Goal: Task Accomplishment & Management: Use online tool/utility

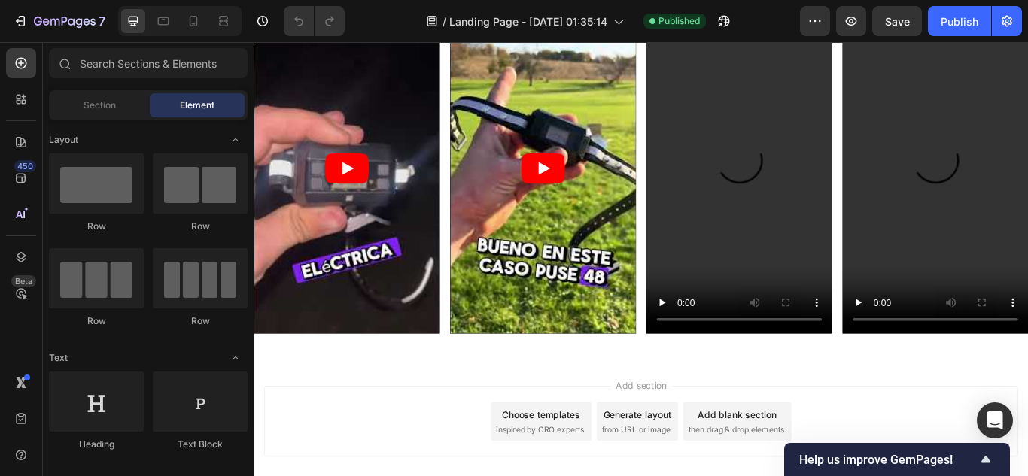
scroll to position [4607, 0]
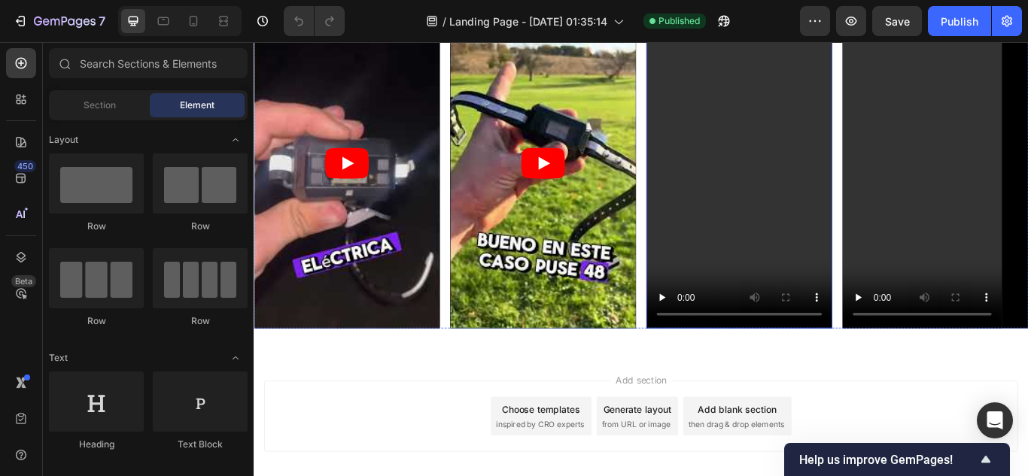
click at [851, 228] on video at bounding box center [819, 183] width 217 height 385
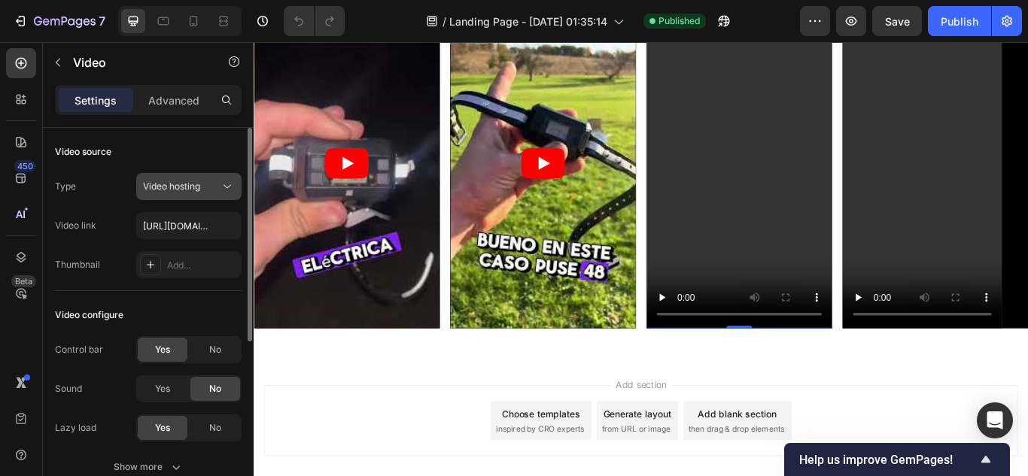
click at [208, 186] on div "Video hosting" at bounding box center [181, 187] width 77 height 14
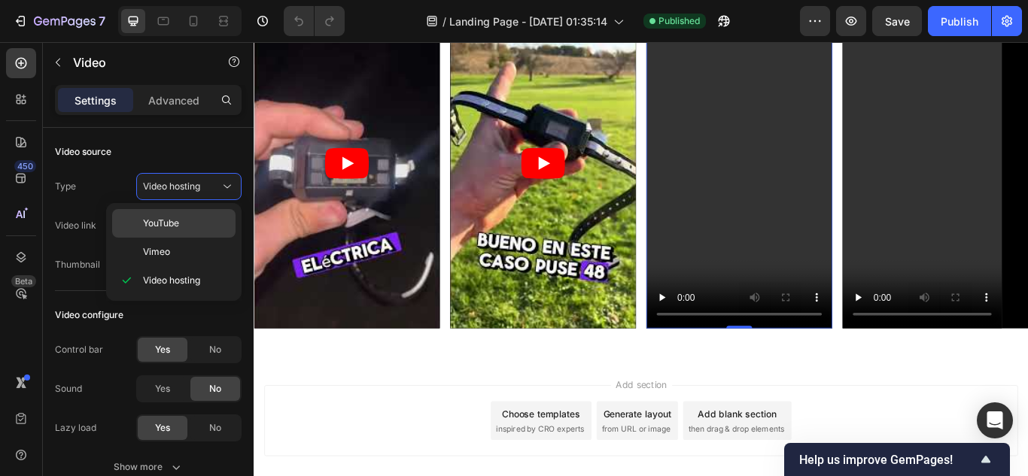
click at [183, 224] on p "YouTube" at bounding box center [186, 224] width 86 height 14
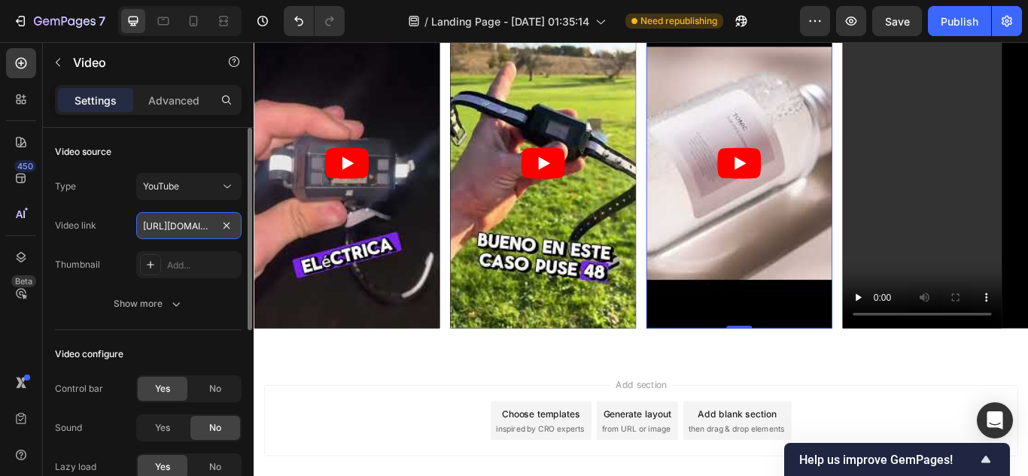
click at [171, 220] on input "https://www.youtube.com/watch?v=drIt4RH_kyQ" at bounding box center [188, 225] width 105 height 27
paste input "youtu.be/OUDXVCU-MNE"
type input "https://youtu.be/OUDXVCU-MNE"
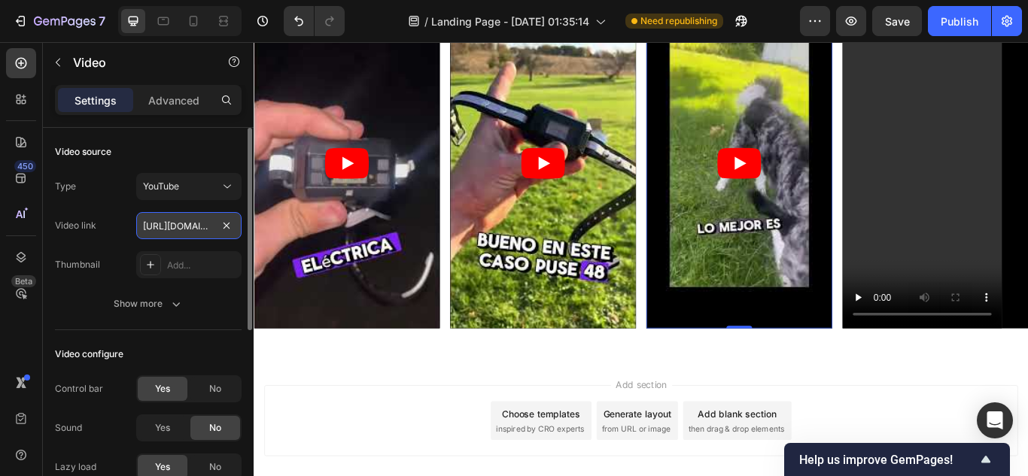
scroll to position [0, 73]
click at [458, 463] on div "Add section Choose templates inspired by CRO experts Generate layout from URL o…" at bounding box center [705, 483] width 879 height 83
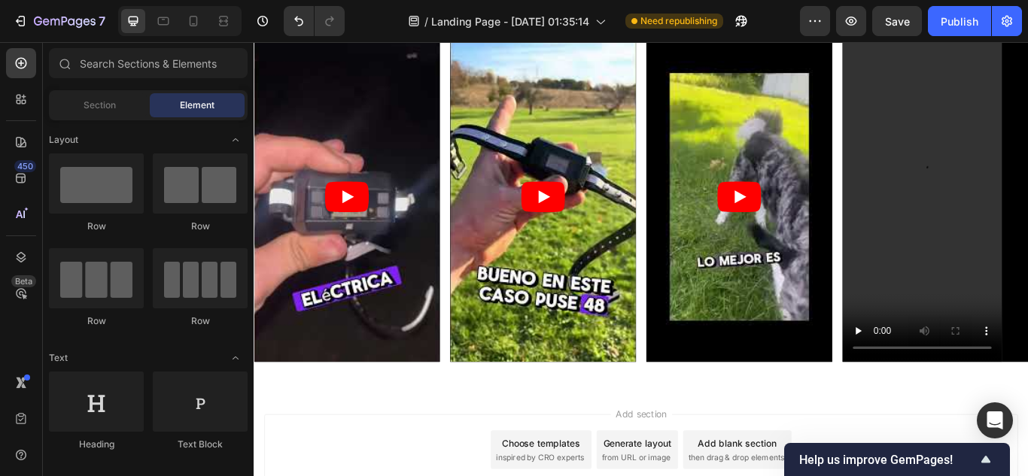
scroll to position [4683, 0]
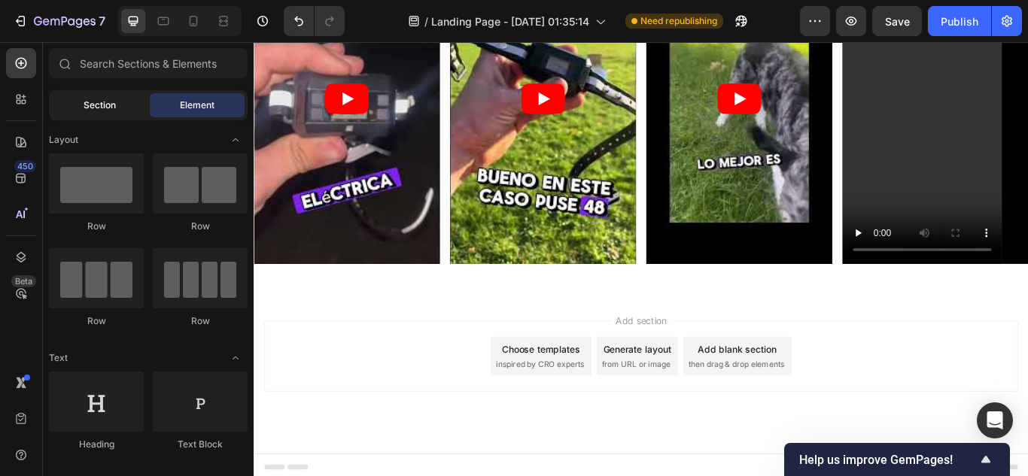
click at [87, 102] on span "Section" at bounding box center [100, 106] width 32 height 14
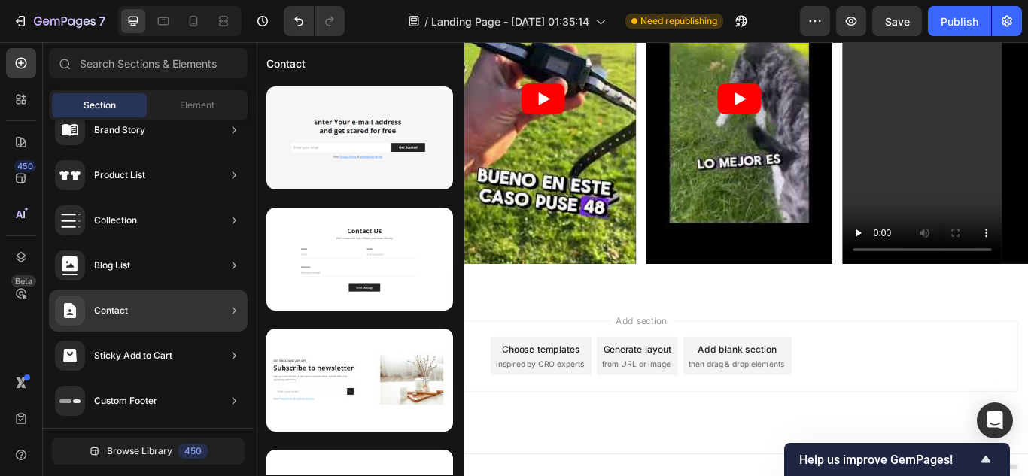
scroll to position [189, 0]
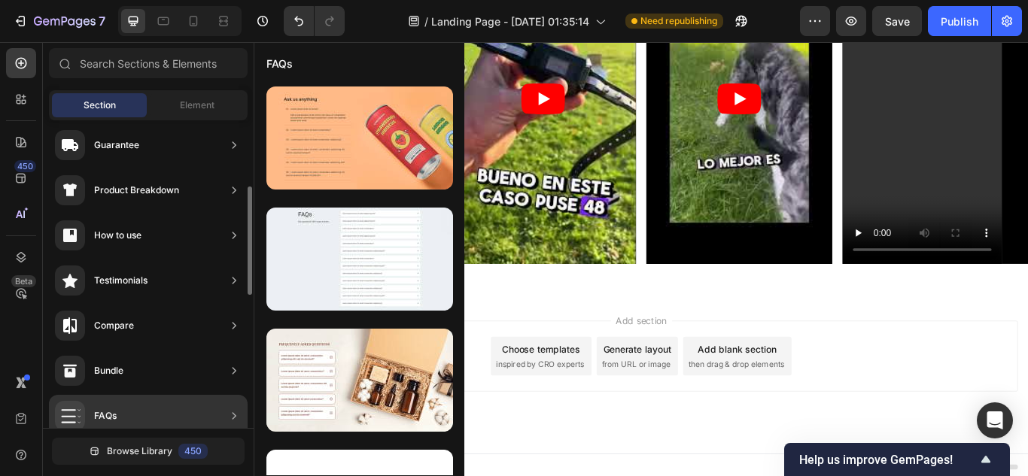
click at [128, 414] on div "FAQs" at bounding box center [148, 416] width 199 height 42
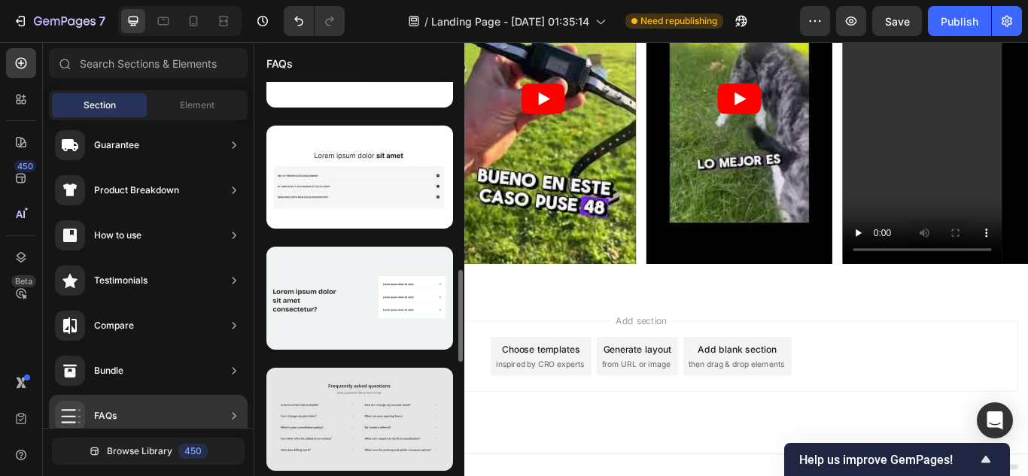
scroll to position [1034, 0]
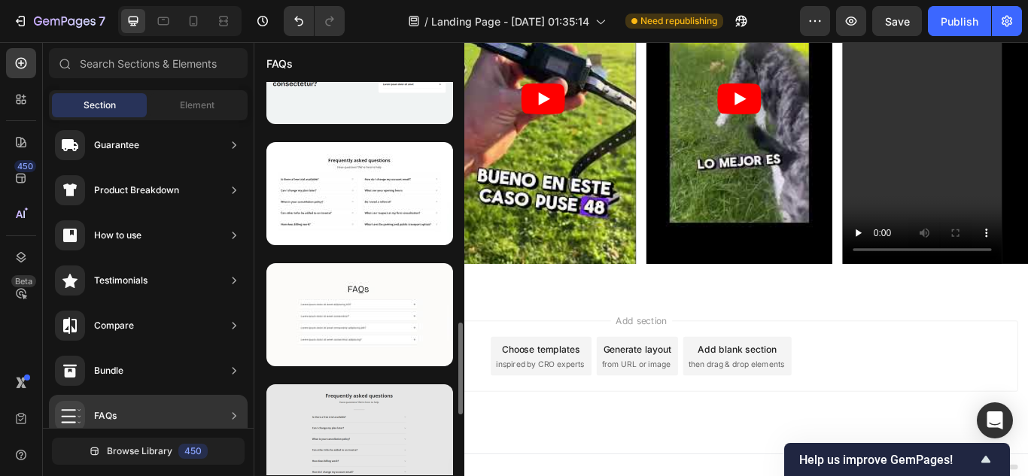
click at [355, 447] on div at bounding box center [359, 435] width 187 height 103
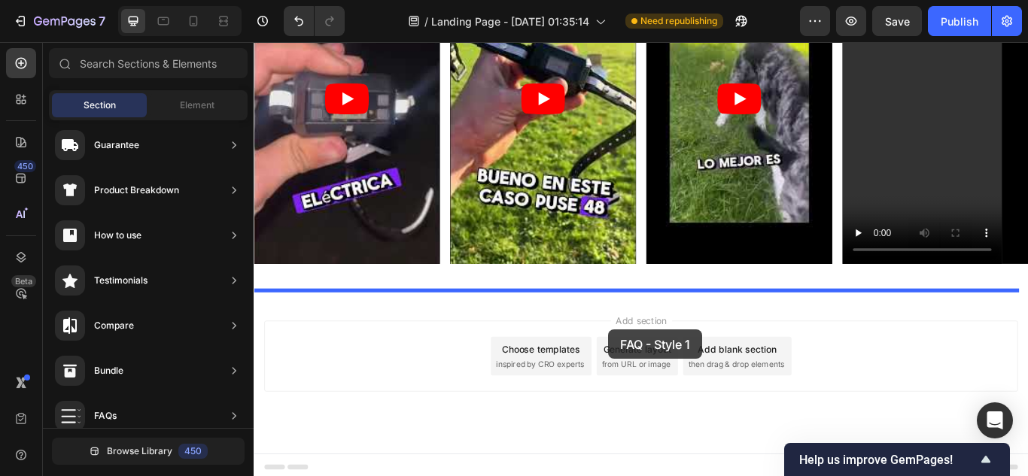
drag, startPoint x: 609, startPoint y: 489, endPoint x: 667, endPoint y: 372, distance: 130.5
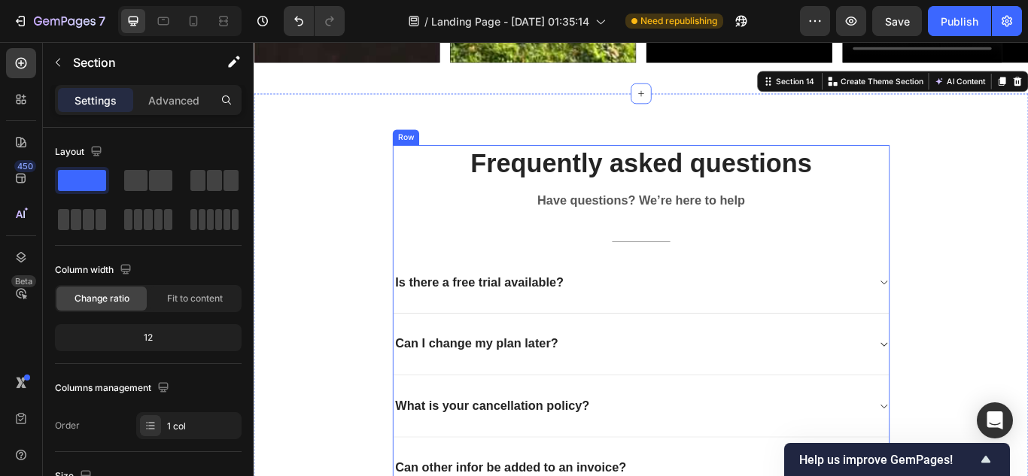
scroll to position [4920, 0]
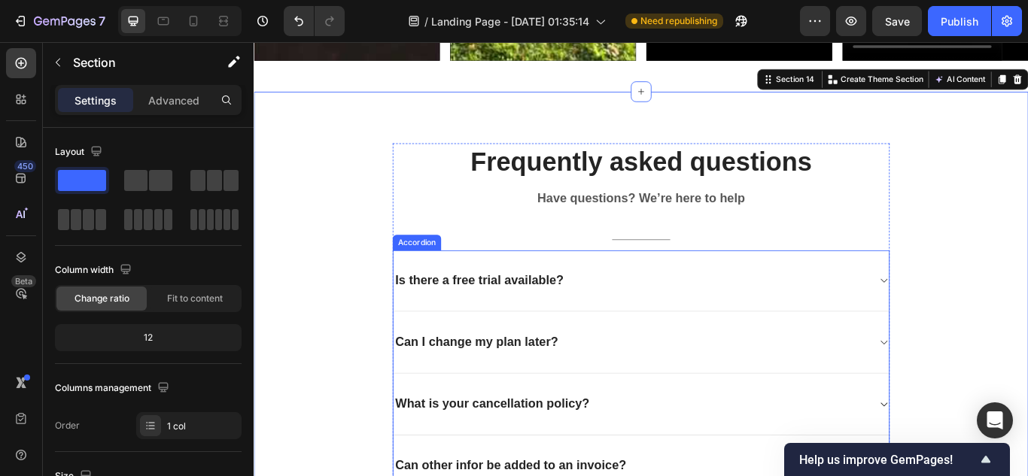
click at [514, 309] on div "Is there a free trial available?" at bounding box center [516, 320] width 201 height 23
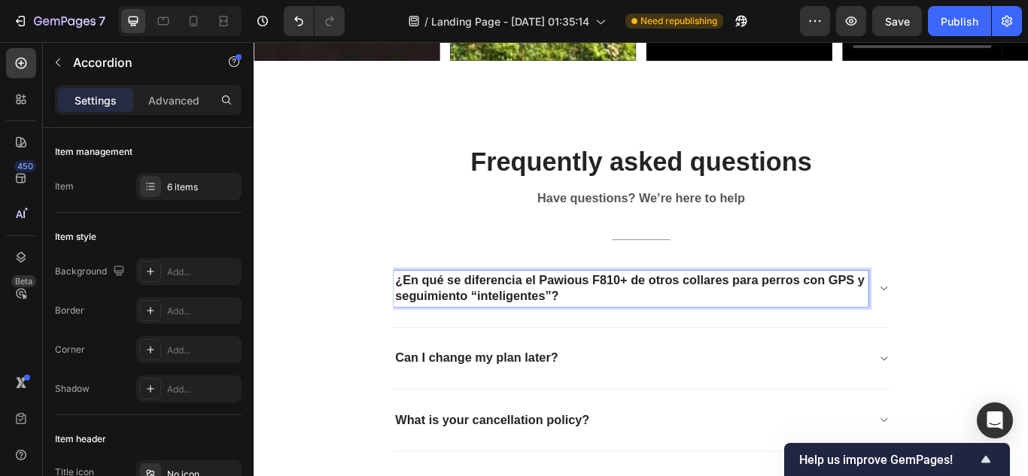
click at [674, 322] on p "¿En qué se diferencia el Pawious F810+ de otros collares para perros con GPS y …" at bounding box center [692, 329] width 549 height 37
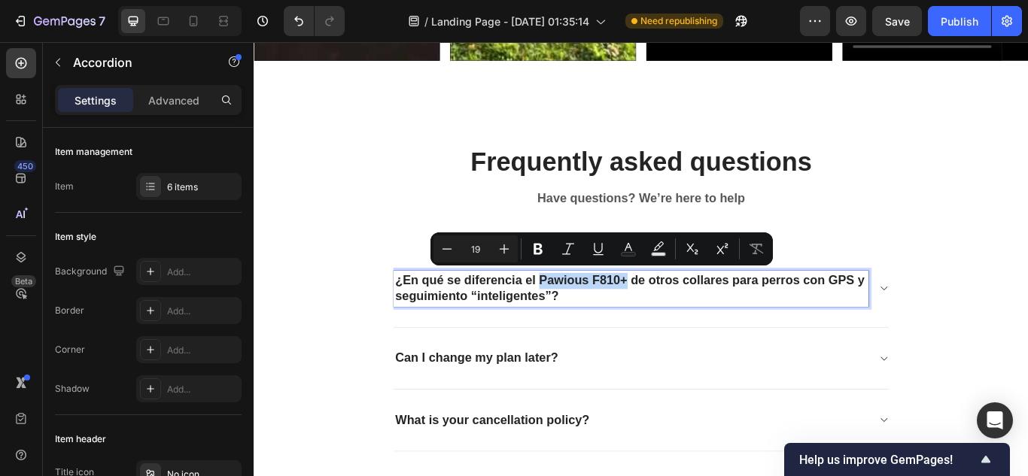
drag, startPoint x: 684, startPoint y: 314, endPoint x: 580, endPoint y: 314, distance: 103.8
click at [580, 314] on p "¿En qué se diferencia el Pawious F810+ de otros collares para perros con GPS y …" at bounding box center [692, 329] width 549 height 37
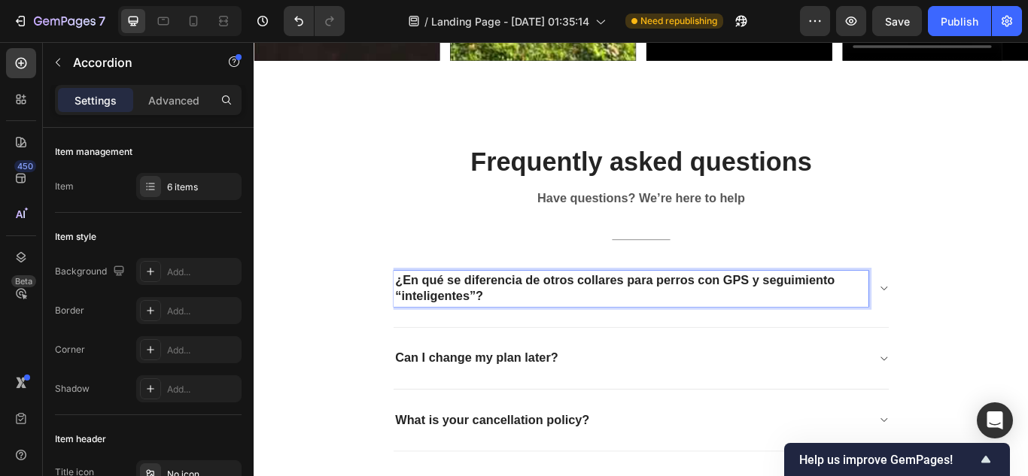
click at [986, 330] on icon at bounding box center [987, 330] width 11 height 12
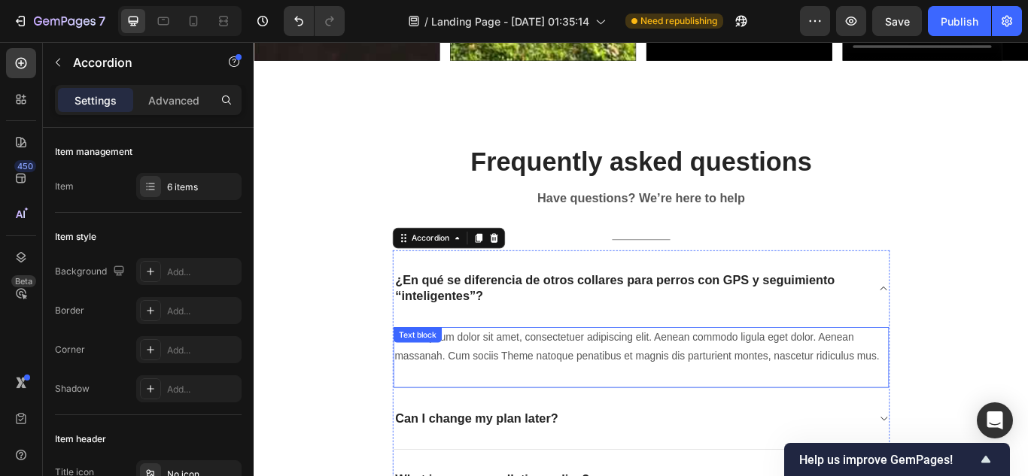
click at [590, 399] on p "Lorem ipsum dolor sit amet, consectetuer adipiscing elit. Aenean commodo ligula…" at bounding box center [705, 398] width 575 height 44
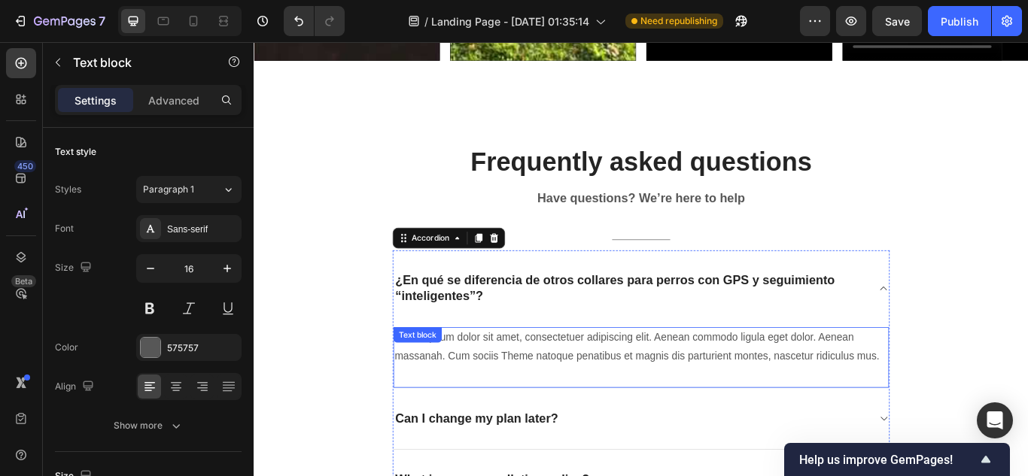
click at [590, 399] on p "Lorem ipsum dolor sit amet, consectetuer adipiscing elit. Aenean commodo ligula…" at bounding box center [705, 398] width 575 height 44
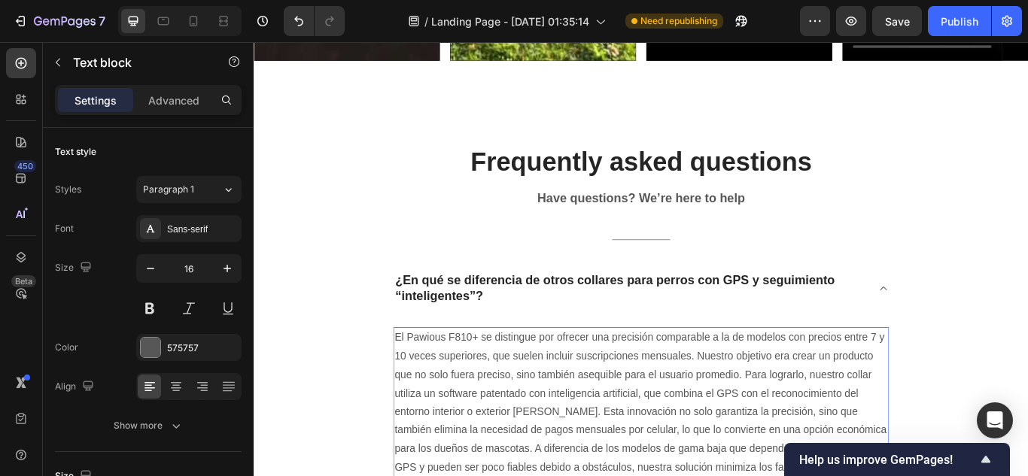
scroll to position [4947, 0]
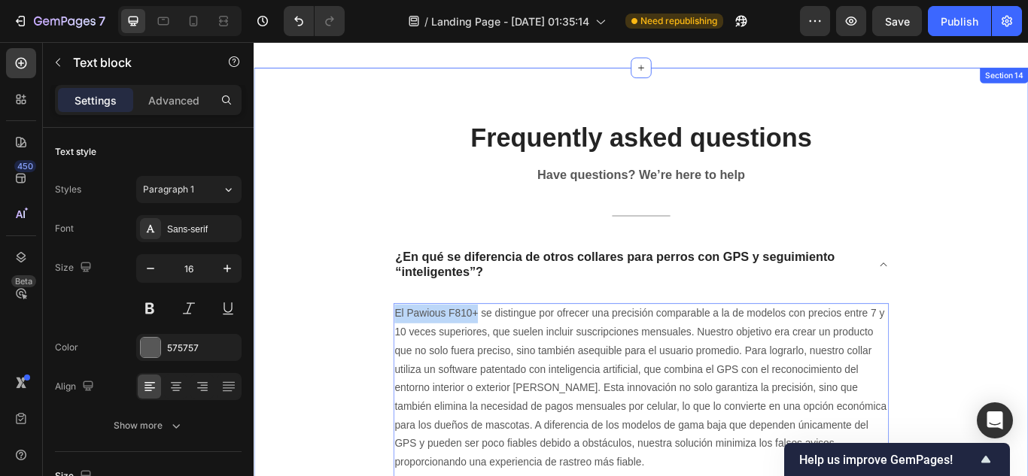
drag, startPoint x: 507, startPoint y: 357, endPoint x: 445, endPoint y: 346, distance: 62.6
click at [416, 354] on div "El Pawious F810+ se distingue por ofrecer una precisión comparable a la de mode…" at bounding box center [705, 446] width 578 height 198
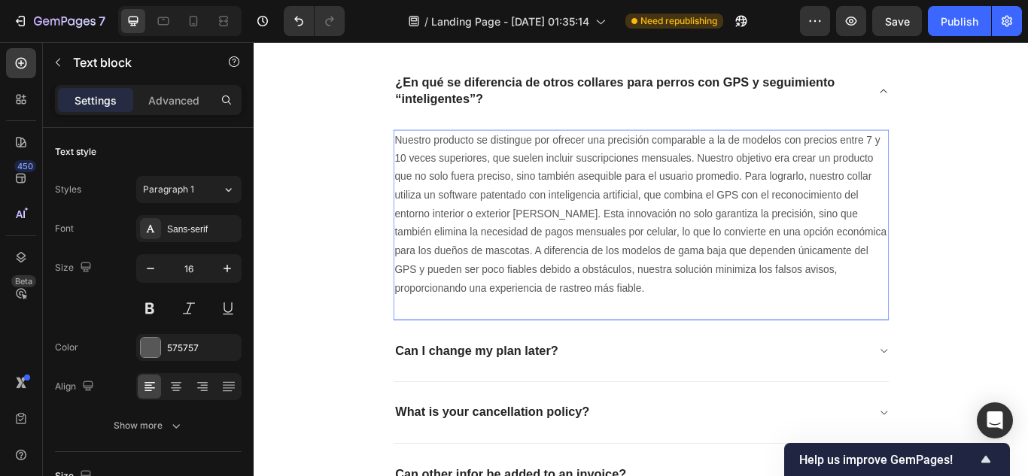
scroll to position [5173, 0]
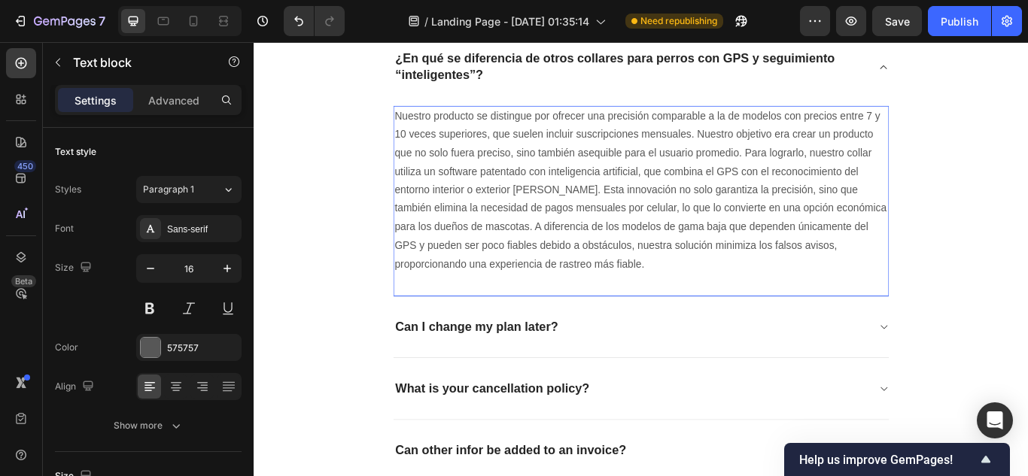
click at [645, 249] on p "Nuestro producto se distingue por ofrecer una precisión comparable a la de mode…" at bounding box center [705, 215] width 575 height 195
click at [643, 249] on p "Nuestro producto se distingue por ofrecer una precisión comparable a la de mode…" at bounding box center [705, 215] width 575 height 195
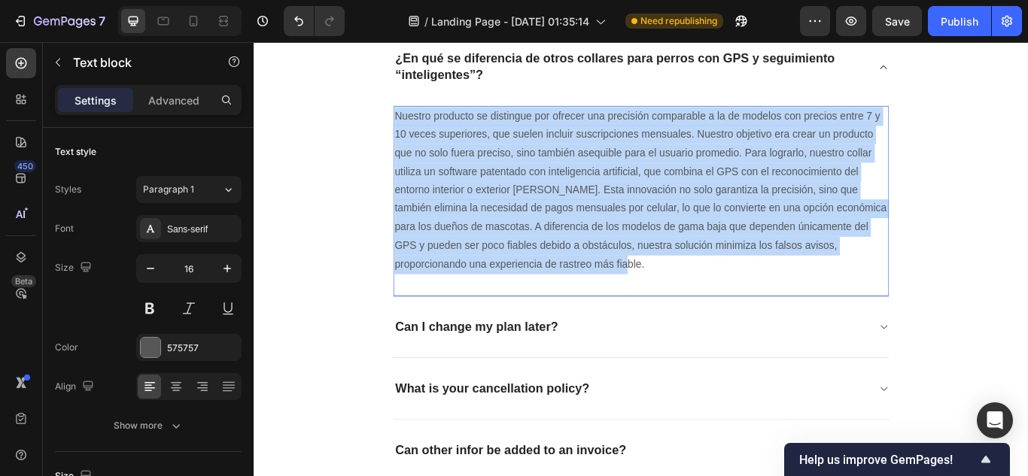
click at [643, 249] on p "Nuestro producto se distingue por ofrecer una precisión comparable a la de mode…" at bounding box center [705, 215] width 575 height 195
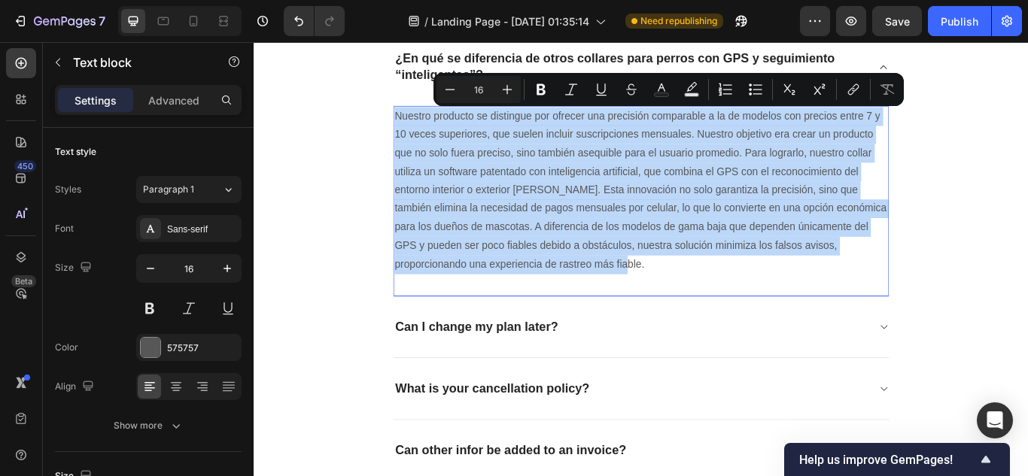
click at [584, 190] on p "Nuestro producto se distingue por ofrecer una precisión comparable a la de mode…" at bounding box center [705, 215] width 575 height 195
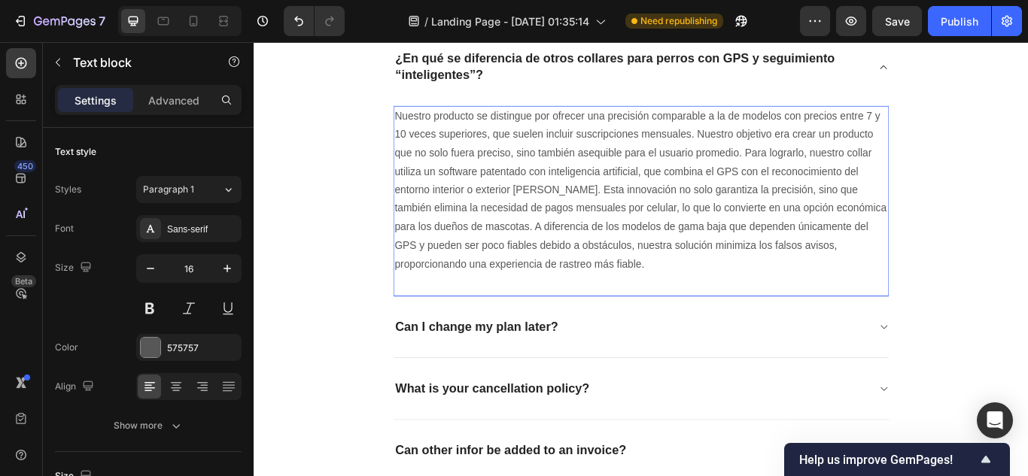
click at [585, 208] on p "Nuestro producto se distingue por ofrecer una precisión comparable a la de mode…" at bounding box center [705, 215] width 575 height 195
click at [196, 226] on div "Sans-serif" at bounding box center [202, 230] width 71 height 14
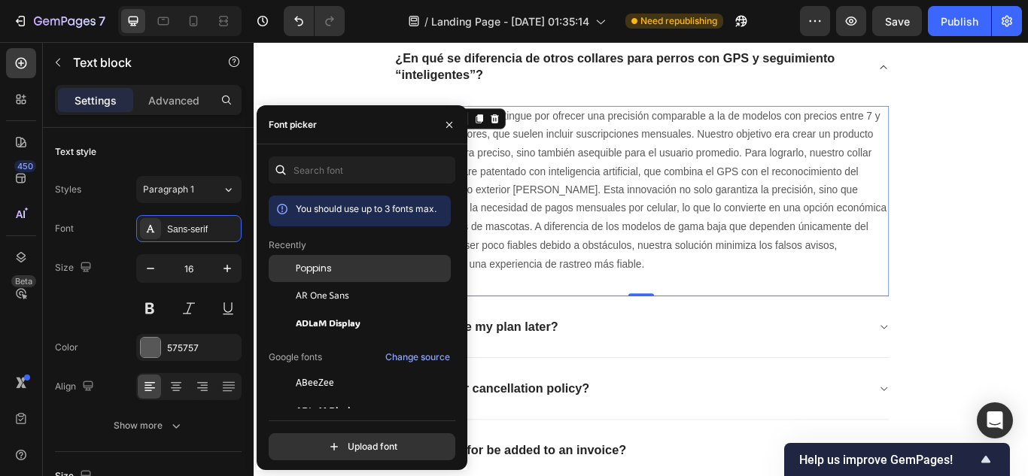
click at [323, 263] on span "Poppins" at bounding box center [314, 269] width 36 height 14
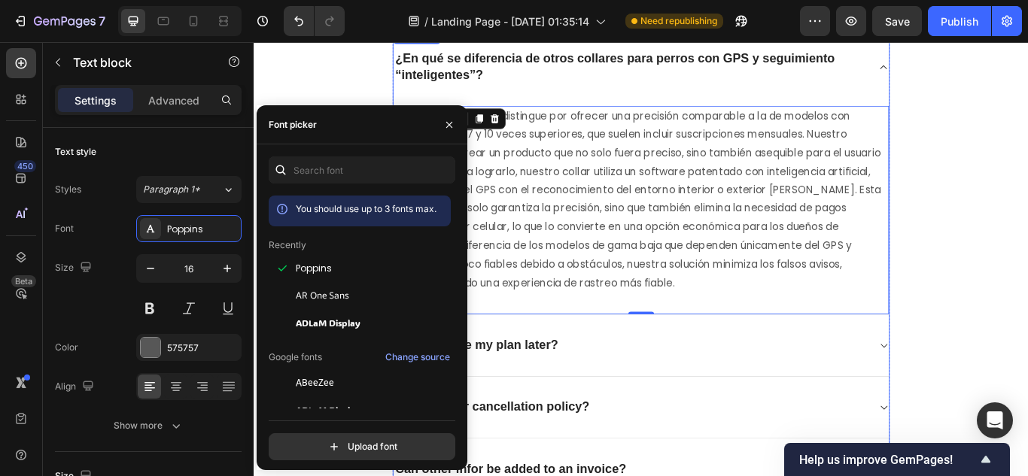
click at [613, 77] on p "¿En qué se diferencia de otros collares para perros con GPS y seguimiento “inte…" at bounding box center [692, 71] width 549 height 37
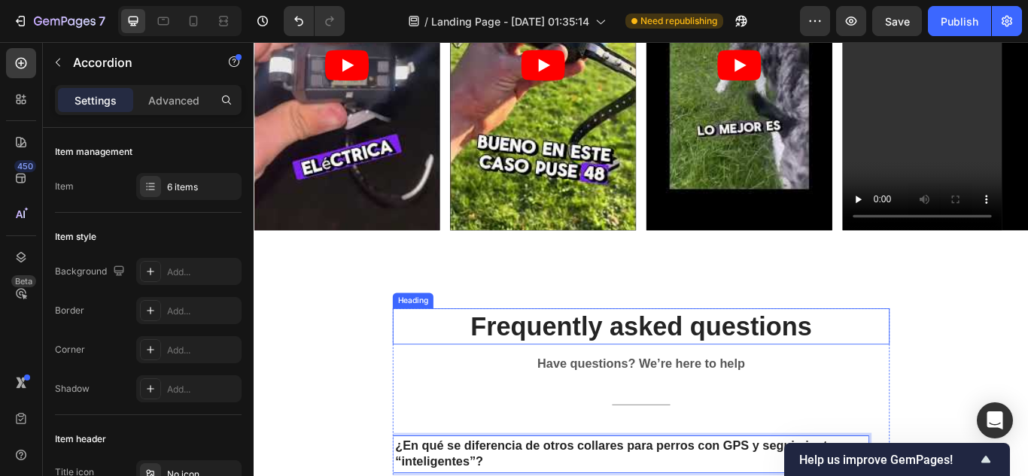
scroll to position [4797, 0]
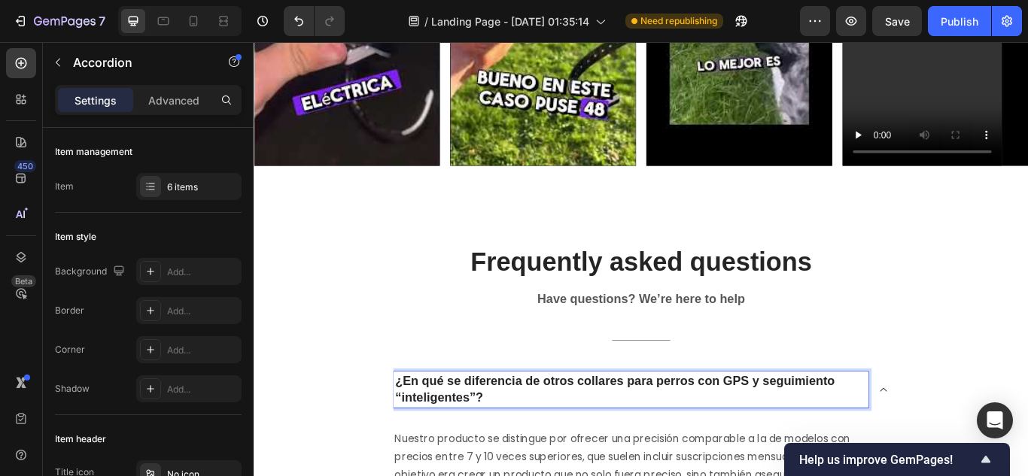
click at [564, 427] on div "¿En qué se diferencia de otros collares para perros con GPS y seguimiento “inte…" at bounding box center [693, 447] width 554 height 41
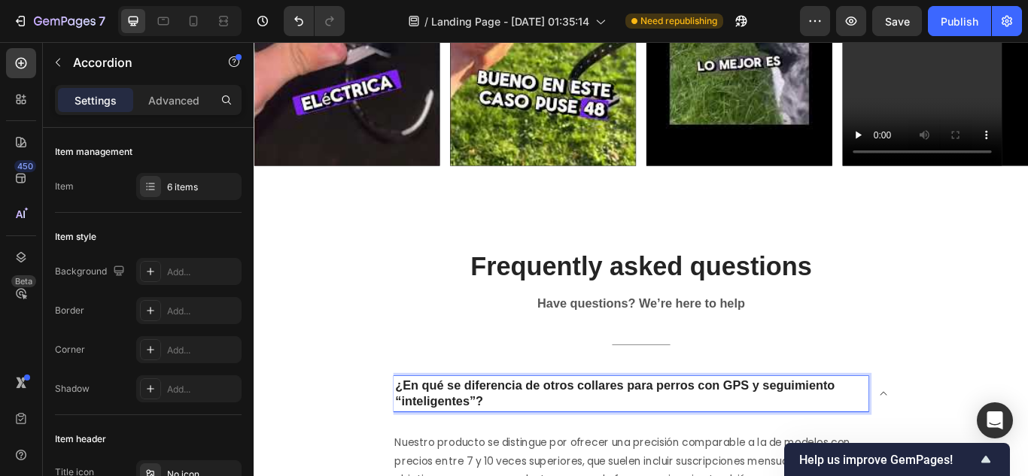
click at [982, 447] on icon at bounding box center [987, 452] width 11 height 12
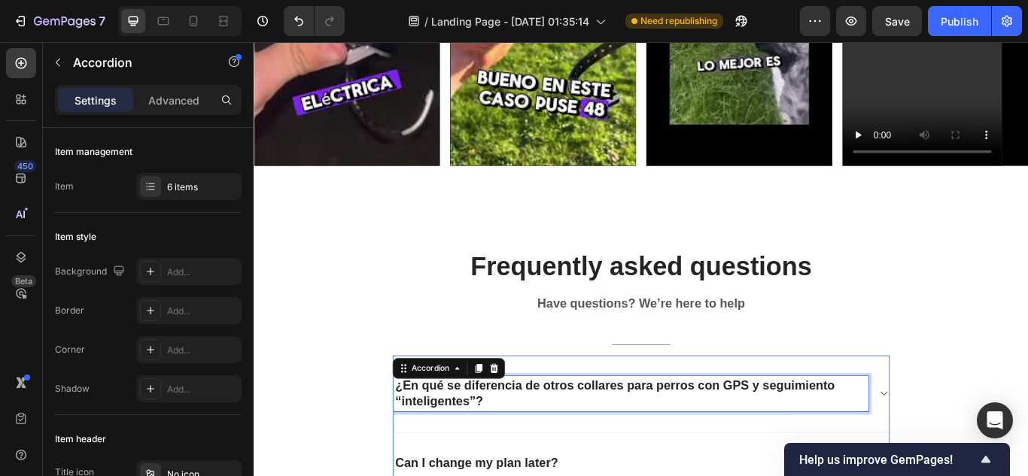
click at [719, 440] on p "¿En qué se diferencia de otros collares para perros con GPS y seguimiento “inte…" at bounding box center [692, 452] width 549 height 37
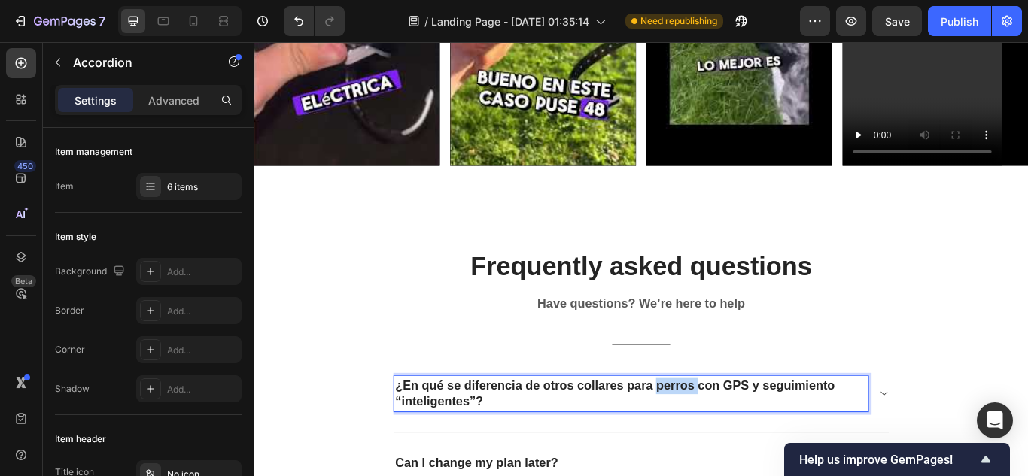
click at [719, 440] on p "¿En qué se diferencia de otros collares para perros con GPS y seguimiento “inte…" at bounding box center [692, 452] width 549 height 37
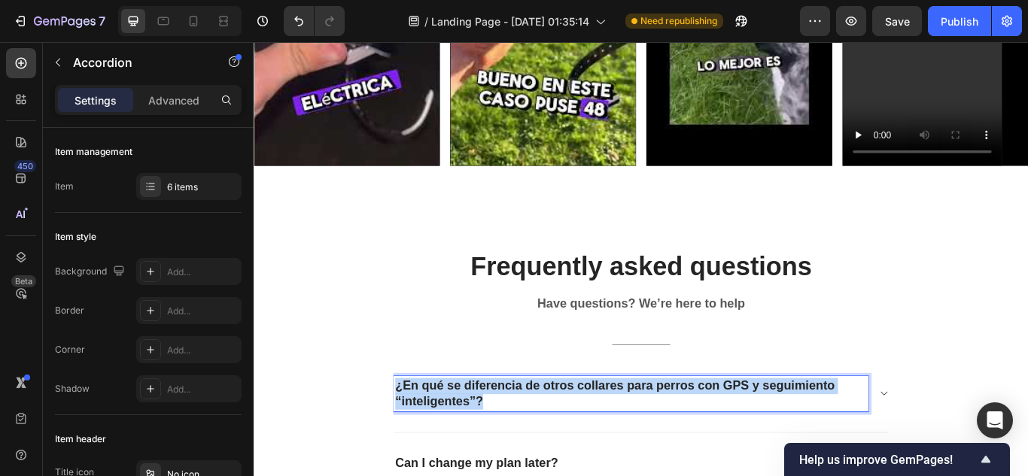
click at [719, 440] on p "¿En qué se diferencia de otros collares para perros con GPS y seguimiento “inte…" at bounding box center [692, 452] width 549 height 37
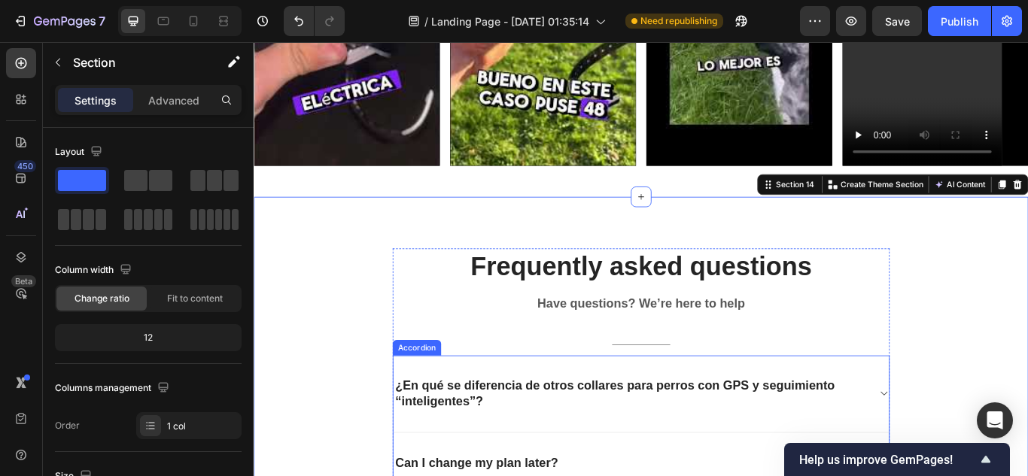
click at [564, 454] on p "¿En qué se diferencia de otros collares para perros con GPS y seguimiento “inte…" at bounding box center [692, 452] width 549 height 37
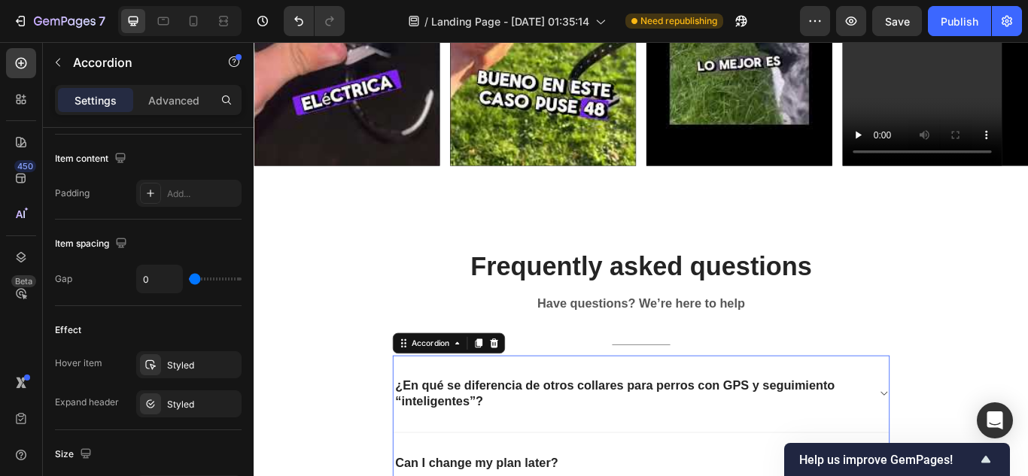
scroll to position [1041, 0]
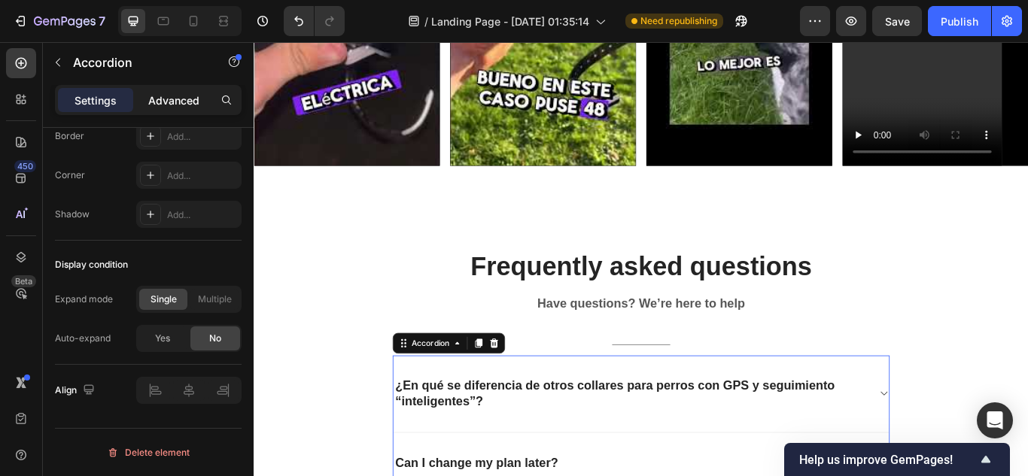
click at [163, 102] on p "Advanced" at bounding box center [173, 101] width 51 height 16
type input "100%"
type input "100"
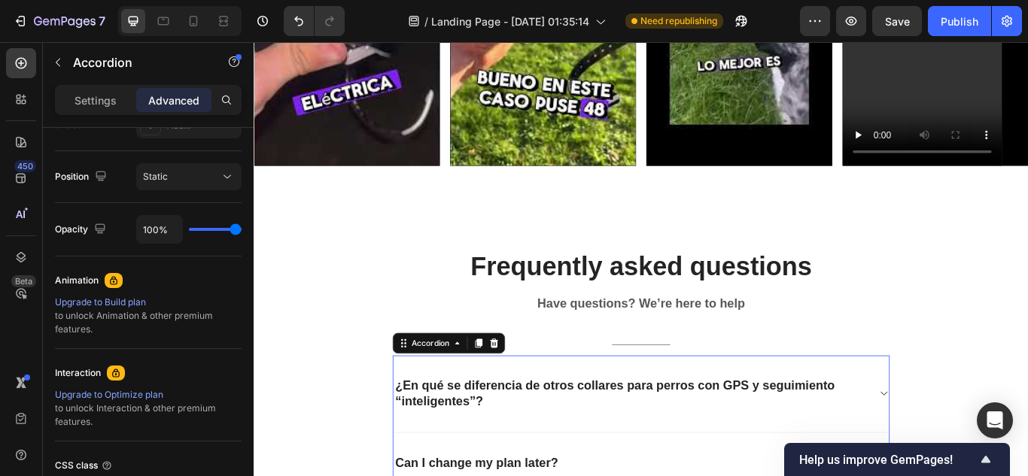
scroll to position [0, 0]
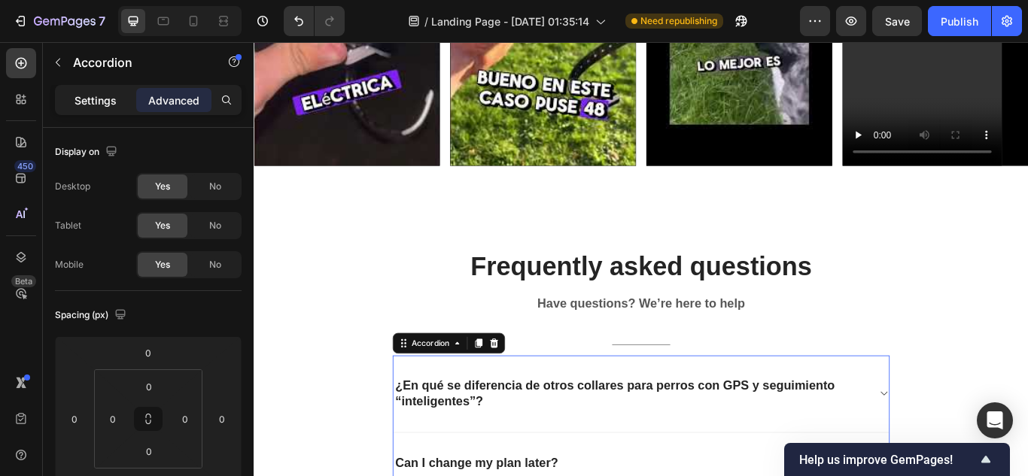
click at [110, 108] on p "Settings" at bounding box center [95, 101] width 42 height 16
type input "0"
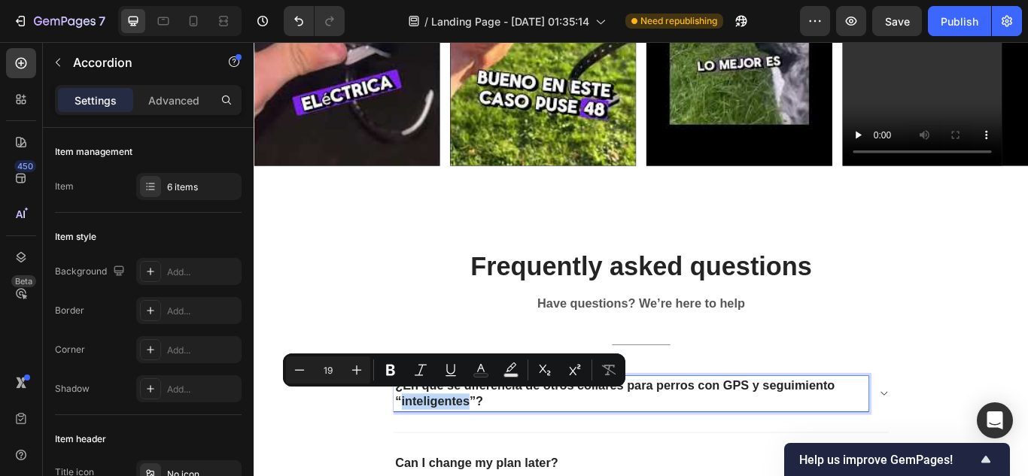
click at [884, 452] on p "¿En qué se diferencia de otros collares para perros con GPS y seguimiento “inte…" at bounding box center [692, 452] width 549 height 37
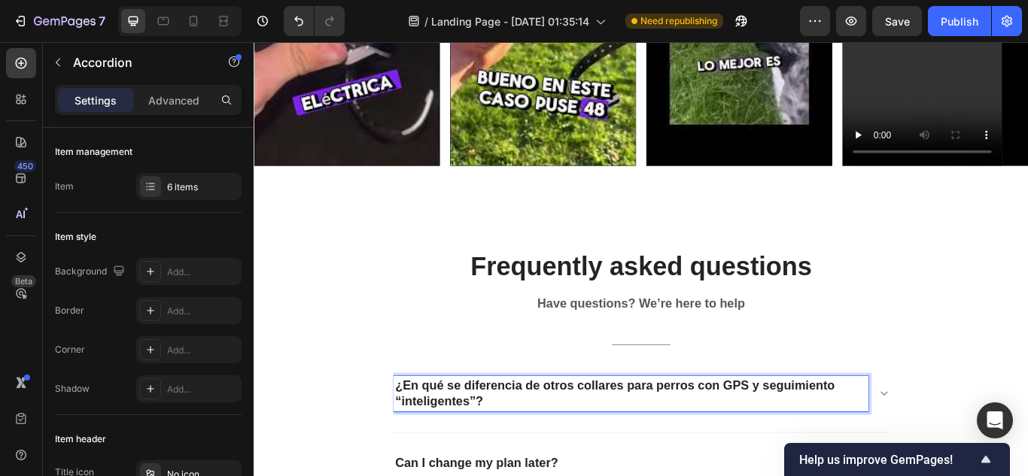
click at [478, 452] on p "¿En qué se diferencia de otros collares para perros con GPS y seguimiento “inte…" at bounding box center [692, 452] width 549 height 37
click at [172, 276] on div "Add..." at bounding box center [202, 273] width 71 height 14
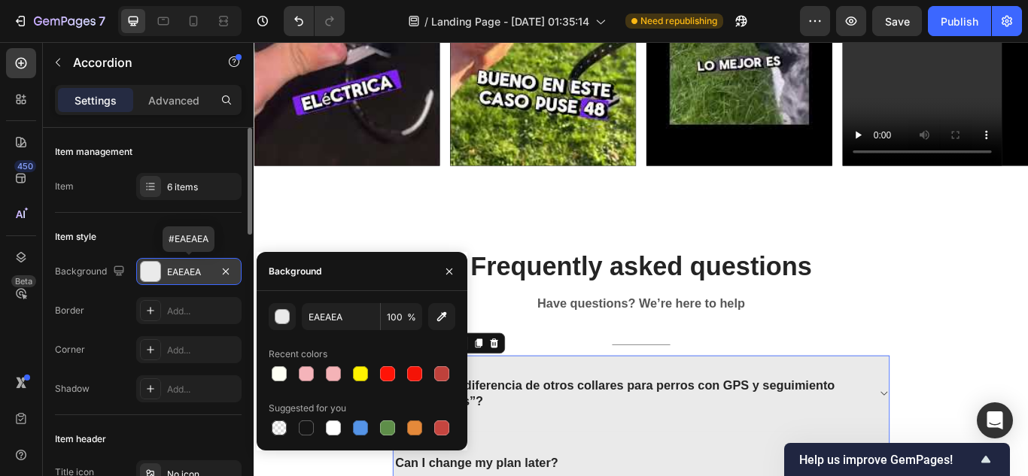
click at [172, 276] on div "EAEAEA" at bounding box center [189, 273] width 44 height 14
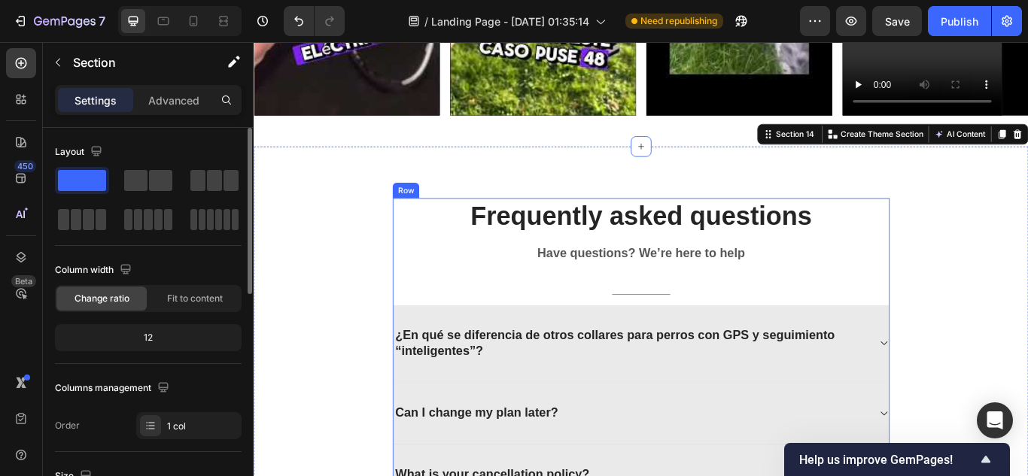
scroll to position [4872, 0]
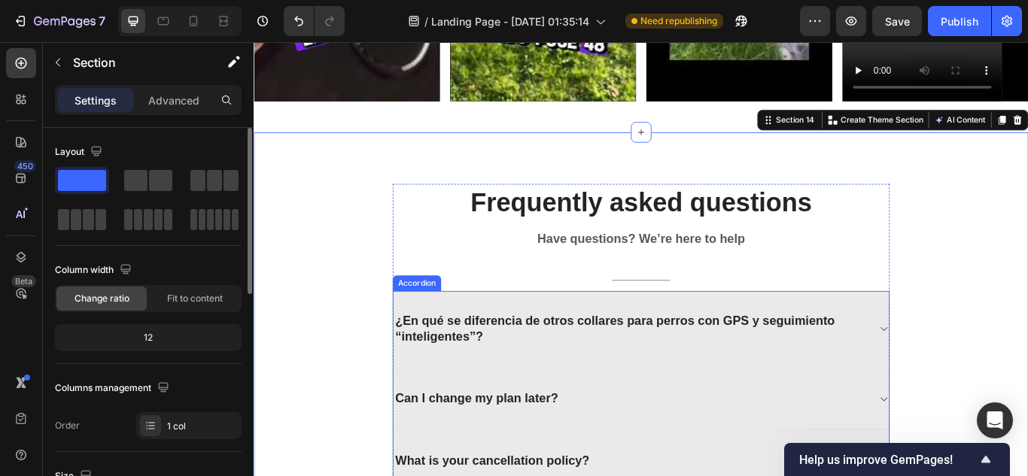
click at [674, 339] on div "¿En qué se diferencia de otros collares para perros con GPS y seguimiento “inte…" at bounding box center [705, 378] width 578 height 90
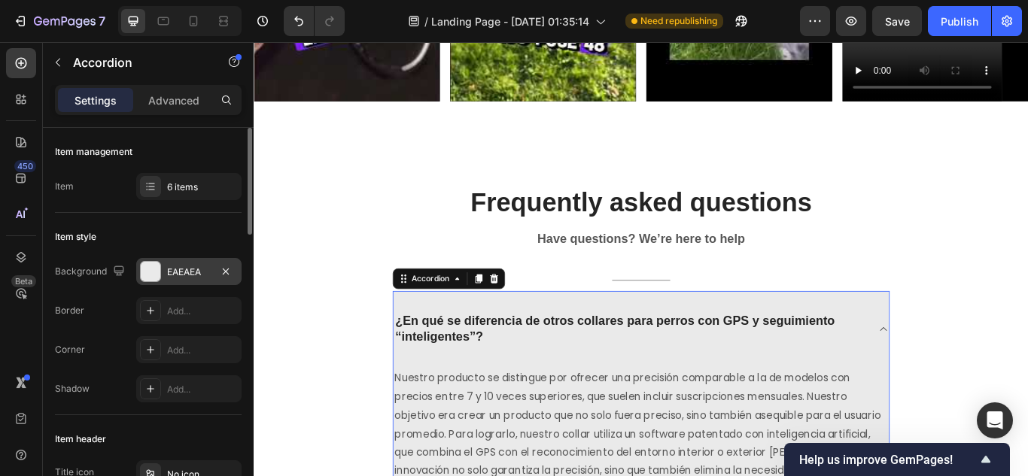
click at [205, 279] on div "EAEAEA" at bounding box center [188, 271] width 105 height 27
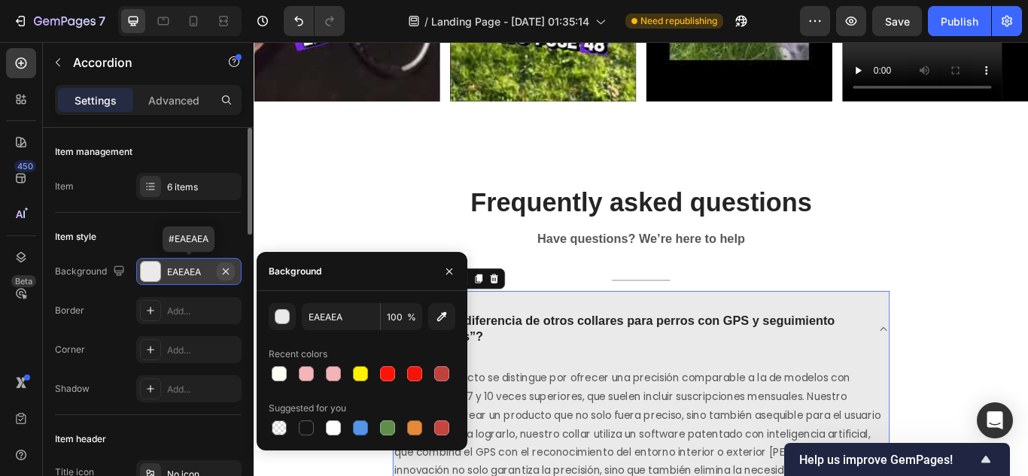
click at [228, 275] on icon "button" at bounding box center [226, 272] width 12 height 12
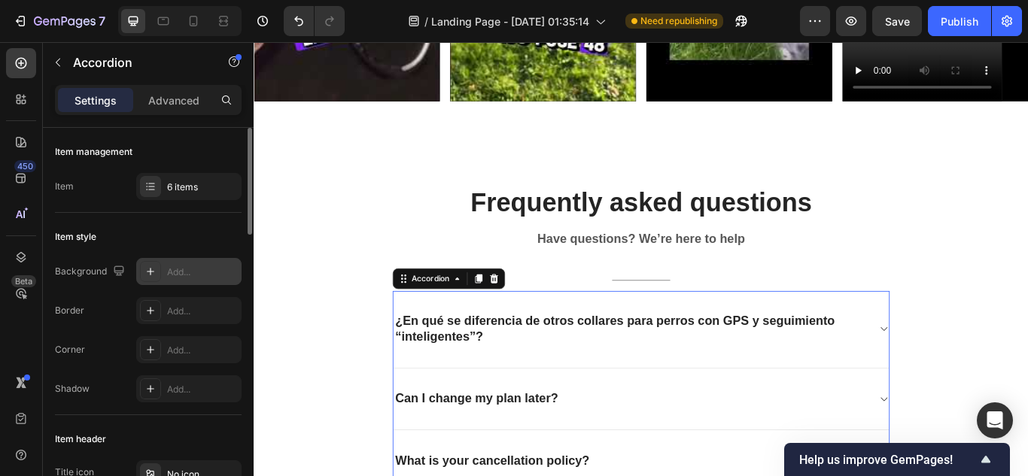
click at [425, 346] on div "¿En qué se diferencia de otros collares para perros con GPS y seguimiento “inte…" at bounding box center [705, 378] width 578 height 90
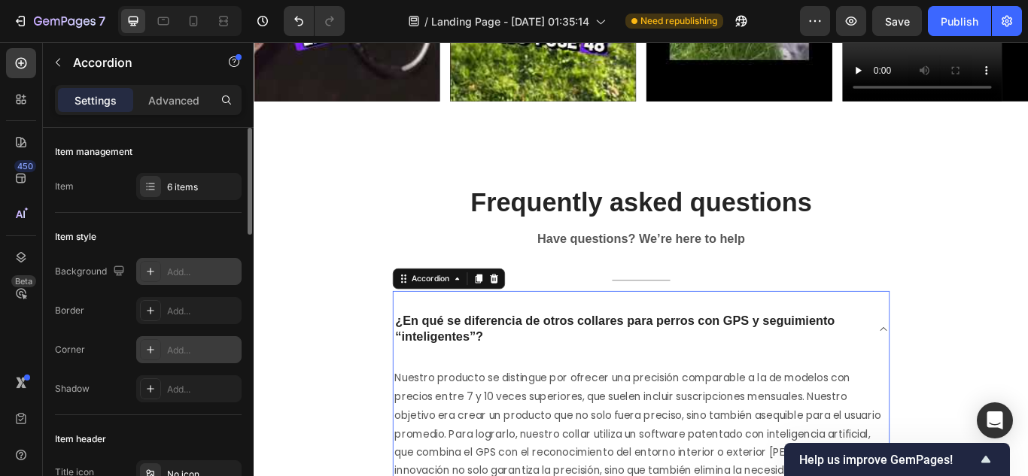
scroll to position [226, 0]
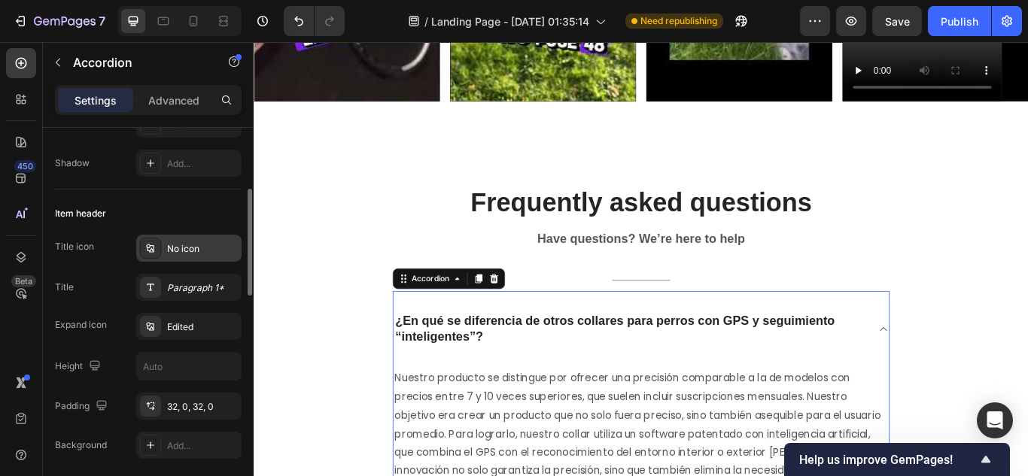
click at [175, 250] on div "No icon" at bounding box center [202, 249] width 71 height 14
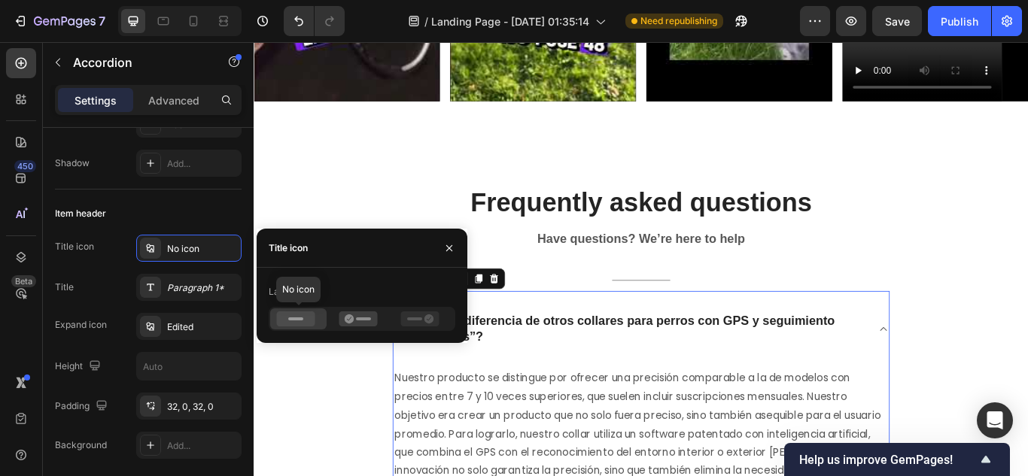
click at [299, 324] on icon at bounding box center [296, 318] width 38 height 15
click at [297, 293] on div "Layout" at bounding box center [283, 292] width 29 height 14
click at [99, 275] on div "Title Paragraph 1*" at bounding box center [148, 287] width 187 height 27
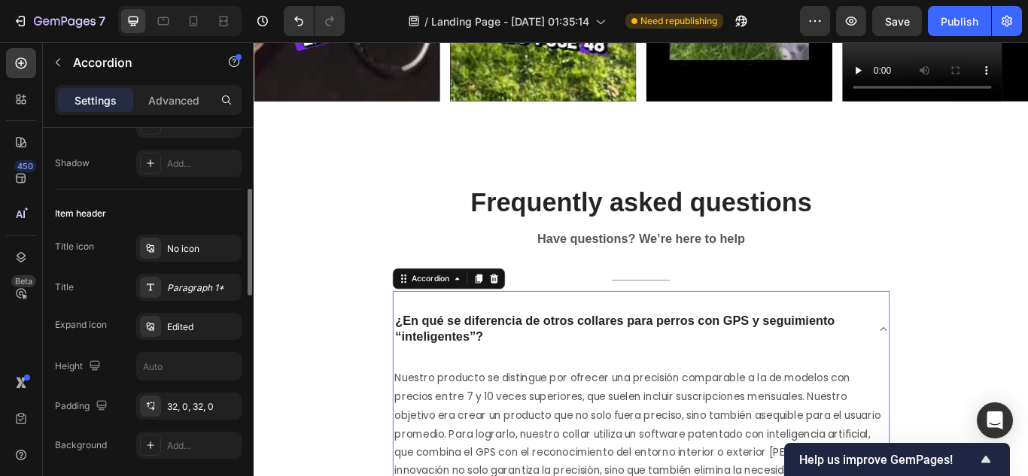
scroll to position [0, 0]
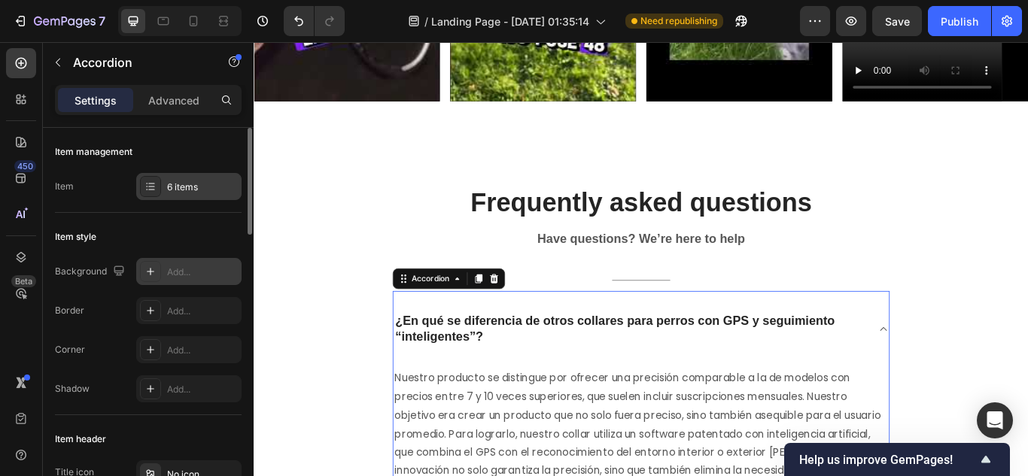
click at [212, 187] on div "6 items" at bounding box center [202, 188] width 71 height 14
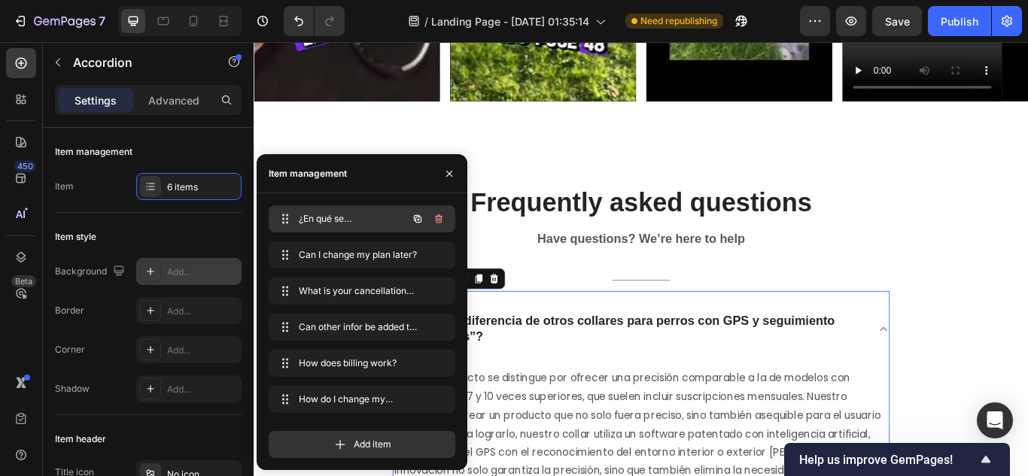
click at [324, 215] on span "¿En qué se diferencia de otros collares para perros con GPS y seguimiento “inte…" at bounding box center [341, 219] width 85 height 14
click at [311, 221] on span "¿En qué se diferencia de otros collares para perros con GPS y seguimiento “inte…" at bounding box center [341, 219] width 85 height 14
click at [290, 221] on span at bounding box center [285, 218] width 21 height 21
click at [287, 220] on icon at bounding box center [284, 219] width 12 height 12
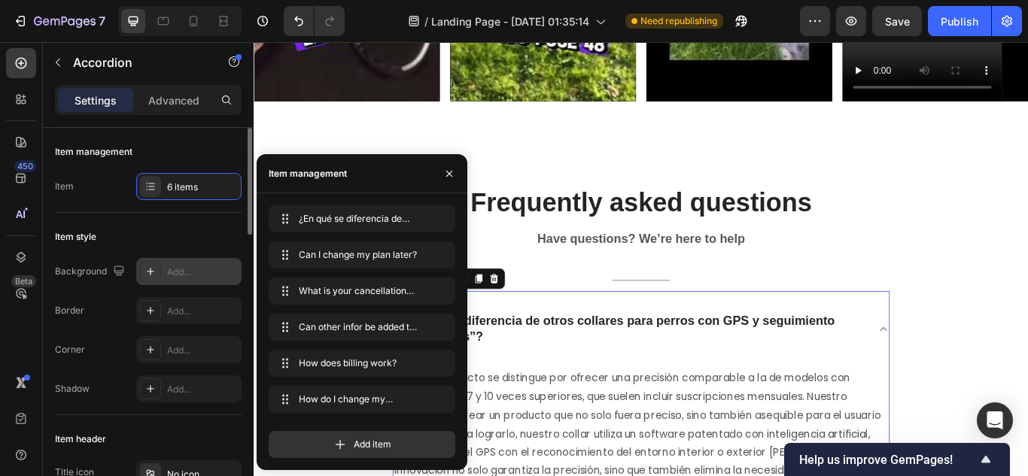
click at [192, 234] on div "Item style" at bounding box center [148, 237] width 187 height 24
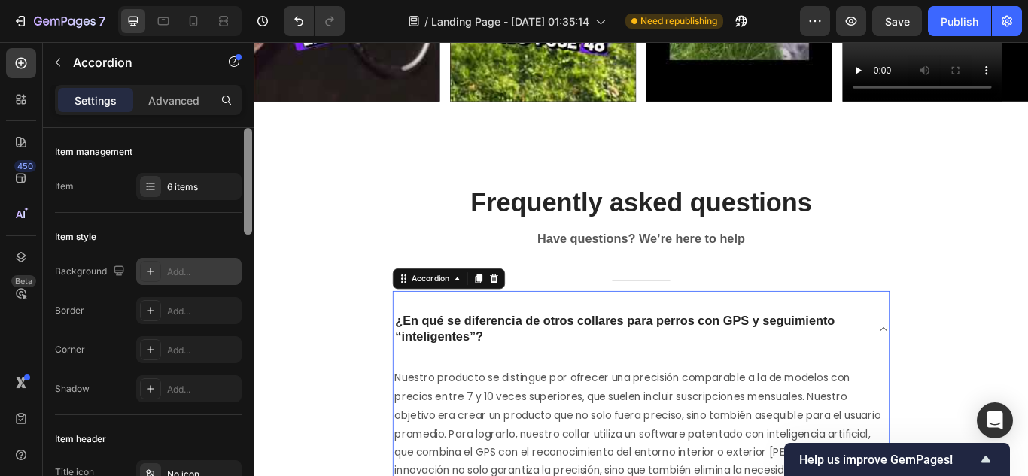
drag, startPoint x: 247, startPoint y: 217, endPoint x: 236, endPoint y: 142, distance: 76.0
click at [236, 142] on div "Item management Item 6 items Item style Background Add... Border Add... Corner …" at bounding box center [148, 323] width 211 height 391
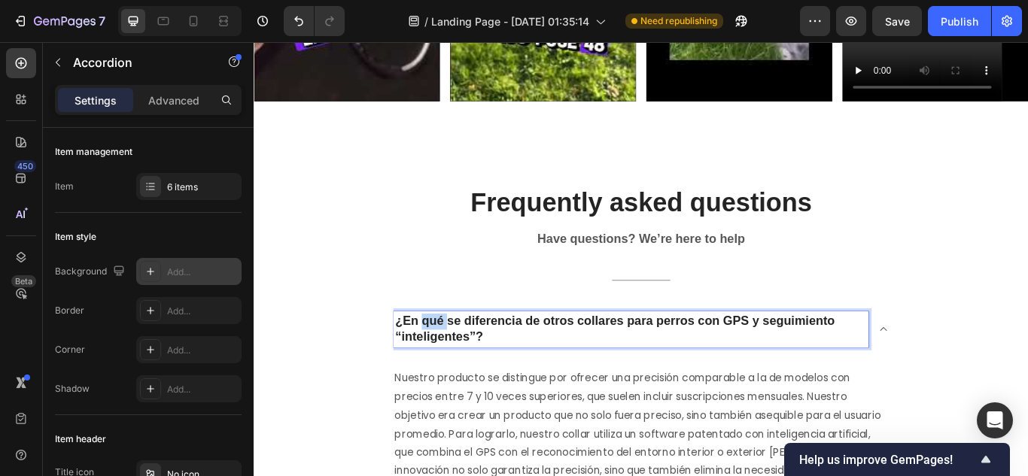
click at [463, 366] on p "¿En qué se diferencia de otros collares para perros con GPS y seguimiento “inte…" at bounding box center [692, 377] width 549 height 37
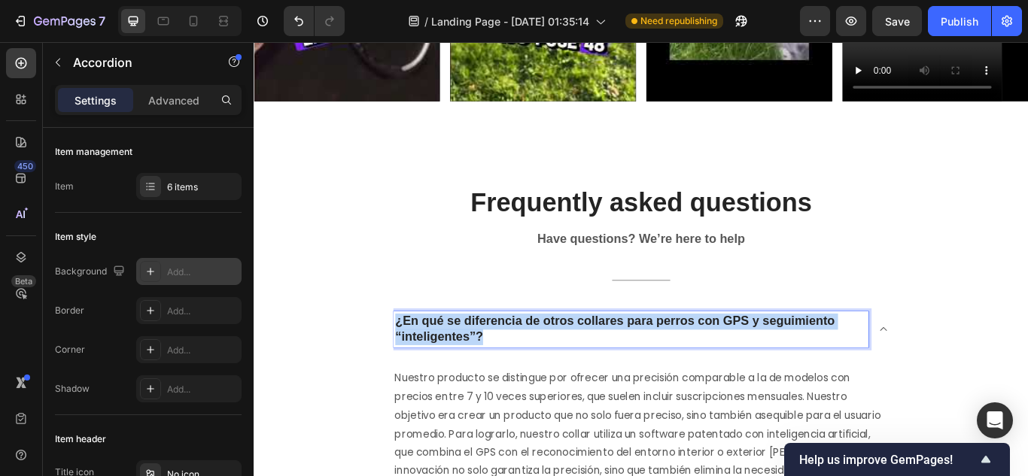
click at [463, 366] on p "¿En qué se diferencia de otros collares para perros con GPS y seguimiento “inte…" at bounding box center [692, 377] width 549 height 37
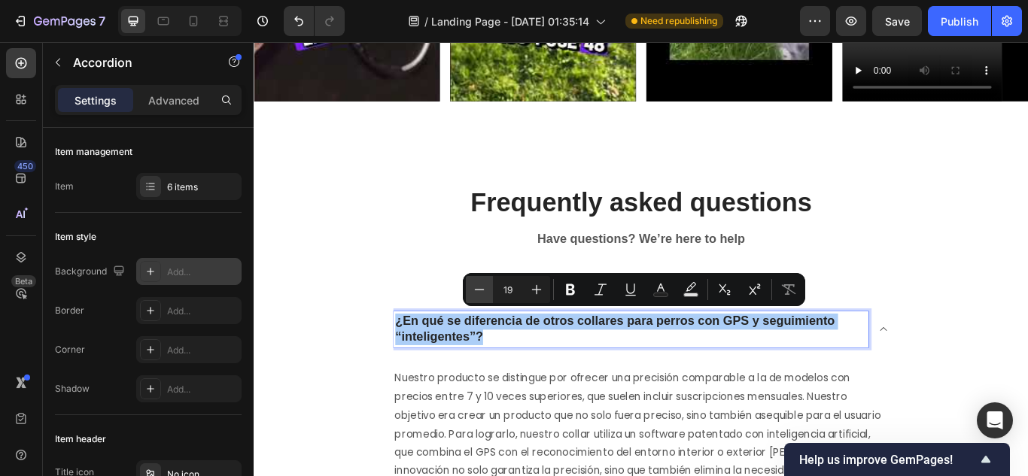
click at [491, 278] on button "Minus" at bounding box center [479, 289] width 27 height 27
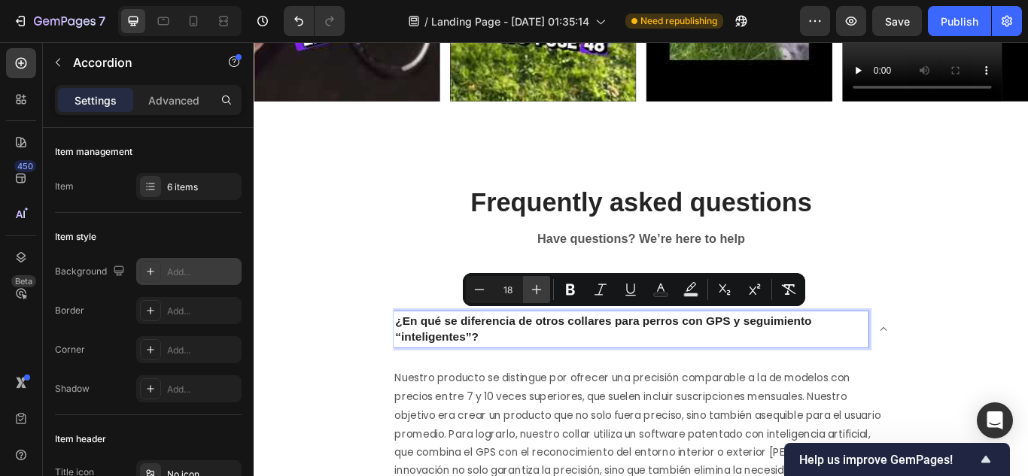
click at [530, 287] on icon "Editor contextual toolbar" at bounding box center [536, 289] width 15 height 15
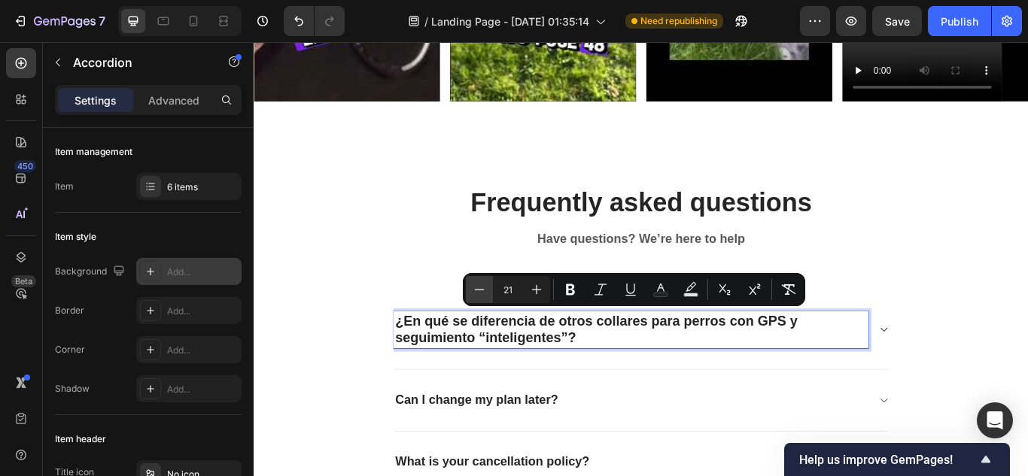
click at [478, 290] on icon "Editor contextual toolbar" at bounding box center [480, 289] width 10 height 1
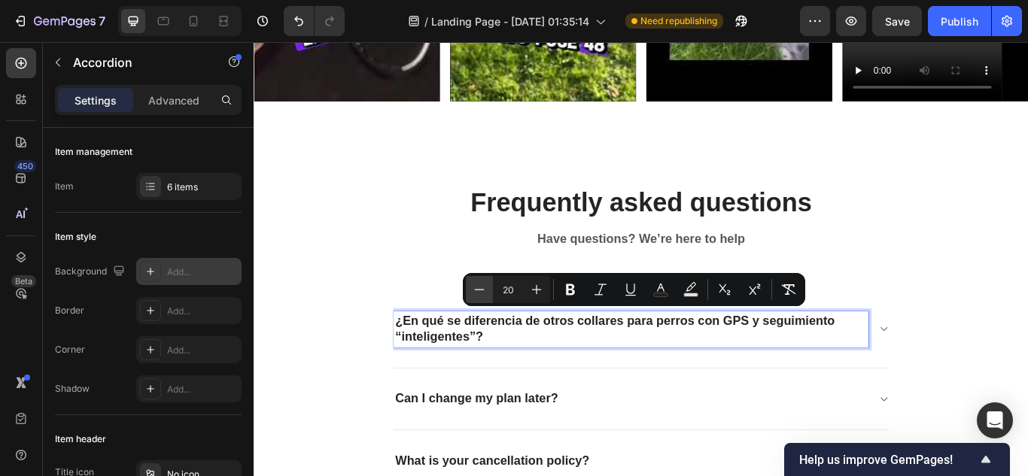
type input "19"
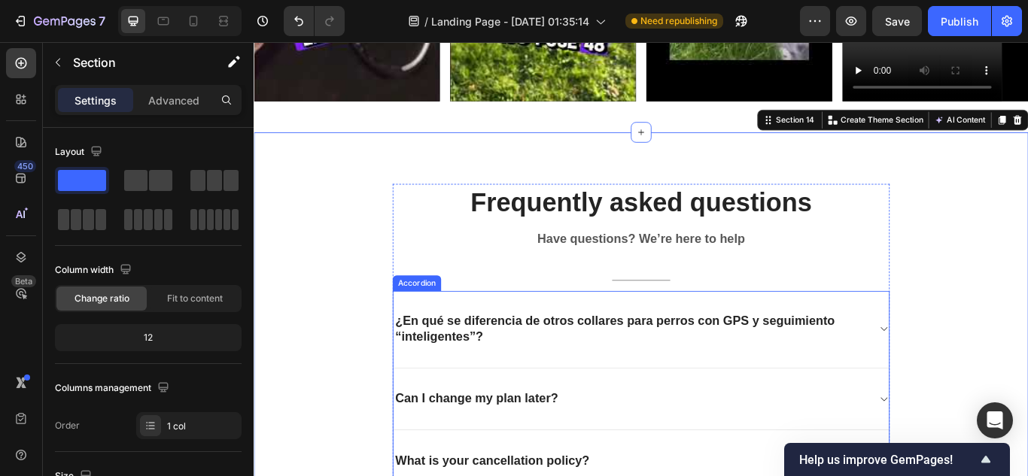
click at [466, 375] on span "¿En qué se diferencia de otros collares para perros con GPS y seguimiento “inte…" at bounding box center [674, 377] width 512 height 35
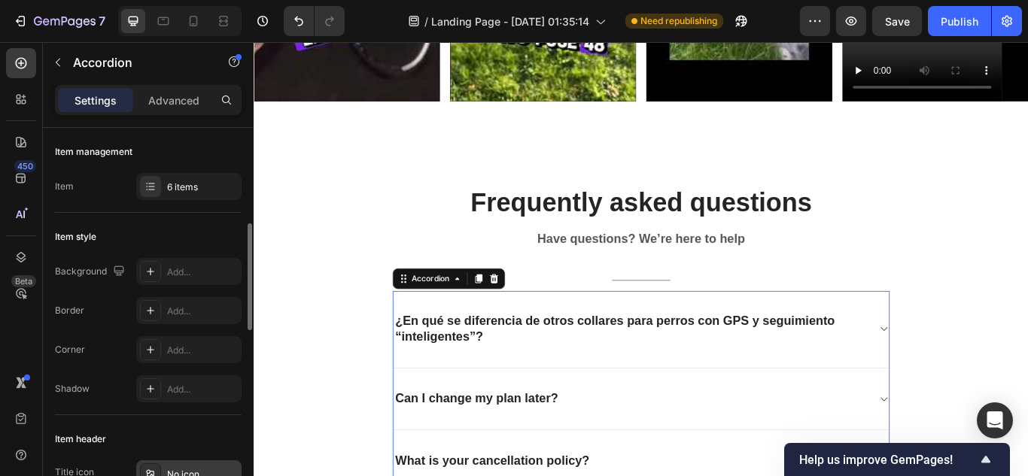
scroll to position [75, 0]
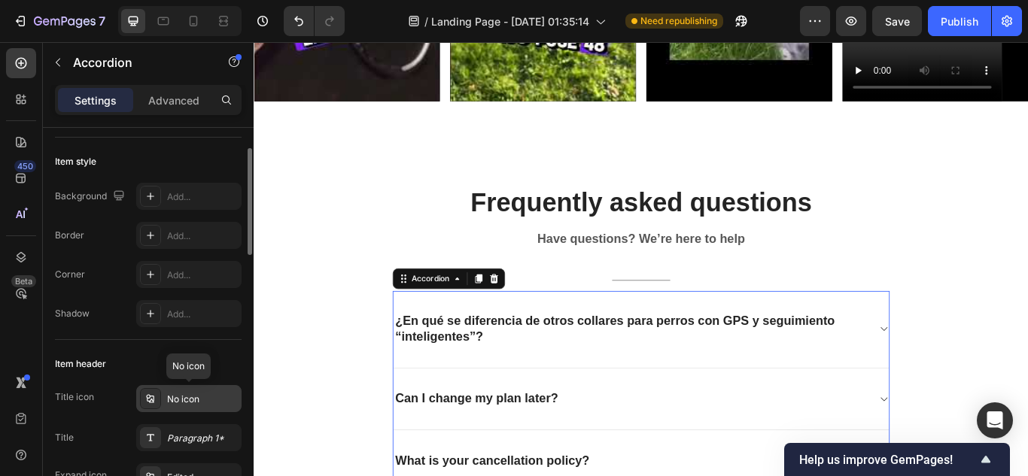
click at [209, 399] on div "No icon" at bounding box center [202, 400] width 71 height 14
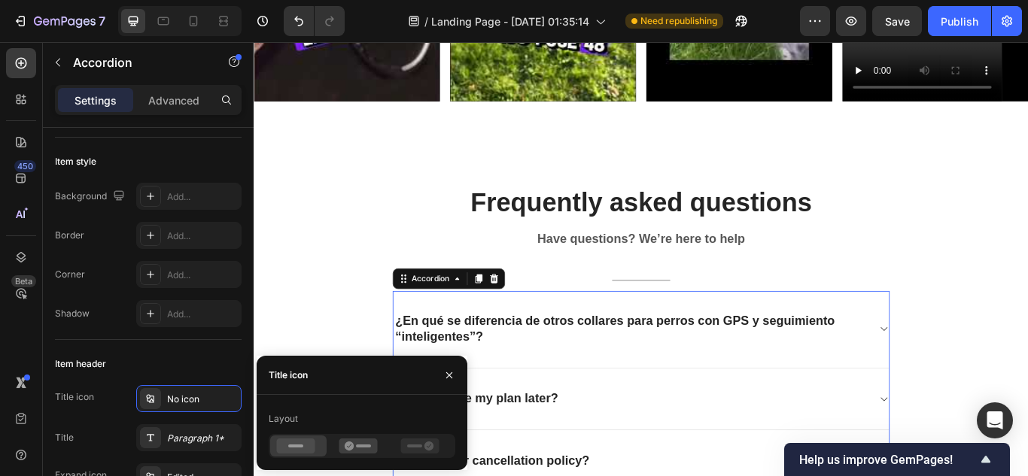
click at [278, 381] on div "Title icon" at bounding box center [288, 376] width 39 height 14
click at [282, 372] on div "Title icon" at bounding box center [288, 376] width 39 height 14
click at [288, 374] on div "Title icon" at bounding box center [288, 376] width 39 height 14
click at [299, 376] on div "Title icon" at bounding box center [288, 376] width 39 height 14
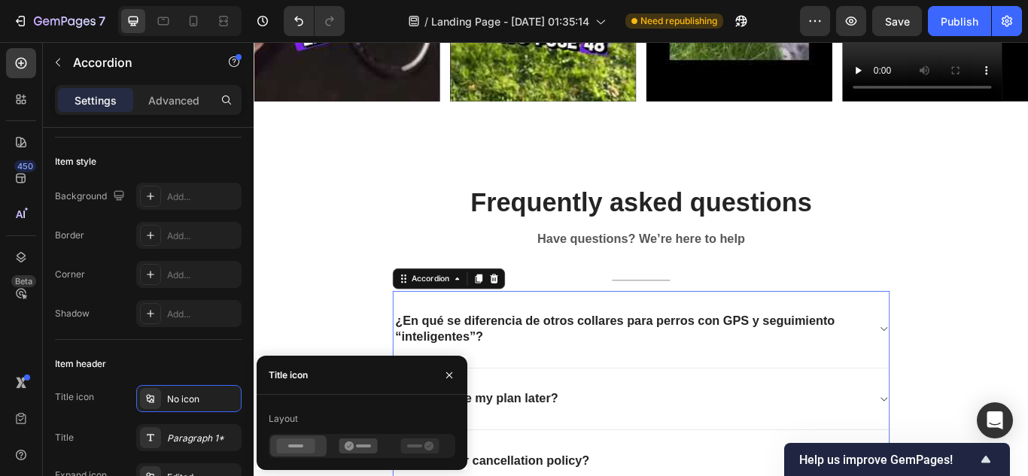
click at [421, 393] on div "Title icon" at bounding box center [362, 375] width 211 height 39
click at [422, 442] on icon at bounding box center [420, 446] width 38 height 15
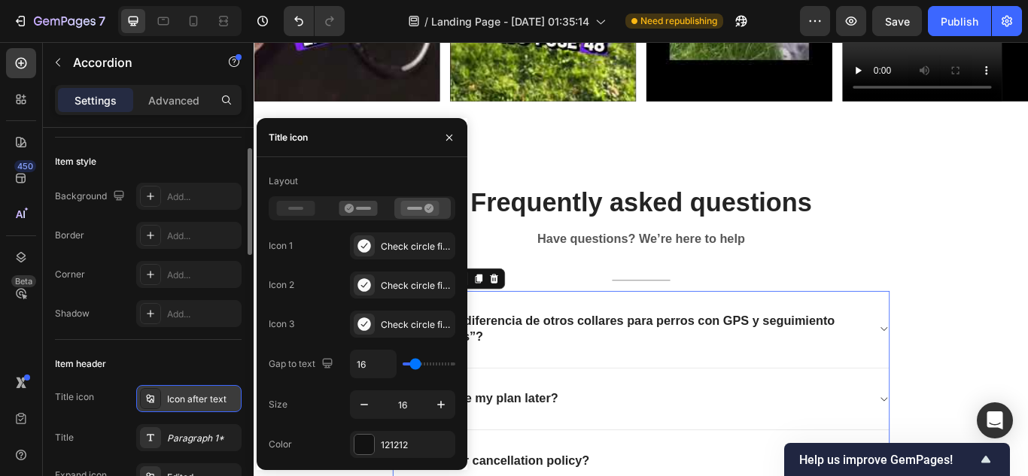
click at [166, 399] on div "Icon after text" at bounding box center [188, 398] width 105 height 27
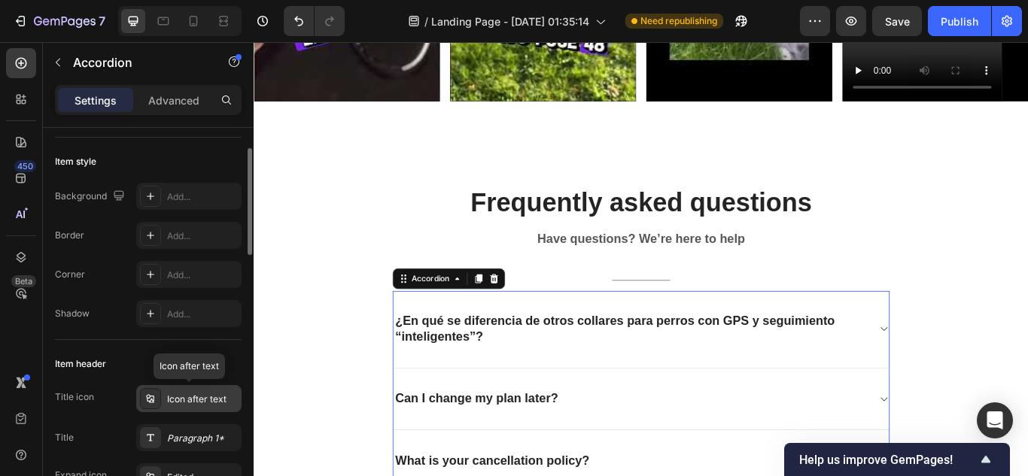
click at [166, 399] on div "Icon after text" at bounding box center [188, 398] width 105 height 27
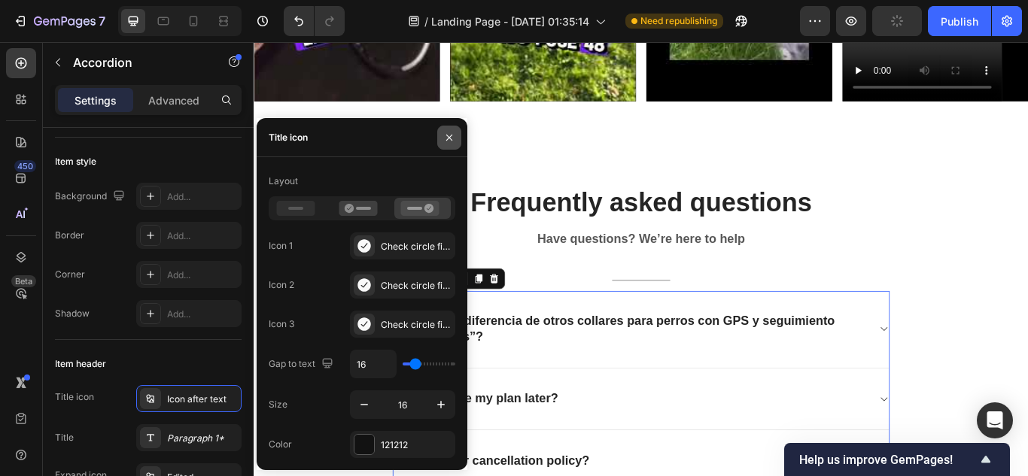
click at [449, 136] on icon "button" at bounding box center [449, 138] width 12 height 12
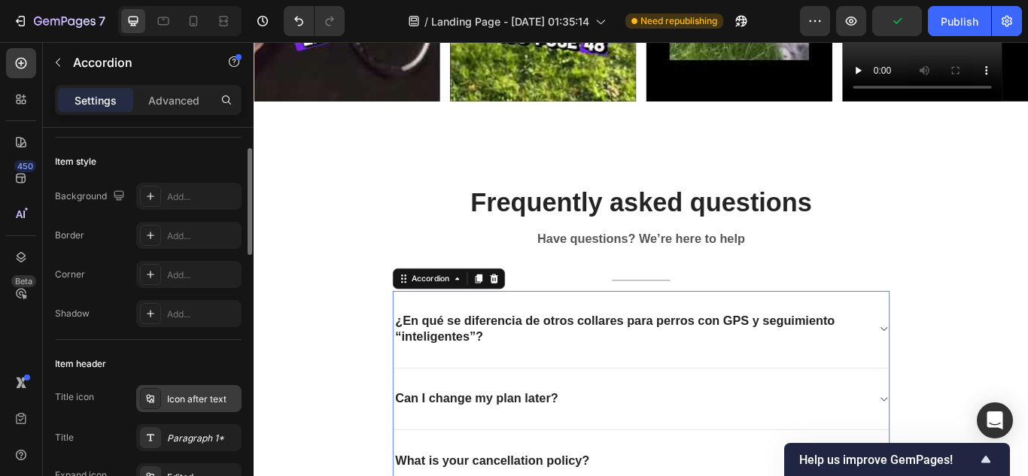
click at [186, 395] on div "Icon after text" at bounding box center [202, 400] width 71 height 14
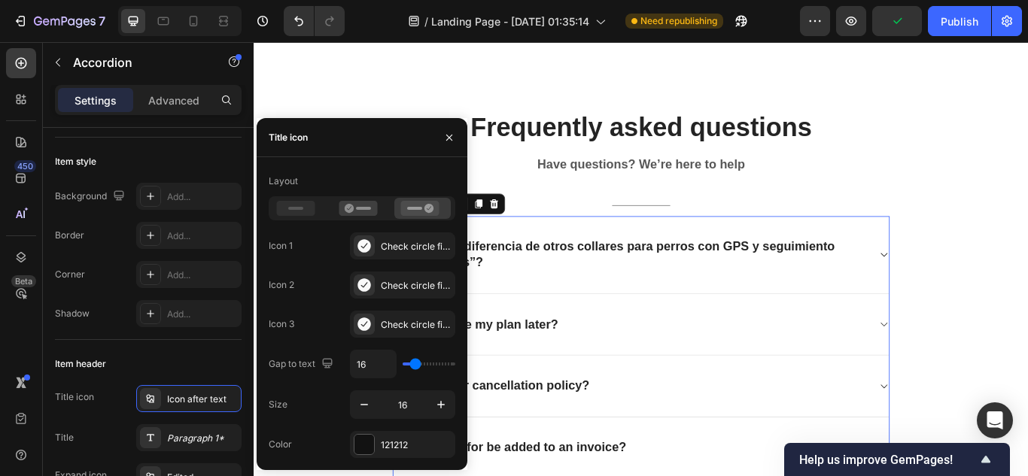
scroll to position [4722, 0]
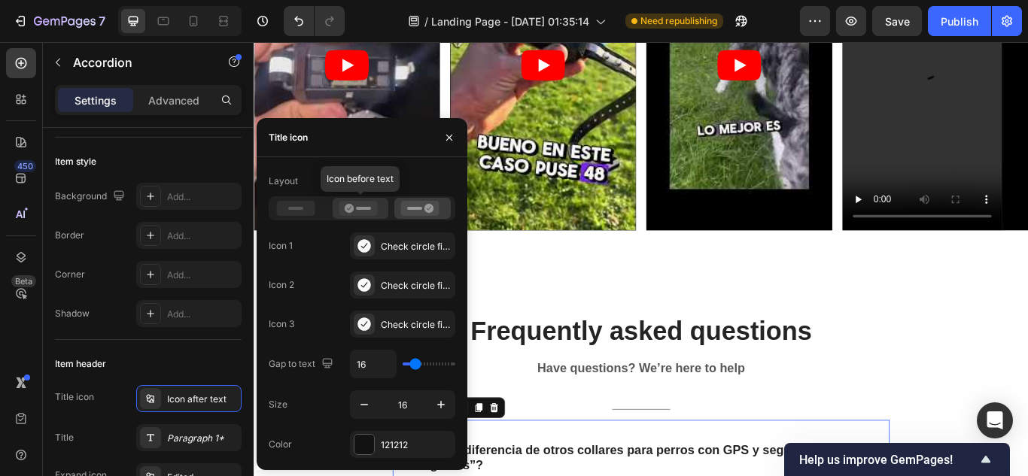
click at [342, 208] on icon at bounding box center [358, 208] width 38 height 15
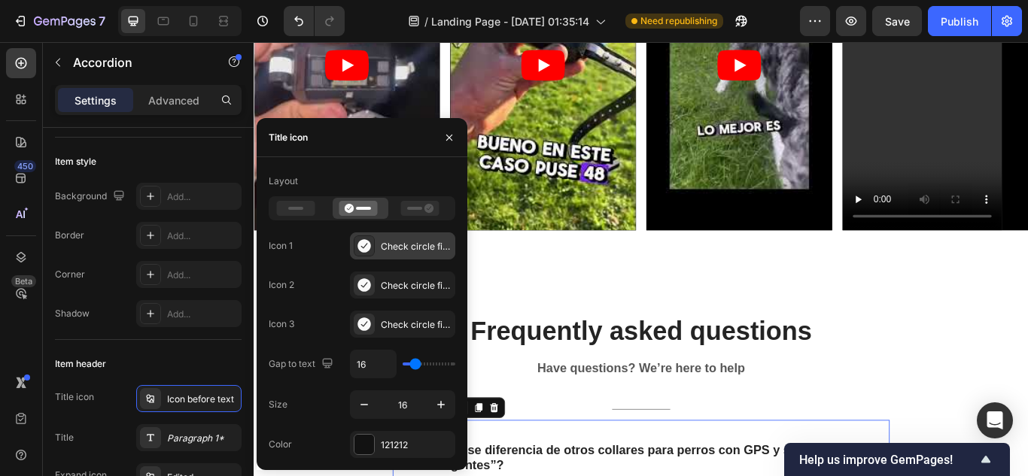
click at [387, 246] on div "Check circle filled" at bounding box center [416, 247] width 71 height 14
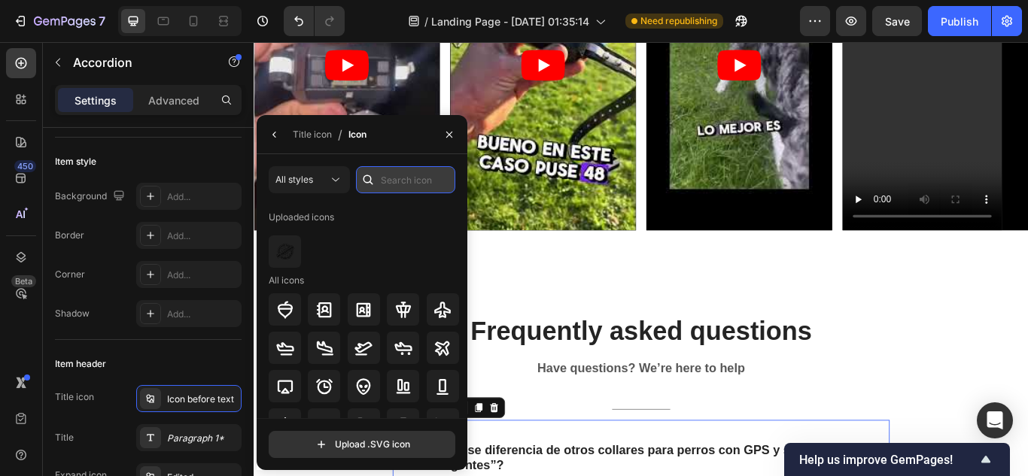
click at [406, 182] on input "text" at bounding box center [405, 179] width 99 height 27
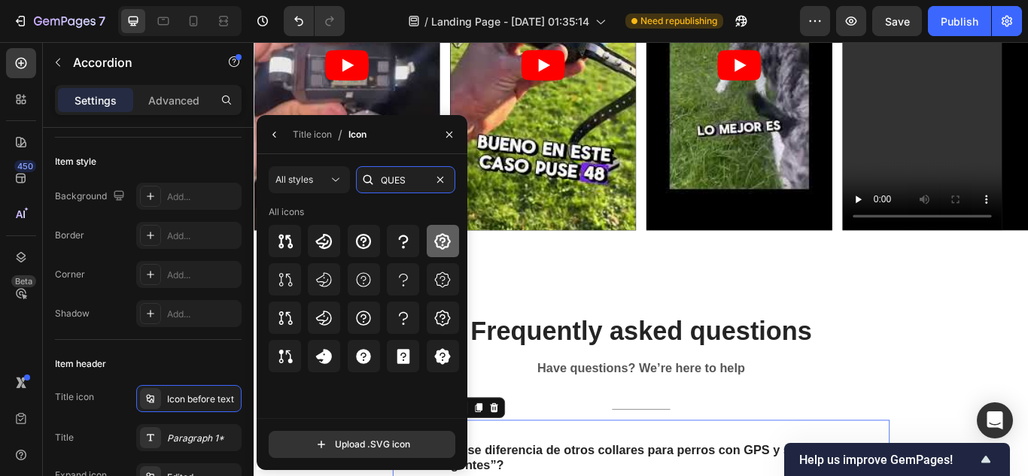
type input "QUES"
click at [438, 238] on icon at bounding box center [442, 241] width 18 height 18
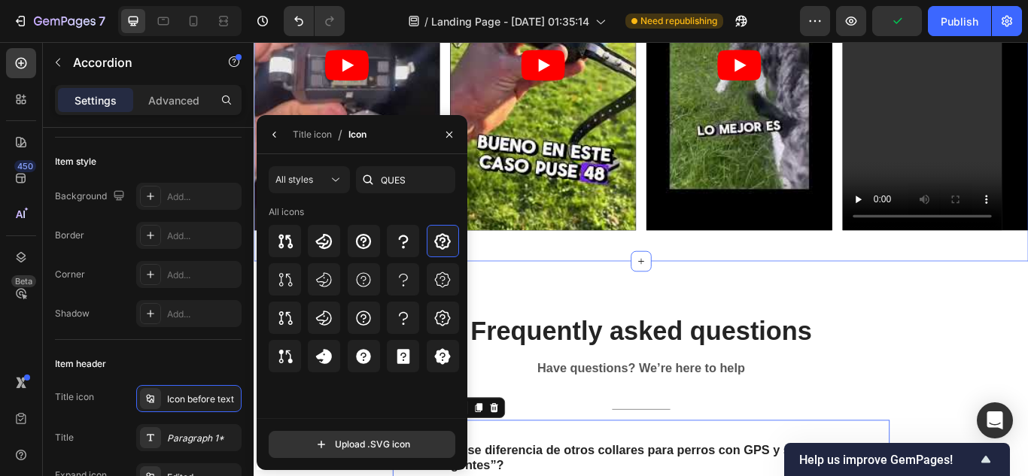
click at [984, 282] on div "Video Video Video Video Row Section 13" at bounding box center [705, 75] width 903 height 445
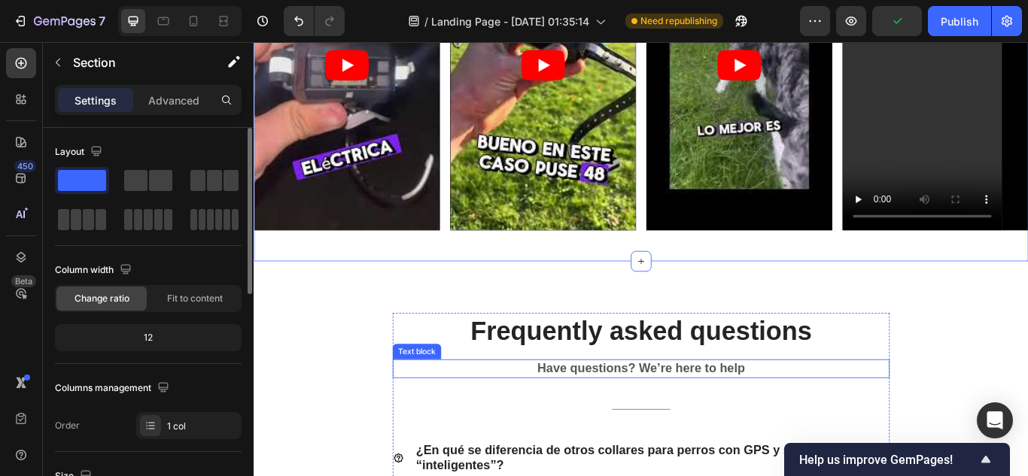
scroll to position [4797, 0]
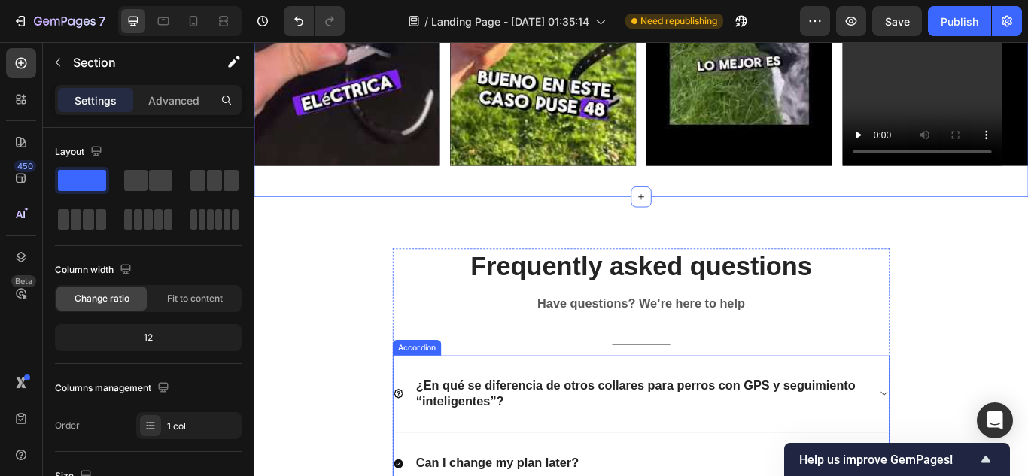
click at [418, 447] on icon at bounding box center [422, 452] width 11 height 11
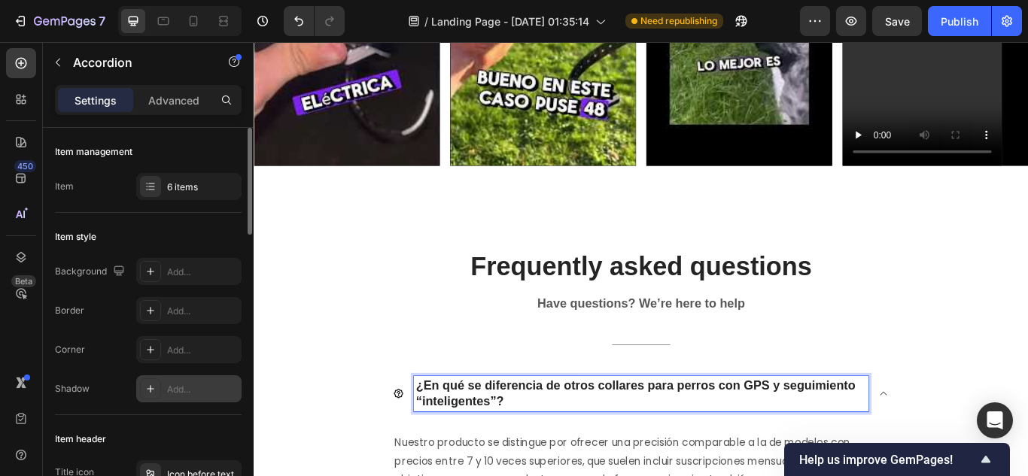
scroll to position [226, 0]
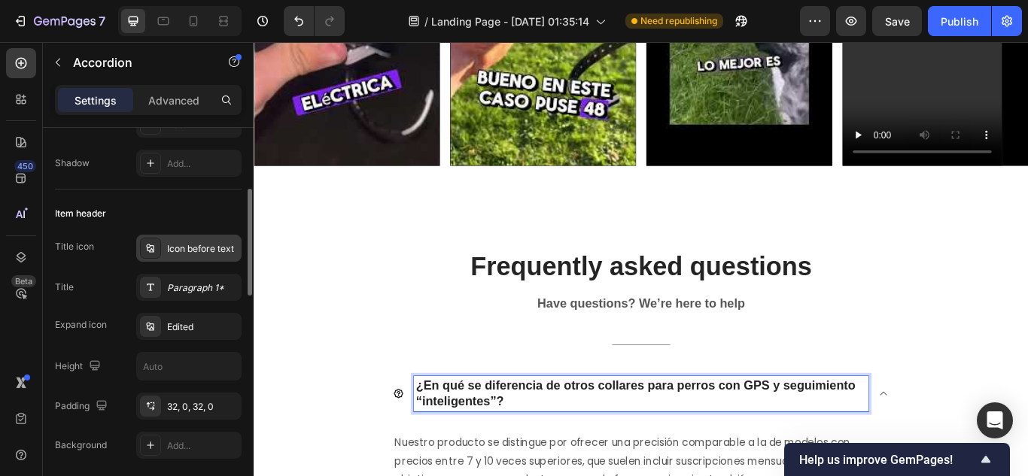
click at [208, 250] on div "Icon before text" at bounding box center [202, 249] width 71 height 14
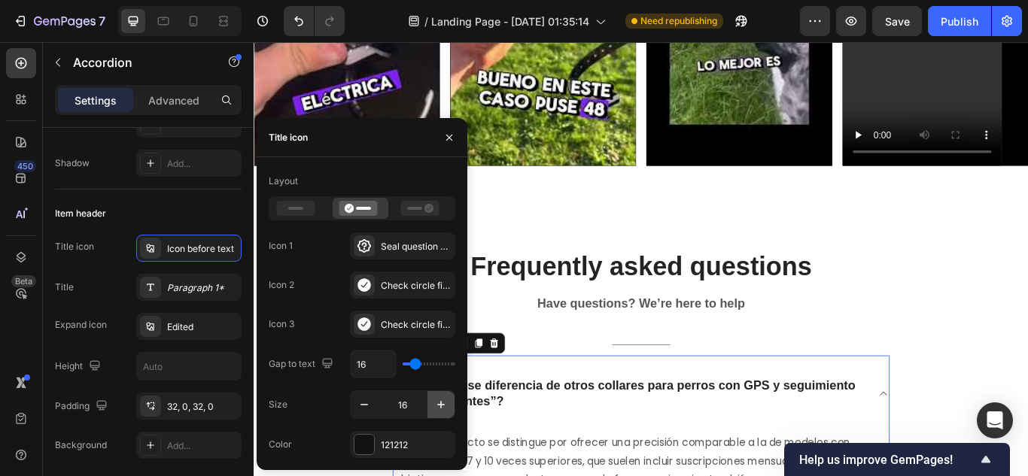
click at [433, 400] on button "button" at bounding box center [440, 404] width 27 height 27
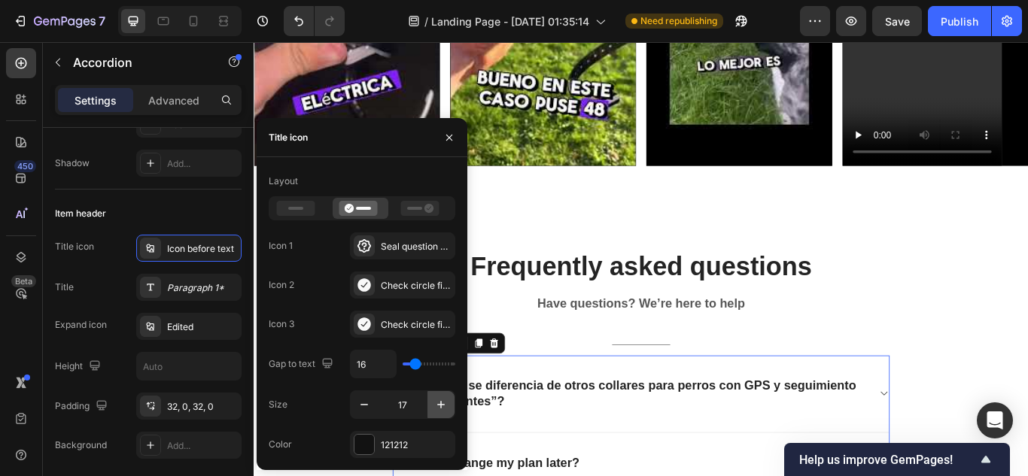
click at [433, 400] on button "button" at bounding box center [440, 404] width 27 height 27
type input "21"
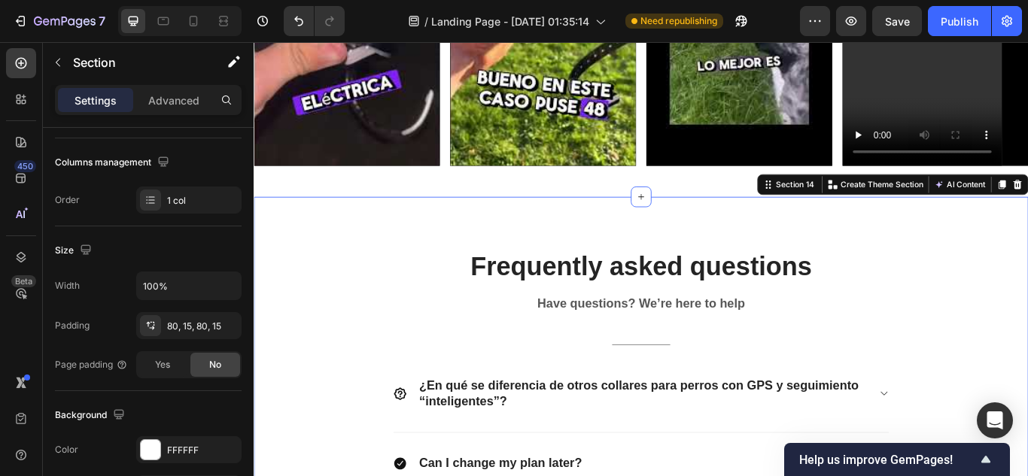
scroll to position [0, 0]
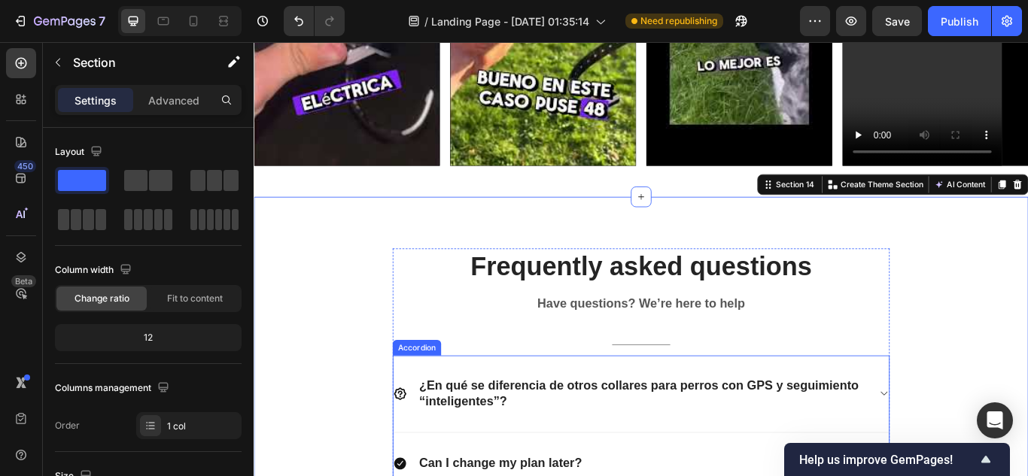
click at [876, 440] on span "¿En qué se diferencia de otros collares para perros con GPS y seguimiento “inte…" at bounding box center [702, 452] width 512 height 35
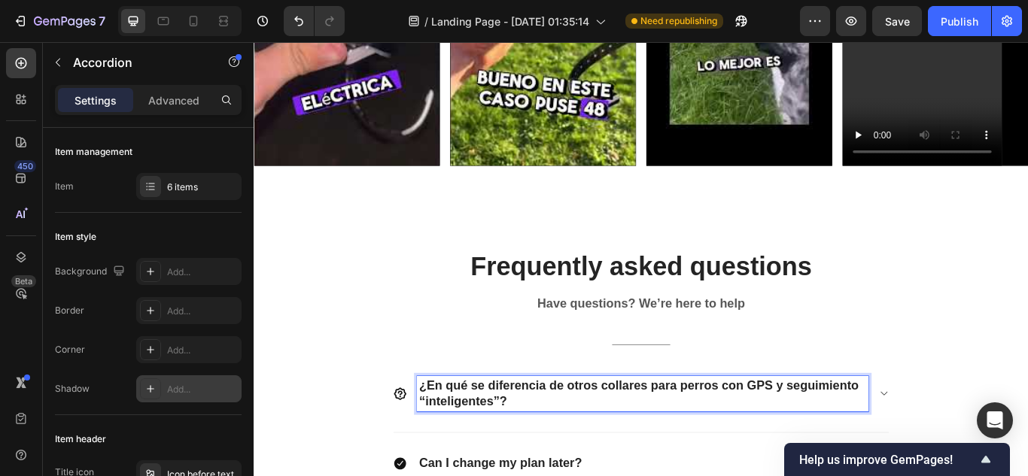
scroll to position [376, 0]
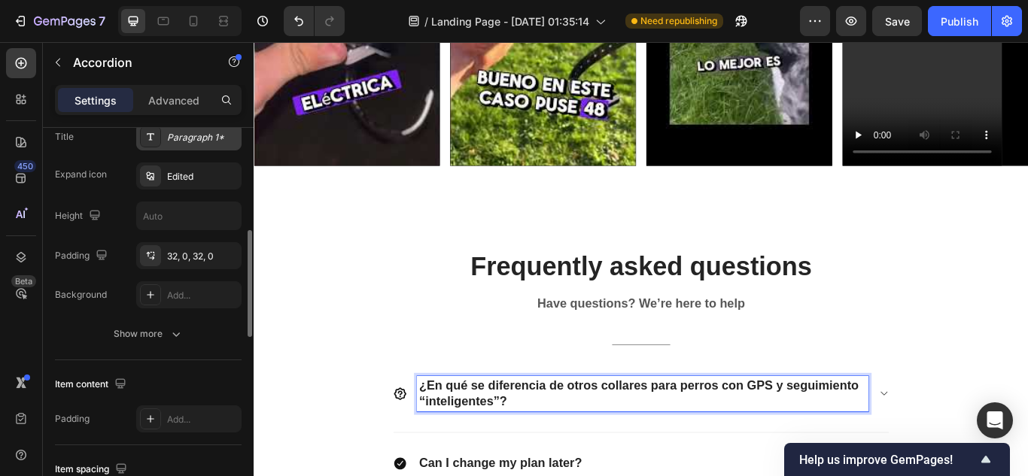
click at [199, 138] on div "Paragraph 1*" at bounding box center [202, 138] width 71 height 14
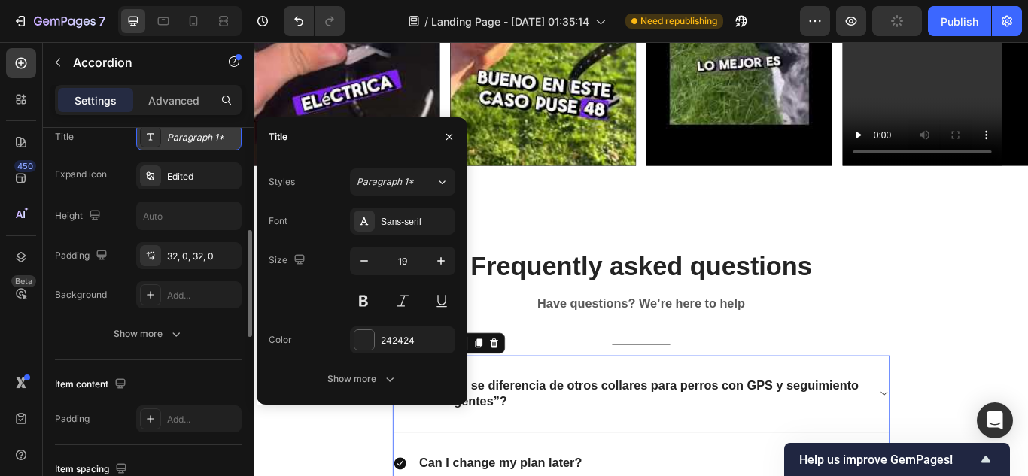
click at [199, 138] on div "Paragraph 1*" at bounding box center [202, 138] width 71 height 14
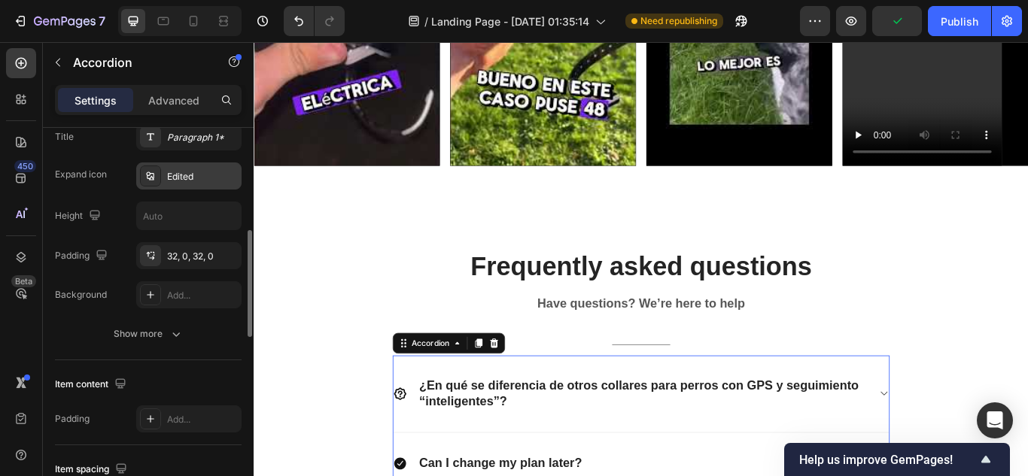
click at [181, 170] on div "Edited" at bounding box center [202, 177] width 71 height 14
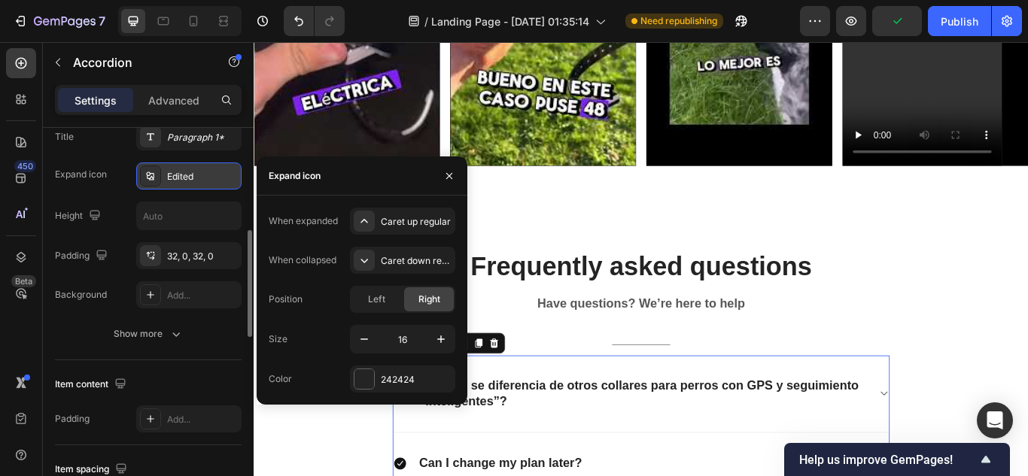
click at [181, 170] on div "Edited" at bounding box center [202, 177] width 71 height 14
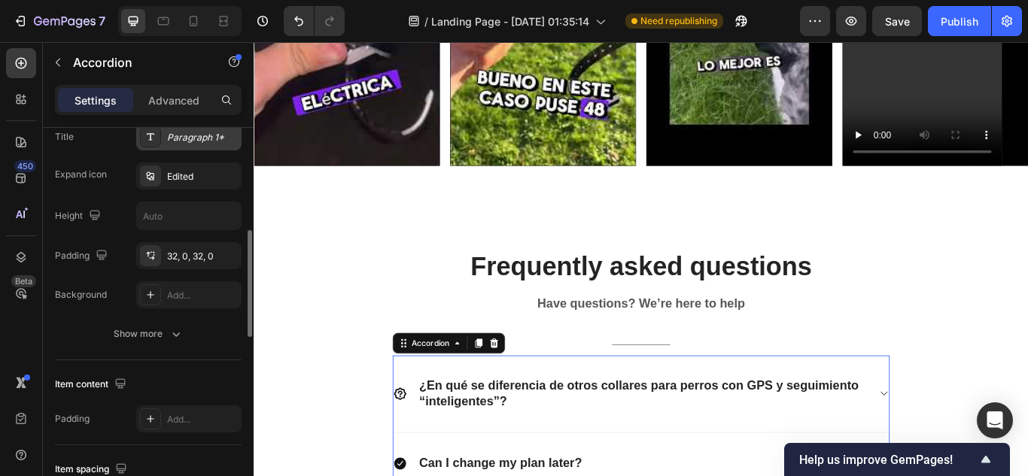
click at [192, 138] on div "Paragraph 1*" at bounding box center [202, 138] width 71 height 14
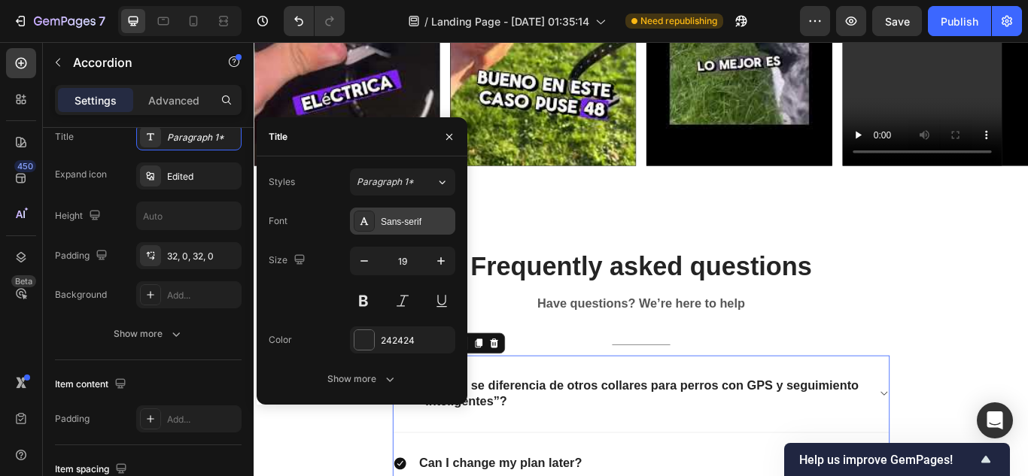
click at [391, 213] on div "Sans-serif" at bounding box center [402, 221] width 105 height 27
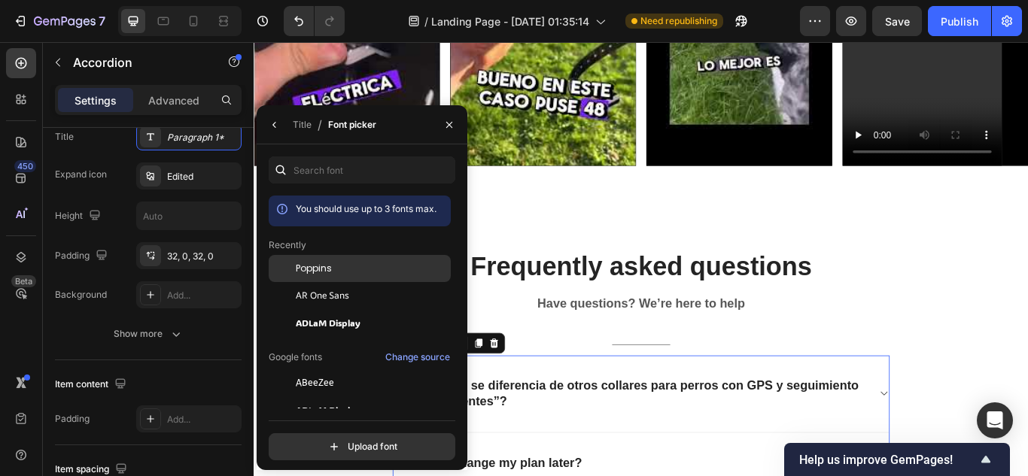
click at [317, 265] on span "Poppins" at bounding box center [314, 269] width 36 height 14
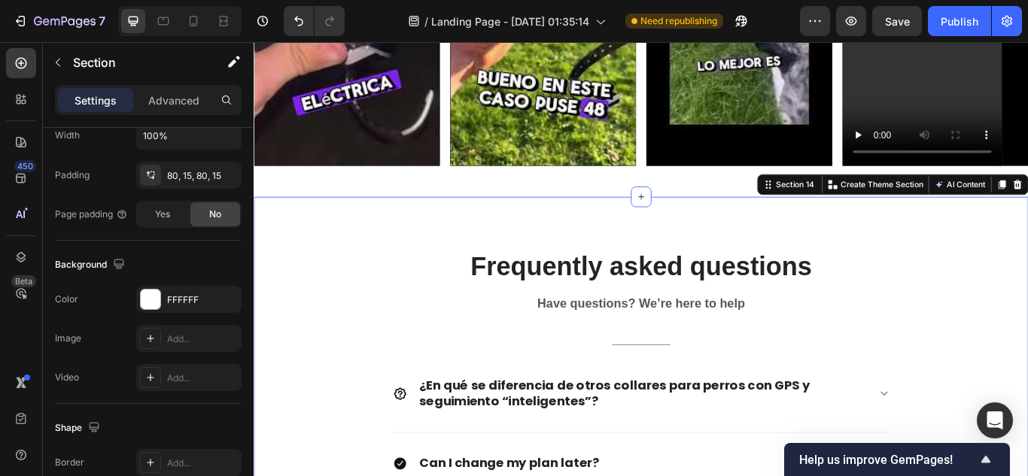
scroll to position [0, 0]
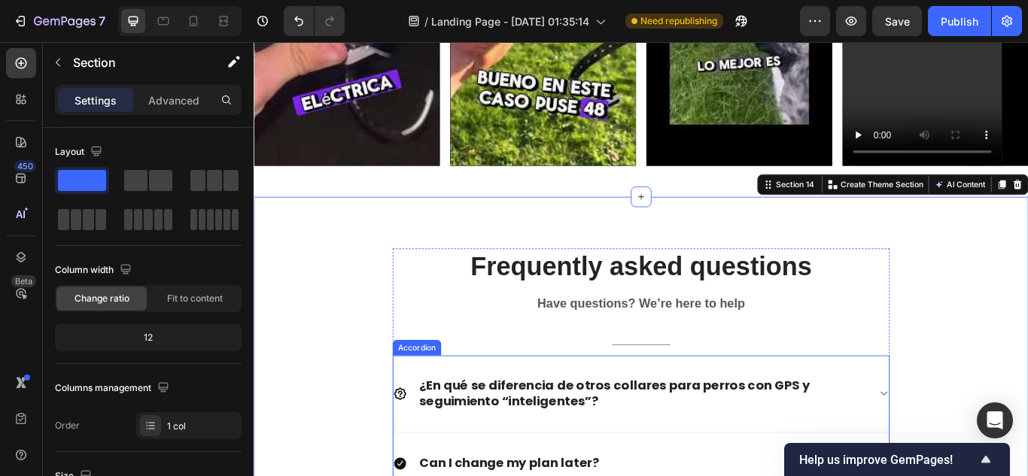
click at [753, 448] on p "¿En qué se diferencia de otros collares para perros con GPS y seguimiento “inte…" at bounding box center [706, 452] width 521 height 37
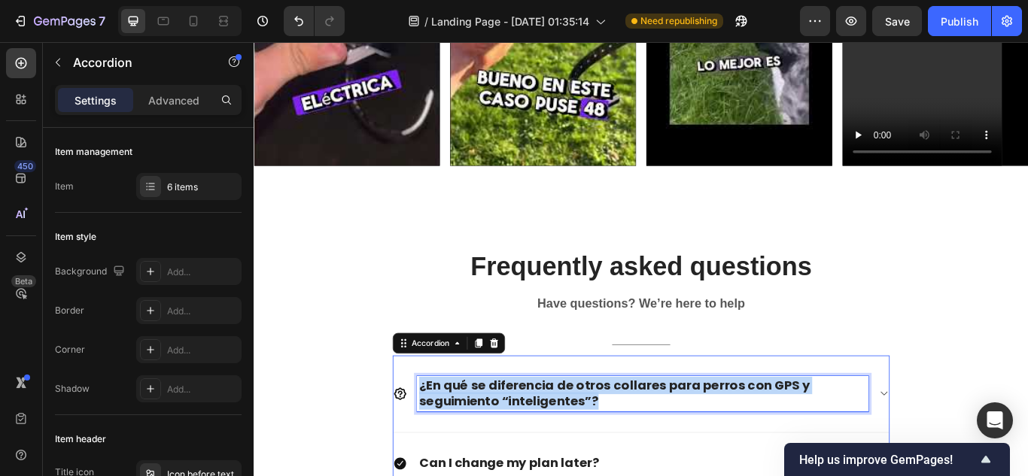
click at [552, 452] on span "¿En qué se diferencia de otros collares para perros con GPS y seguimiento “inte…" at bounding box center [673, 452] width 455 height 39
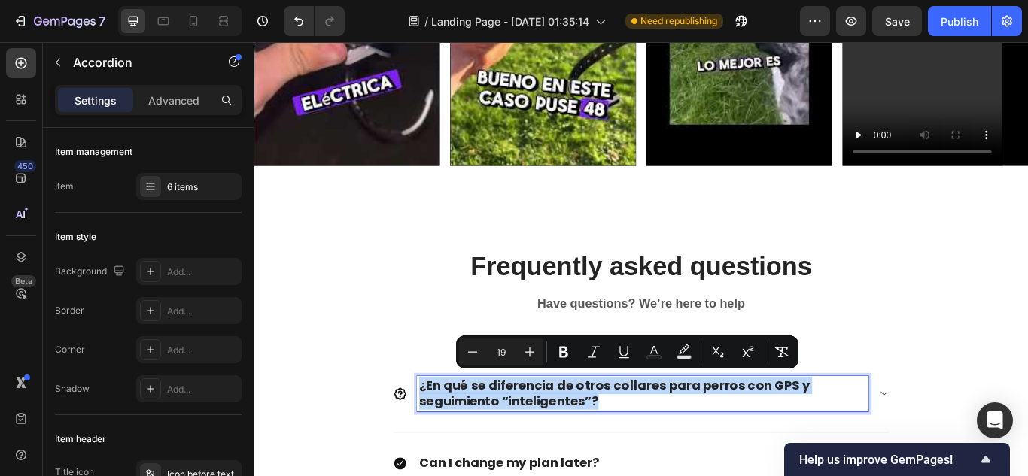
click at [525, 457] on span "¿En qué se diferencia de otros collares para perros con GPS y seguimiento “inte…" at bounding box center [673, 452] width 455 height 39
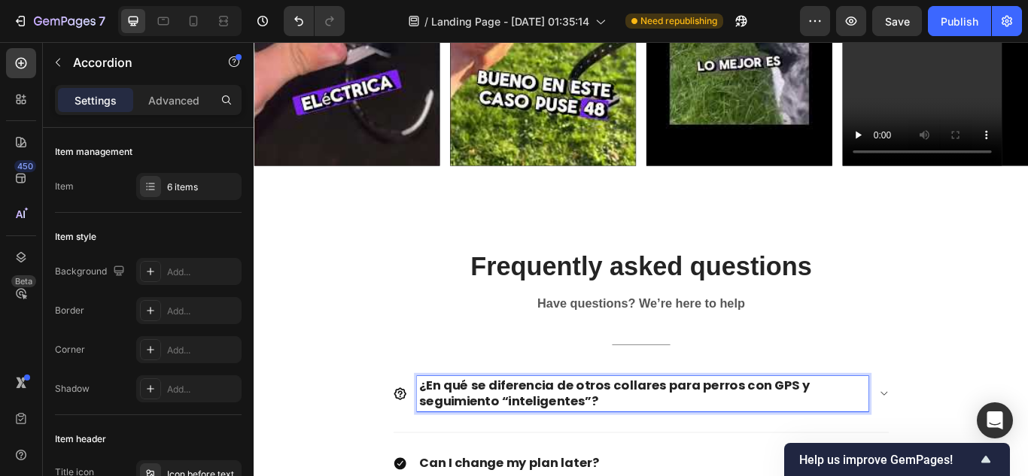
click at [525, 457] on span "¿En qué se diferencia de otros collares para perros con GPS y seguimiento “inte…" at bounding box center [673, 452] width 455 height 39
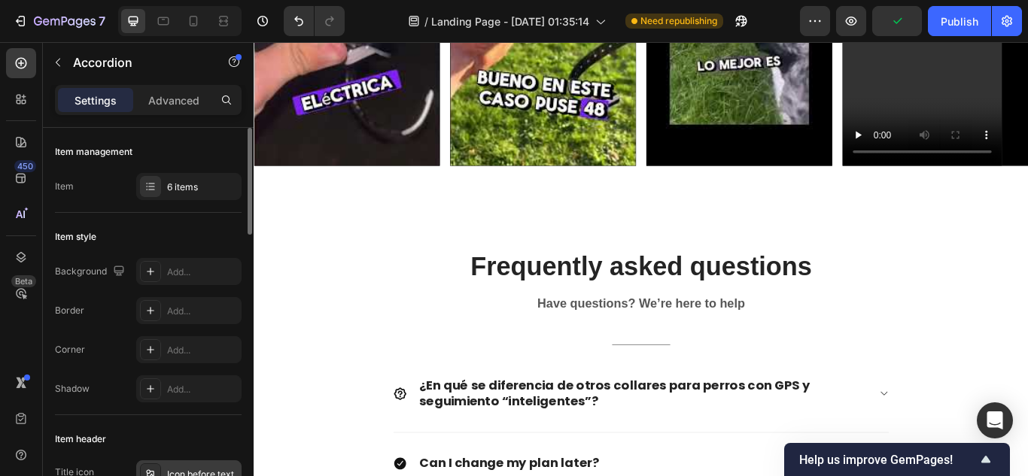
click at [216, 466] on div "Icon before text" at bounding box center [188, 473] width 105 height 27
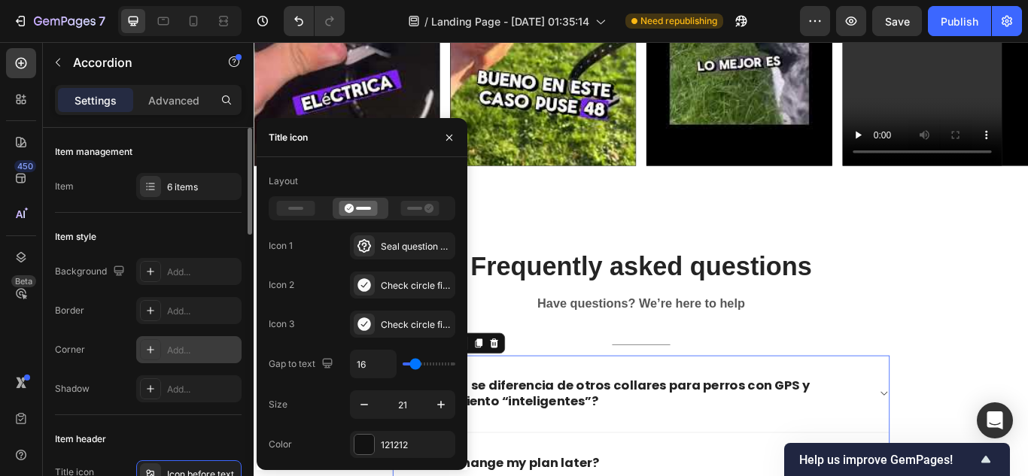
scroll to position [75, 0]
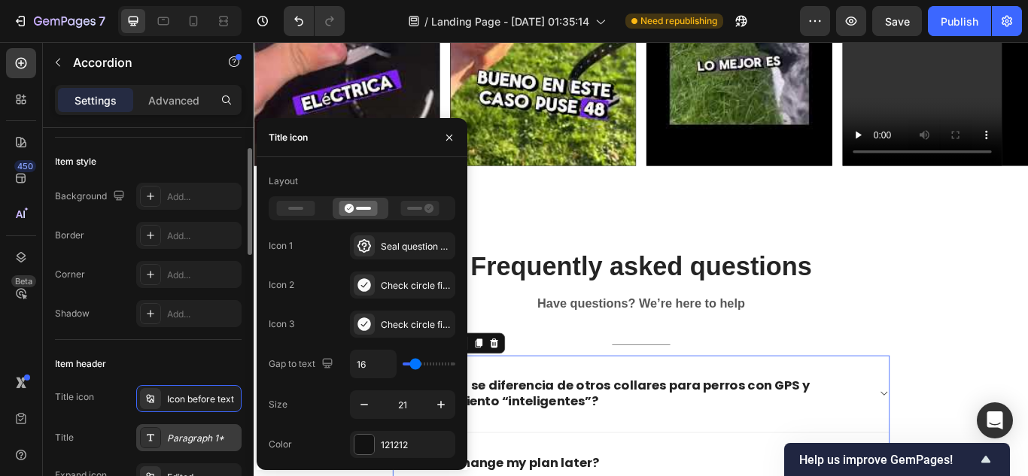
click at [213, 436] on div "Paragraph 1*" at bounding box center [202, 439] width 71 height 14
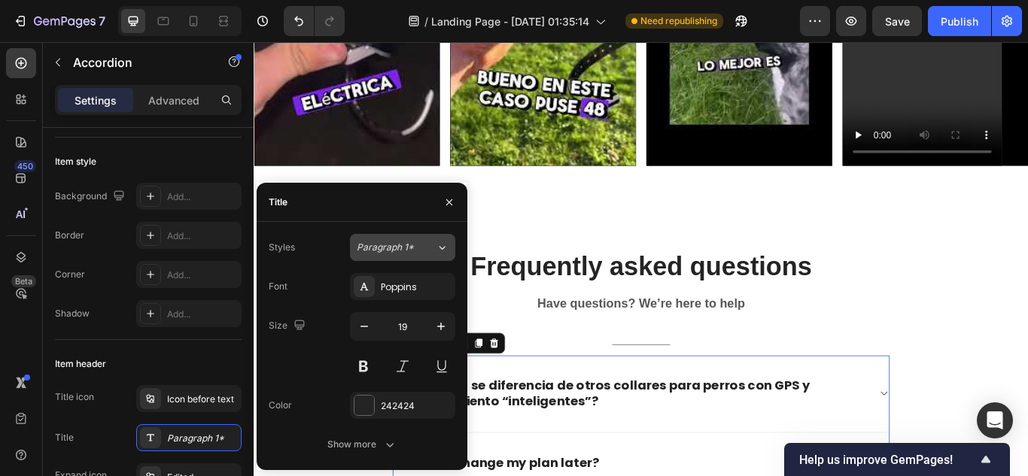
click at [444, 242] on icon at bounding box center [442, 247] width 13 height 15
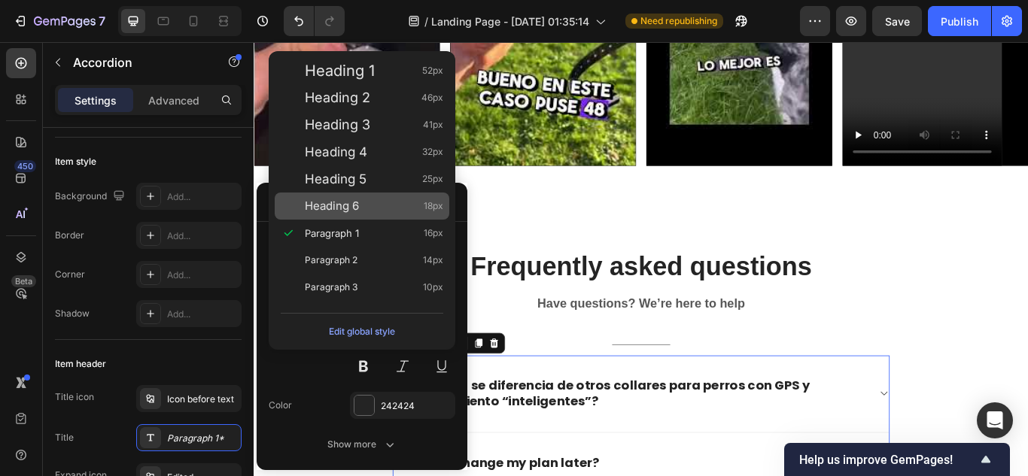
click at [403, 209] on div "Heading 6 18px" at bounding box center [374, 206] width 138 height 15
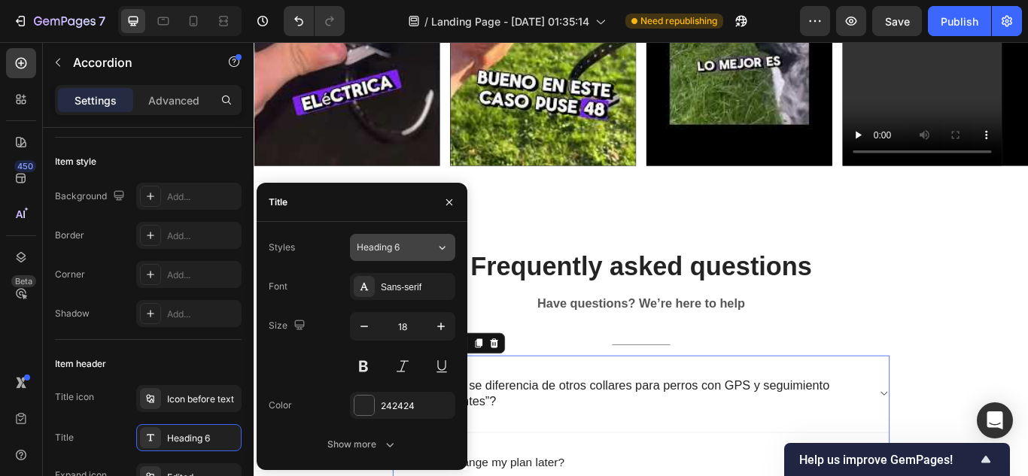
click at [379, 260] on button "Heading 6" at bounding box center [402, 247] width 105 height 27
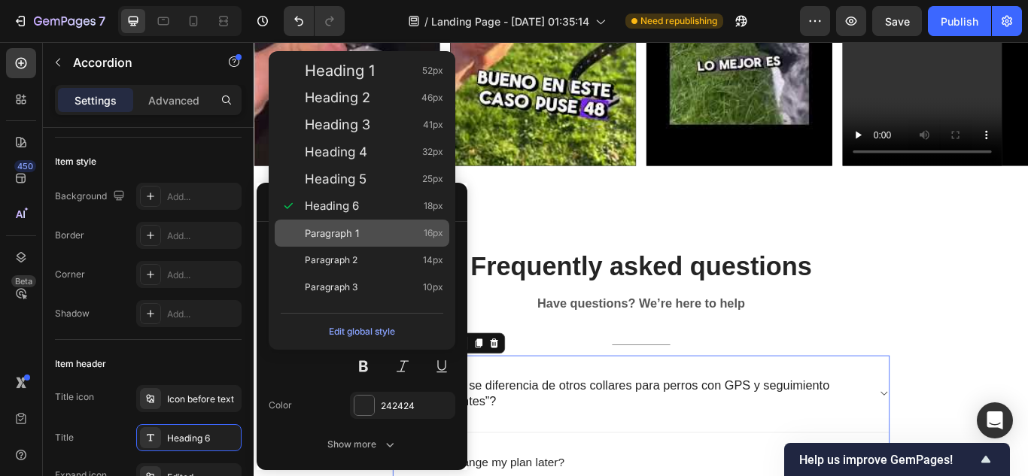
click at [386, 232] on div "Paragraph 1 16px" at bounding box center [374, 233] width 138 height 15
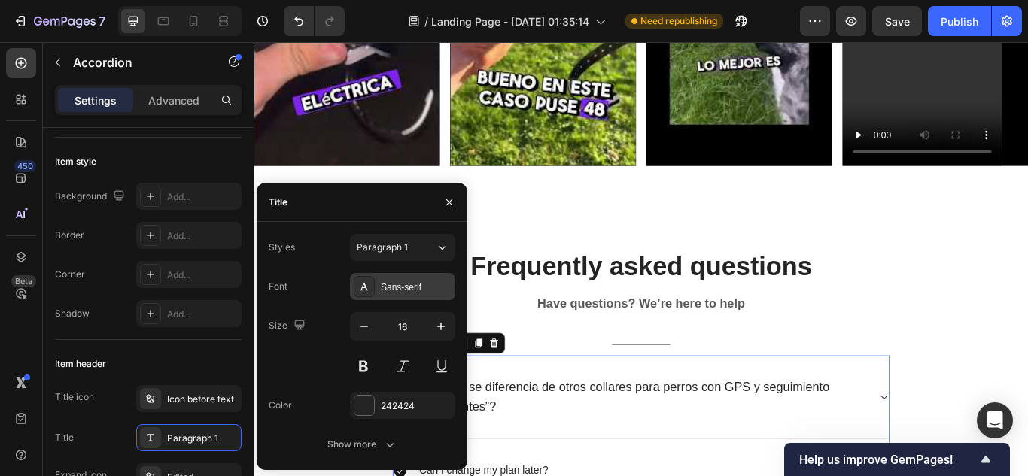
click at [404, 281] on div "Sans-serif" at bounding box center [416, 288] width 71 height 14
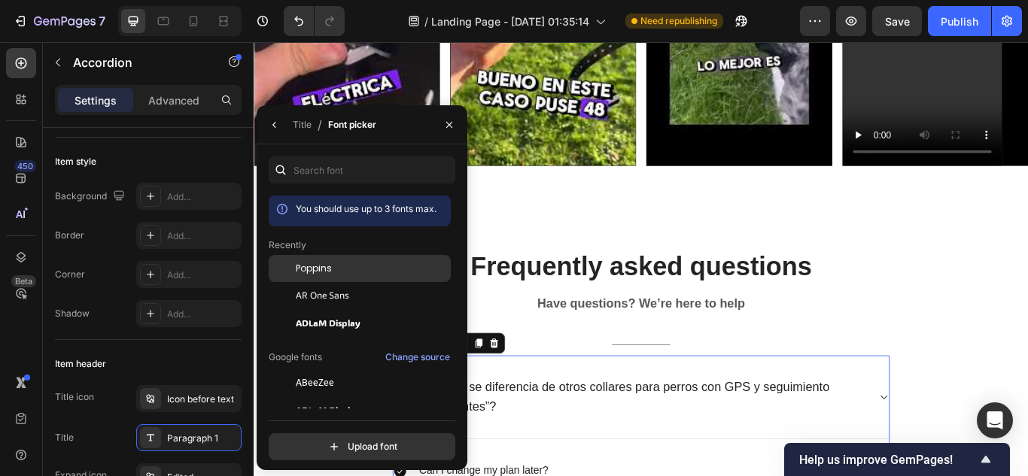
click at [324, 276] on div "Poppins" at bounding box center [360, 268] width 182 height 27
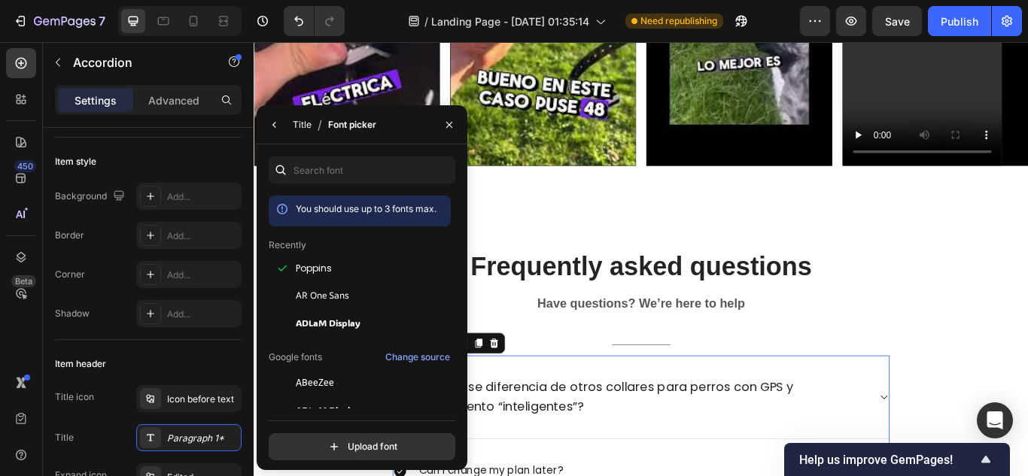
click at [302, 117] on div "Title" at bounding box center [302, 125] width 19 height 24
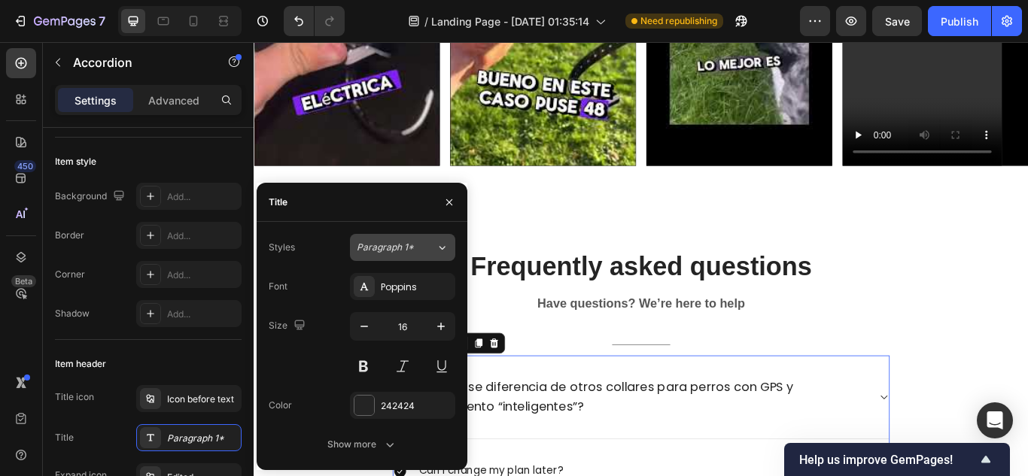
click at [408, 248] on span "Paragraph 1*" at bounding box center [385, 248] width 57 height 14
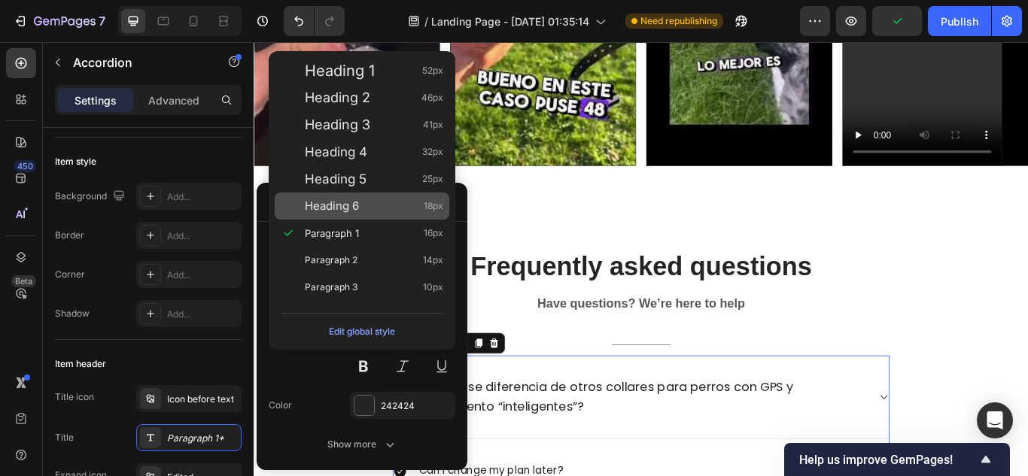
click at [384, 206] on div "Heading 6 18px" at bounding box center [374, 206] width 138 height 15
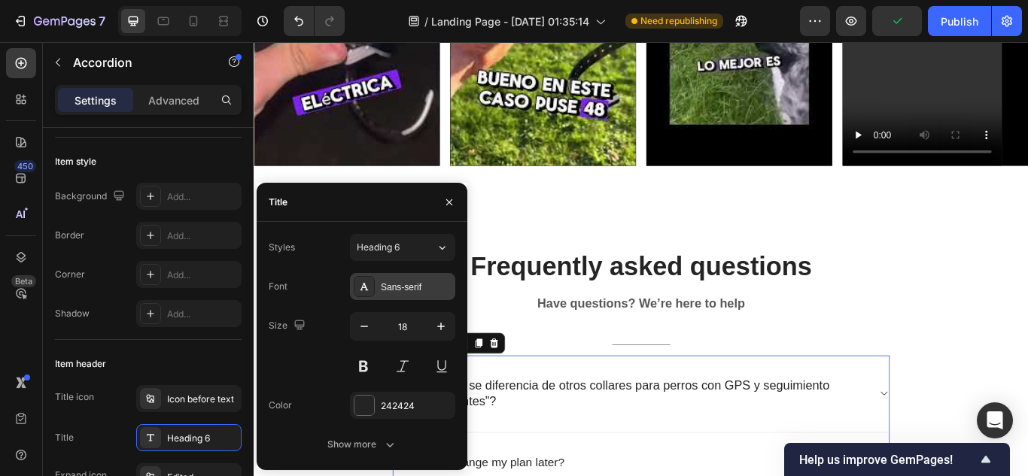
click at [433, 294] on div "Sans-serif" at bounding box center [402, 286] width 105 height 27
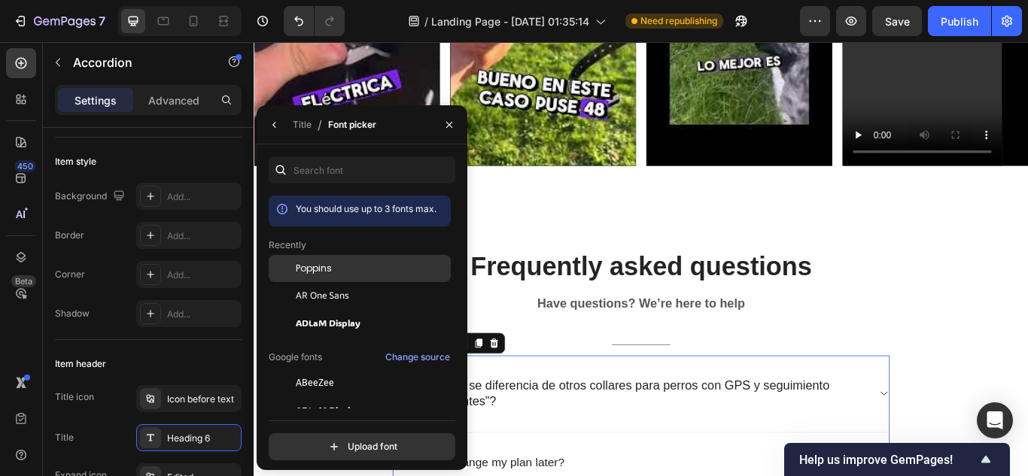
click at [358, 272] on div "Poppins" at bounding box center [372, 269] width 152 height 14
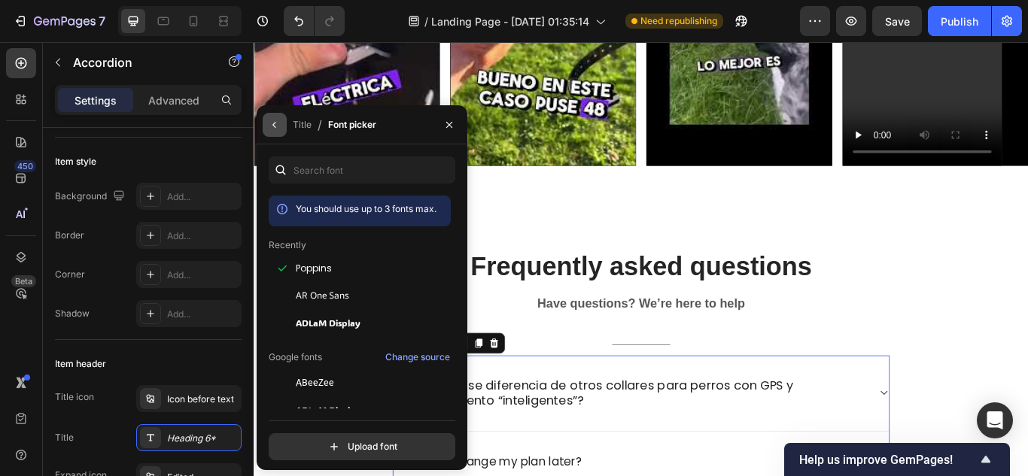
click at [284, 118] on button "button" at bounding box center [275, 125] width 24 height 24
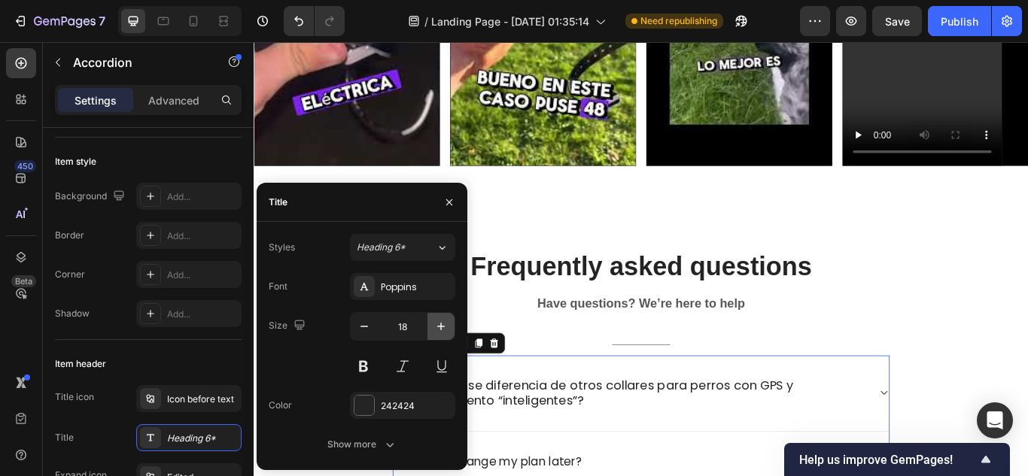
click at [438, 322] on icon "button" at bounding box center [440, 326] width 15 height 15
type input "20"
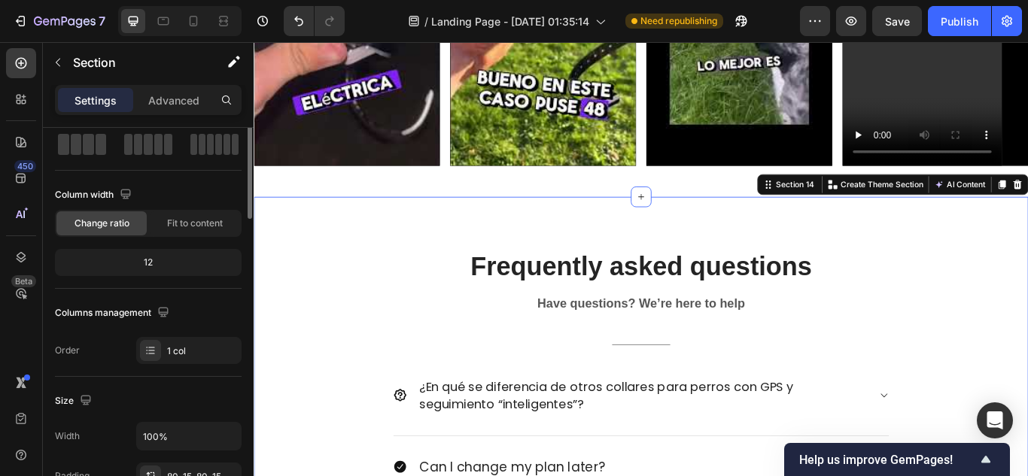
scroll to position [0, 0]
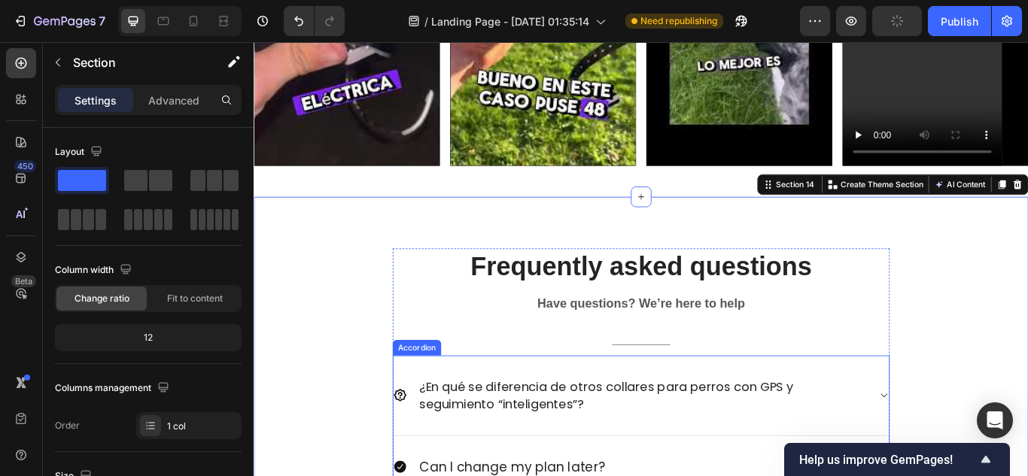
click at [446, 436] on span "¿En qué se diferencia de otros collares para perros con GPS y seguimiento “inte…" at bounding box center [664, 454] width 436 height 41
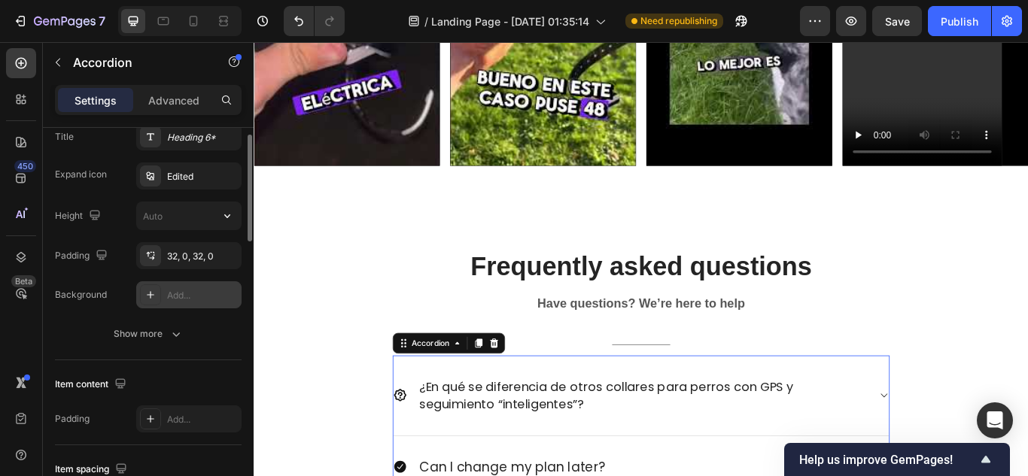
scroll to position [301, 0]
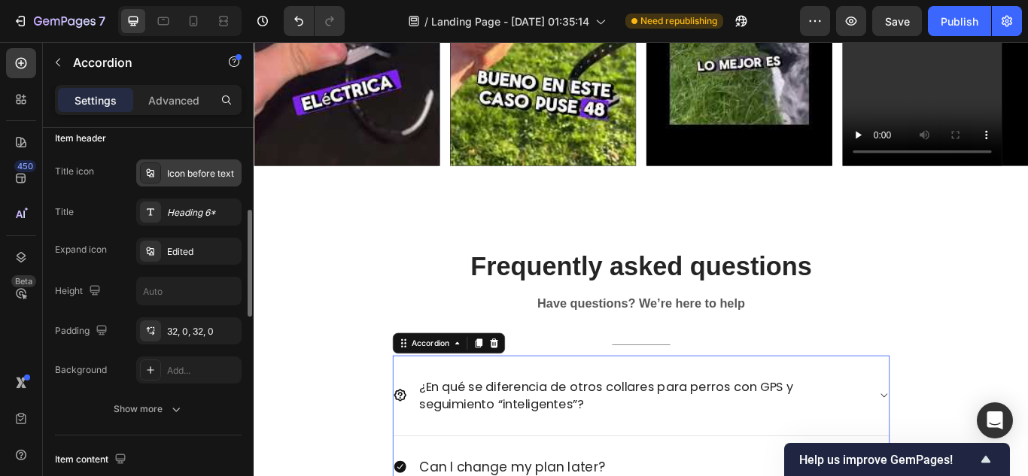
click at [202, 167] on div "Icon before text" at bounding box center [202, 174] width 71 height 14
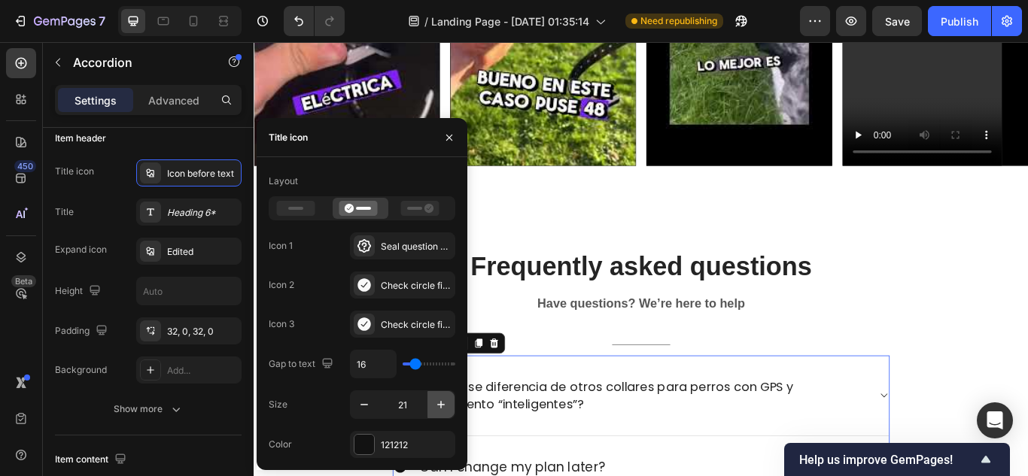
click at [435, 397] on icon "button" at bounding box center [440, 404] width 15 height 15
type input "25"
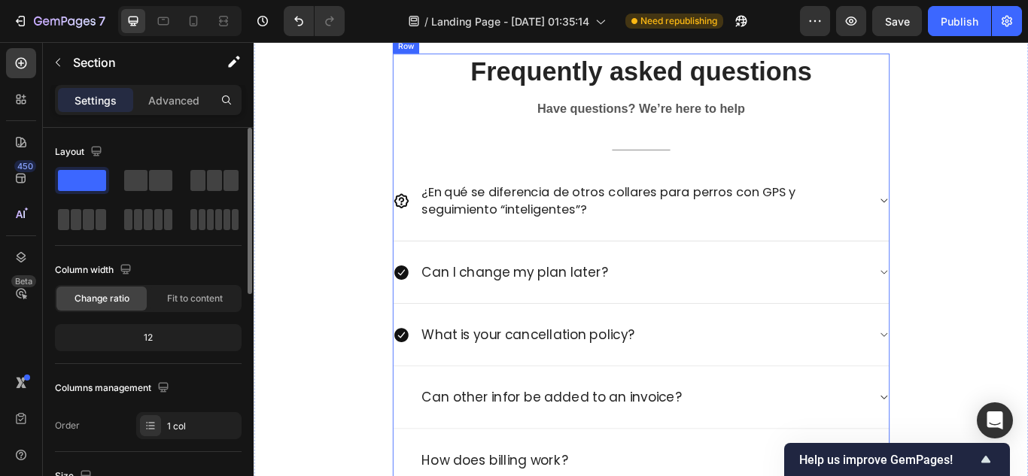
scroll to position [5023, 0]
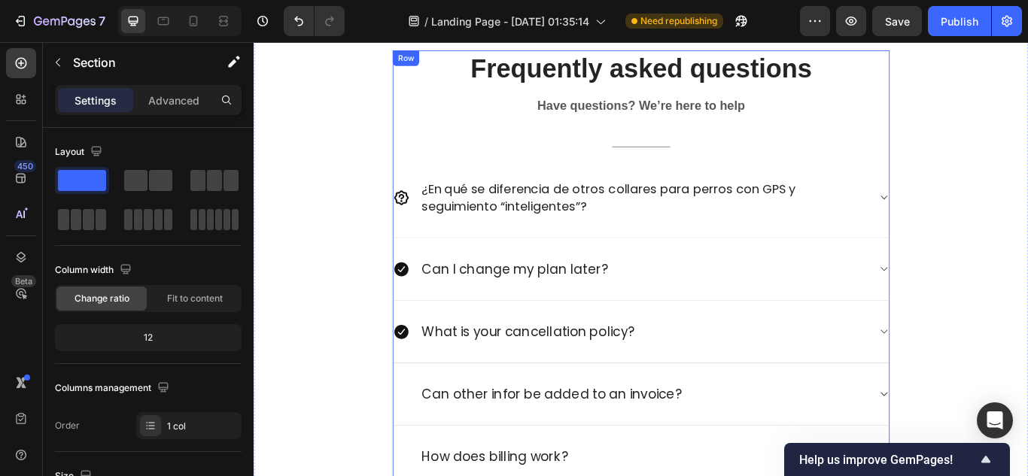
click at [680, 93] on h2 "Frequently asked questions" at bounding box center [704, 73] width 579 height 42
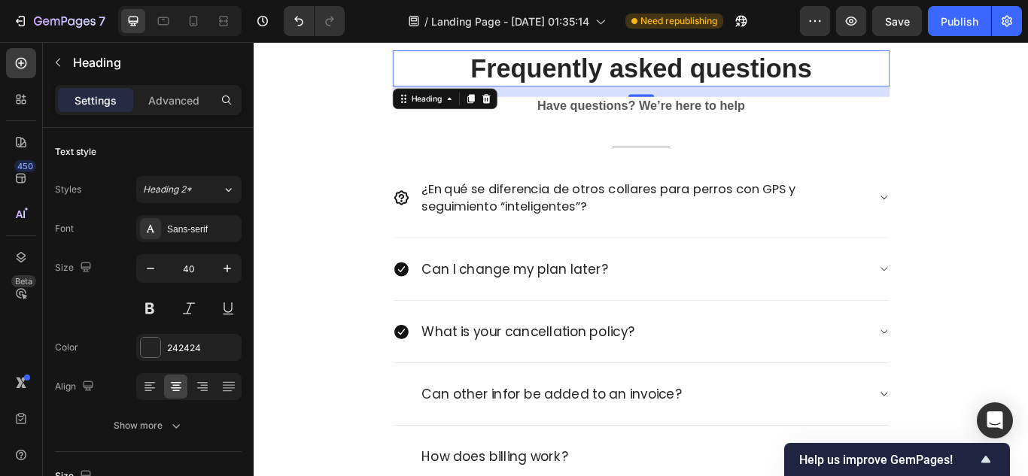
click at [773, 72] on p "Frequently asked questions" at bounding box center [705, 72] width 576 height 39
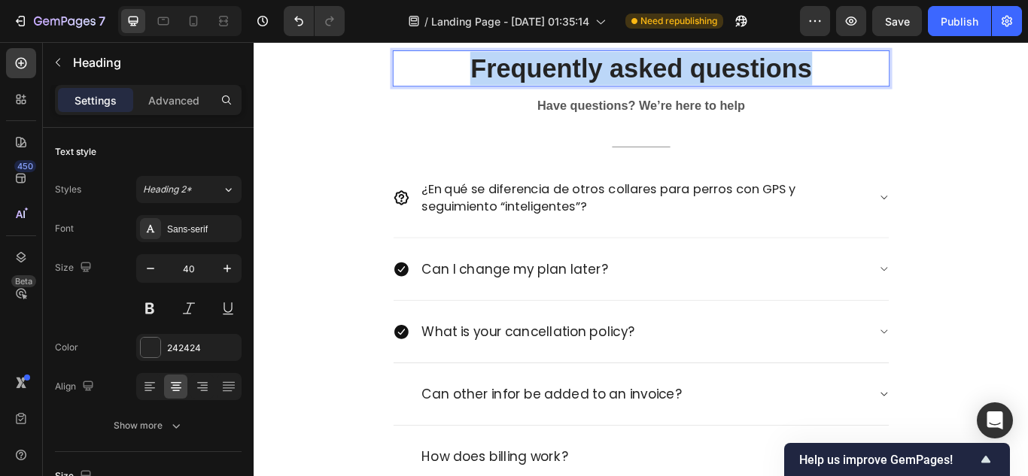
click at [773, 72] on p "Frequently asked questions" at bounding box center [705, 72] width 576 height 39
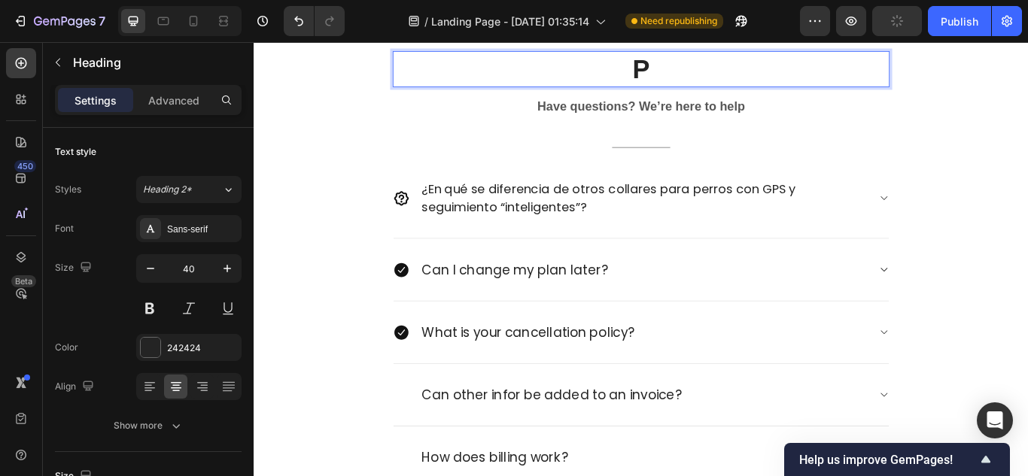
scroll to position [5019, 0]
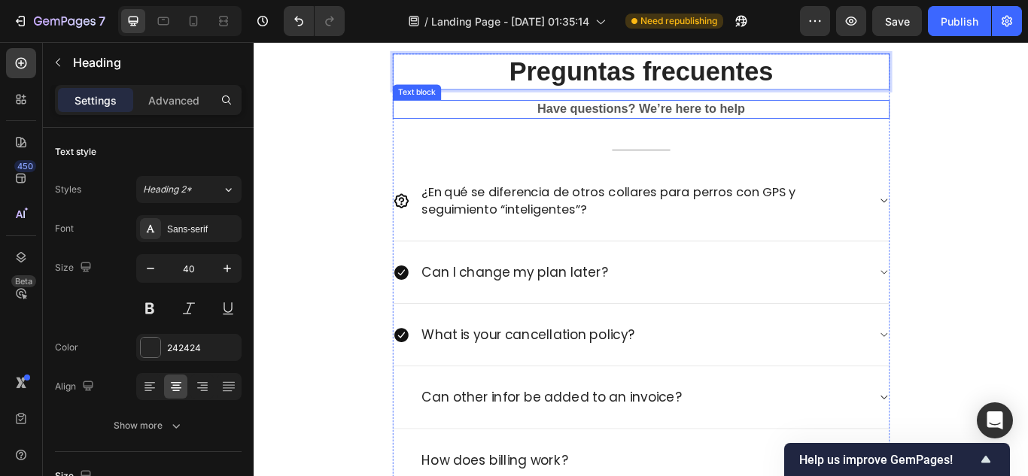
click at [746, 115] on p "Have questions? We’re here to help" at bounding box center [705, 120] width 576 height 19
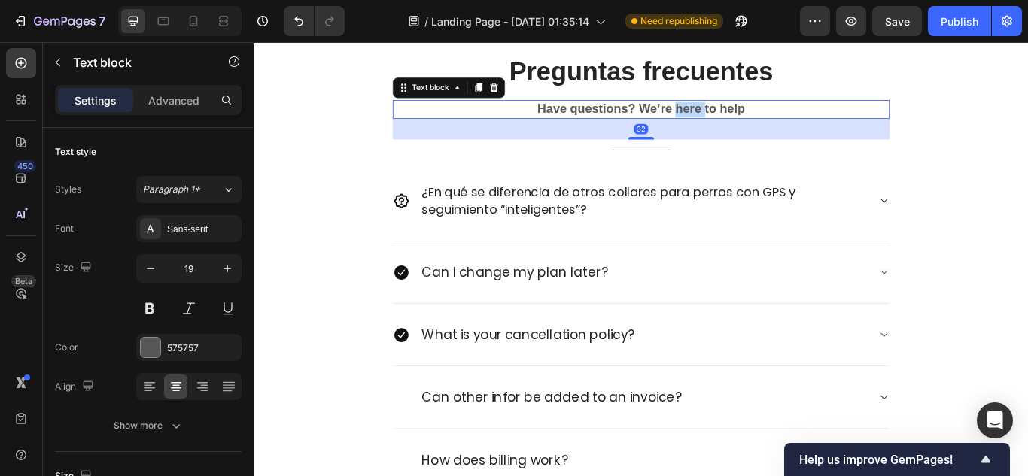
click at [746, 115] on p "Have questions? We’re here to help" at bounding box center [705, 120] width 576 height 19
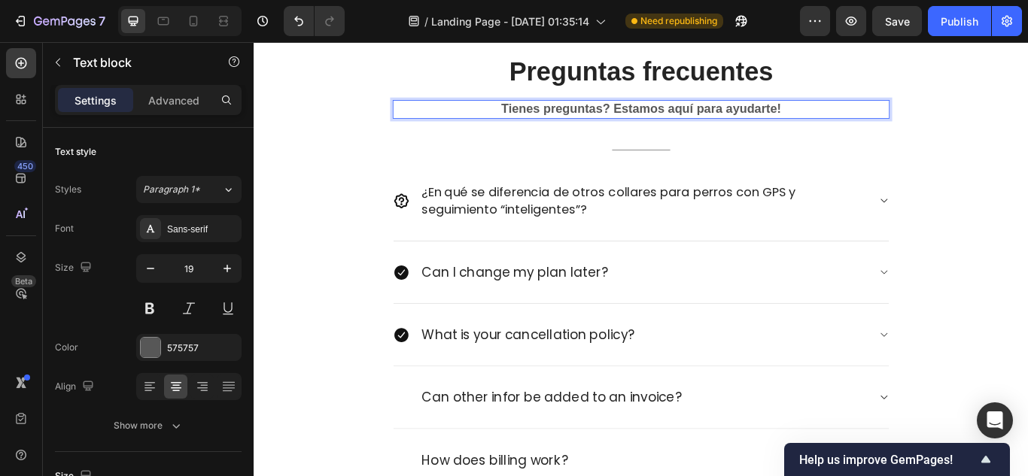
drag, startPoint x: 564, startPoint y: 117, endPoint x: 557, endPoint y: 128, distance: 12.8
click at [557, 128] on p "Tienes preguntas? Estamos aquí para ayudarte!" at bounding box center [705, 120] width 576 height 19
click at [254, 42] on lt-span "¿ Tienes" at bounding box center [254, 42] width 0 height 0
click at [694, 114] on p "¿Tienes preguntas? Estamos aquí para ayudarte!" at bounding box center [705, 120] width 576 height 19
click at [254, 42] on lt-span "¡ Estamos" at bounding box center [254, 42] width 0 height 0
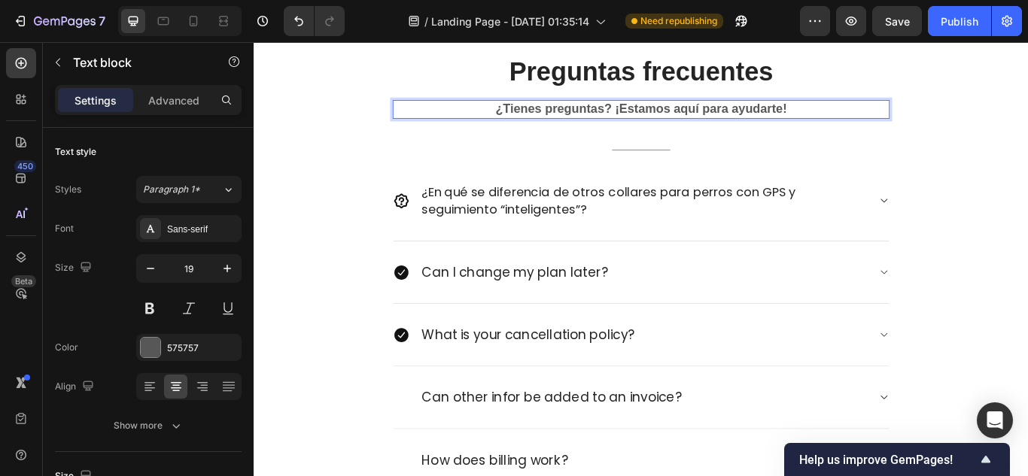
click at [763, 117] on p "¿Tienes preguntas? ¡Estamos aquí para ayudarte!" at bounding box center [705, 120] width 576 height 19
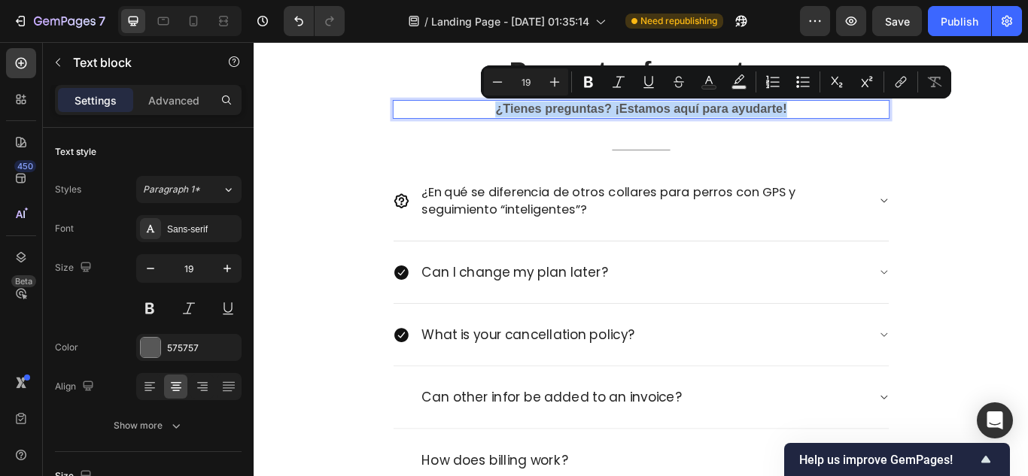
click at [763, 117] on p "¿Tienes preguntas? ¡Estamos aquí para ayudarte!" at bounding box center [705, 120] width 576 height 19
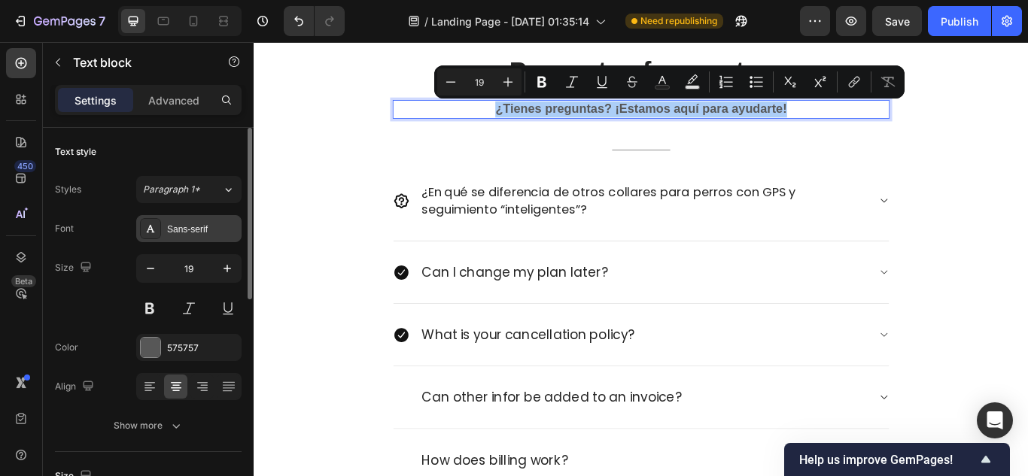
click at [178, 232] on div "Sans-serif" at bounding box center [202, 230] width 71 height 14
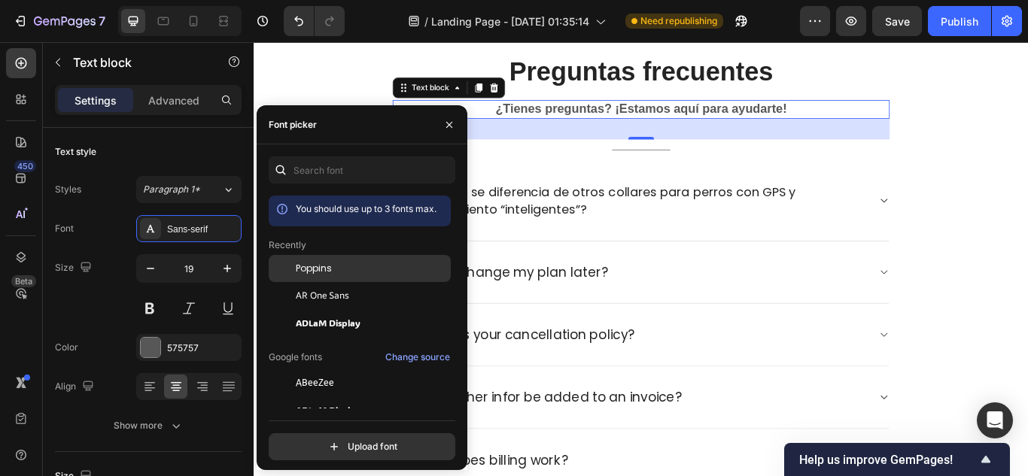
click at [299, 269] on span "Poppins" at bounding box center [314, 269] width 36 height 14
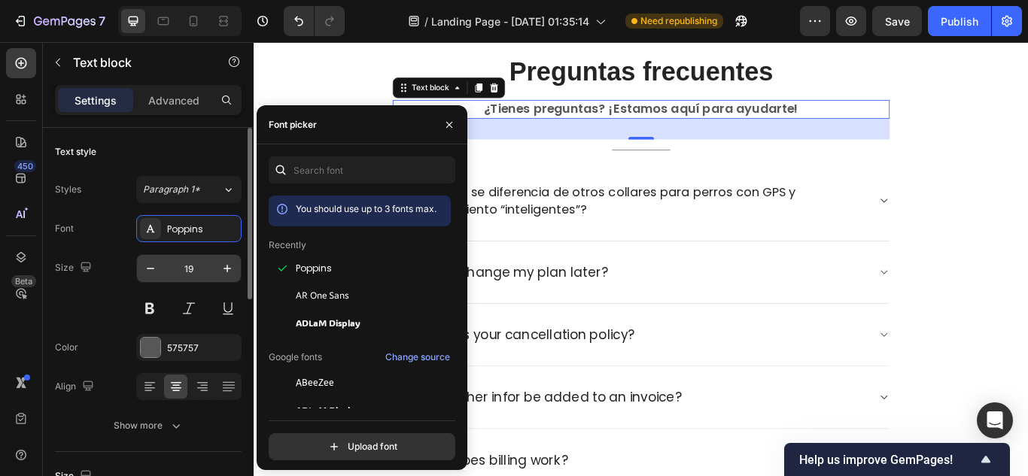
click at [241, 271] on div "19" at bounding box center [188, 268] width 105 height 29
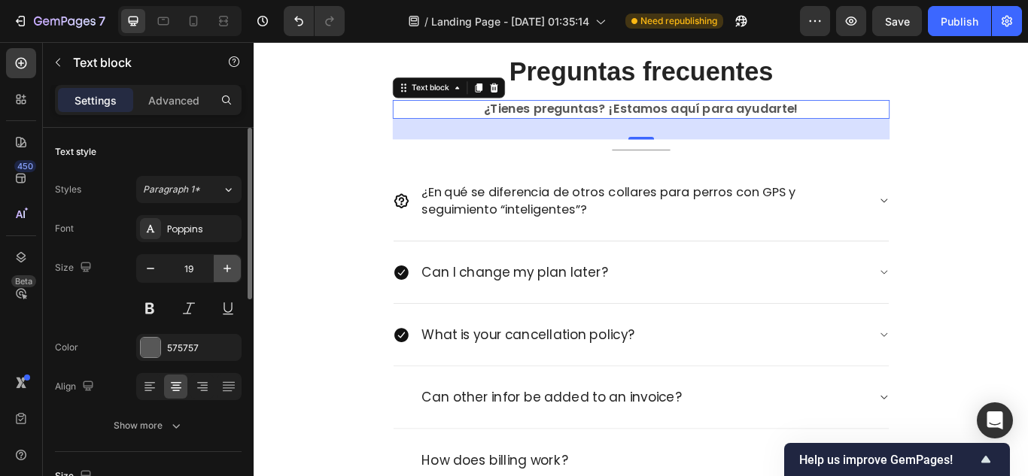
click at [235, 268] on button "button" at bounding box center [227, 268] width 27 height 27
type input "20"
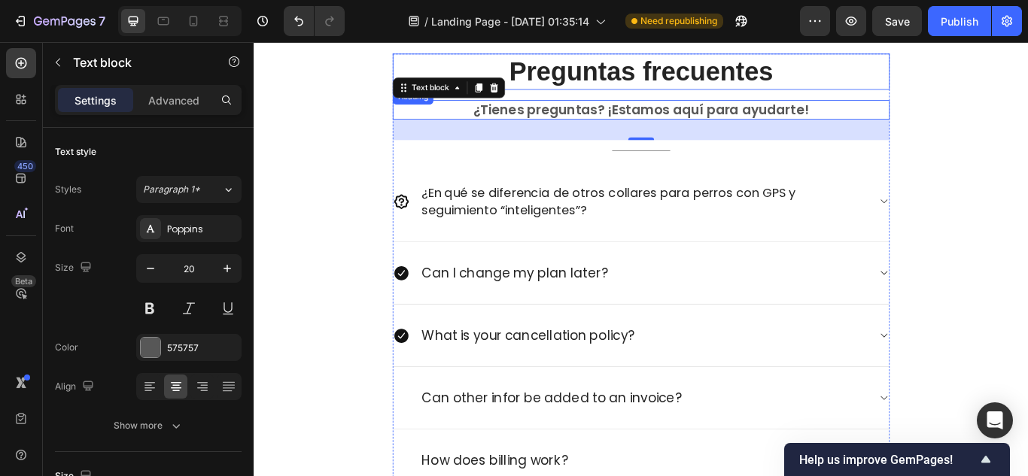
click at [612, 82] on p "Preguntas frecuentes" at bounding box center [705, 76] width 576 height 39
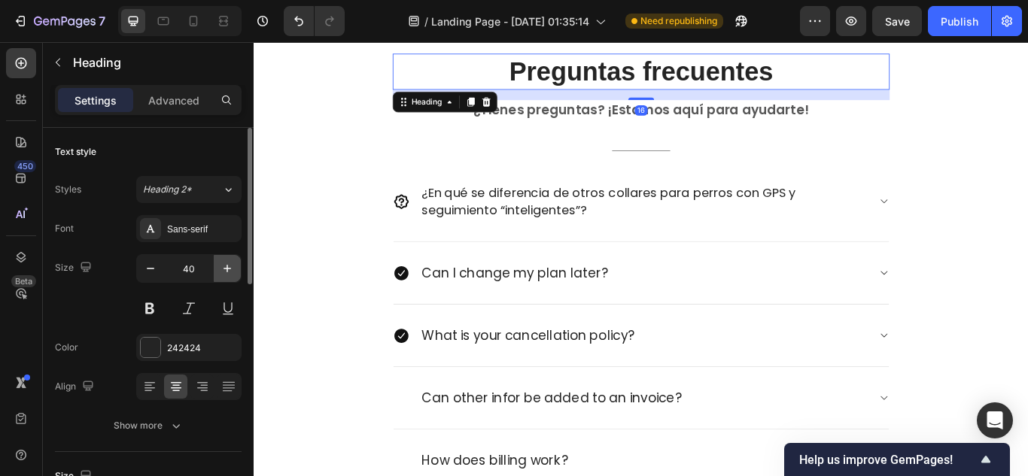
click at [231, 263] on icon "button" at bounding box center [227, 268] width 15 height 15
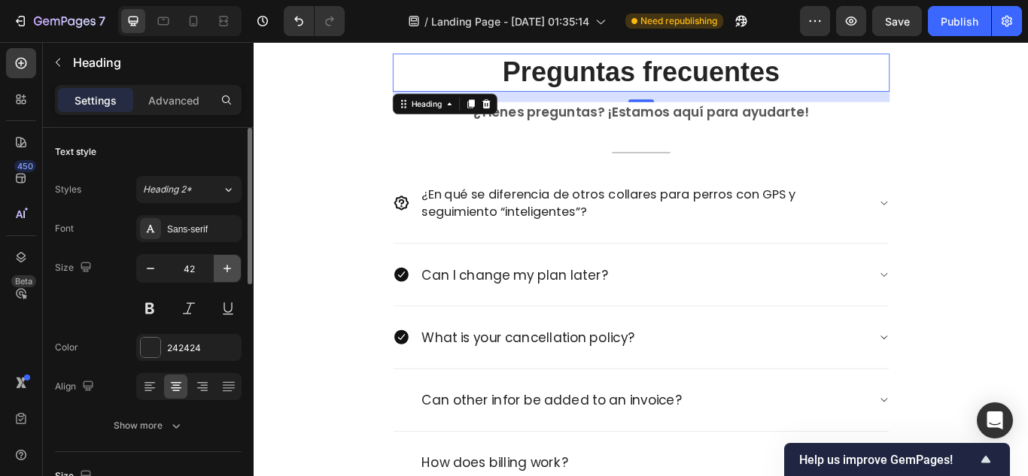
click at [231, 263] on icon "button" at bounding box center [227, 268] width 15 height 15
type input "43"
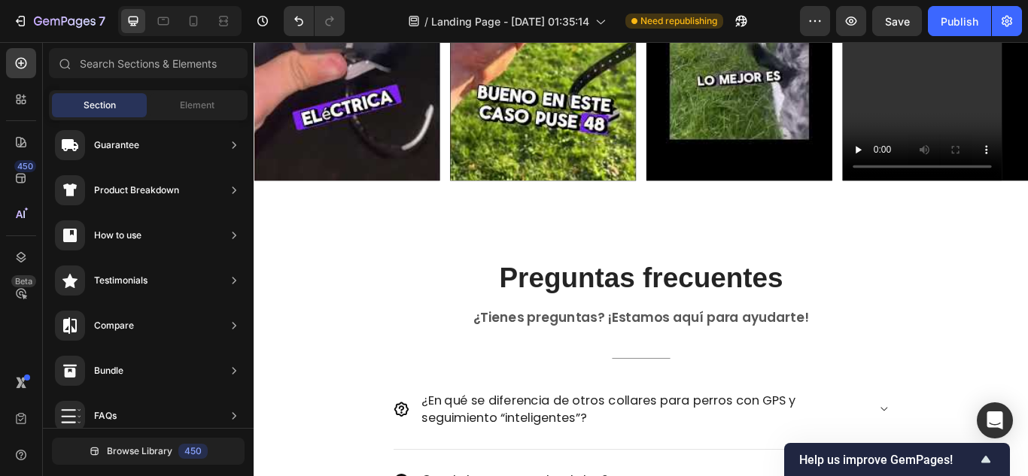
scroll to position [4751, 0]
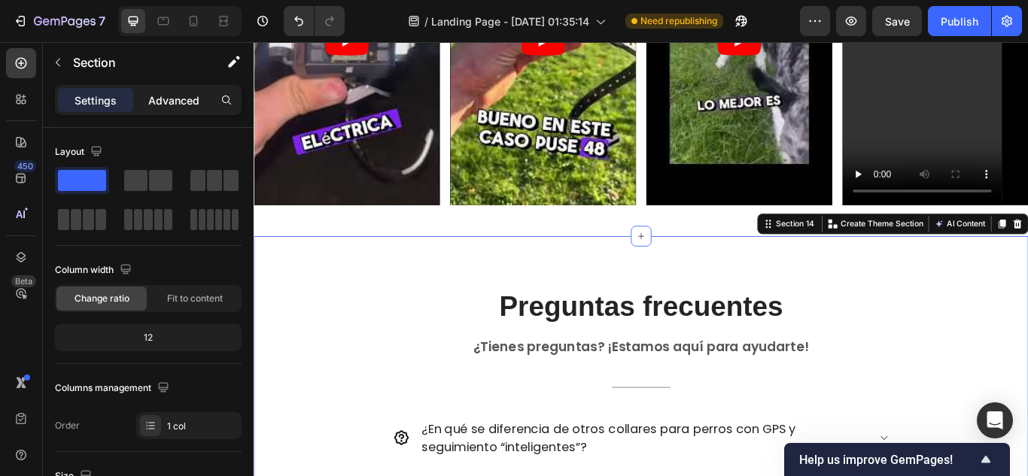
click at [193, 97] on p "Advanced" at bounding box center [173, 101] width 51 height 16
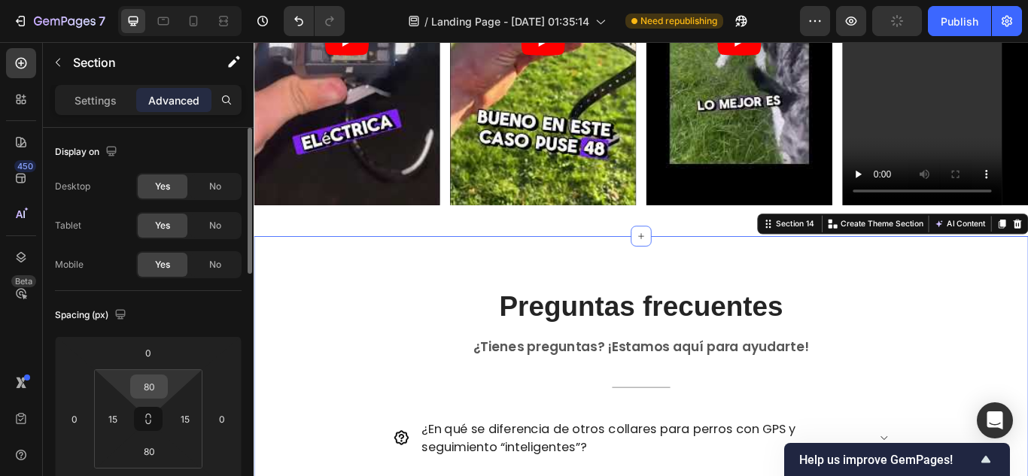
click at [149, 390] on input "80" at bounding box center [149, 386] width 30 height 23
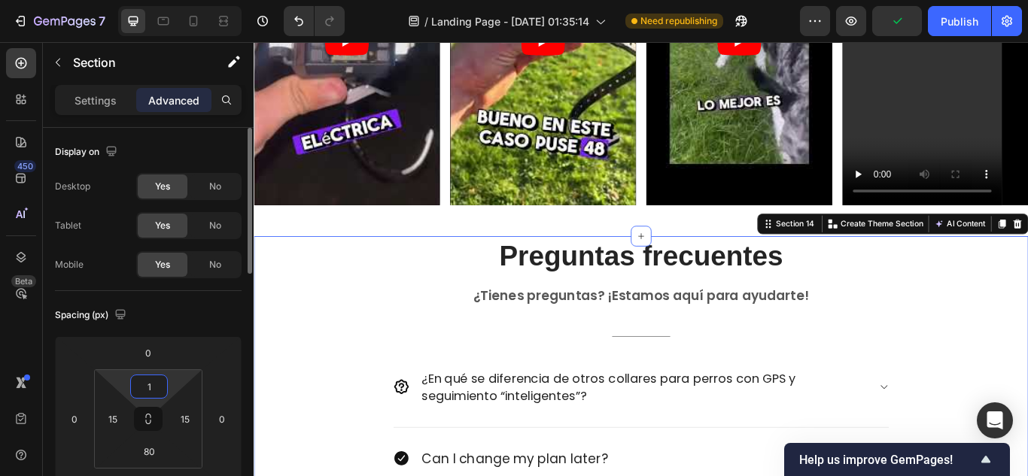
type input "10"
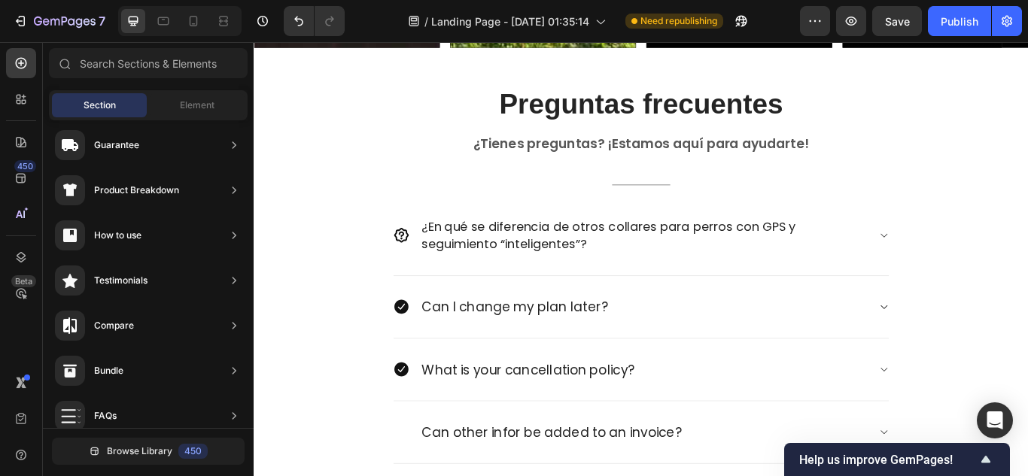
scroll to position [5008, 0]
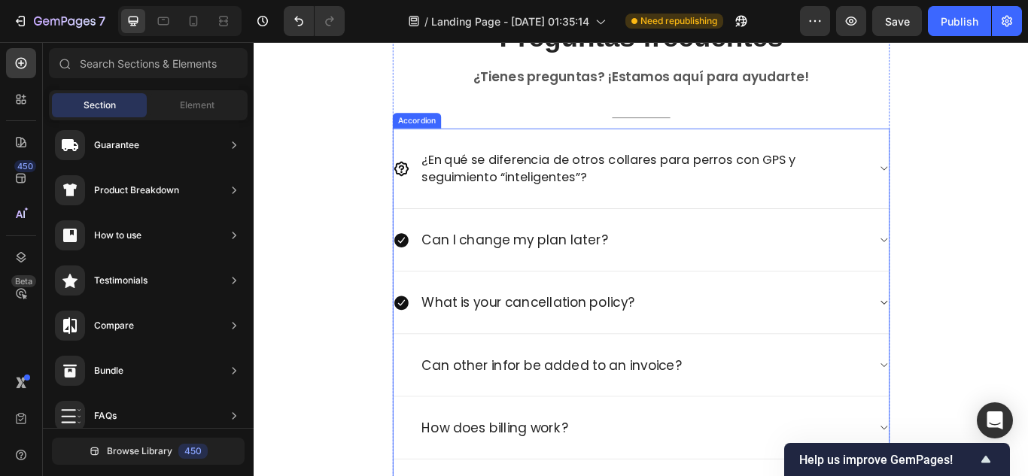
click at [530, 269] on p "Can I change my plan later?" at bounding box center [557, 273] width 217 height 20
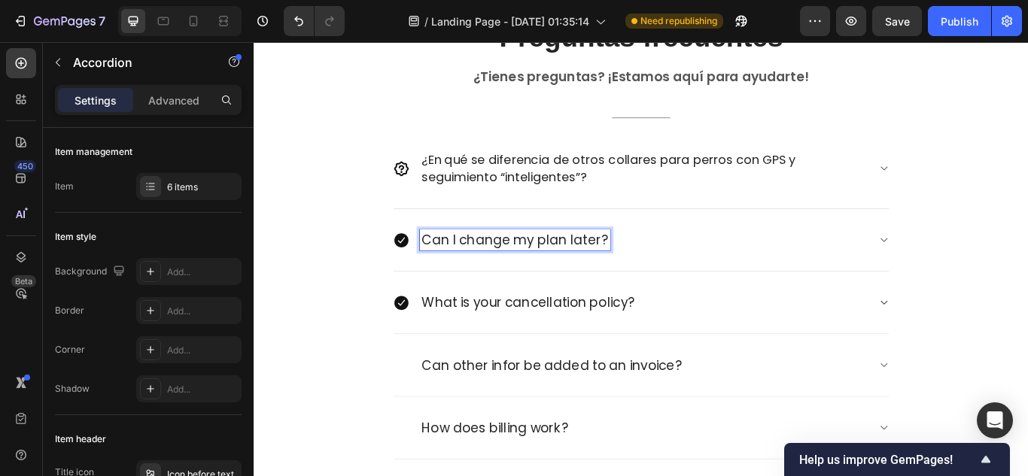
click at [570, 269] on p "Can I change my plan later?" at bounding box center [557, 273] width 217 height 20
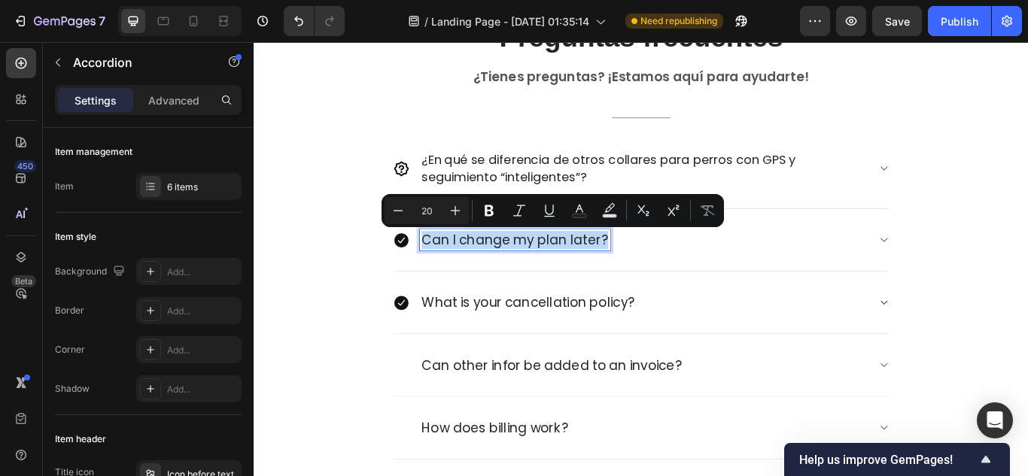
click at [570, 269] on p "Can I change my plan later?" at bounding box center [557, 273] width 217 height 20
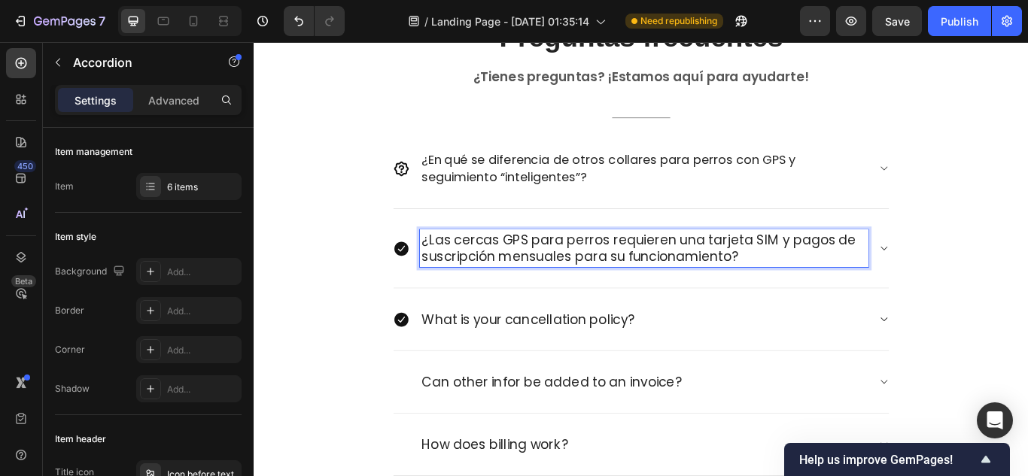
click at [630, 276] on p "¿Las cercas GPS para perros requieren una tarjeta SIM y pagos de suscripción me…" at bounding box center [708, 282] width 518 height 39
click at [528, 270] on p "¿Requieren una tarjeta SIM y pagos de suscripción mensuales para su funcionamie…" at bounding box center [708, 282] width 518 height 39
click at [550, 184] on span "¿En qué se diferencia de otros collares para perros con GPS y seguimiento “inte…" at bounding box center [667, 189] width 436 height 41
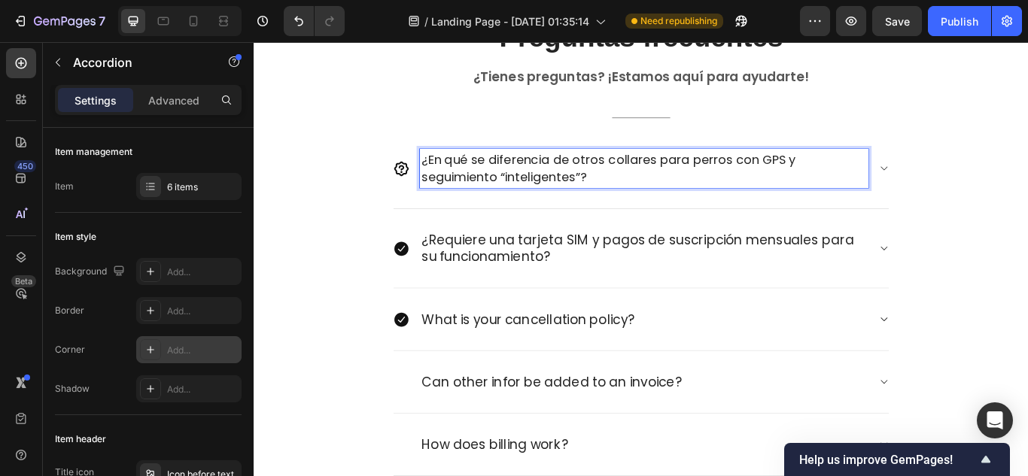
scroll to position [301, 0]
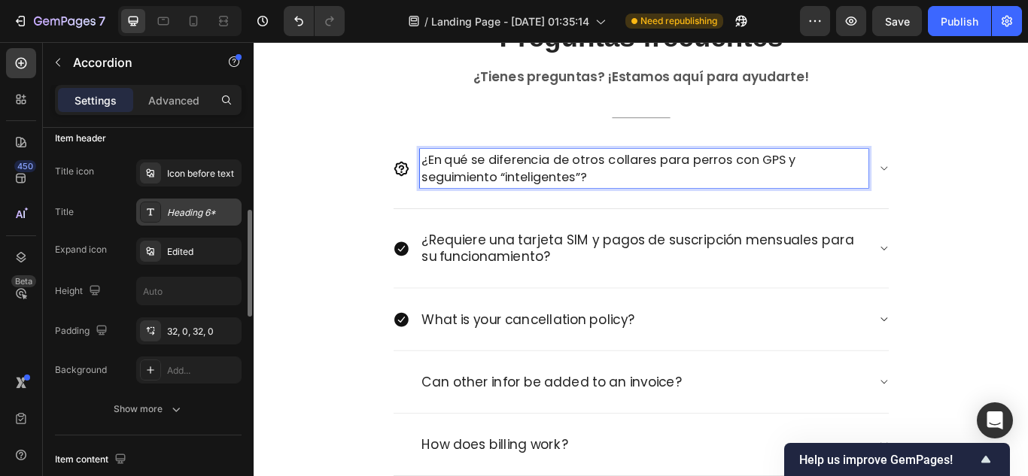
click at [182, 208] on div "Heading 6*" at bounding box center [202, 213] width 71 height 14
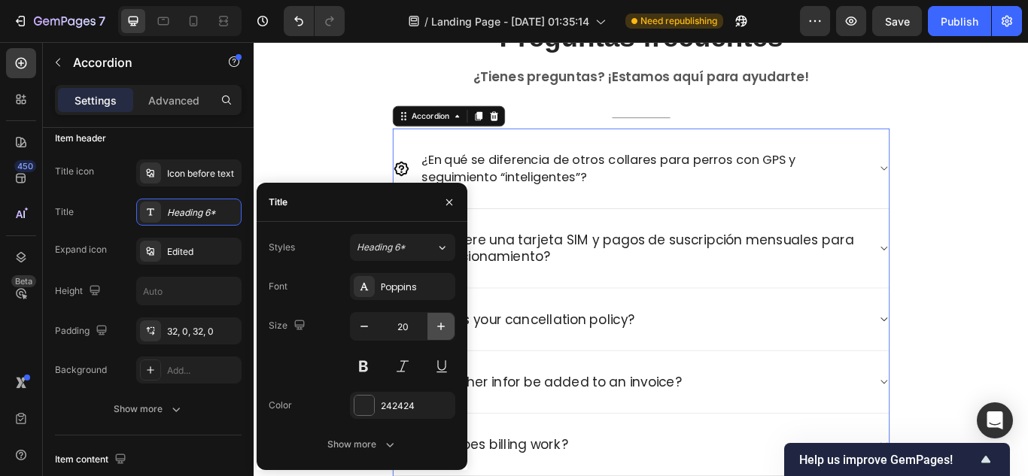
click at [442, 328] on icon "button" at bounding box center [440, 326] width 15 height 15
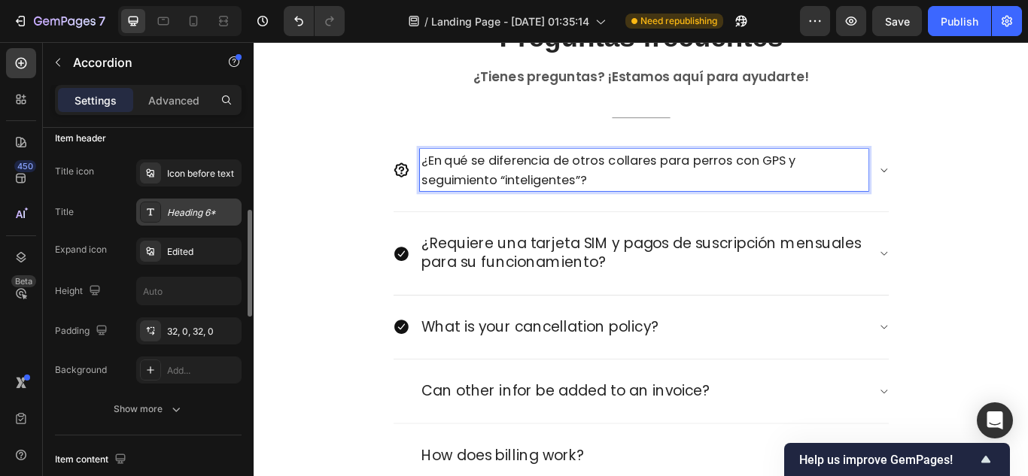
click at [200, 206] on div "Heading 6*" at bounding box center [202, 213] width 71 height 14
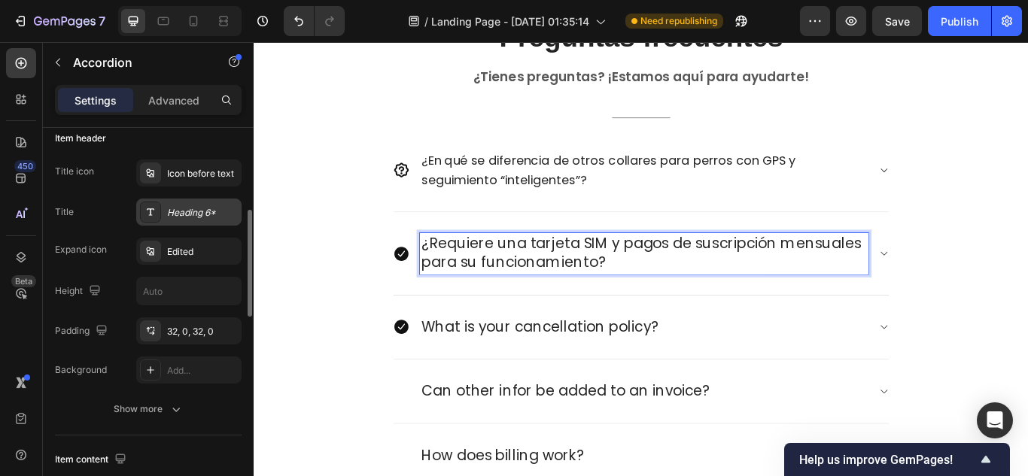
click at [200, 213] on div "Heading 6*" at bounding box center [202, 213] width 71 height 14
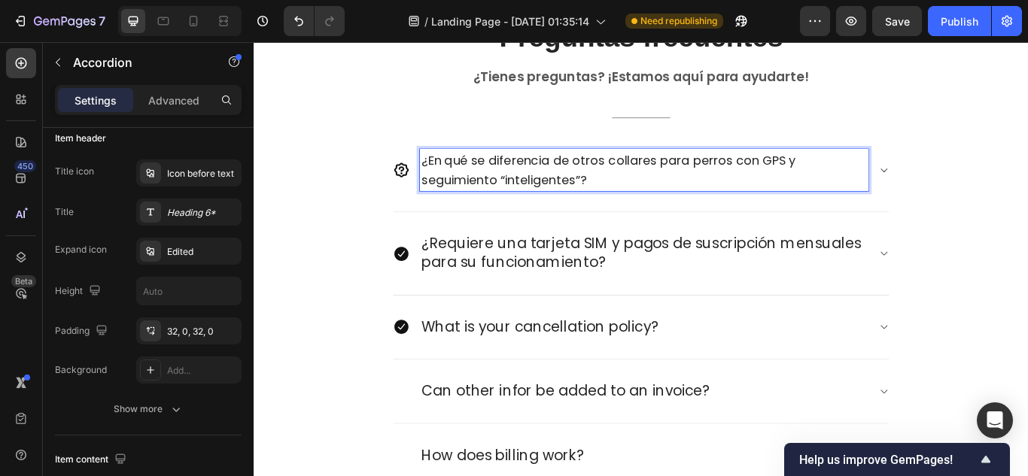
click at [554, 285] on p "¿Requiere una tarjeta SIM y pagos de suscripción mensuales para su funcionamien…" at bounding box center [708, 288] width 518 height 43
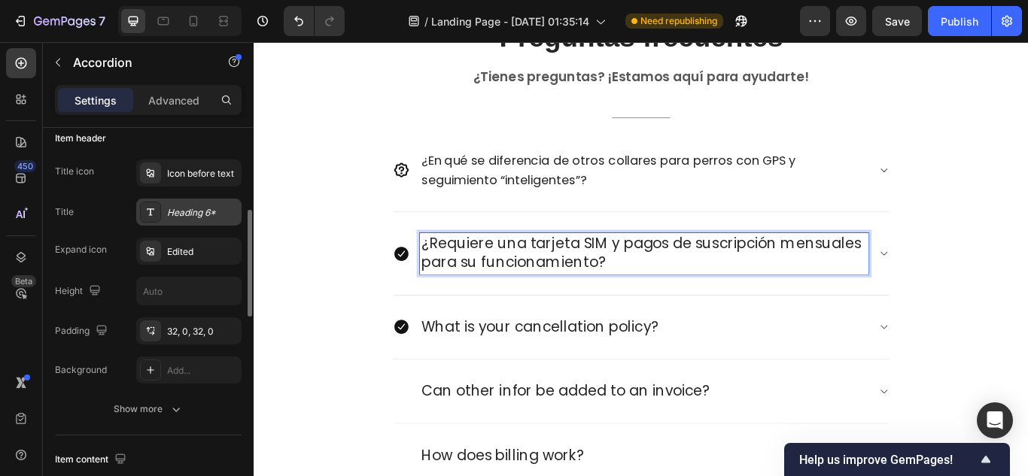
click at [192, 214] on div "Heading 6*" at bounding box center [202, 213] width 71 height 14
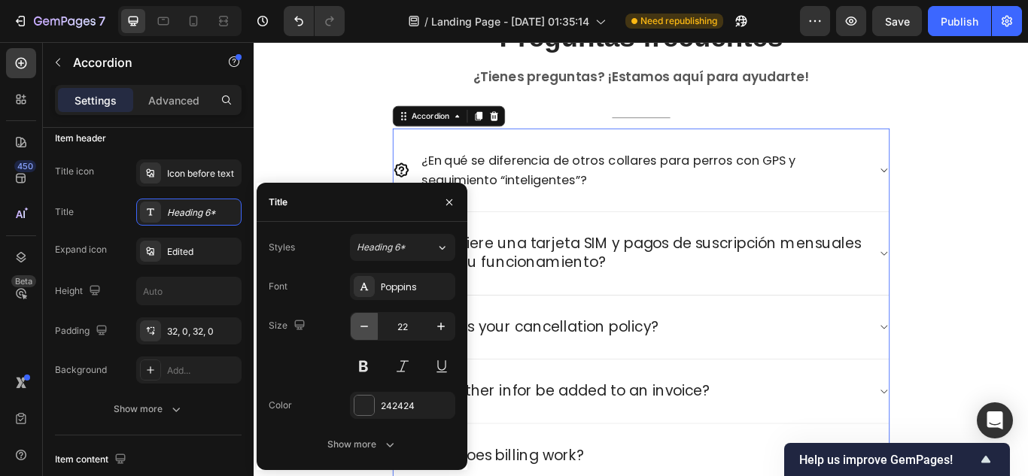
click at [360, 324] on icon "button" at bounding box center [364, 326] width 15 height 15
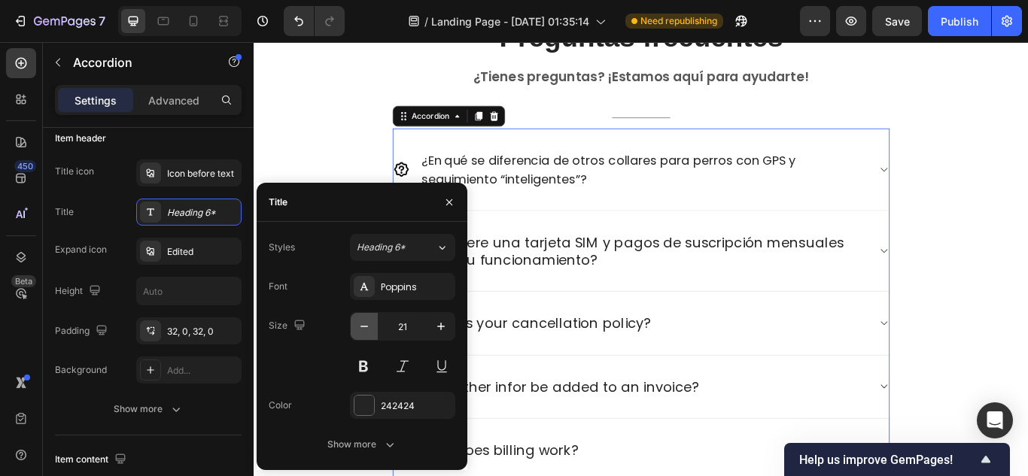
click at [360, 324] on icon "button" at bounding box center [364, 326] width 15 height 15
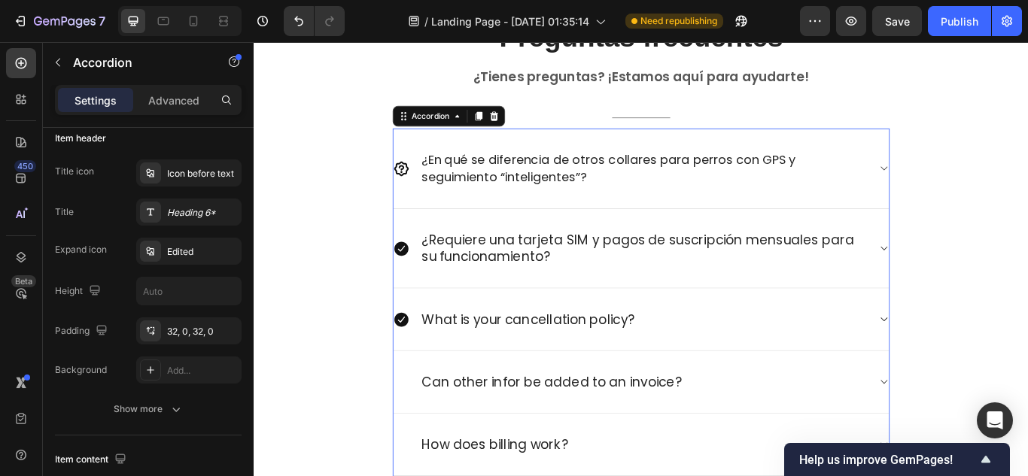
click at [627, 156] on div "¿En qué se diferencia de otros collares para perros con GPS y seguimiento “inte…" at bounding box center [705, 190] width 578 height 94
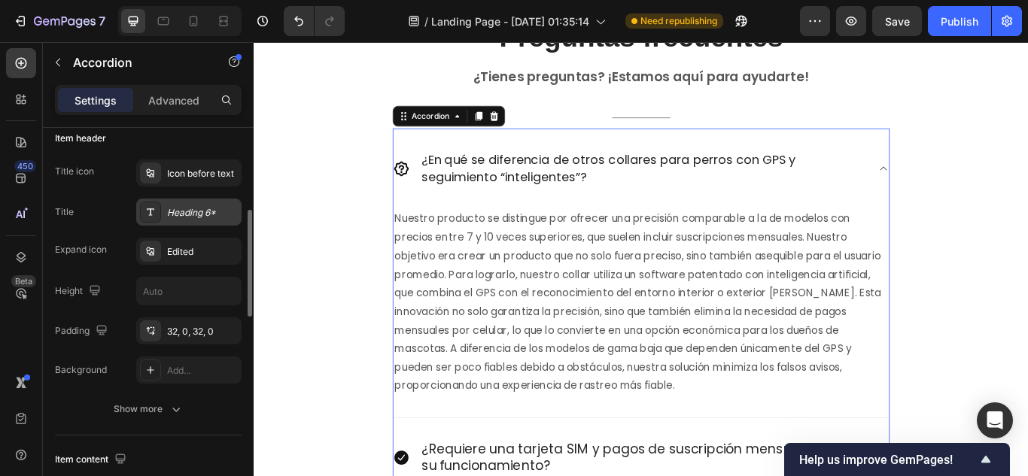
click at [202, 215] on div "Heading 6*" at bounding box center [202, 213] width 71 height 14
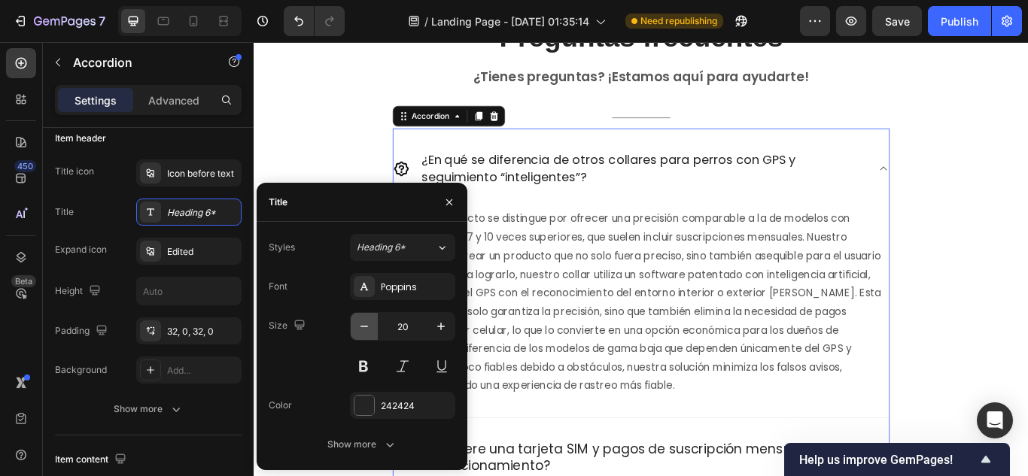
click at [365, 324] on icon "button" at bounding box center [364, 326] width 15 height 15
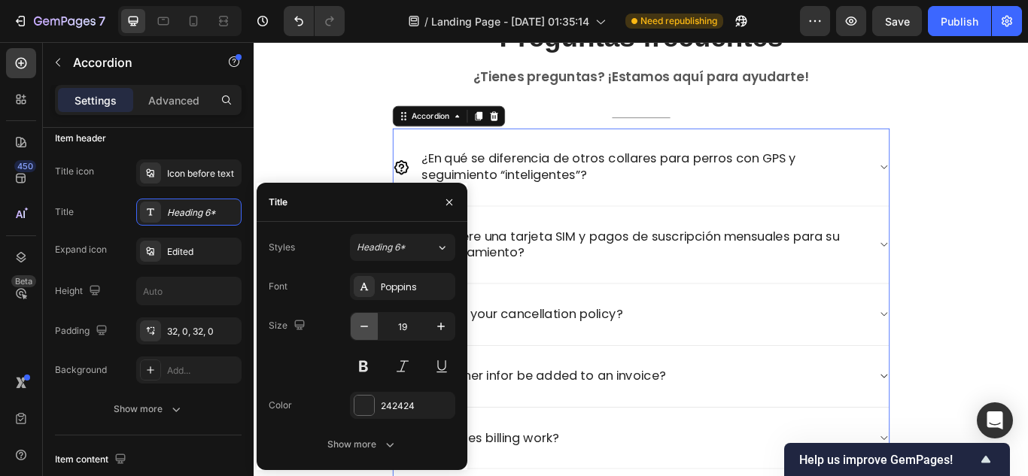
click at [365, 324] on icon "button" at bounding box center [364, 326] width 15 height 15
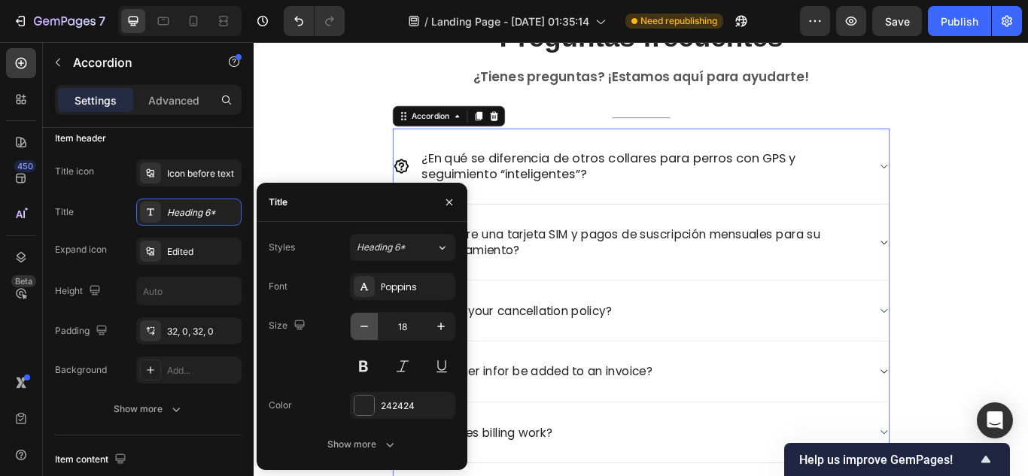
click at [365, 324] on icon "button" at bounding box center [364, 326] width 15 height 15
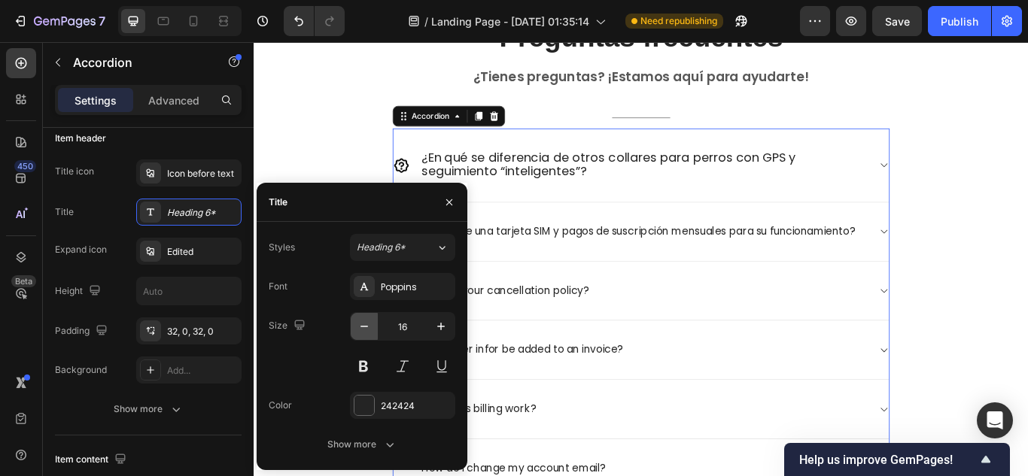
click at [365, 324] on icon "button" at bounding box center [364, 326] width 15 height 15
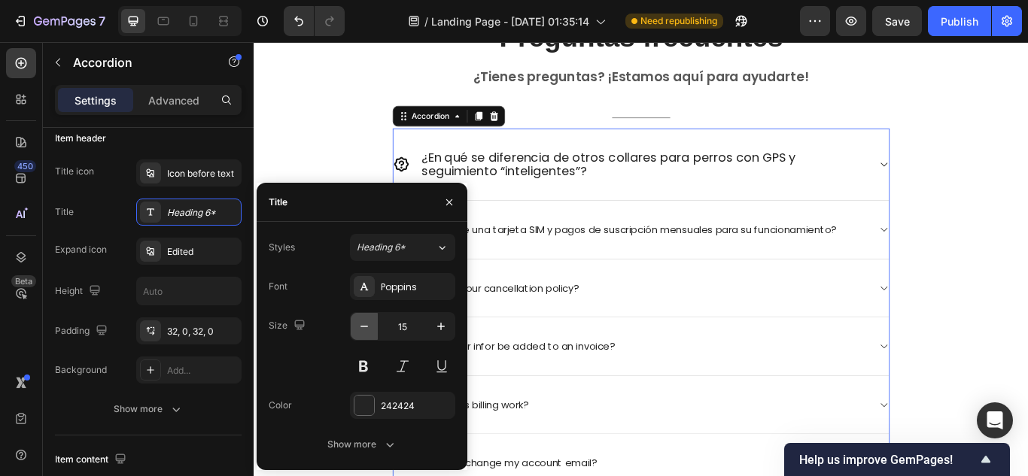
click at [365, 324] on icon "button" at bounding box center [364, 326] width 15 height 15
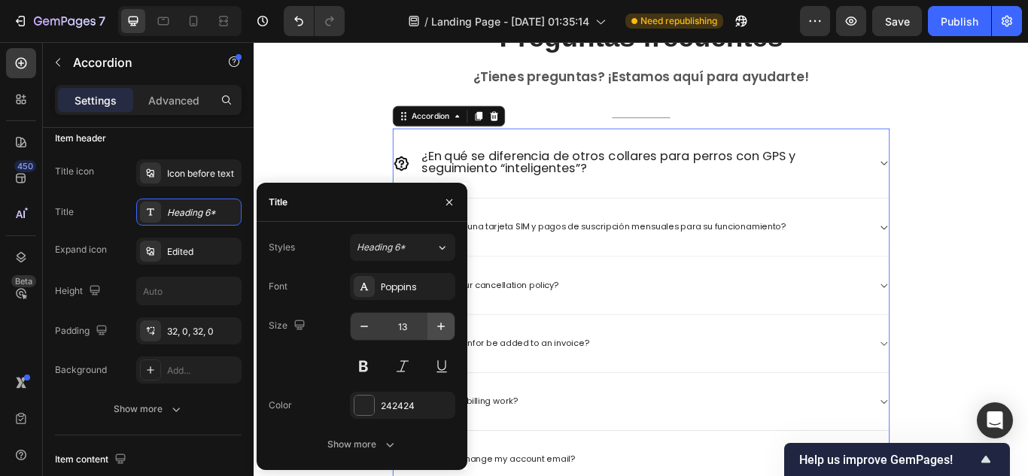
click at [430, 330] on button "button" at bounding box center [440, 326] width 27 height 27
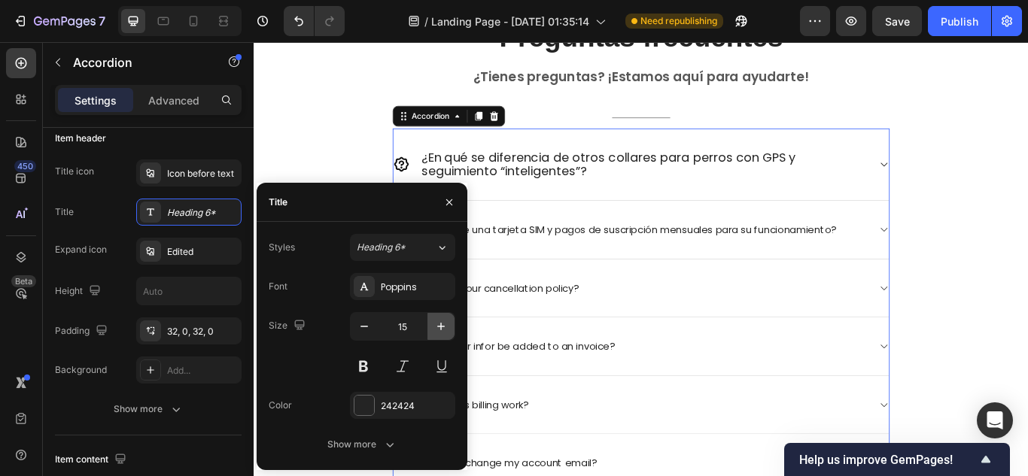
click at [430, 330] on button "button" at bounding box center [440, 326] width 27 height 27
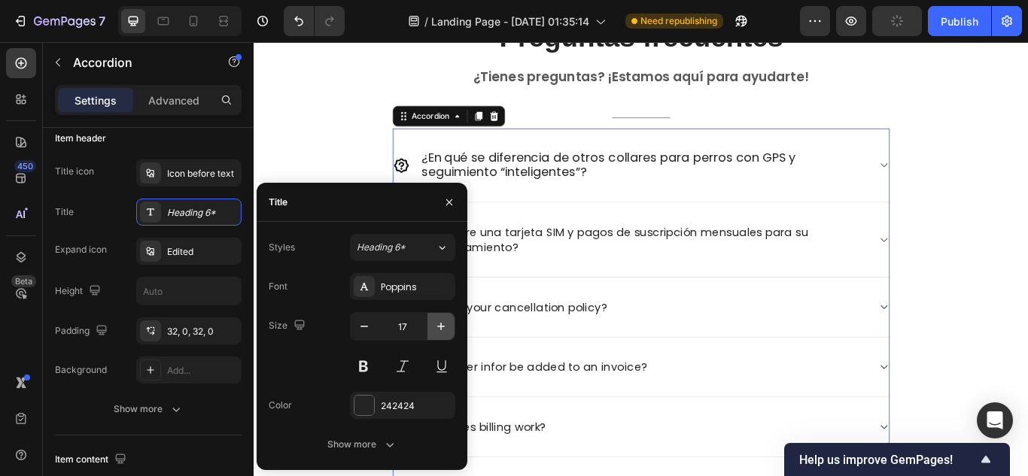
click at [430, 330] on button "button" at bounding box center [440, 326] width 27 height 27
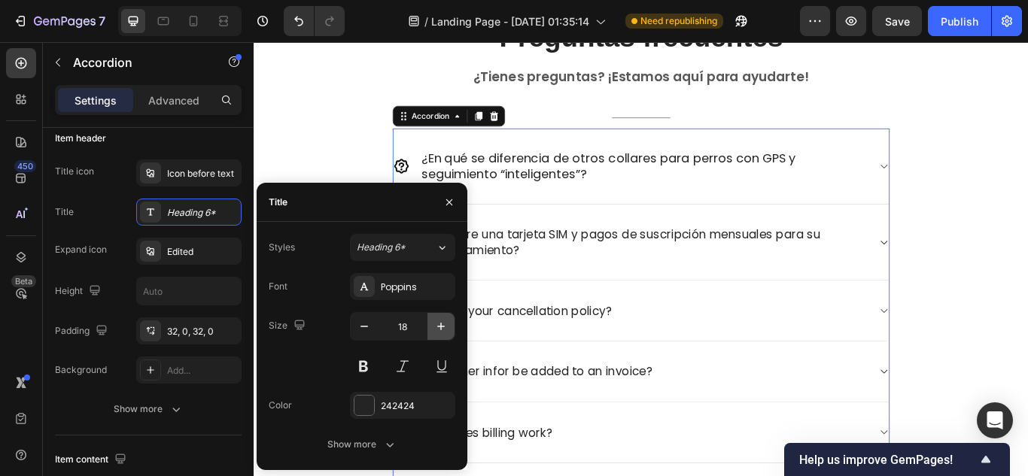
click at [430, 329] on button "button" at bounding box center [440, 326] width 27 height 27
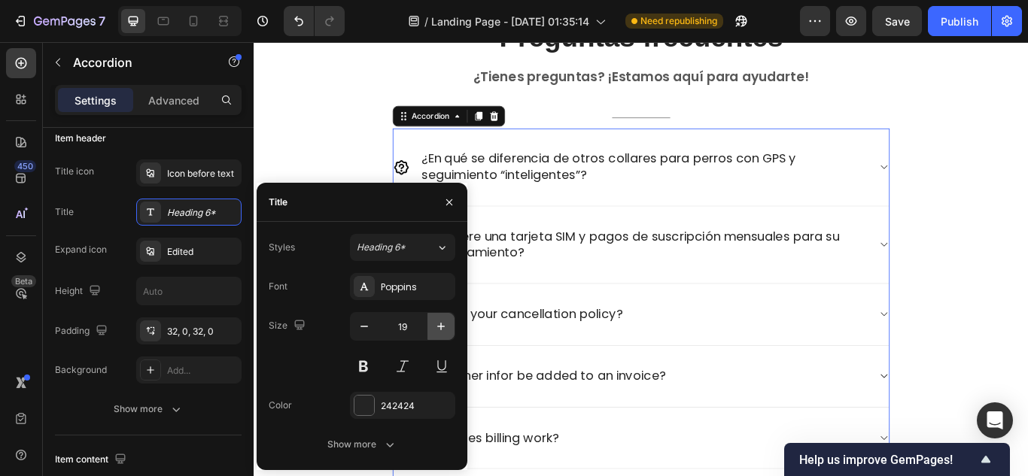
click at [430, 329] on button "button" at bounding box center [440, 326] width 27 height 27
type input "20"
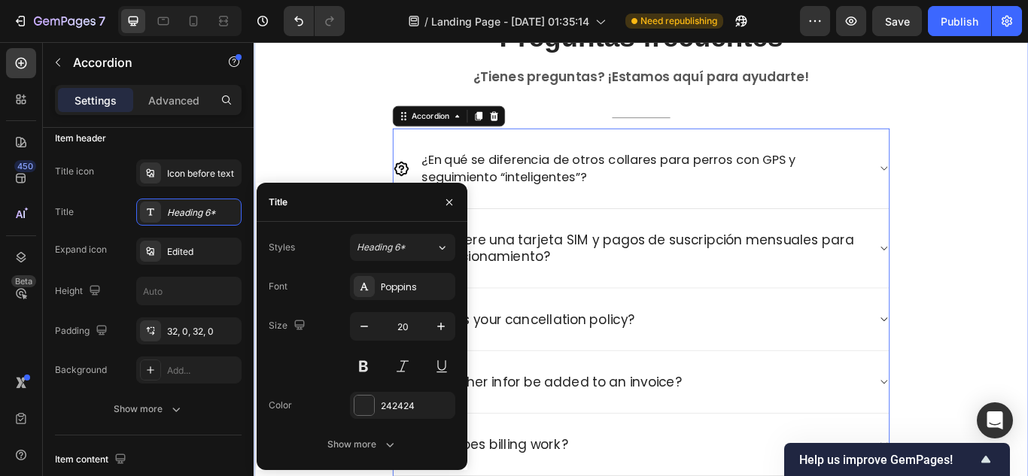
click at [336, 145] on div "Preguntas frecuentes Heading ¿Tienes preguntas? ¡Estamos aquí para ayudarte! Te…" at bounding box center [705, 317] width 880 height 607
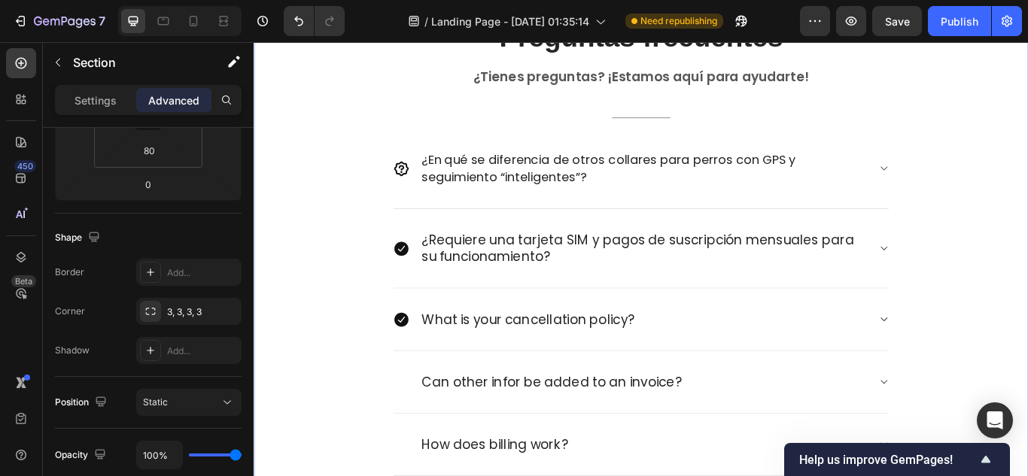
scroll to position [0, 0]
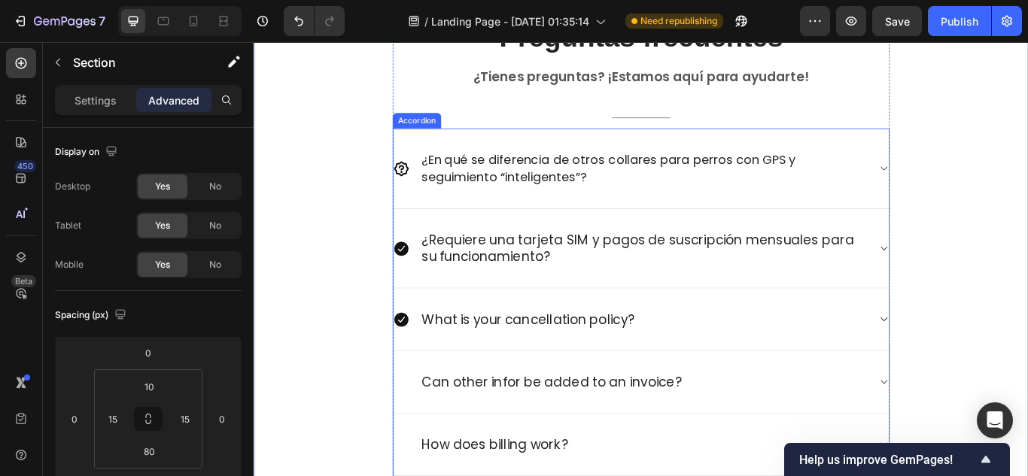
click at [426, 285] on icon at bounding box center [426, 283] width 17 height 17
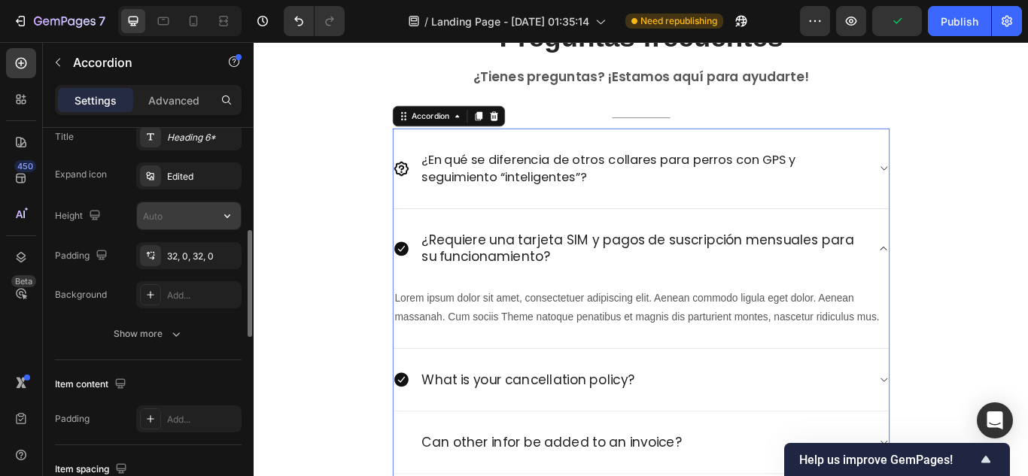
scroll to position [150, 0]
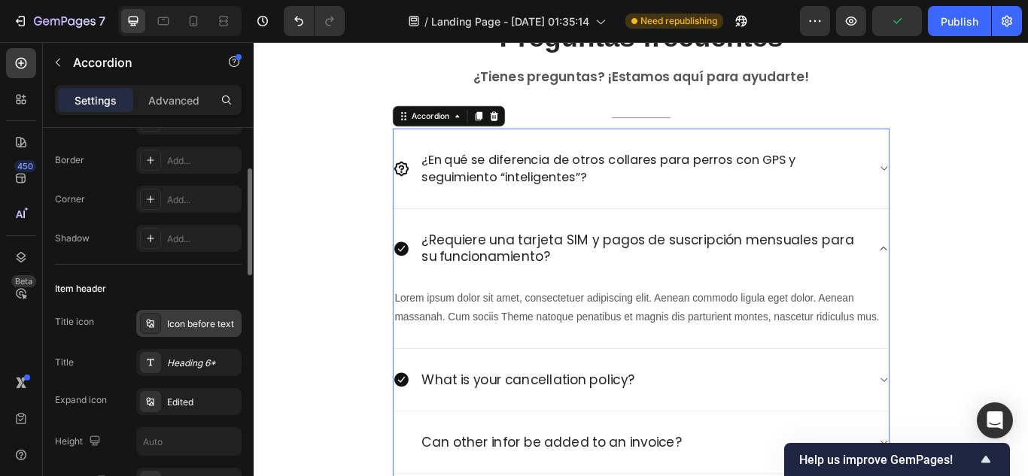
click at [223, 321] on div "Icon before text" at bounding box center [202, 324] width 71 height 14
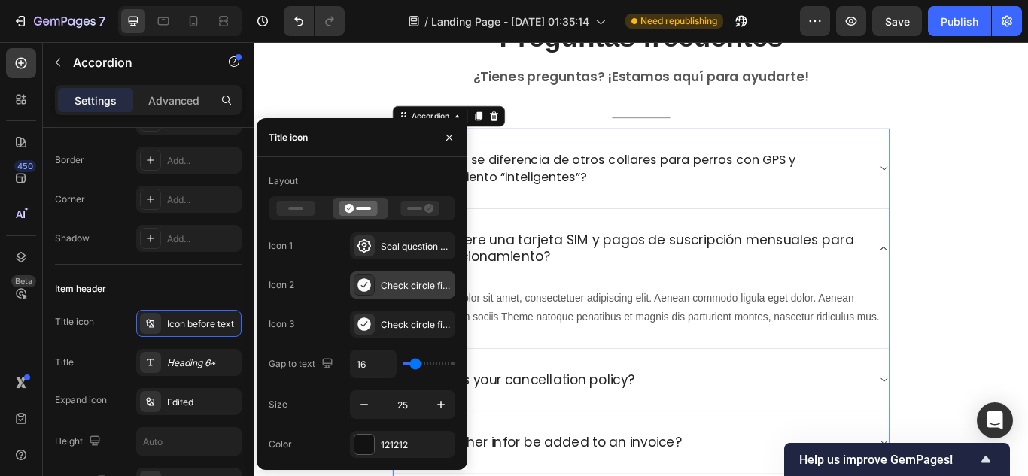
click at [365, 284] on icon at bounding box center [363, 284] width 13 height 13
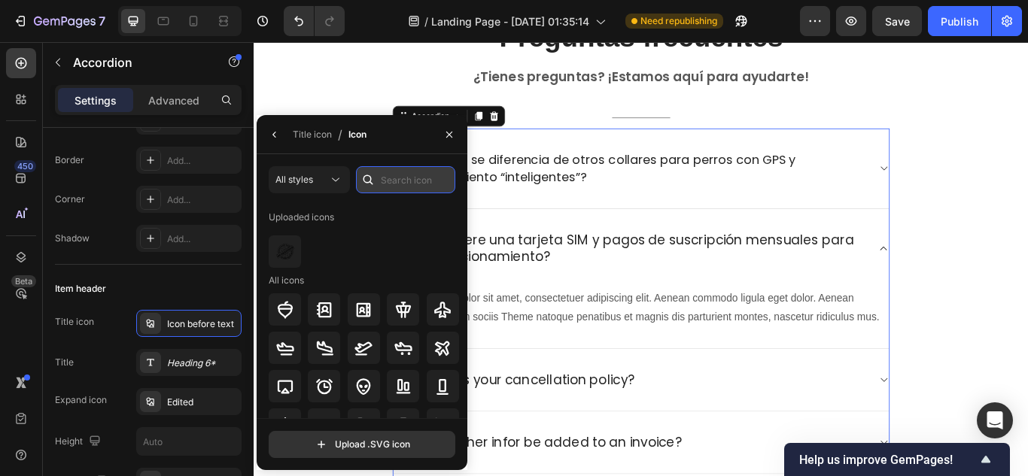
click at [399, 184] on input "text" at bounding box center [405, 179] width 99 height 27
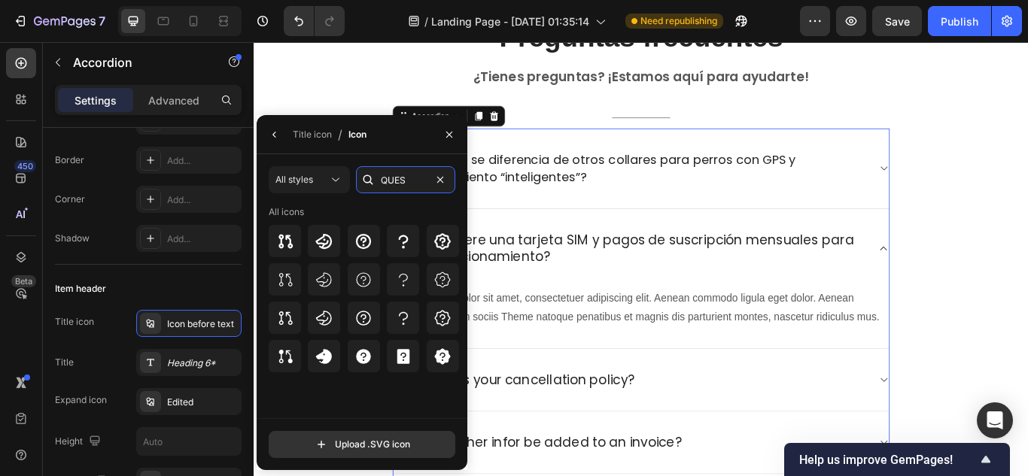
type input "QUES"
click at [430, 232] on div at bounding box center [443, 241] width 32 height 32
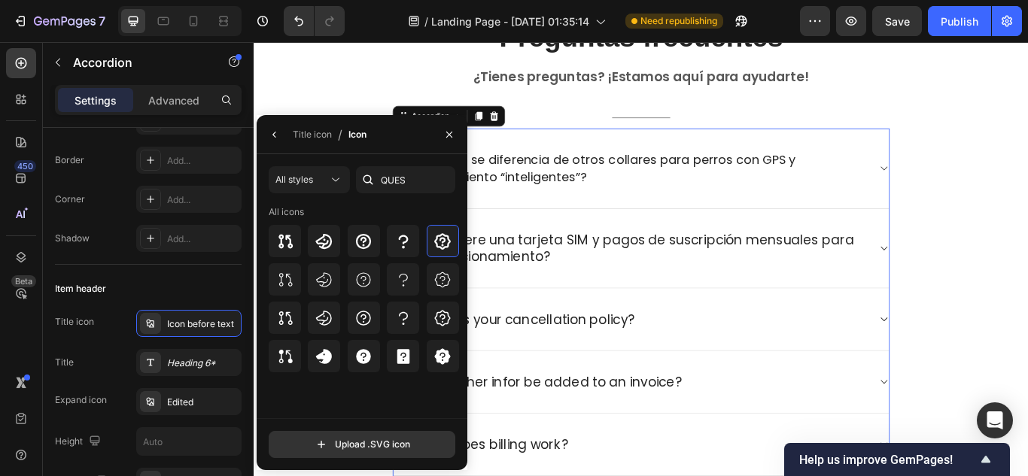
click at [291, 132] on div "Title icon / Icon" at bounding box center [315, 134] width 116 height 38
click at [298, 133] on div "Title icon" at bounding box center [312, 135] width 39 height 14
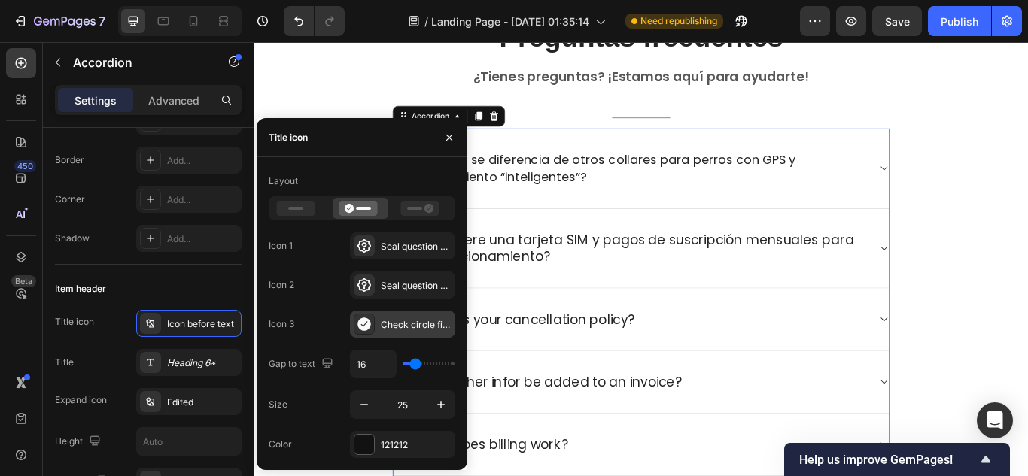
click at [390, 318] on div "Check circle filled" at bounding box center [416, 325] width 71 height 14
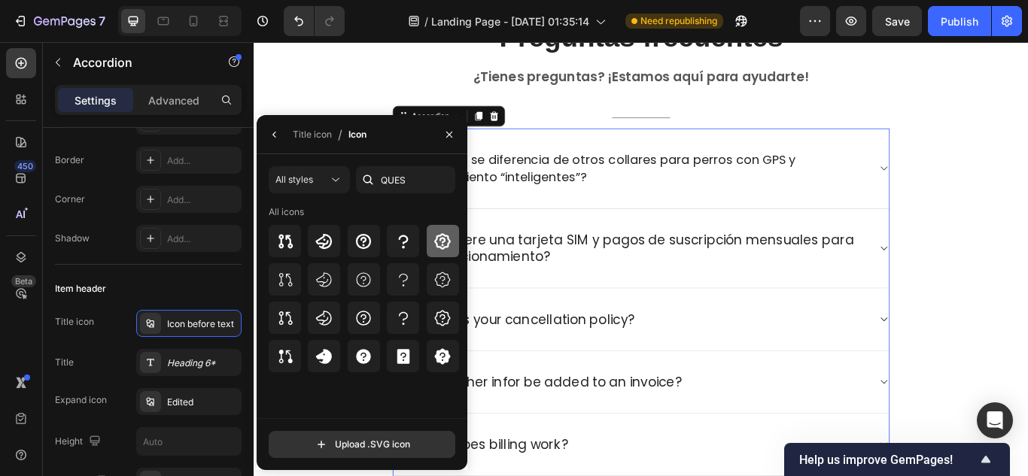
click at [435, 240] on icon at bounding box center [442, 241] width 17 height 17
click at [450, 132] on icon "button" at bounding box center [449, 135] width 12 height 12
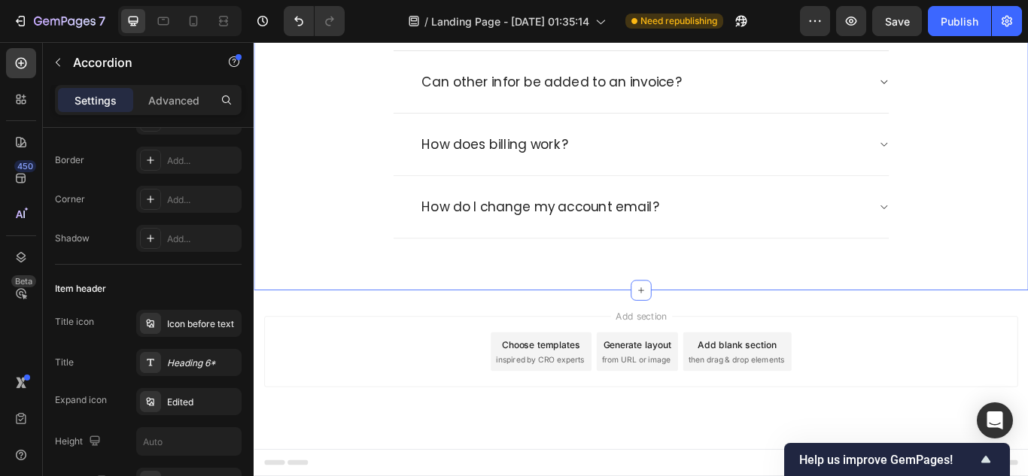
scroll to position [4831, 0]
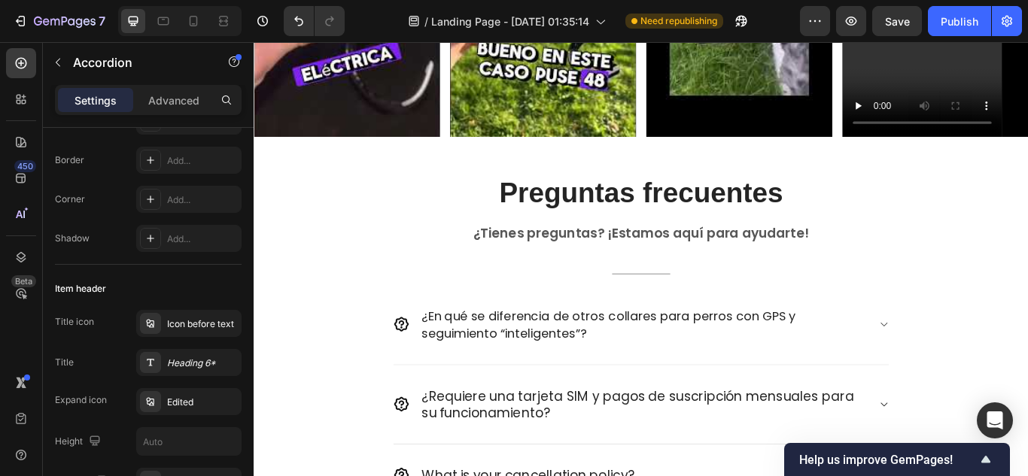
click at [837, 388] on div "¿En qué se diferencia de otros collares para perros con GPS y seguimiento “inte…" at bounding box center [708, 371] width 523 height 45
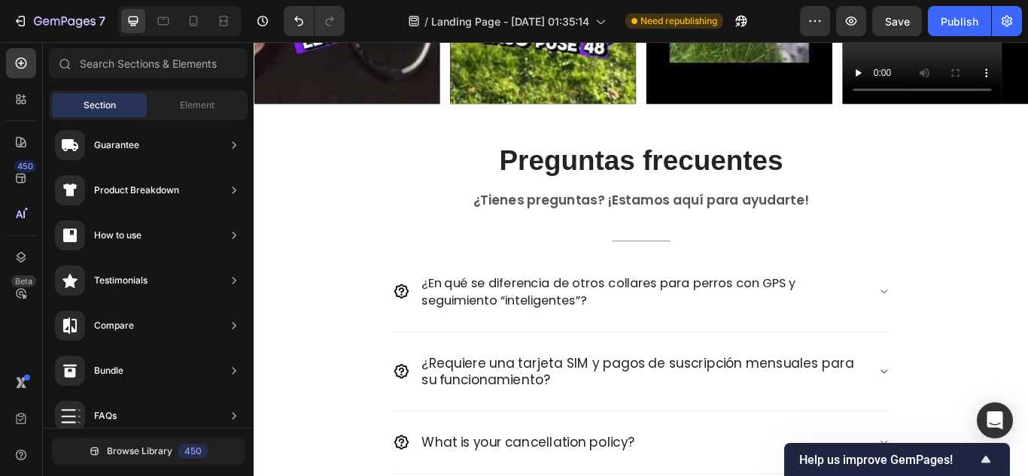
scroll to position [4897, 0]
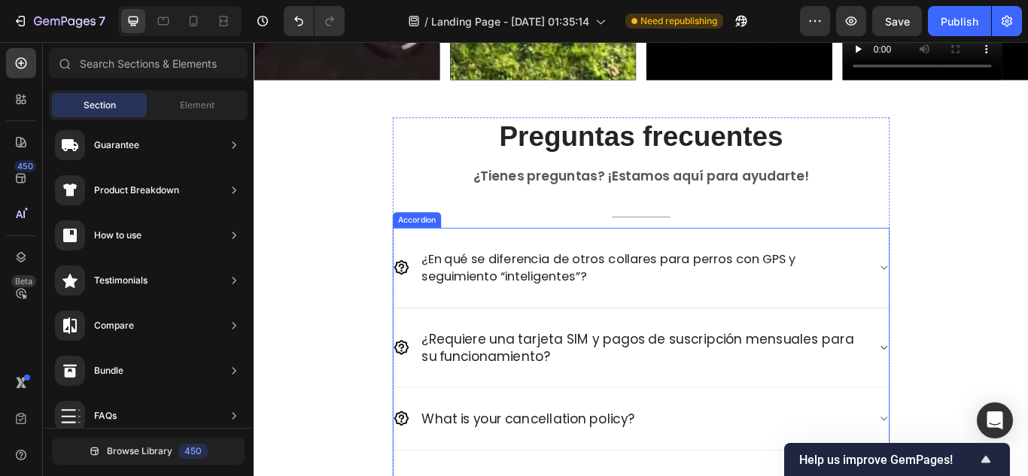
click at [634, 314] on span "¿En qué se diferencia de otros collares para perros con GPS y seguimiento “inte…" at bounding box center [667, 305] width 436 height 41
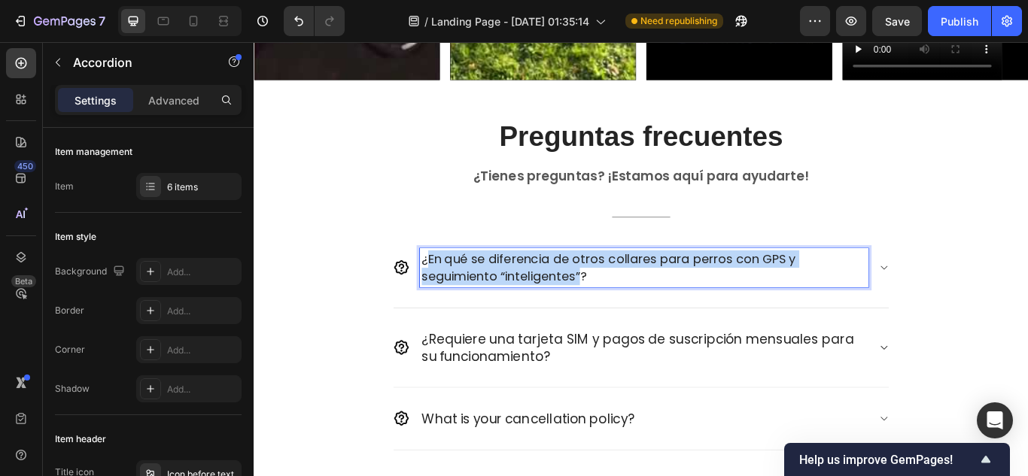
drag, startPoint x: 625, startPoint y: 312, endPoint x: 460, endPoint y: 287, distance: 167.4
click at [460, 287] on span "¿En qué se diferencia de otros collares para perros con GPS y seguimiento “inte…" at bounding box center [667, 305] width 436 height 41
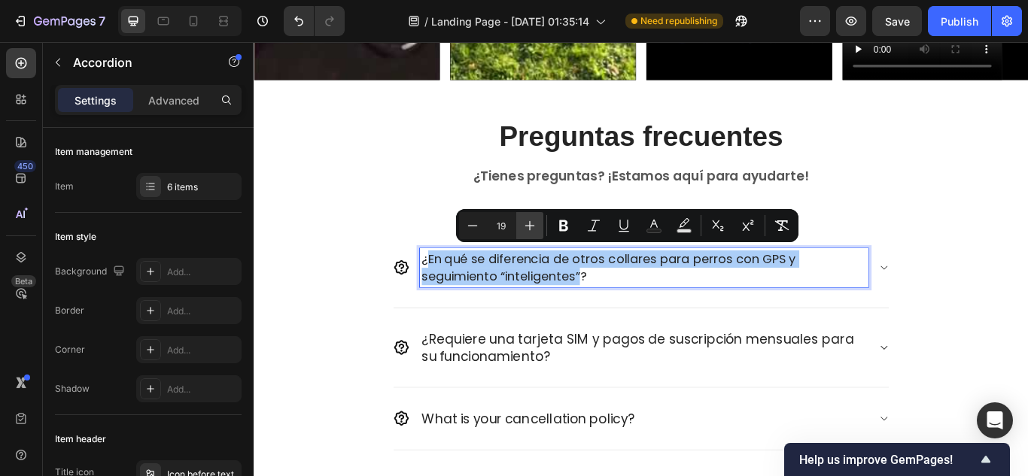
click at [532, 220] on icon "Editor contextual toolbar" at bounding box center [529, 225] width 15 height 15
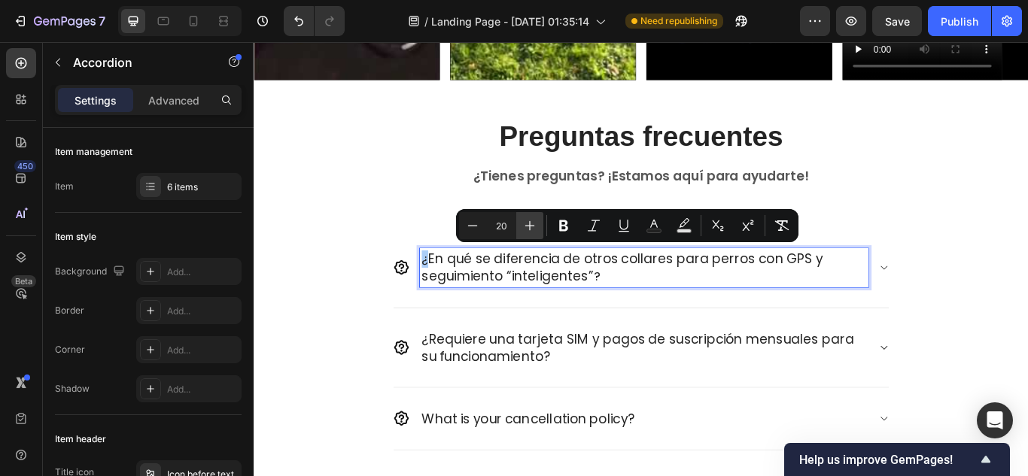
click at [532, 220] on icon "Editor contextual toolbar" at bounding box center [529, 225] width 15 height 15
type input "22"
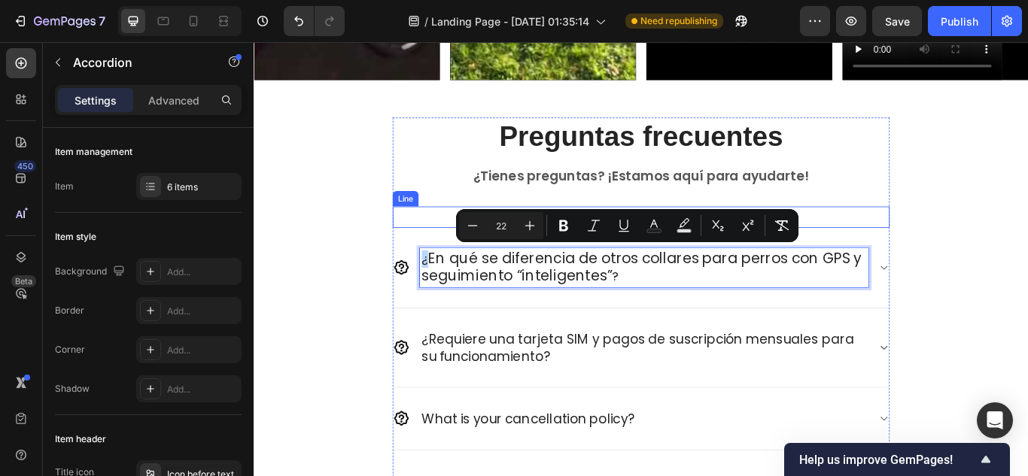
click at [1010, 208] on div "Preguntas frecuentes Heading ¿Tienes preguntas? ¡Estamos aquí para ayudarte! Te…" at bounding box center [705, 433] width 880 height 607
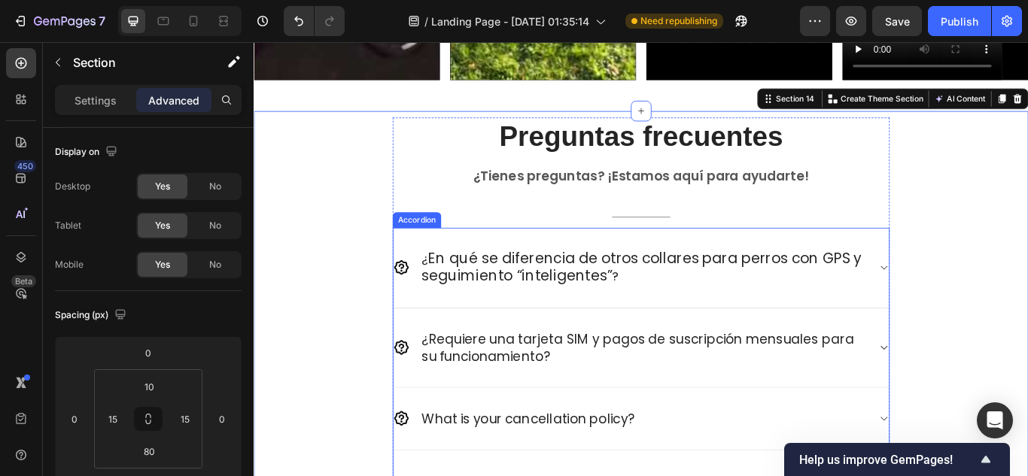
click at [559, 379] on p "¿Requiere una tarjeta SIM y pagos de suscripción mensuales para su funcionamien…" at bounding box center [708, 398] width 518 height 39
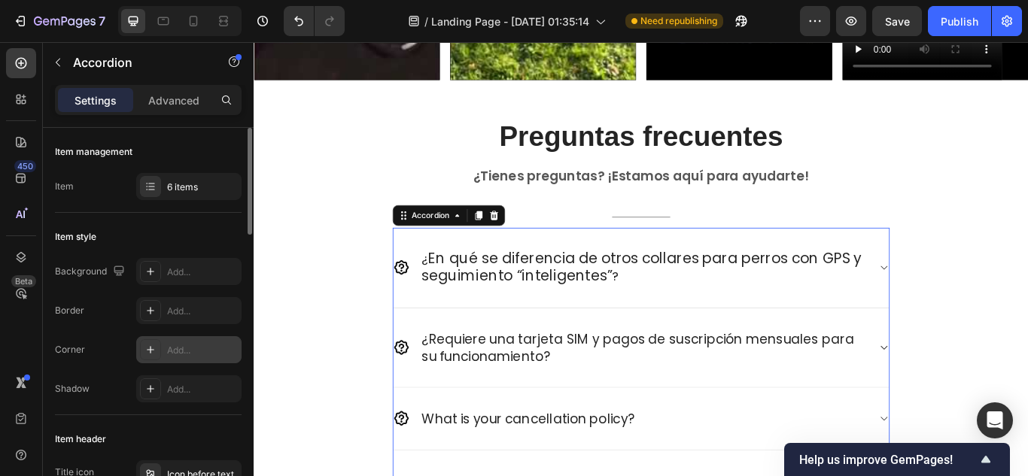
scroll to position [226, 0]
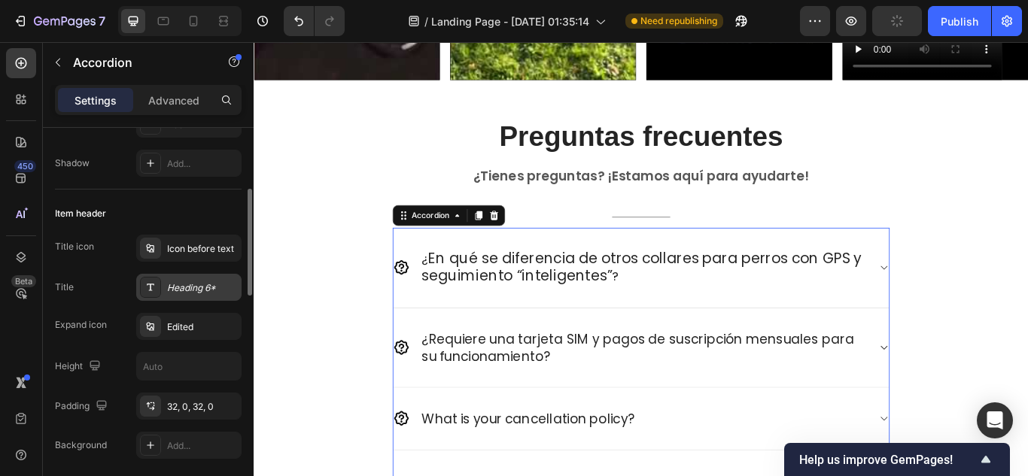
click at [202, 292] on div "Heading 6*" at bounding box center [202, 288] width 71 height 14
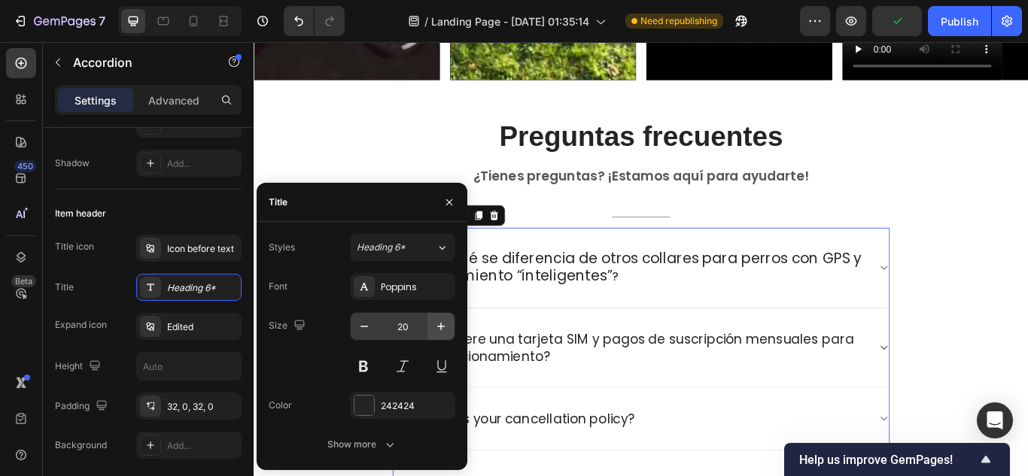
click at [445, 328] on icon "button" at bounding box center [440, 326] width 15 height 15
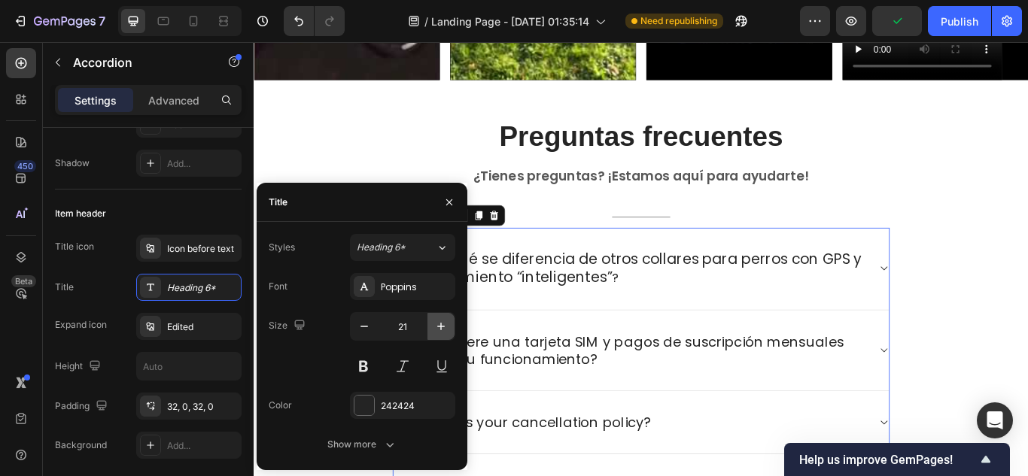
click at [445, 328] on icon "button" at bounding box center [440, 326] width 15 height 15
type input "22"
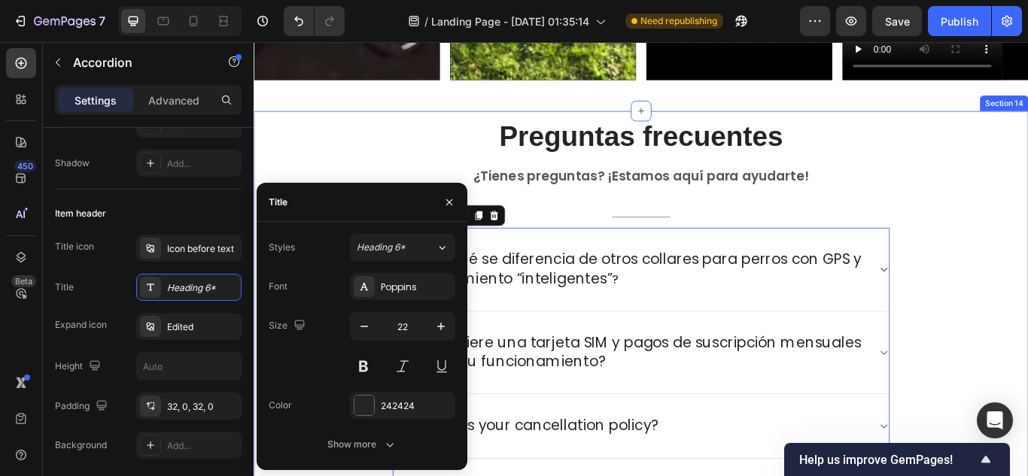
click at [1027, 305] on div "Preguntas frecuentes Heading ¿Tienes preguntas? ¡Estamos aquí para ayudarte! Te…" at bounding box center [705, 441] width 880 height 623
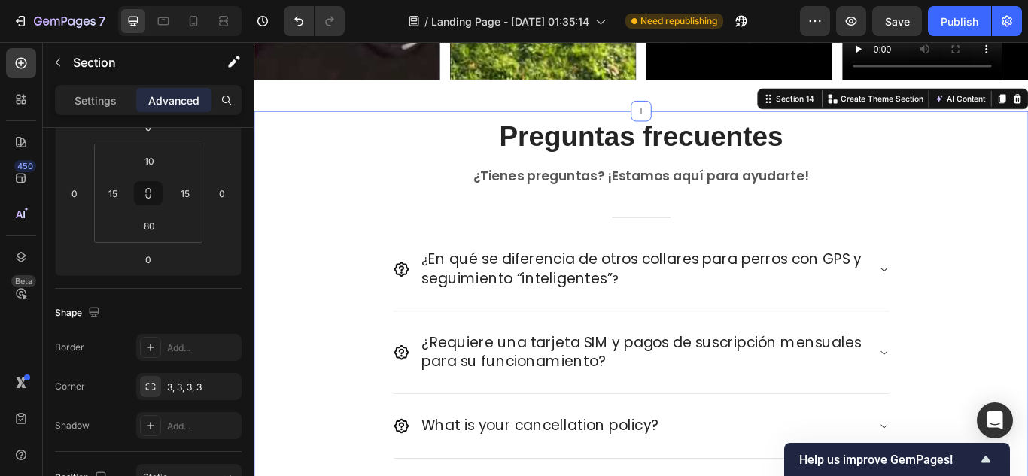
scroll to position [0, 0]
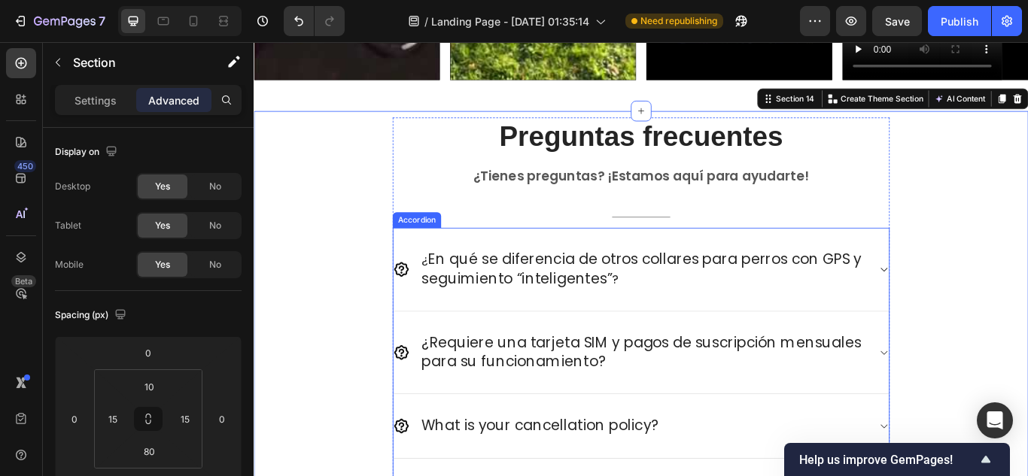
click at [982, 399] on icon at bounding box center [987, 405] width 11 height 12
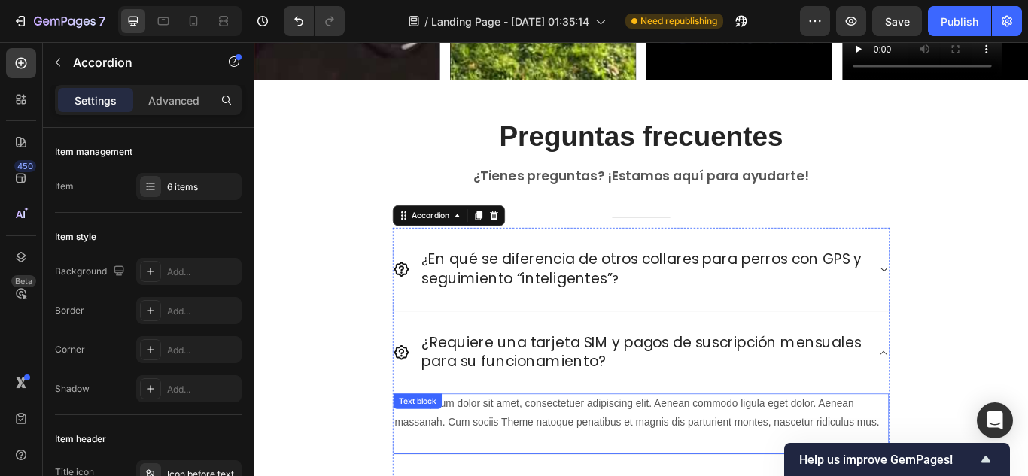
click at [630, 470] on p "Lorem ipsum dolor sit amet, consectetuer adipiscing elit. Aenean commodo ligula…" at bounding box center [705, 476] width 575 height 44
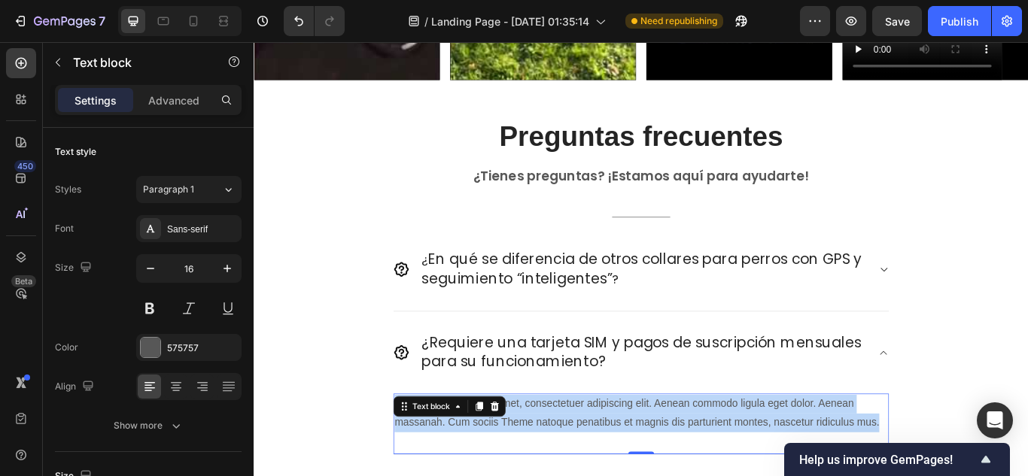
click at [630, 470] on p "Lorem ipsum dolor sit amet, consectetuer adipiscing elit. Aenean commodo ligula…" at bounding box center [705, 476] width 575 height 44
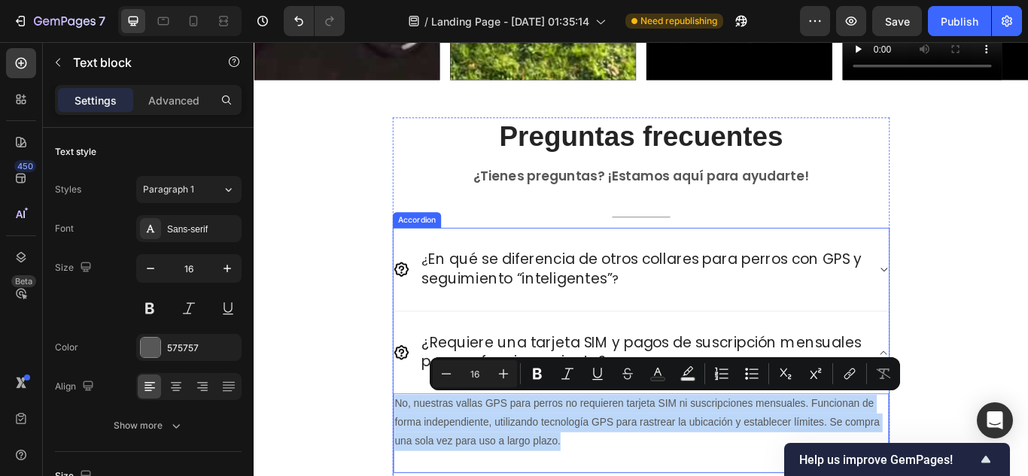
click at [983, 294] on div "¿ En qué se diferencia de otros collares para perros con GPS y seguimiento “int…" at bounding box center [705, 308] width 578 height 98
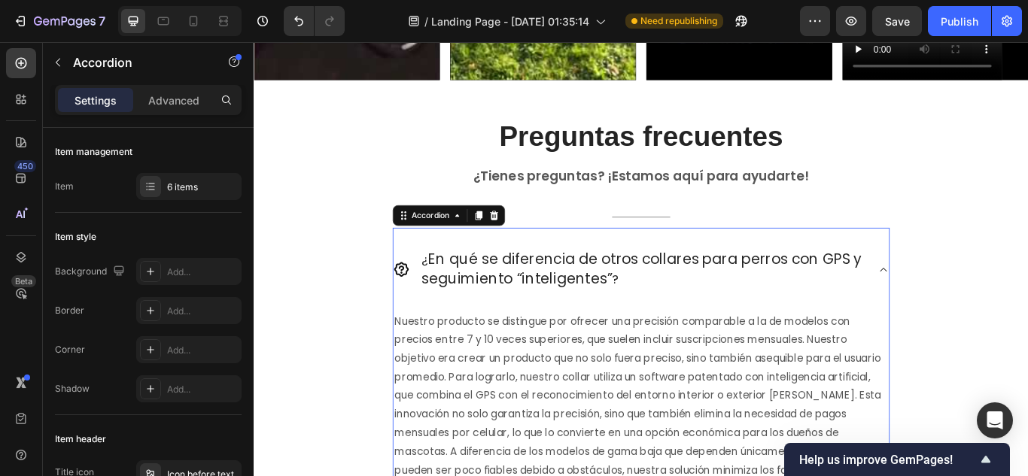
click at [983, 294] on div "¿ En qué se diferencia de otros collares para perros con GPS y seguimiento “int…" at bounding box center [705, 307] width 578 height 97
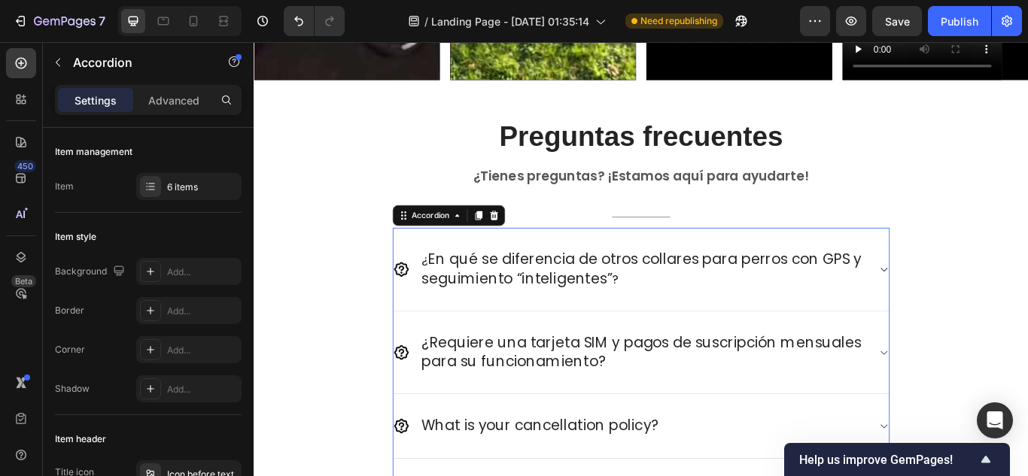
click at [982, 399] on icon at bounding box center [987, 405] width 11 height 12
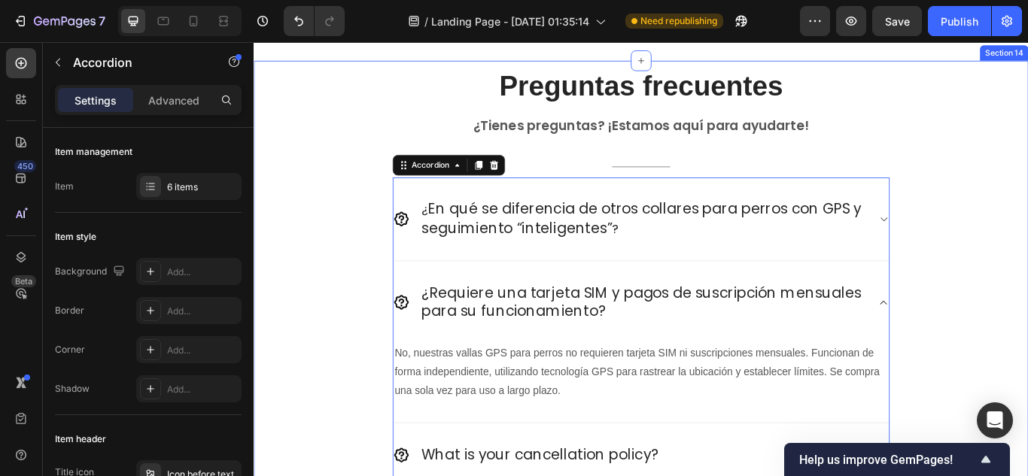
scroll to position [4972, 0]
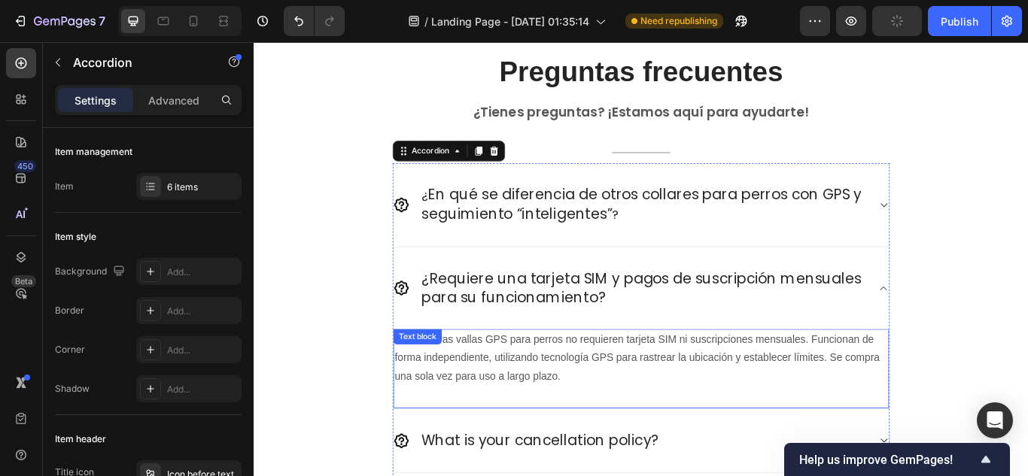
click at [564, 387] on p "No, nuestras vallas GPS para perros no requieren tarjeta SIM ni suscripciones m…" at bounding box center [705, 410] width 575 height 65
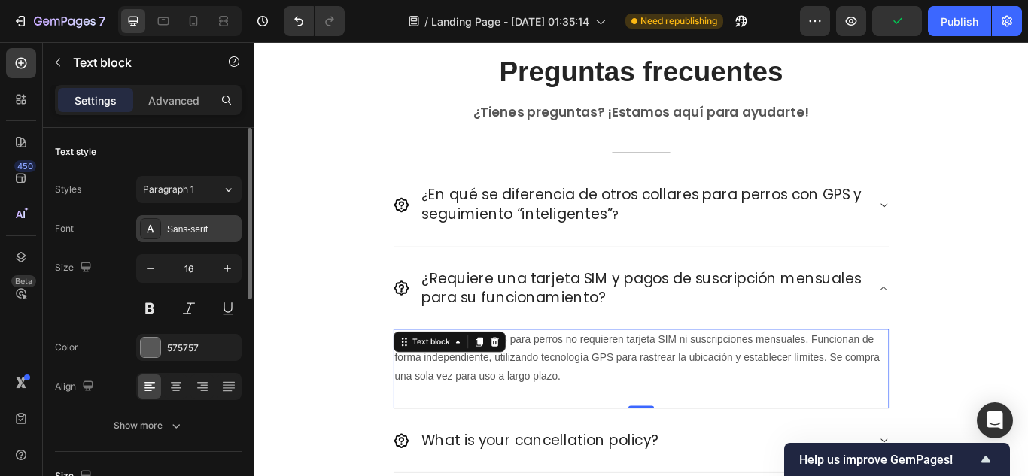
click at [209, 224] on div "Sans-serif" at bounding box center [202, 230] width 71 height 14
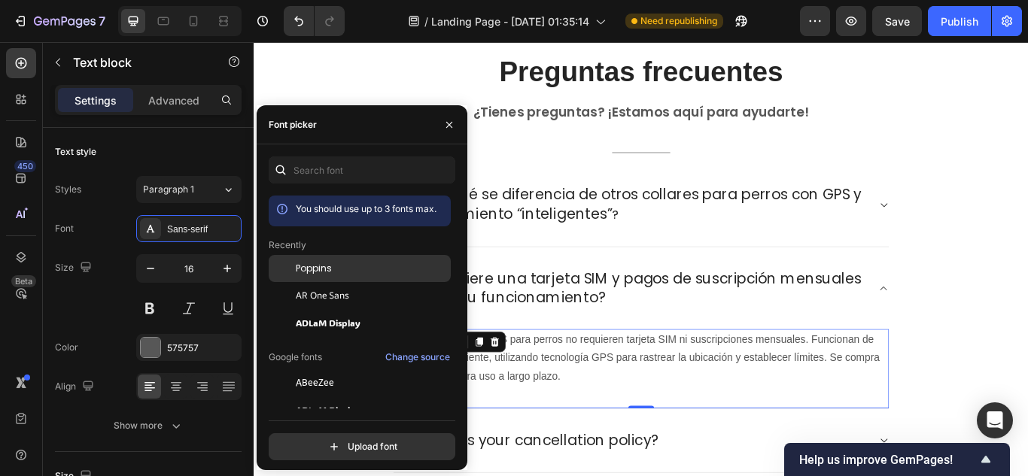
click at [323, 265] on span "Poppins" at bounding box center [314, 269] width 36 height 14
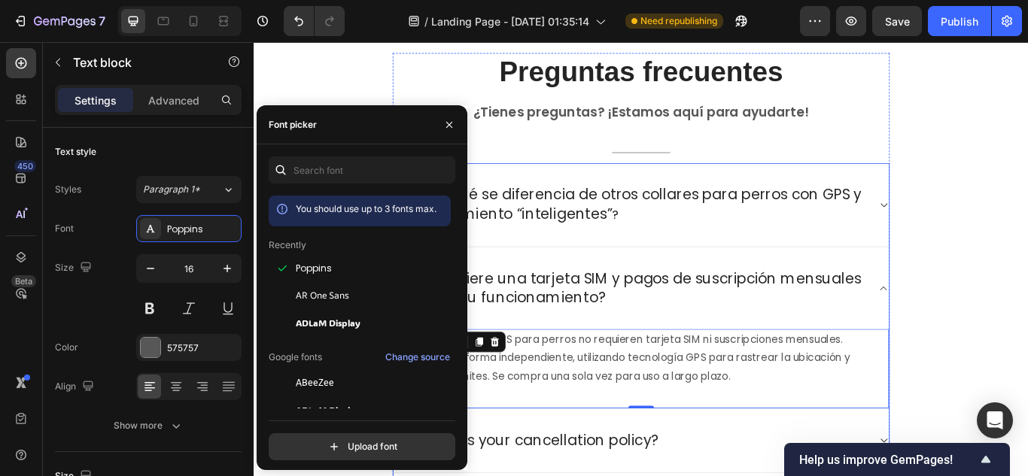
click at [705, 254] on div "¿ En qué se diferencia de otros collares para perros con GPS y seguimiento “int…" at bounding box center [705, 233] width 578 height 98
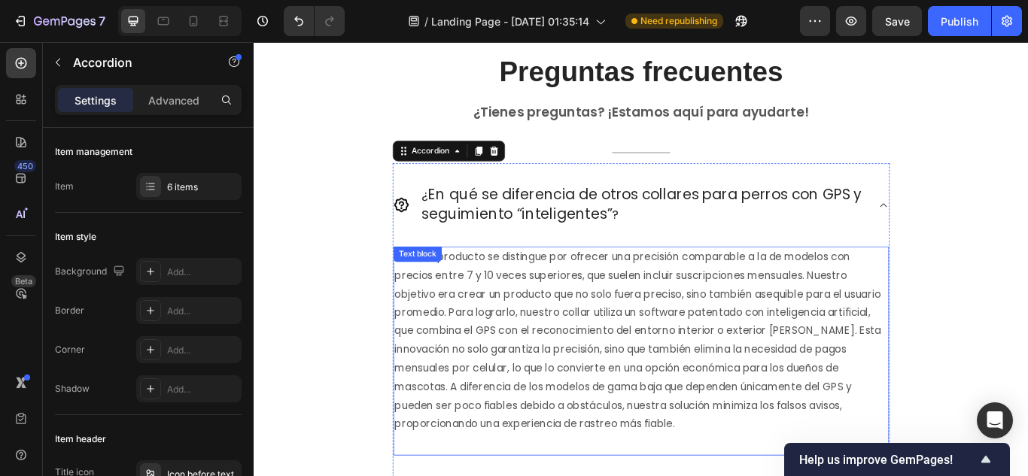
click at [605, 360] on p "Nuestro producto se distingue por ofrecer una precisión comparable a la de mode…" at bounding box center [705, 390] width 575 height 217
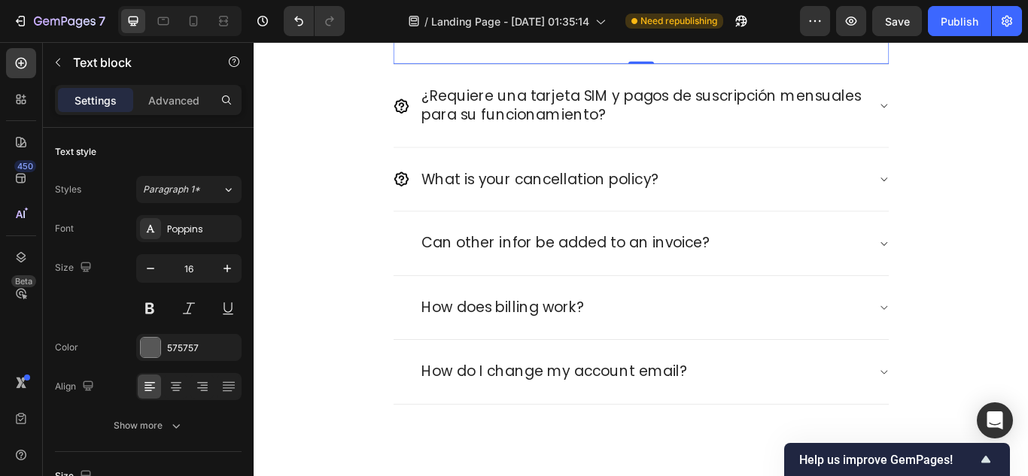
scroll to position [4897, 0]
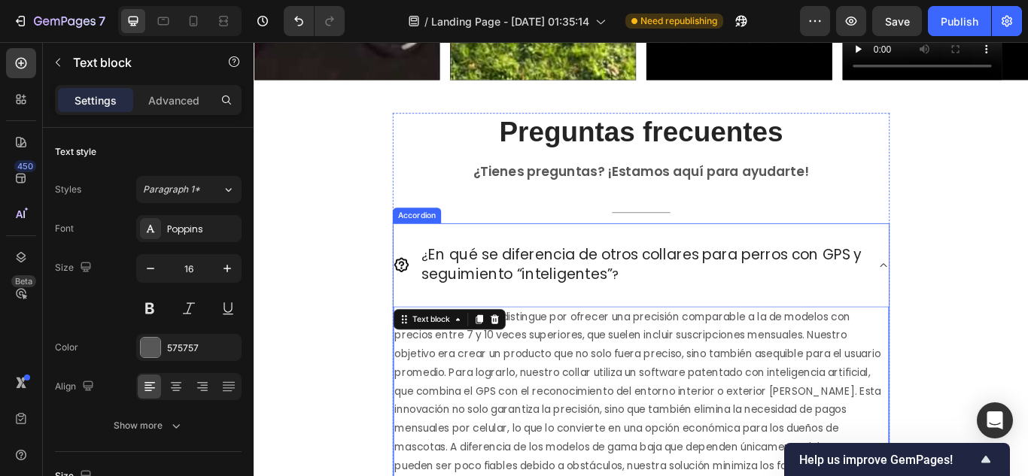
click at [982, 299] on icon at bounding box center [987, 302] width 11 height 12
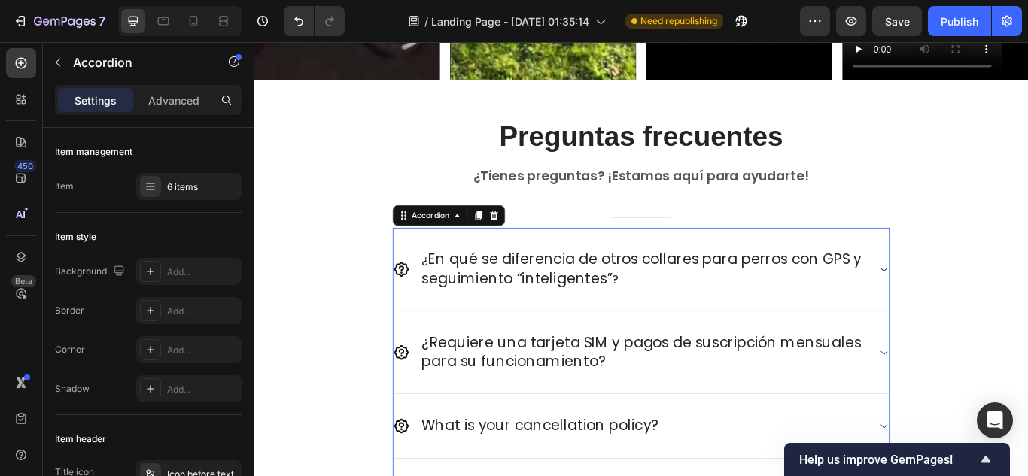
click at [981, 285] on div "¿ En qué se diferencia de otros collares para perros con GPS y seguimiento “int…" at bounding box center [705, 308] width 578 height 98
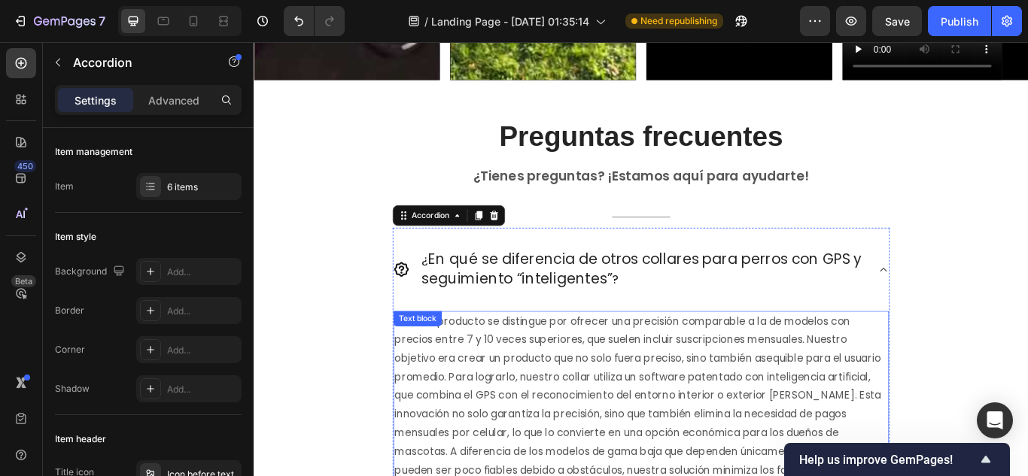
click at [712, 379] on p "Nuestro producto se distingue por ofrecer una precisión comparable a la de mode…" at bounding box center [705, 465] width 575 height 217
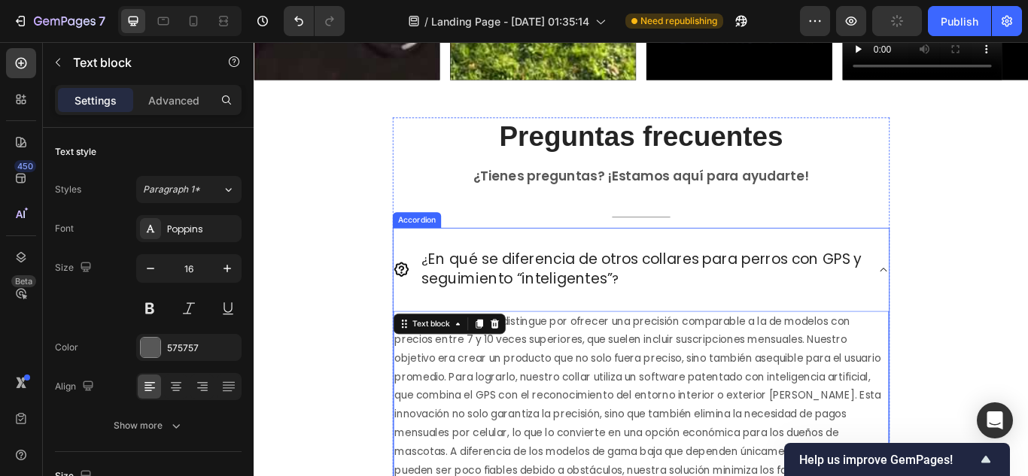
click at [982, 302] on icon at bounding box center [987, 308] width 11 height 12
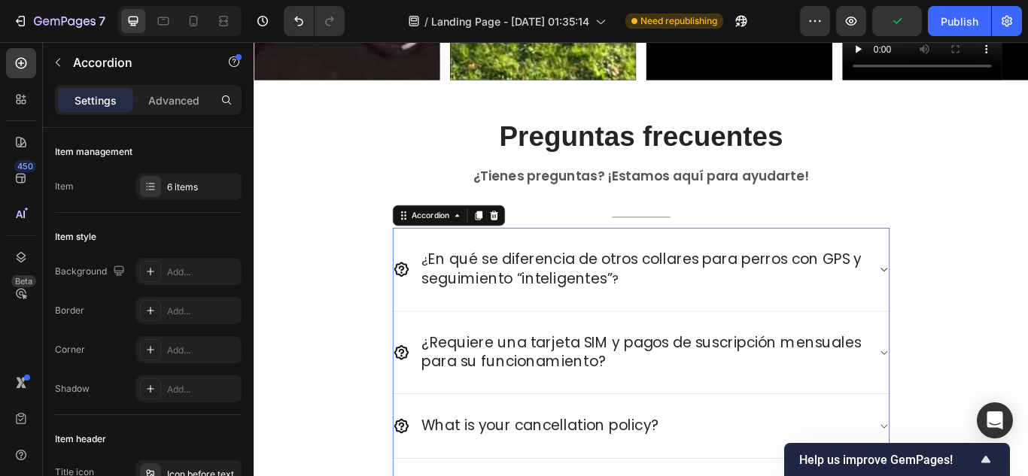
click at [985, 399] on icon at bounding box center [987, 405] width 11 height 12
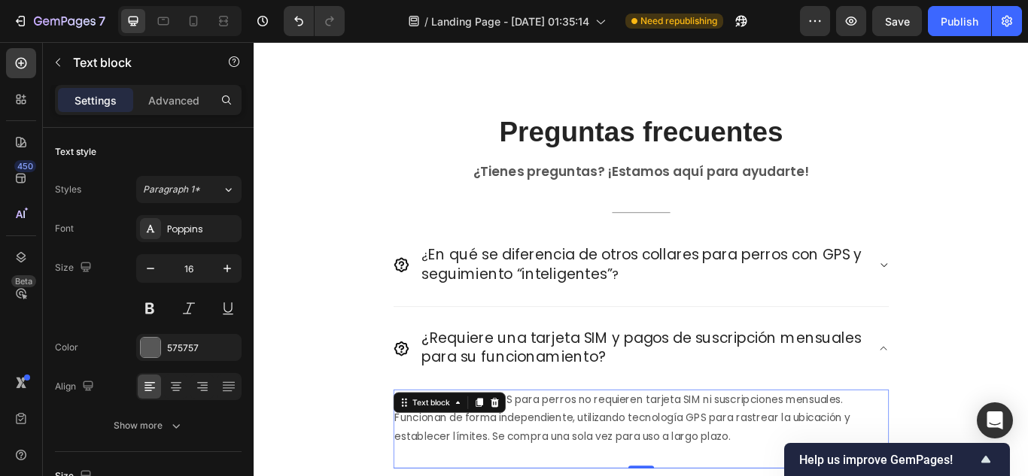
scroll to position [5273, 0]
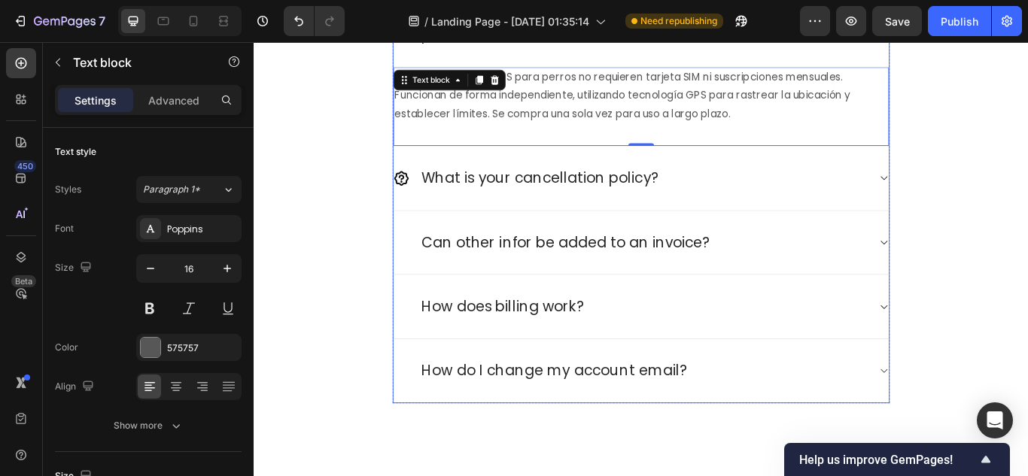
click at [867, 201] on div "What is your cancellation policy?" at bounding box center [693, 201] width 554 height 26
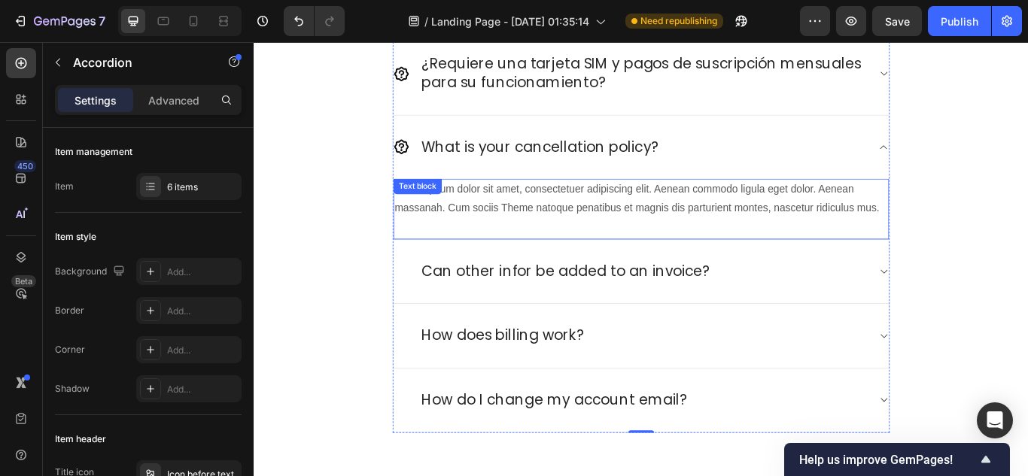
scroll to position [5198, 0]
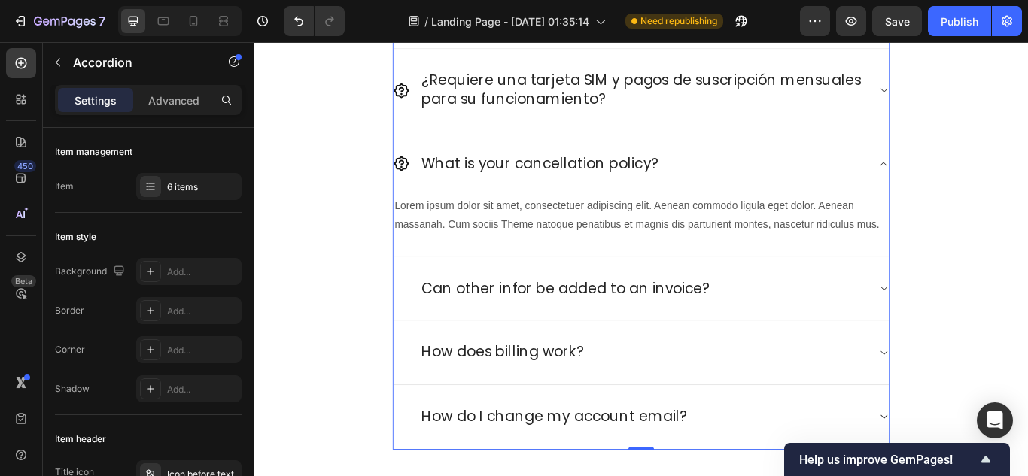
click at [983, 94] on icon at bounding box center [987, 99] width 11 height 12
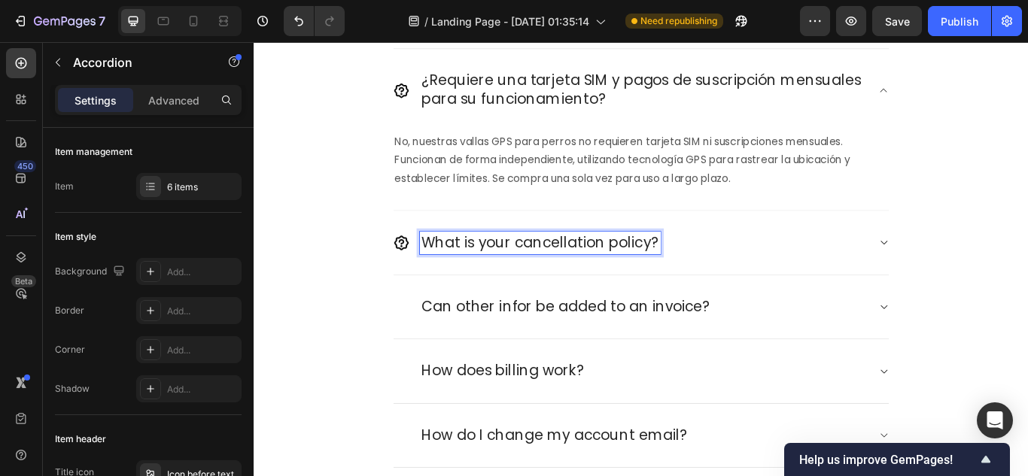
click at [648, 277] on p "What is your cancellation policy?" at bounding box center [587, 277] width 276 height 22
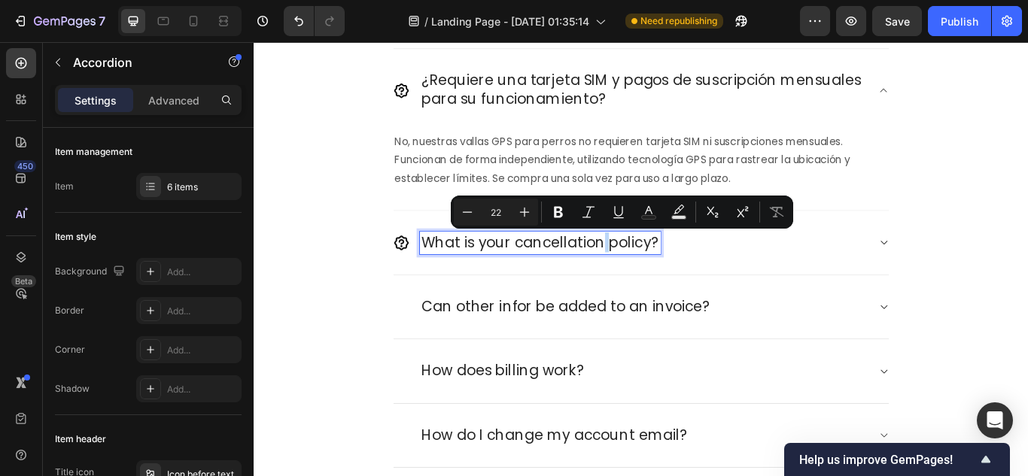
click at [648, 277] on p "What is your cancellation policy?" at bounding box center [587, 277] width 276 height 22
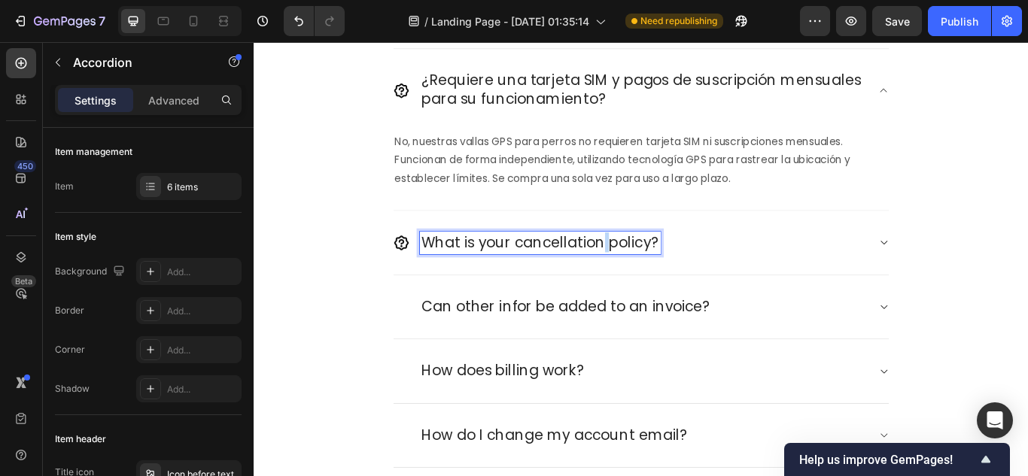
click at [648, 277] on p "What is your cancellation policy?" at bounding box center [587, 277] width 276 height 22
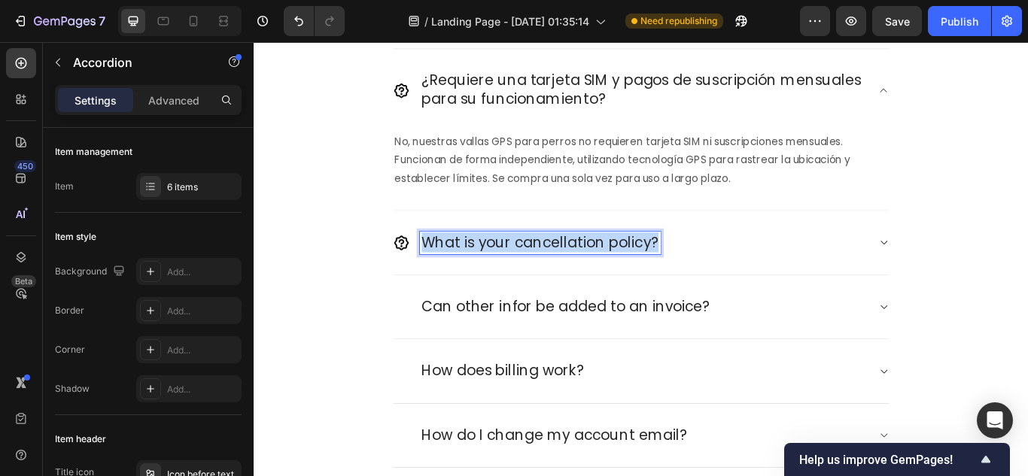
click at [648, 277] on p "What is your cancellation policy?" at bounding box center [587, 277] width 276 height 22
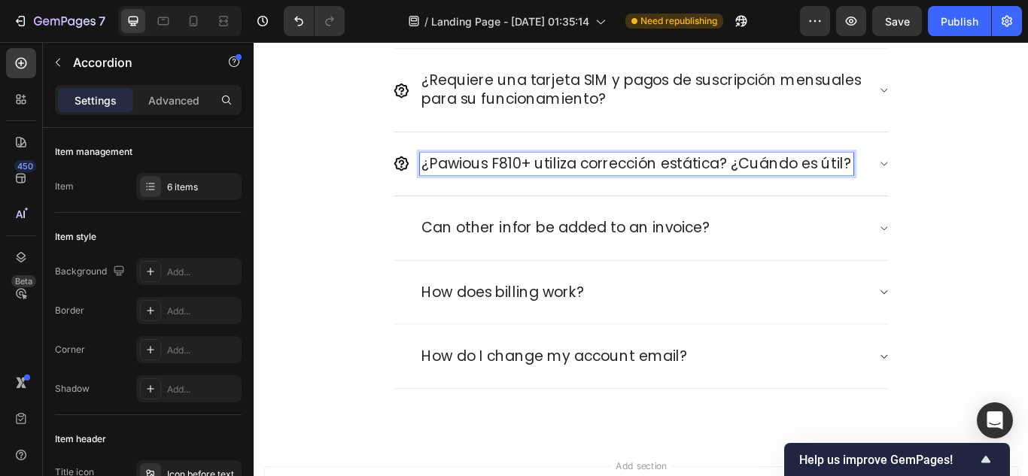
click at [588, 184] on p "¿Pawious F810+ utiliza corrección estática? ¿Cuándo es útil?" at bounding box center [699, 185] width 501 height 22
click at [983, 187] on icon at bounding box center [987, 184] width 11 height 12
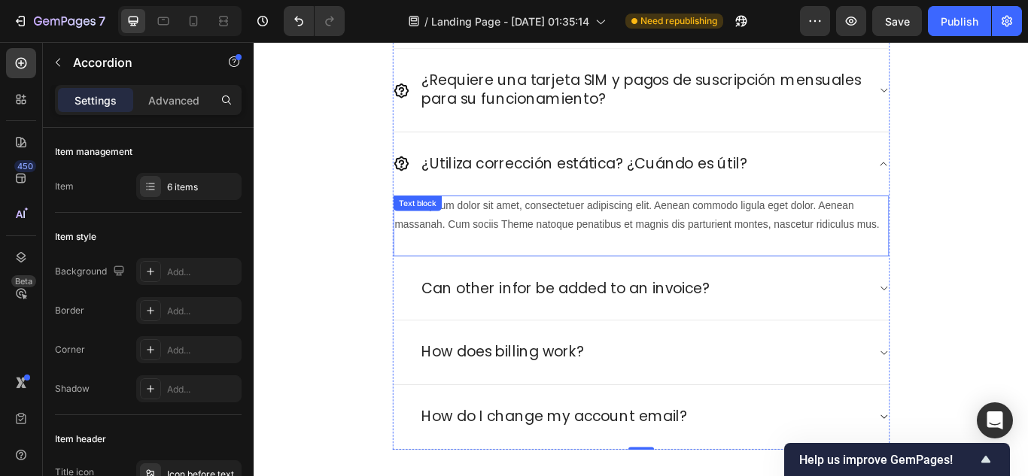
click at [662, 245] on p "Lorem ipsum dolor sit amet, consectetuer adipiscing elit. Aenean commodo ligula…" at bounding box center [705, 245] width 575 height 44
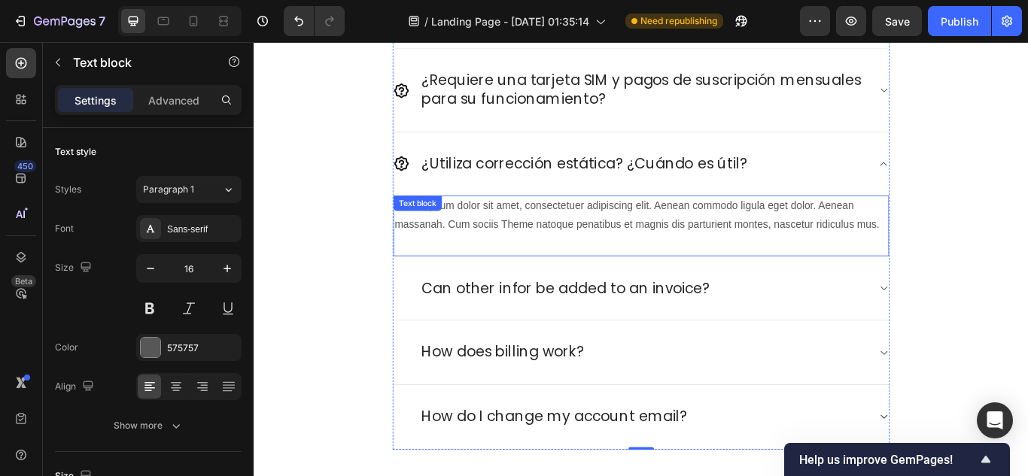
click at [661, 245] on p "Lorem ipsum dolor sit amet, consectetuer adipiscing elit. Aenean commodo ligula…" at bounding box center [705, 245] width 575 height 44
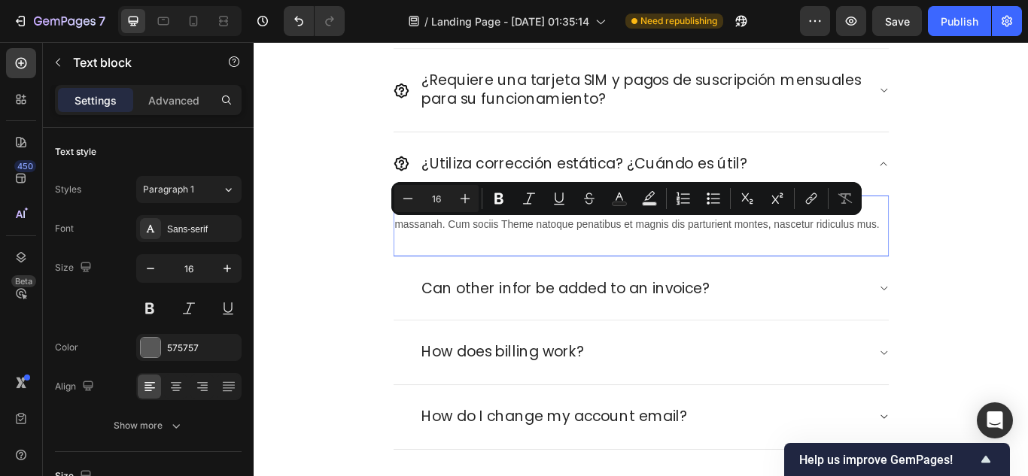
click at [661, 245] on p "Lorem ipsum dolor sit amet, consectetuer adipiscing elit. Aenean commodo ligula…" at bounding box center [705, 245] width 575 height 44
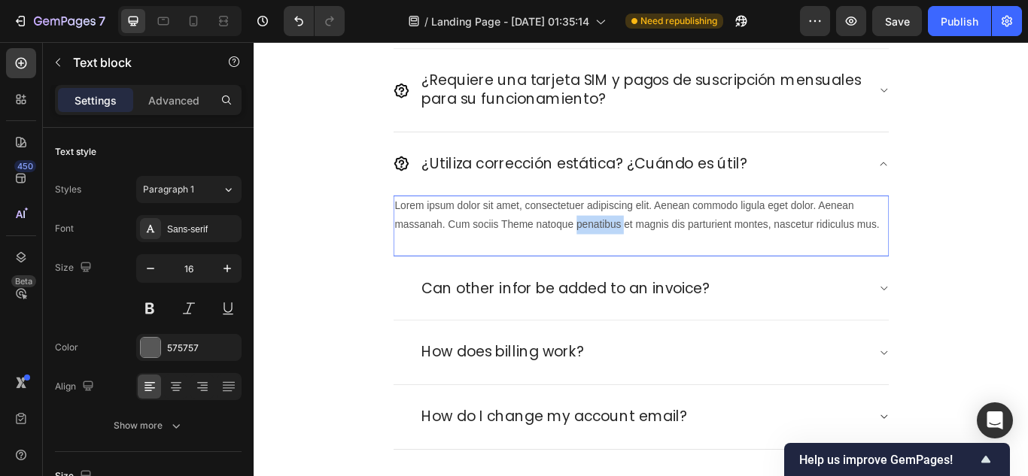
click at [661, 245] on p "Lorem ipsum dolor sit amet, consectetuer adipiscing elit. Aenean commodo ligula…" at bounding box center [705, 245] width 575 height 44
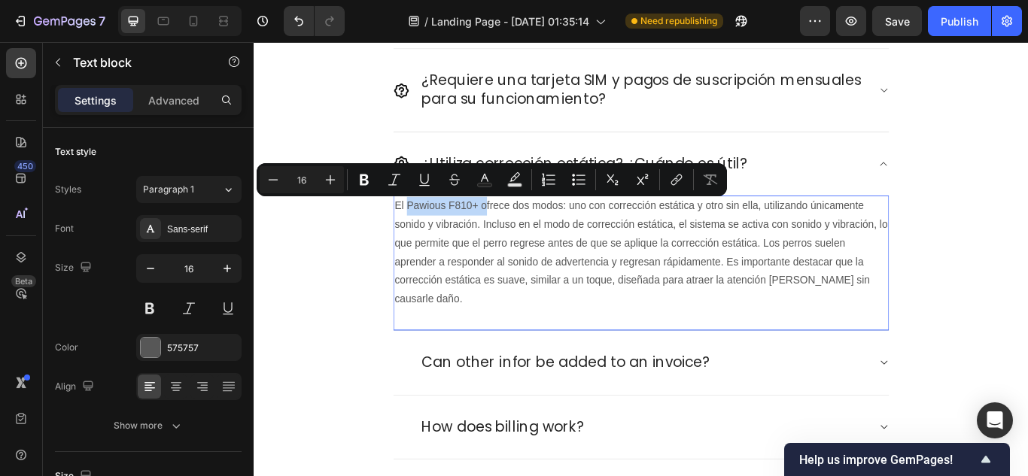
drag, startPoint x: 518, startPoint y: 231, endPoint x: 429, endPoint y: 234, distance: 88.8
click at [429, 234] on p "El Pawious F810+ ofrece dos modos: uno con corrección estática y otro sin ella,…" at bounding box center [705, 288] width 575 height 130
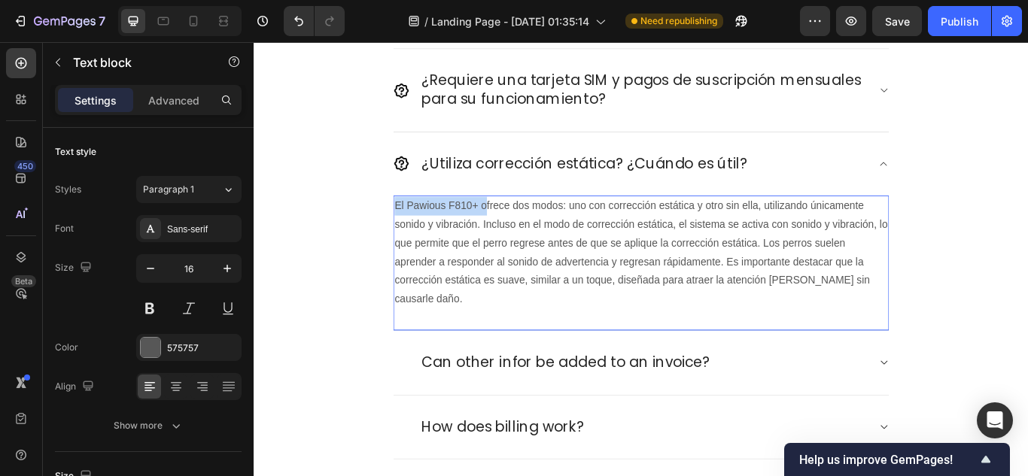
drag, startPoint x: 518, startPoint y: 232, endPoint x: 398, endPoint y: 232, distance: 119.6
click at [398, 232] on div "Preguntas frecuentes Heading ¿Tienes preguntas? ¡Estamos aquí para ayudarte! Te…" at bounding box center [705, 213] width 880 height 779
click at [560, 286] on p "Nuestro collar ofrece dos modos: uno con corrección estática y otro sin ella, u…" at bounding box center [705, 288] width 575 height 130
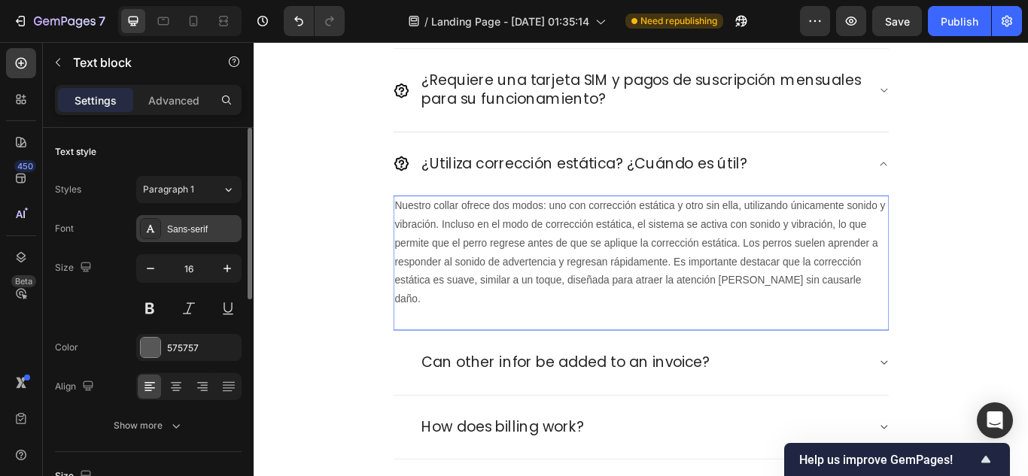
click at [171, 233] on div "Sans-serif" at bounding box center [202, 230] width 71 height 14
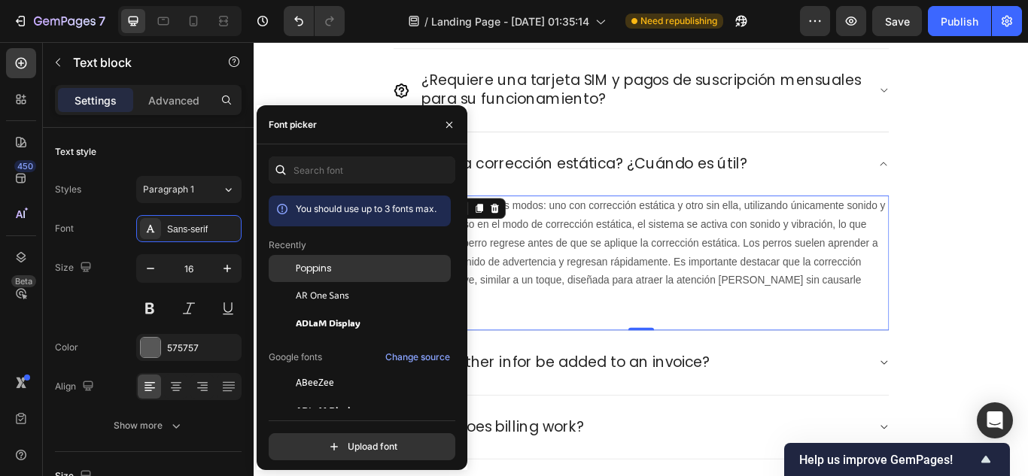
click at [336, 257] on div "Poppins" at bounding box center [360, 268] width 182 height 27
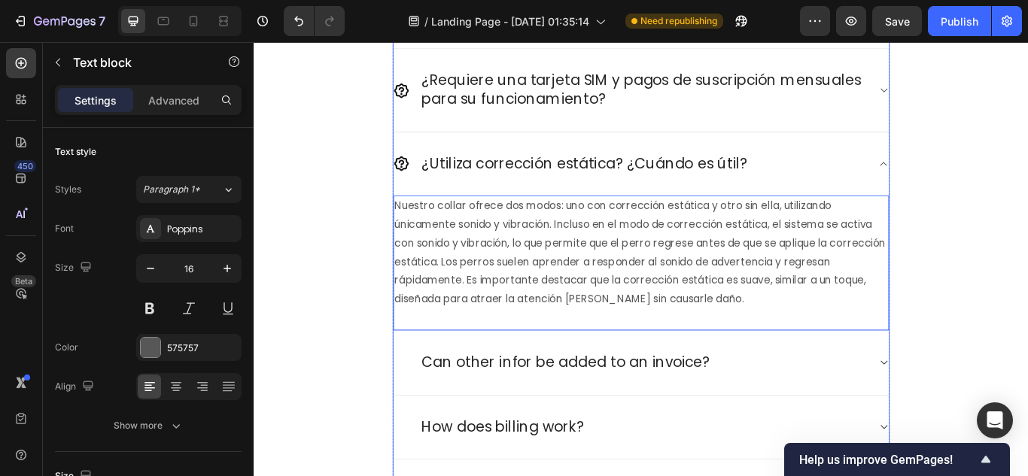
click at [982, 186] on icon at bounding box center [987, 184] width 11 height 12
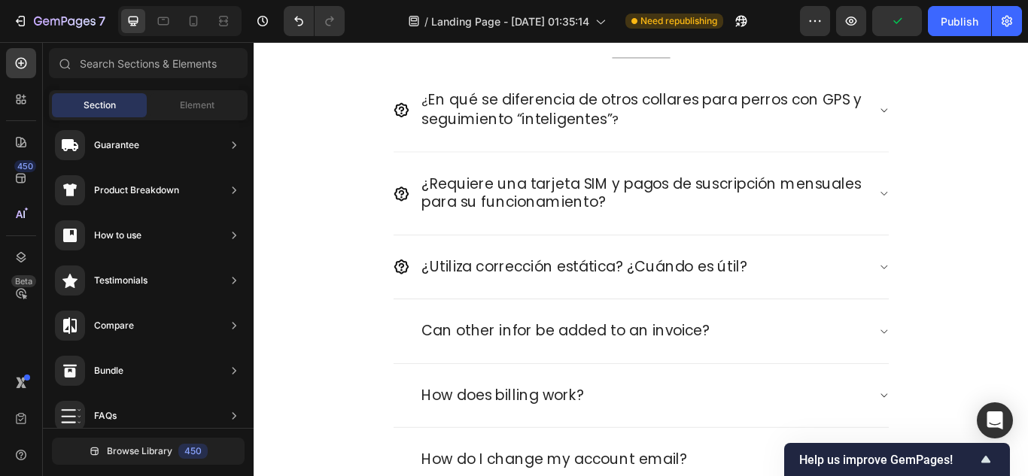
scroll to position [5105, 0]
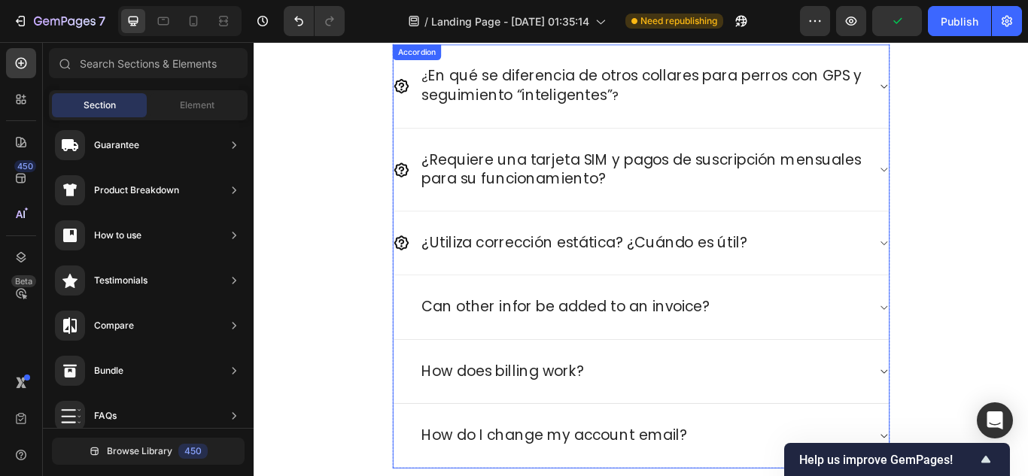
click at [834, 347] on div "Can other infor be added to an invoice?" at bounding box center [693, 352] width 554 height 26
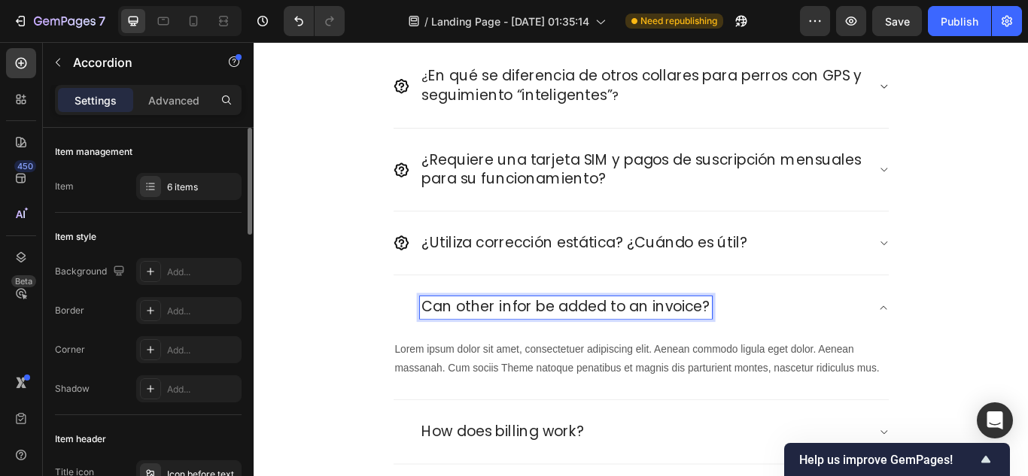
scroll to position [75, 0]
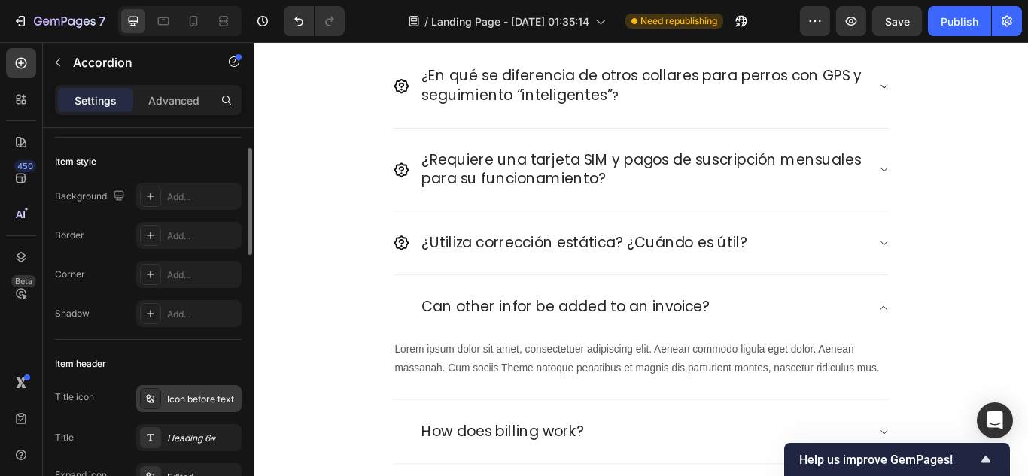
click at [200, 401] on div "Icon before text" at bounding box center [202, 400] width 71 height 14
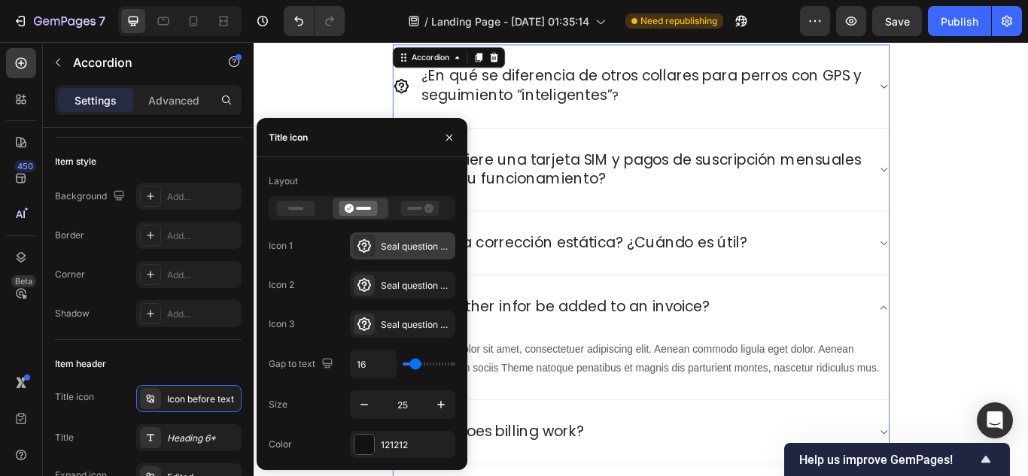
click at [372, 251] on div at bounding box center [364, 245] width 21 height 21
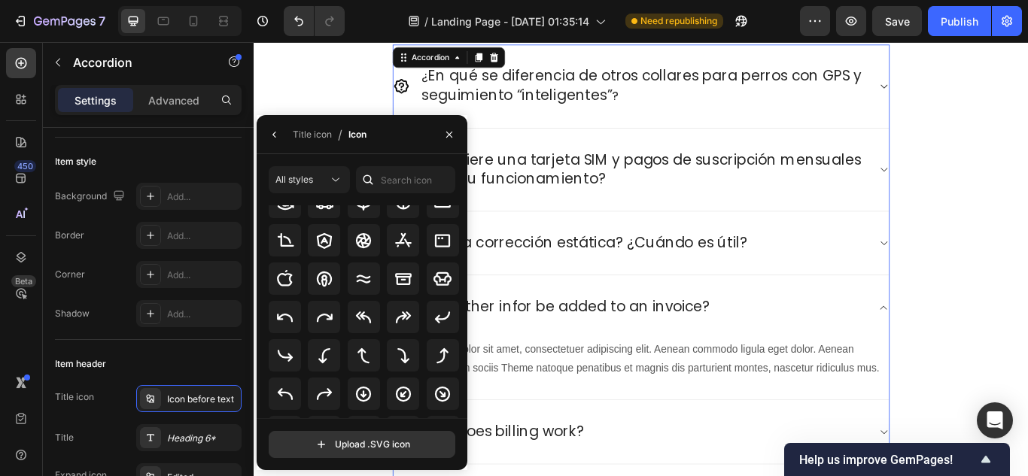
scroll to position [0, 0]
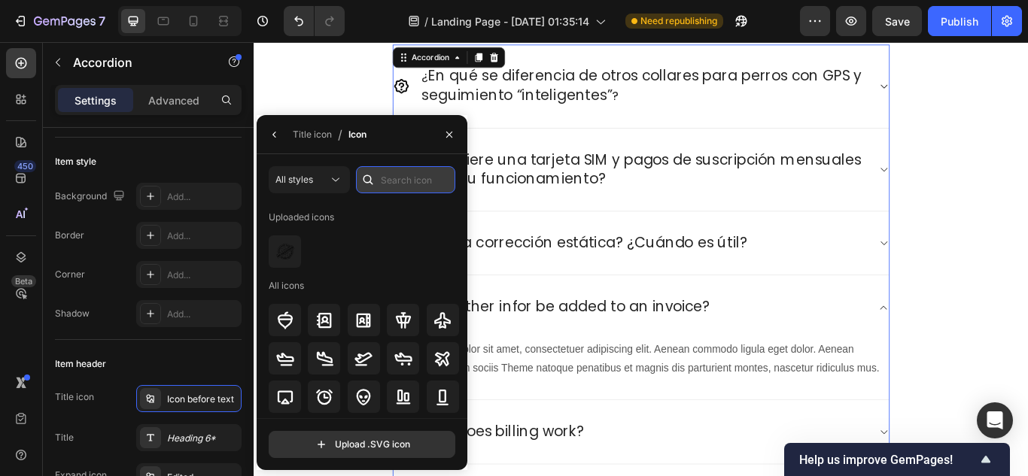
click at [407, 184] on input "text" at bounding box center [405, 179] width 99 height 27
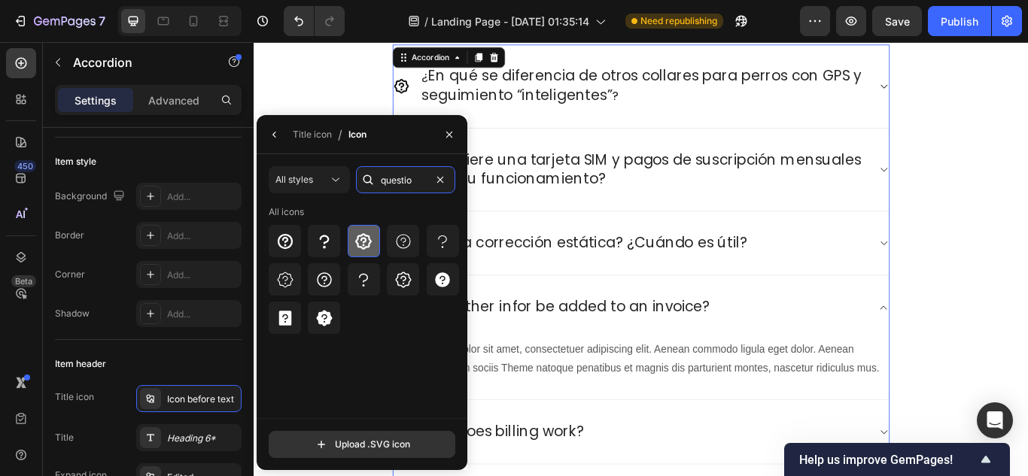
type input "questio"
click at [369, 242] on icon at bounding box center [363, 241] width 18 height 18
click at [311, 138] on div "Title icon" at bounding box center [312, 135] width 39 height 14
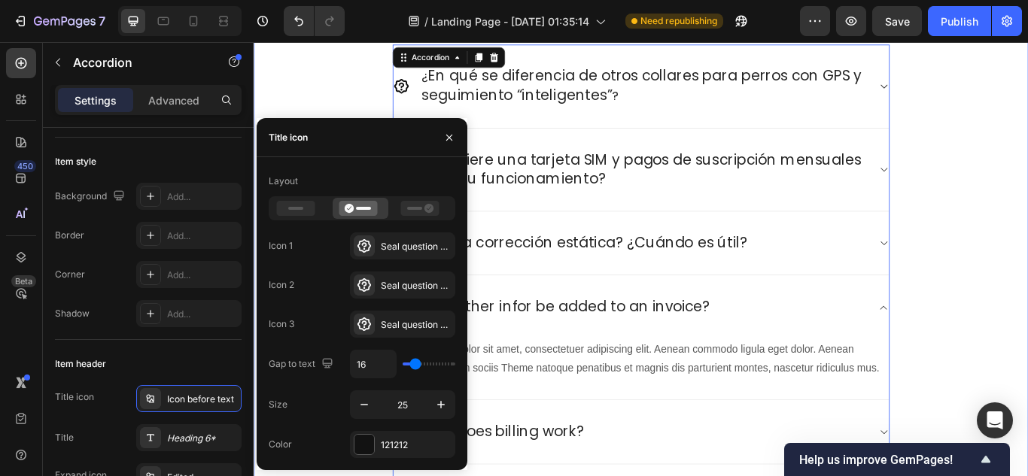
click at [1027, 252] on div "Preguntas frecuentes Heading ¿Tienes preguntas? ¡Estamos aquí para ayudarte! Te…" at bounding box center [705, 262] width 880 height 693
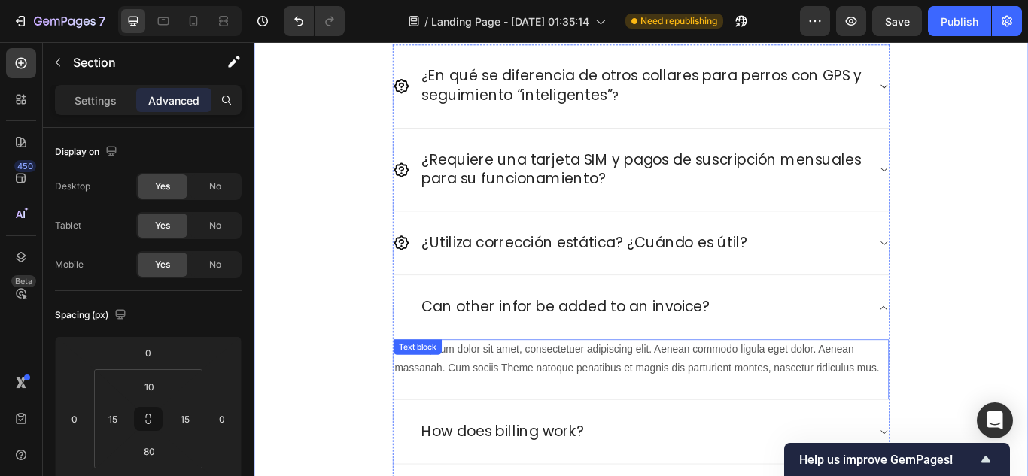
scroll to position [5331, 0]
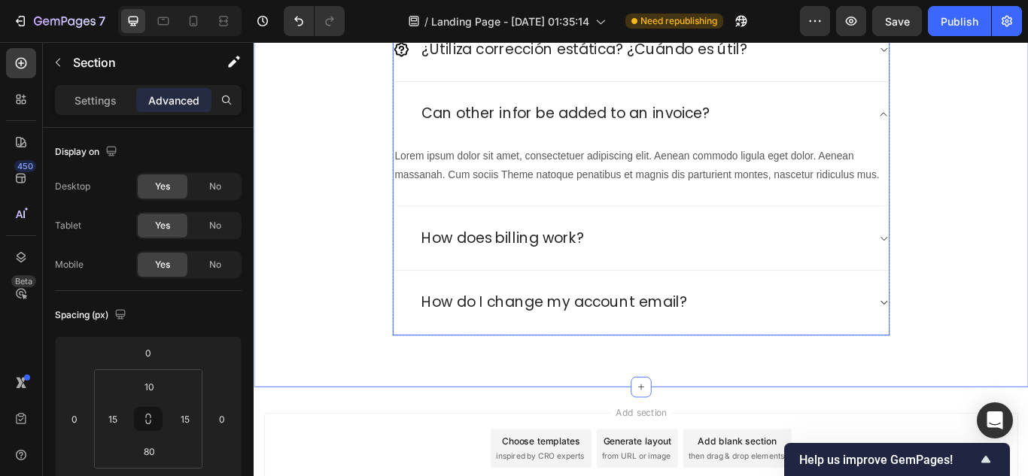
click at [539, 128] on p "Can other infor be added to an invoice?" at bounding box center [617, 126] width 336 height 22
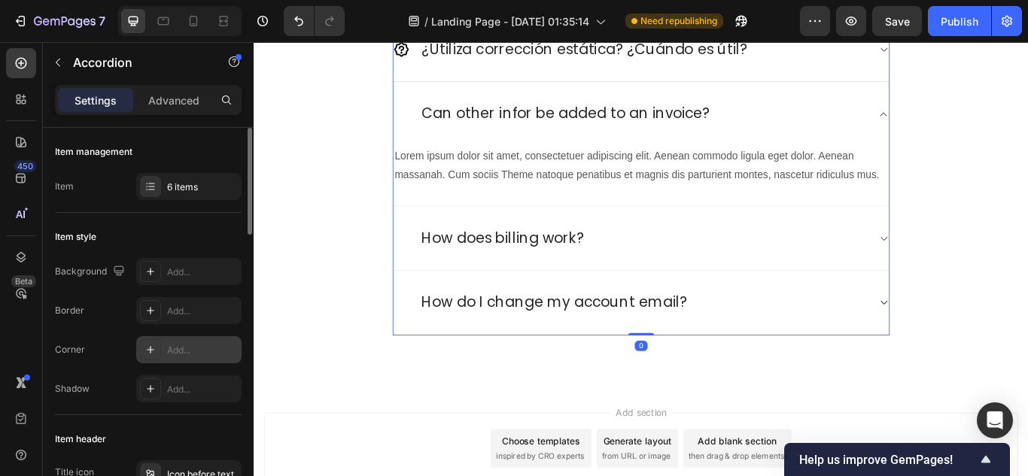
scroll to position [75, 0]
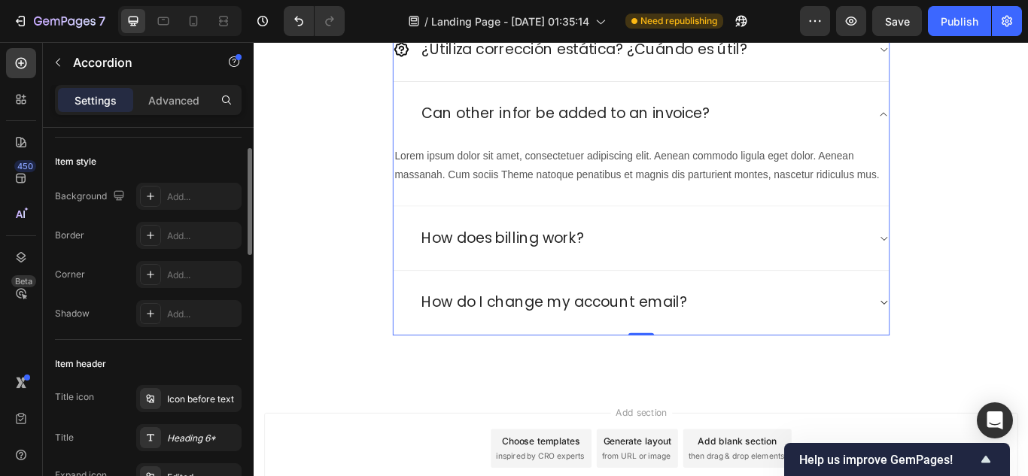
click at [216, 398] on div "Icon before text" at bounding box center [202, 400] width 71 height 14
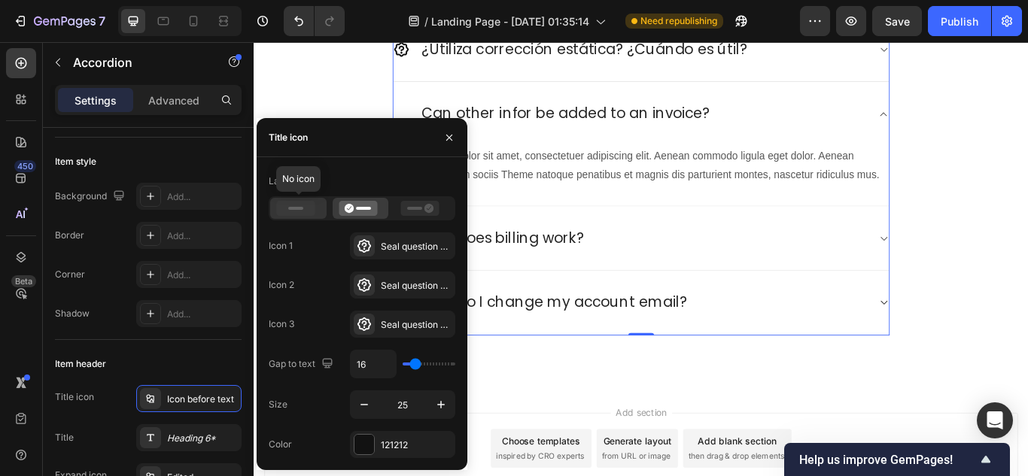
click at [293, 199] on div at bounding box center [298, 208] width 56 height 21
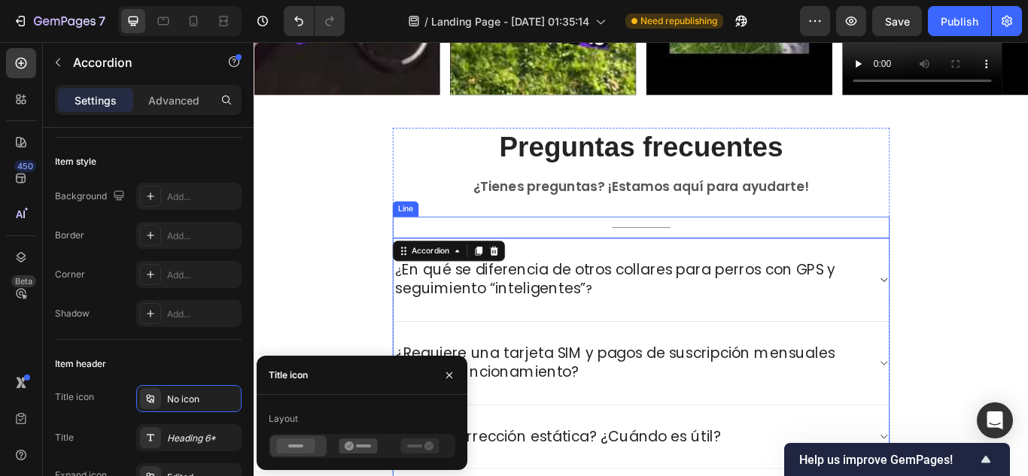
scroll to position [5105, 0]
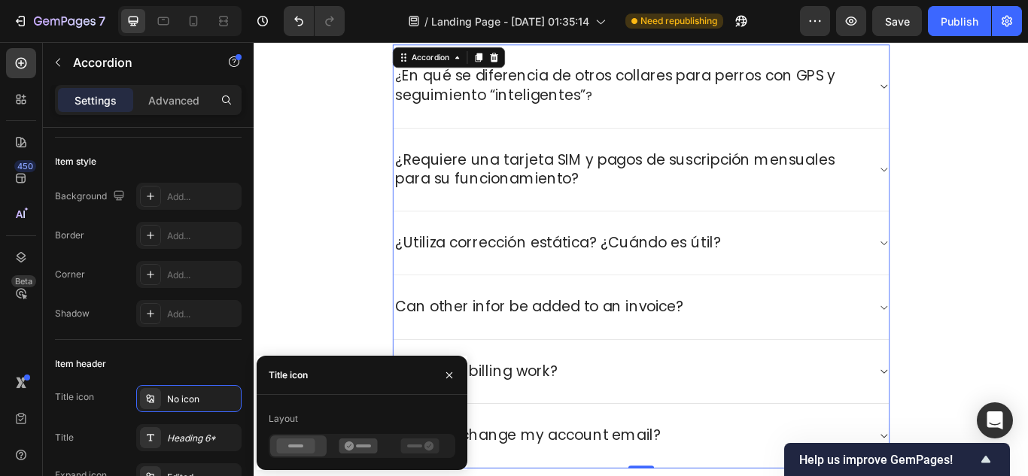
click at [663, 117] on div "¿ En qué se diferencia de otros collares para perros con GPS y seguimiento “int…" at bounding box center [693, 93] width 554 height 49
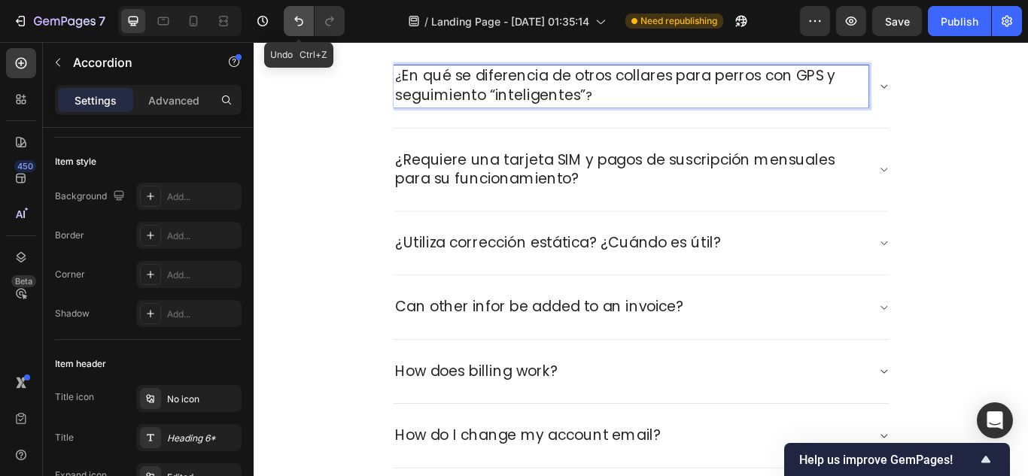
click at [302, 20] on icon "Undo/Redo" at bounding box center [298, 22] width 9 height 10
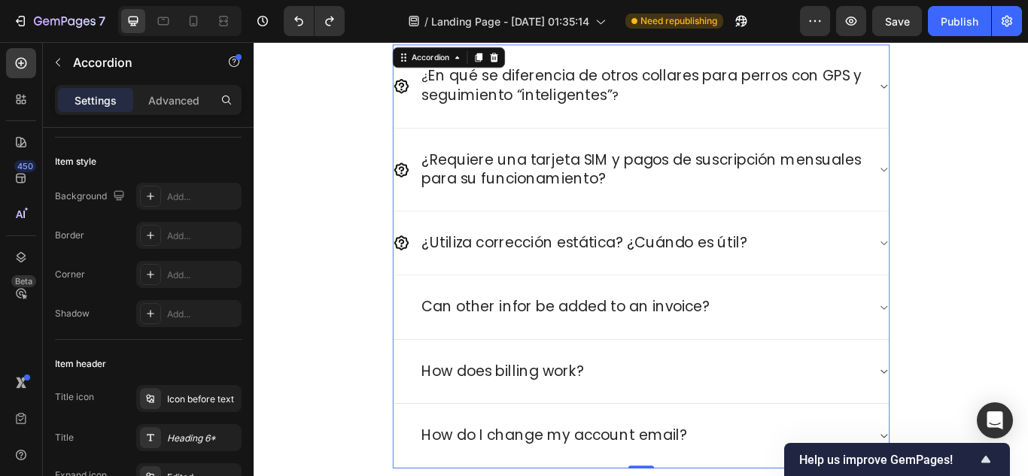
click at [964, 369] on div "Can other infor be added to an invoice?" at bounding box center [705, 351] width 578 height 75
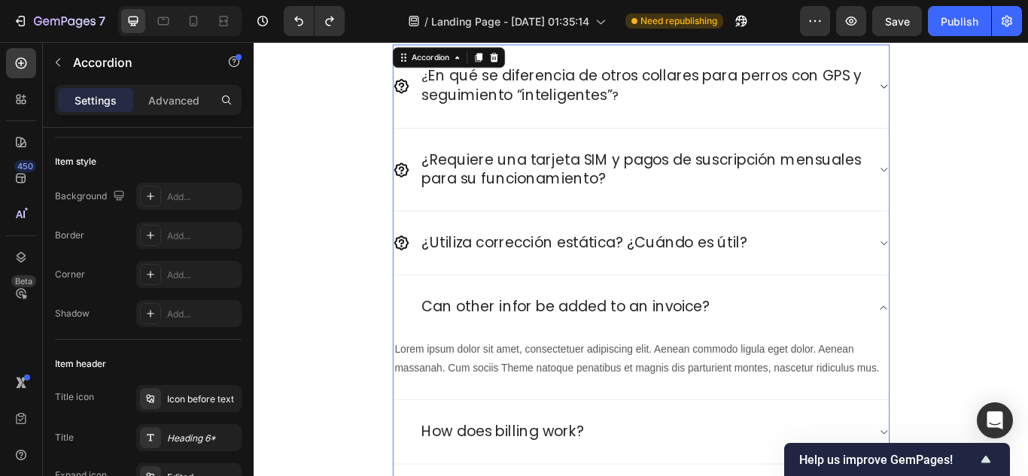
click at [964, 369] on div "Can other infor be added to an invoice?" at bounding box center [705, 351] width 578 height 74
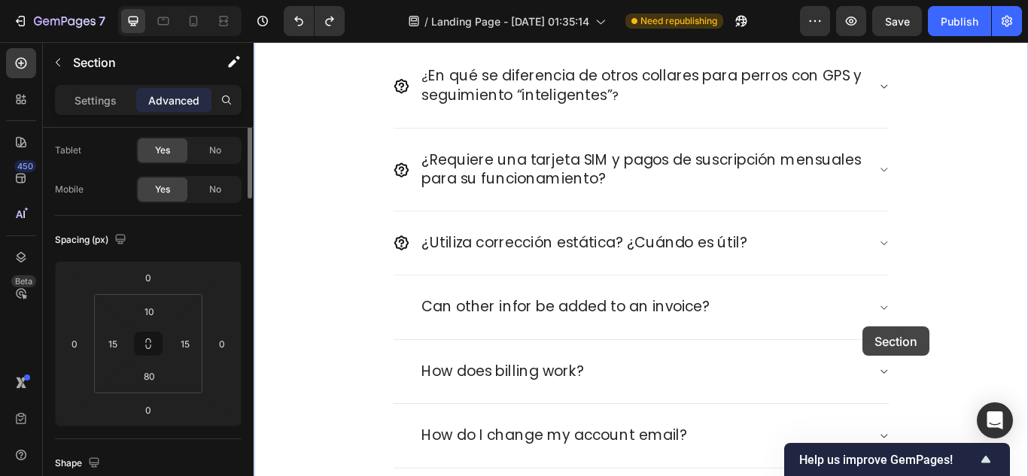
scroll to position [0, 0]
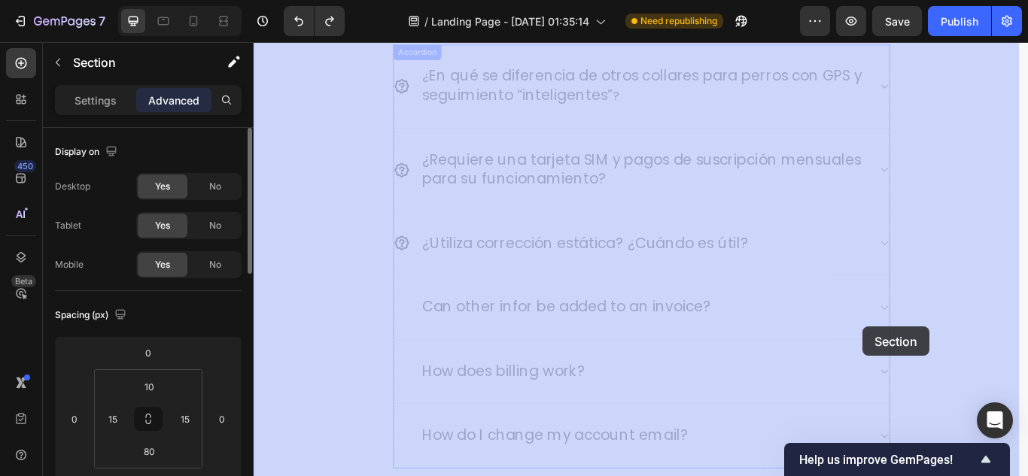
drag, startPoint x: 1010, startPoint y: 365, endPoint x: 986, endPoint y: 369, distance: 24.4
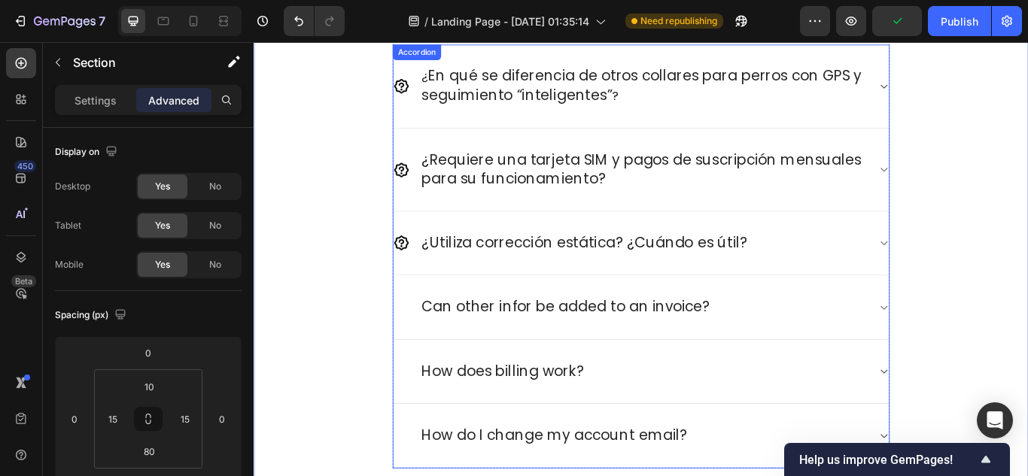
click at [727, 366] on div "Can other infor be added to an invoice?" at bounding box center [705, 351] width 578 height 75
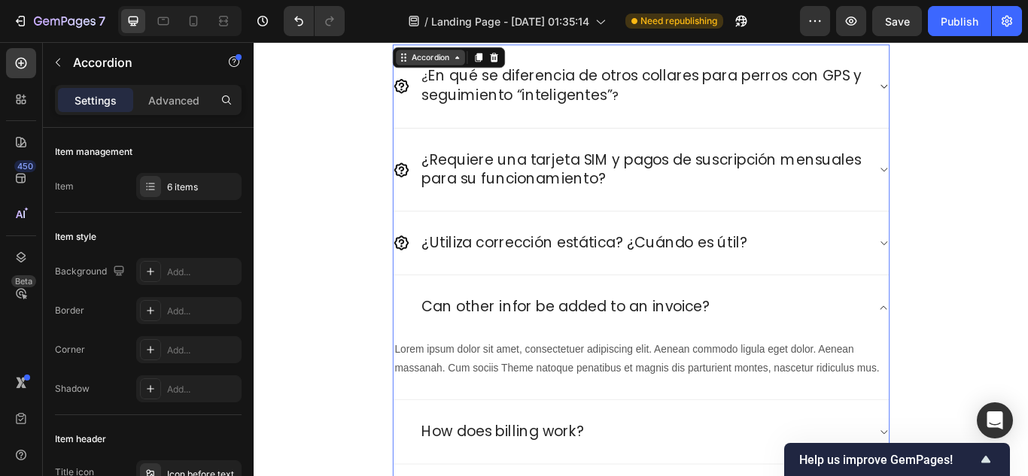
click at [462, 56] on div "Accordion" at bounding box center [459, 60] width 50 height 14
click at [462, 65] on div "Accordion" at bounding box center [459, 60] width 50 height 14
click at [490, 67] on div "Accordion" at bounding box center [459, 60] width 81 height 18
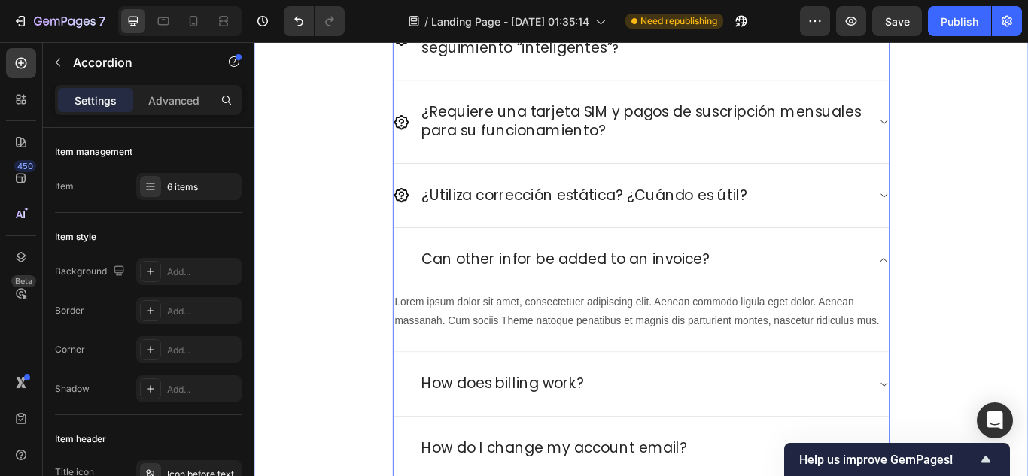
scroll to position [5181, 0]
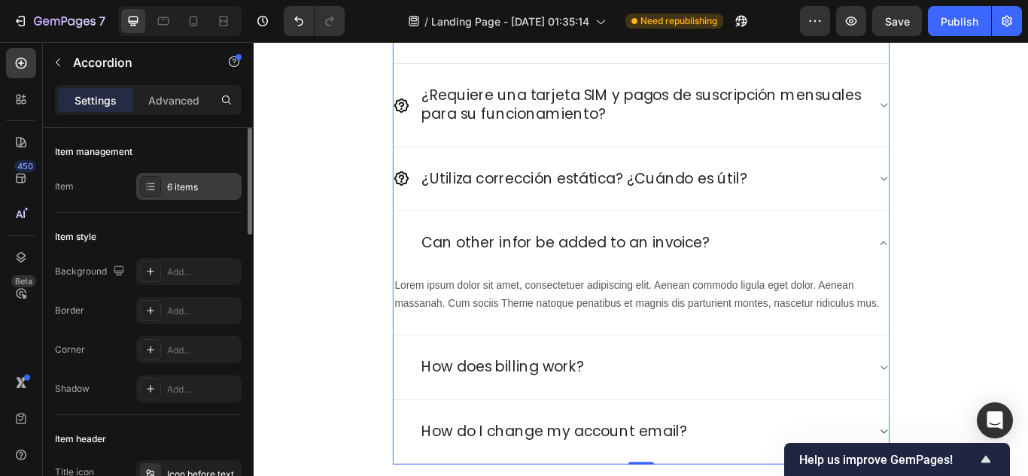
click at [196, 182] on div "6 items" at bounding box center [202, 188] width 71 height 14
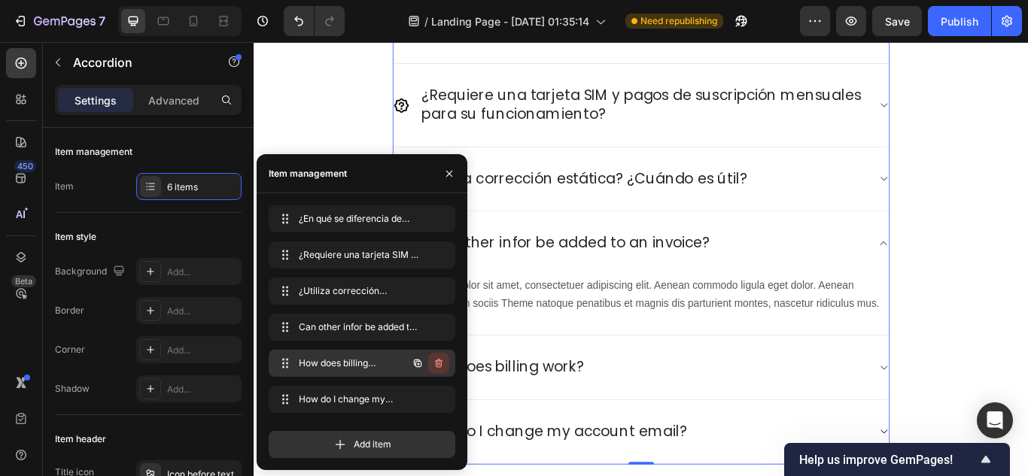
click at [443, 366] on icon "button" at bounding box center [439, 363] width 12 height 12
click at [439, 366] on div "Delete" at bounding box center [429, 364] width 28 height 14
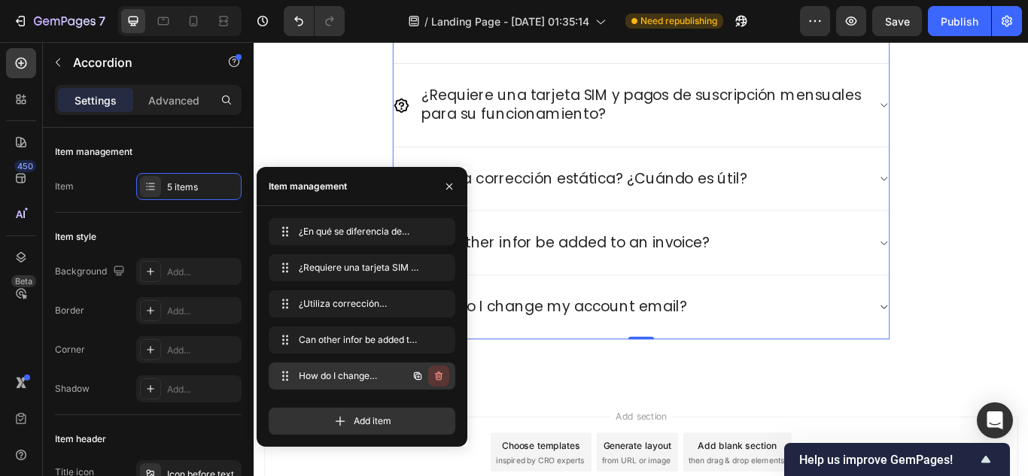
click at [441, 377] on icon "button" at bounding box center [439, 376] width 8 height 9
click at [441, 377] on div "Delete" at bounding box center [429, 376] width 28 height 14
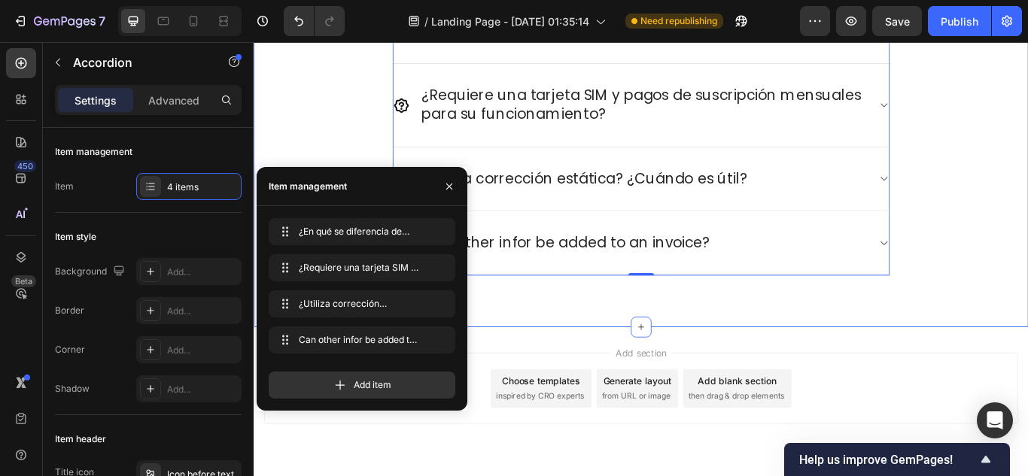
click at [314, 122] on div "Preguntas frecuentes Heading ¿Tienes preguntas? ¡Estamos aquí para ayudarte! Te…" at bounding box center [705, 77] width 880 height 472
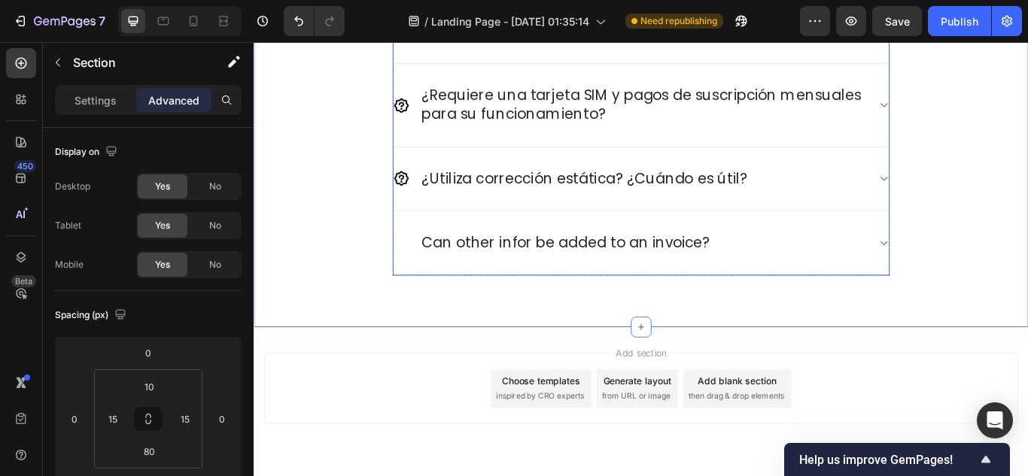
click at [432, 266] on div "Can other infor be added to an invoice?" at bounding box center [693, 276] width 554 height 26
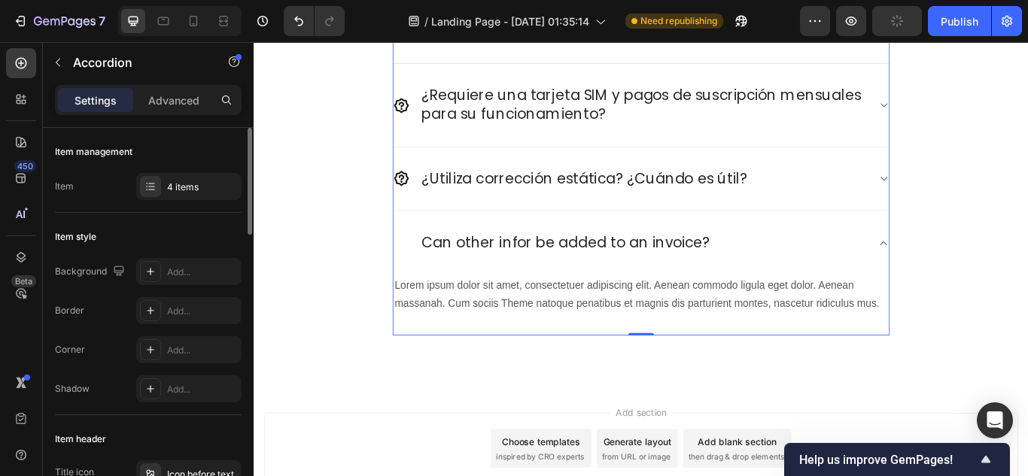
scroll to position [226, 0]
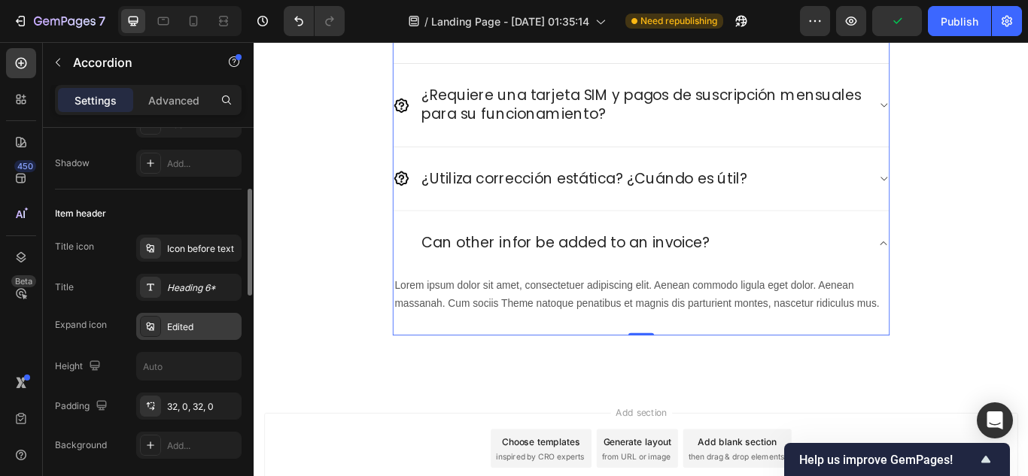
click at [186, 333] on div "Edited" at bounding box center [202, 328] width 71 height 14
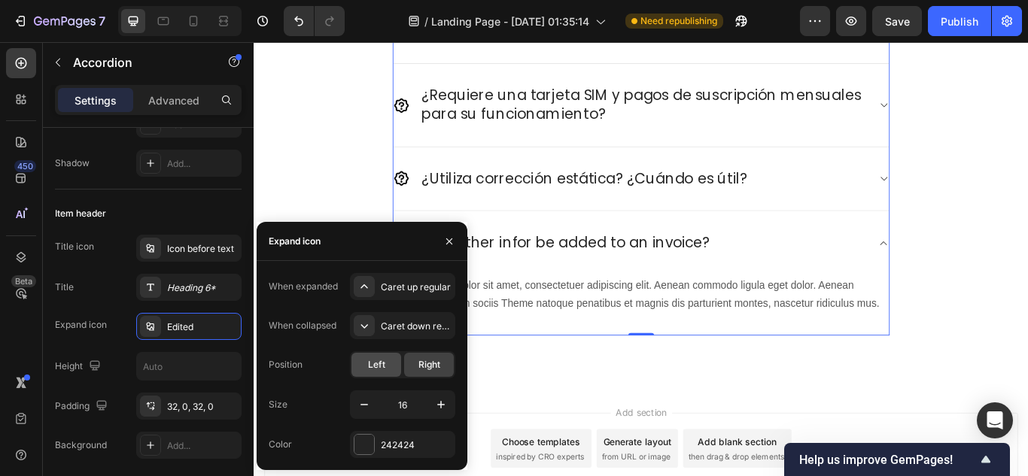
click at [372, 366] on span "Left" at bounding box center [376, 365] width 17 height 14
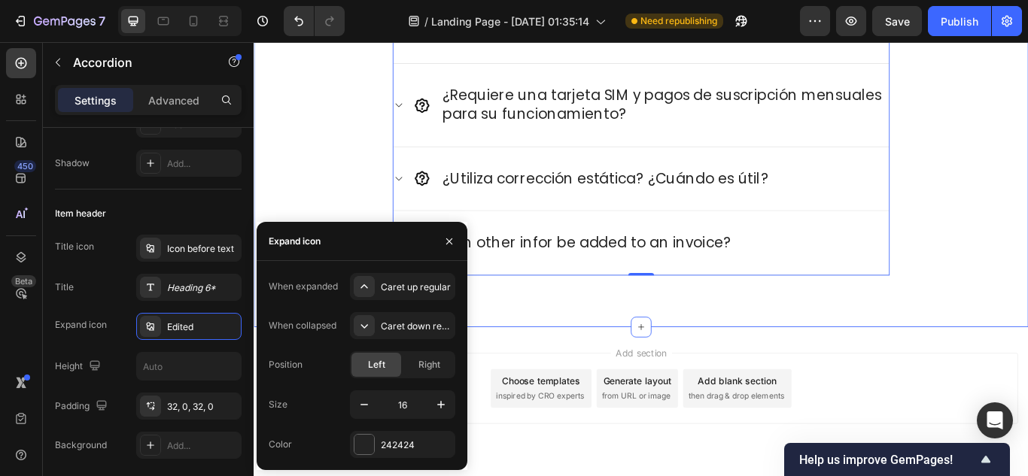
click at [1027, 256] on div "Preguntas frecuentes Heading ¿Tienes preguntas? ¡Estamos aquí para ayudarte! Te…" at bounding box center [705, 77] width 880 height 472
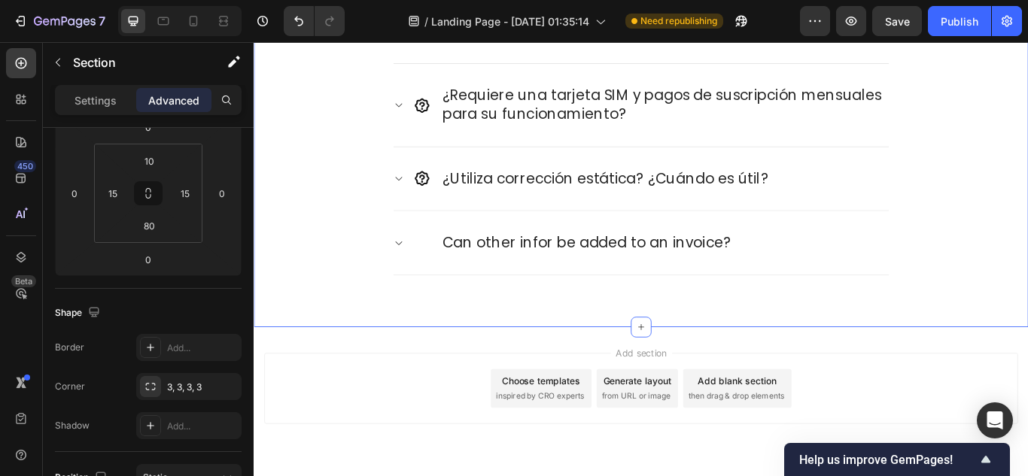
scroll to position [0, 0]
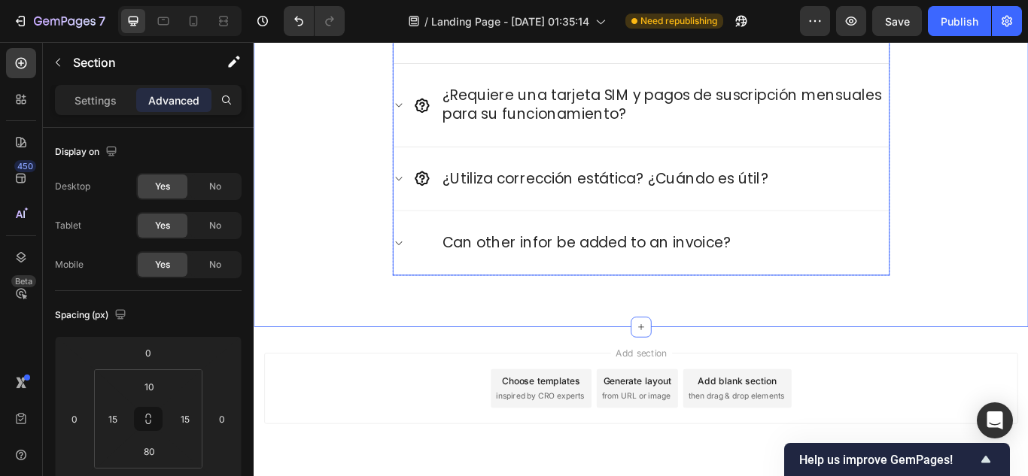
click at [462, 266] on div "Can other infor be added to an invoice?" at bounding box center [717, 276] width 554 height 26
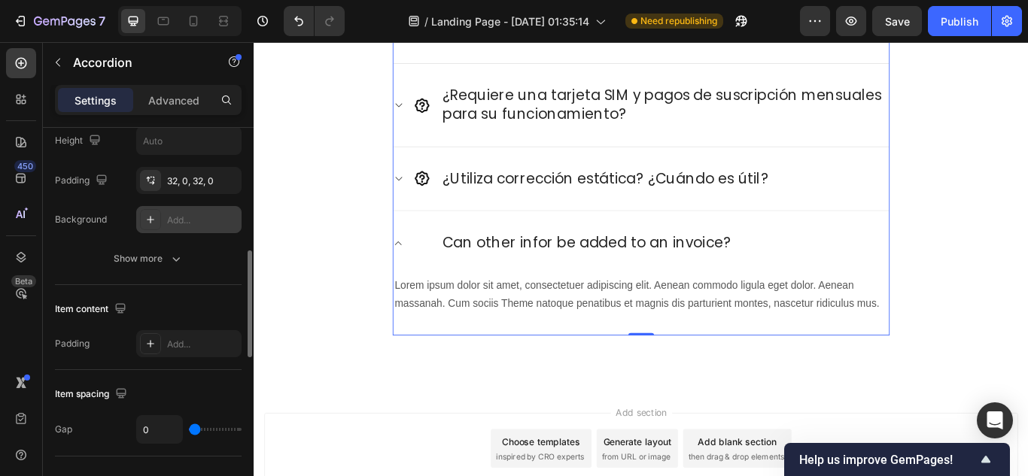
scroll to position [226, 0]
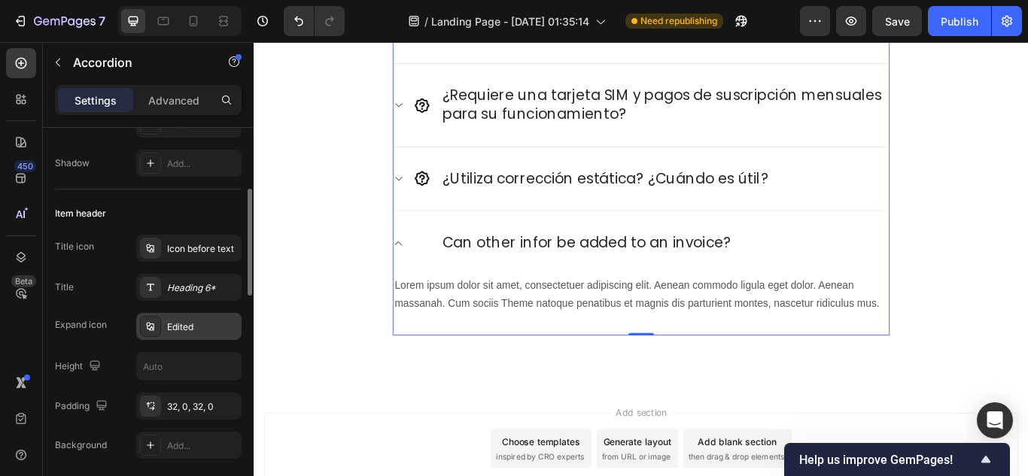
click at [206, 330] on div "Edited" at bounding box center [202, 328] width 71 height 14
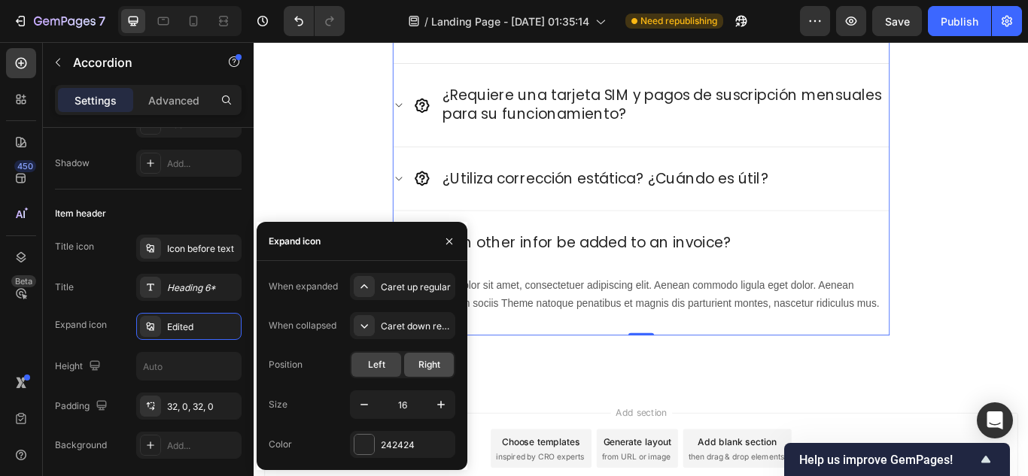
click at [439, 369] on span "Right" at bounding box center [429, 365] width 22 height 14
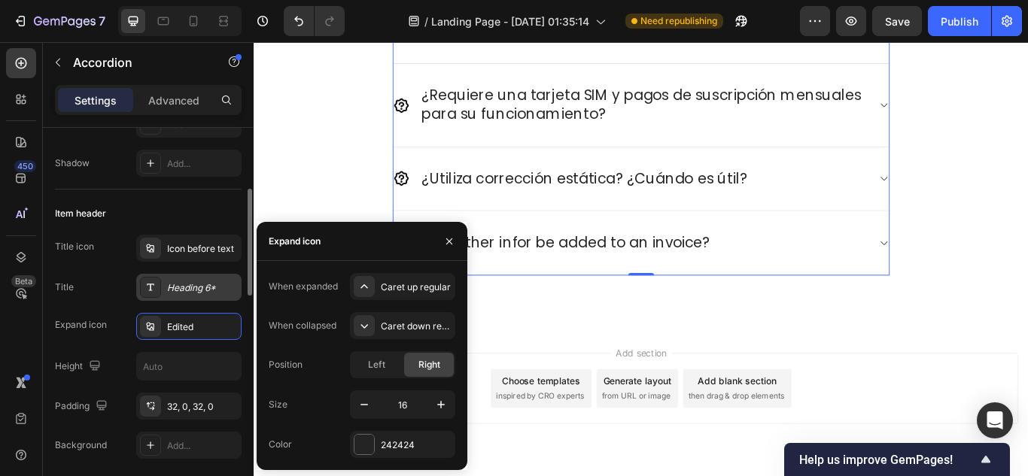
click at [181, 282] on div "Heading 6*" at bounding box center [202, 288] width 71 height 14
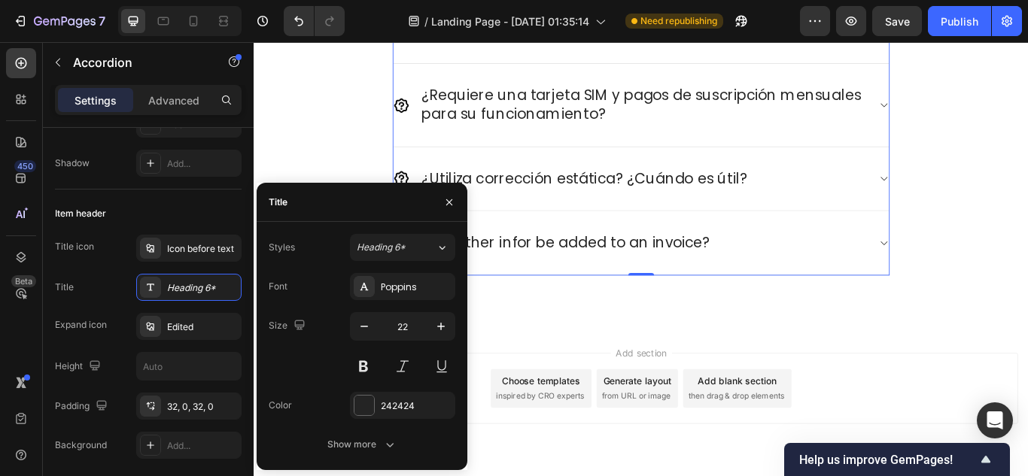
click at [355, 427] on div "Font Poppins Size 22 Color 242424 Show more" at bounding box center [362, 365] width 187 height 185
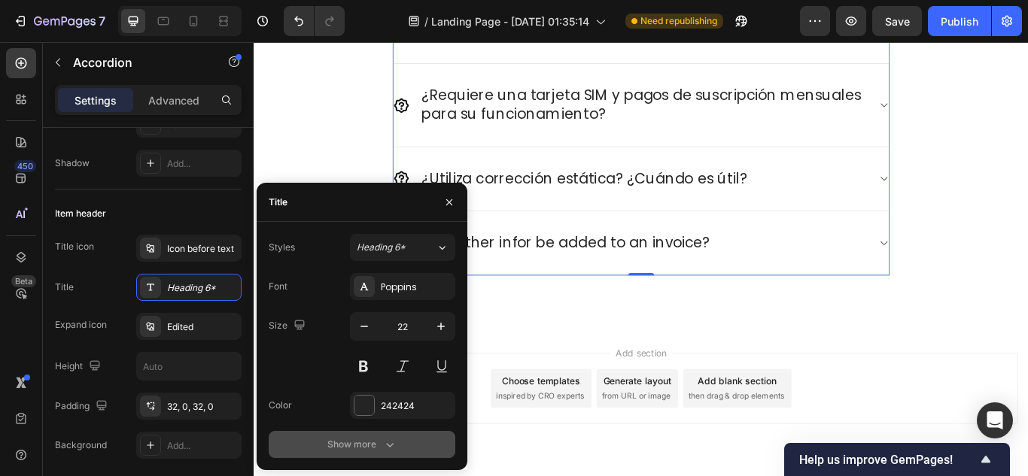
click at [362, 441] on div "Show more" at bounding box center [362, 444] width 70 height 15
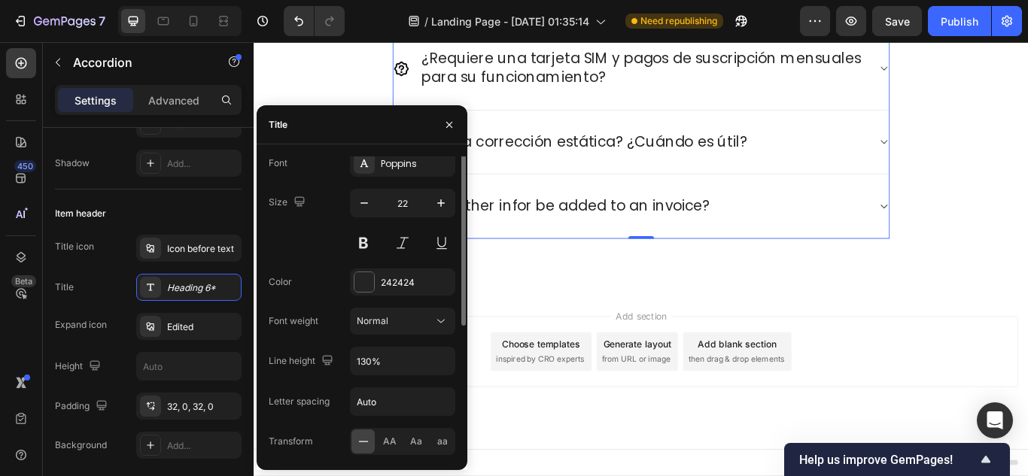
scroll to position [0, 0]
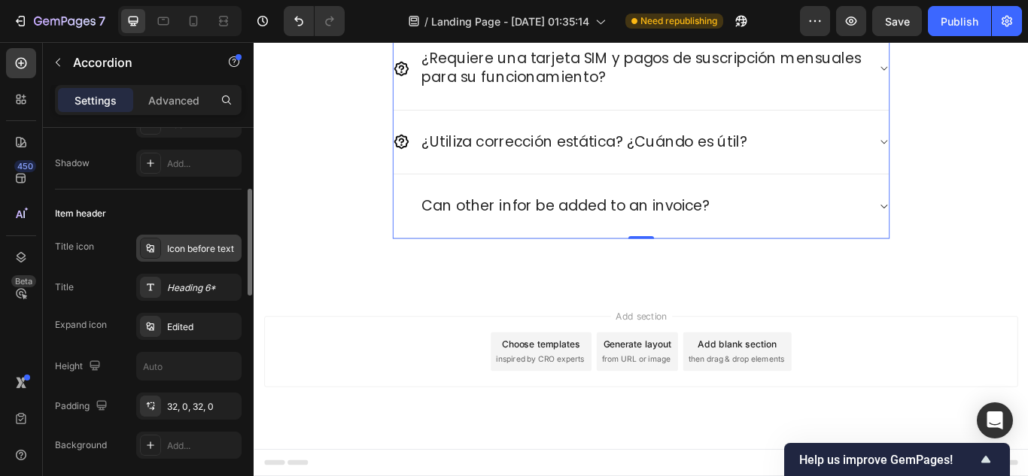
click at [199, 254] on div "Icon before text" at bounding box center [202, 249] width 71 height 14
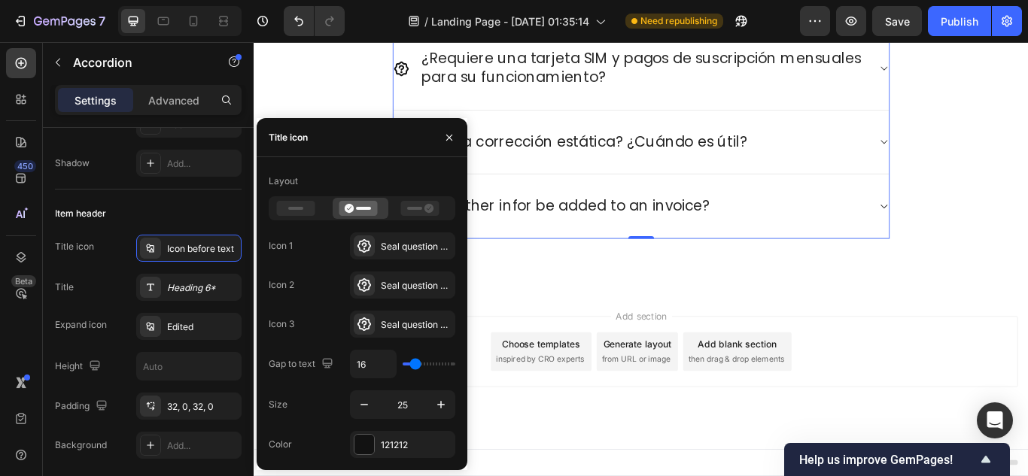
click at [336, 327] on div "Icon 3 Seal question bold" at bounding box center [362, 324] width 187 height 27
click at [302, 210] on rect at bounding box center [295, 208] width 15 height 3
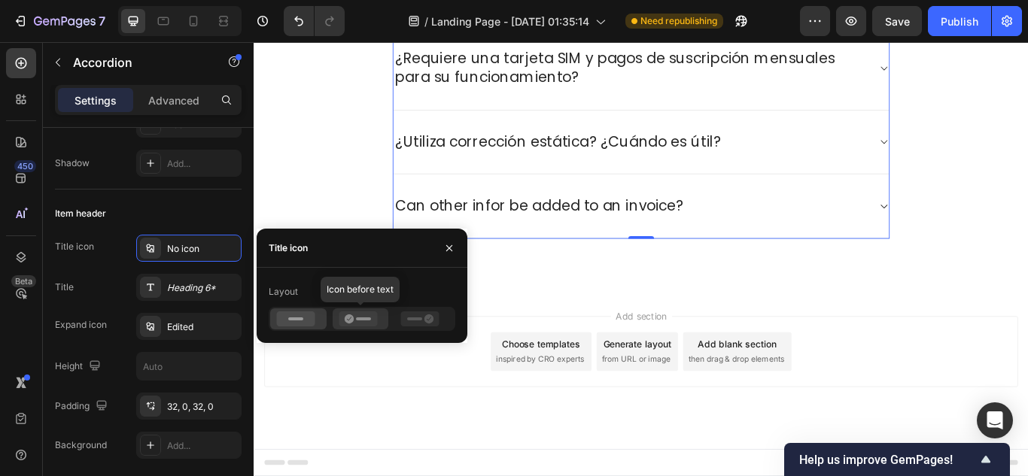
click at [357, 316] on icon at bounding box center [358, 318] width 38 height 15
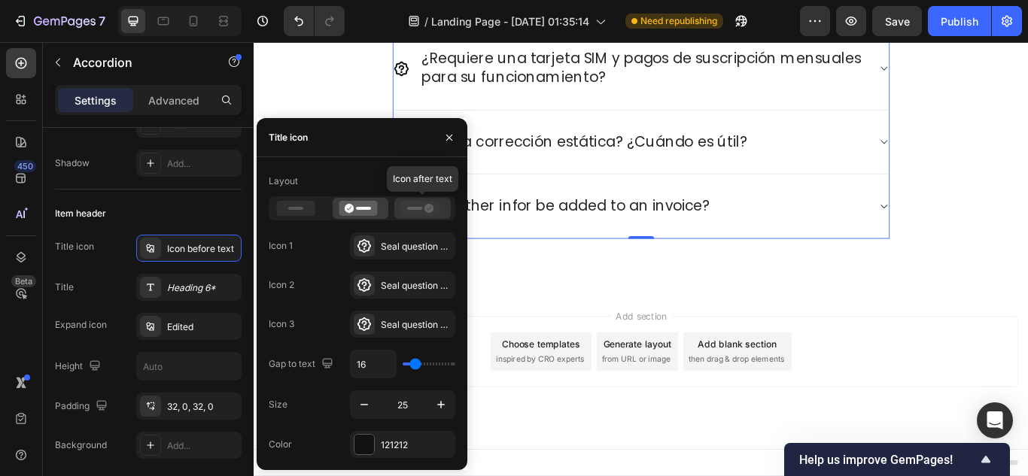
click at [419, 207] on rect at bounding box center [414, 208] width 15 height 3
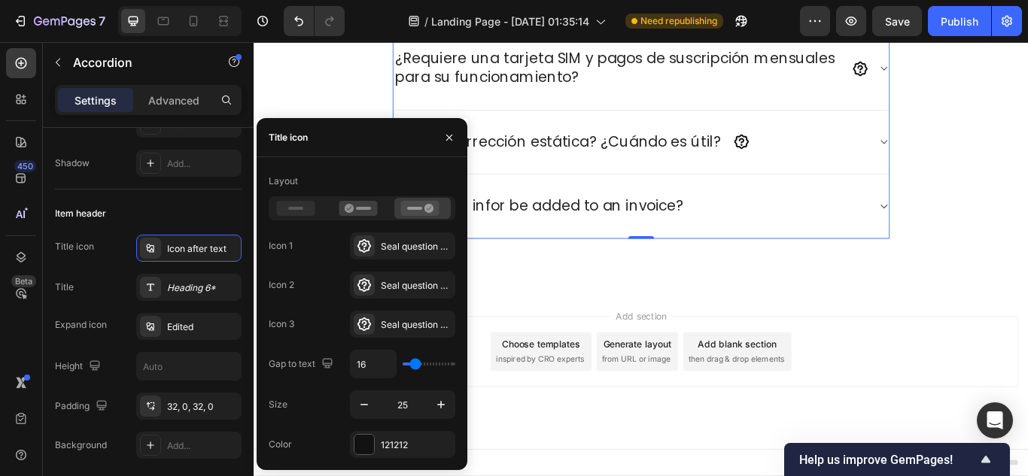
drag, startPoint x: 299, startPoint y: 327, endPoint x: 291, endPoint y: 325, distance: 7.9
click at [293, 326] on div "Icon 3" at bounding box center [282, 324] width 26 height 14
drag, startPoint x: 284, startPoint y: 321, endPoint x: 284, endPoint y: 331, distance: 9.8
click at [284, 331] on div "Icon 3" at bounding box center [282, 324] width 26 height 24
click at [285, 333] on div "Icon 3" at bounding box center [282, 324] width 26 height 24
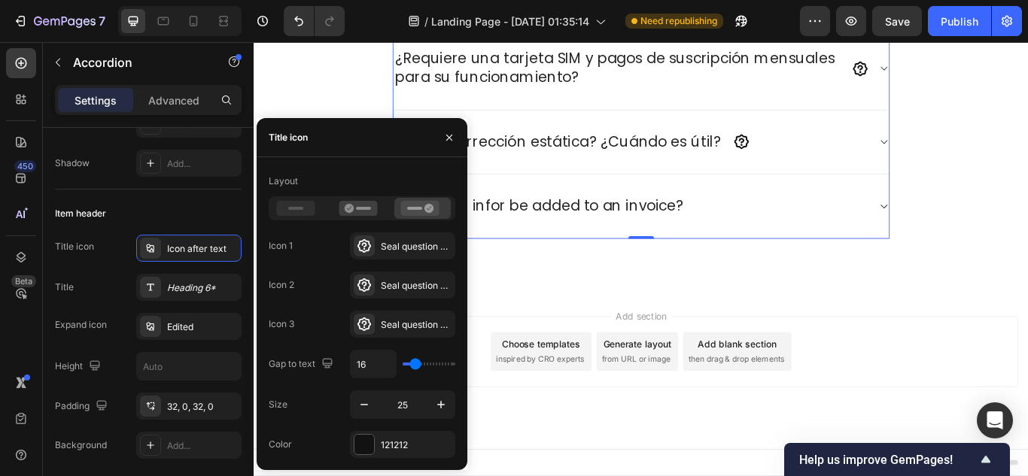
click at [293, 351] on div "Gap to text 16" at bounding box center [362, 364] width 187 height 29
click at [301, 365] on div "Gap to text" at bounding box center [303, 364] width 68 height 20
click at [1027, 231] on div "Preguntas frecuentes Heading ¿Tienes preguntas? ¡Estamos aquí para ayudarte! Te…" at bounding box center [705, 61] width 903 height 540
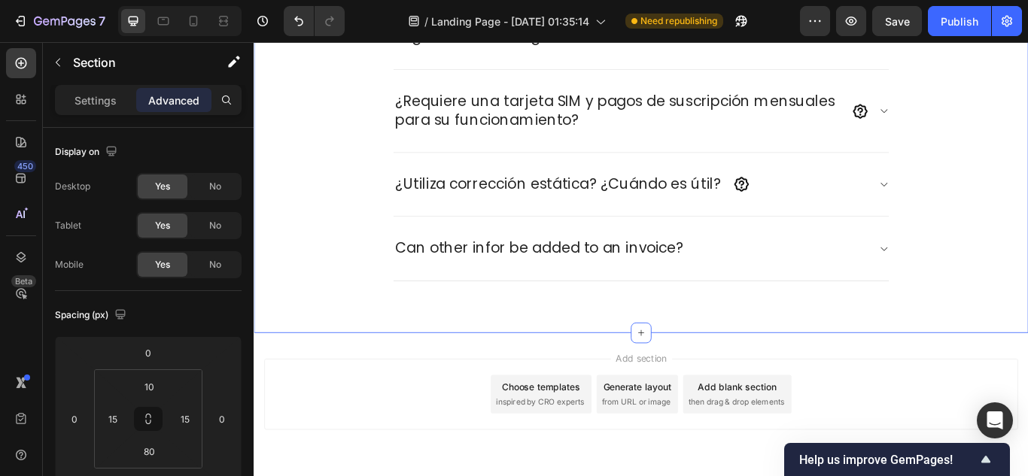
scroll to position [5224, 0]
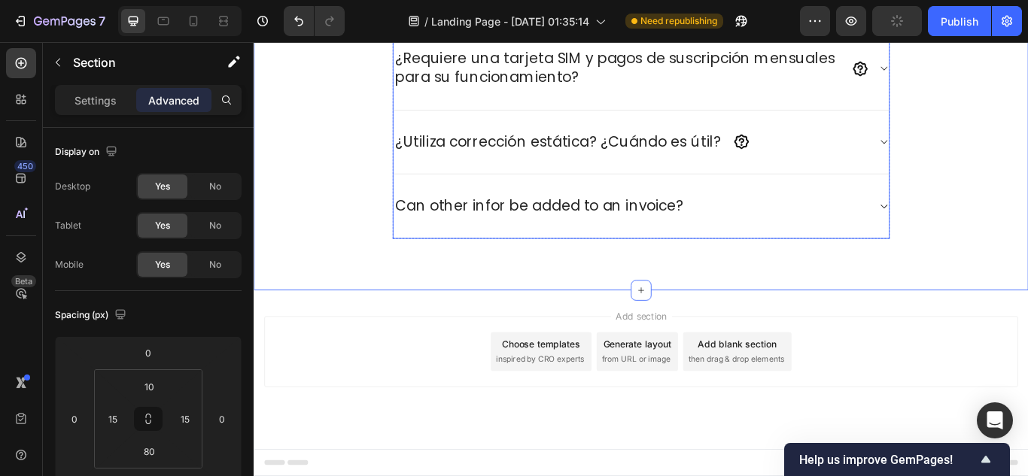
click at [930, 143] on div "¿Utiliza corrección estática? ¿Cuándo es útil?" at bounding box center [705, 159] width 578 height 75
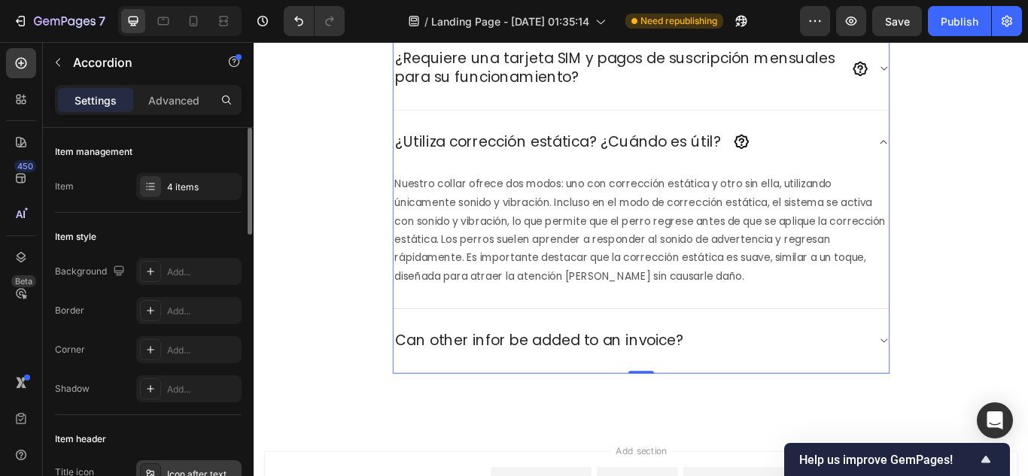
click at [211, 472] on div "Icon after text" at bounding box center [202, 475] width 71 height 14
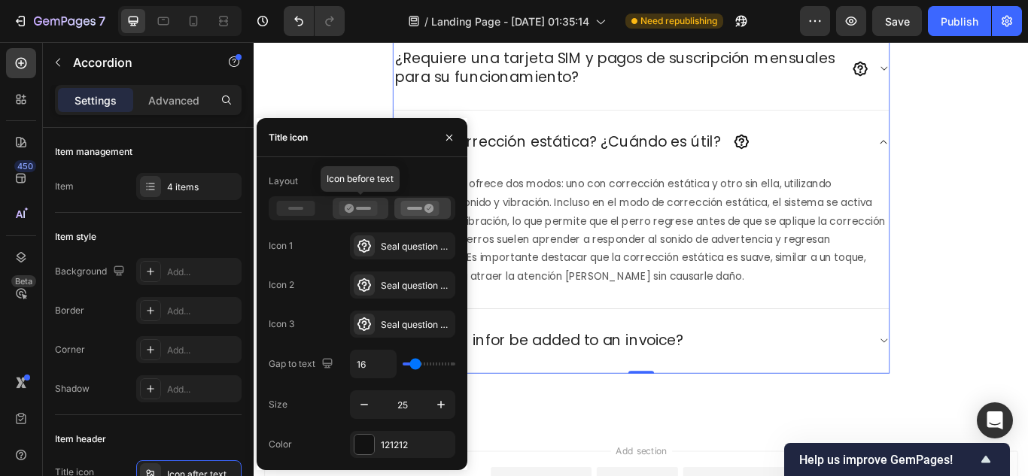
click at [358, 217] on div at bounding box center [361, 208] width 56 height 21
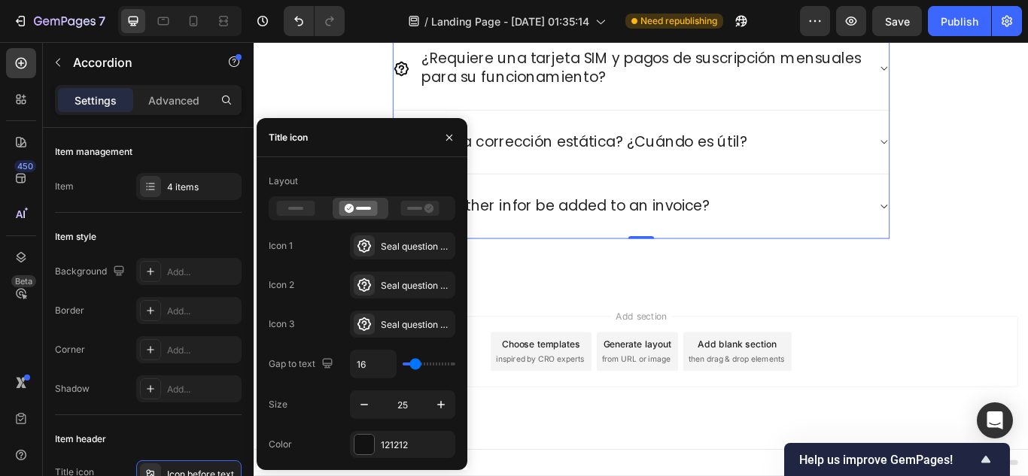
type input "20"
type input "30"
type input "31"
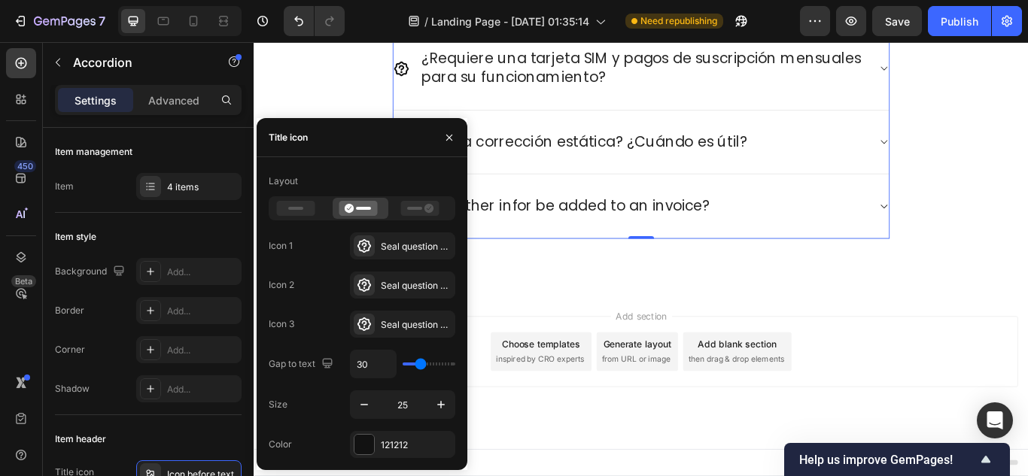
type input "31"
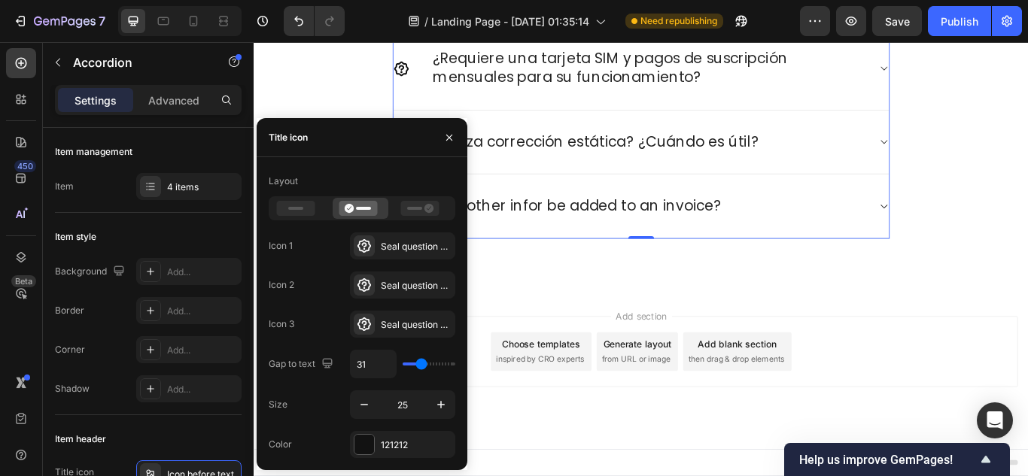
type input "33"
type input "37"
type input "39"
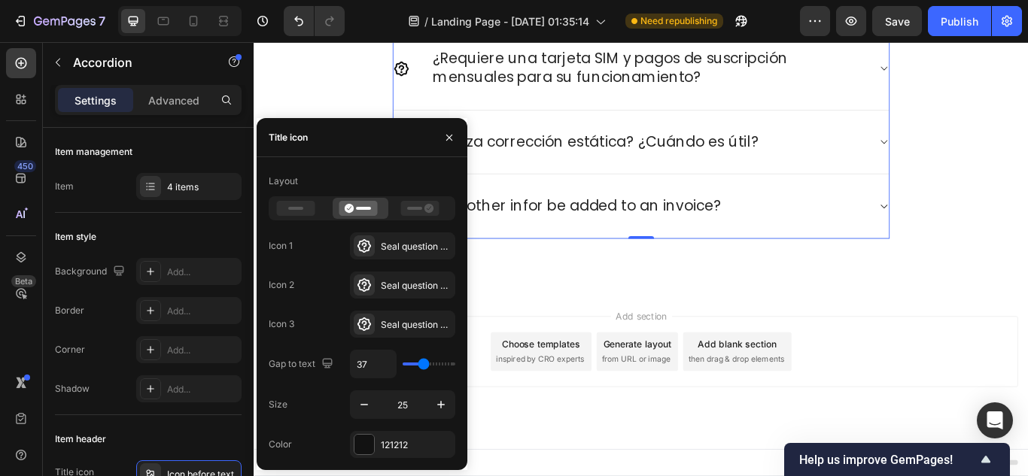
type input "39"
type input "43"
type input "44"
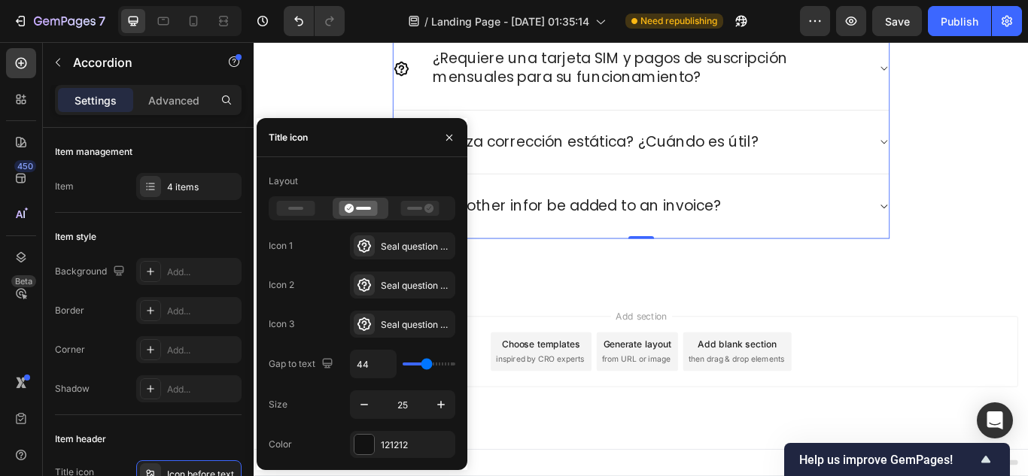
type input "50"
type input "52"
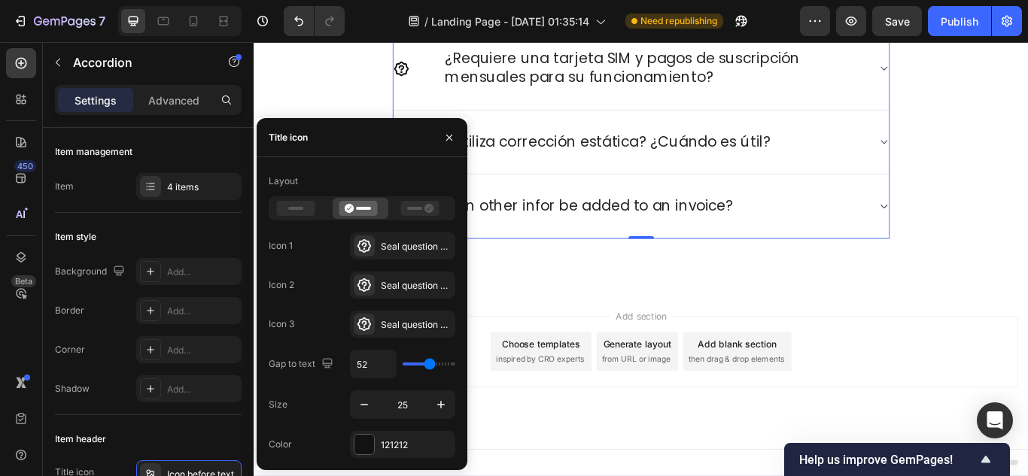
type input "50"
type input "48"
type input "46"
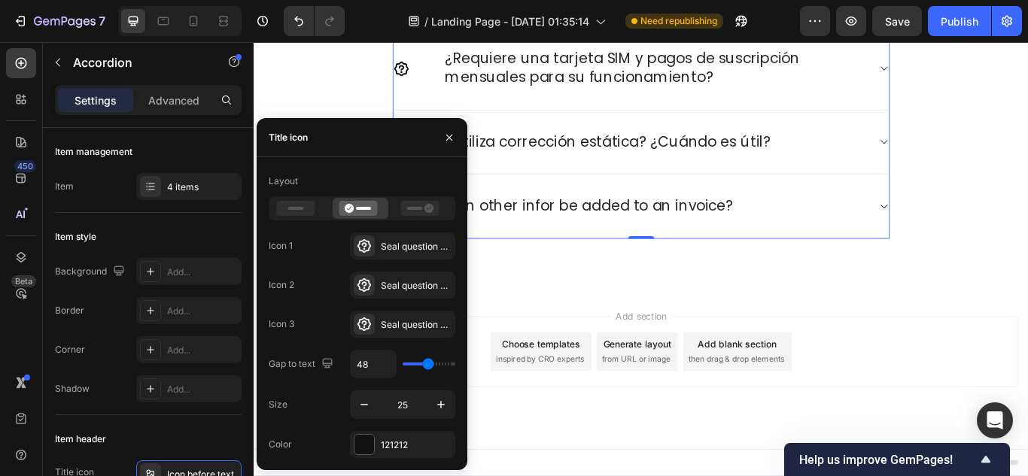
type input "46"
type input "44"
type input "43"
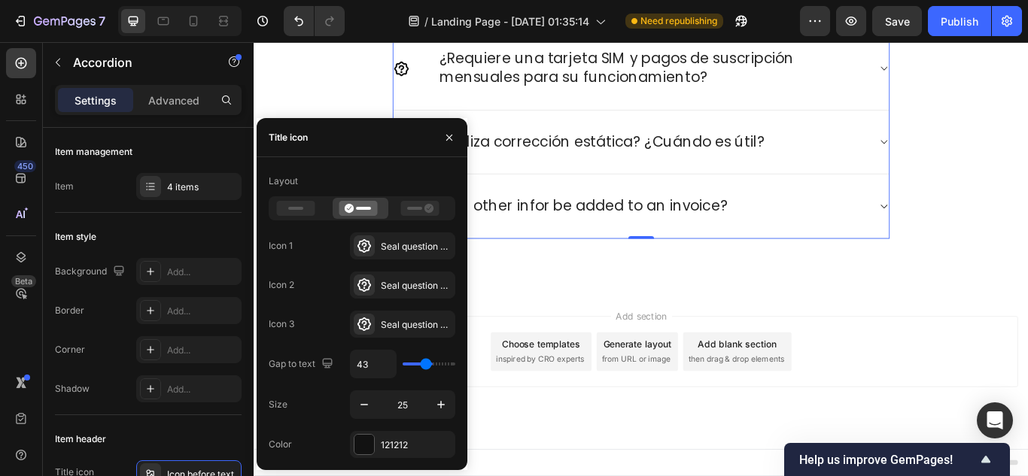
type input "41"
type input "37"
type input "35"
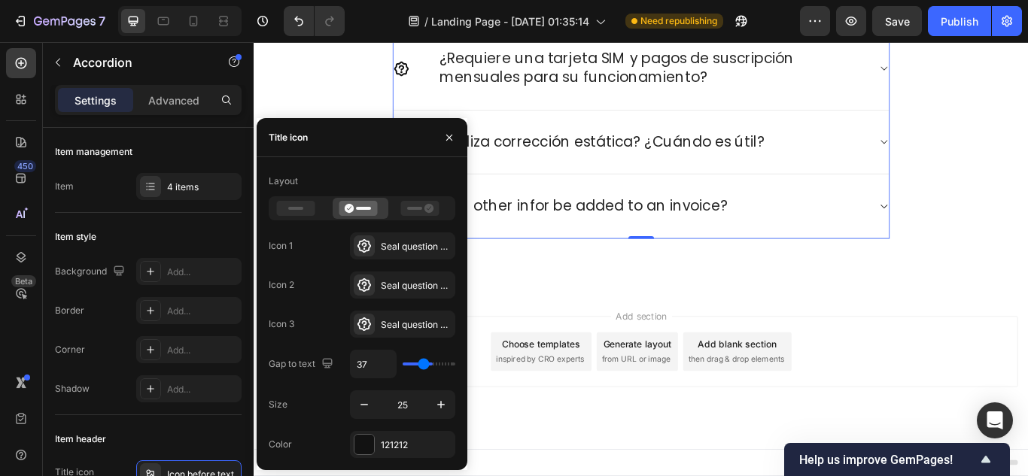
type input "35"
type input "33"
type input "30"
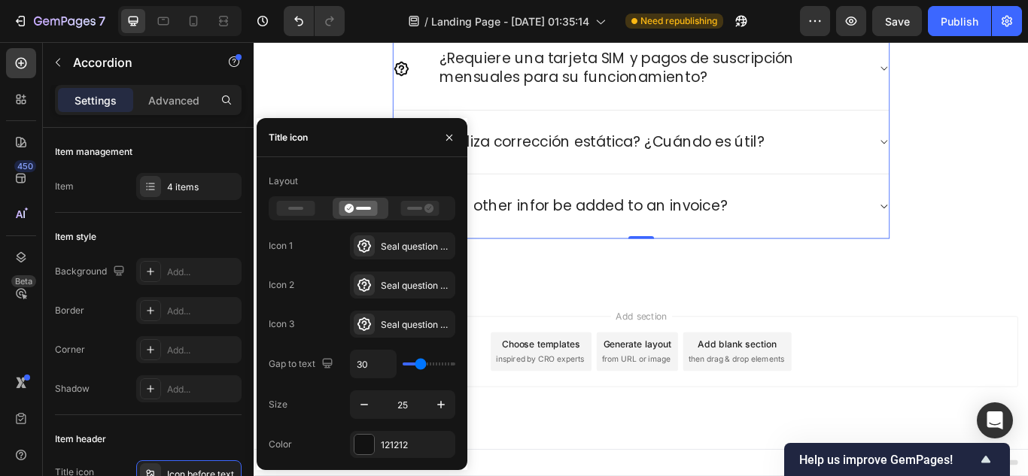
type input "24"
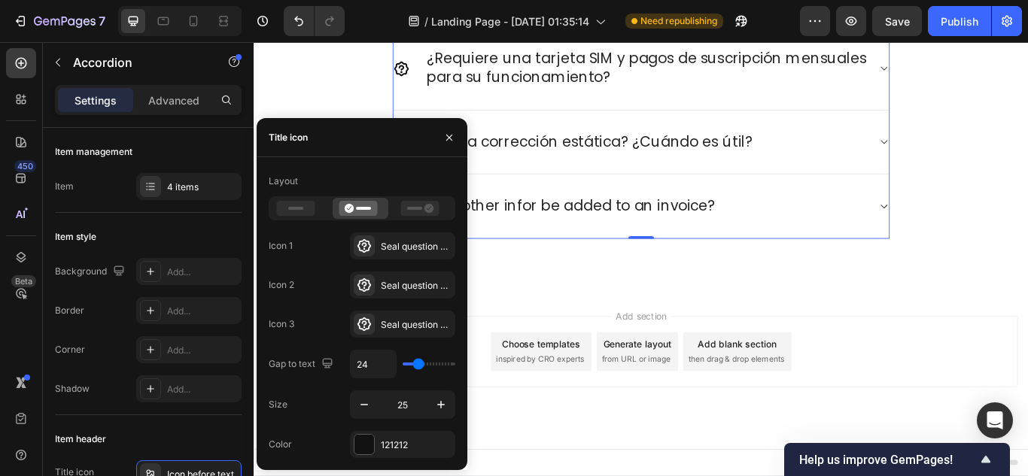
type input "20"
type input "17"
type input "15"
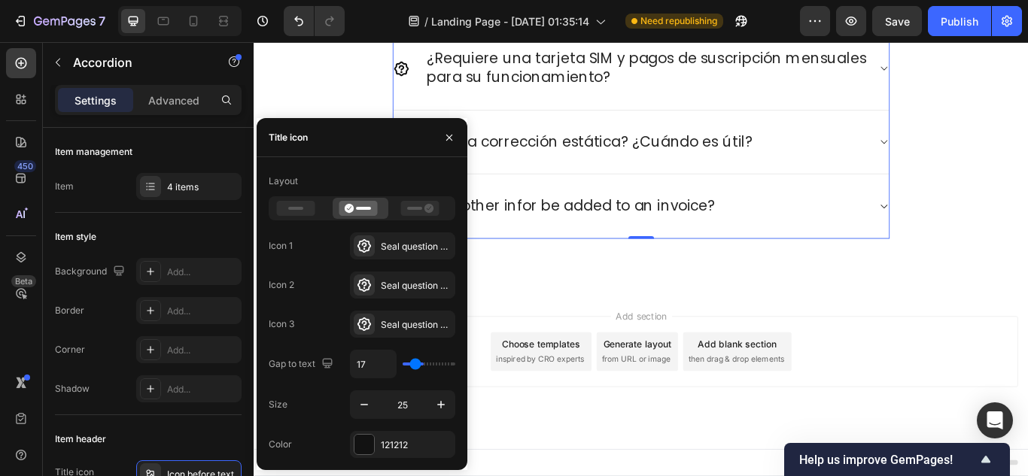
type input "15"
type input "11"
type input "9"
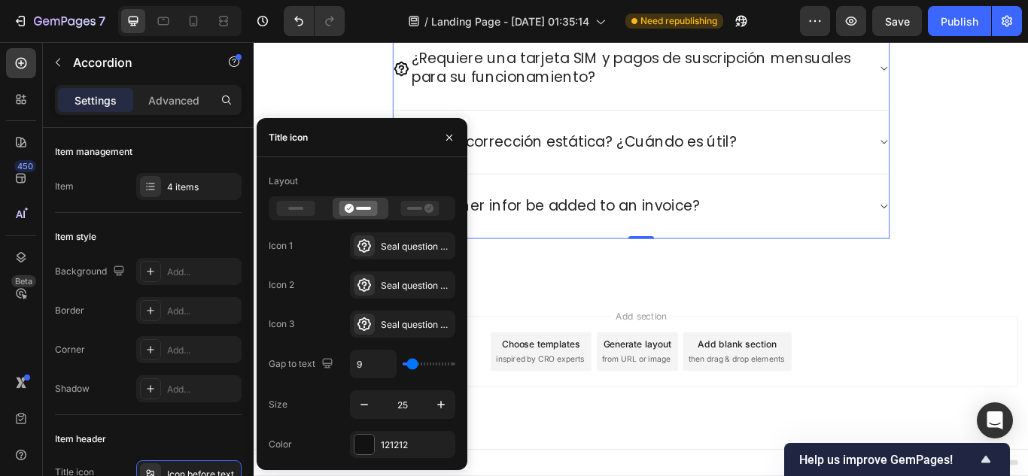
type input "0"
type input "4"
type input "7"
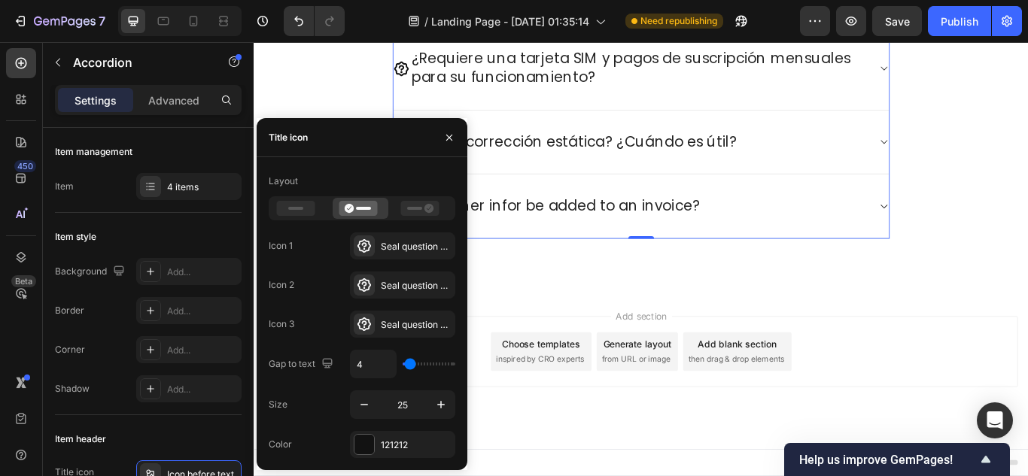
type input "7"
type input "9"
type input "11"
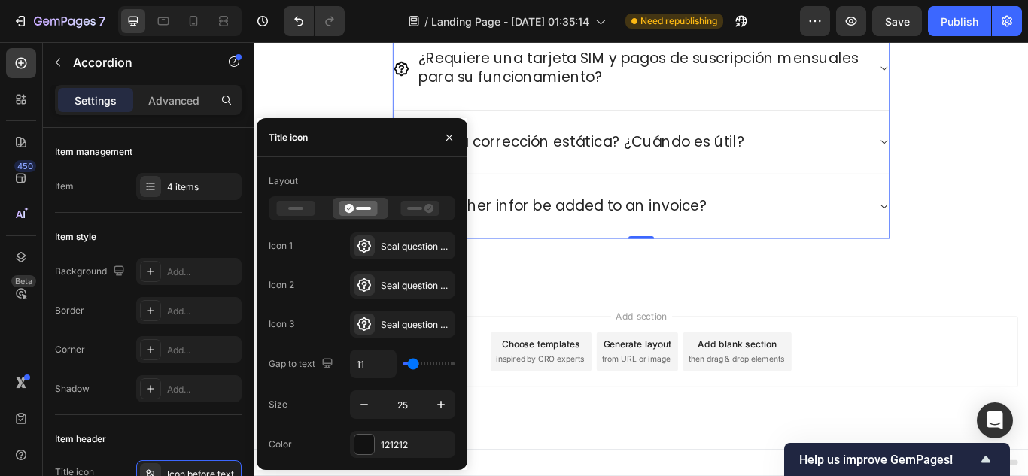
type input "13"
type input "15"
click at [415, 363] on input "range" at bounding box center [429, 364] width 53 height 3
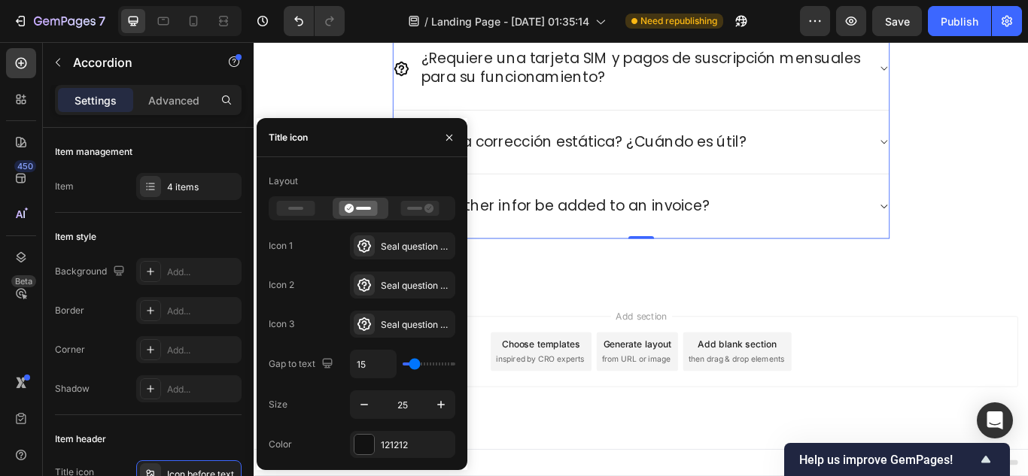
drag, startPoint x: 315, startPoint y: 325, endPoint x: 305, endPoint y: 324, distance: 10.6
click at [305, 324] on div "Icon 3 Seal question bold" at bounding box center [362, 324] width 187 height 27
click at [215, 190] on div "4 items" at bounding box center [202, 188] width 71 height 14
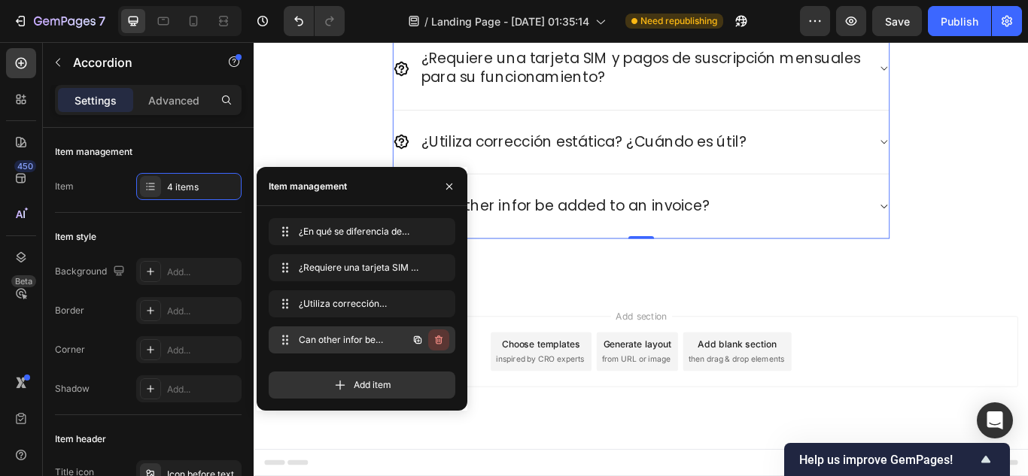
click at [439, 342] on icon "button" at bounding box center [439, 341] width 1 height 4
click at [439, 342] on div "Delete" at bounding box center [429, 340] width 28 height 14
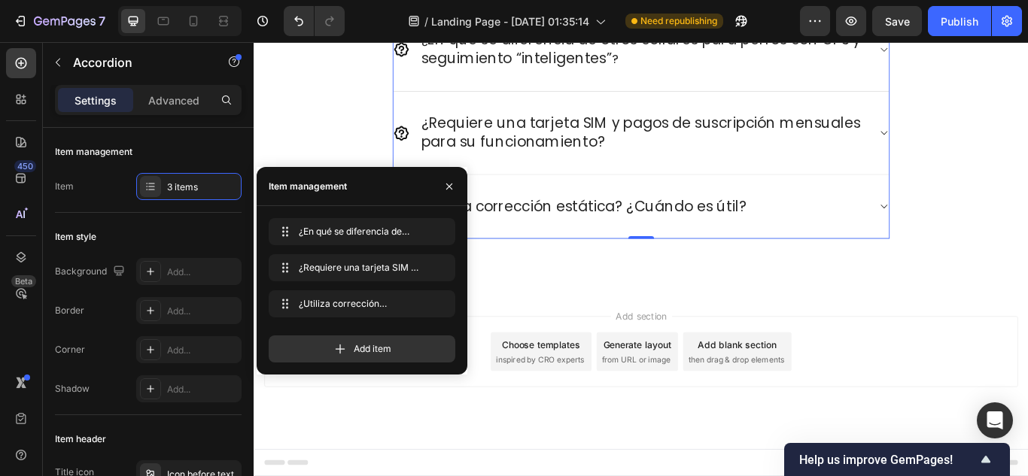
scroll to position [5148, 0]
click at [422, 346] on div "Add item" at bounding box center [362, 349] width 187 height 27
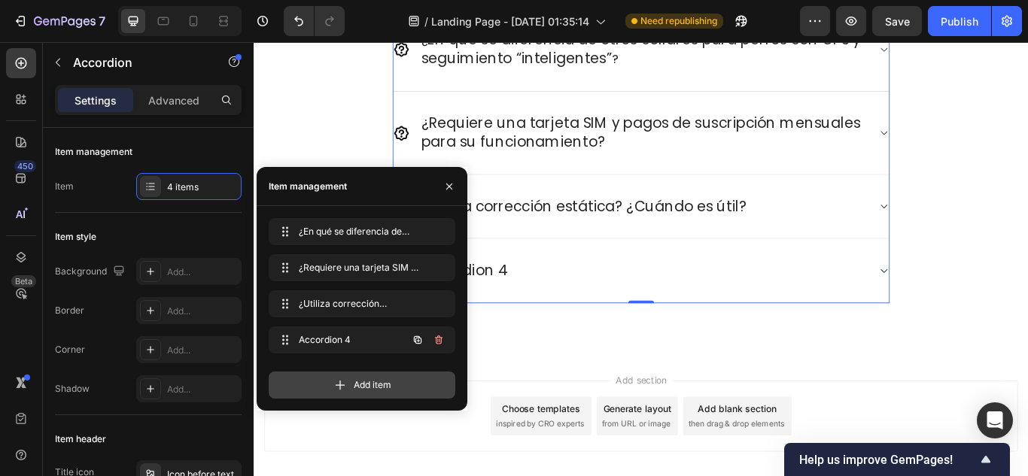
scroll to position [5224, 0]
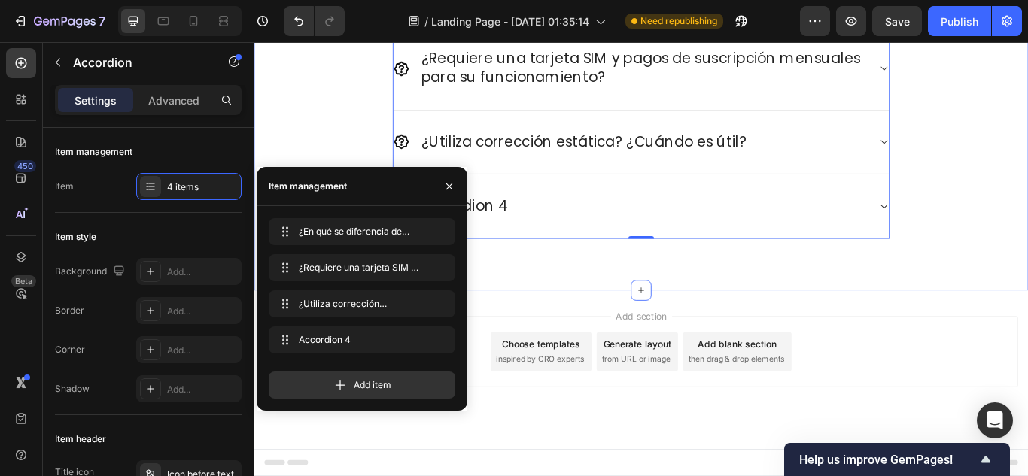
click at [579, 328] on div "Preguntas frecuentes Heading ¿Tienes preguntas? ¡Estamos aquí para ayudarte! Te…" at bounding box center [705, 61] width 903 height 540
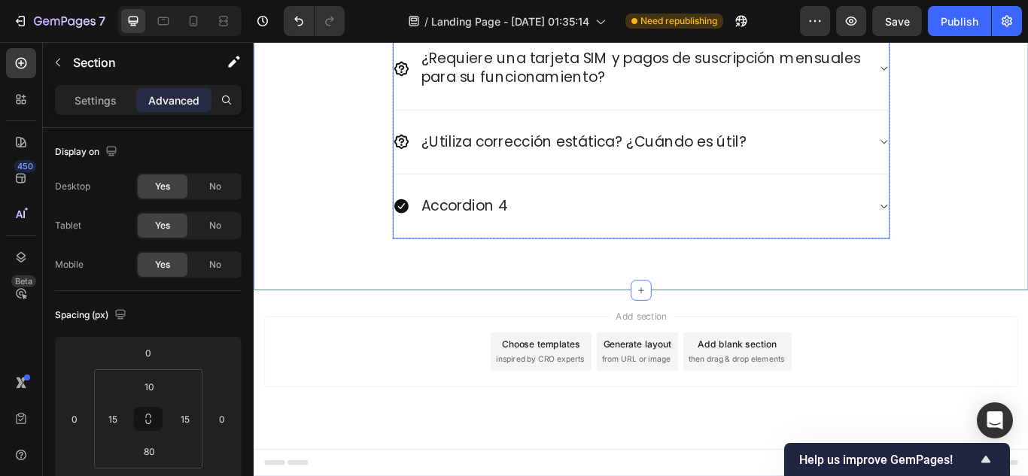
click at [542, 226] on div "Accordion 4" at bounding box center [498, 233] width 105 height 26
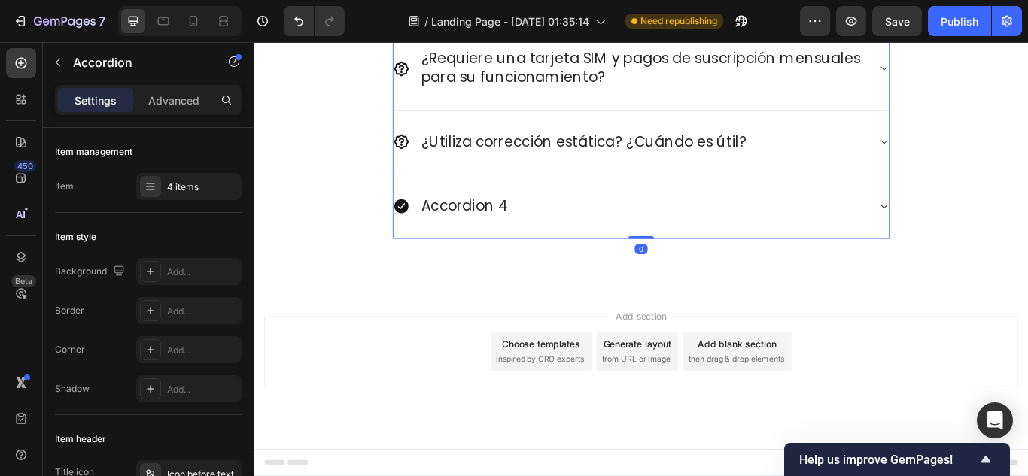
click at [431, 213] on div "Accordion 4" at bounding box center [705, 233] width 578 height 75
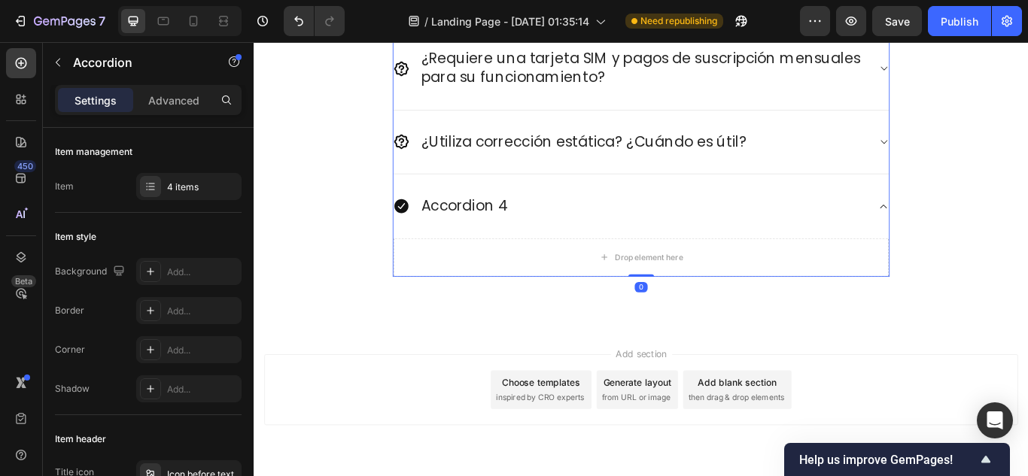
click at [451, 230] on div "Accordion 4" at bounding box center [498, 233] width 105 height 26
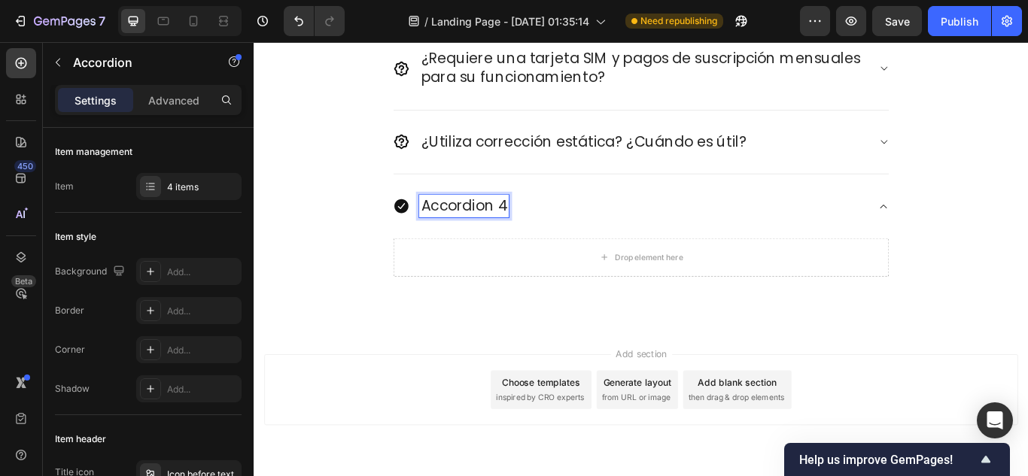
click at [424, 236] on icon at bounding box center [426, 234] width 17 height 17
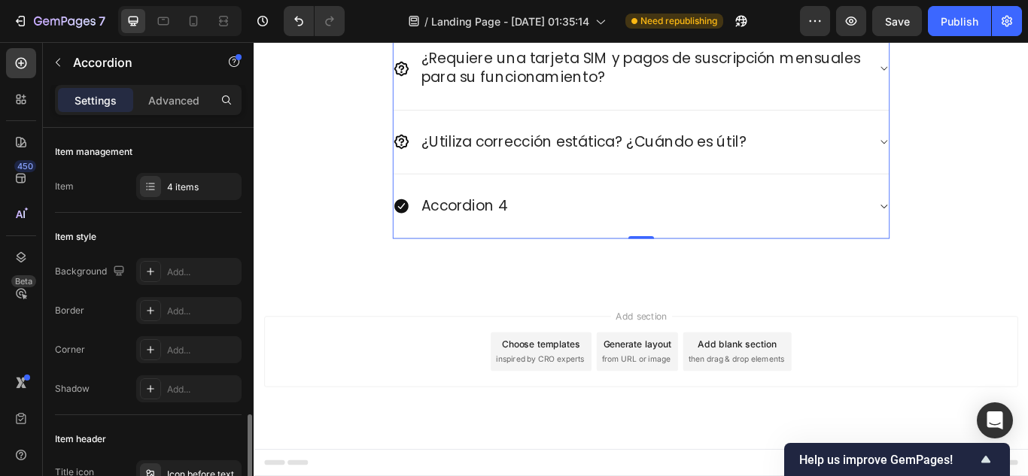
scroll to position [226, 0]
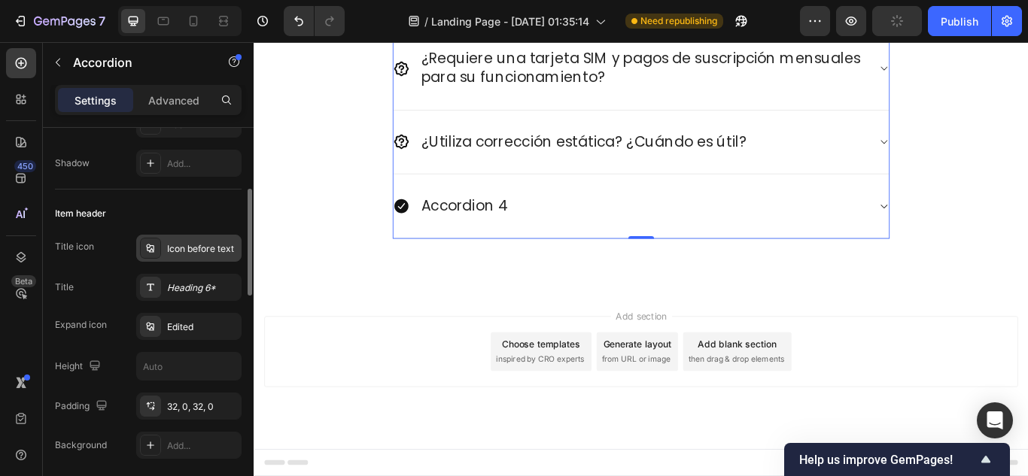
click at [211, 251] on div "Icon before text" at bounding box center [202, 249] width 71 height 14
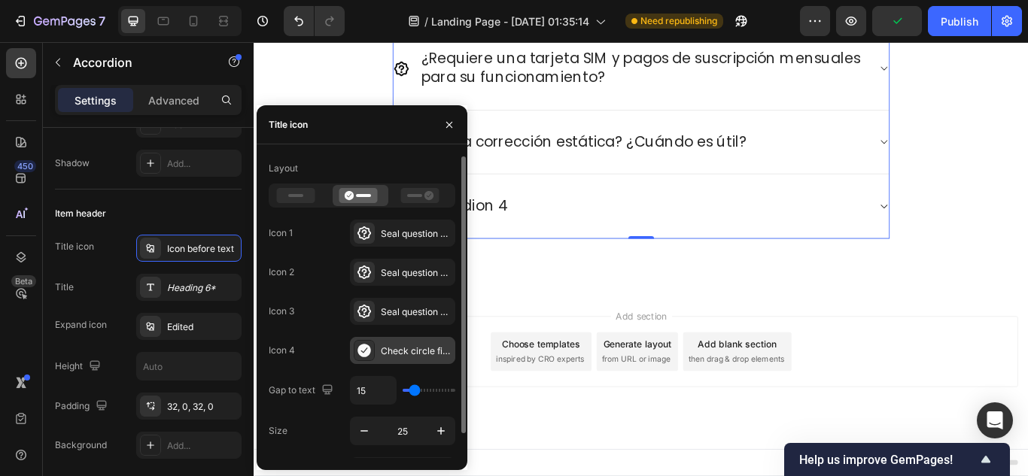
click at [405, 356] on div "Check circle filled" at bounding box center [416, 352] width 71 height 14
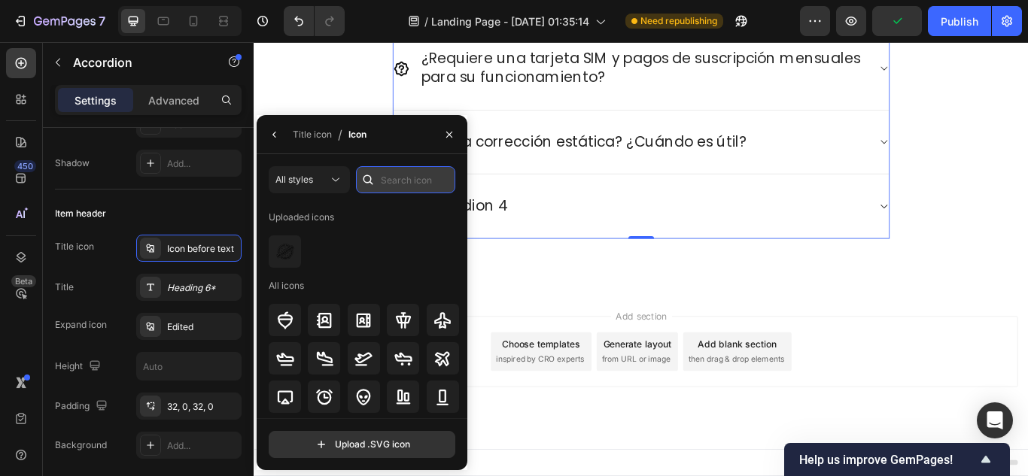
click at [404, 172] on input "text" at bounding box center [405, 179] width 99 height 27
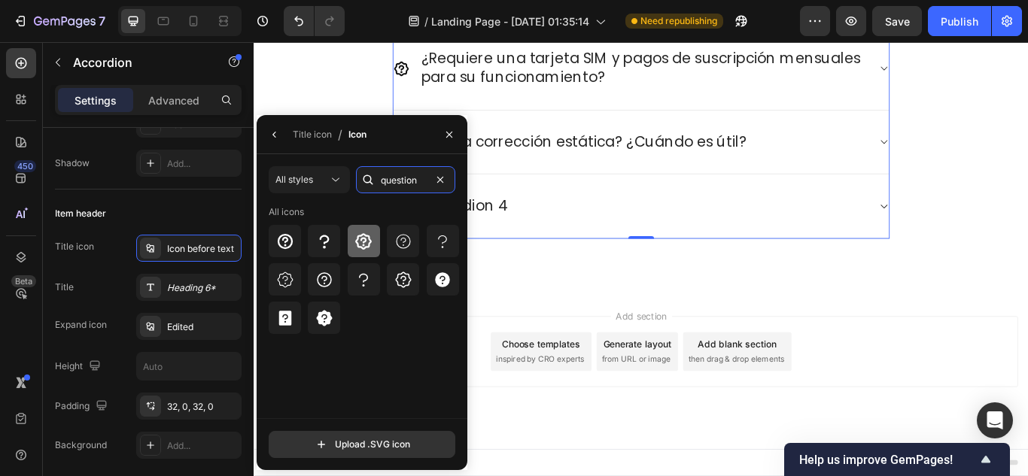
type input "question"
click at [377, 244] on div at bounding box center [364, 241] width 32 height 32
click at [559, 227] on div "Accordion 4" at bounding box center [693, 233] width 554 height 26
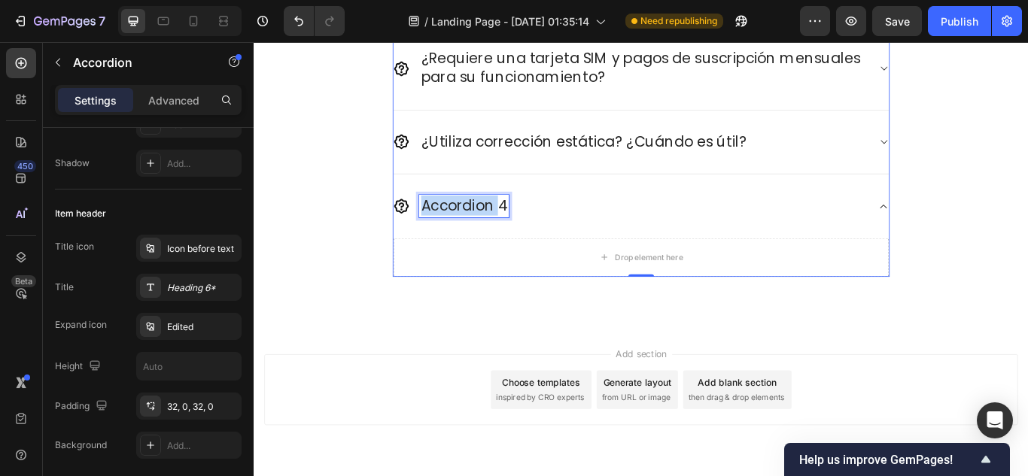
click at [514, 223] on p "Accordion 4" at bounding box center [498, 234] width 100 height 22
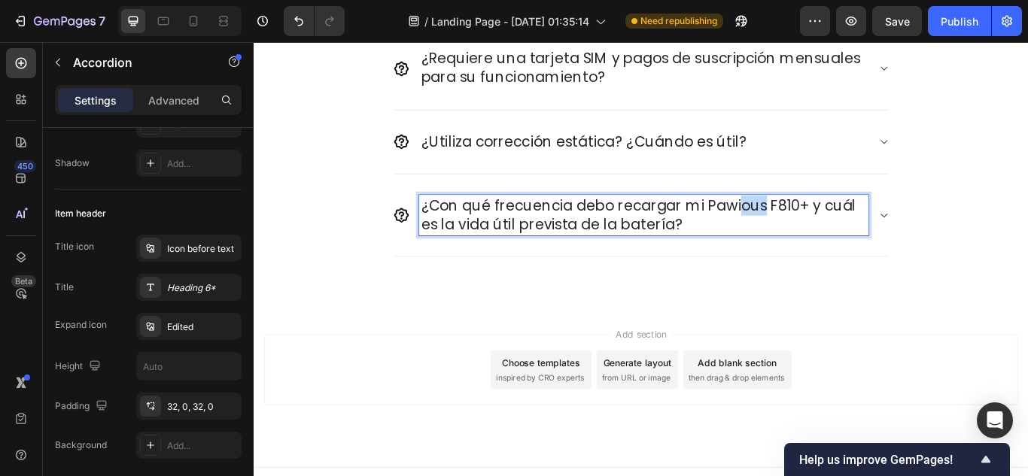
drag, startPoint x: 838, startPoint y: 231, endPoint x: 788, endPoint y: 226, distance: 50.7
click at [798, 226] on p "¿Con qué frecuencia debo recargar mi Pawious F810+ y cuál es la vida útil previ…" at bounding box center [707, 244] width 519 height 43
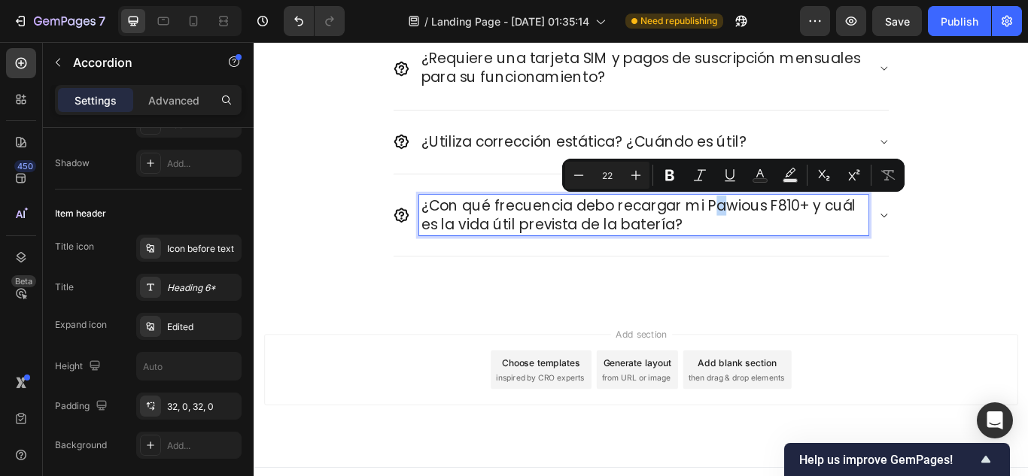
drag, startPoint x: 788, startPoint y: 226, endPoint x: 780, endPoint y: 231, distance: 9.2
click at [780, 231] on p "¿Con qué frecuencia debo recargar mi Pawious F810+ y cuál es la vida útil previ…" at bounding box center [707, 244] width 519 height 43
click at [836, 241] on p "¿Con qué frecuencia debo recargar mi Pawious F810+ y cuál es la vida útil previ…" at bounding box center [707, 244] width 519 height 43
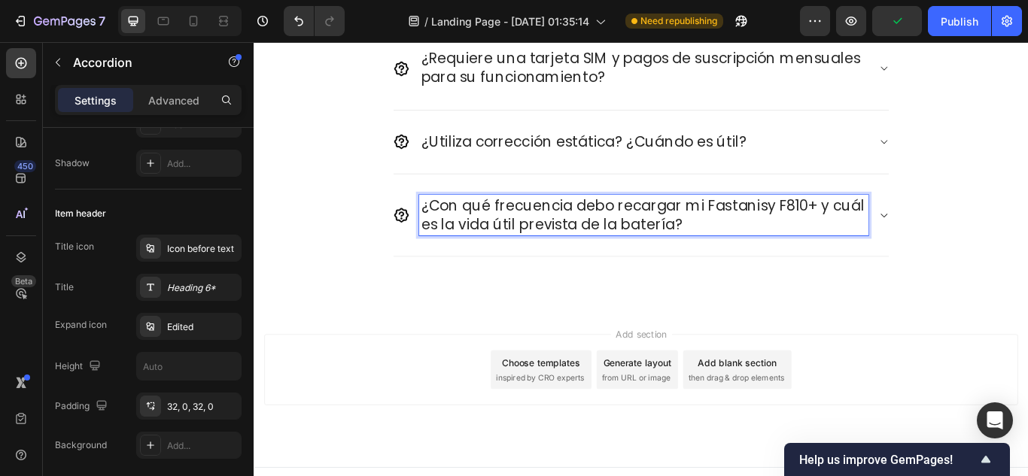
click at [983, 241] on icon at bounding box center [987, 244] width 11 height 12
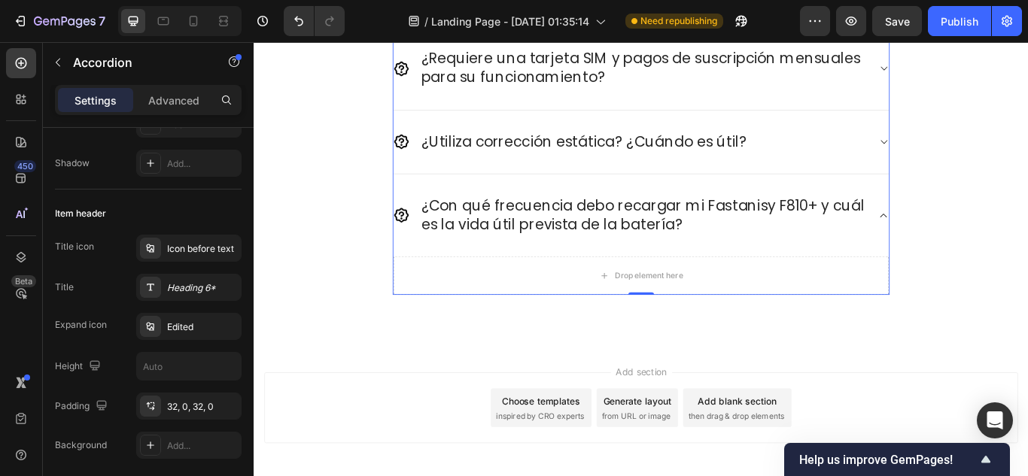
click at [984, 238] on icon at bounding box center [987, 244] width 11 height 12
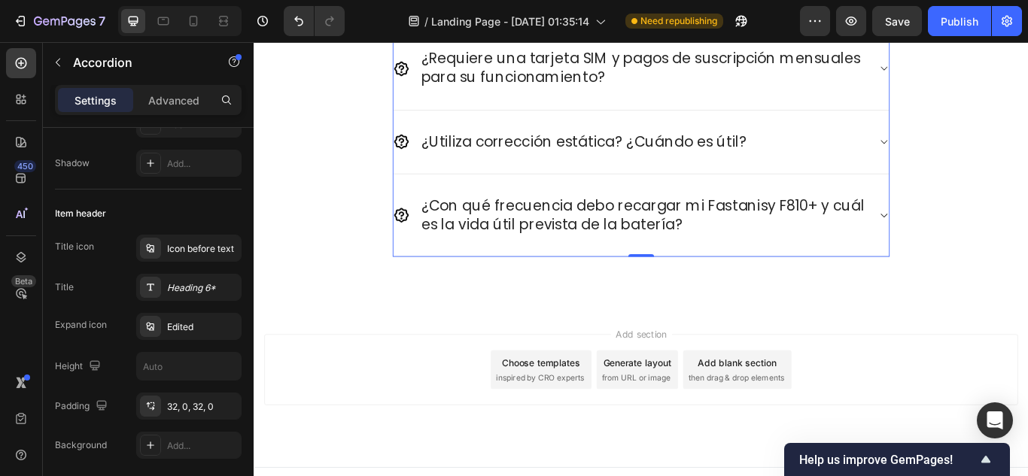
click at [988, 241] on icon at bounding box center [987, 244] width 11 height 12
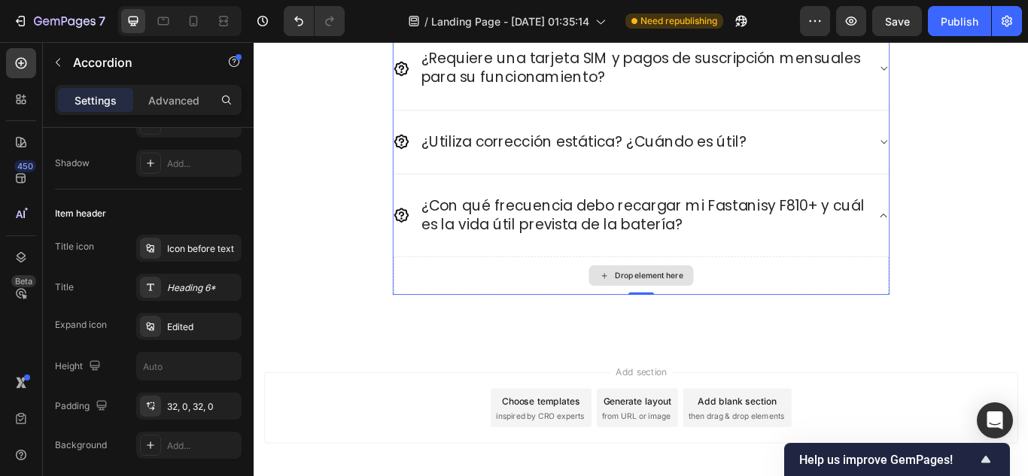
click at [764, 299] on div "Drop element here" at bounding box center [705, 314] width 578 height 45
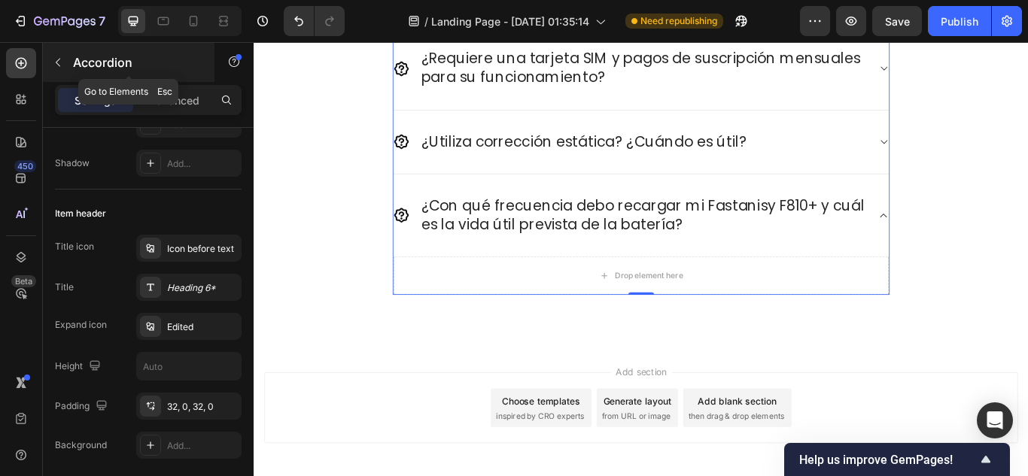
click at [60, 67] on icon "button" at bounding box center [58, 62] width 12 height 12
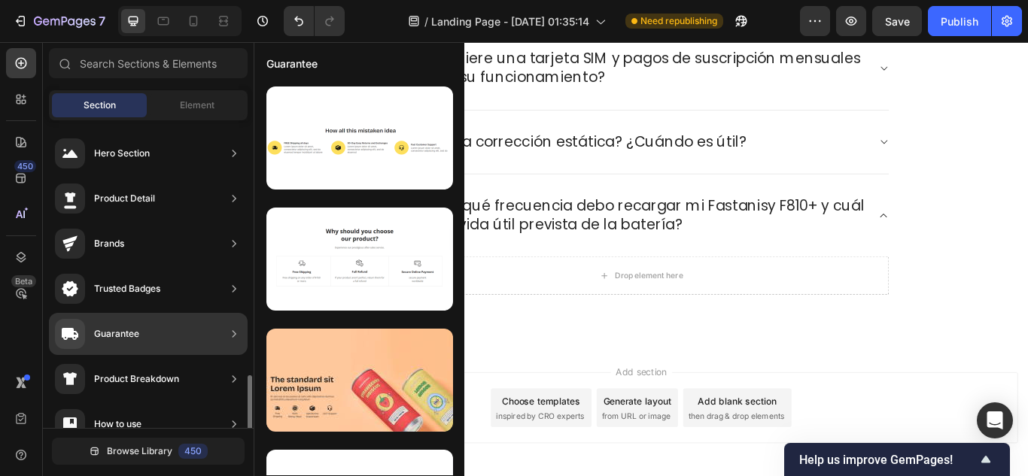
scroll to position [809, 0]
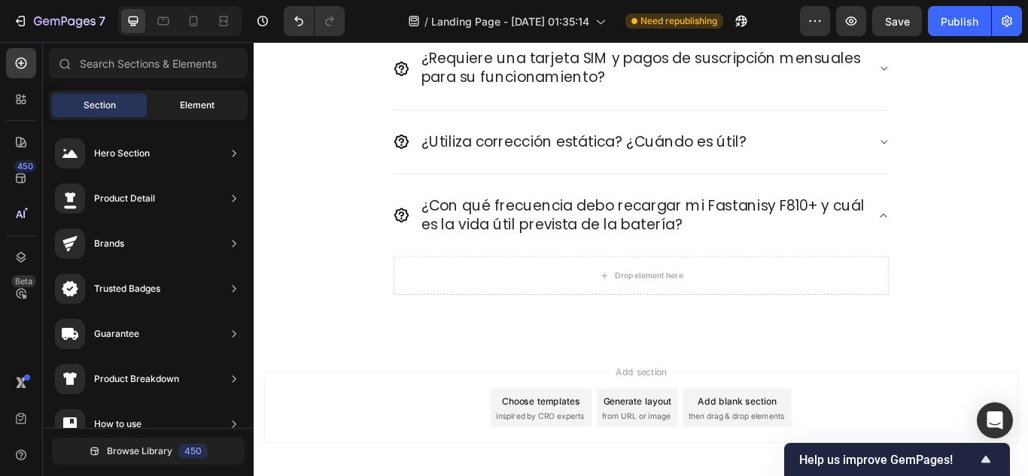
click at [169, 105] on div "Element" at bounding box center [197, 105] width 95 height 24
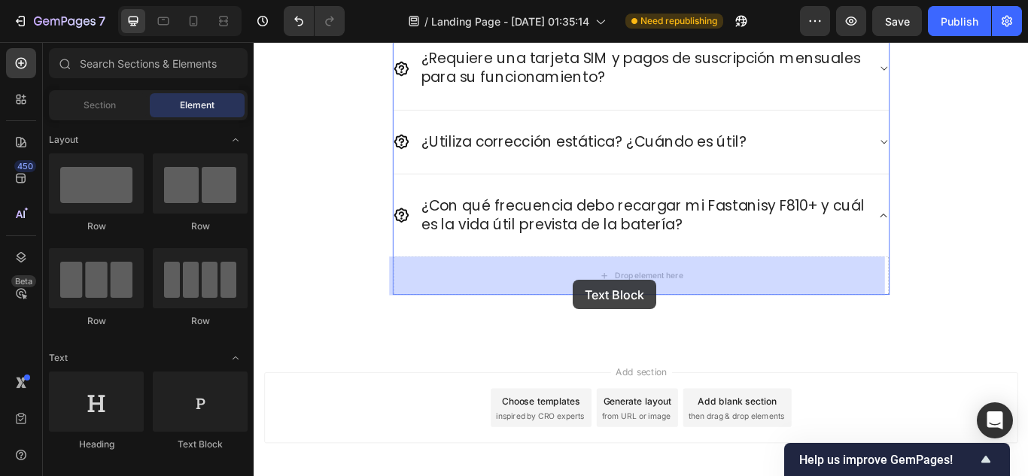
drag, startPoint x: 389, startPoint y: 423, endPoint x: 625, endPoint y: 320, distance: 257.7
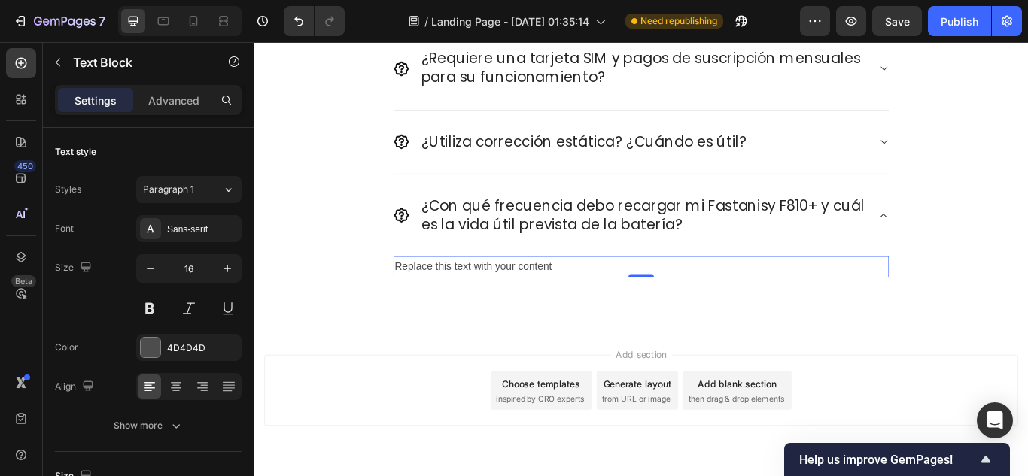
click at [509, 293] on div "Replace this text with your content" at bounding box center [705, 304] width 578 height 25
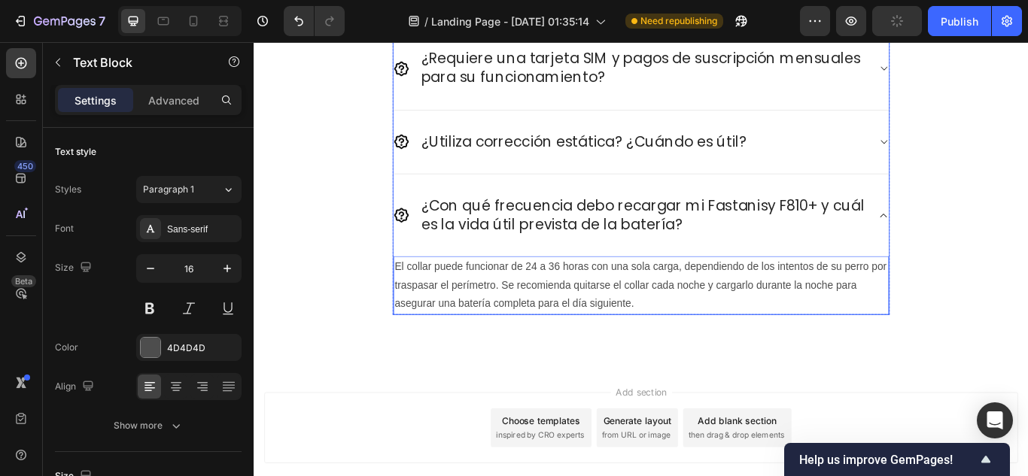
click at [989, 247] on div "¿ En qué se diferencia de otros collares para perros con GPS y seguimiento “int…" at bounding box center [704, 143] width 579 height 433
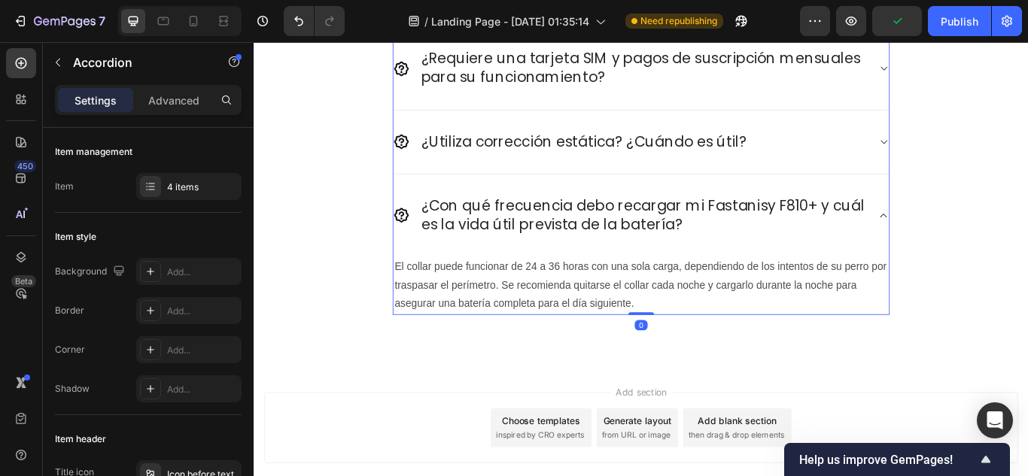
click at [983, 245] on icon at bounding box center [987, 244] width 11 height 12
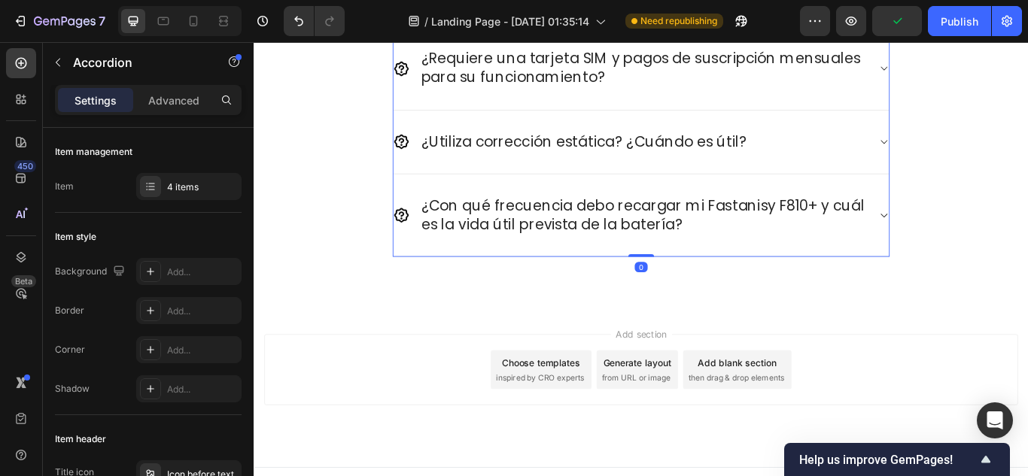
click at [984, 245] on icon at bounding box center [988, 244] width 8 height 5
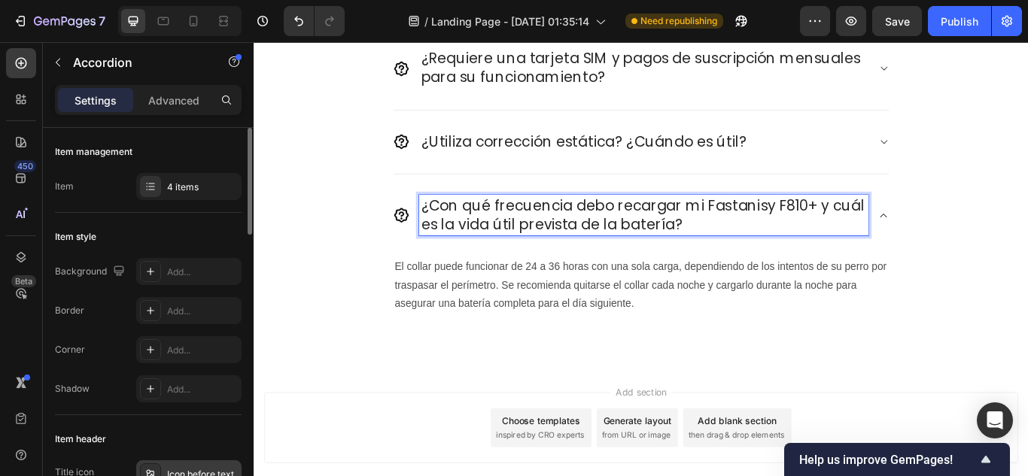
click at [217, 464] on div "Icon before text" at bounding box center [188, 473] width 105 height 27
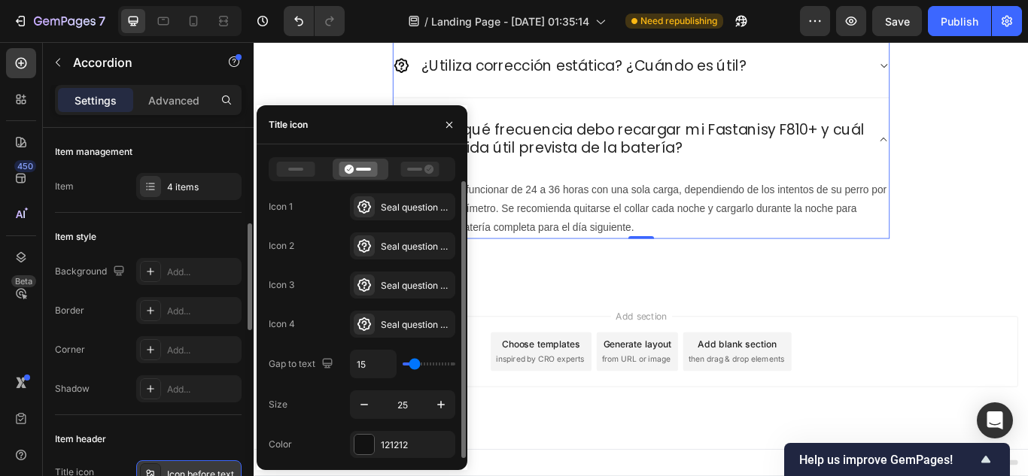
scroll to position [75, 0]
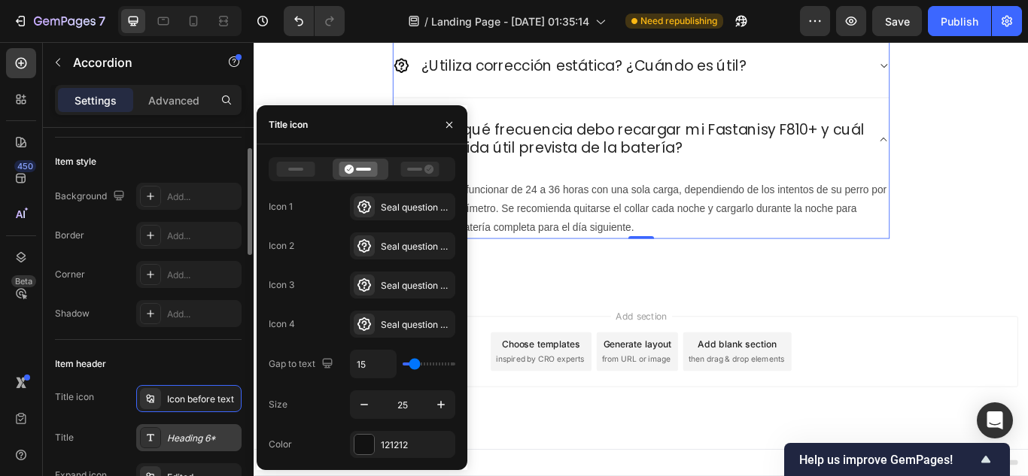
click at [209, 433] on div "Heading 6*" at bounding box center [202, 439] width 71 height 14
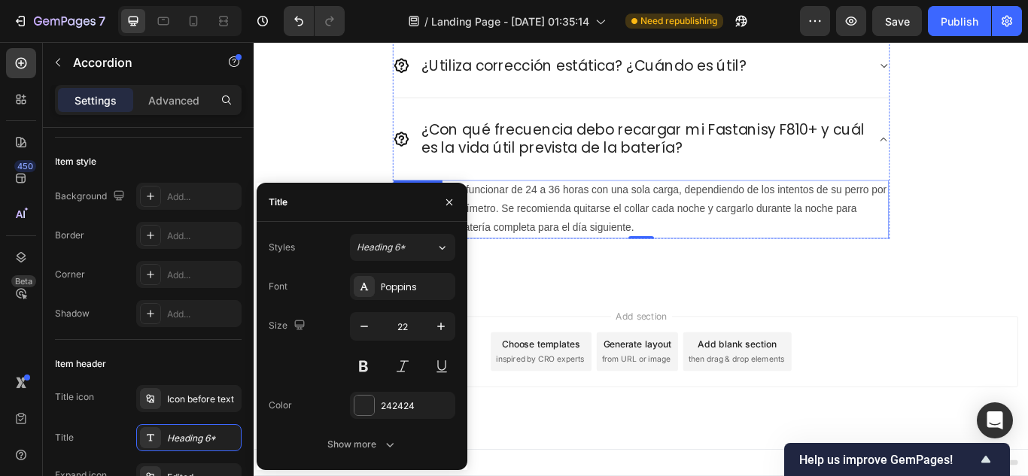
click at [654, 201] on div "¿Con qué frecuencia debo recargar mi Fastanisy F810+ y cuál es la vida útil pre…" at bounding box center [705, 156] width 578 height 96
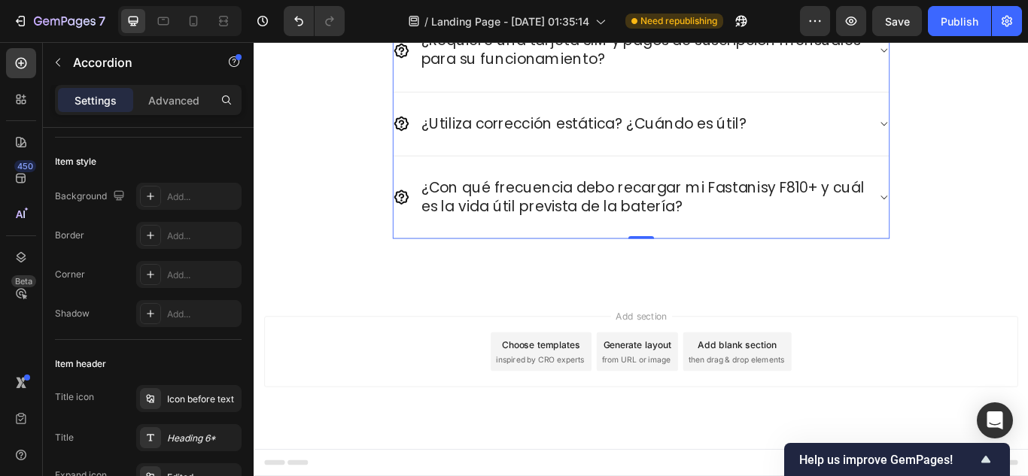
scroll to position [5245, 0]
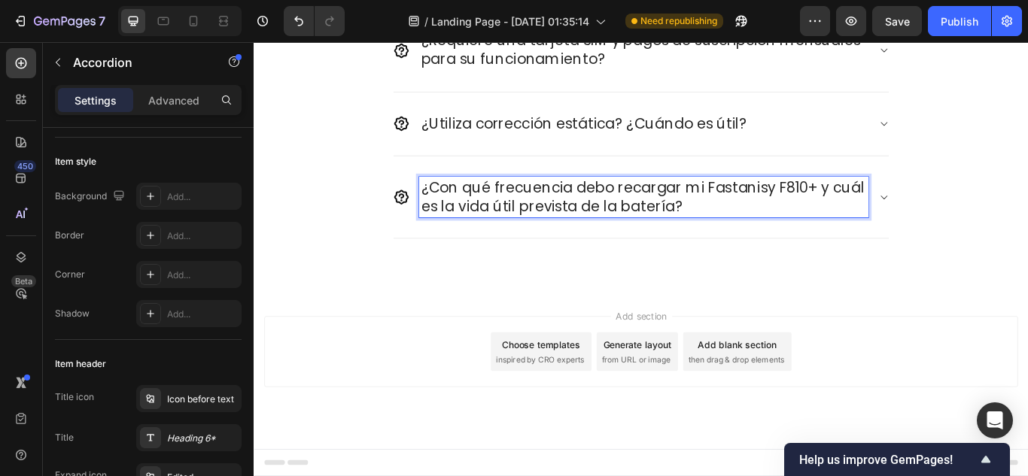
click at [983, 230] on div "¿Con qué frecuencia debo recargar mi Fastanisy F810+ y cuál es la vida útil pre…" at bounding box center [705, 223] width 578 height 96
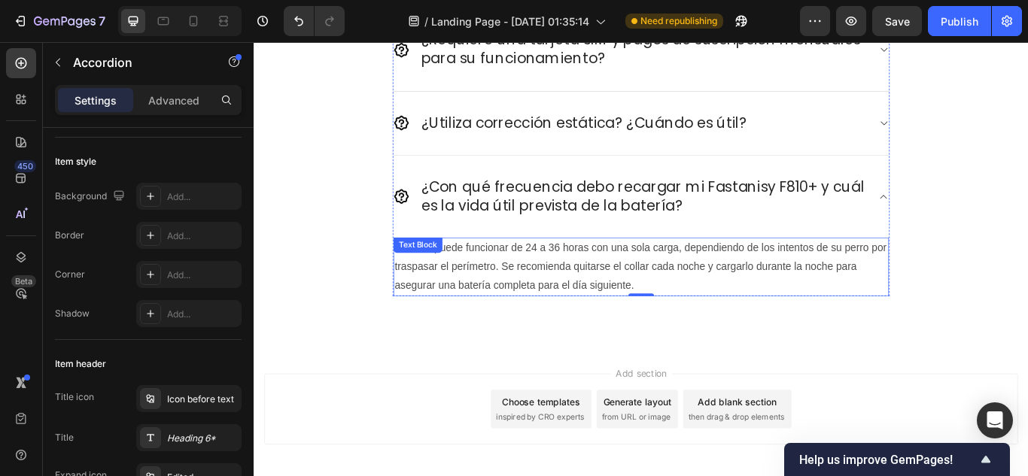
click at [734, 299] on p "El collar puede funcionar de 24 a 36 horas con una sola carga, dependiendo de l…" at bounding box center [705, 304] width 575 height 65
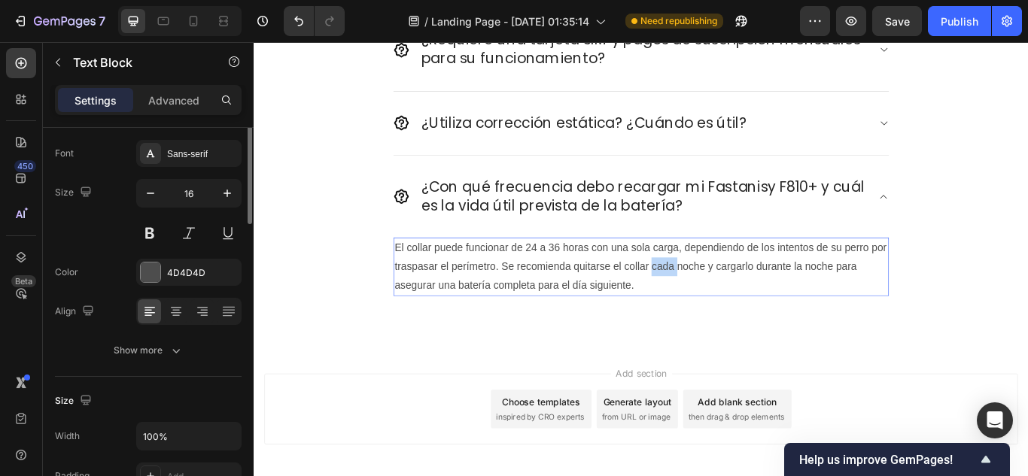
scroll to position [0, 0]
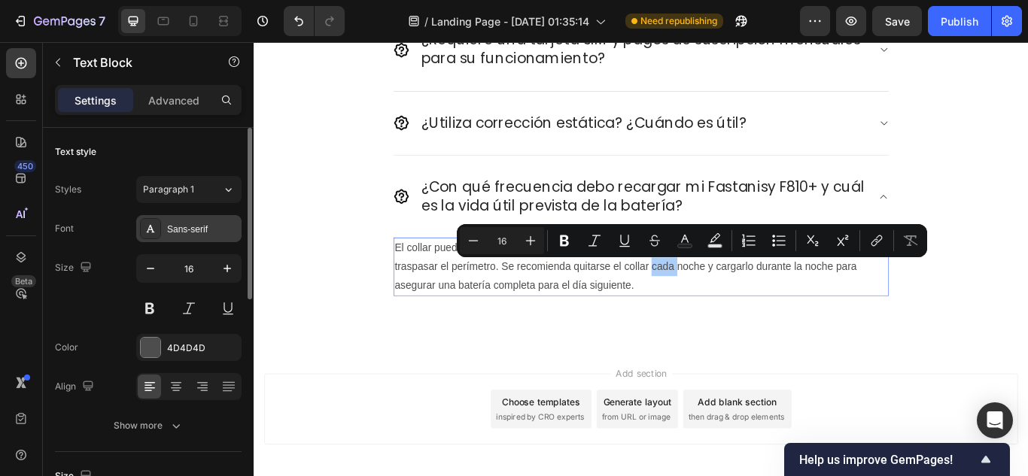
click at [205, 227] on div "Sans-serif" at bounding box center [202, 230] width 71 height 14
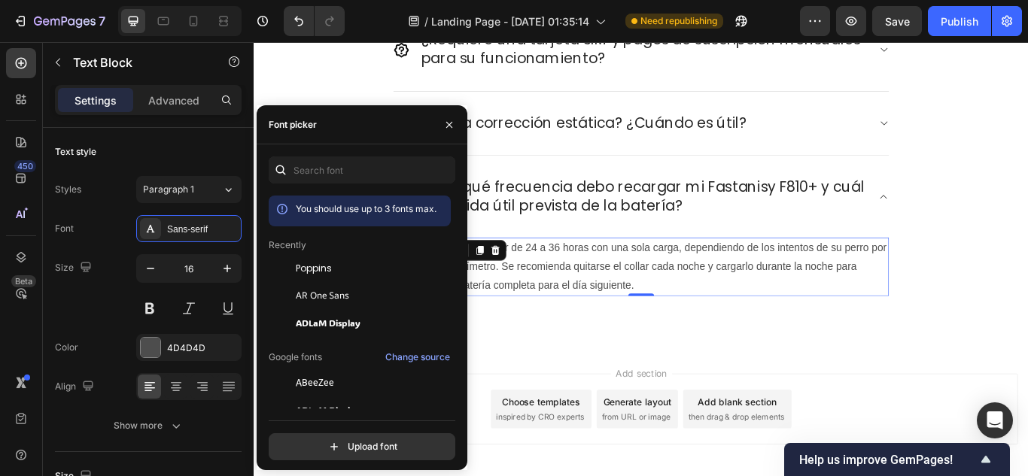
click at [300, 265] on span "Poppins" at bounding box center [314, 269] width 36 height 14
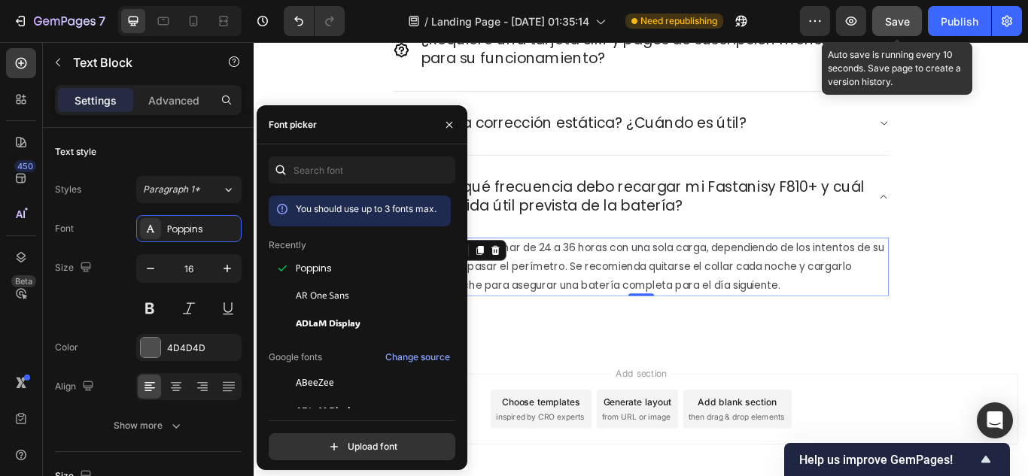
click at [899, 32] on button "Save" at bounding box center [897, 21] width 50 height 30
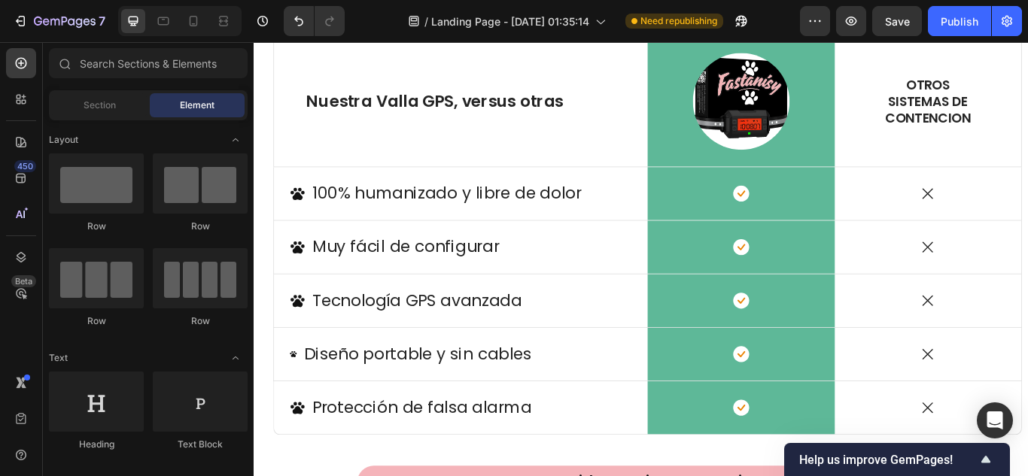
scroll to position [3582, 0]
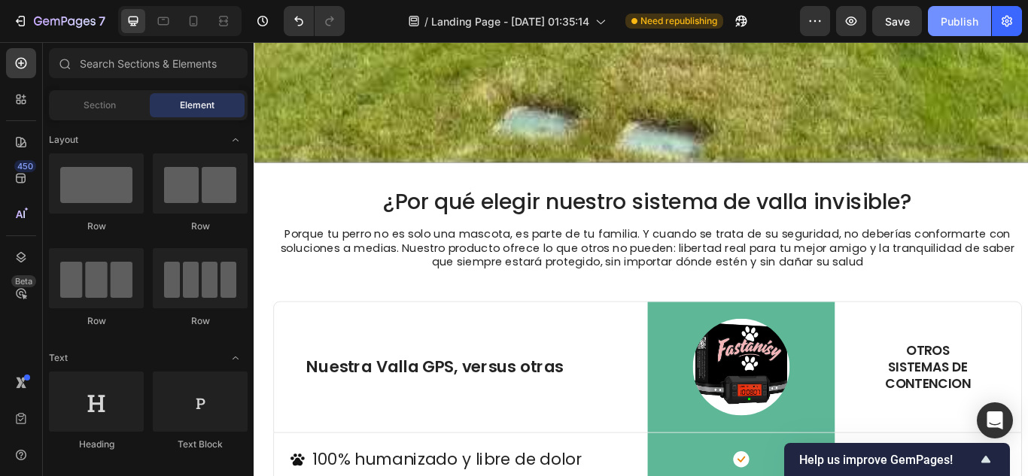
click at [951, 19] on div "Publish" at bounding box center [959, 22] width 38 height 16
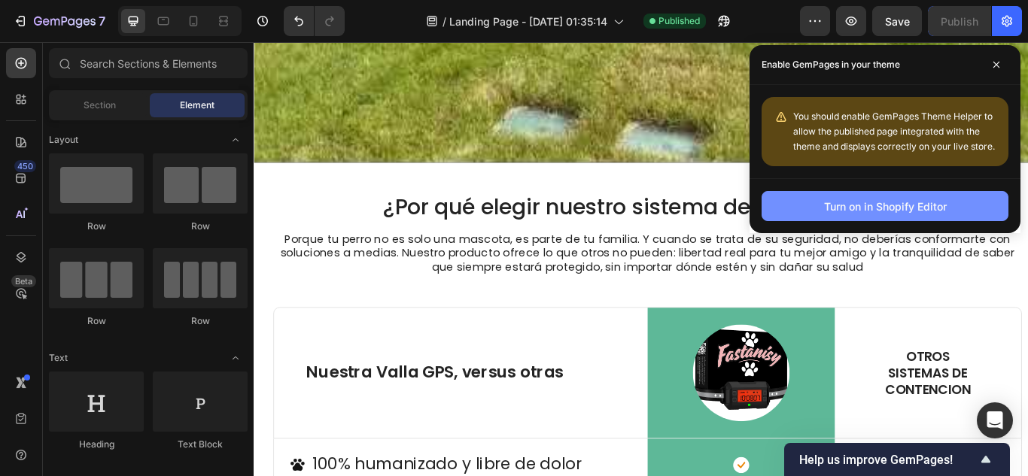
click at [862, 204] on div "Turn on in Shopify Editor" at bounding box center [885, 207] width 123 height 16
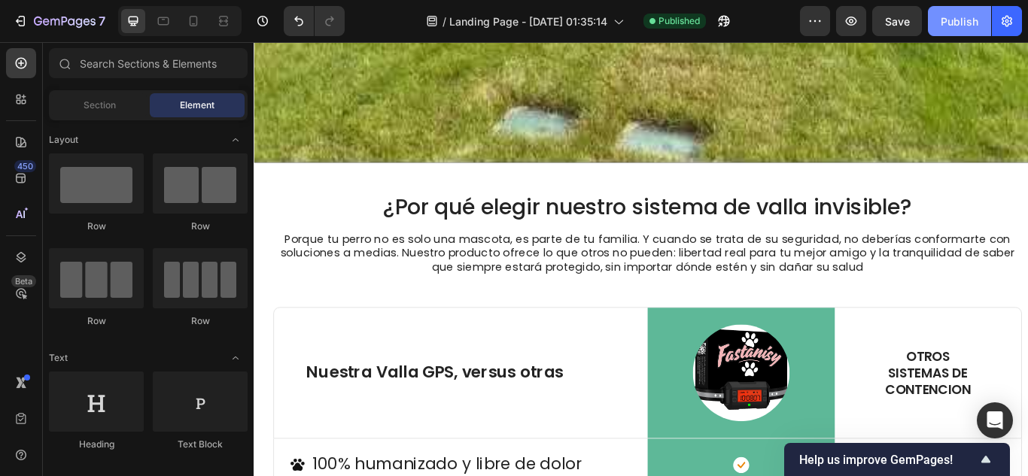
click at [965, 29] on button "Publish" at bounding box center [959, 21] width 63 height 30
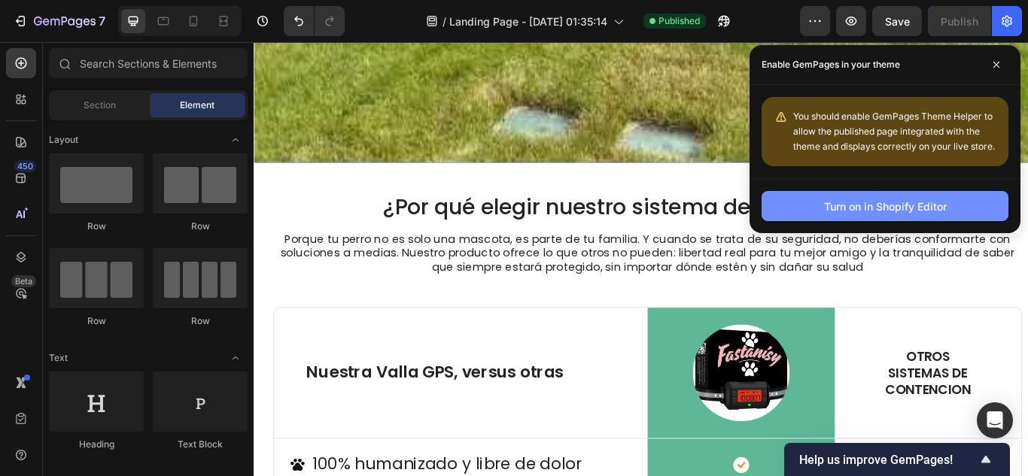
click at [906, 202] on div "Turn on in Shopify Editor" at bounding box center [885, 207] width 123 height 16
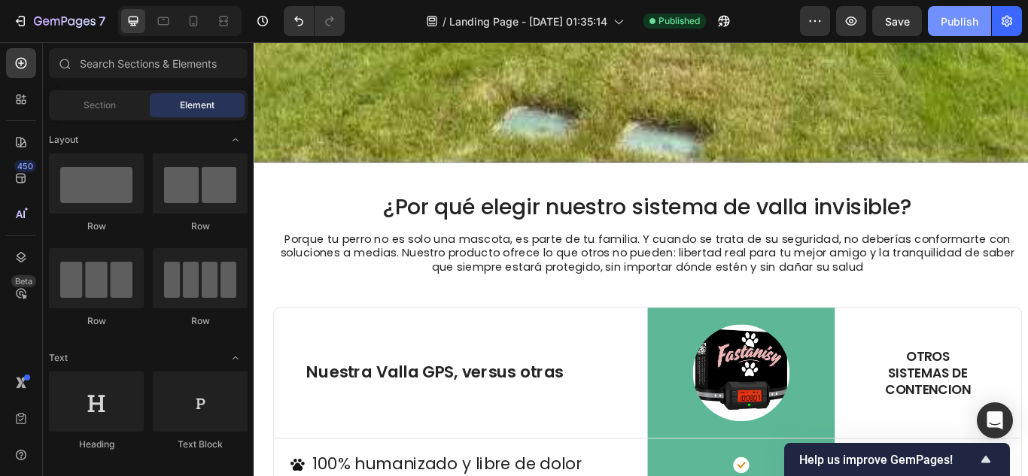
click at [983, 30] on button "Publish" at bounding box center [959, 21] width 63 height 30
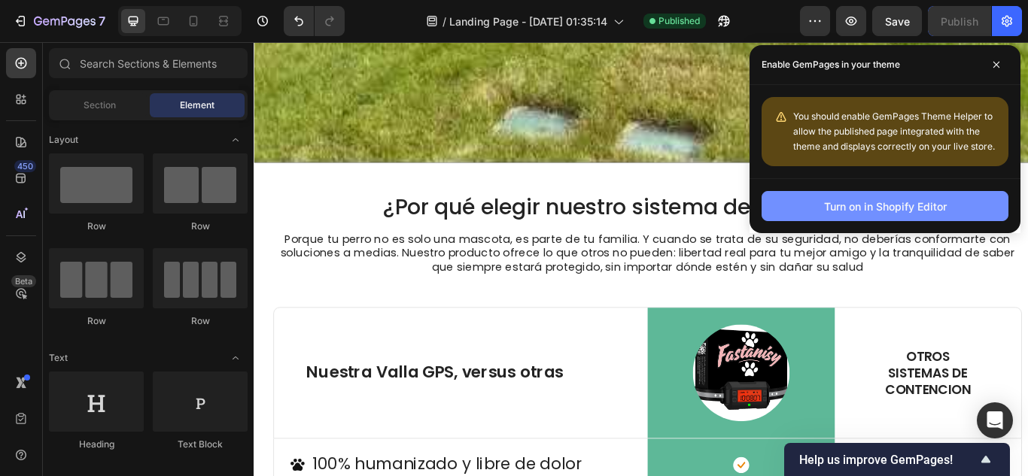
click at [839, 199] on div "Turn on in Shopify Editor" at bounding box center [885, 207] width 123 height 16
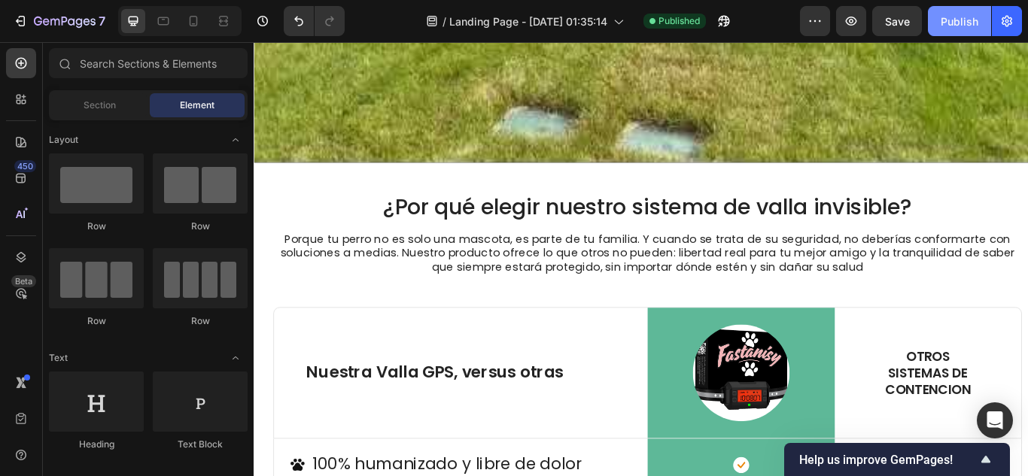
click at [980, 23] on button "Publish" at bounding box center [959, 21] width 63 height 30
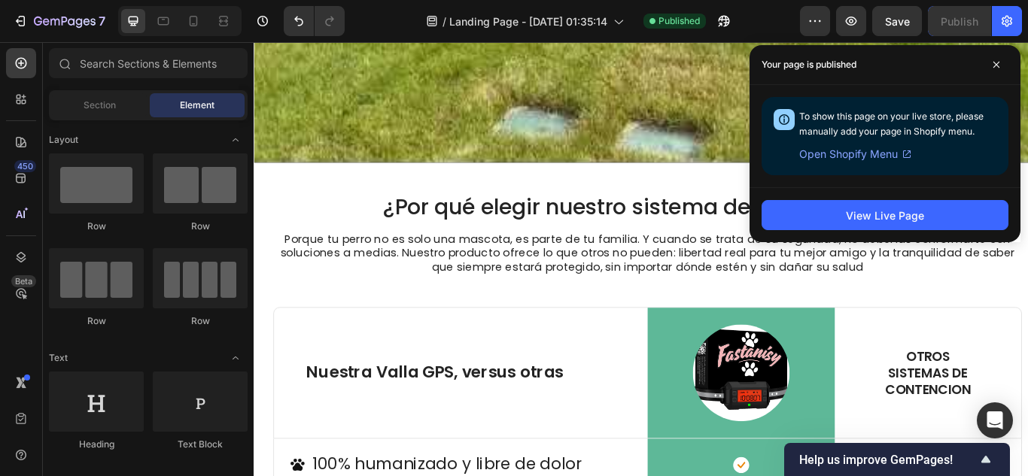
click at [857, 156] on span "Open Shopify Menu" at bounding box center [848, 154] width 99 height 18
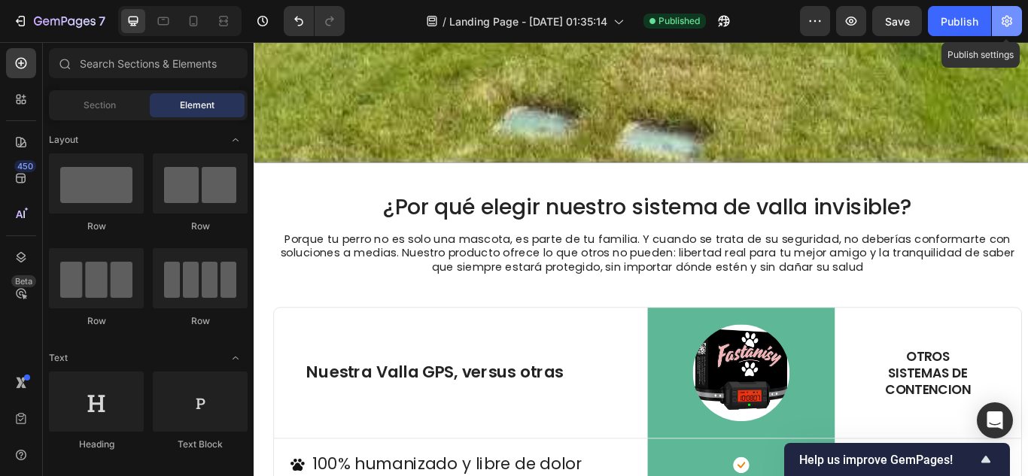
click at [1008, 12] on button "button" at bounding box center [1007, 21] width 30 height 30
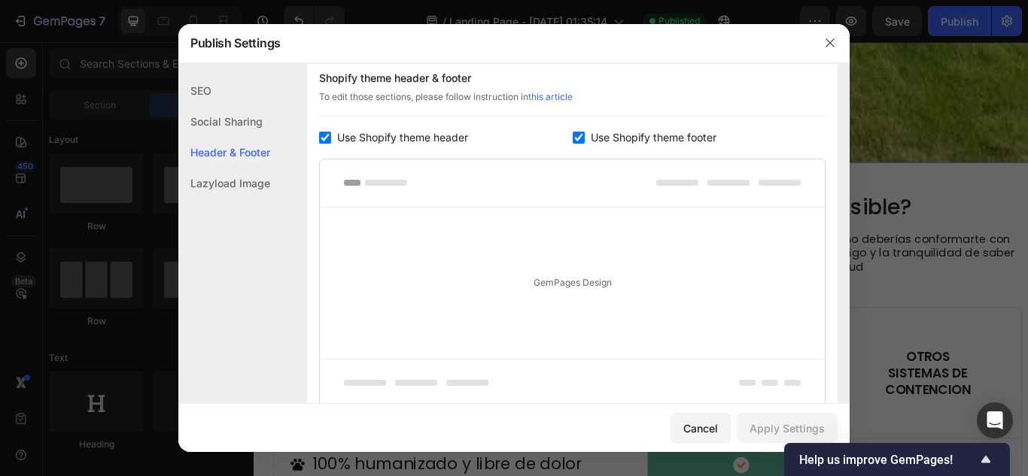
scroll to position [746, 0]
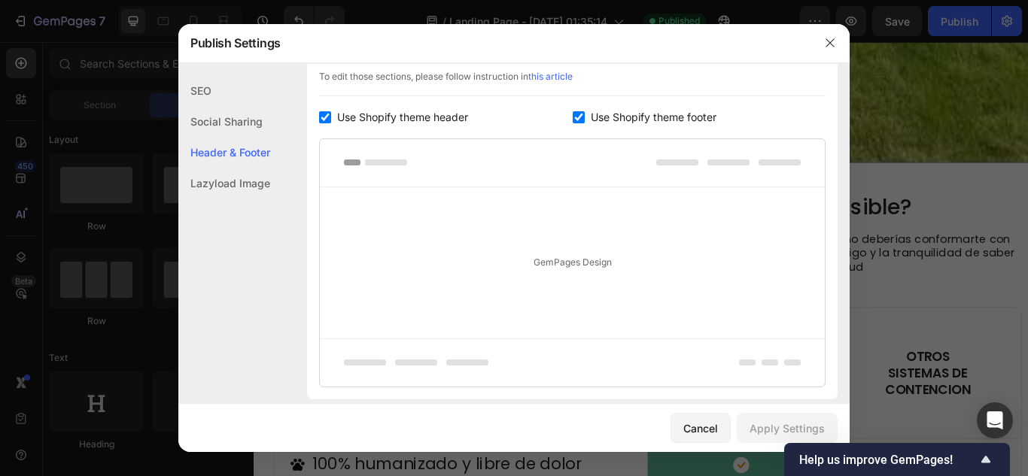
click at [324, 114] on input "checkbox" at bounding box center [325, 117] width 12 height 12
checkbox input "false"
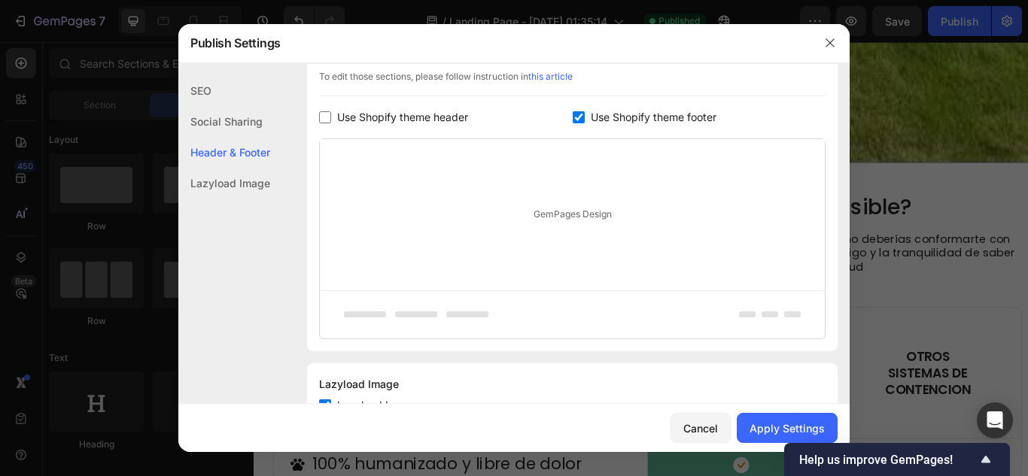
scroll to position [804, 0]
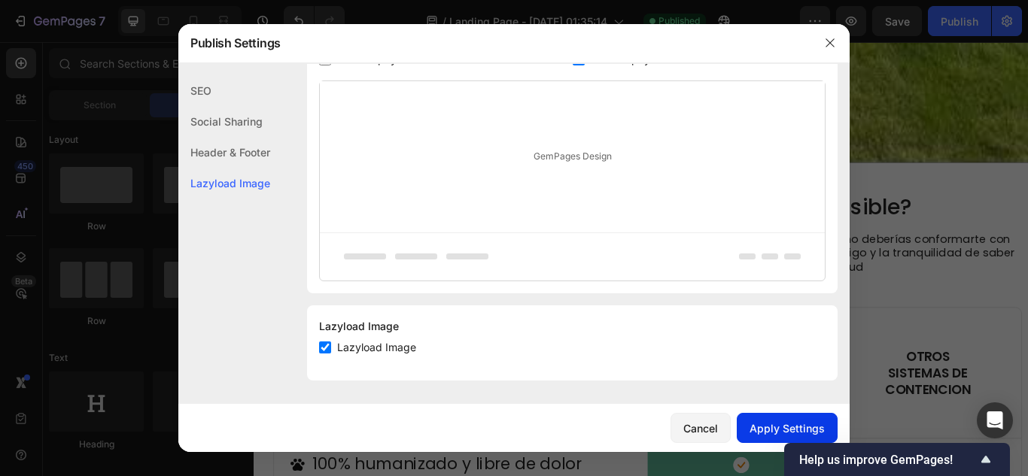
click at [773, 417] on button "Apply Settings" at bounding box center [787, 428] width 101 height 30
click at [831, 42] on icon "button" at bounding box center [830, 43] width 12 height 12
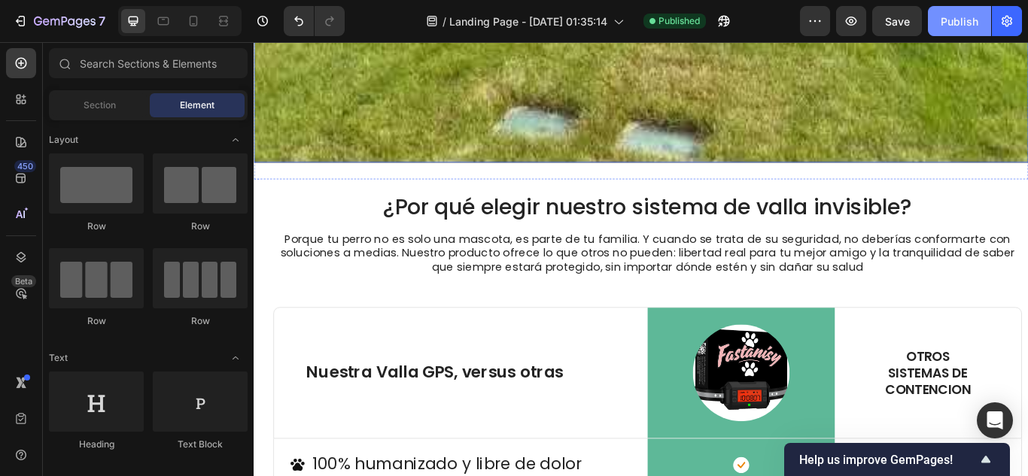
click at [952, 23] on div "Publish" at bounding box center [959, 22] width 38 height 16
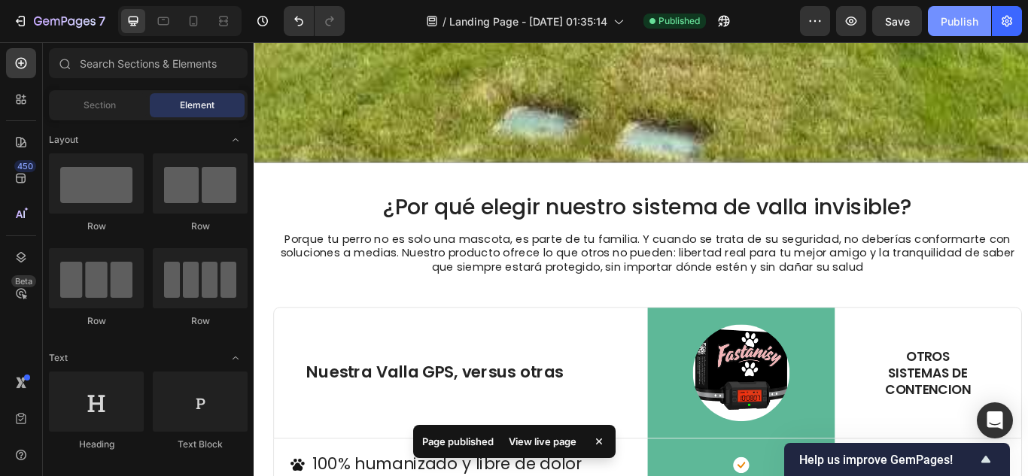
click at [968, 23] on div "Publish" at bounding box center [959, 22] width 38 height 16
click at [551, 443] on div "View live page" at bounding box center [543, 441] width 86 height 21
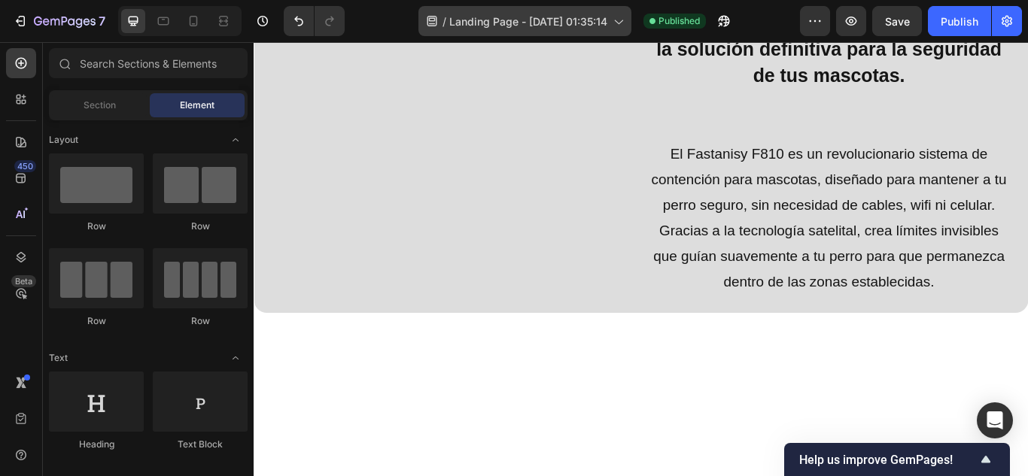
scroll to position [917, 0]
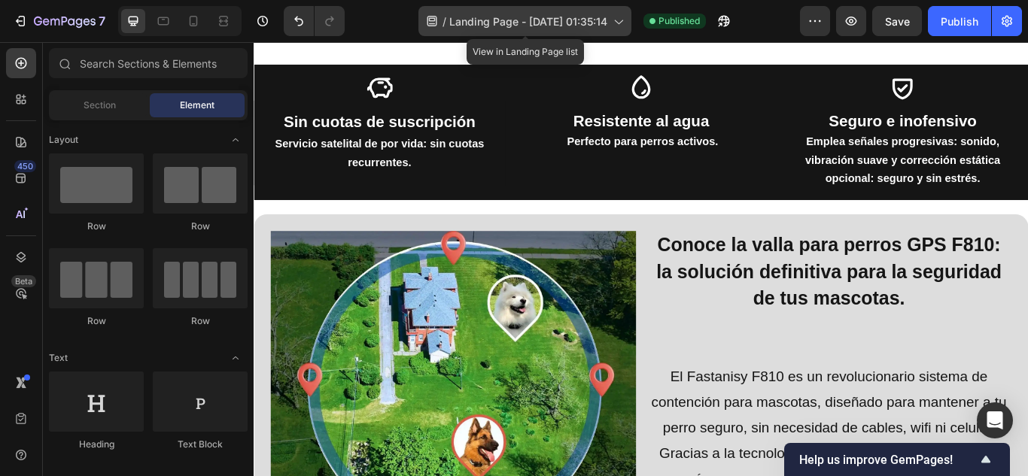
click at [540, 25] on span "Landing Page - Sep 14, 01:35:14" at bounding box center [528, 22] width 158 height 16
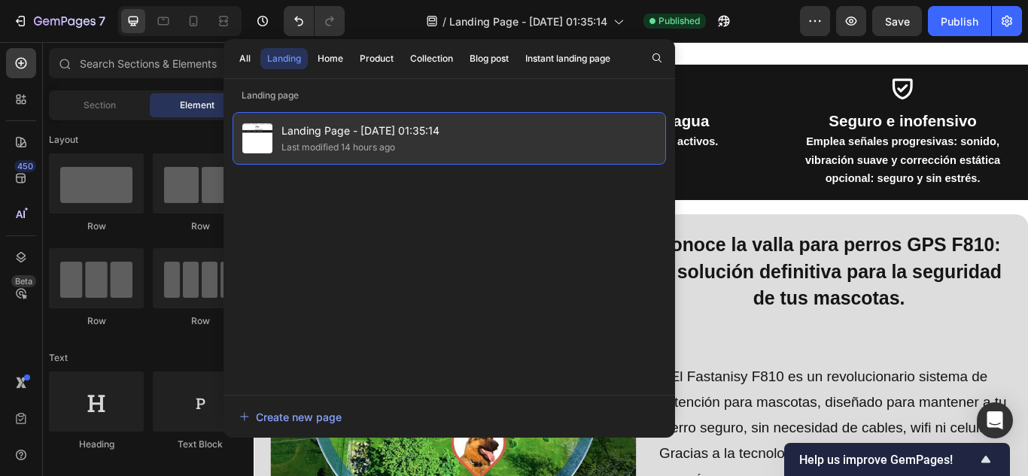
click at [332, 135] on span "Landing Page - Sep 14, 01:35:14" at bounding box center [360, 131] width 158 height 18
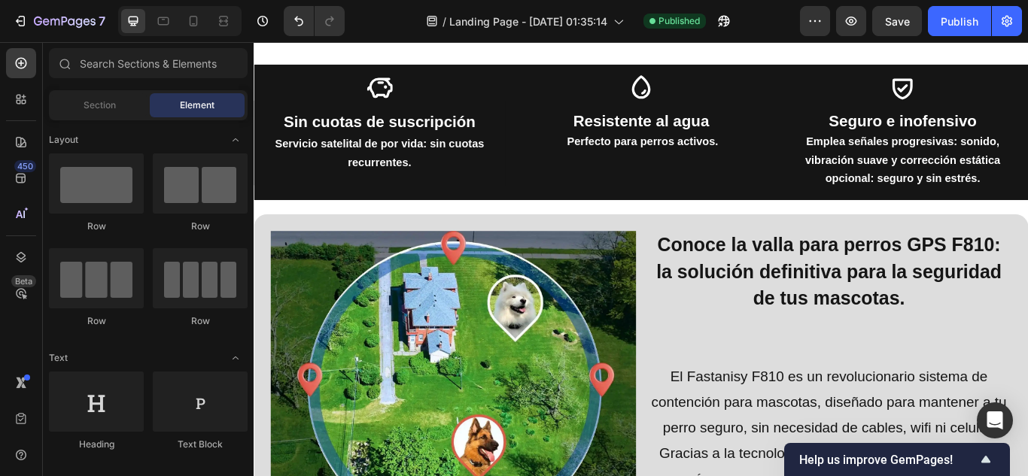
click at [514, 15] on div at bounding box center [514, 12] width 6 height 12
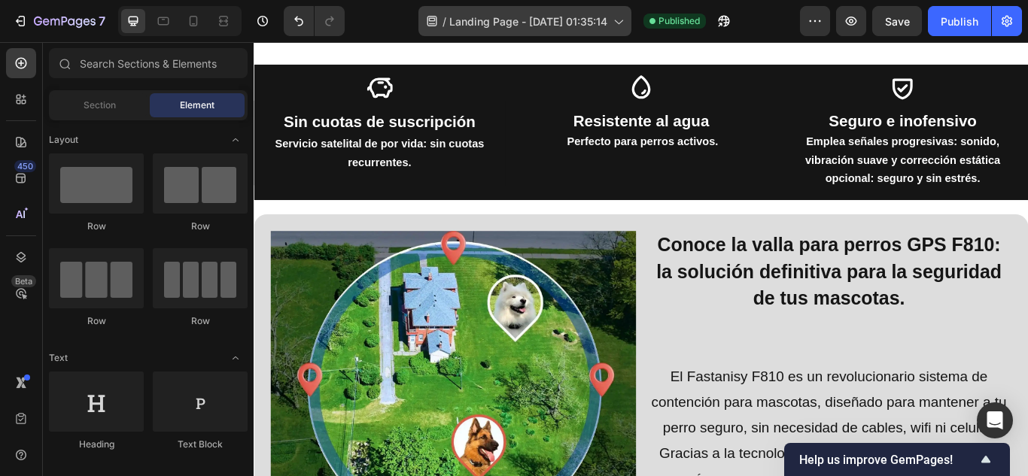
click at [514, 18] on span "Landing Page - Sep 14, 01:35:14" at bounding box center [528, 22] width 158 height 16
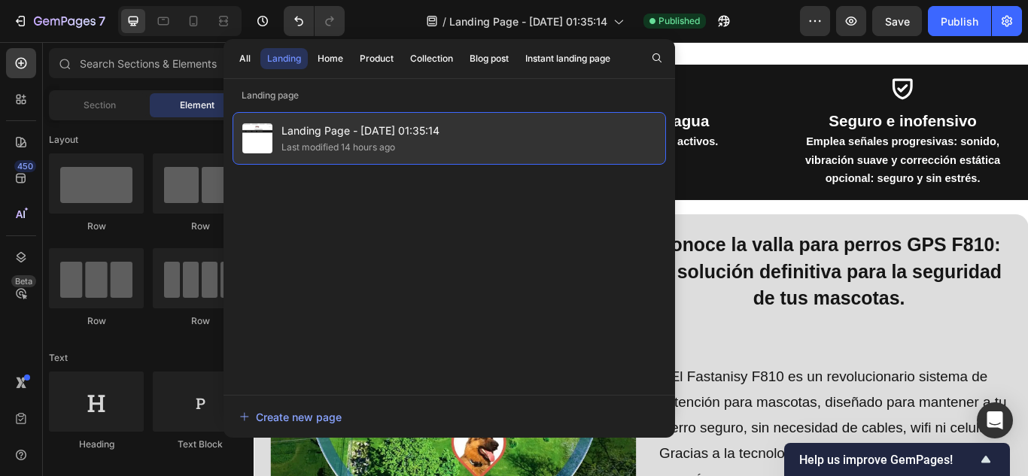
click at [436, 140] on div "Last modified 14 hours ago" at bounding box center [360, 147] width 158 height 15
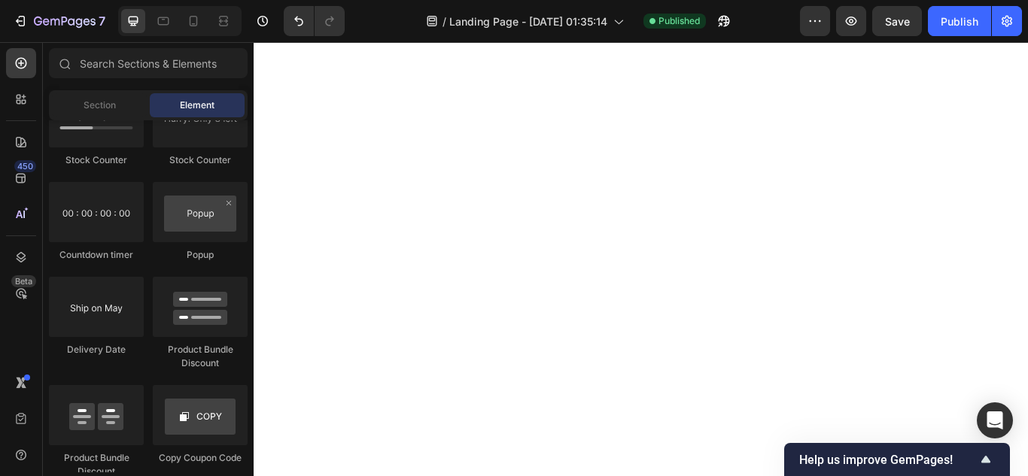
scroll to position [0, 0]
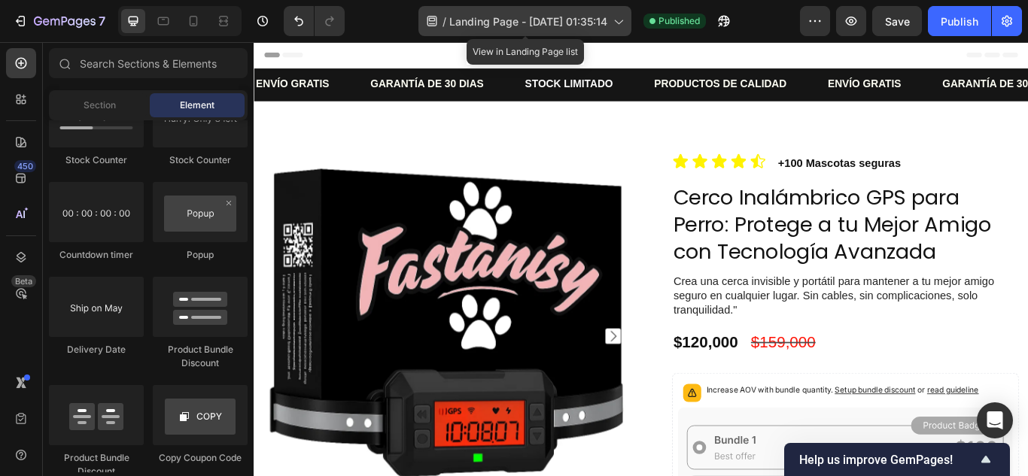
click at [609, 23] on div "/ Landing Page - Sep 14, 01:35:14" at bounding box center [524, 21] width 213 height 30
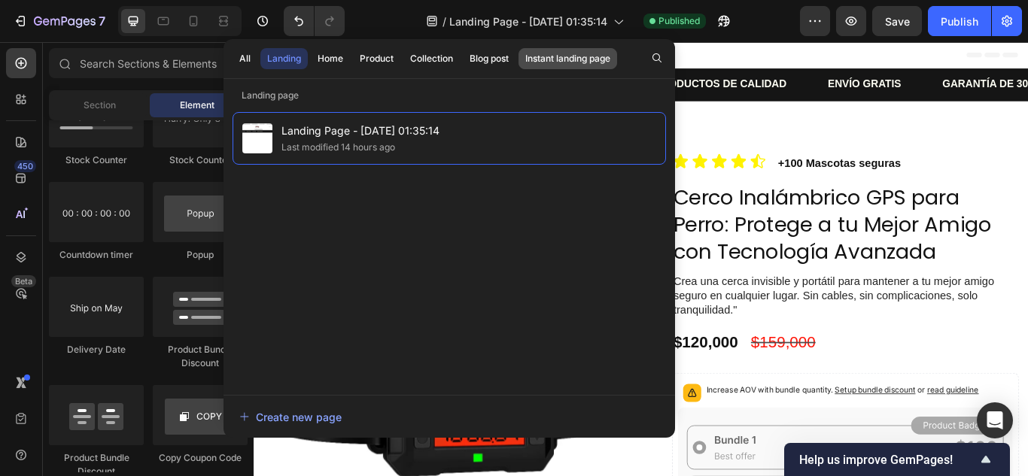
click at [594, 57] on div "Instant landing page" at bounding box center [567, 59] width 85 height 14
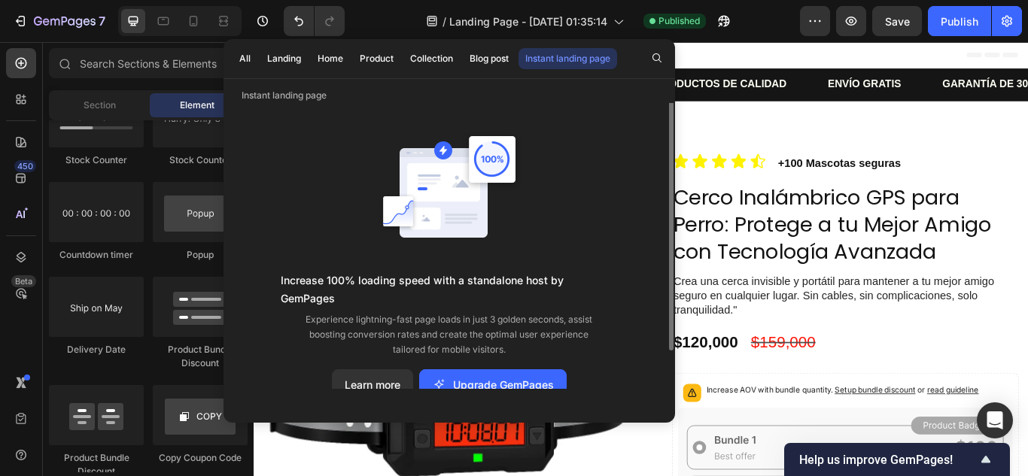
scroll to position [2, 0]
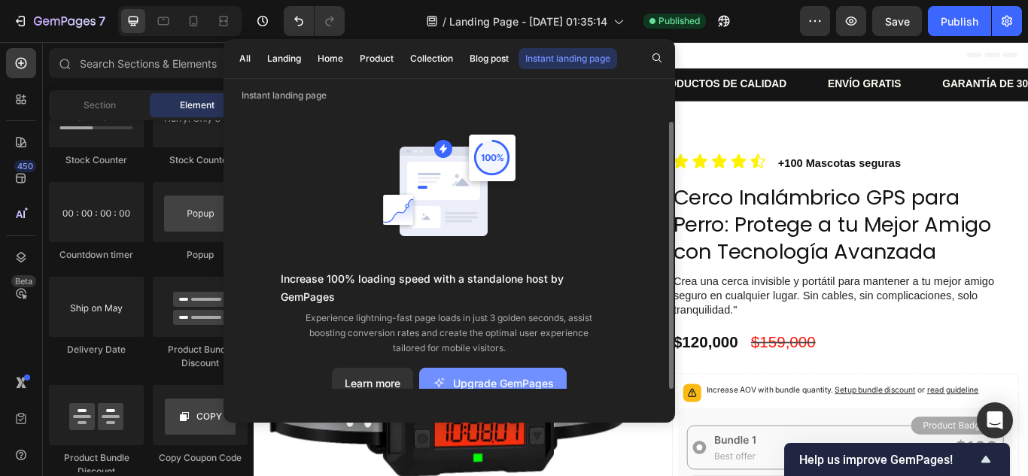
click at [494, 375] on div "Upgrade GemPages" at bounding box center [493, 383] width 122 height 16
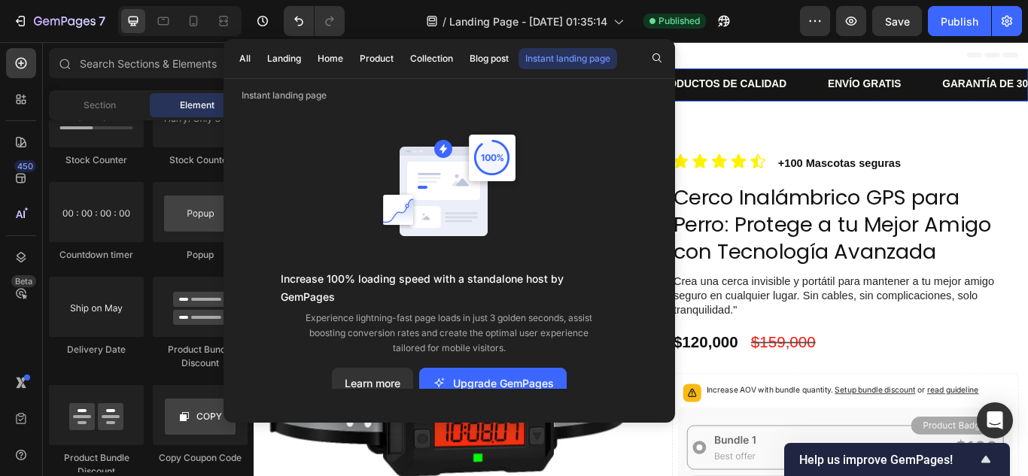
click at [916, 108] on div "PRODUCTOS DE CALIDAD Text Block" at bounding box center [819, 91] width 202 height 37
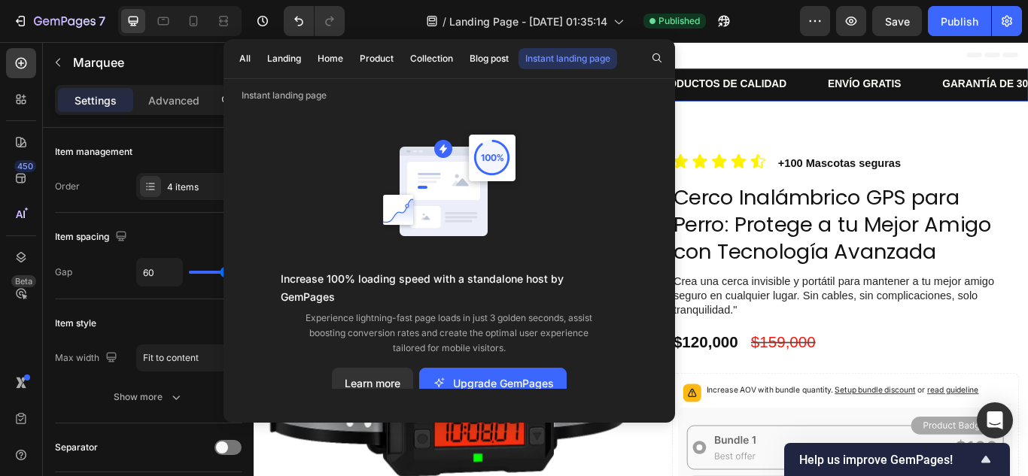
click at [794, 53] on div "Header" at bounding box center [705, 57] width 879 height 30
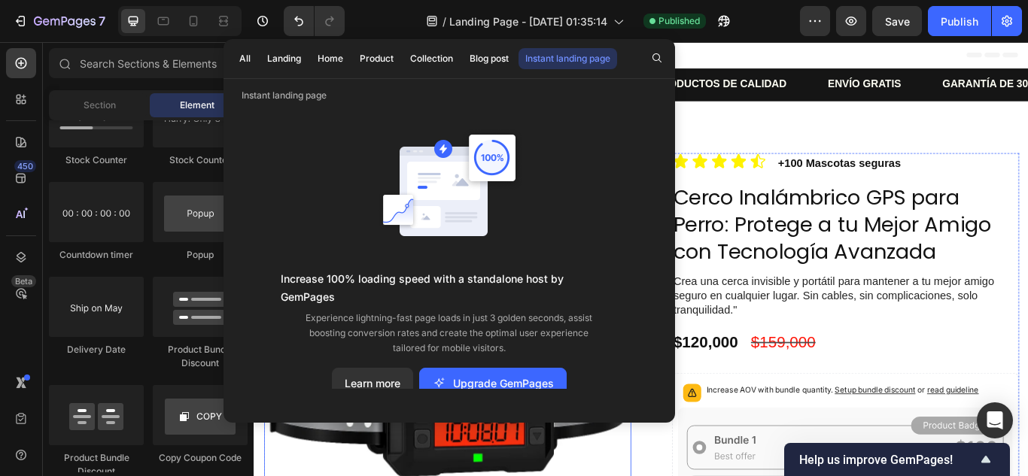
click at [300, 475] on img at bounding box center [479, 386] width 428 height 428
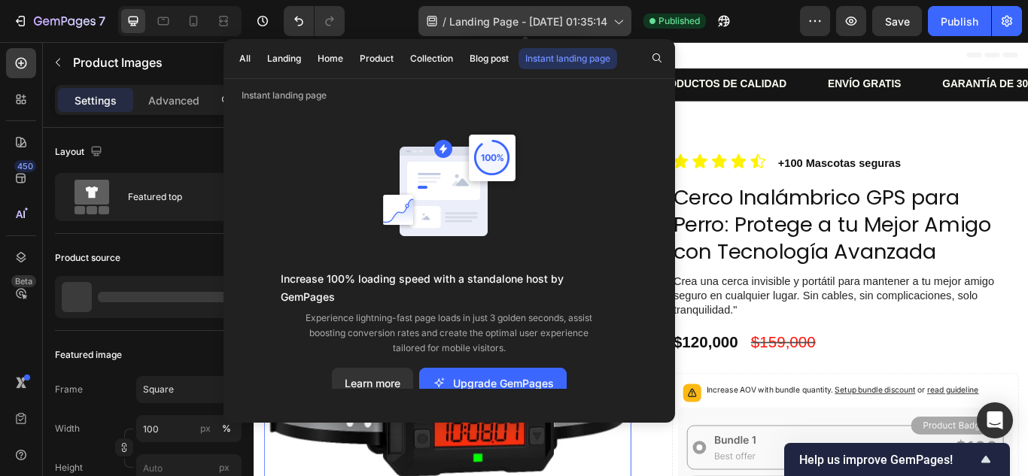
click at [584, 24] on span "Landing Page - Sep 14, 01:35:14" at bounding box center [528, 22] width 158 height 16
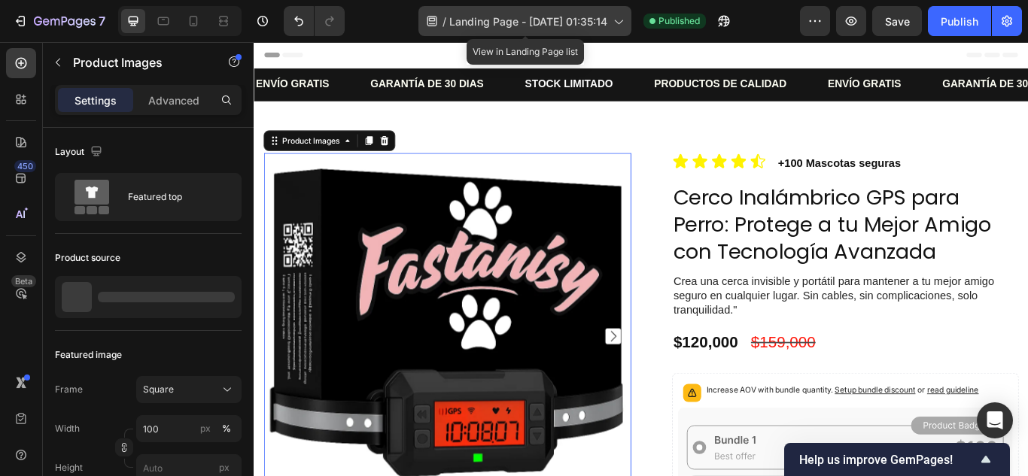
click at [584, 24] on span "Landing Page - Sep 14, 01:35:14" at bounding box center [528, 22] width 158 height 16
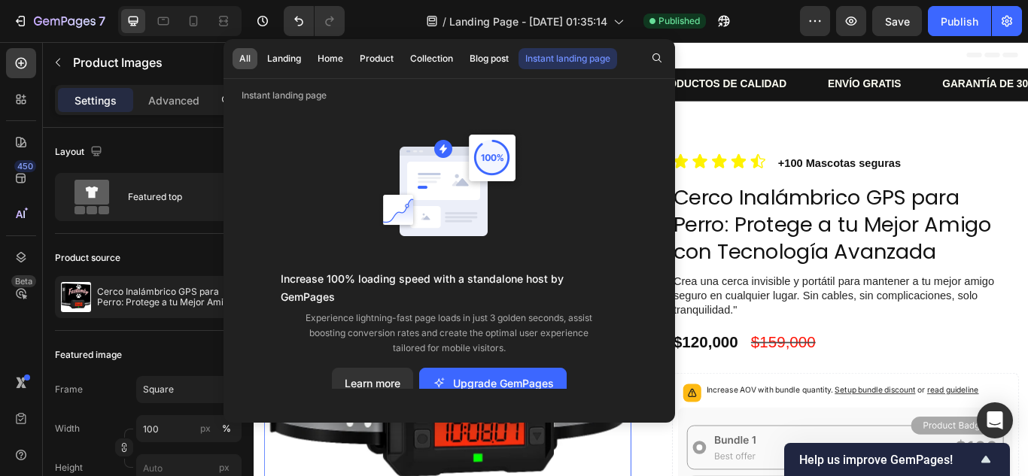
click at [247, 50] on button "All" at bounding box center [244, 58] width 25 height 21
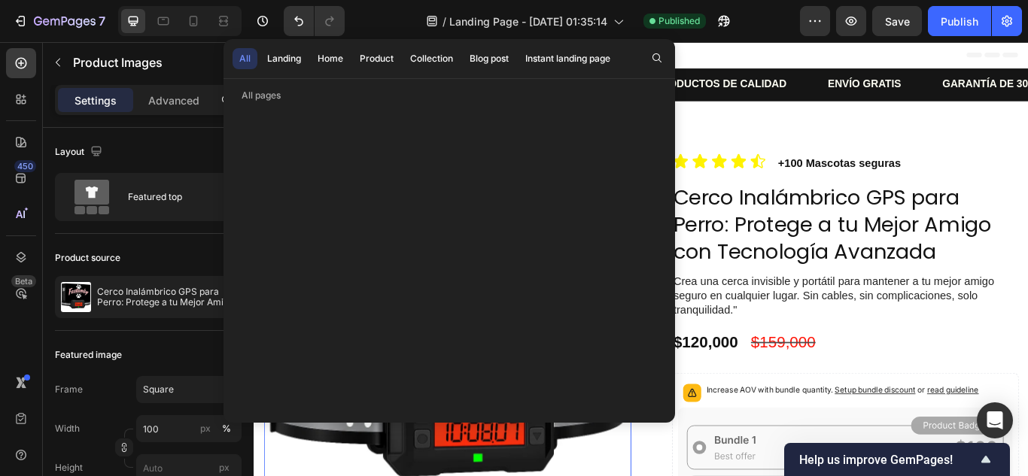
scroll to position [0, 0]
click at [280, 57] on div "Landing" at bounding box center [284, 59] width 34 height 14
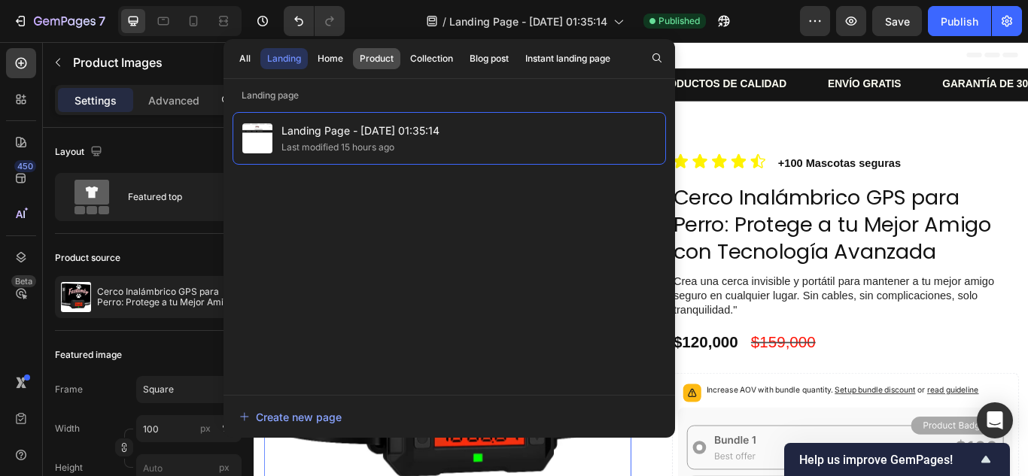
click at [372, 49] on button "Product" at bounding box center [376, 58] width 47 height 21
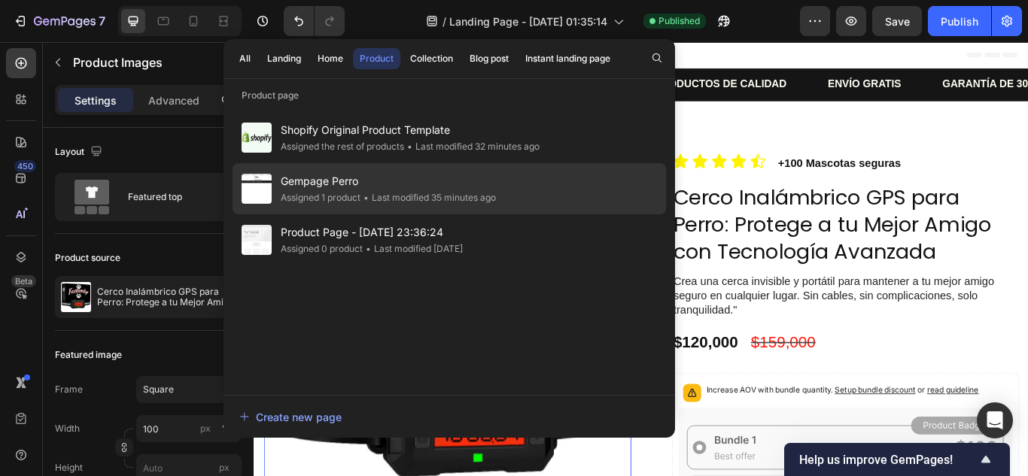
click at [382, 197] on div "• Last modified 35 minutes ago" at bounding box center [427, 197] width 135 height 15
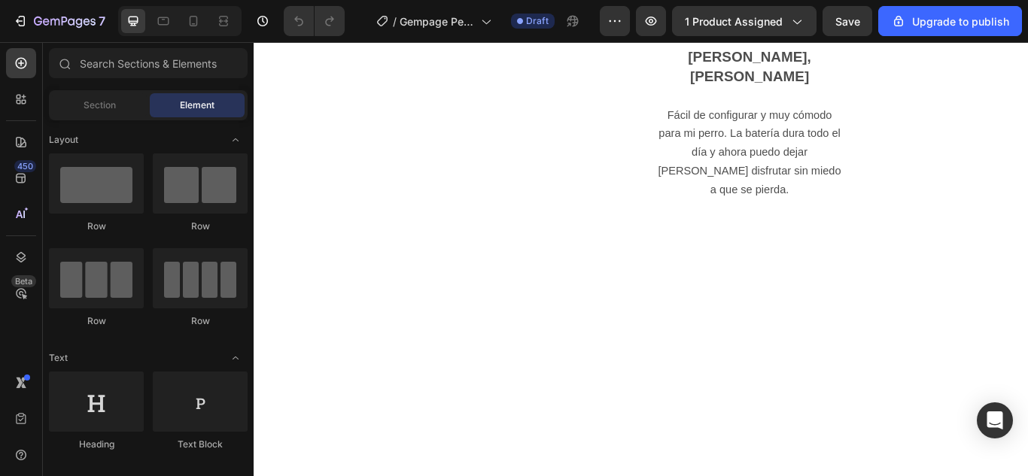
scroll to position [1204, 0]
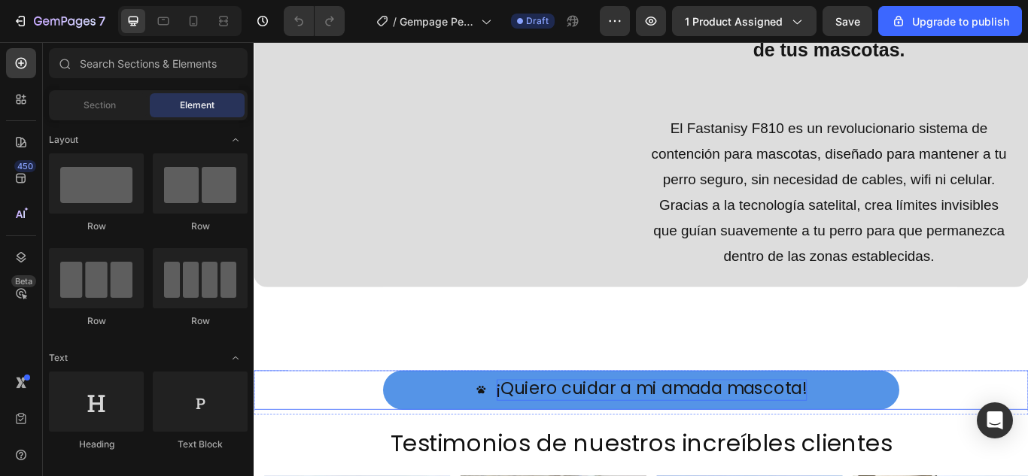
click at [671, 451] on span "¡Quiero cuidar a mi amada mascota!" at bounding box center [717, 446] width 362 height 27
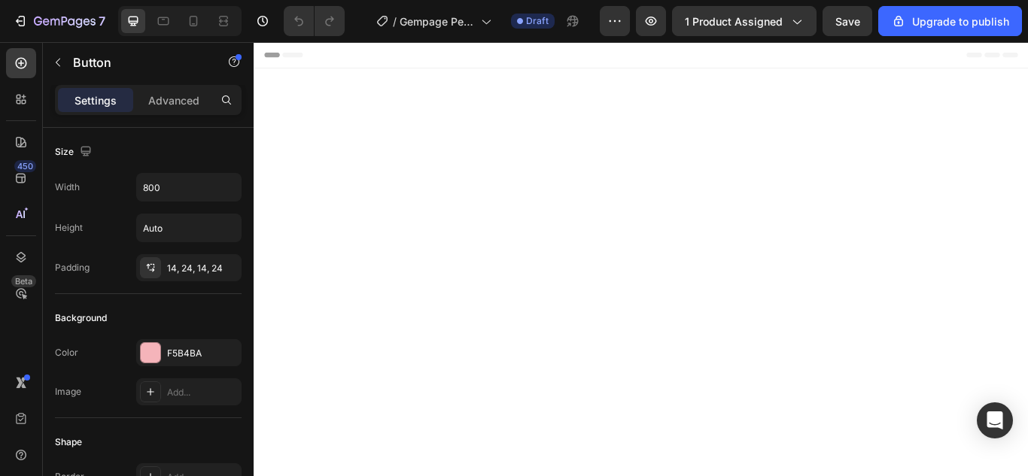
scroll to position [1505, 0]
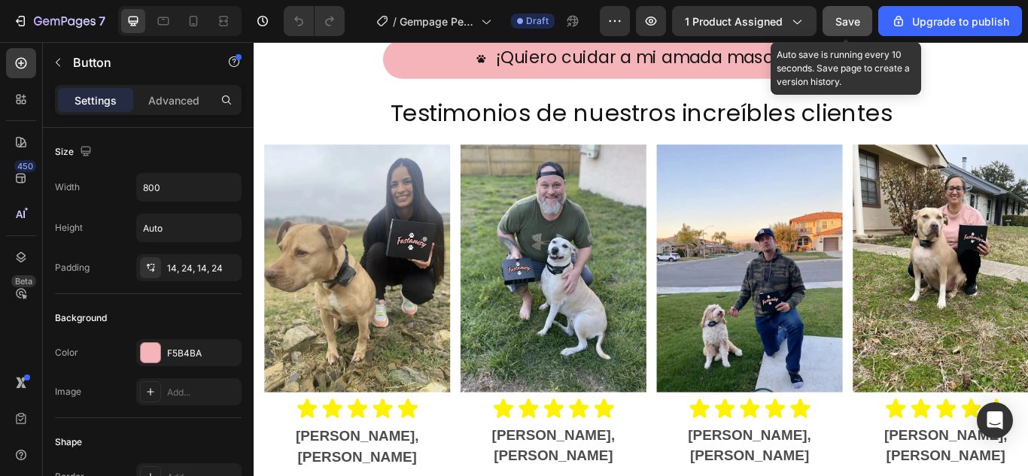
click at [852, 19] on span "Save" at bounding box center [847, 21] width 25 height 13
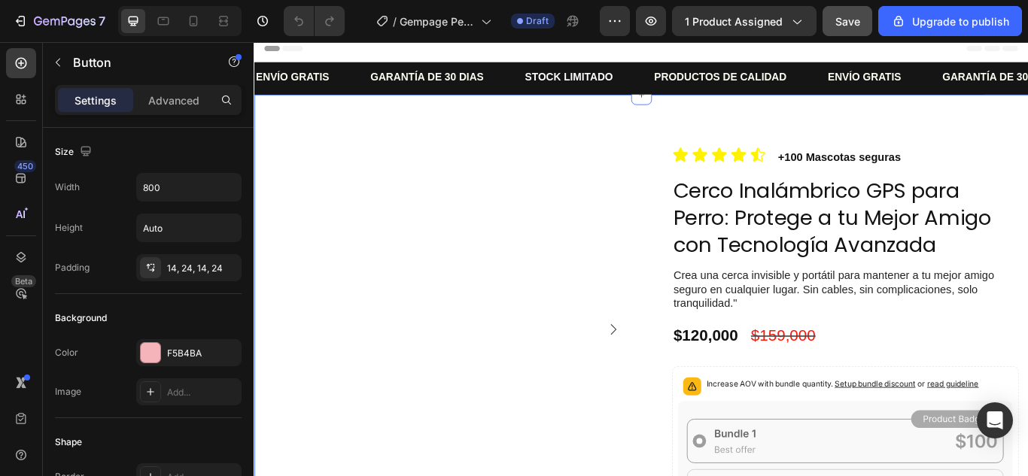
scroll to position [0, 0]
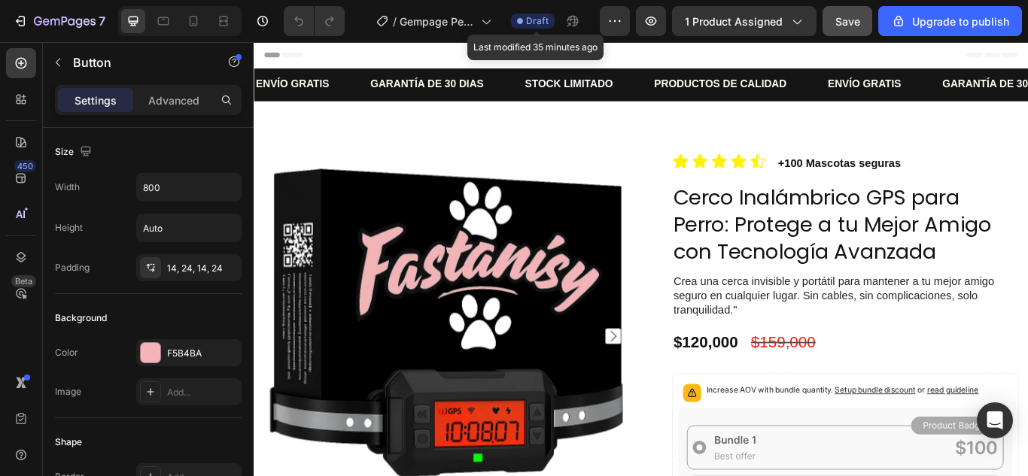
click at [545, 20] on span "Draft" at bounding box center [537, 21] width 23 height 14
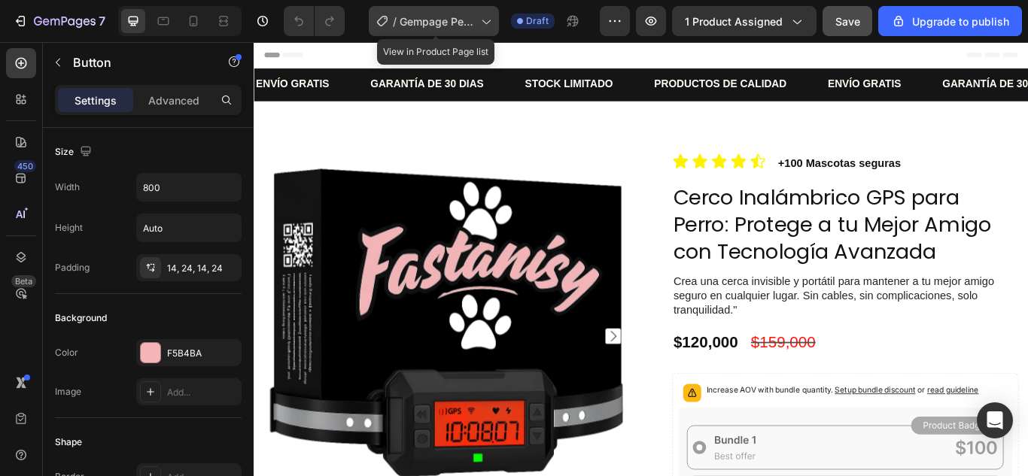
click at [461, 32] on div "/ Gempage Perro" at bounding box center [434, 21] width 130 height 30
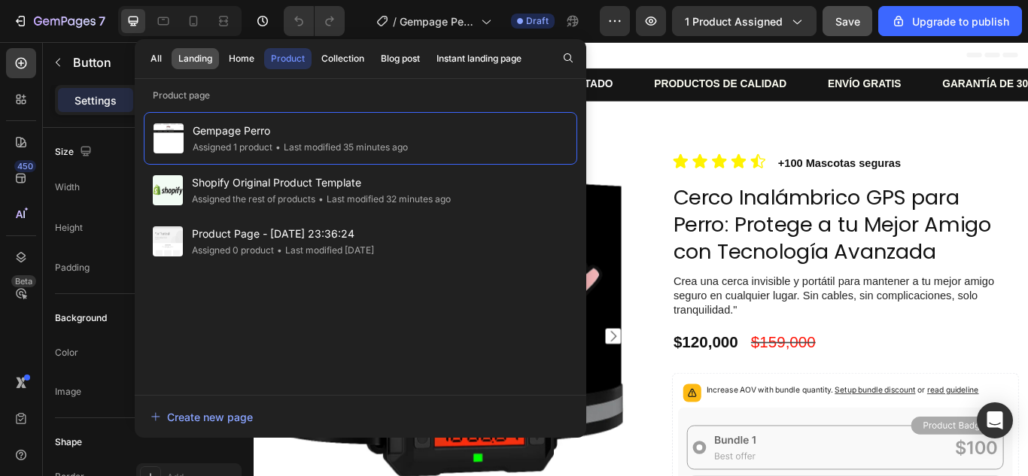
click at [203, 58] on div "Landing" at bounding box center [195, 59] width 34 height 14
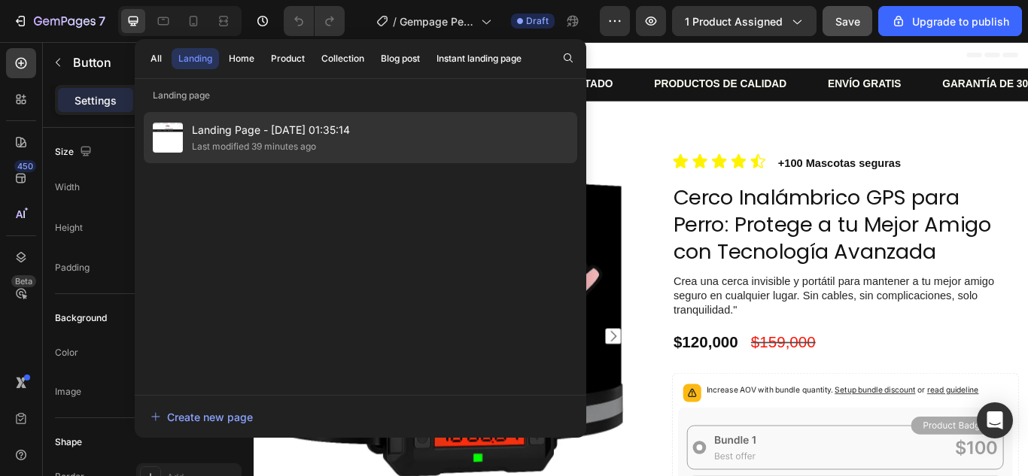
click at [302, 120] on div "Landing Page - Sep 14, 01:35:14 Last modified 39 minutes ago" at bounding box center [360, 137] width 433 height 51
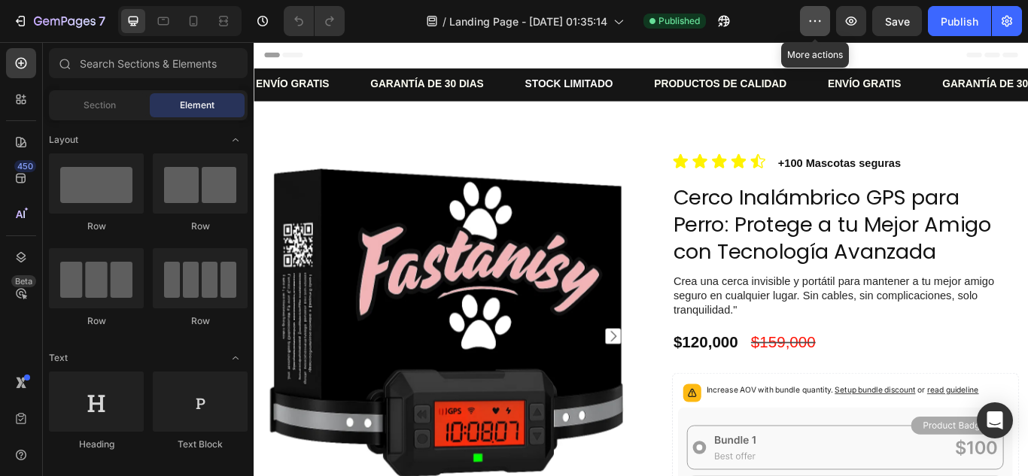
click at [828, 21] on button "button" at bounding box center [815, 21] width 30 height 30
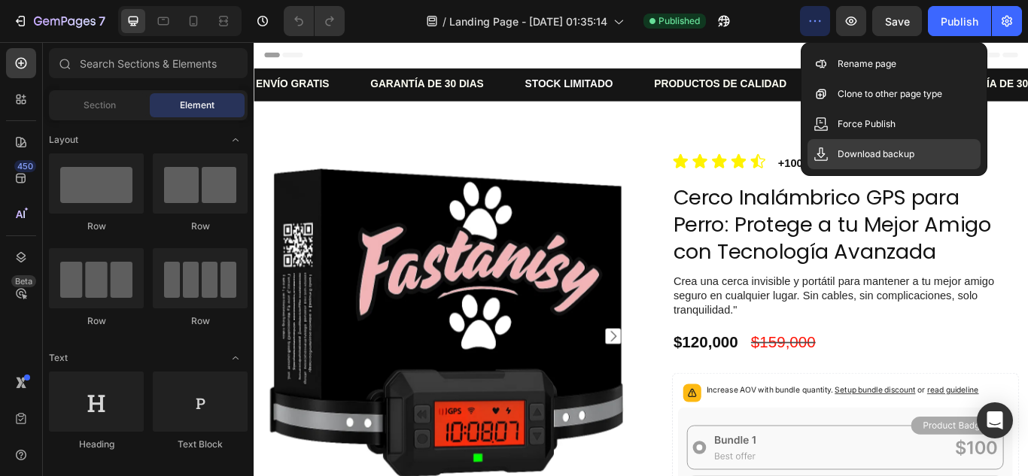
click at [852, 150] on p "Download backup" at bounding box center [875, 154] width 77 height 15
drag, startPoint x: 724, startPoint y: 62, endPoint x: 711, endPoint y: 66, distance: 13.6
click at [724, 62] on div "Header" at bounding box center [705, 57] width 879 height 30
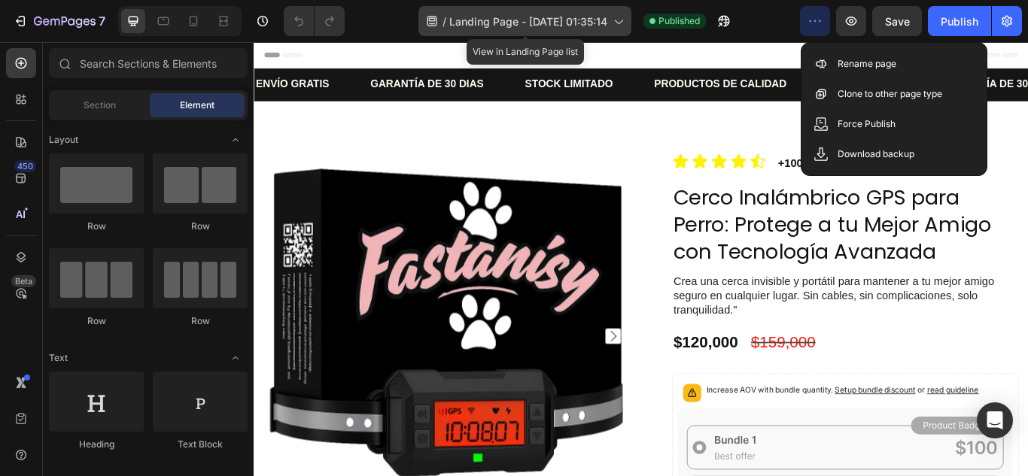
click at [459, 24] on span "Landing Page - [DATE] 01:35:14" at bounding box center [528, 22] width 158 height 16
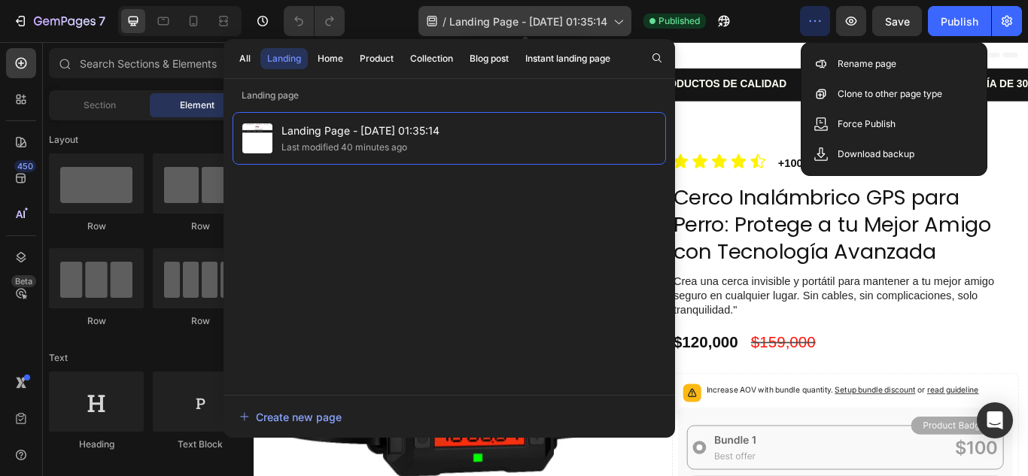
click at [459, 24] on span "Landing Page - [DATE] 01:35:14" at bounding box center [528, 22] width 158 height 16
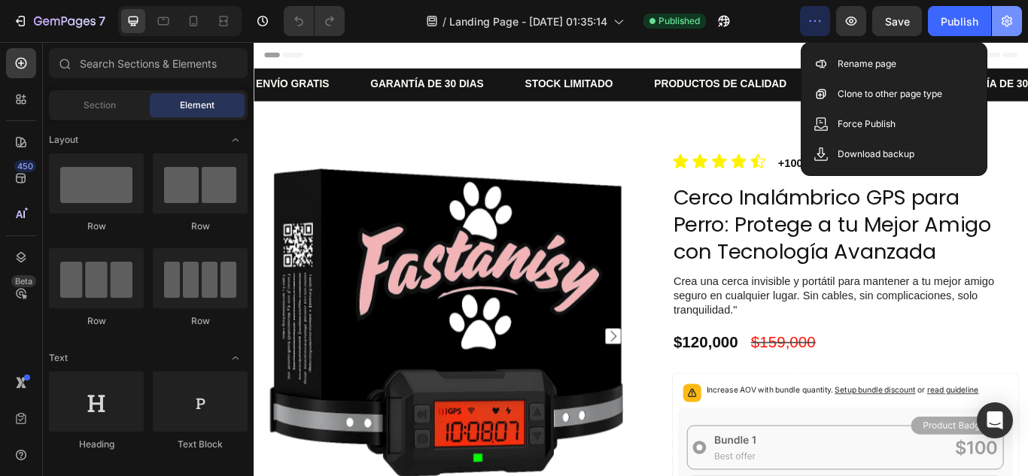
click at [1001, 15] on icon "button" at bounding box center [1006, 21] width 15 height 15
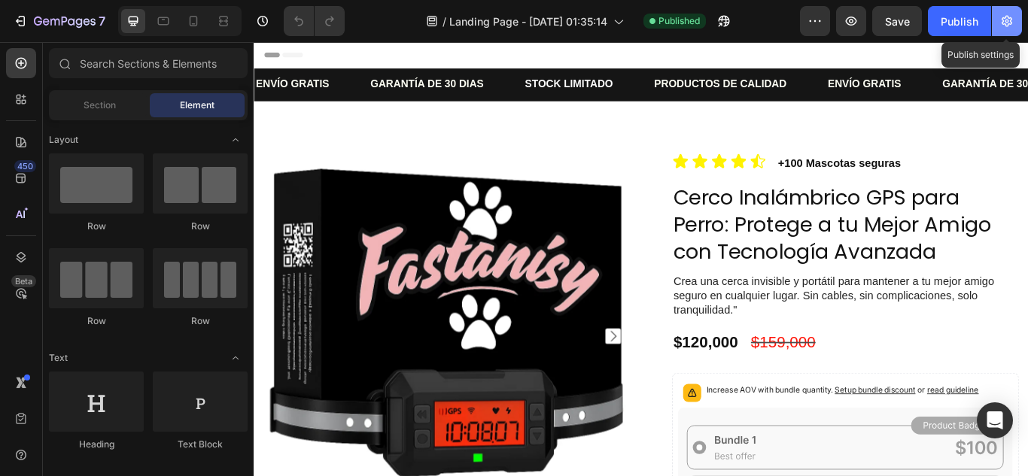
click at [1001, 15] on icon "button" at bounding box center [1006, 21] width 15 height 15
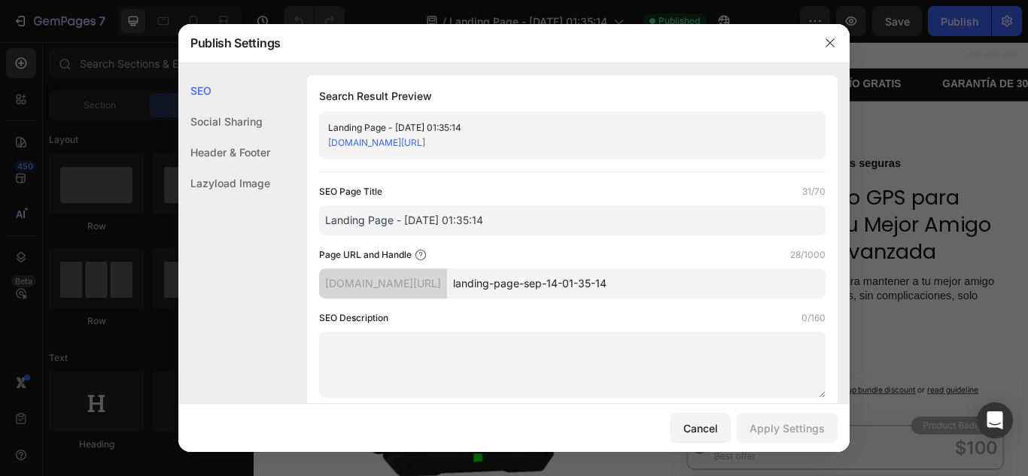
click at [251, 187] on div "Lazyload Image" at bounding box center [224, 183] width 92 height 31
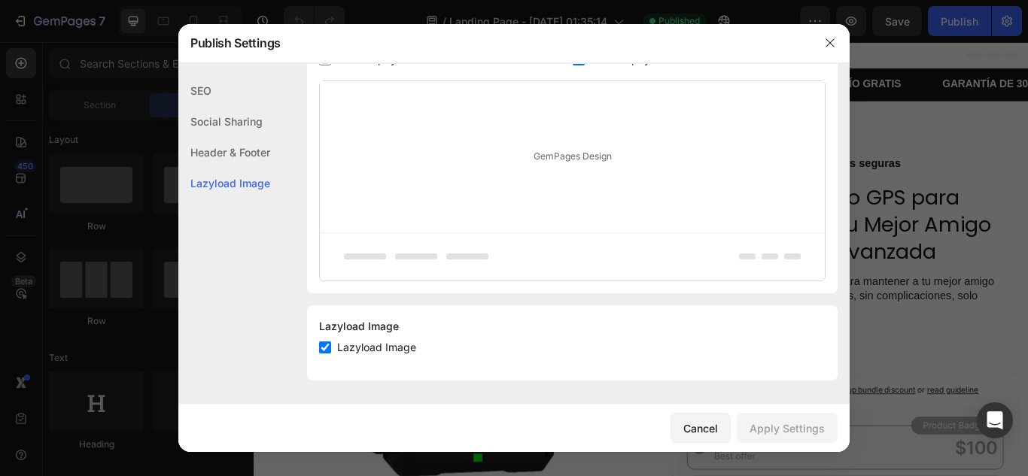
click at [247, 153] on div "Header & Footer" at bounding box center [224, 152] width 92 height 31
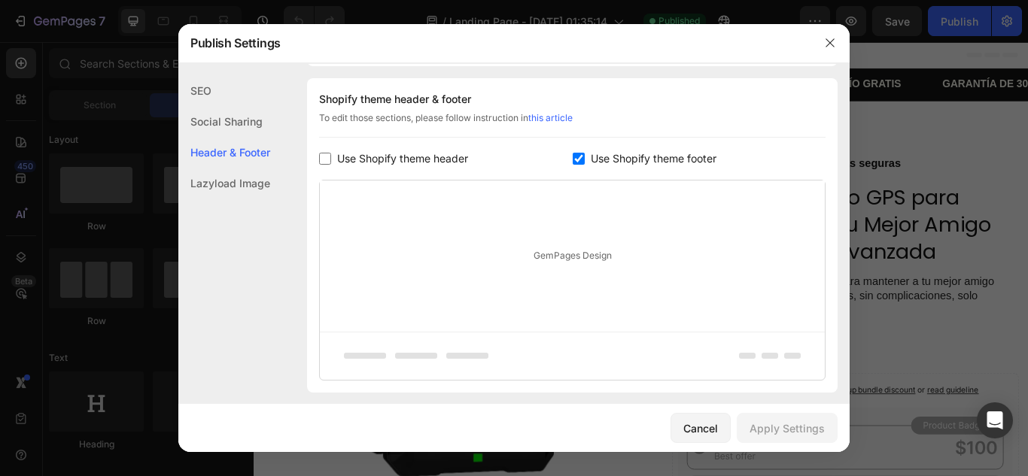
click at [238, 115] on div "Social Sharing" at bounding box center [224, 121] width 92 height 31
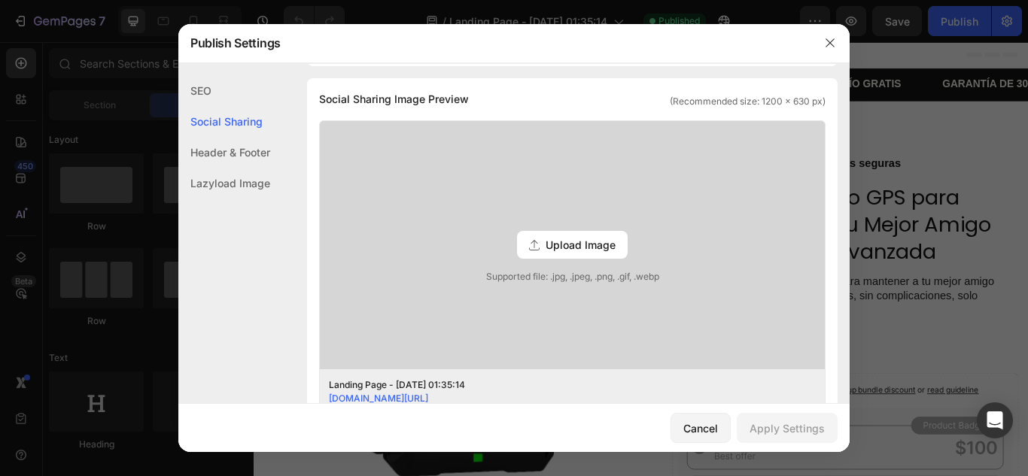
click at [225, 92] on div "SEO" at bounding box center [224, 90] width 92 height 31
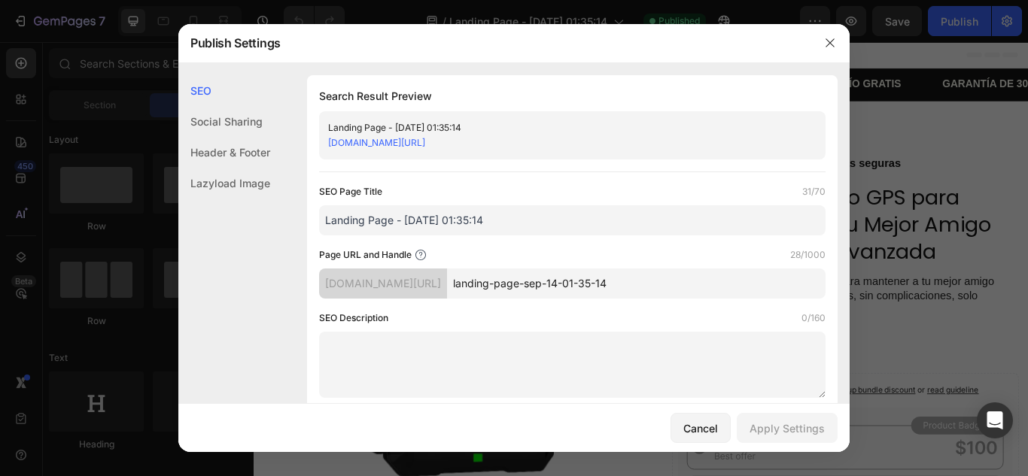
click at [411, 144] on link "[DOMAIN_NAME][URL]" at bounding box center [376, 142] width 97 height 11
click at [425, 141] on link "etuadh-xh.myshopify.com/pages/landing-page-sep-14-01-35-14" at bounding box center [376, 142] width 97 height 11
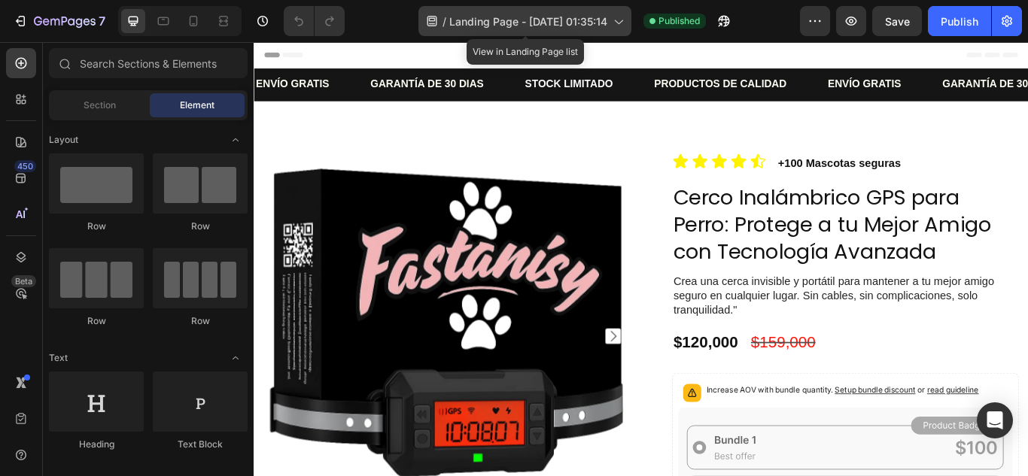
click at [542, 14] on span "Landing Page - Sep 14, 01:35:14" at bounding box center [528, 22] width 158 height 16
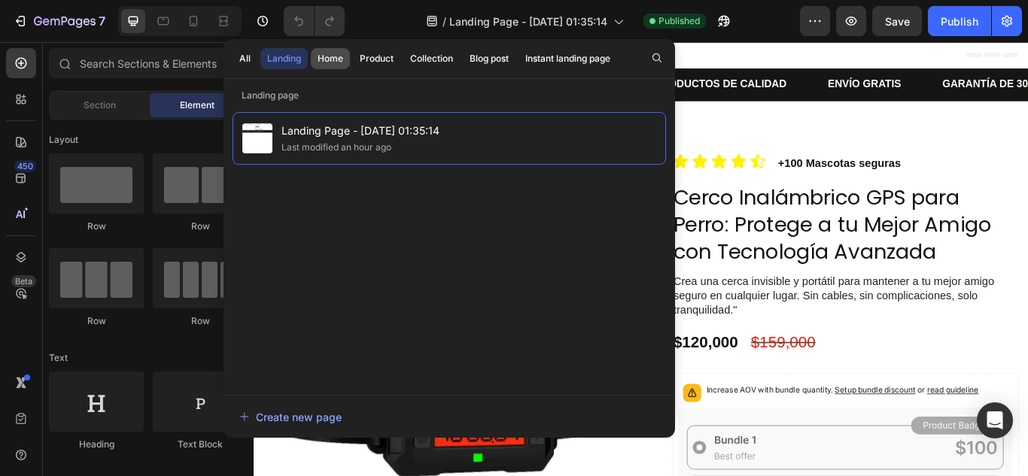
click at [333, 59] on div "Home" at bounding box center [330, 59] width 26 height 14
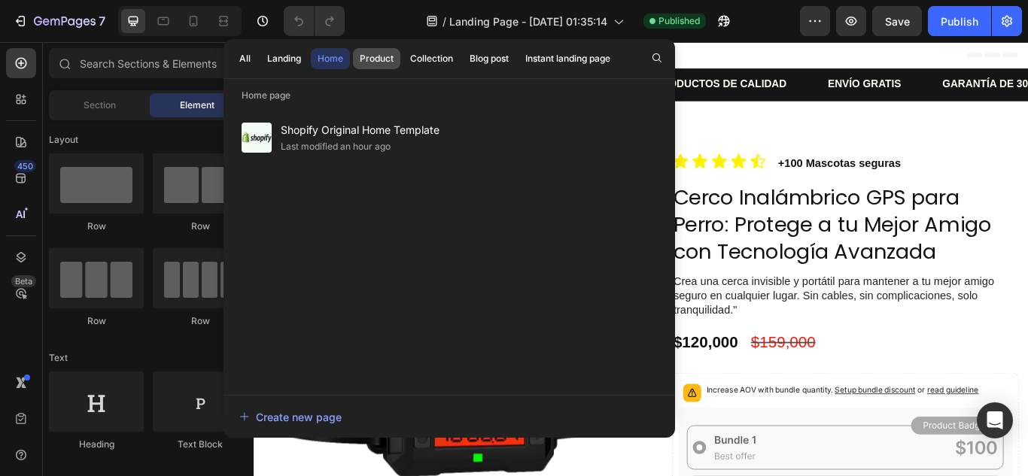
click at [373, 56] on div "Product" at bounding box center [377, 59] width 34 height 14
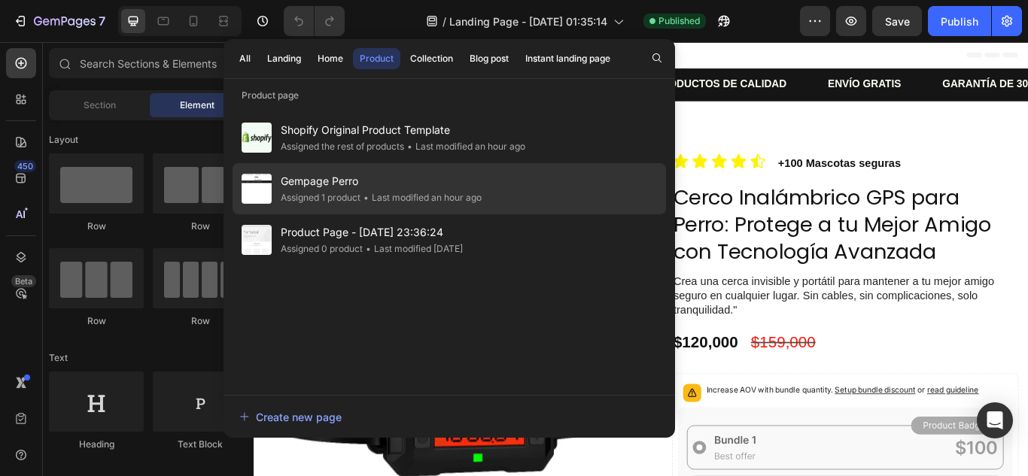
click at [372, 190] on span "Gempage Perro" at bounding box center [381, 181] width 201 height 18
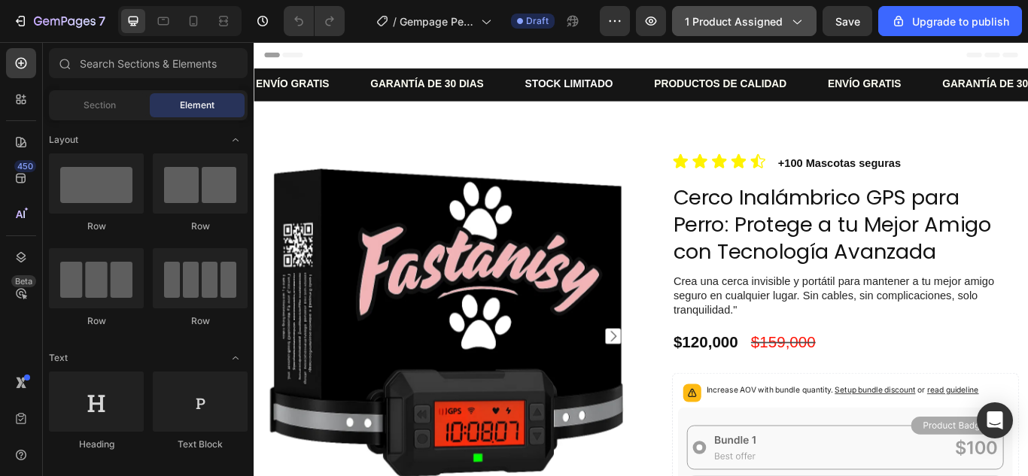
click at [747, 16] on span "1 product assigned" at bounding box center [734, 22] width 98 height 16
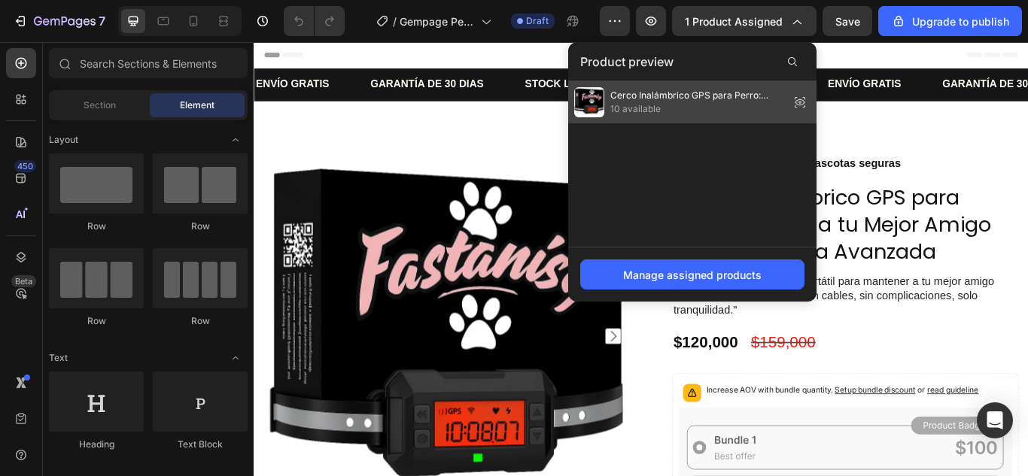
click at [703, 90] on span "Cerco Inalámbrico GPS para Perro: Protege a tu Mejor Amigo con Tecnología Avanz…" at bounding box center [696, 96] width 173 height 14
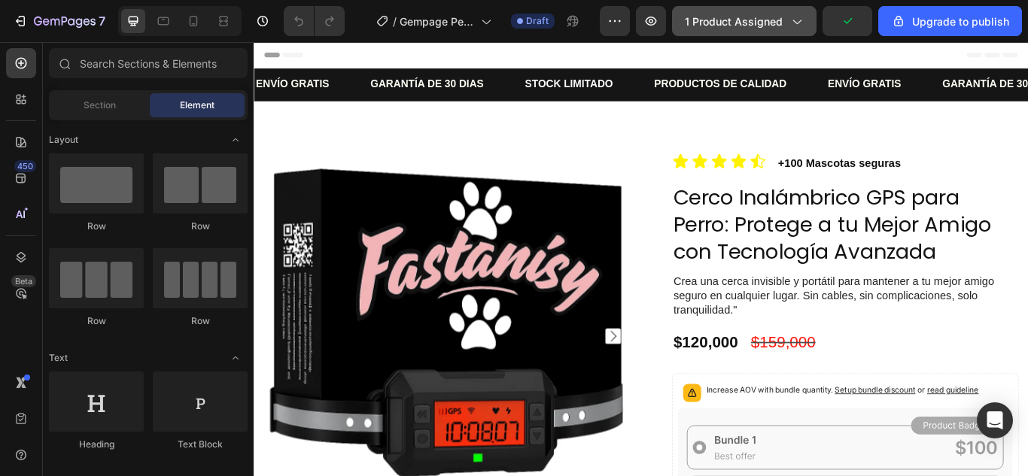
click at [725, 14] on span "1 product assigned" at bounding box center [734, 22] width 98 height 16
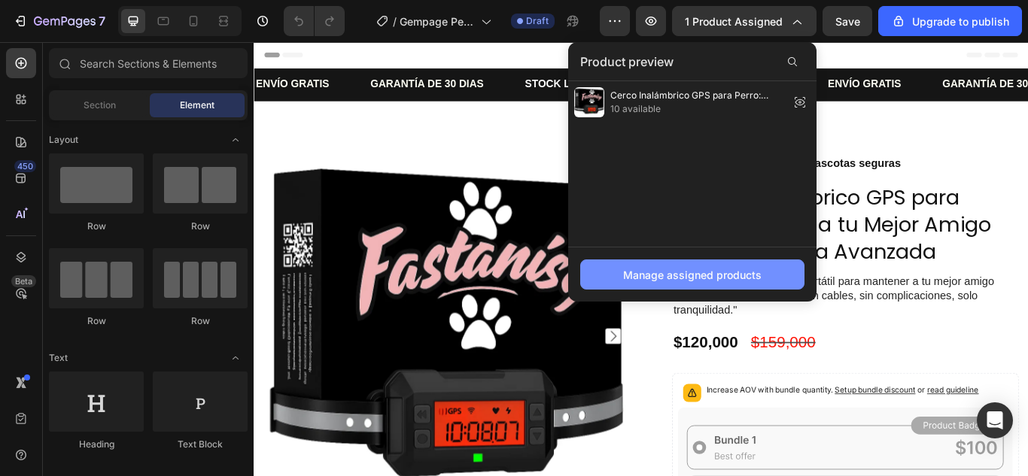
click at [694, 272] on div "Manage assigned products" at bounding box center [692, 275] width 138 height 16
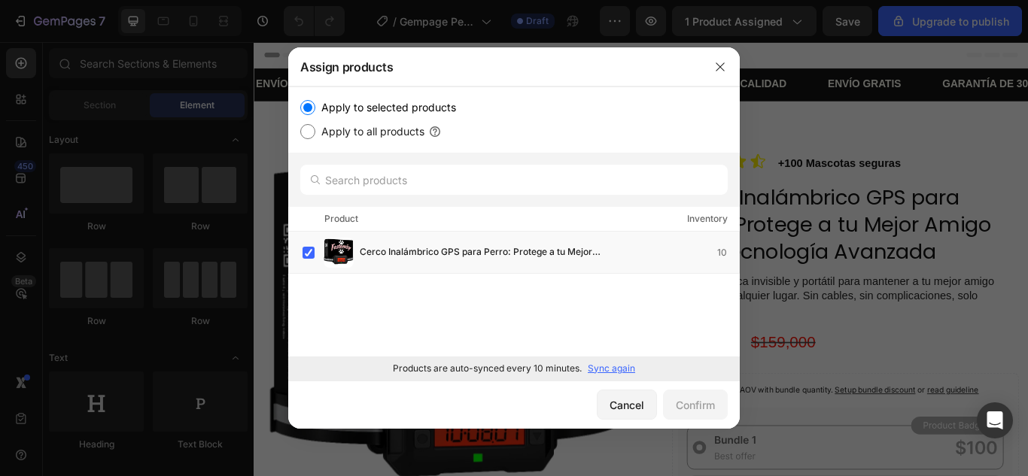
click at [369, 134] on label "Apply to all products" at bounding box center [369, 132] width 109 height 18
click at [315, 134] on input "Apply to all products" at bounding box center [307, 131] width 15 height 15
radio input "true"
click at [382, 104] on label "Apply to selected products" at bounding box center [385, 108] width 141 height 18
click at [315, 104] on input "Apply to selected products" at bounding box center [307, 107] width 15 height 15
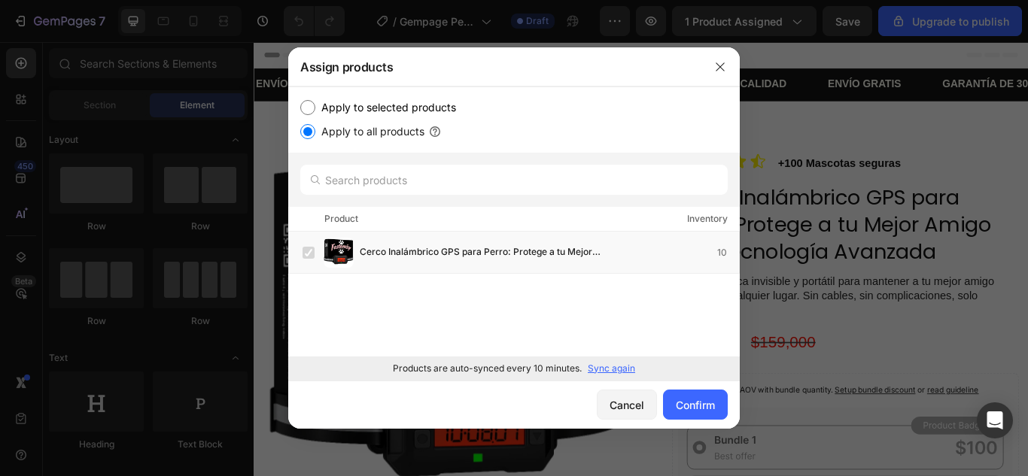
radio input "true"
click at [630, 406] on div "Cancel" at bounding box center [626, 405] width 35 height 16
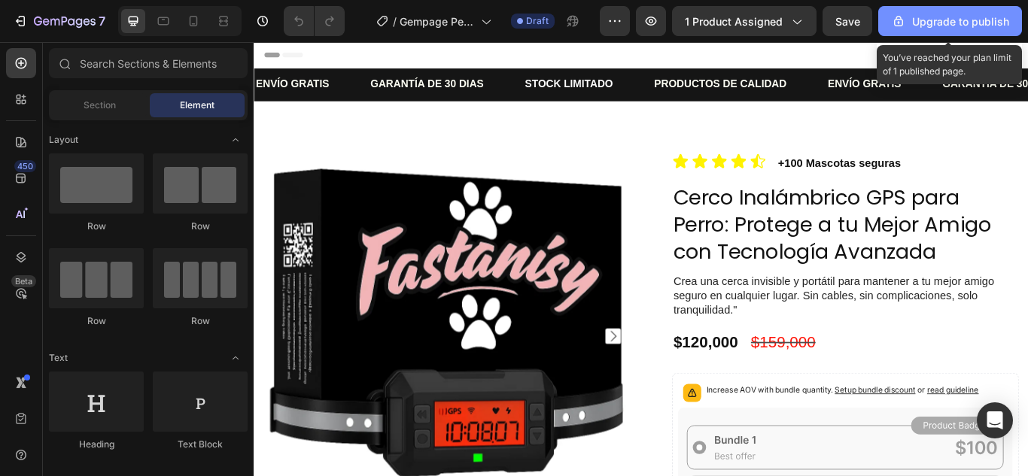
click at [906, 29] on button "Upgrade to publish" at bounding box center [950, 21] width 144 height 30
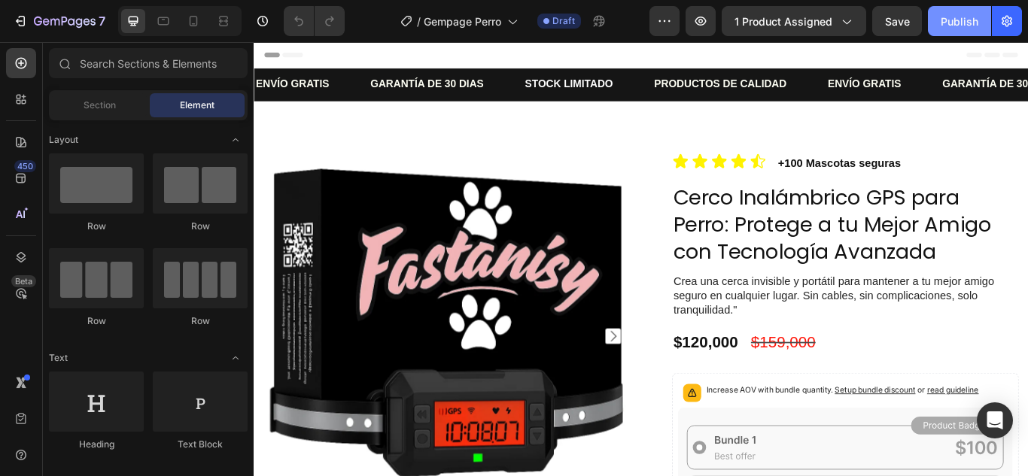
click at [943, 23] on div "Publish" at bounding box center [959, 22] width 38 height 16
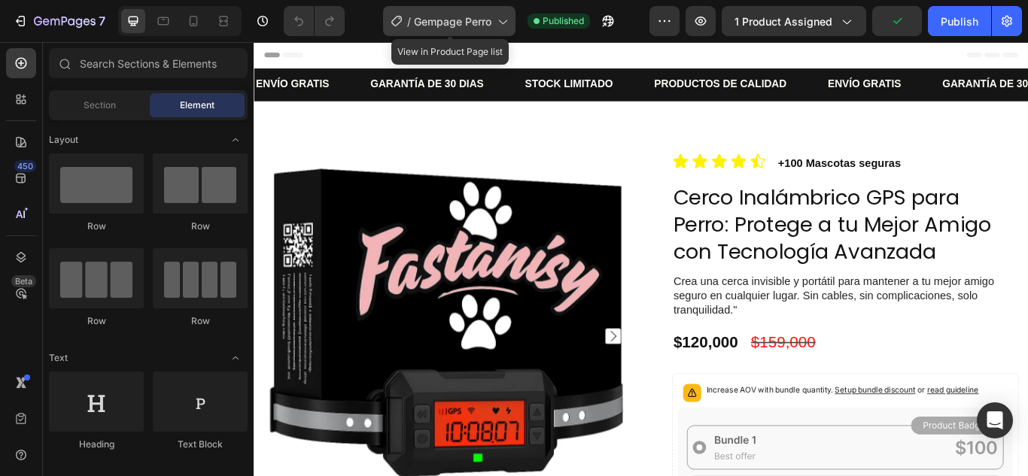
click at [475, 27] on span "Gempage Perro" at bounding box center [452, 22] width 77 height 16
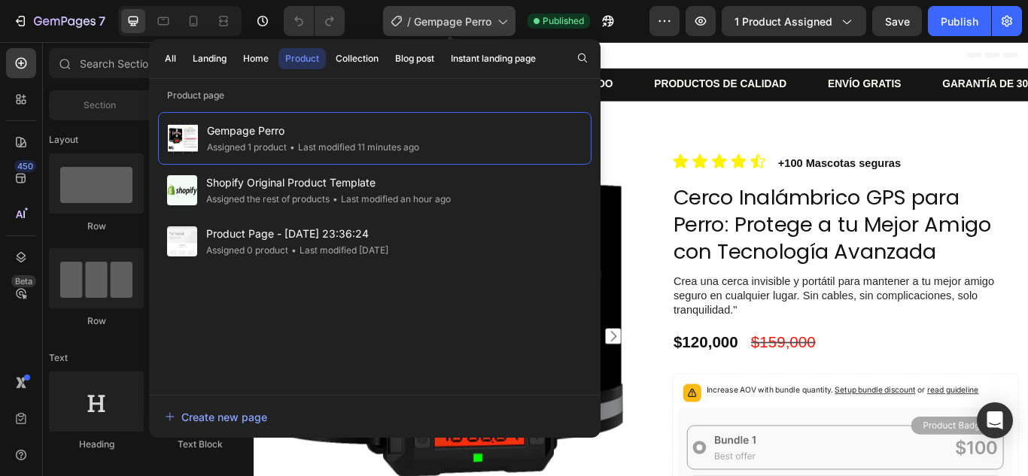
click at [485, 22] on span "Gempage Perro" at bounding box center [452, 22] width 77 height 16
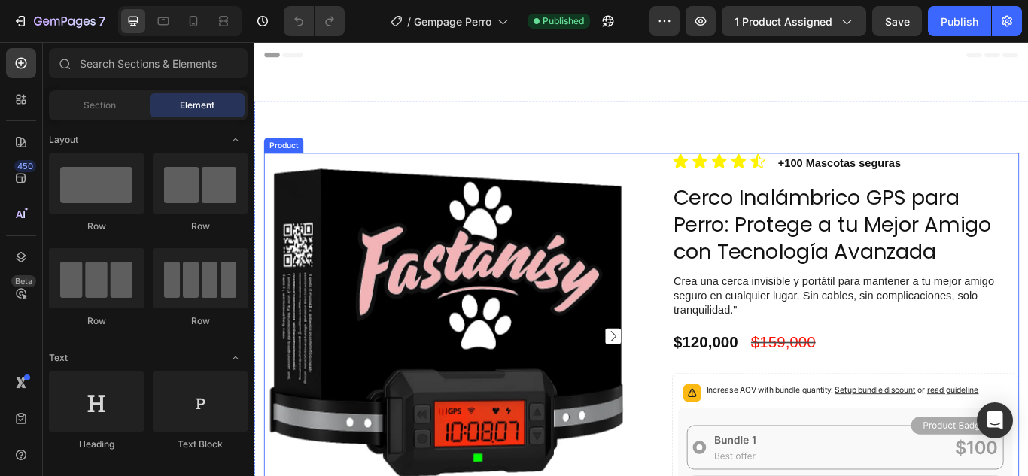
scroll to position [226, 0]
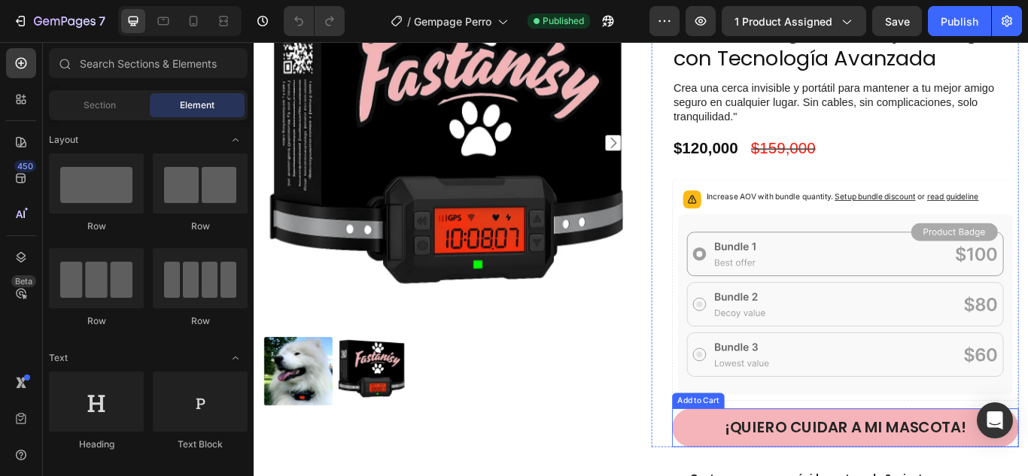
click at [767, 460] on div "Add to Cart" at bounding box center [771, 461] width 55 height 14
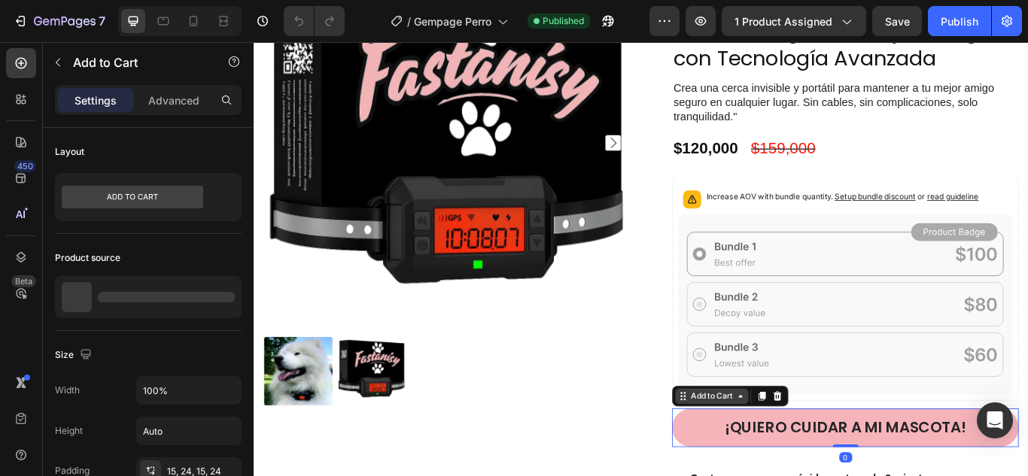
click at [800, 460] on div "Add to Cart" at bounding box center [787, 455] width 85 height 18
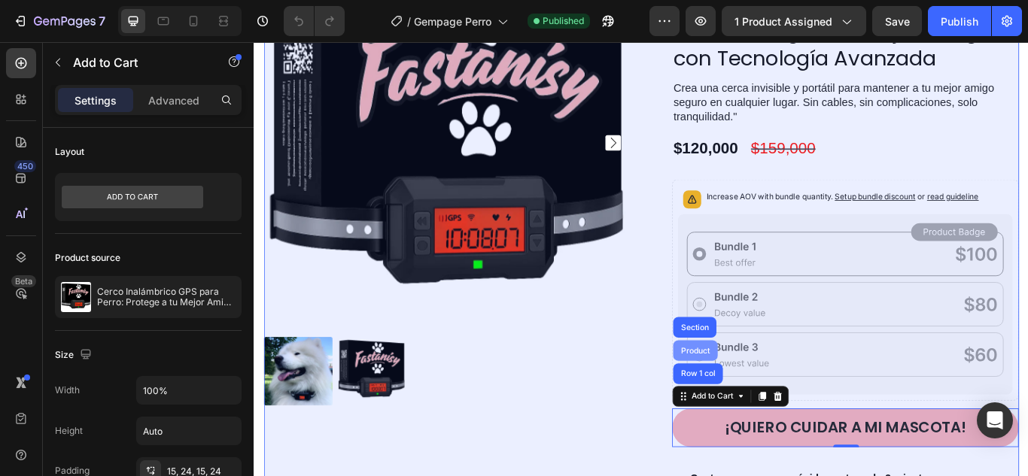
click at [762, 390] on div "Product" at bounding box center [768, 402] width 52 height 24
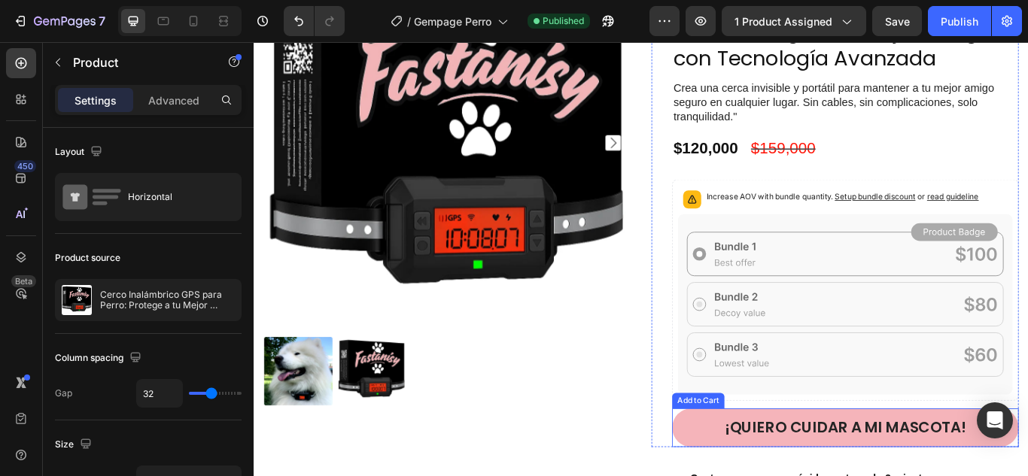
click at [778, 455] on div "Add to Cart" at bounding box center [771, 461] width 55 height 14
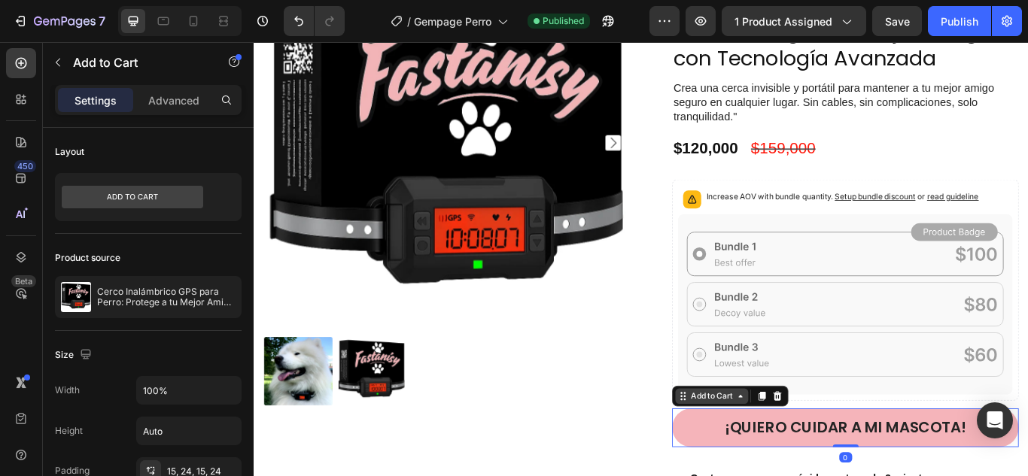
click at [778, 455] on div "Add to Cart" at bounding box center [787, 455] width 55 height 14
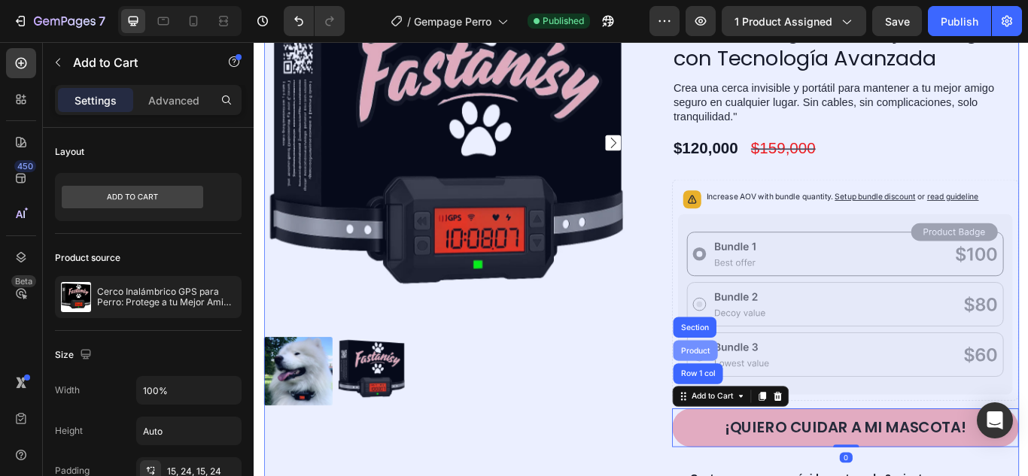
click at [770, 398] on div "Product" at bounding box center [768, 401] width 40 height 9
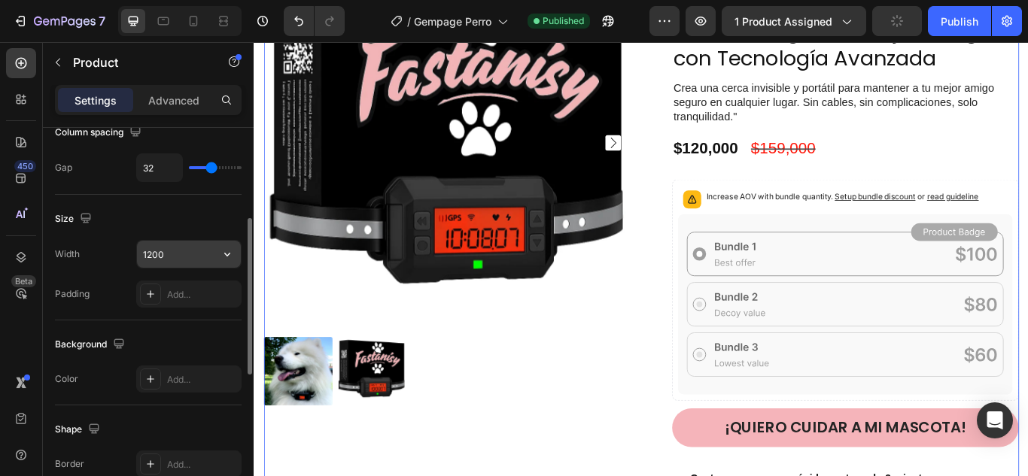
scroll to position [0, 0]
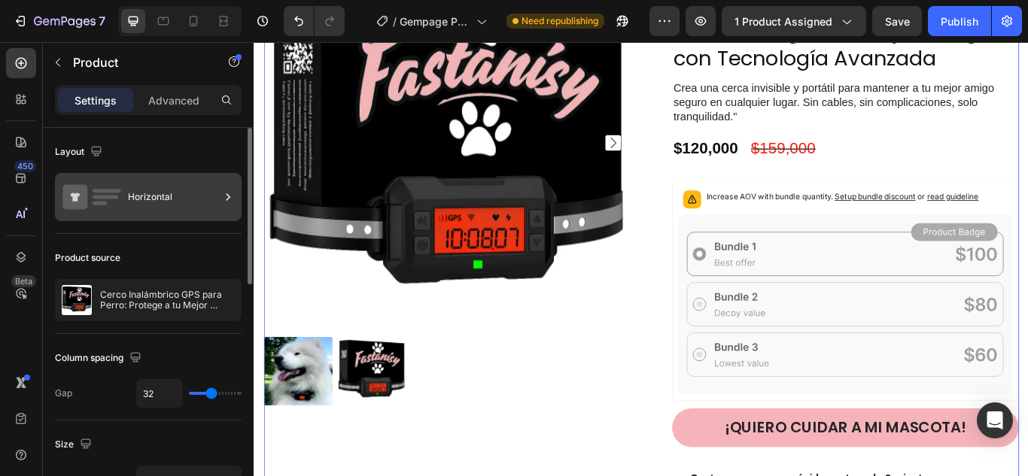
click at [124, 211] on div "Horizontal" at bounding box center [148, 197] width 187 height 48
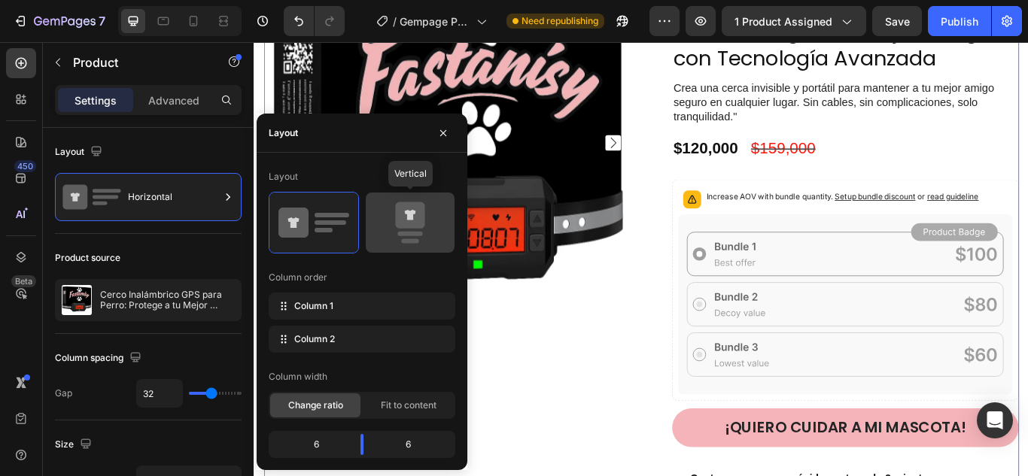
click at [434, 229] on icon at bounding box center [410, 223] width 71 height 42
type input "0"
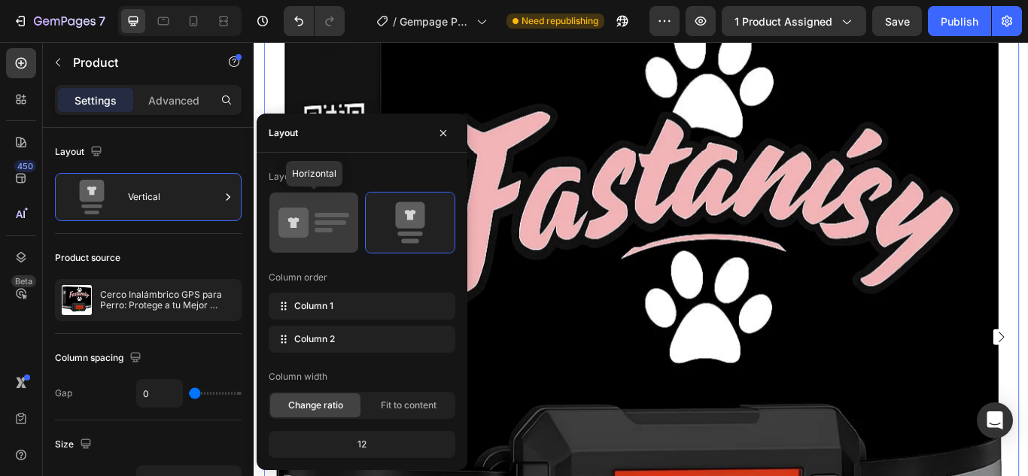
click at [343, 221] on rect at bounding box center [330, 222] width 32 height 5
type input "32"
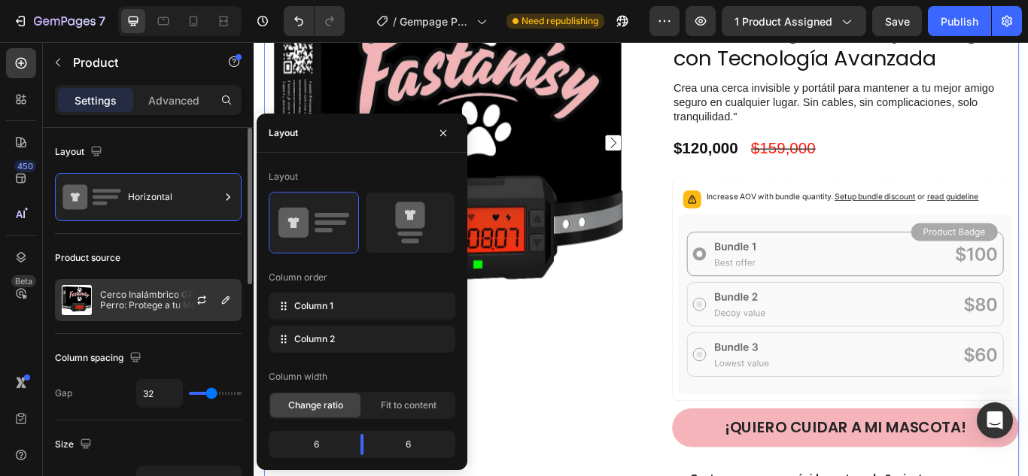
scroll to position [587, 0]
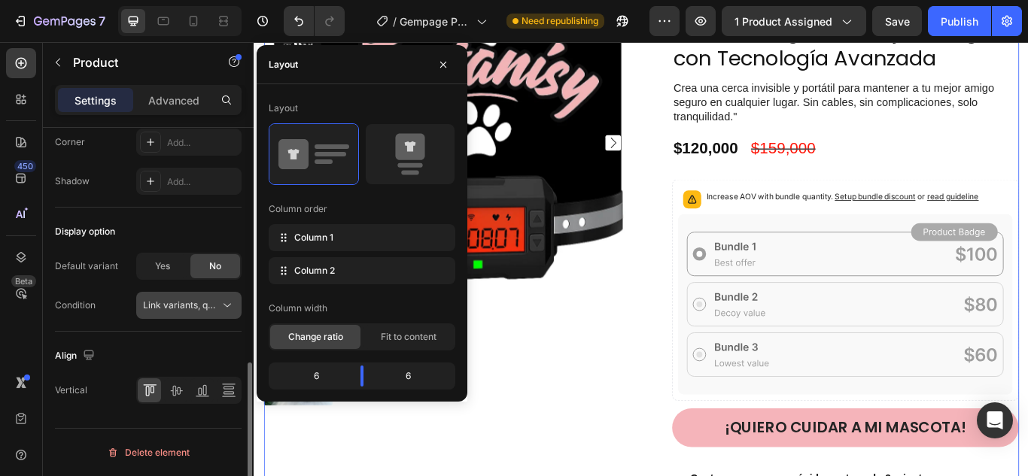
click at [187, 309] on span "Link variants, quantity <br> between same products" at bounding box center [254, 304] width 222 height 11
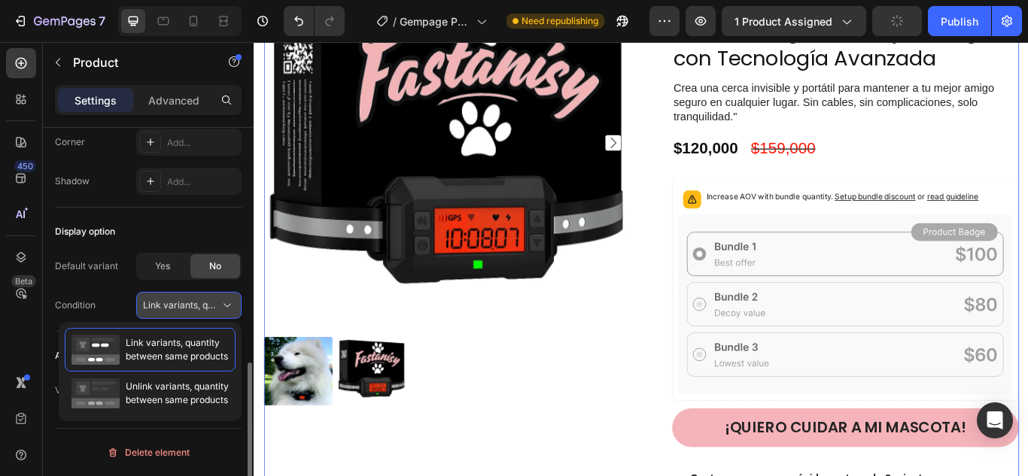
click at [187, 308] on span "Link variants, quantity <br> between same products" at bounding box center [254, 304] width 222 height 11
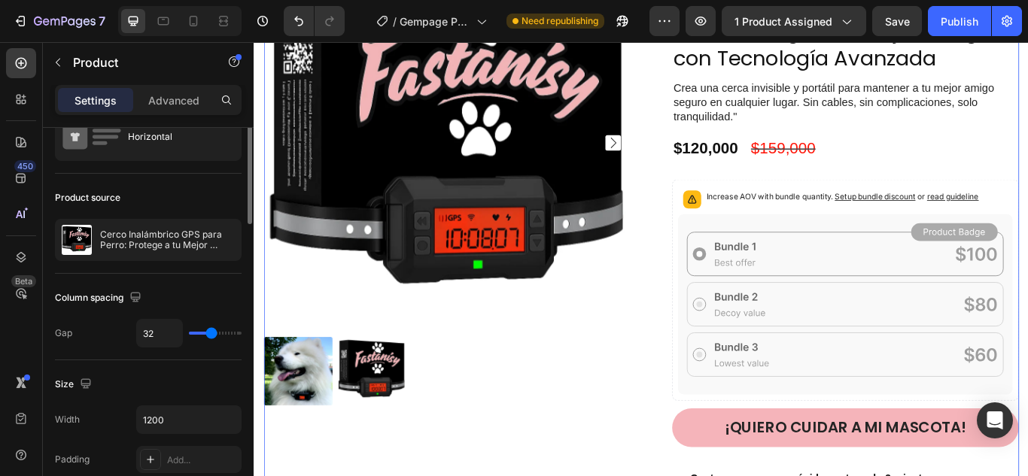
scroll to position [0, 0]
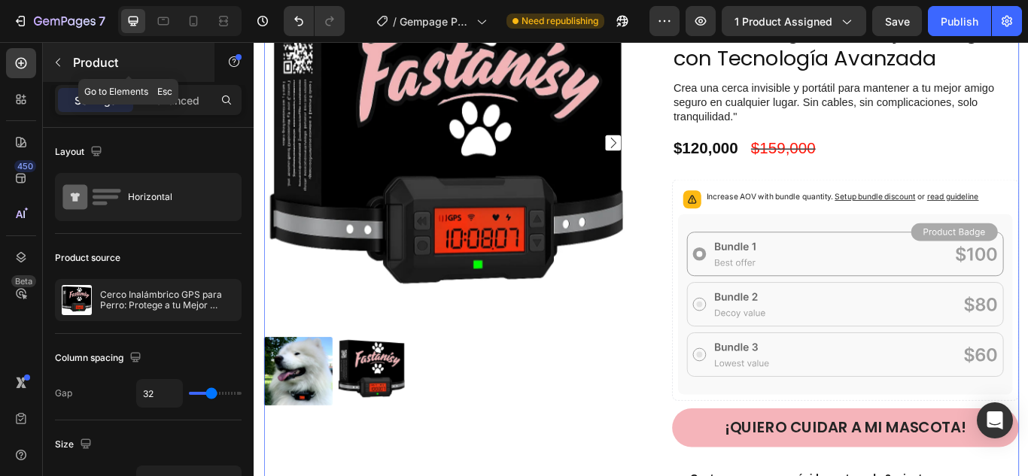
click at [56, 54] on button "button" at bounding box center [58, 62] width 24 height 24
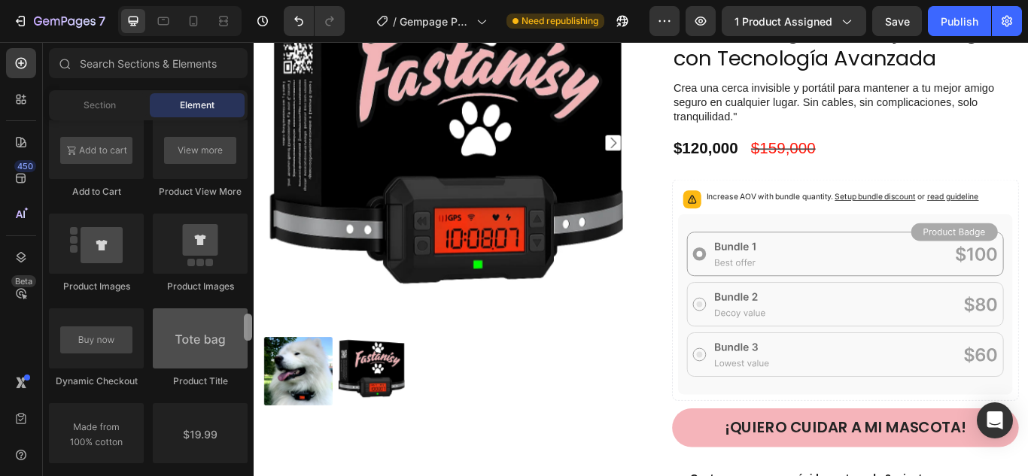
scroll to position [2259, 0]
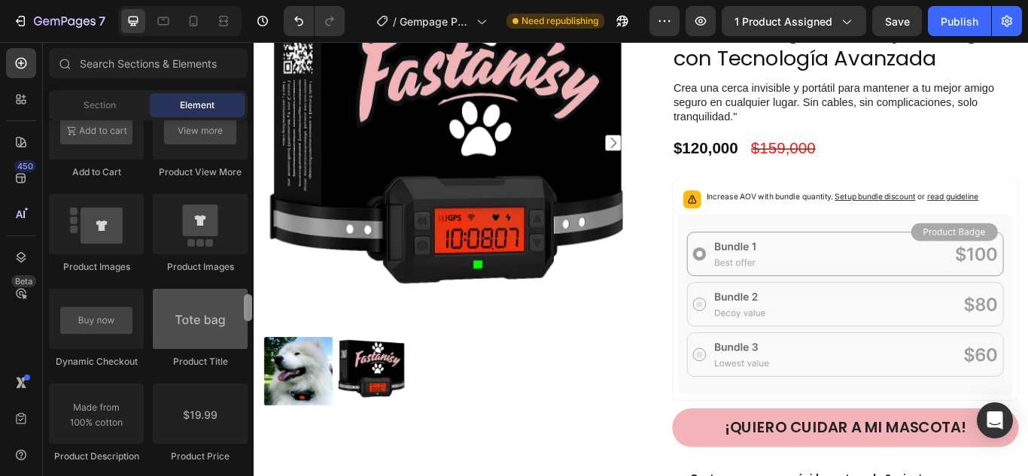
drag, startPoint x: 248, startPoint y: 266, endPoint x: 240, endPoint y: 313, distance: 47.2
click at [240, 313] on div "Layout Row Row Row Row Text Heading Text Block Button Button Button Media Image…" at bounding box center [148, 296] width 211 height 352
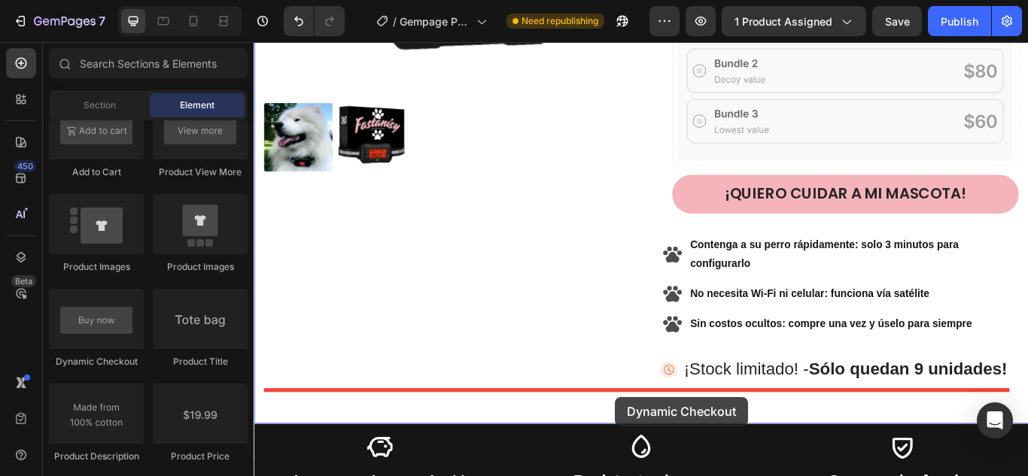
scroll to position [521, 0]
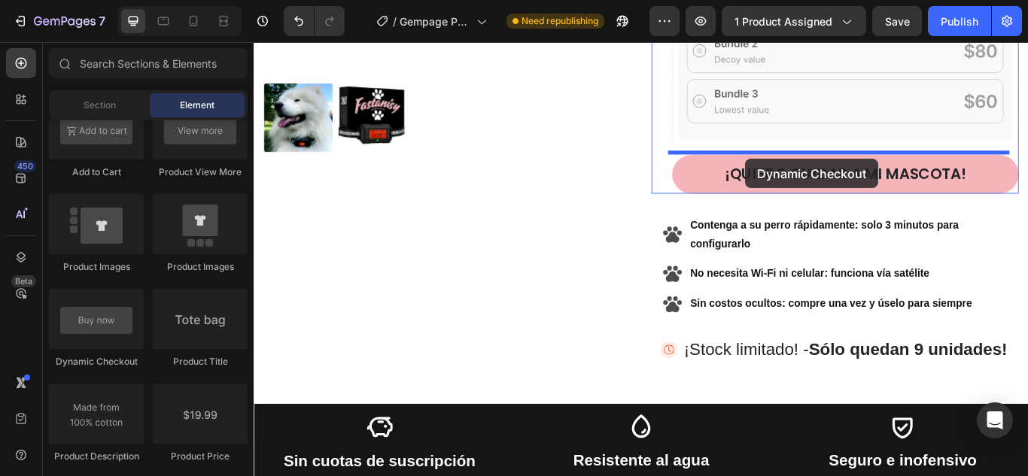
drag, startPoint x: 385, startPoint y: 375, endPoint x: 826, endPoint y: 178, distance: 482.9
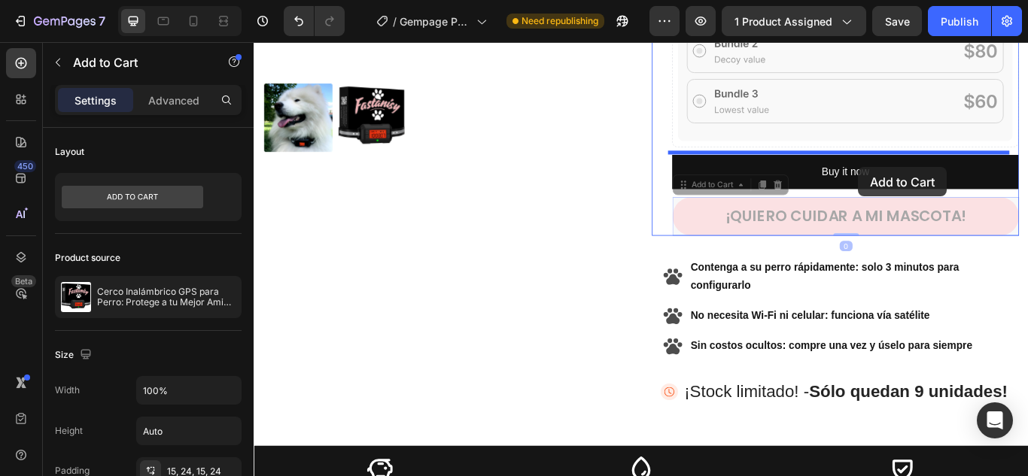
drag, startPoint x: 962, startPoint y: 239, endPoint x: 958, endPoint y: 188, distance: 51.2
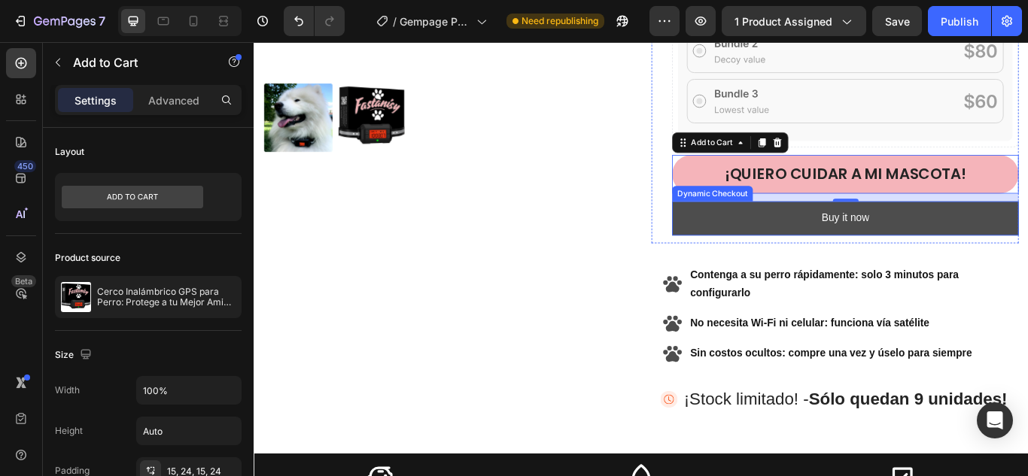
click at [879, 245] on button "Buy it now" at bounding box center [943, 248] width 404 height 40
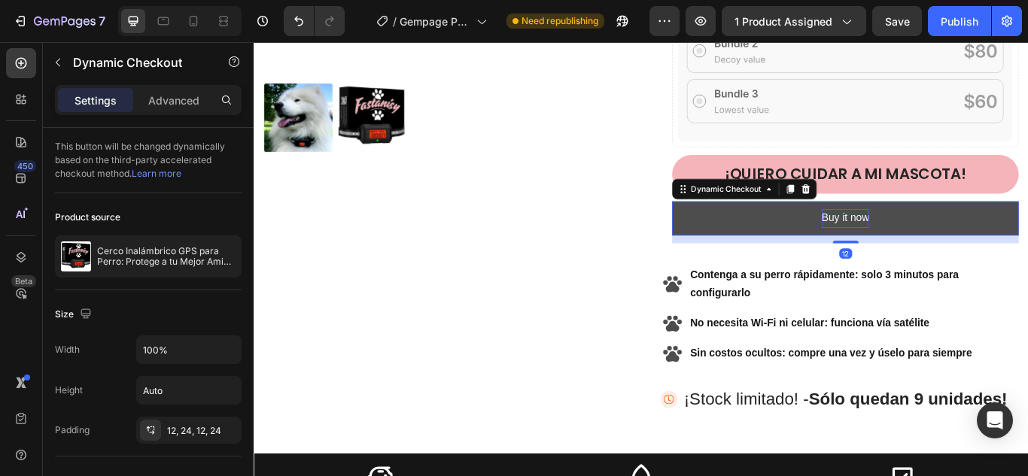
click at [925, 251] on div "Buy it now" at bounding box center [944, 248] width 56 height 22
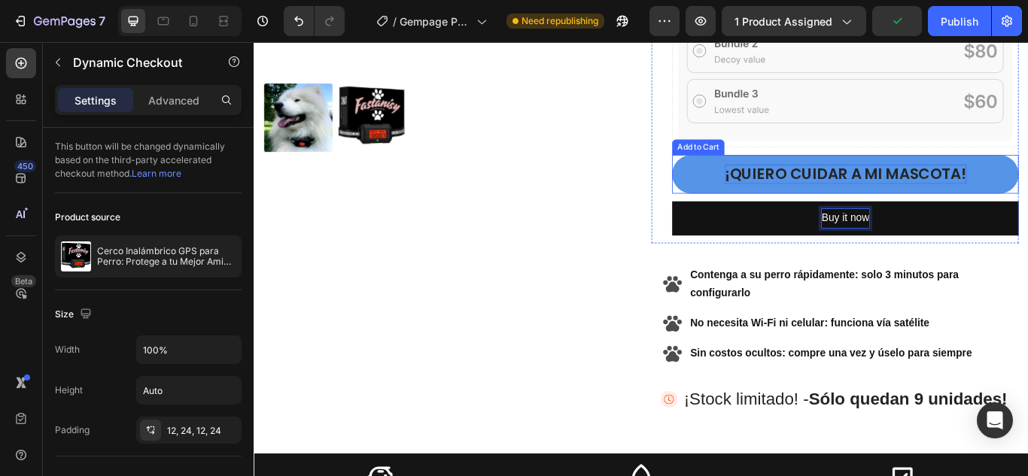
click at [946, 188] on div "¡qUIERO CUIDAR A MI MASCOTA!" at bounding box center [943, 196] width 281 height 23
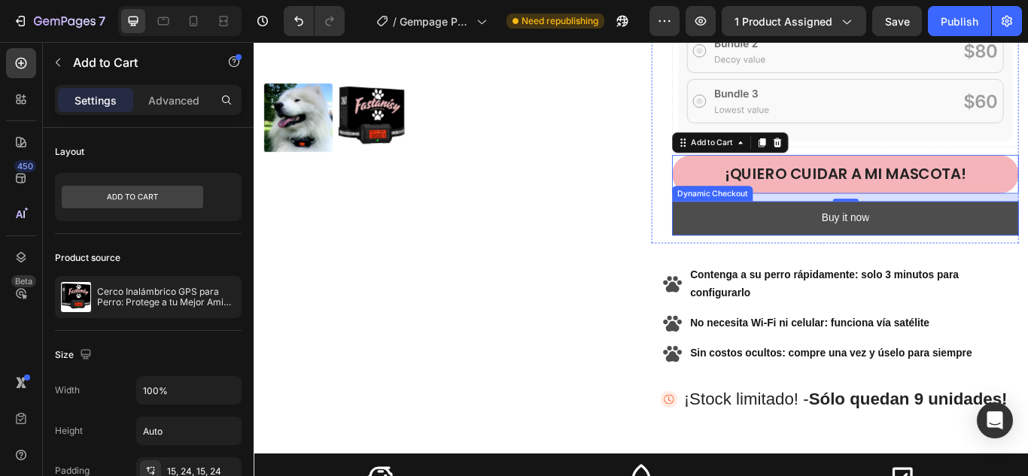
click at [971, 243] on button "Buy it now" at bounding box center [943, 248] width 404 height 40
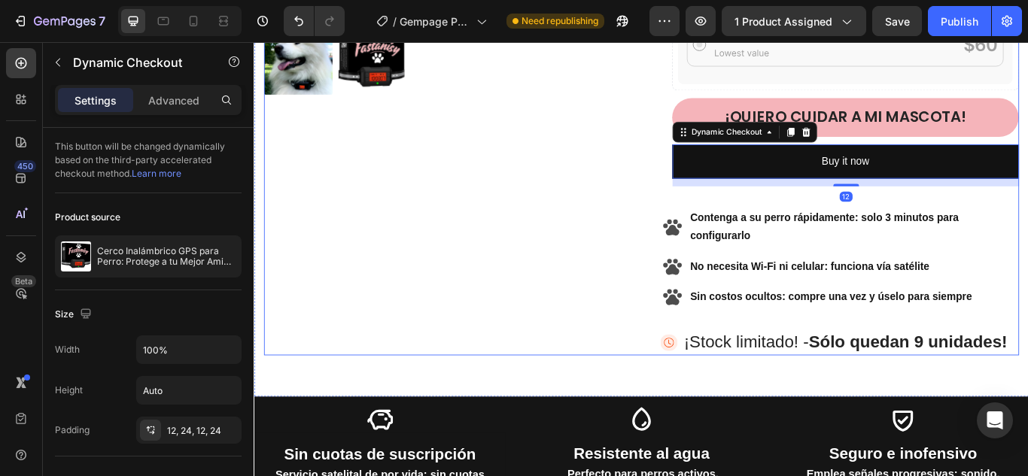
scroll to position [597, 0]
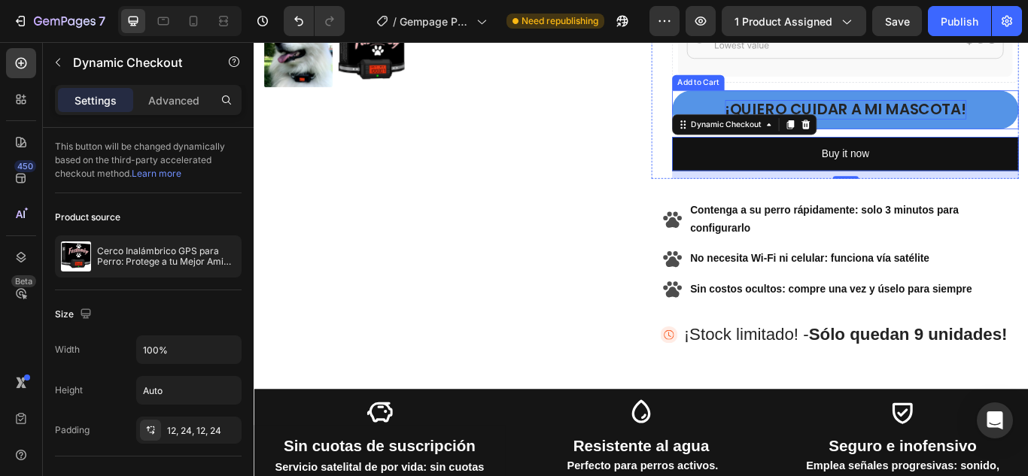
click at [934, 119] on div "¡qUIERO CUIDAR A MI MASCOTA!" at bounding box center [943, 121] width 281 height 23
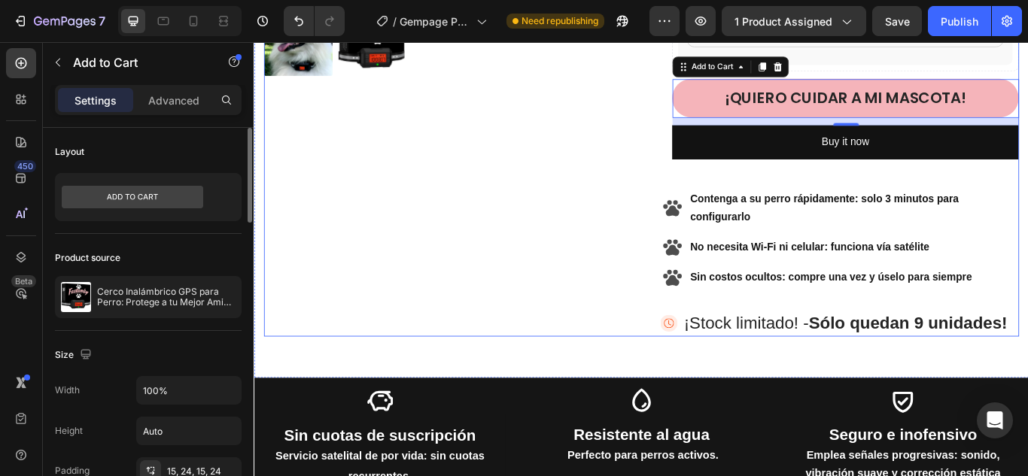
scroll to position [521, 0]
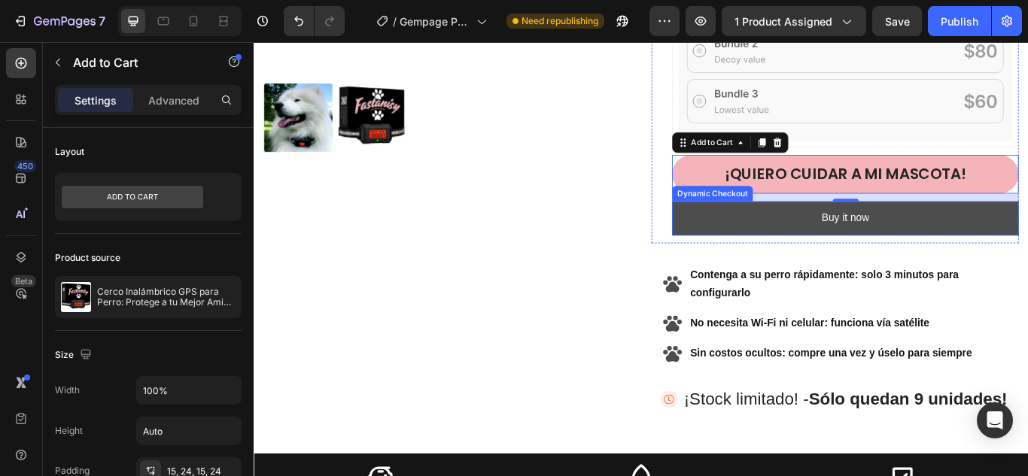
click at [879, 245] on button "Buy it now" at bounding box center [943, 248] width 404 height 40
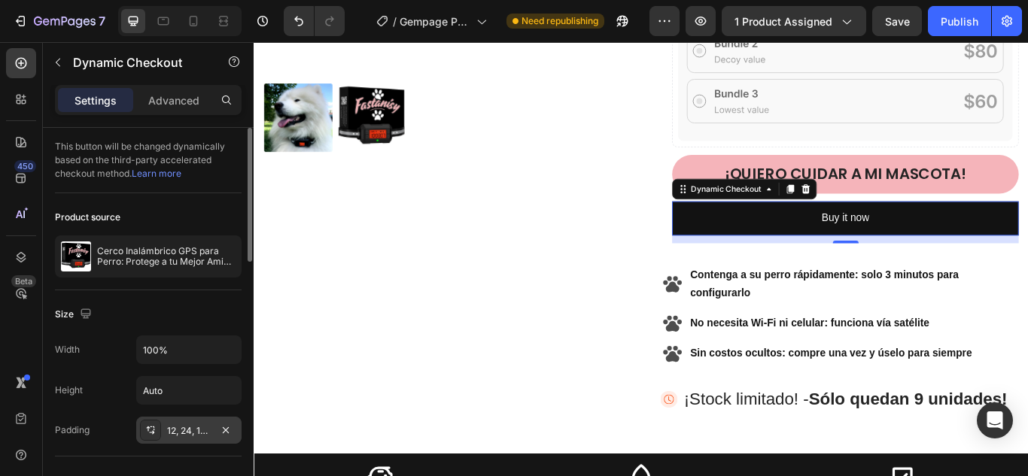
click at [206, 436] on div "12, 24, 12, 24" at bounding box center [189, 431] width 44 height 14
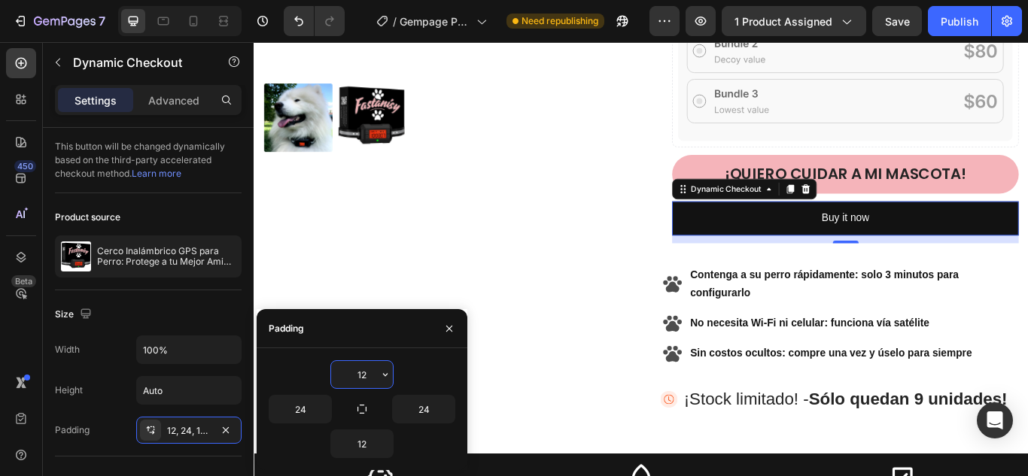
click at [361, 376] on input "12" at bounding box center [362, 374] width 62 height 27
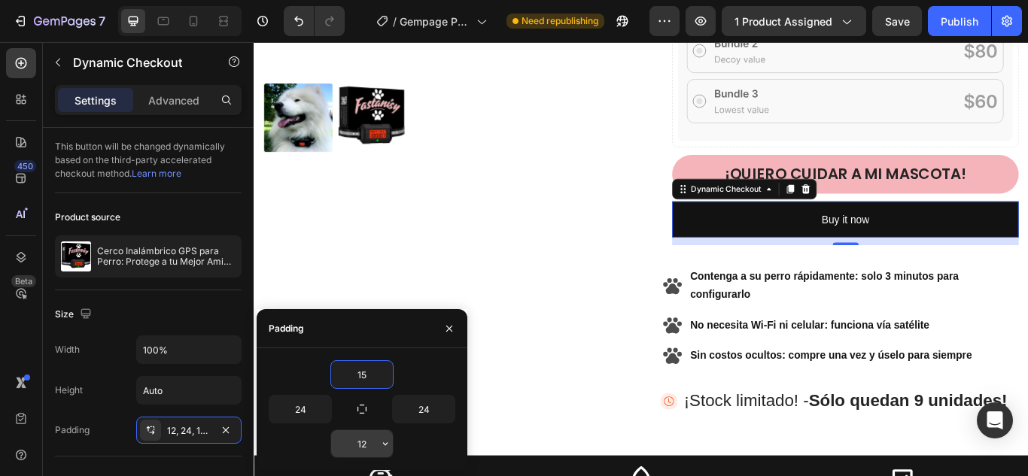
type input "15"
click at [363, 448] on input "12" at bounding box center [362, 443] width 62 height 27
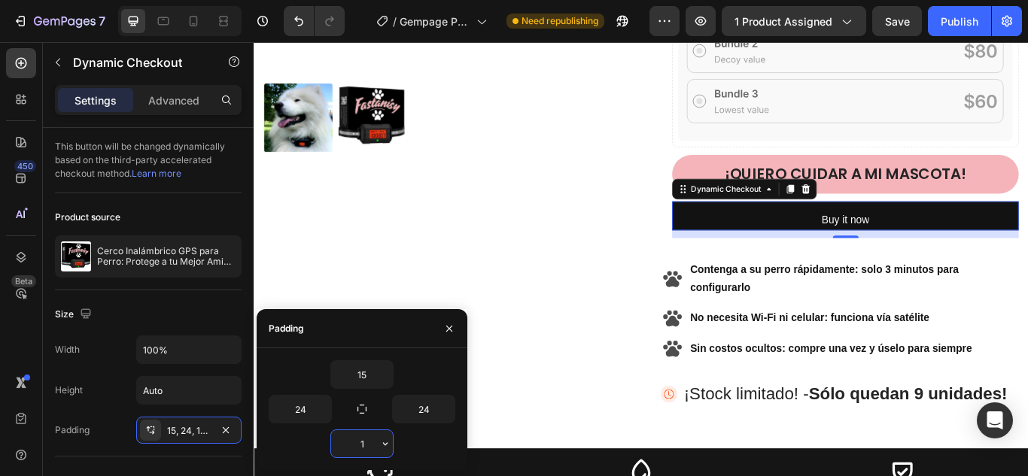
type input "15"
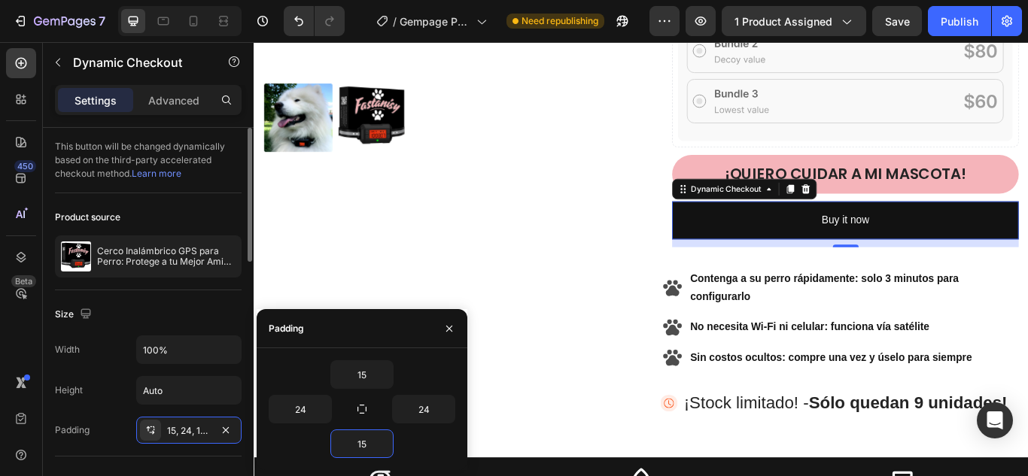
click at [204, 317] on div "Size" at bounding box center [148, 314] width 187 height 24
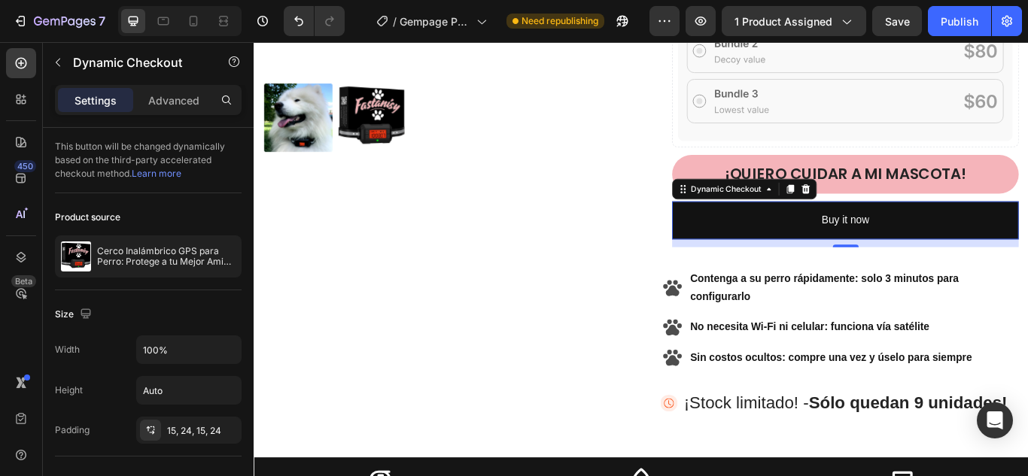
scroll to position [749, 0]
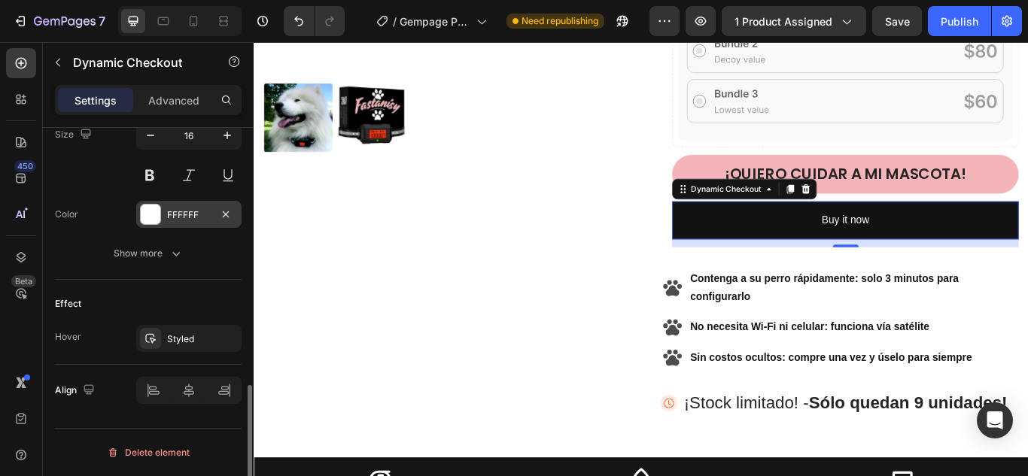
click at [199, 210] on div "FFFFFF" at bounding box center [189, 215] width 44 height 14
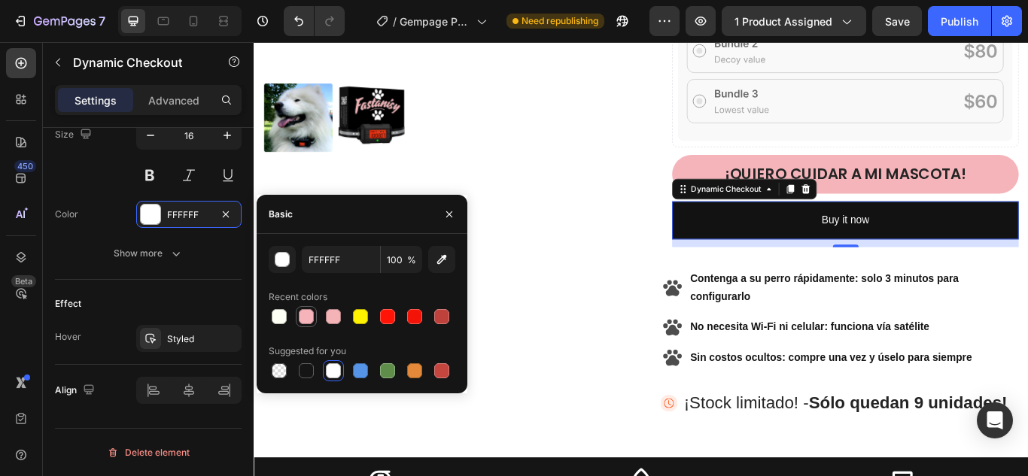
click at [311, 312] on div at bounding box center [306, 316] width 15 height 15
click at [312, 369] on div at bounding box center [306, 370] width 15 height 15
click at [107, 277] on div "Text Styles Paragraph 1 Font Sans-serif Size 16 Color 151515 Show more" at bounding box center [148, 137] width 187 height 285
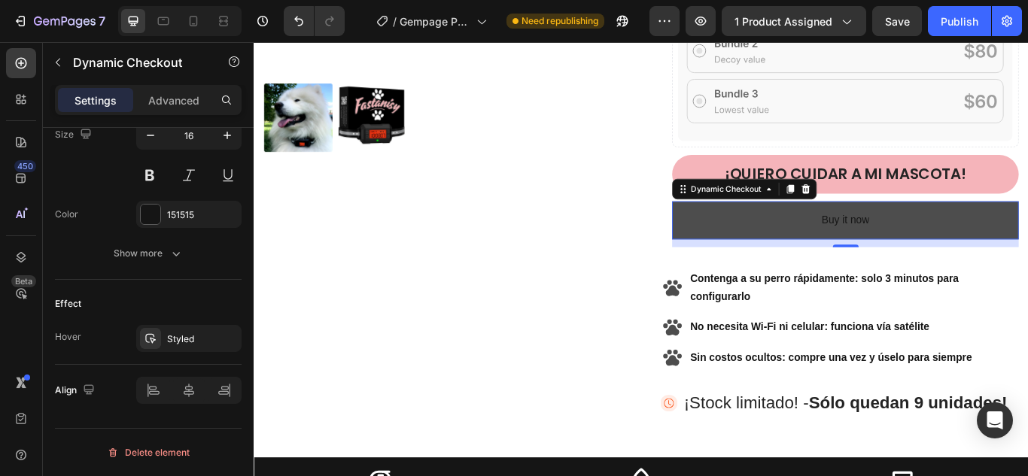
click at [999, 254] on button "Buy it now" at bounding box center [943, 250] width 404 height 44
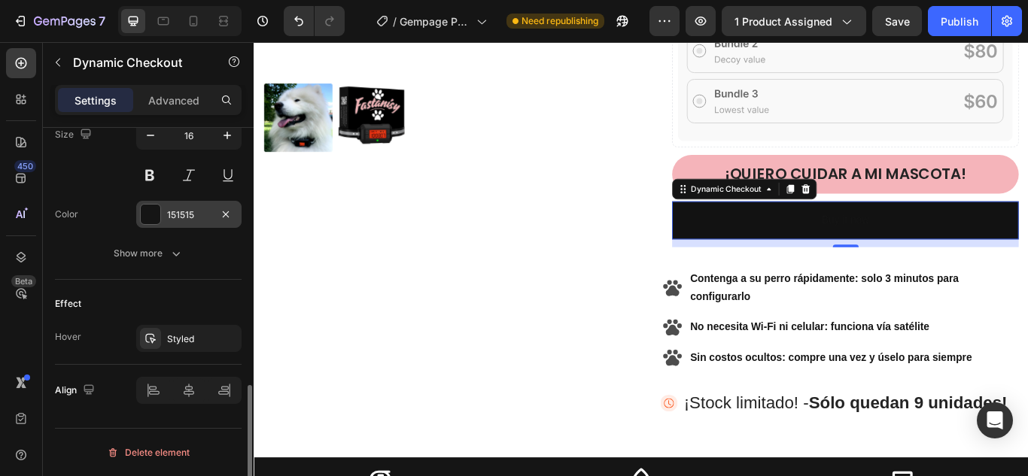
scroll to position [674, 0]
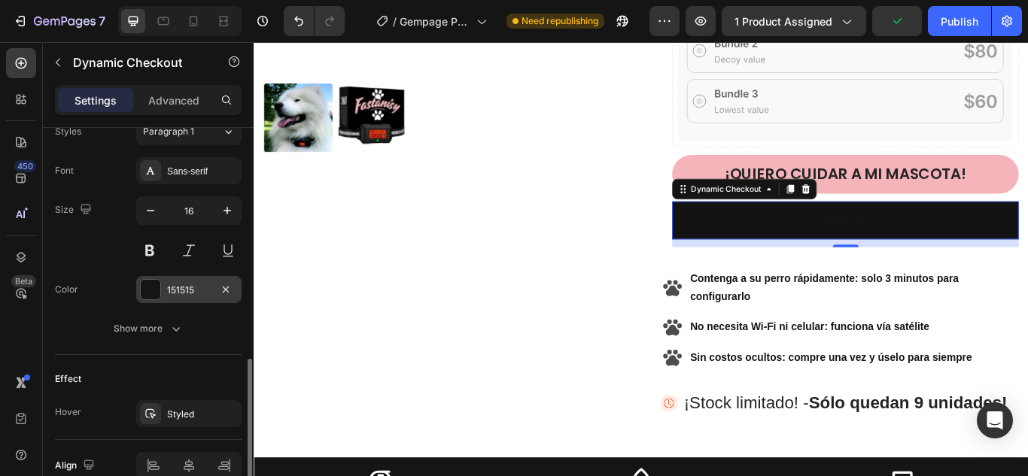
click at [201, 285] on div "151515" at bounding box center [189, 291] width 44 height 14
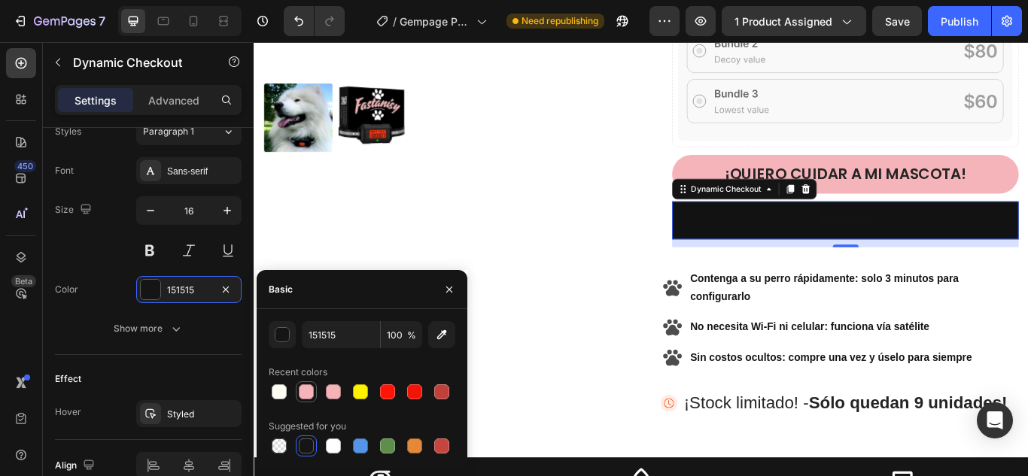
click at [299, 395] on div at bounding box center [306, 391] width 15 height 15
type input "F5B4BA"
click at [303, 390] on div at bounding box center [306, 391] width 15 height 15
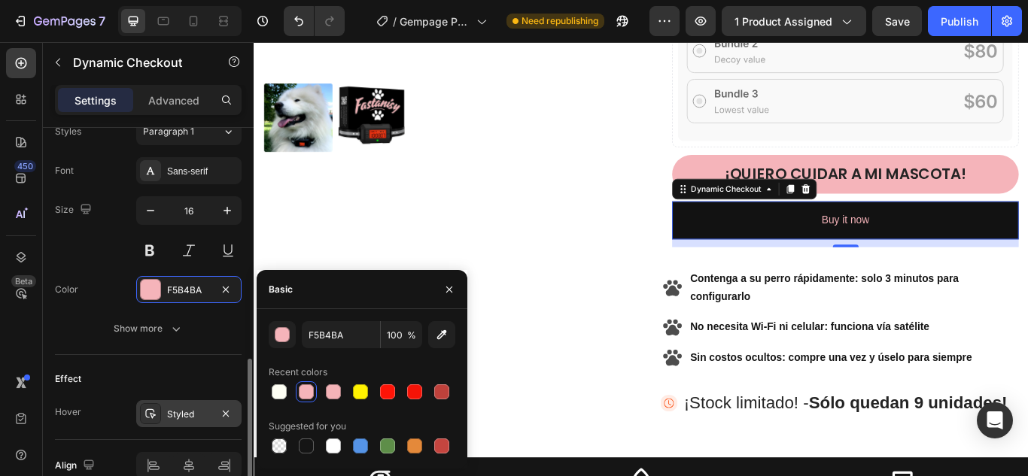
click at [181, 403] on div "Styled" at bounding box center [188, 413] width 105 height 27
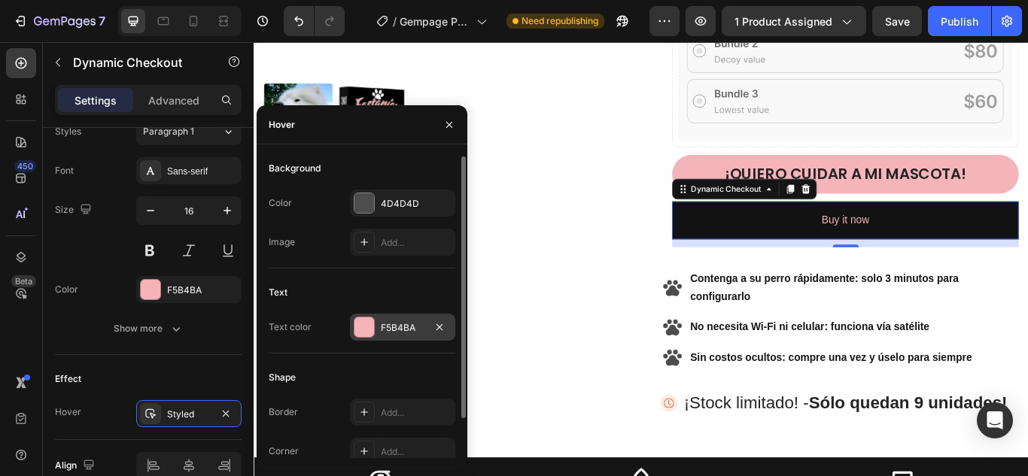
click at [398, 329] on div "F5B4BA" at bounding box center [403, 328] width 44 height 14
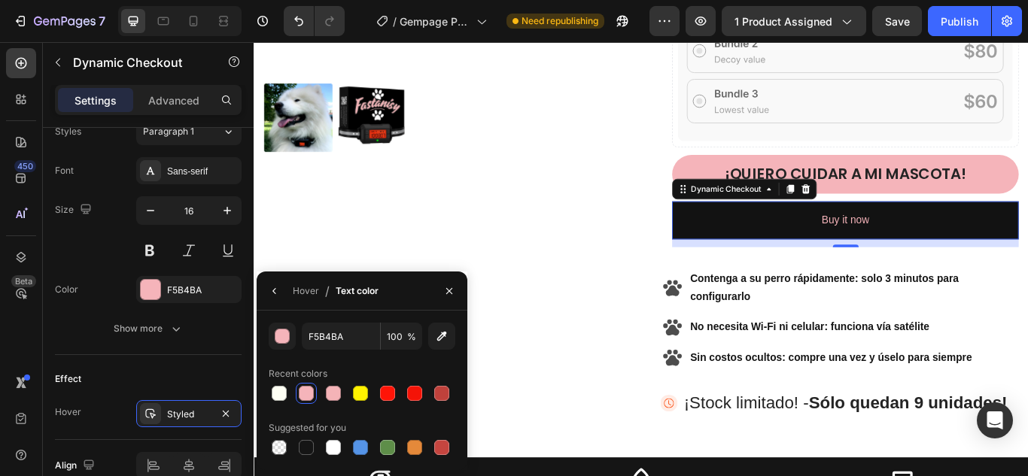
click at [305, 393] on div at bounding box center [306, 393] width 15 height 15
click at [174, 378] on div "Effect" at bounding box center [148, 379] width 187 height 24
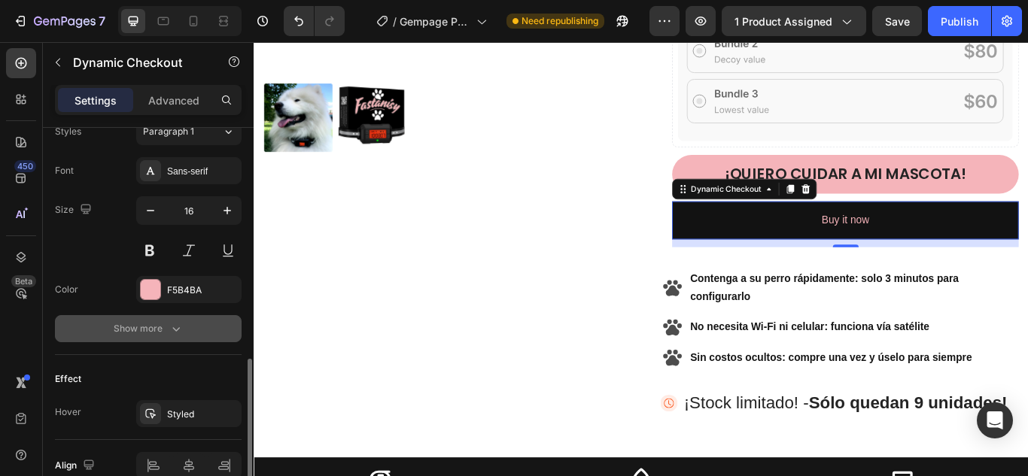
click at [169, 331] on icon "button" at bounding box center [176, 328] width 15 height 15
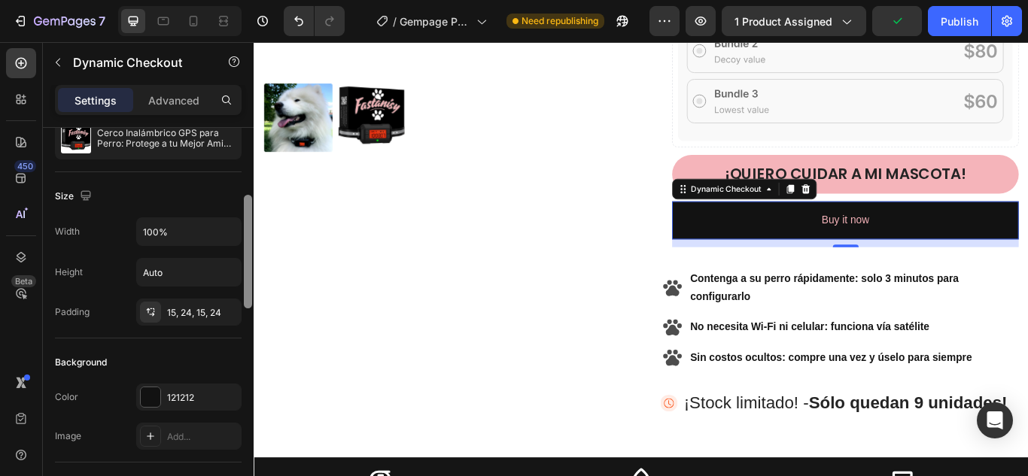
scroll to position [144, 0]
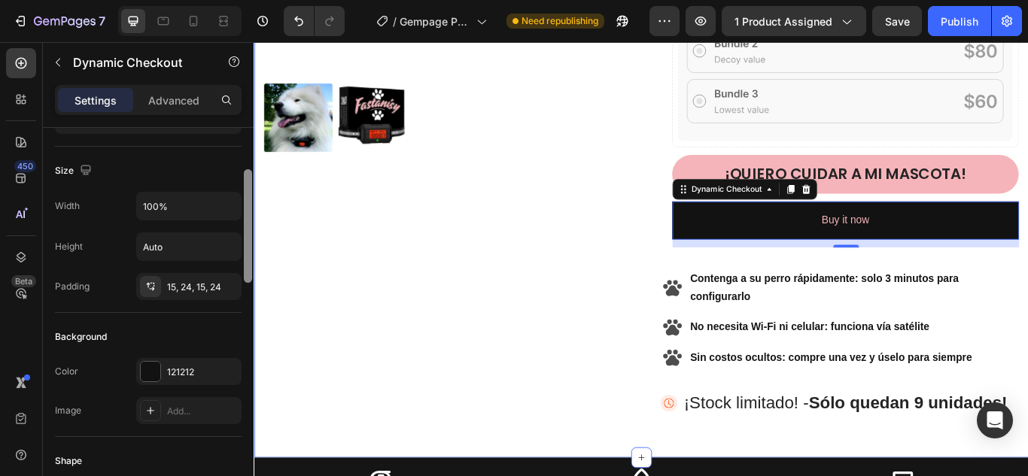
drag, startPoint x: 500, startPoint y: 251, endPoint x: 257, endPoint y: 308, distance: 248.7
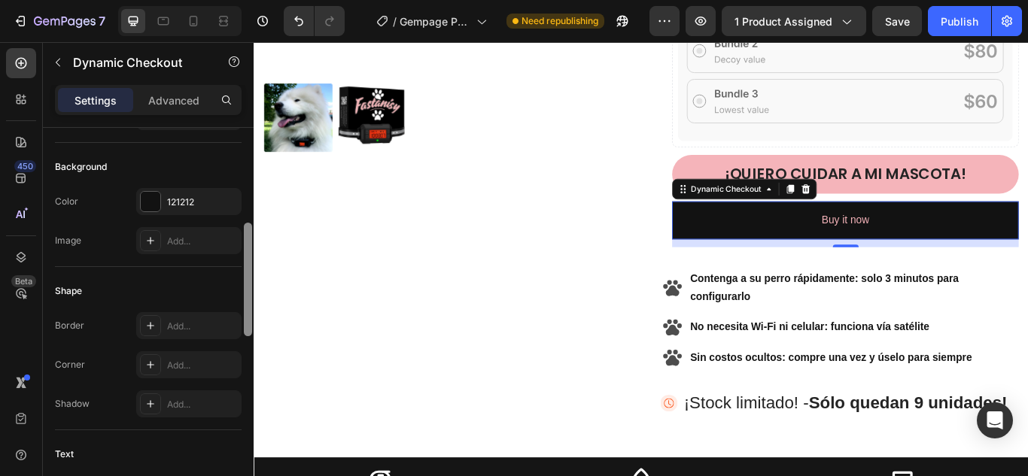
drag, startPoint x: 246, startPoint y: 258, endPoint x: 247, endPoint y: 302, distance: 43.6
click at [247, 302] on div at bounding box center [248, 280] width 8 height 114
click at [190, 196] on div "121212" at bounding box center [189, 200] width 44 height 14
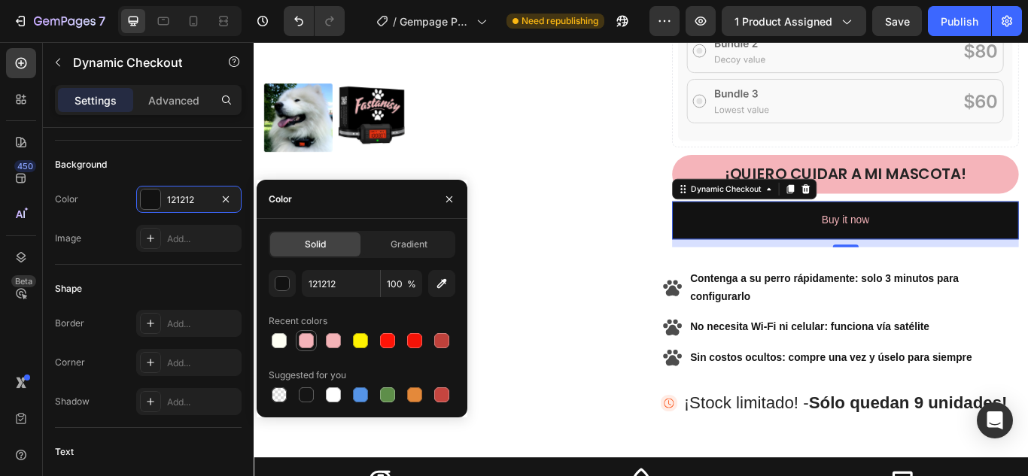
click at [303, 335] on div at bounding box center [306, 340] width 15 height 15
type input "F5B4BA"
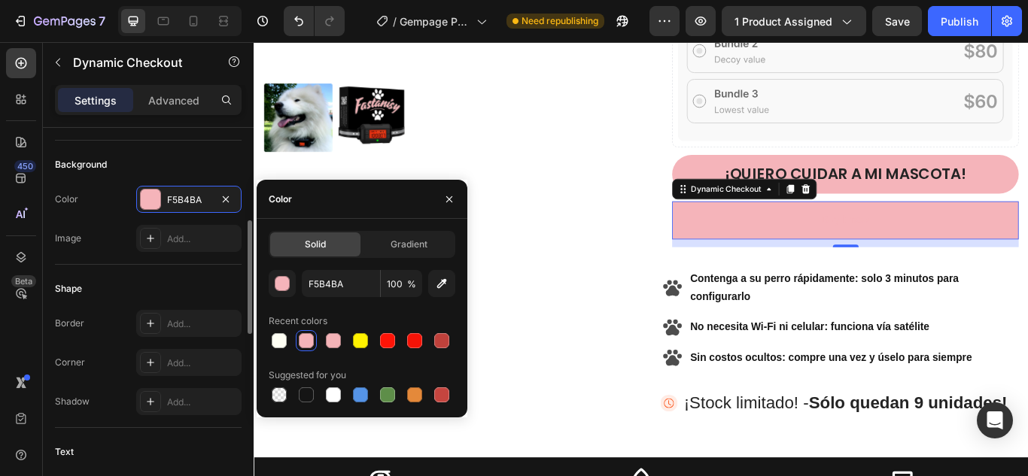
click at [122, 159] on div "Background" at bounding box center [148, 165] width 187 height 24
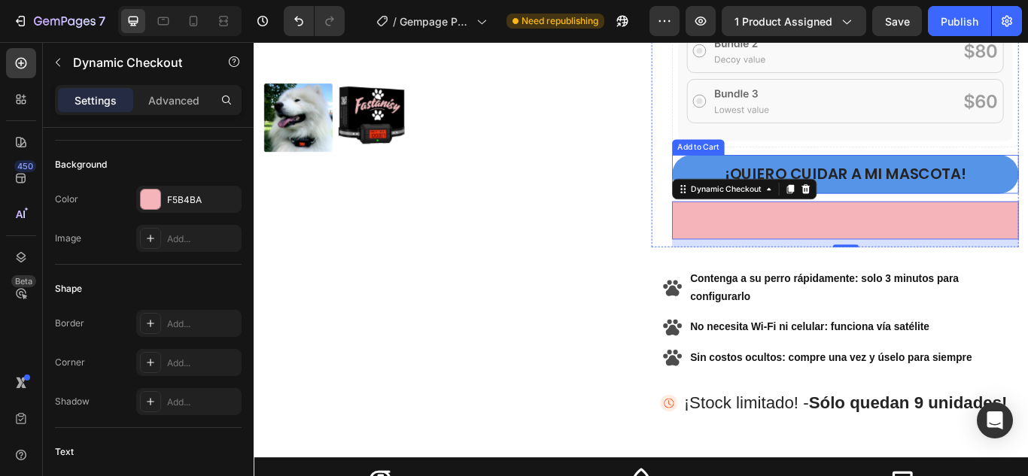
click at [1027, 191] on button "¡qUIERO CUIDAR A MI MASCOTA!" at bounding box center [943, 196] width 404 height 45
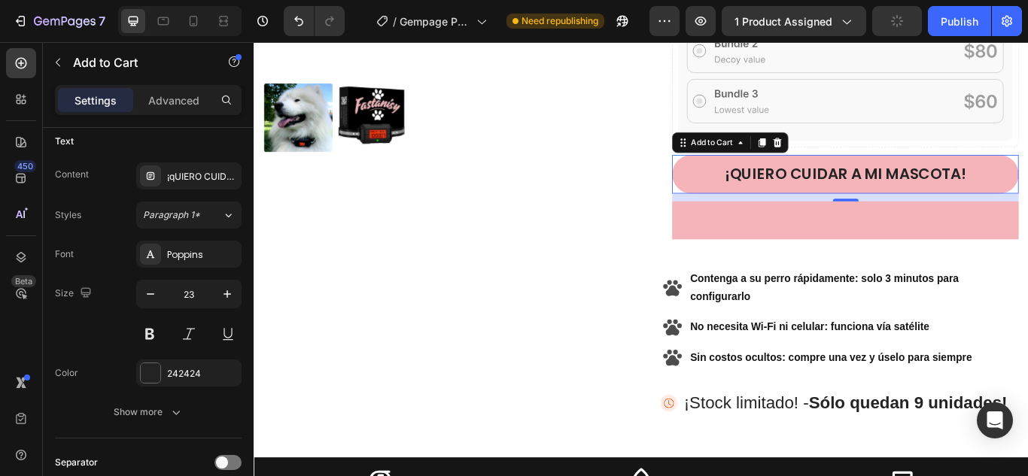
scroll to position [1129, 0]
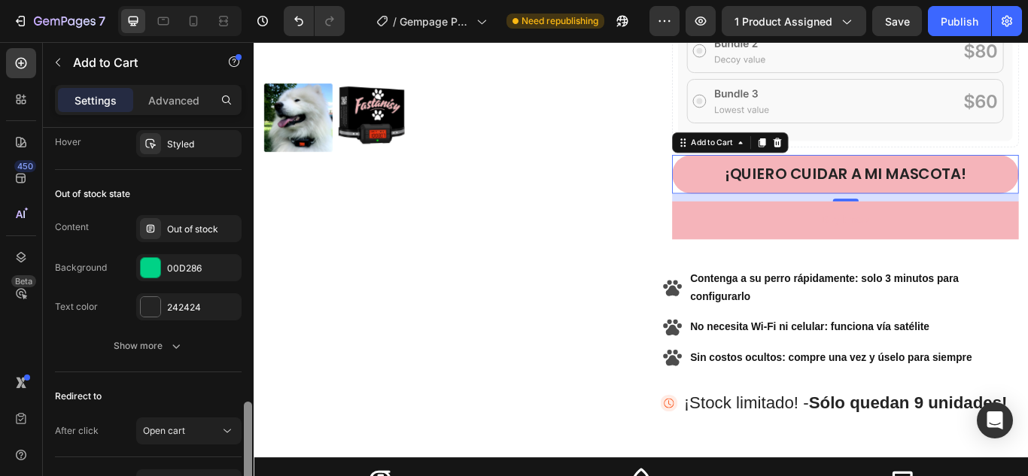
click at [245, 415] on div at bounding box center [248, 449] width 8 height 95
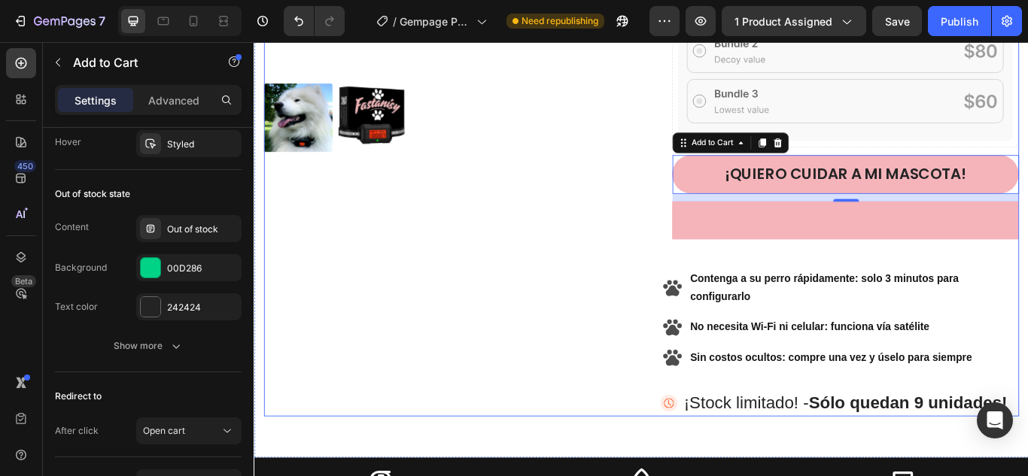
click at [580, 213] on div "Product Images" at bounding box center [479, 64] width 428 height 828
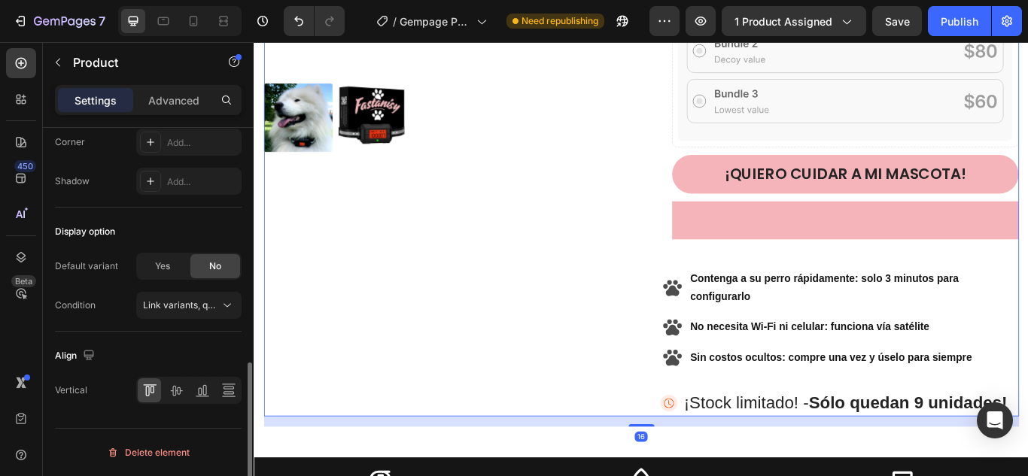
scroll to position [0, 0]
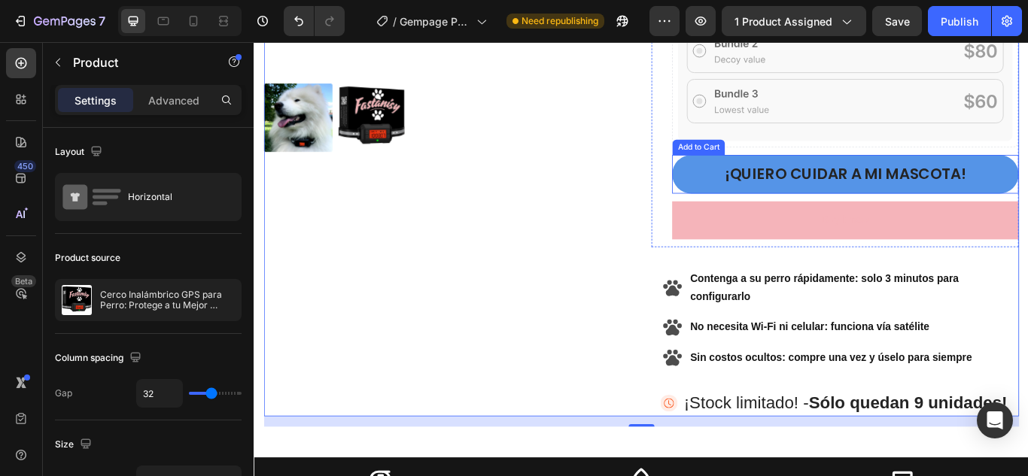
click at [773, 189] on button "¡qUIERO CUIDAR A MI MASCOTA!" at bounding box center [943, 196] width 404 height 45
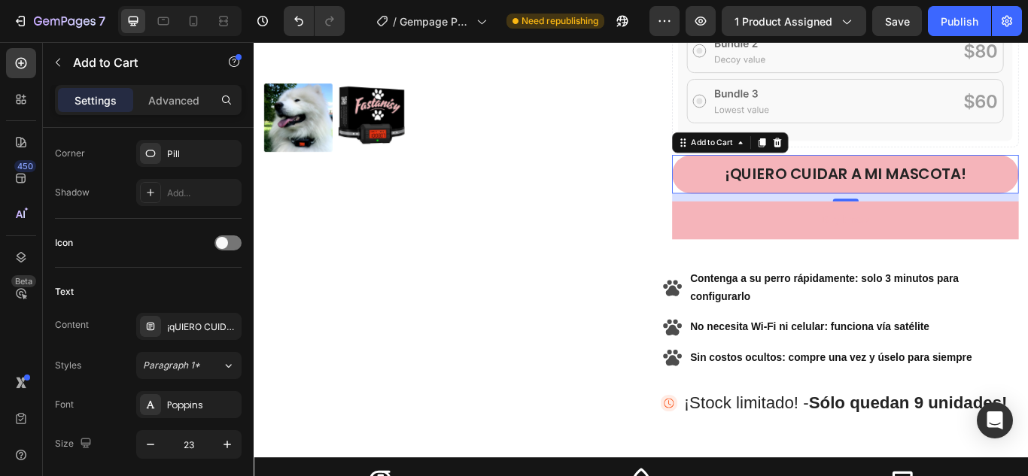
scroll to position [301, 0]
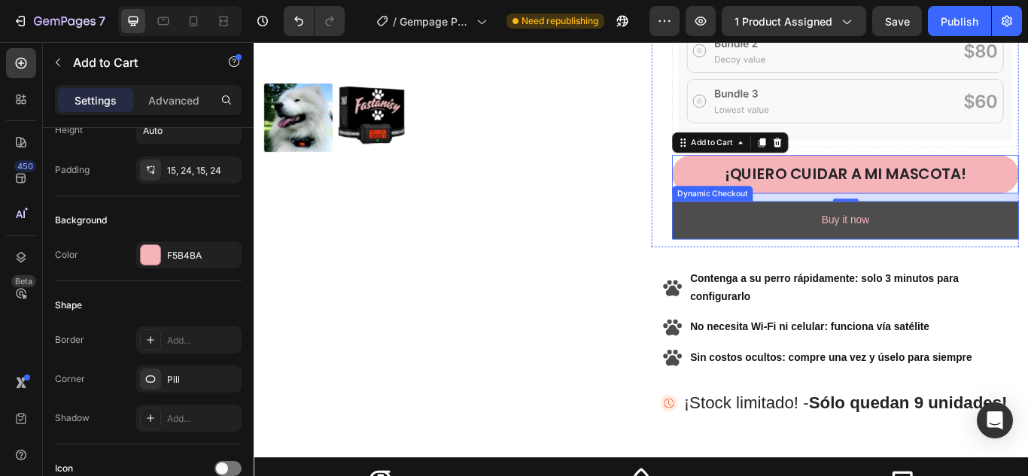
click at [819, 247] on button "Buy it now" at bounding box center [943, 250] width 404 height 44
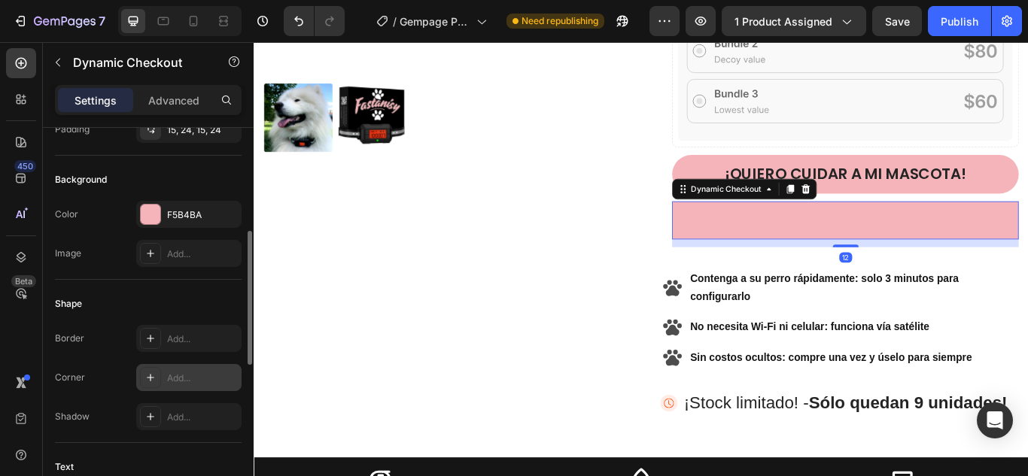
click at [196, 373] on div "Add..." at bounding box center [202, 379] width 71 height 14
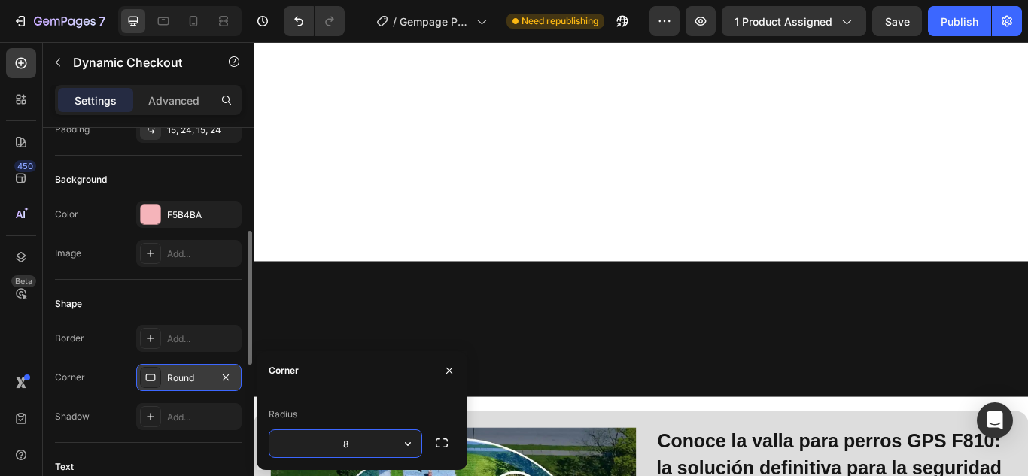
scroll to position [1274, 0]
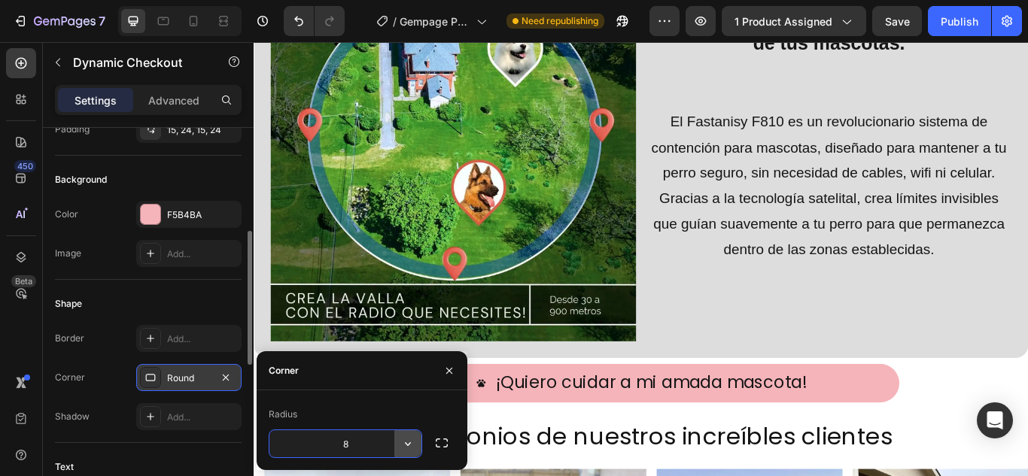
click at [396, 442] on button "button" at bounding box center [407, 443] width 27 height 27
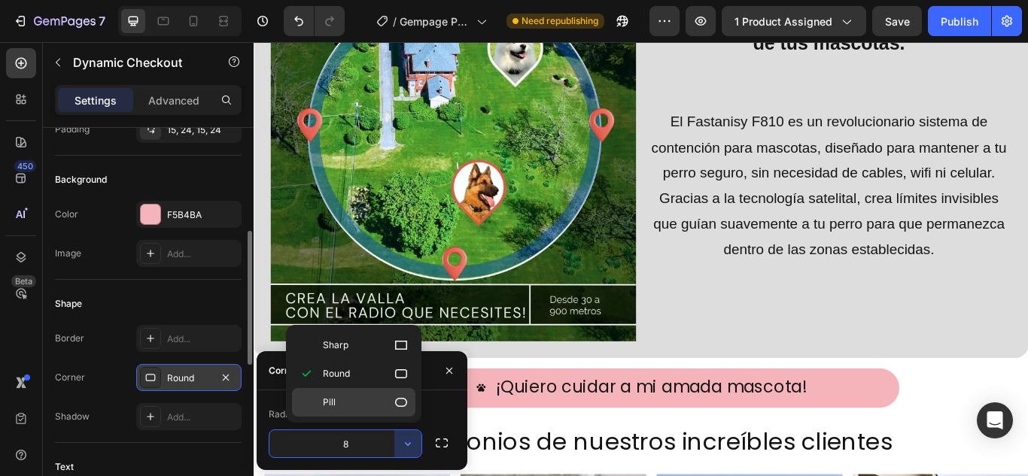
click at [400, 407] on icon at bounding box center [401, 402] width 12 height 9
type input "9999"
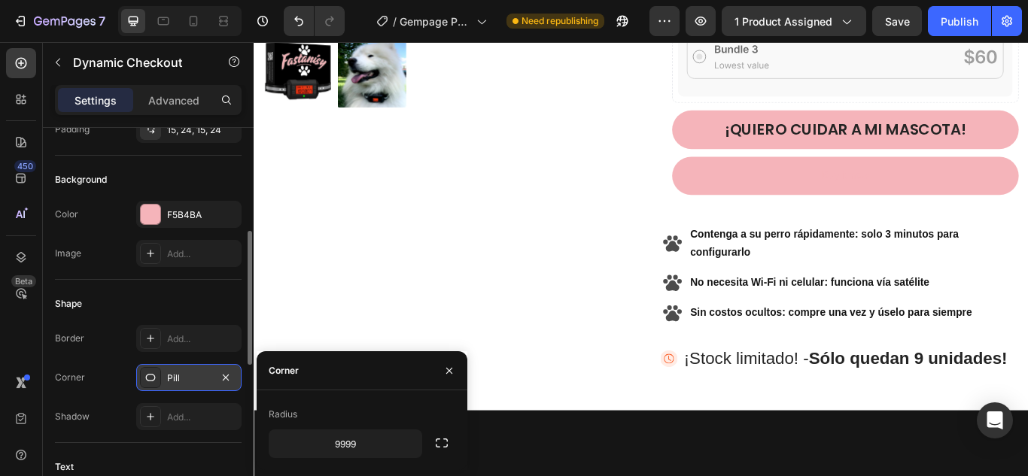
scroll to position [371, 0]
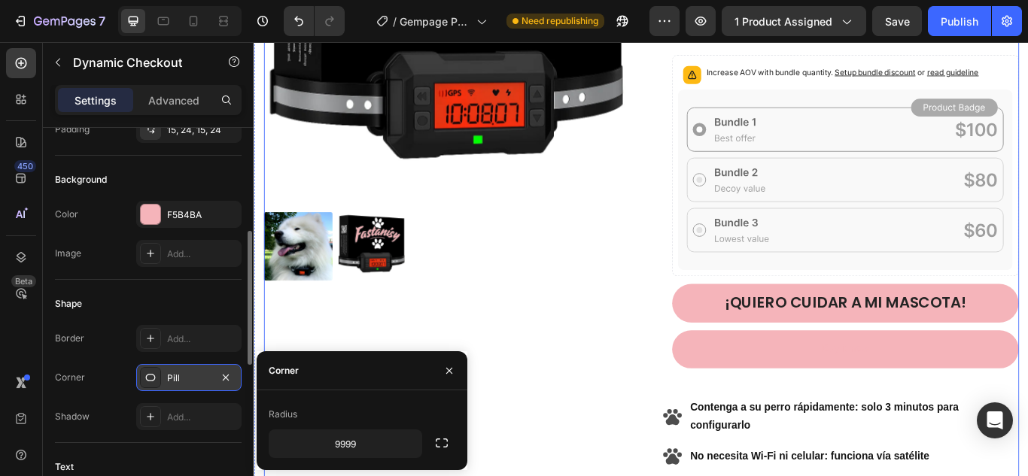
click at [582, 329] on div "Product Images" at bounding box center [479, 215] width 428 height 828
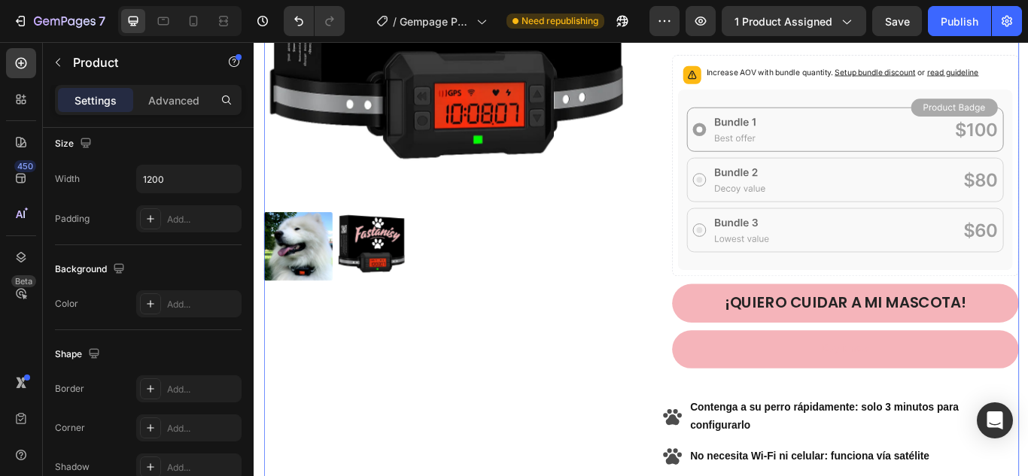
scroll to position [0, 0]
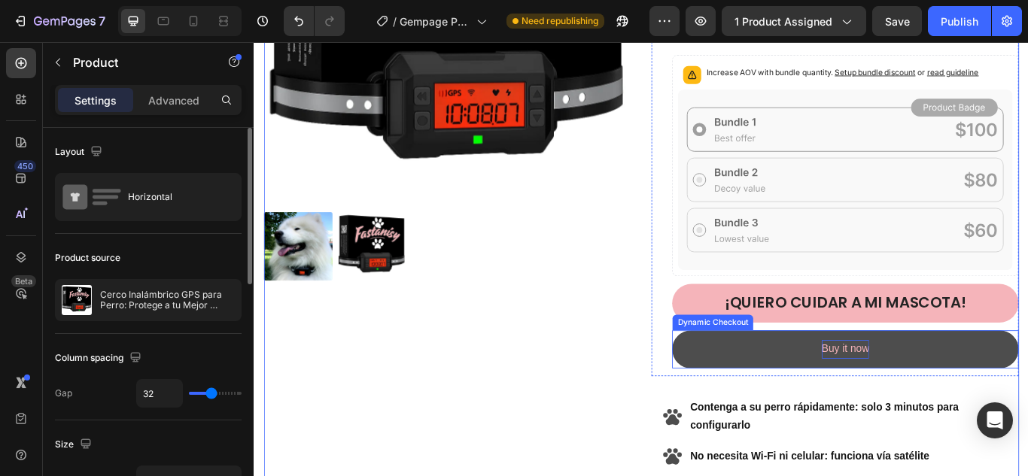
click at [922, 392] on div "Buy it now" at bounding box center [944, 401] width 56 height 22
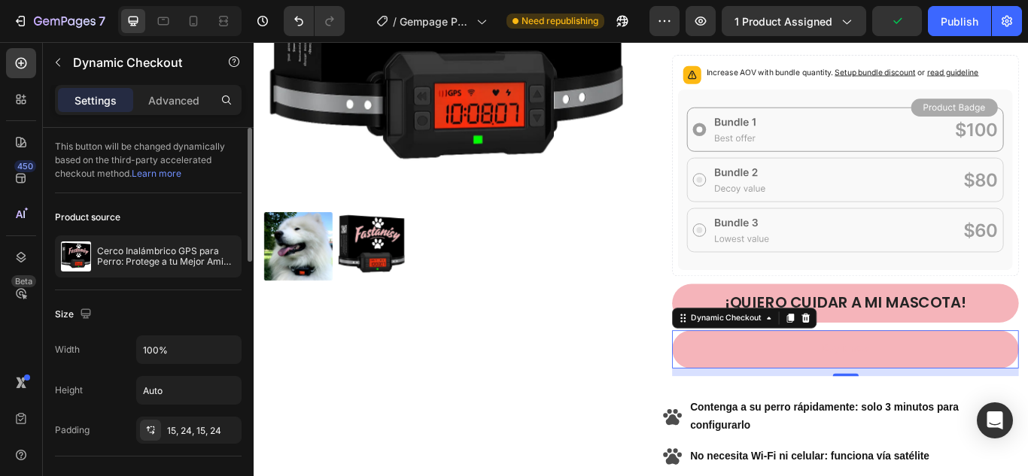
scroll to position [75, 0]
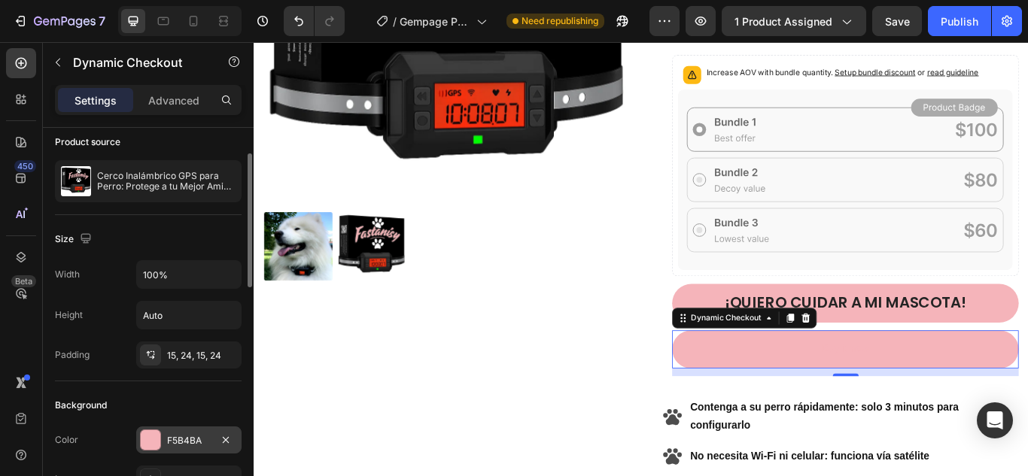
click at [202, 432] on div "F5B4BA" at bounding box center [188, 440] width 105 height 27
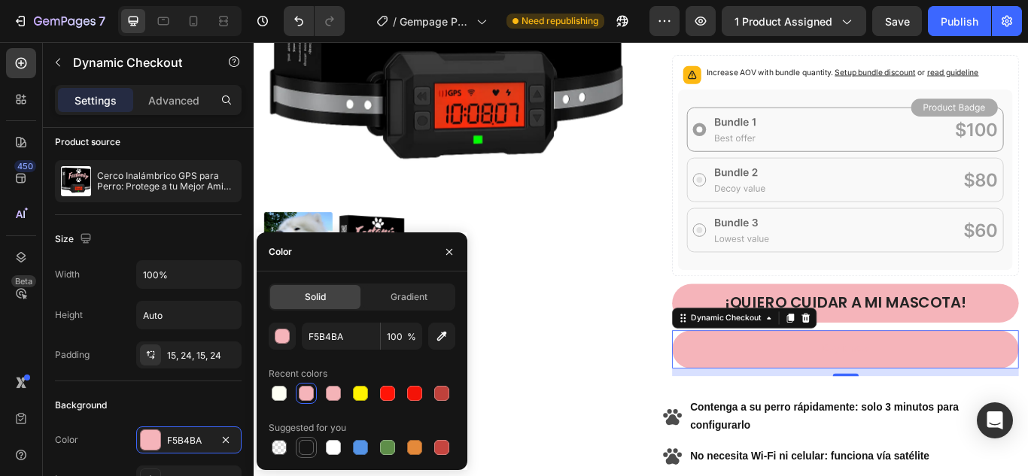
click at [306, 449] on div at bounding box center [306, 447] width 15 height 15
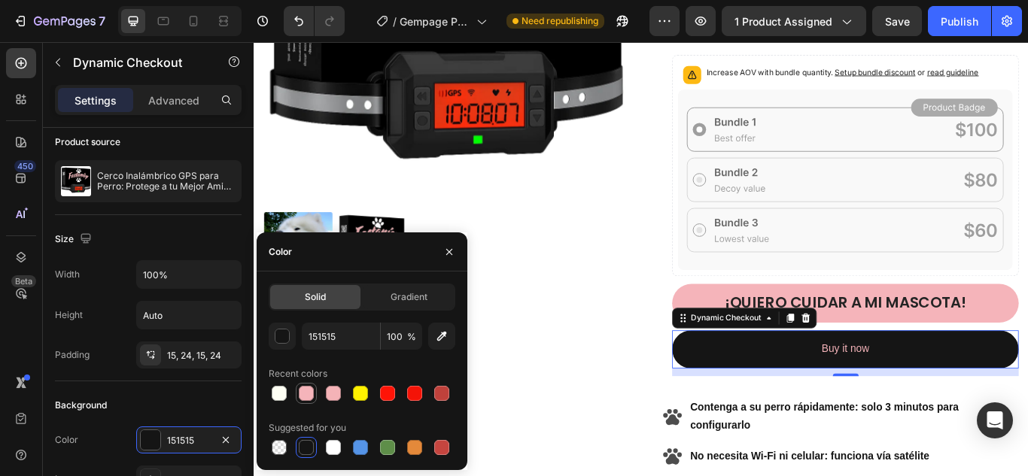
click at [307, 396] on div at bounding box center [306, 393] width 15 height 15
type input "F5B4BA"
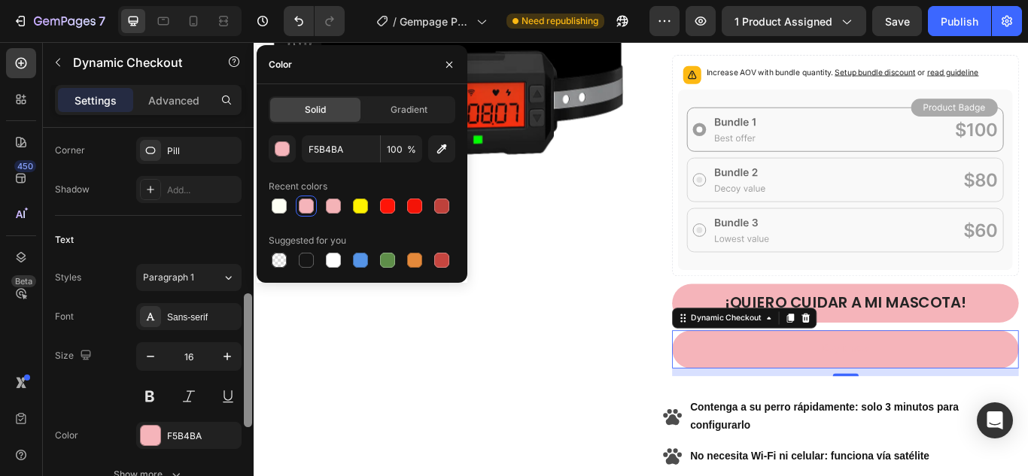
scroll to position [543, 0]
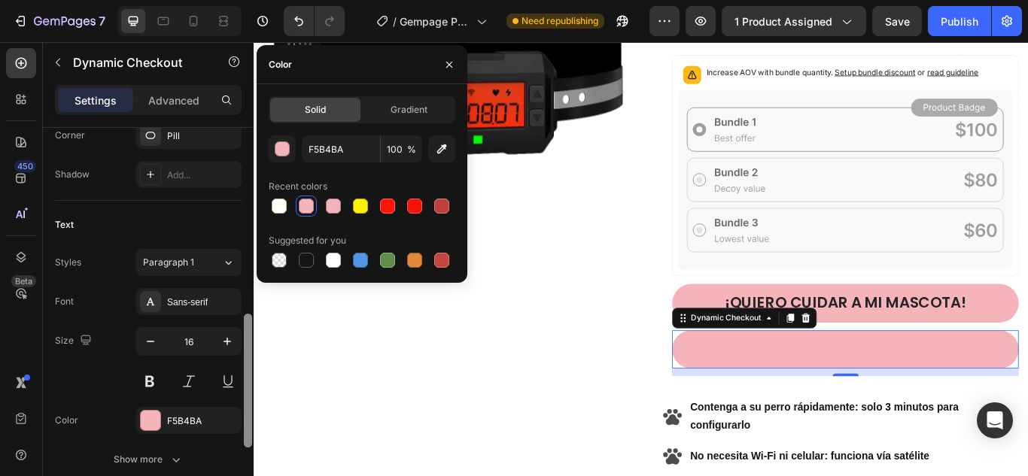
drag, startPoint x: 250, startPoint y: 348, endPoint x: 252, endPoint y: 379, distance: 31.7
click at [252, 379] on div at bounding box center [247, 323] width 11 height 391
click at [217, 415] on button "button" at bounding box center [226, 421] width 18 height 18
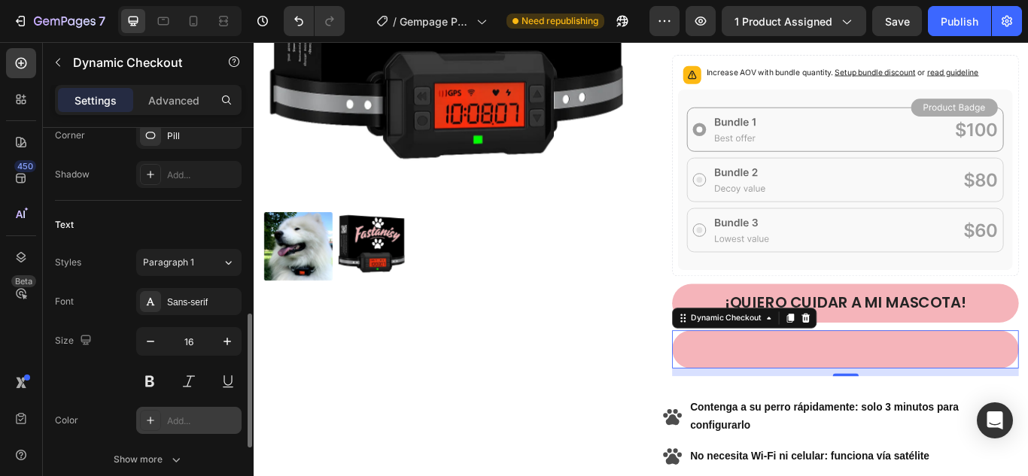
click at [193, 412] on div "Add..." at bounding box center [188, 420] width 105 height 27
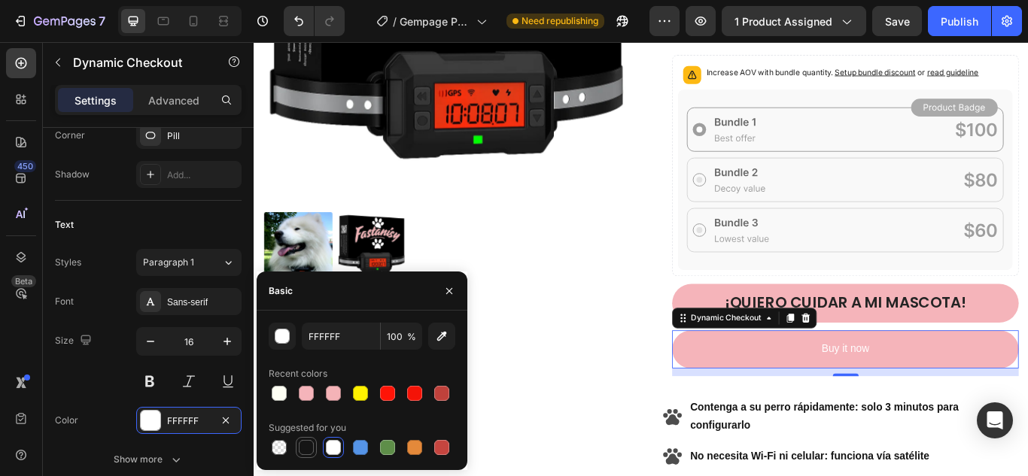
click at [305, 447] on div at bounding box center [306, 447] width 15 height 15
type input "151515"
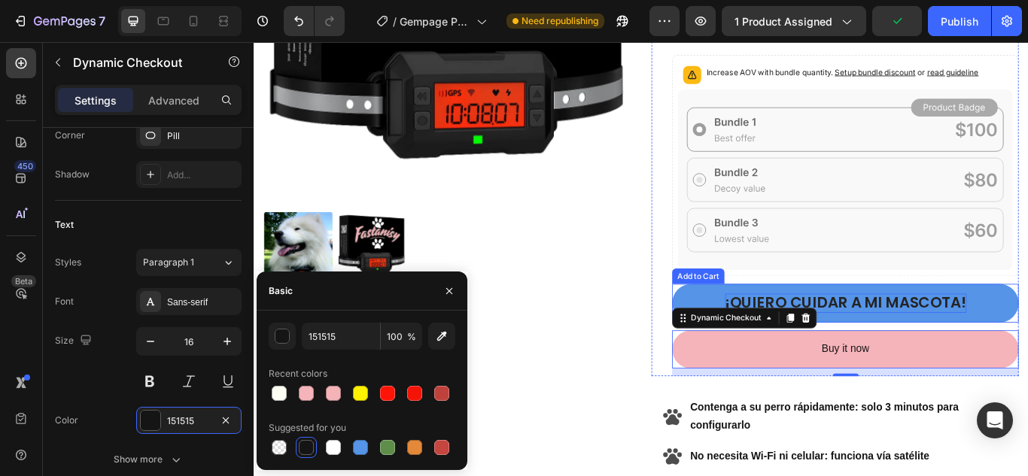
click at [949, 351] on div "¡qUIERO CUIDAR A MI MASCOTA!" at bounding box center [943, 347] width 281 height 23
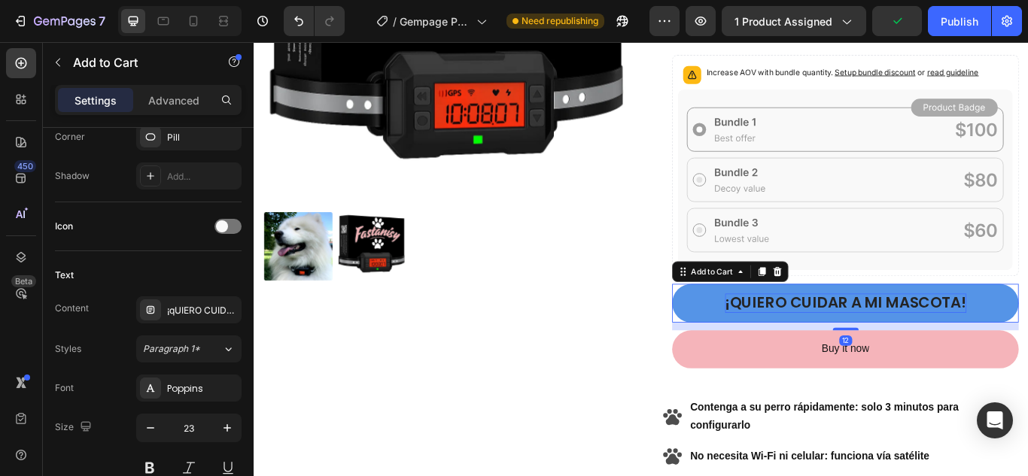
scroll to position [0, 0]
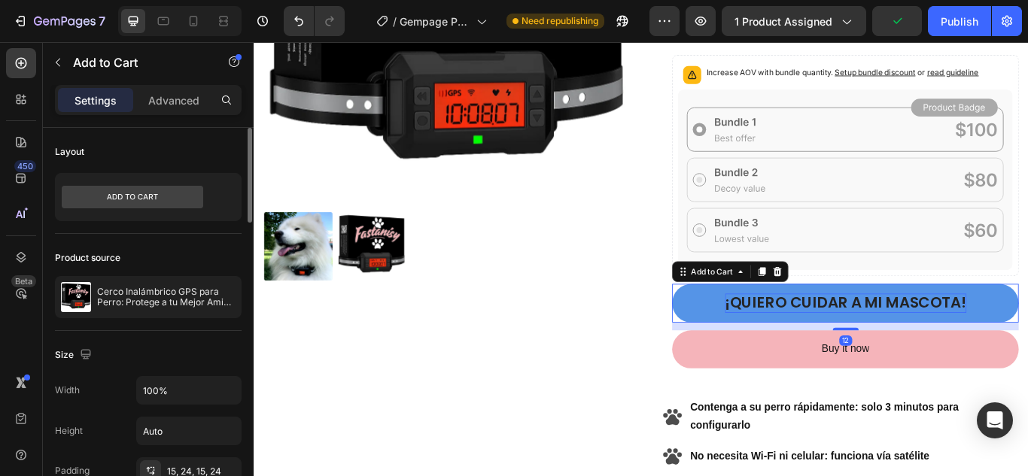
click at [955, 340] on div "¡qUIERO CUIDAR A MI MASCOTA!" at bounding box center [943, 347] width 281 height 23
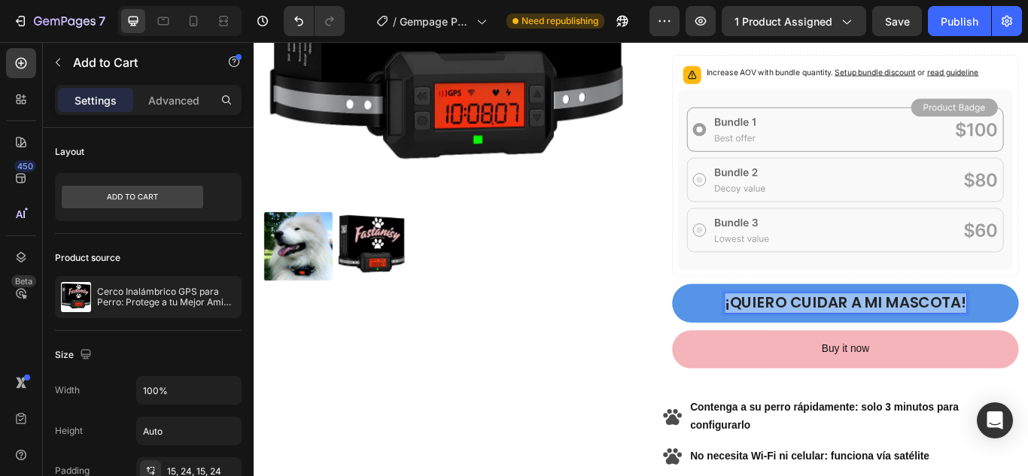
copy p "¡qUIERO CUIDAR A MI MASCOTA!"
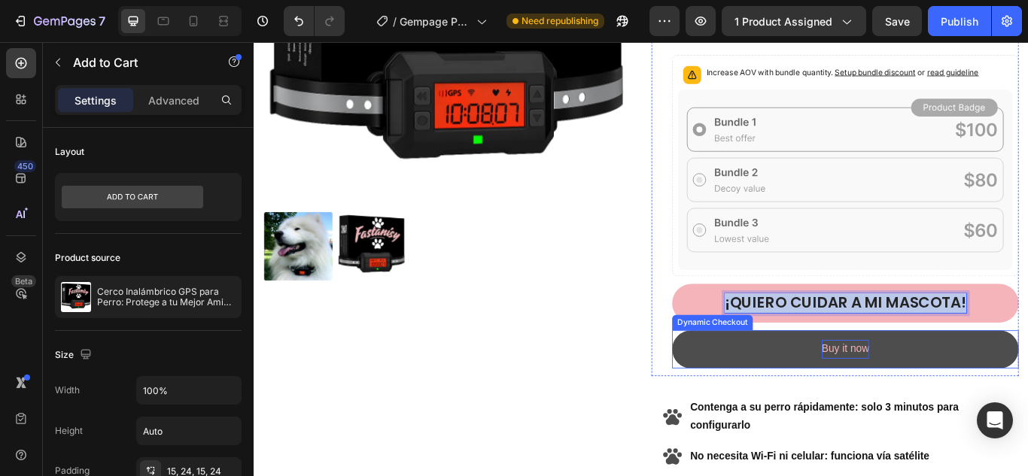
click at [921, 394] on div "Buy it now" at bounding box center [944, 401] width 56 height 22
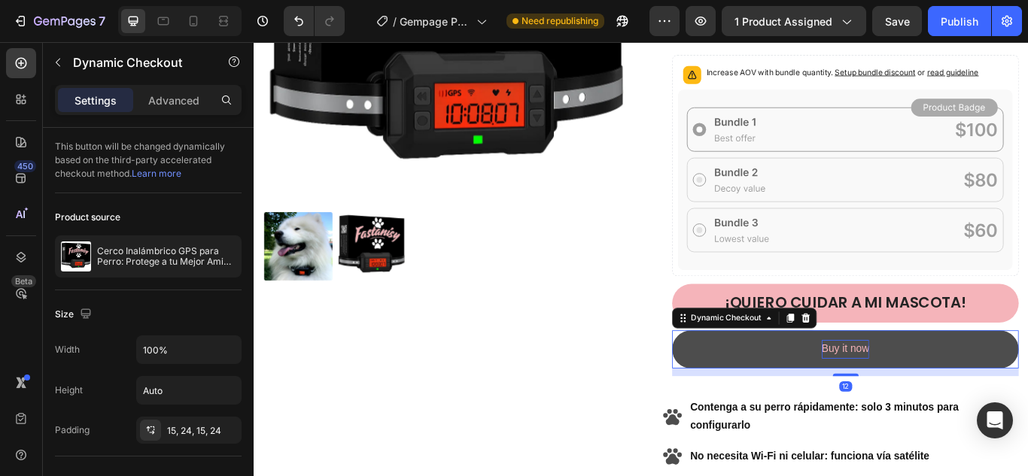
click at [928, 395] on div "Buy it now" at bounding box center [944, 401] width 56 height 22
click at [928, 395] on p "Buy it now" at bounding box center [944, 401] width 56 height 22
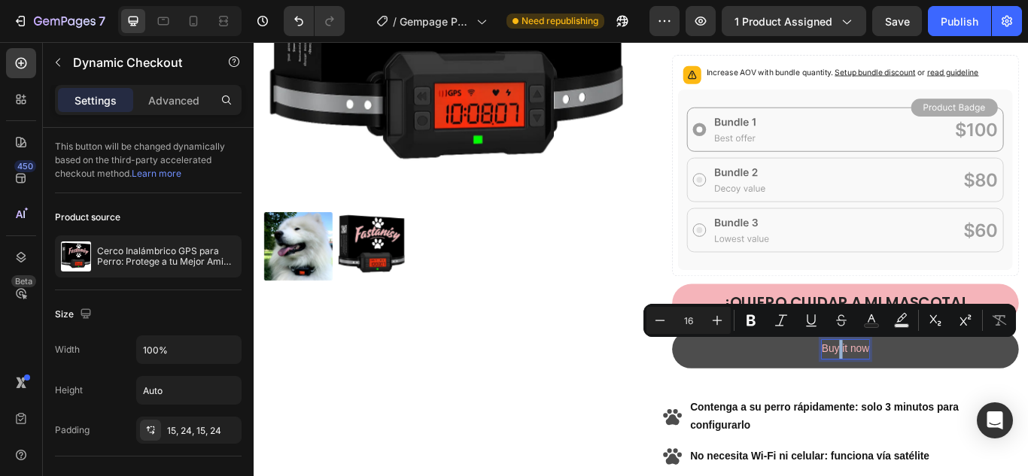
click at [928, 395] on p "Buy it now" at bounding box center [944, 401] width 56 height 22
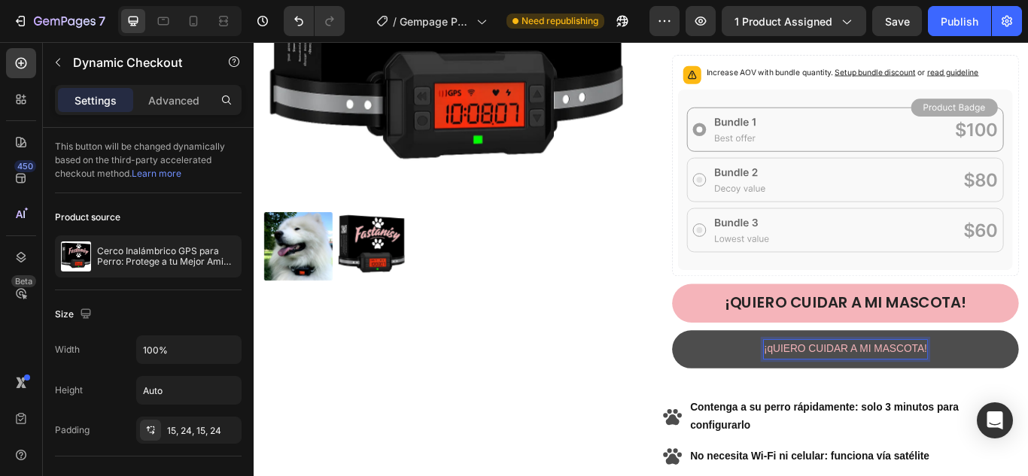
click at [870, 394] on p "¡qUIERO CUIDAR A MI MASCOTA!" at bounding box center [943, 401] width 190 height 22
click at [741, 378] on button "¡Quiero" at bounding box center [943, 400] width 404 height 44
click at [741, 378] on button "¡Quiero cuidar" at bounding box center [943, 400] width 404 height 44
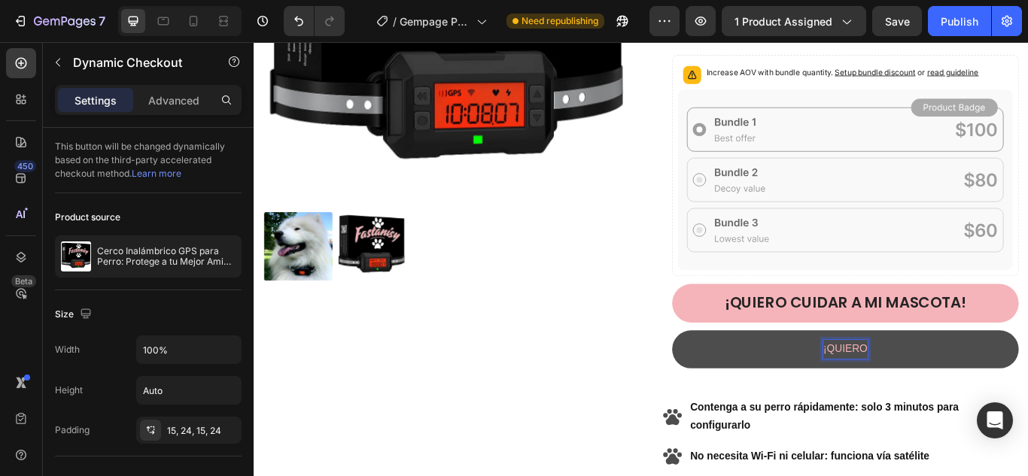
click at [741, 378] on button "¡QUIERO" at bounding box center [943, 400] width 404 height 44
click at [741, 378] on button "¡QUIERO CUIDAR" at bounding box center [943, 400] width 404 height 44
click at [741, 378] on button "¡QUIERO CUIDAR A" at bounding box center [943, 400] width 404 height 44
click at [741, 378] on button "¡QUIERO CUIDAR A M" at bounding box center [943, 400] width 404 height 44
click at [926, 393] on p "¡QUIERO CUIDAR A MI MASCOTA!" at bounding box center [942, 401] width 193 height 22
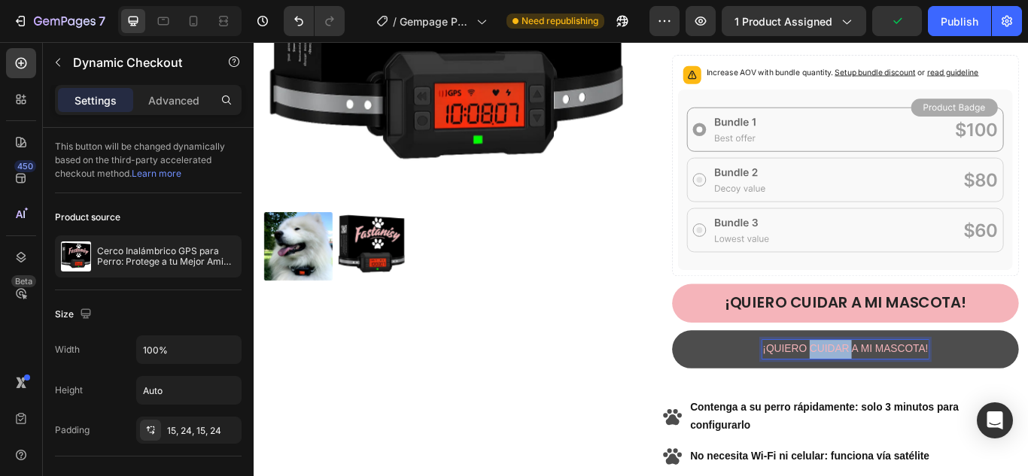
click at [926, 393] on p "¡QUIERO CUIDAR A MI MASCOTA!" at bounding box center [942, 401] width 193 height 22
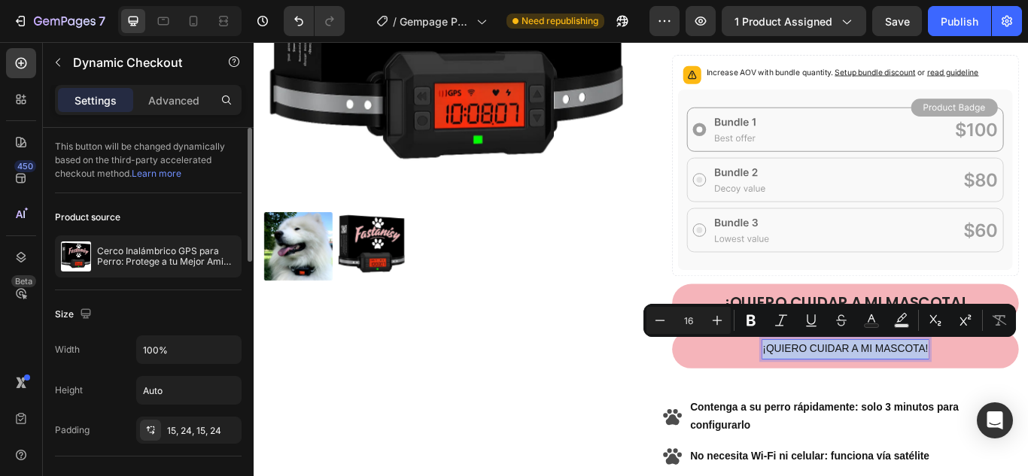
scroll to position [451, 0]
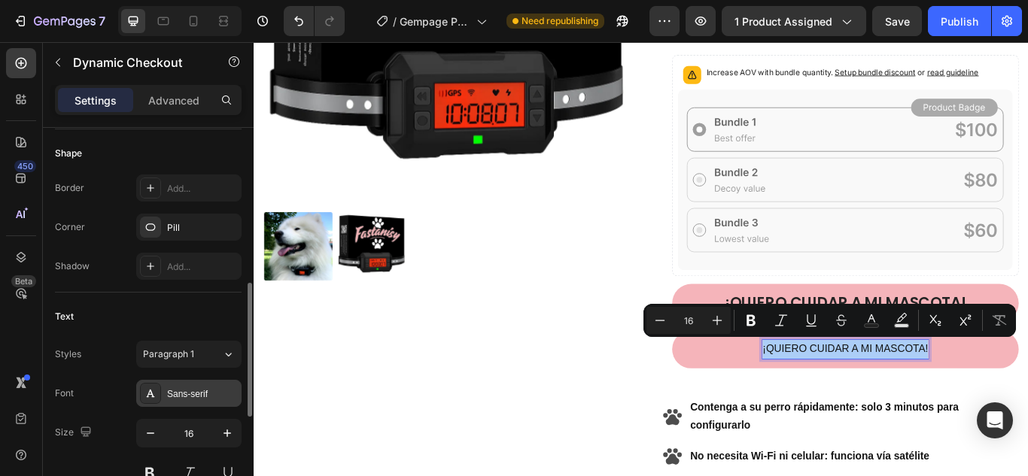
click at [174, 390] on div "Sans-serif" at bounding box center [202, 394] width 71 height 14
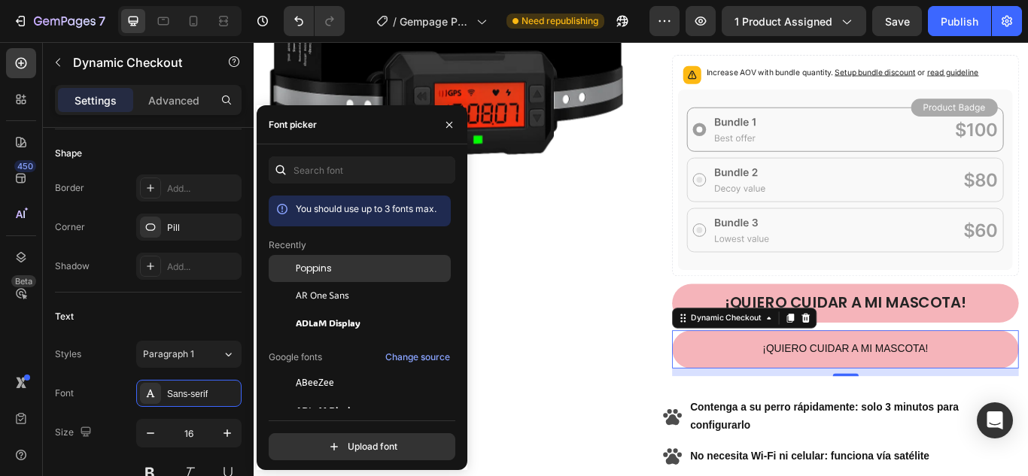
click at [306, 264] on span "Poppins" at bounding box center [314, 269] width 36 height 14
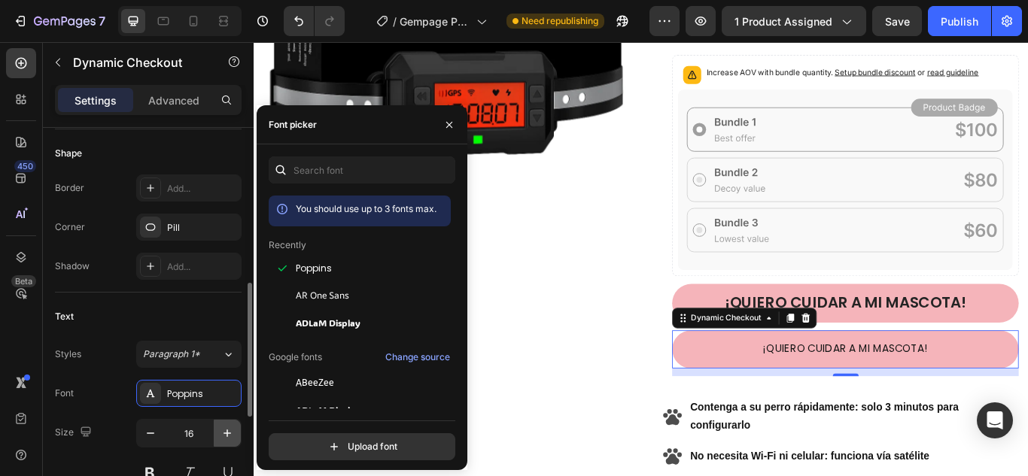
click at [229, 432] on icon "button" at bounding box center [227, 433] width 15 height 15
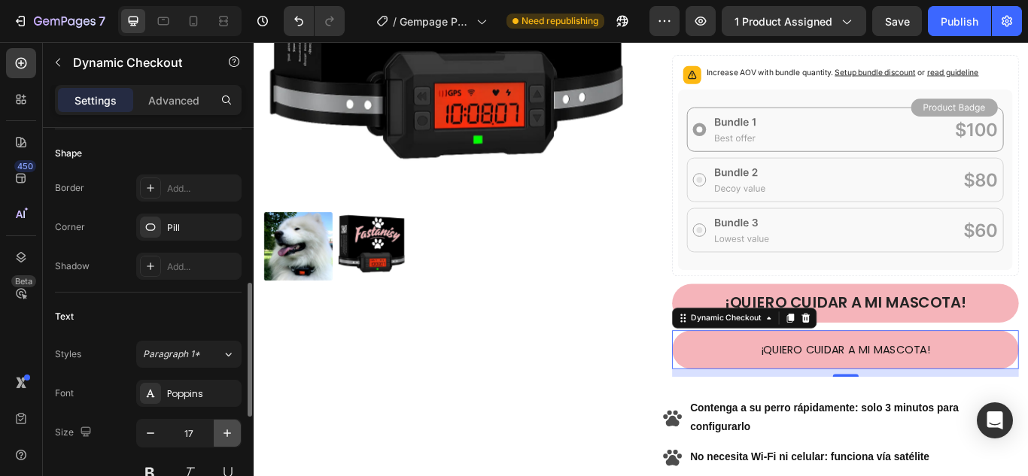
click at [229, 432] on icon "button" at bounding box center [227, 433] width 15 height 15
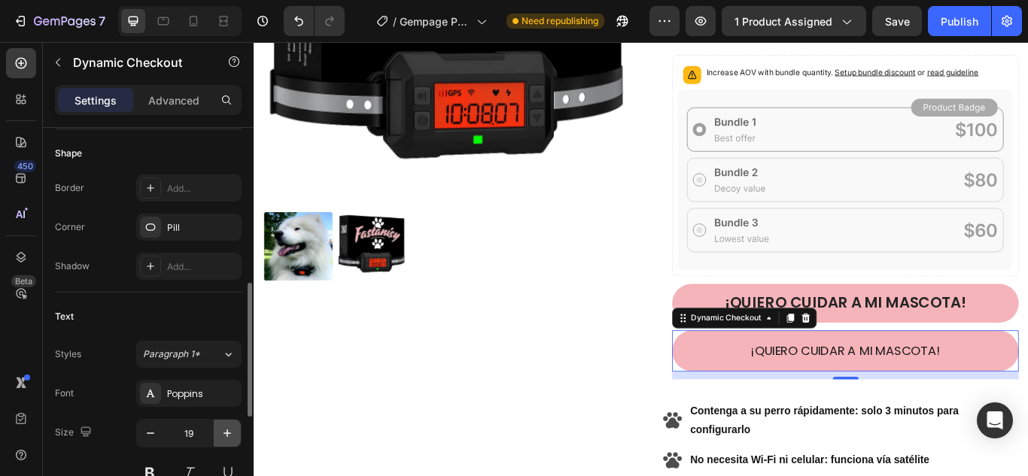
click at [229, 432] on icon "button" at bounding box center [227, 433] width 15 height 15
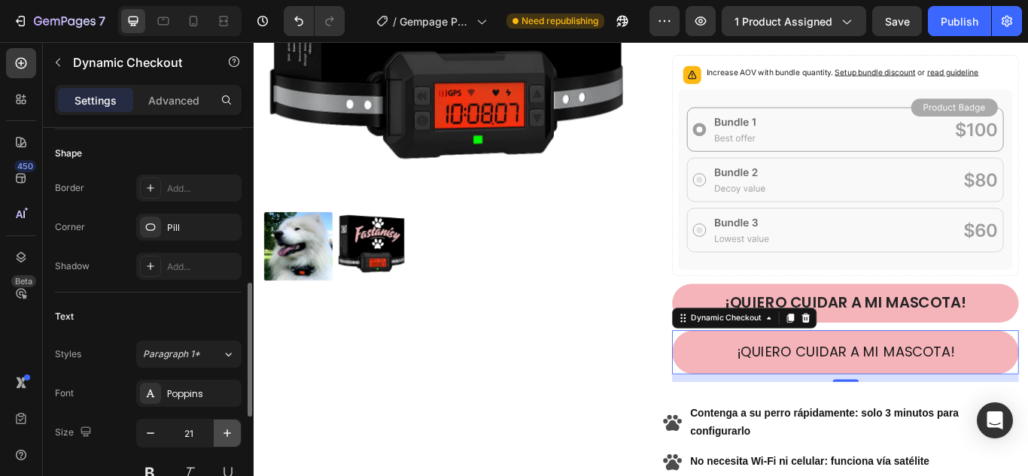
click at [229, 432] on icon "button" at bounding box center [227, 433] width 15 height 15
type input "23"
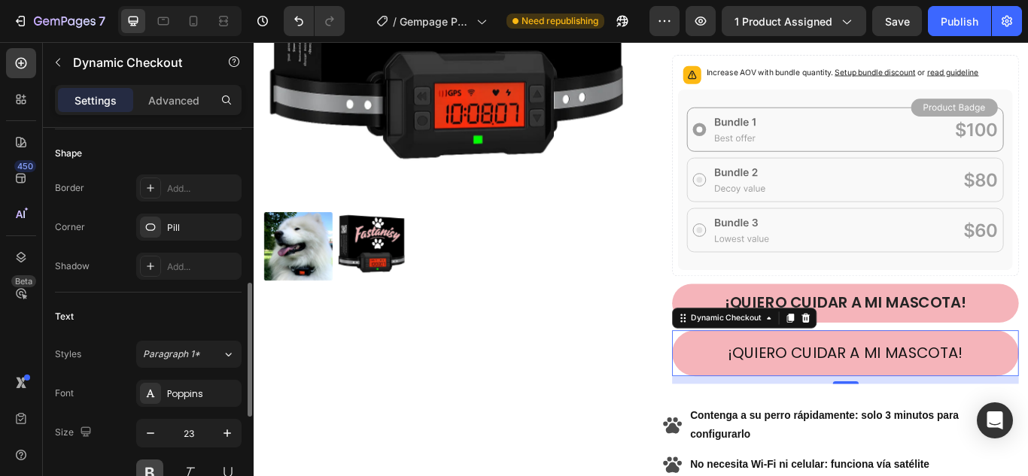
click at [156, 466] on button at bounding box center [149, 473] width 27 height 27
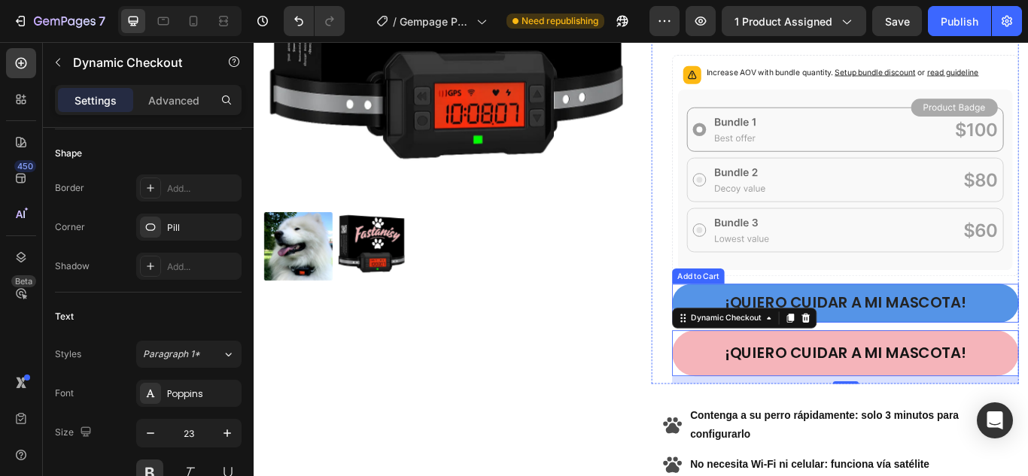
click at [1027, 331] on button "¡qUIERO CUIDAR A MI MASCOTA!" at bounding box center [943, 346] width 404 height 45
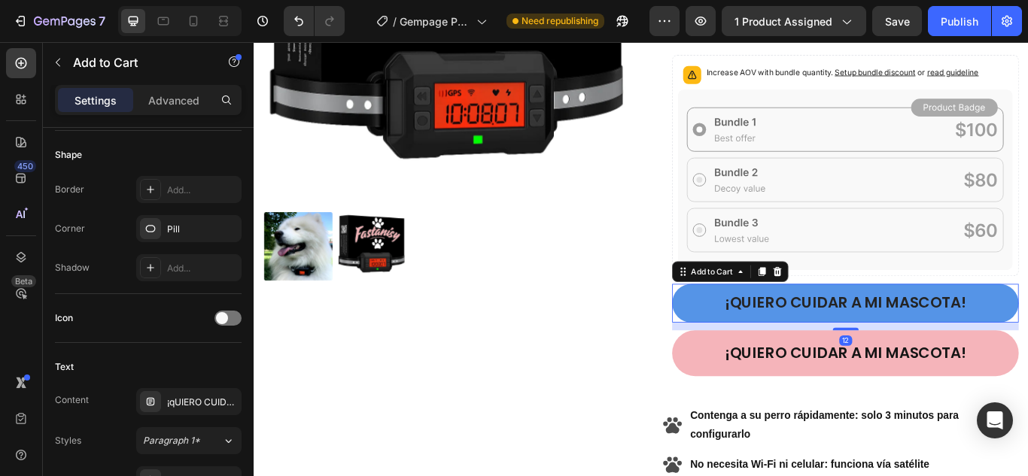
scroll to position [0, 0]
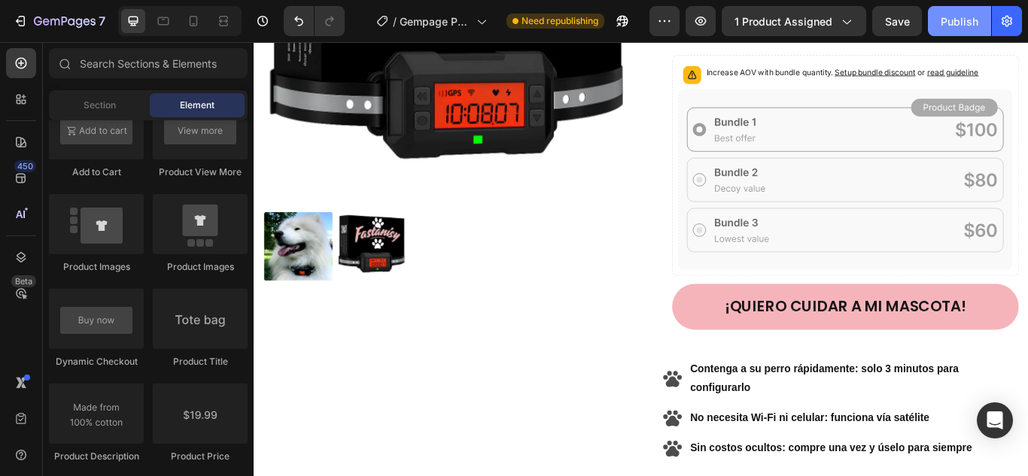
click at [931, 13] on button "Publish" at bounding box center [959, 21] width 63 height 30
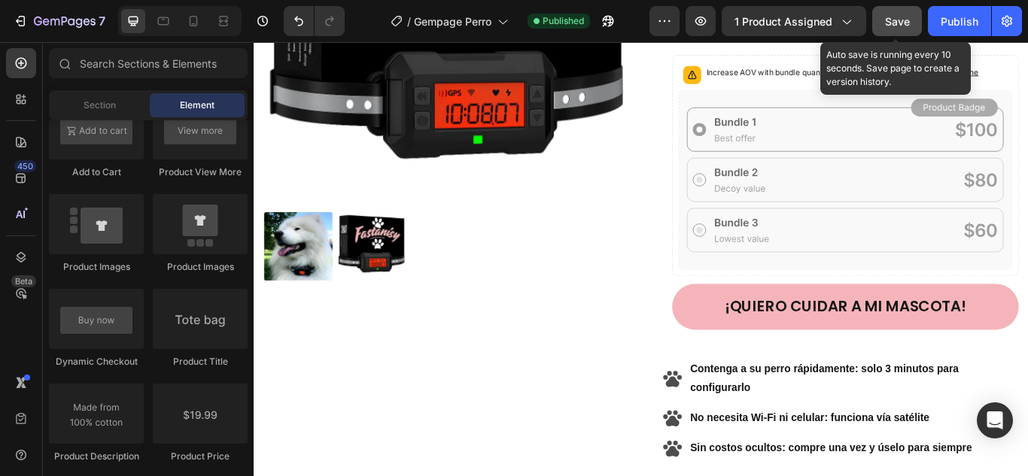
click at [899, 18] on span "Save" at bounding box center [897, 21] width 25 height 13
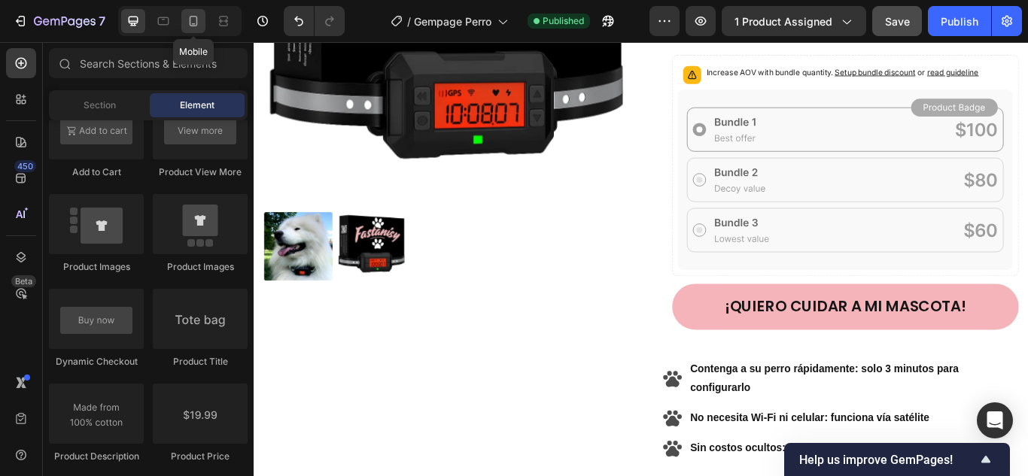
click at [192, 20] on icon at bounding box center [193, 21] width 15 height 15
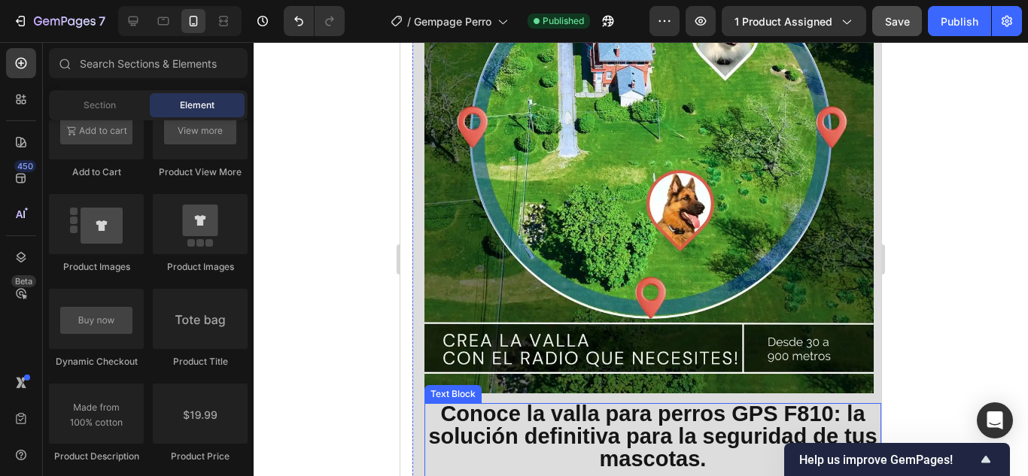
scroll to position [1951, 0]
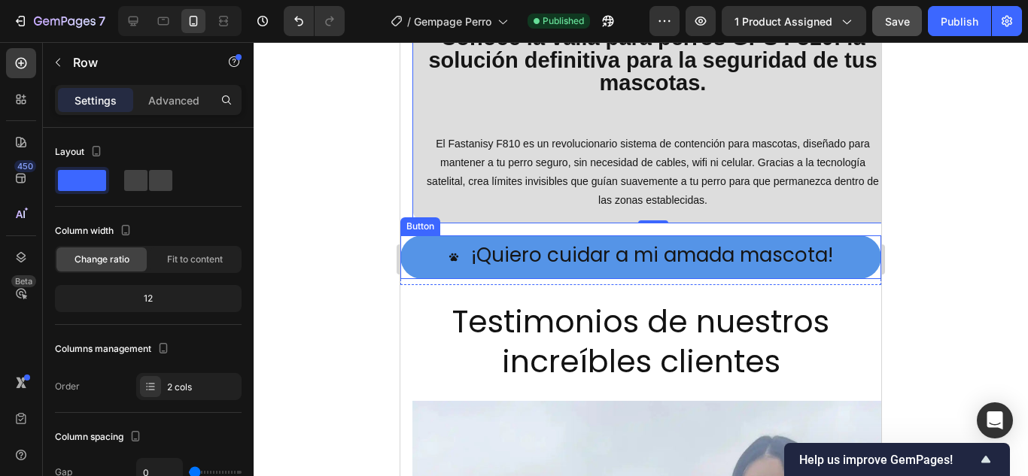
click at [706, 235] on button "¡Quiero cuidar a mi amada mascota!" at bounding box center [640, 256] width 481 height 43
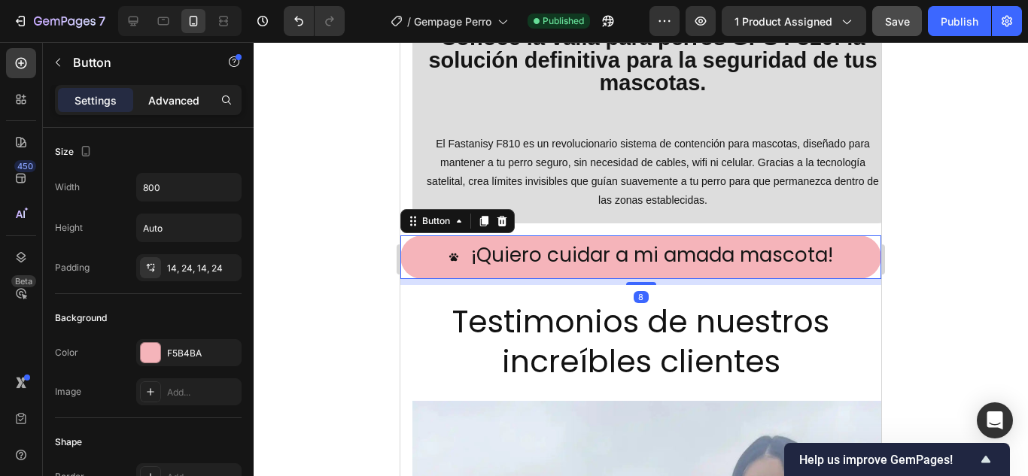
click at [167, 89] on div "Advanced" at bounding box center [173, 100] width 75 height 24
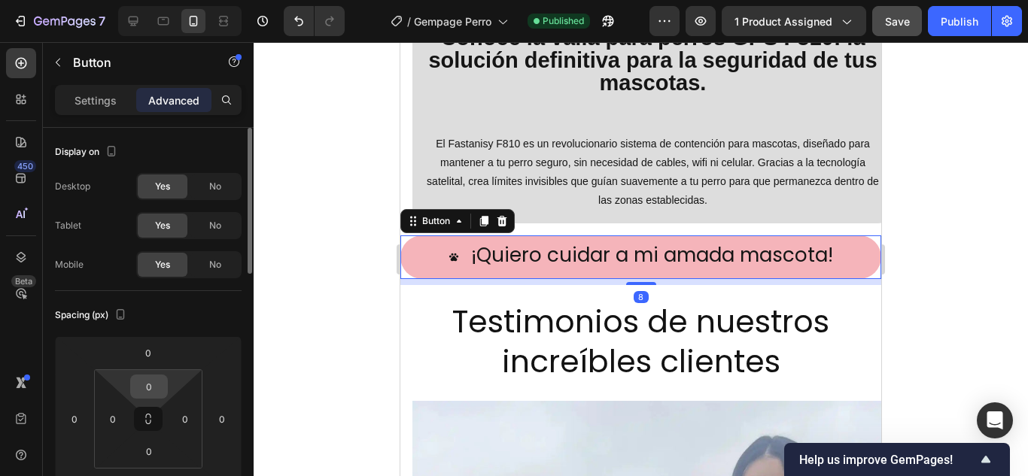
click at [161, 381] on input "0" at bounding box center [149, 386] width 30 height 23
type input "8"
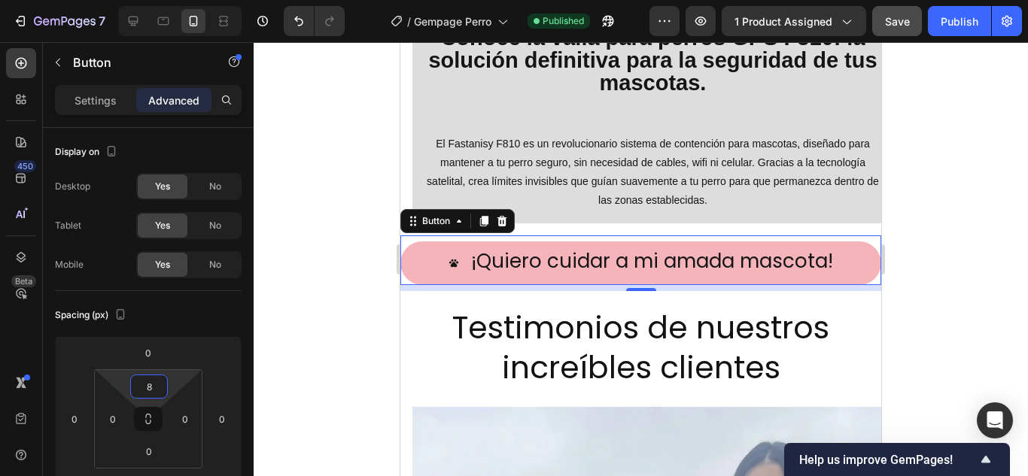
click at [929, 185] on div at bounding box center [641, 259] width 774 height 434
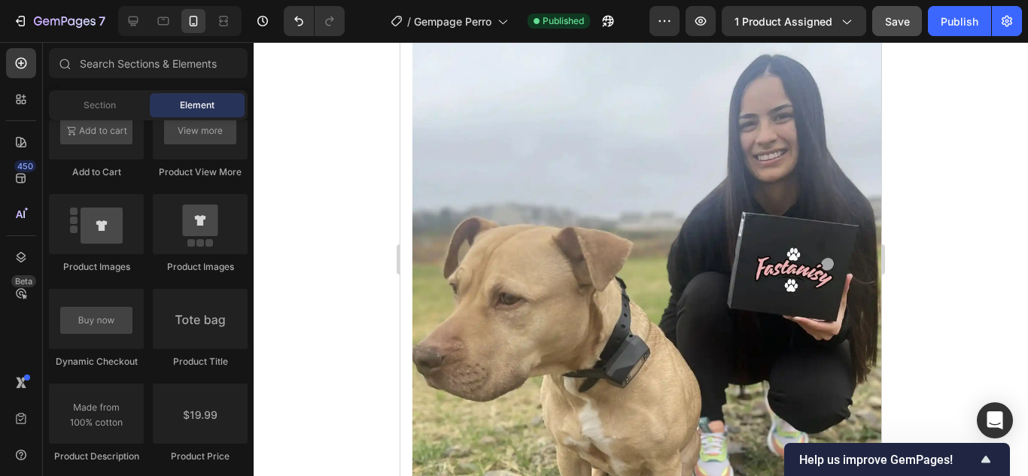
scroll to position [2854, 0]
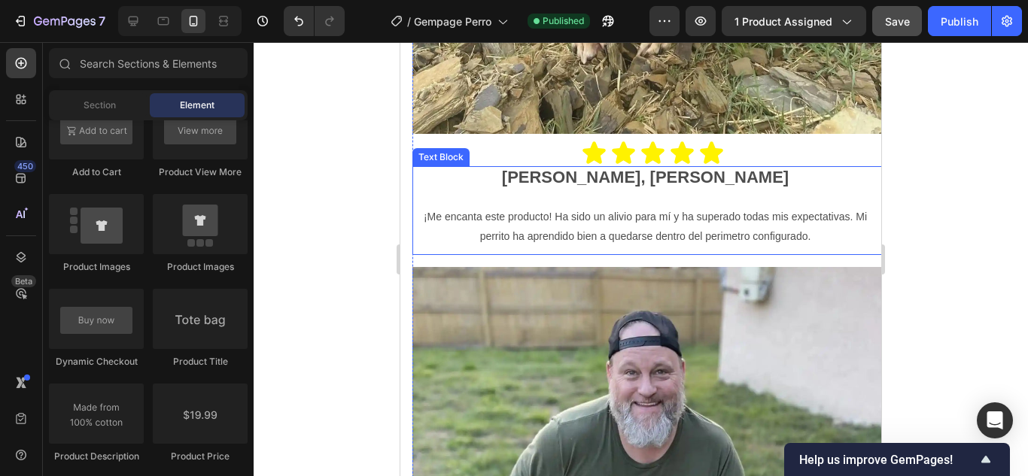
click at [737, 168] on p "[PERSON_NAME], [PERSON_NAME]" at bounding box center [645, 178] width 463 height 21
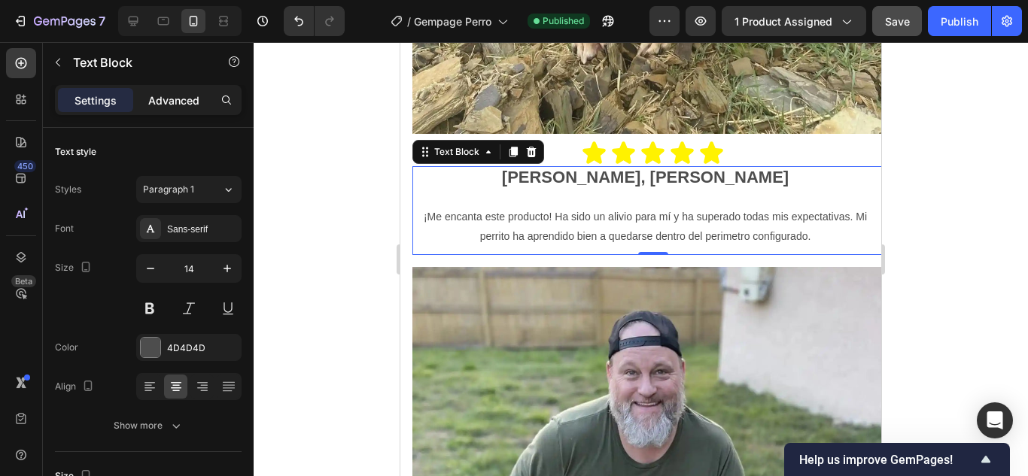
click at [190, 111] on div "Advanced" at bounding box center [173, 100] width 75 height 24
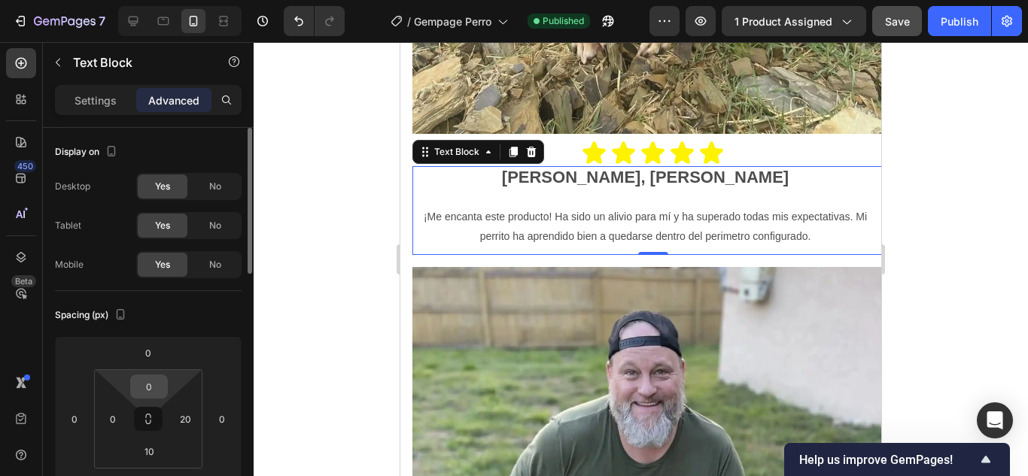
click at [163, 396] on input "0" at bounding box center [149, 386] width 30 height 23
type input "8"
type input "10"
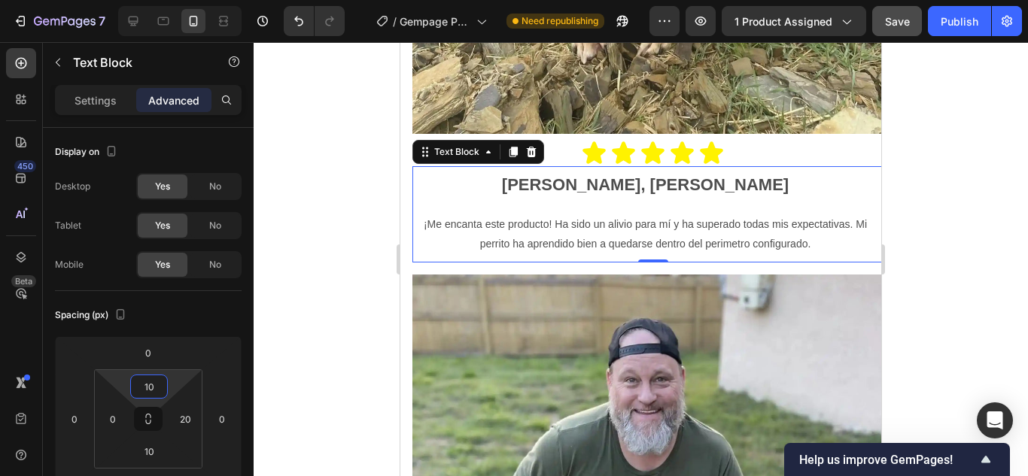
click at [986, 229] on div at bounding box center [641, 259] width 774 height 434
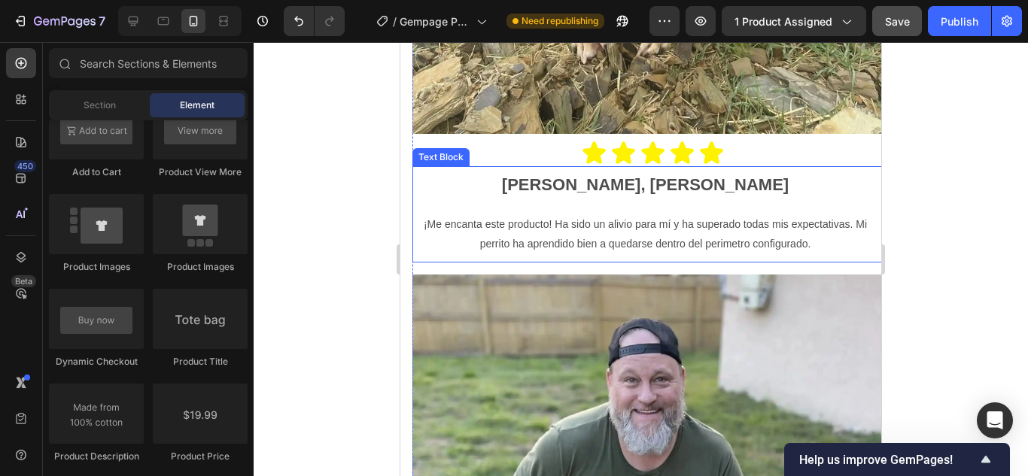
click at [472, 199] on p at bounding box center [645, 205] width 463 height 19
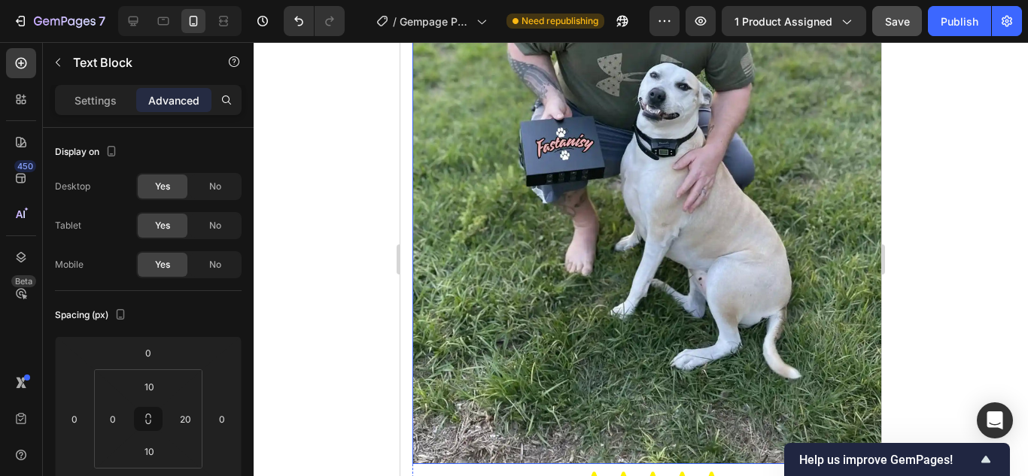
scroll to position [3531, 0]
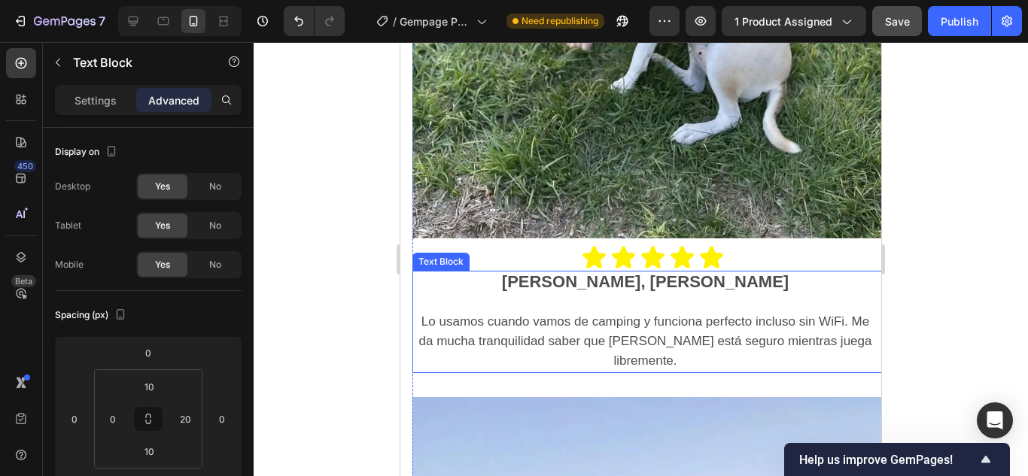
click at [563, 271] on div "Rubén Segura, Linares Lo usamos cuando vamos de camping y funciona perfecto inc…" at bounding box center [645, 322] width 466 height 102
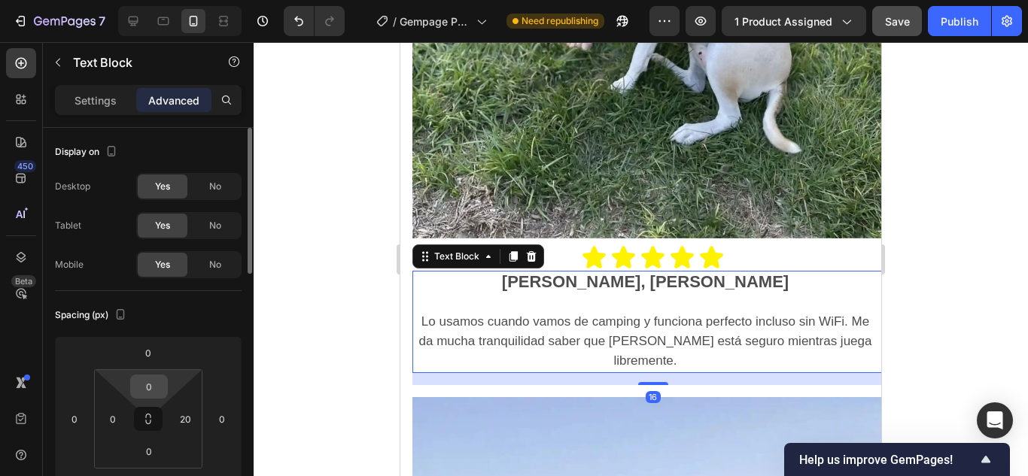
click at [163, 393] on input "0" at bounding box center [149, 386] width 30 height 23
type input "10"
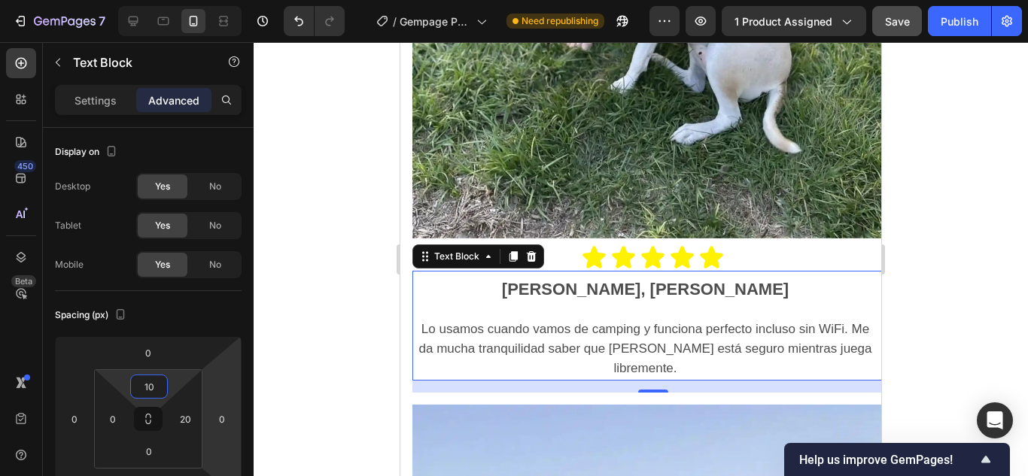
click at [932, 273] on div at bounding box center [641, 259] width 774 height 434
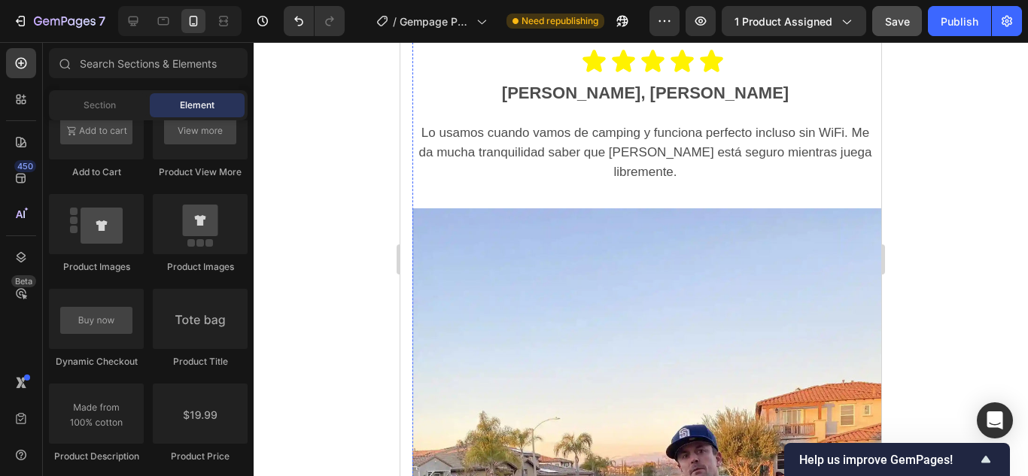
scroll to position [4358, 0]
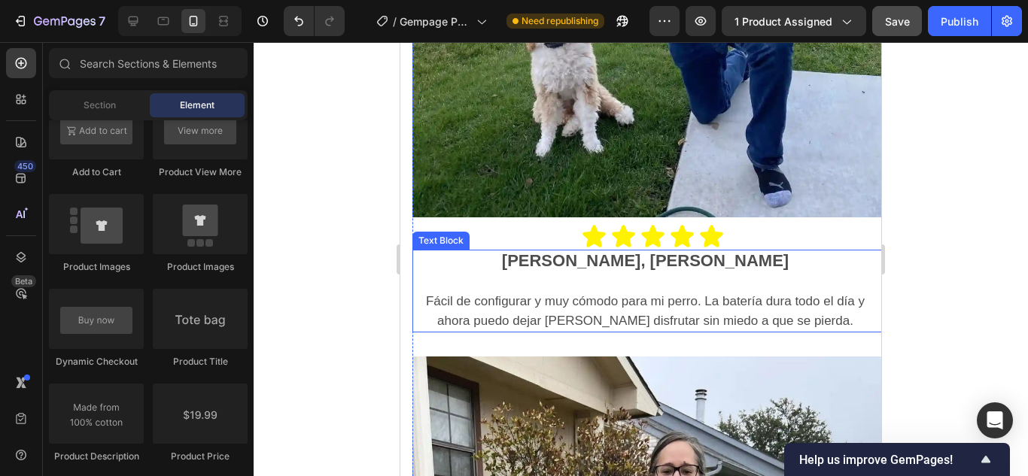
click at [554, 251] on strong "[PERSON_NAME], [PERSON_NAME]" at bounding box center [645, 260] width 287 height 19
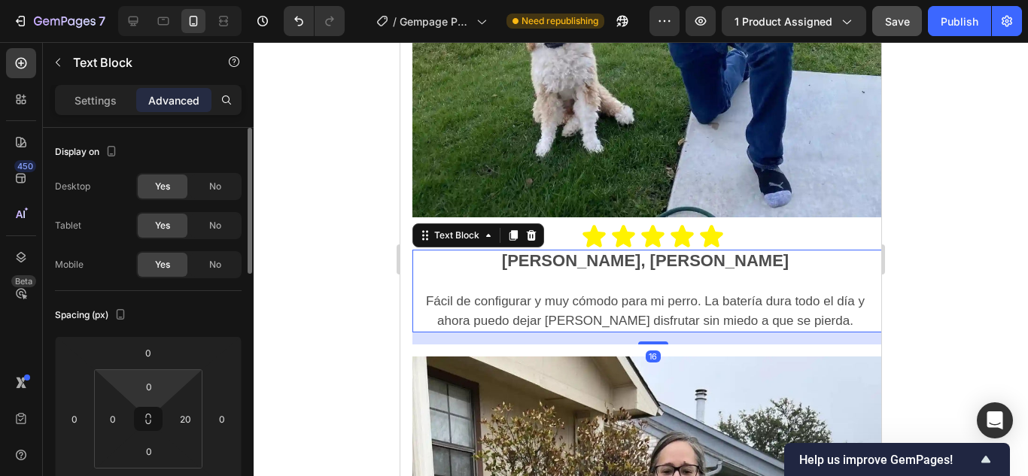
click at [170, 0] on html "7 Version history / Gempage Perro Need republishing Preview 1 product assigned …" at bounding box center [514, 0] width 1028 height 0
click at [150, 386] on input "0" at bounding box center [149, 386] width 30 height 23
type input "10"
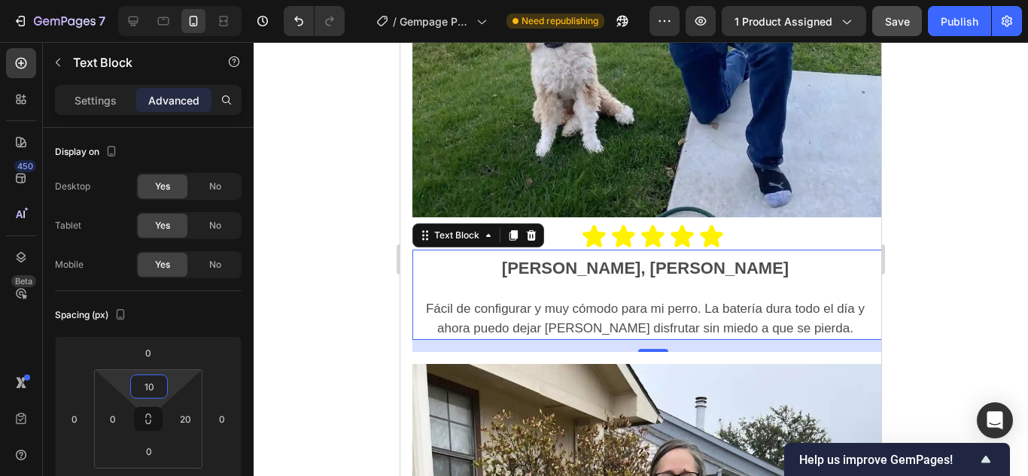
click at [968, 245] on div at bounding box center [641, 259] width 774 height 434
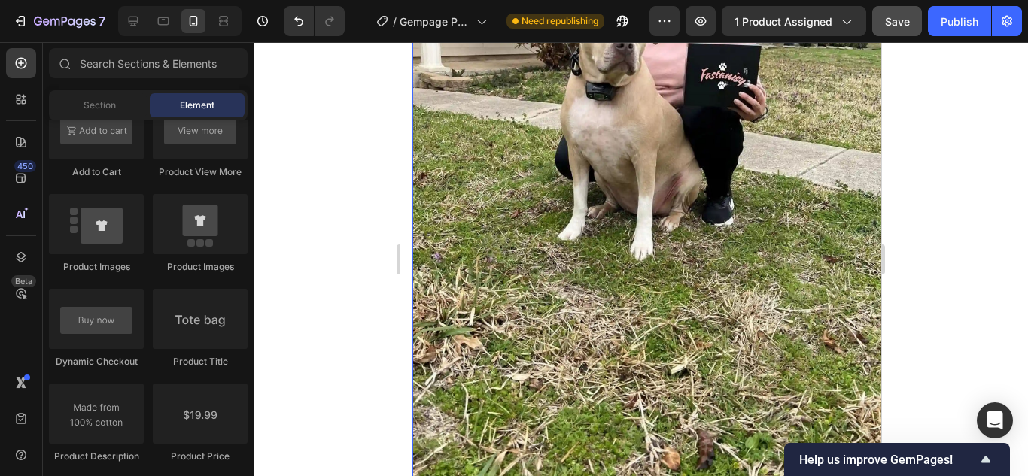
scroll to position [5186, 0]
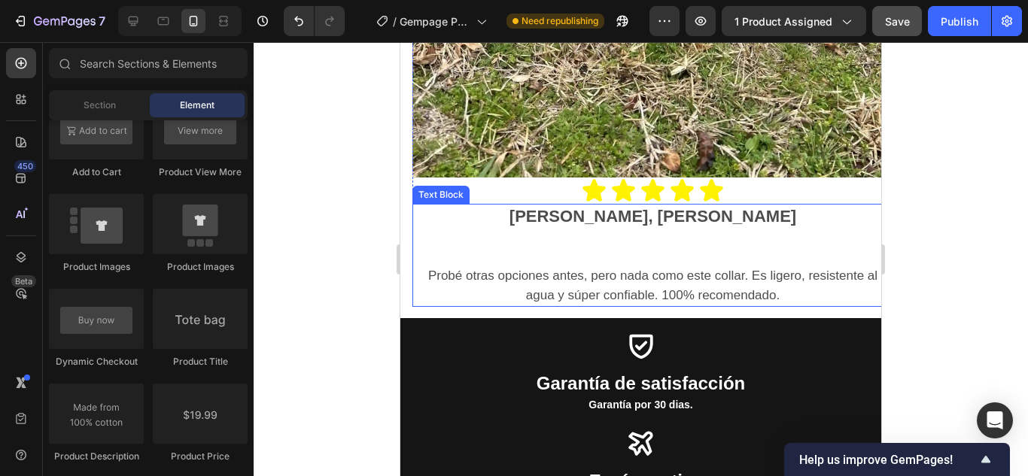
click at [702, 207] on strong "[PERSON_NAME], [PERSON_NAME]" at bounding box center [652, 216] width 287 height 19
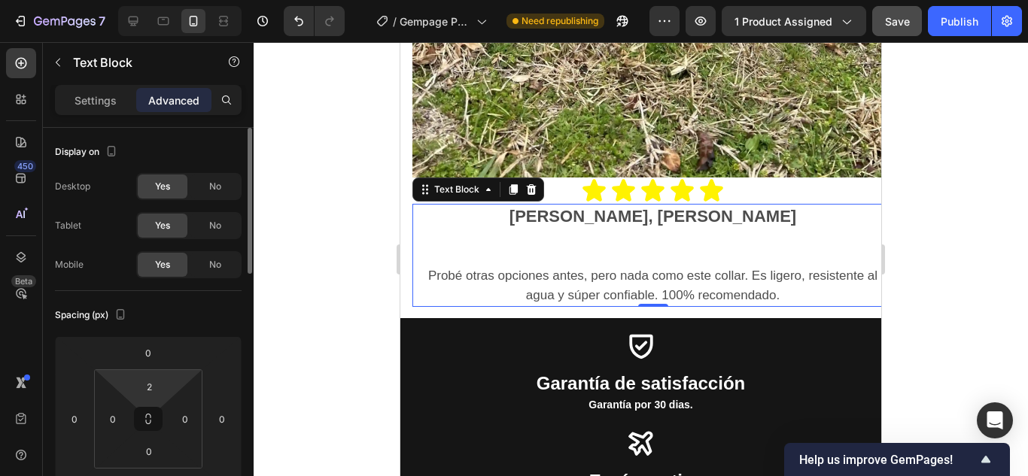
click at [154, 0] on html "7 Version history / Gempage Perro Need republishing Preview 1 product assigned …" at bounding box center [514, 0] width 1028 height 0
click at [156, 393] on input "2" at bounding box center [149, 386] width 30 height 23
type input "10"
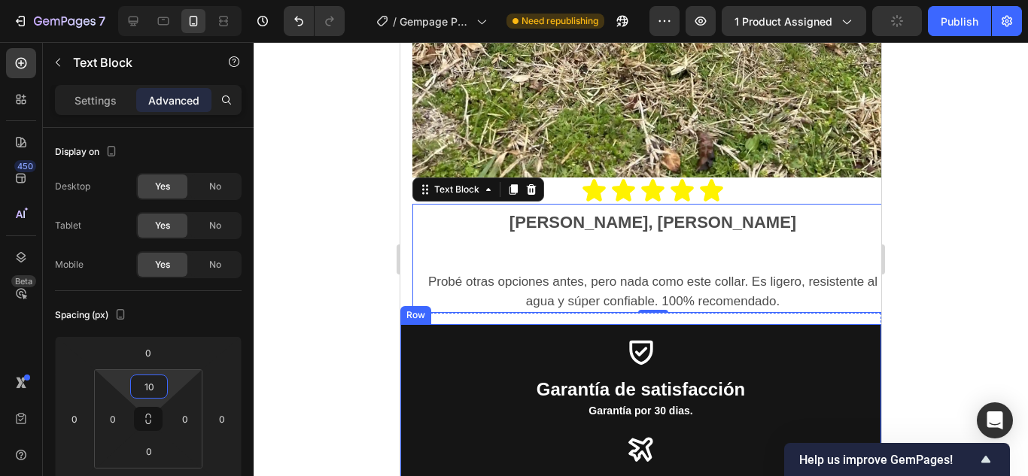
click at [956, 231] on div at bounding box center [641, 259] width 774 height 434
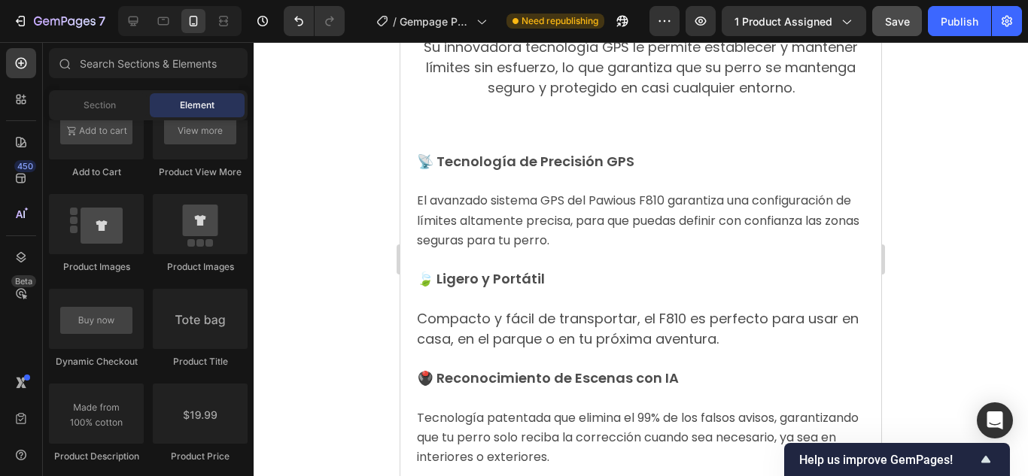
scroll to position [5562, 0]
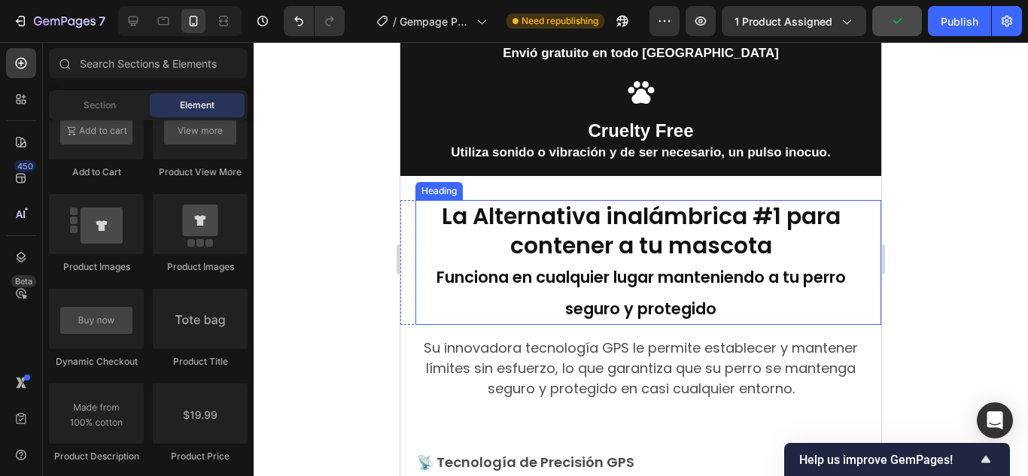
click at [709, 302] on span "Funciona en cualquier lugar manteniendo a tu perro seguro y protegido" at bounding box center [640, 292] width 409 height 53
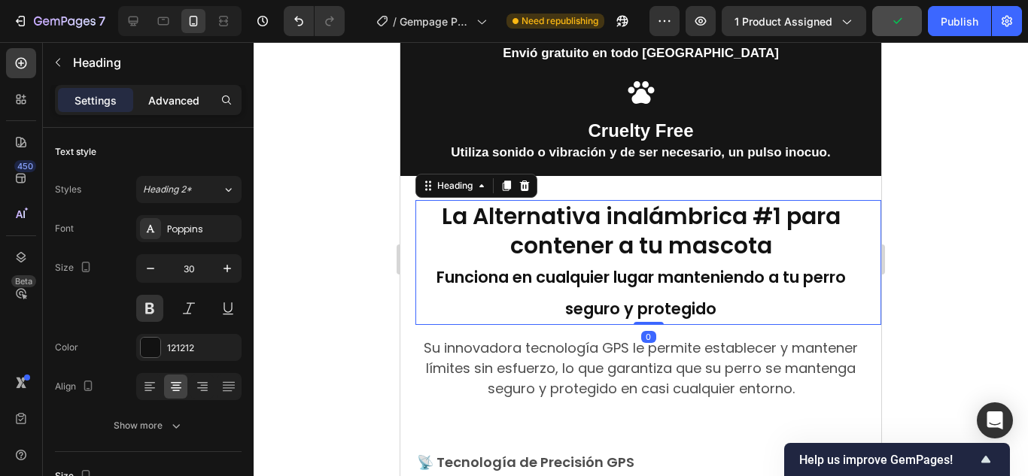
click at [185, 109] on div "Advanced" at bounding box center [173, 100] width 75 height 24
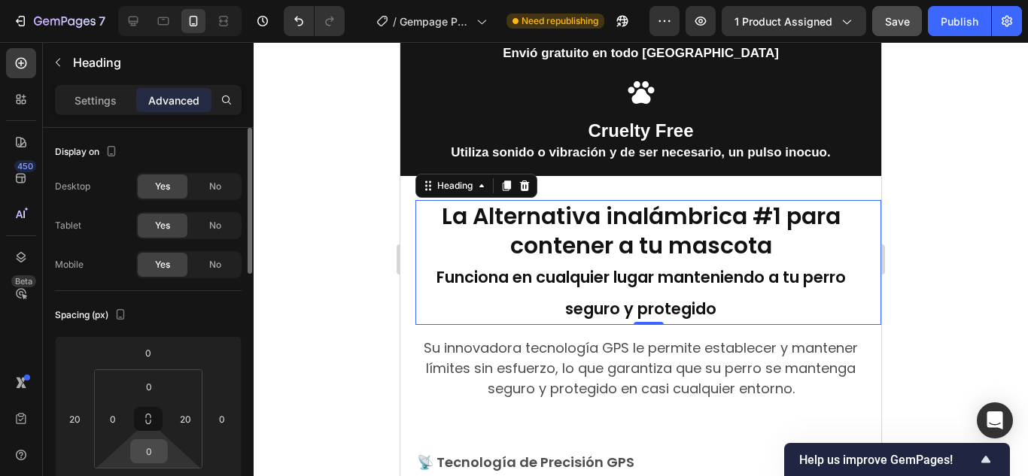
click at [163, 445] on input "0" at bounding box center [149, 451] width 30 height 23
type input "8"
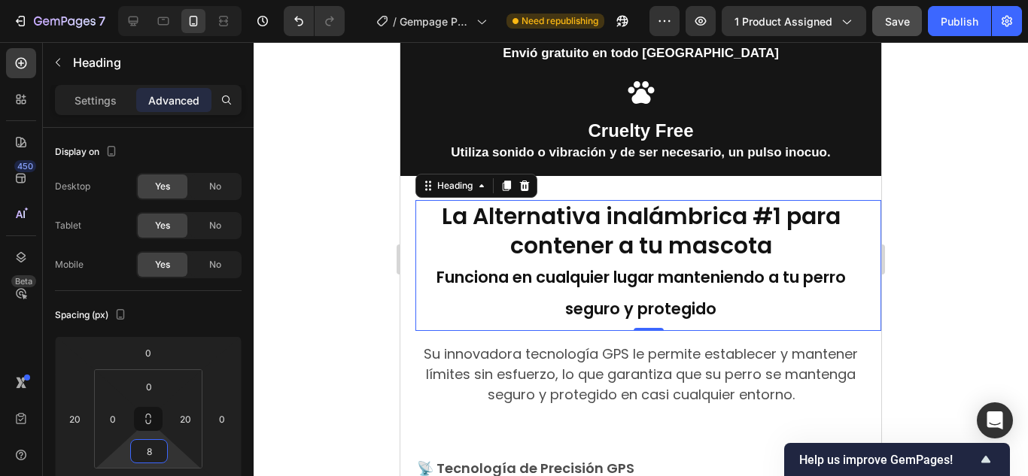
click at [960, 272] on div at bounding box center [641, 259] width 774 height 434
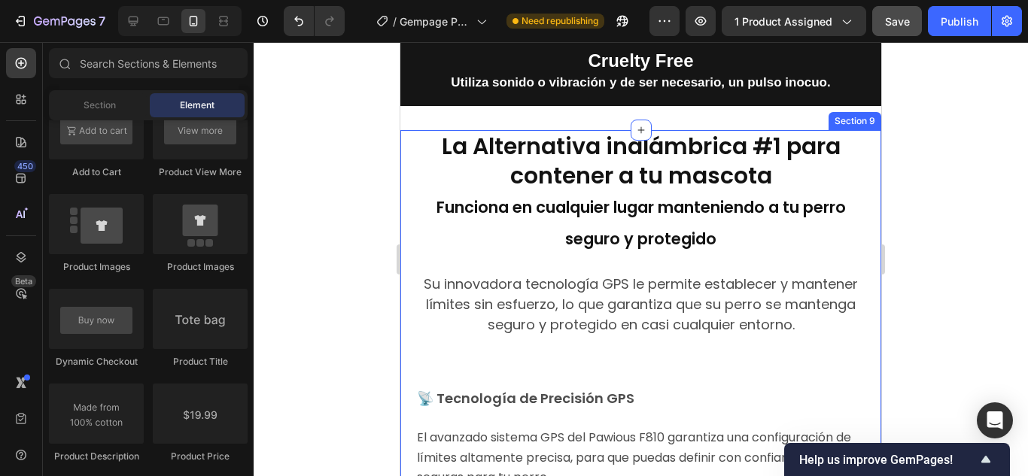
scroll to position [5637, 0]
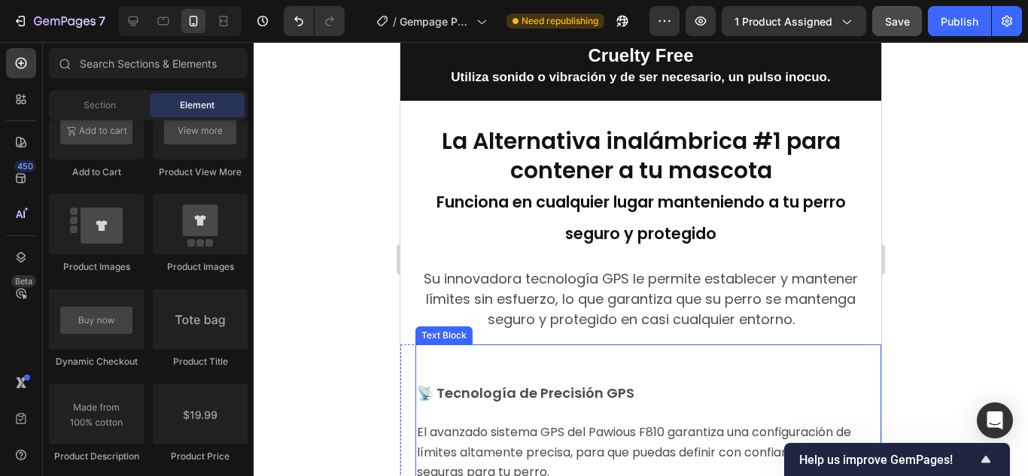
click at [624, 378] on p at bounding box center [648, 374] width 463 height 19
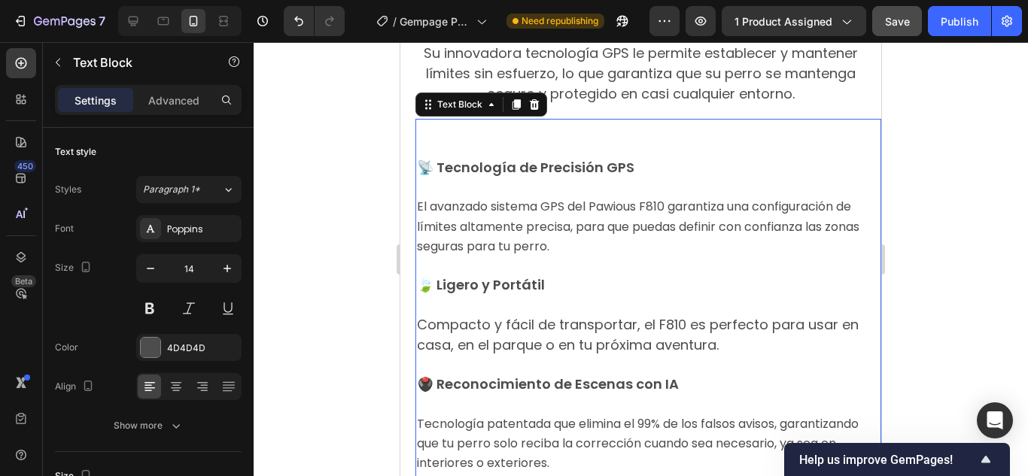
scroll to position [6089, 0]
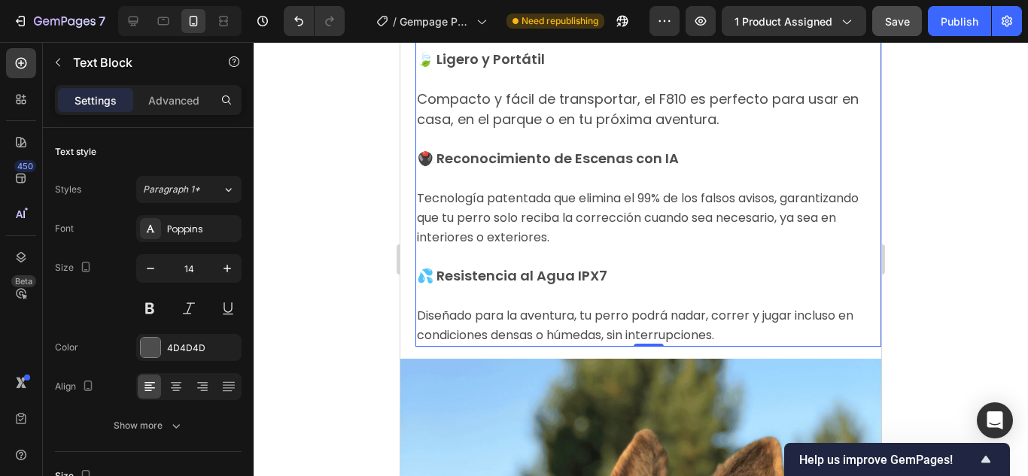
click at [610, 336] on span "Diseñado para la aventura, tu perro podrá nadar, correr y jugar incluso en cond…" at bounding box center [635, 325] width 436 height 37
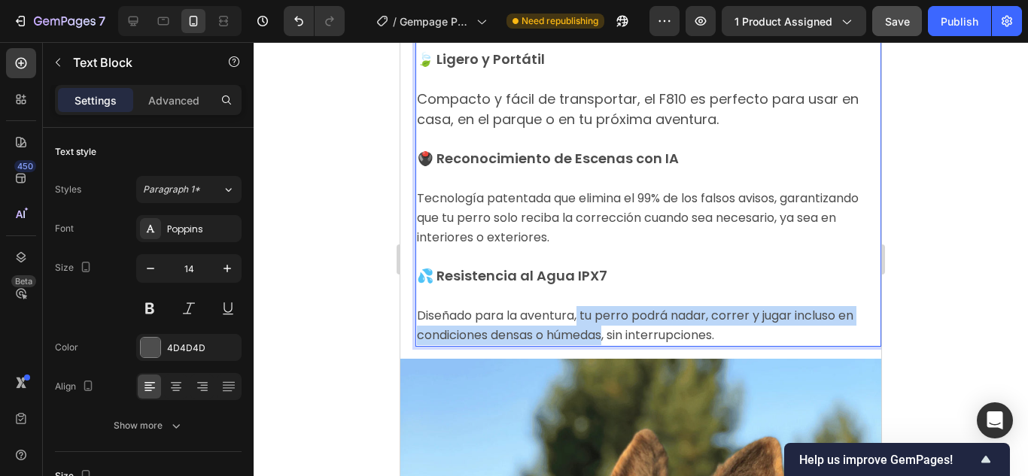
drag, startPoint x: 610, startPoint y: 336, endPoint x: 576, endPoint y: 321, distance: 37.7
click at [576, 321] on span "Diseñado para la aventura, tu perro podrá nadar, correr y jugar incluso en cond…" at bounding box center [635, 325] width 436 height 37
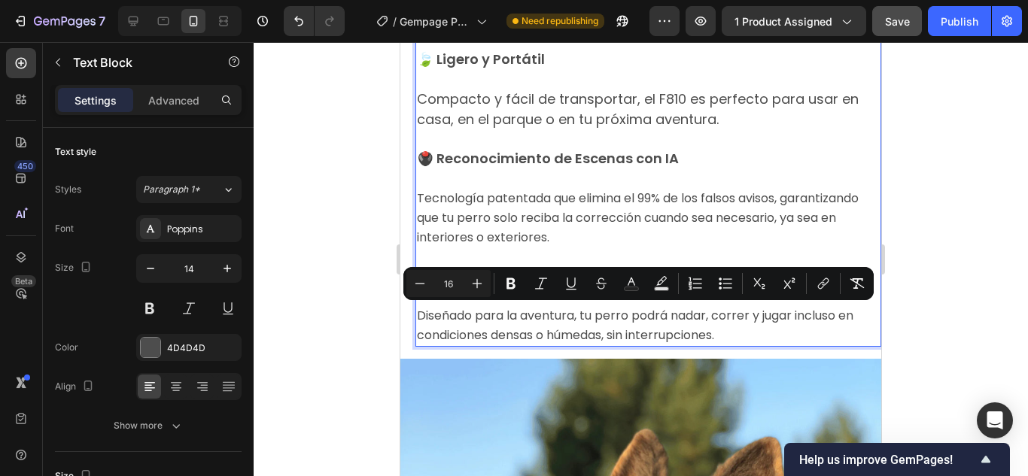
click at [564, 323] on span "Diseñado para la aventura, tu perro podrá nadar, correr y jugar incluso en cond…" at bounding box center [635, 325] width 436 height 37
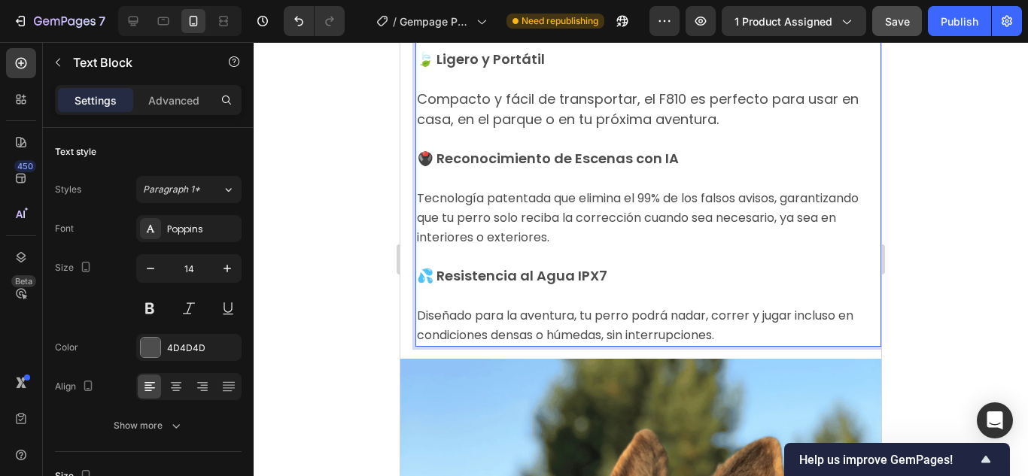
click at [516, 232] on span "Tecnología patentada que elimina el 99% de los falsos avisos, garantizando que …" at bounding box center [638, 218] width 442 height 56
drag, startPoint x: 516, startPoint y: 225, endPoint x: 497, endPoint y: 211, distance: 23.6
click at [497, 211] on span "Tecnología patentada que elimina el 99% de los falsos avisos, garantizando que …" at bounding box center [638, 218] width 442 height 56
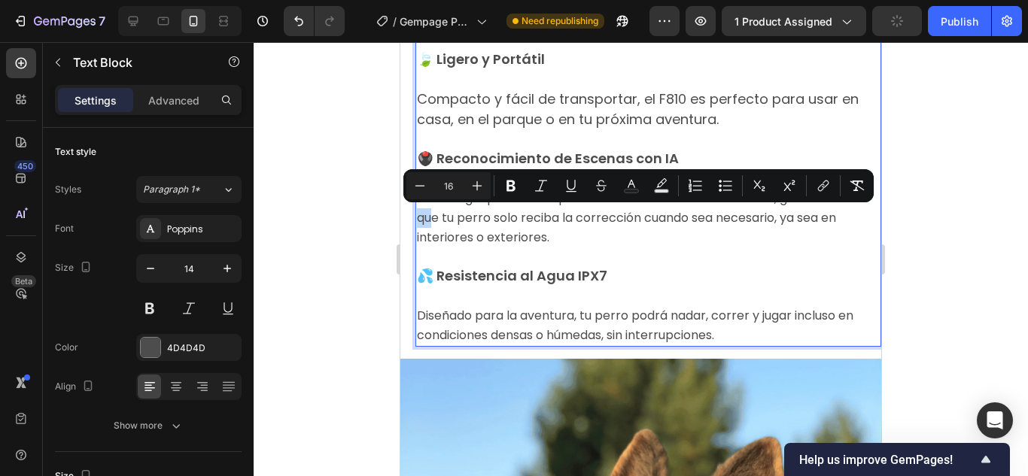
click at [497, 211] on span "Tecnología patentada que elimina el 99% de los falsos avisos, garantizando que …" at bounding box center [638, 218] width 442 height 56
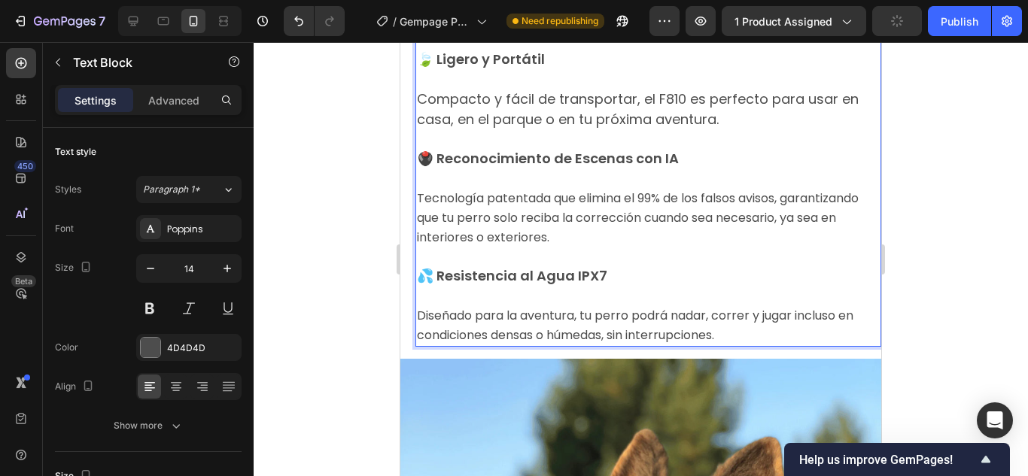
click at [496, 110] on span "Compacto y fácil de transportar, el F810 es perfecto para usar en casa, en el p…" at bounding box center [638, 109] width 442 height 39
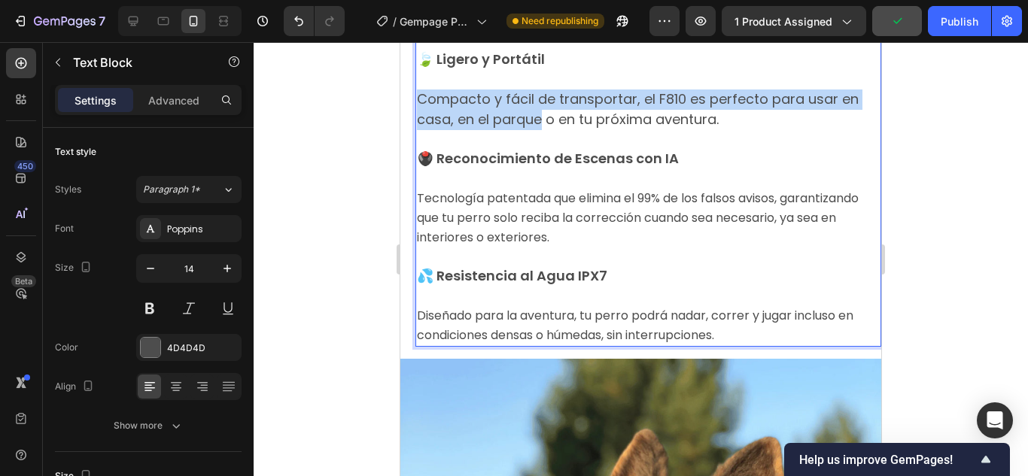
drag, startPoint x: 496, startPoint y: 110, endPoint x: 480, endPoint y: 99, distance: 19.0
click at [480, 99] on span "Compacto y fácil de transportar, el F810 es perfecto para usar en casa, en el p…" at bounding box center [638, 109] width 442 height 39
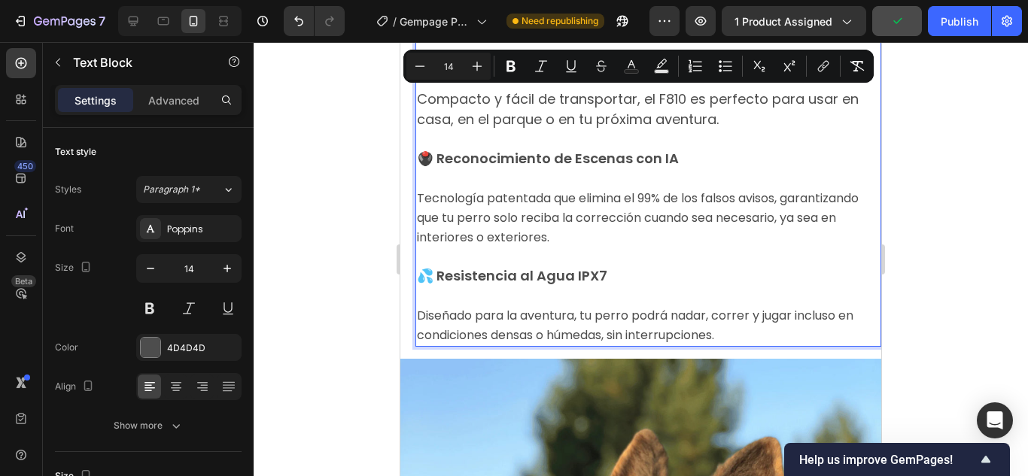
click at [544, 136] on p "Rich Text Editor. Editing area: main" at bounding box center [648, 139] width 463 height 19
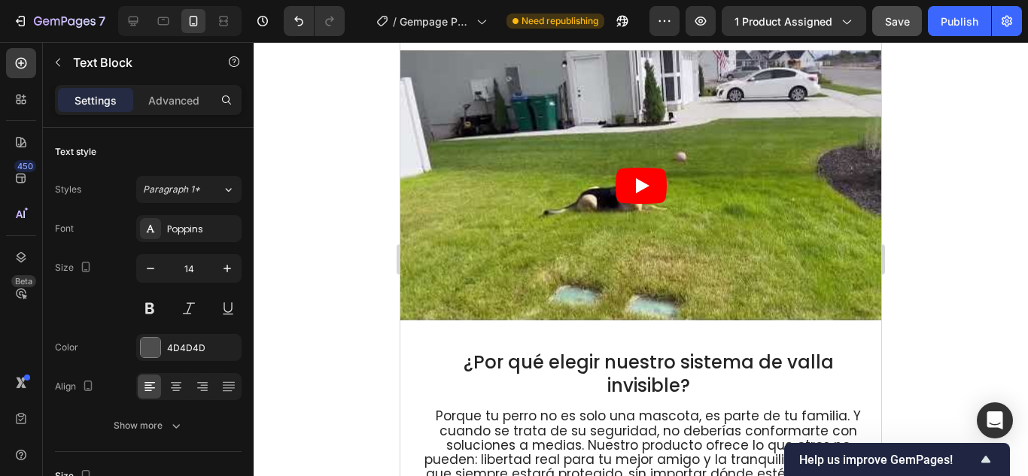
scroll to position [6992, 0]
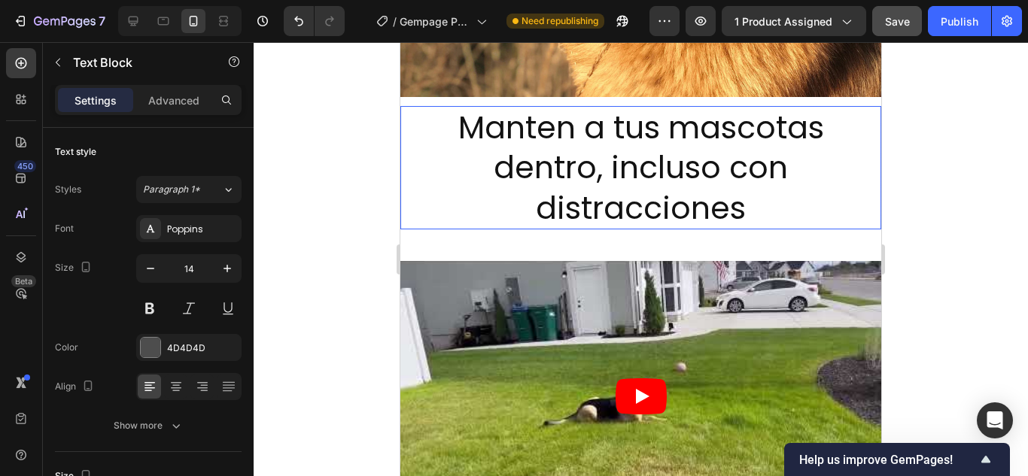
click at [553, 129] on h2 "Manten a tus mascotas dentro, incluso con distracciones" at bounding box center [640, 167] width 481 height 123
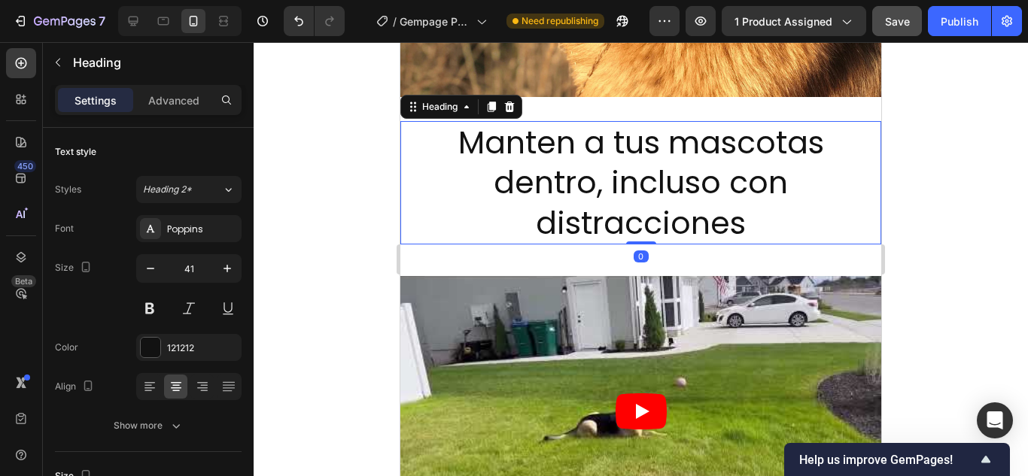
click at [546, 127] on h2 "Manten a tus mascotas dentro, incluso con distracciones" at bounding box center [640, 182] width 481 height 123
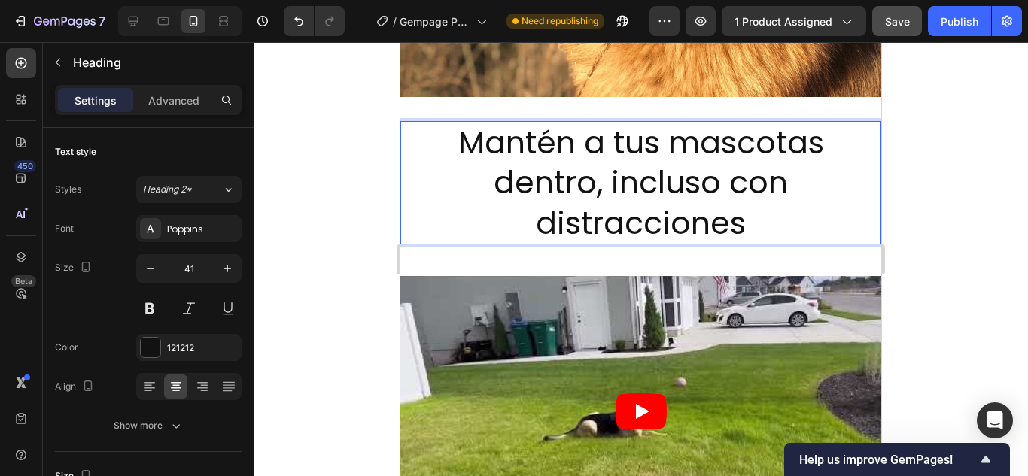
click at [959, 169] on div at bounding box center [641, 259] width 774 height 434
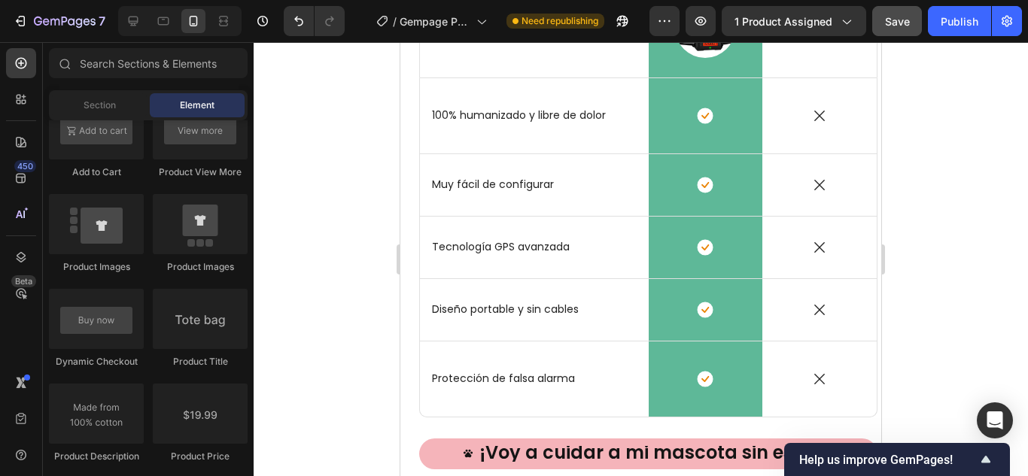
scroll to position [7970, 0]
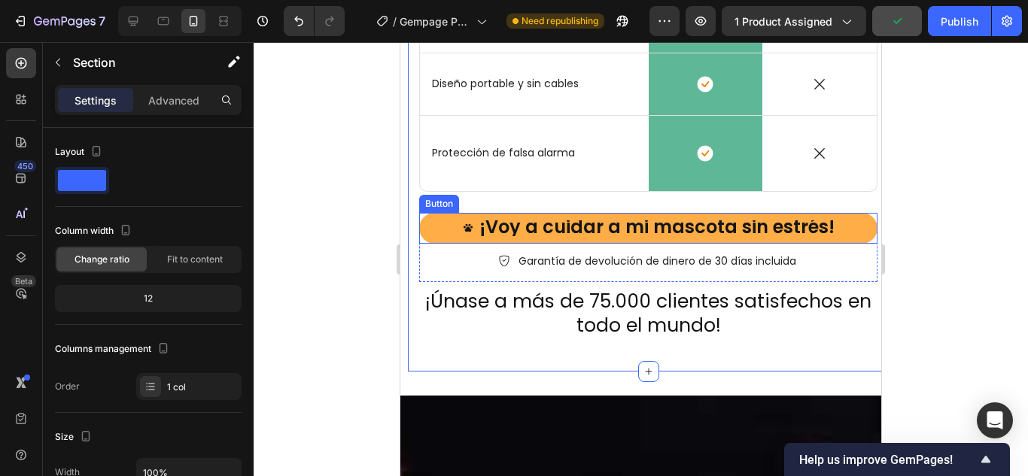
click at [612, 217] on button "¡Voy a cuidar a mi mascota sin estrés!" at bounding box center [648, 228] width 458 height 31
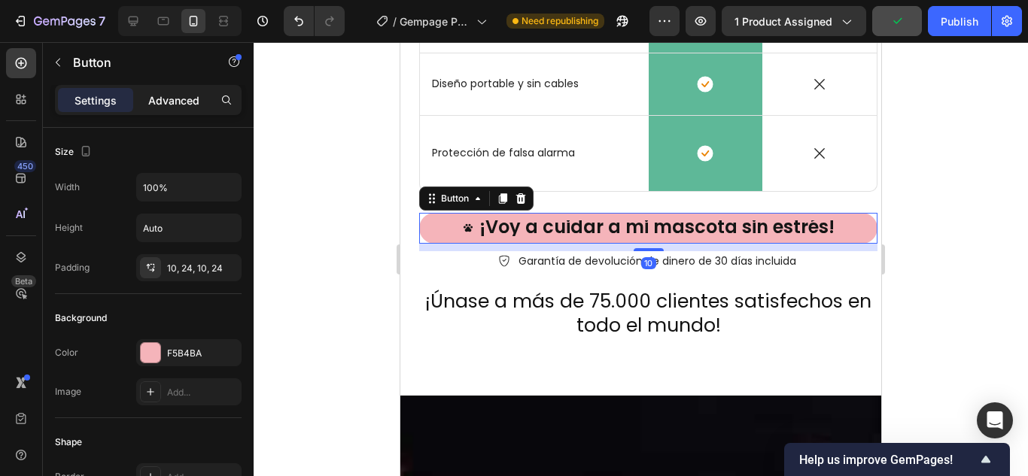
click at [174, 101] on p "Advanced" at bounding box center [173, 101] width 51 height 16
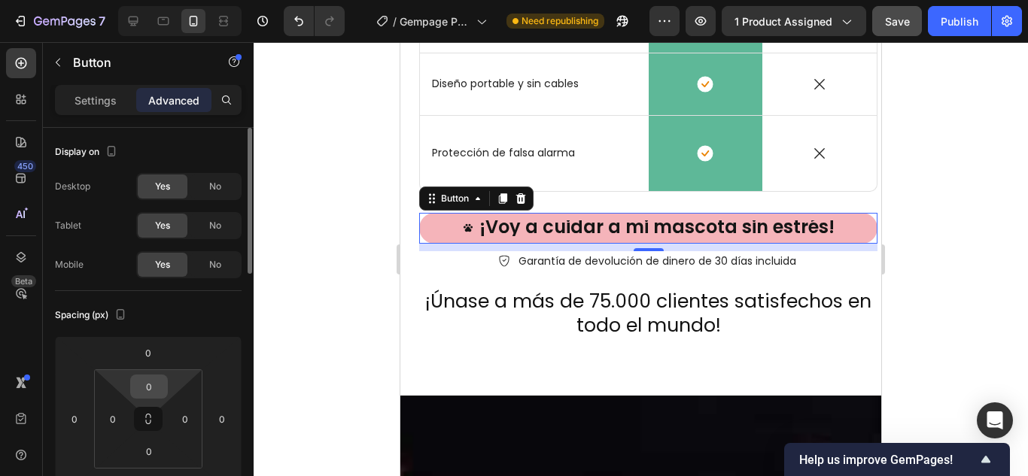
click at [150, 393] on input "0" at bounding box center [149, 386] width 30 height 23
click at [160, 387] on input "1" at bounding box center [149, 386] width 30 height 23
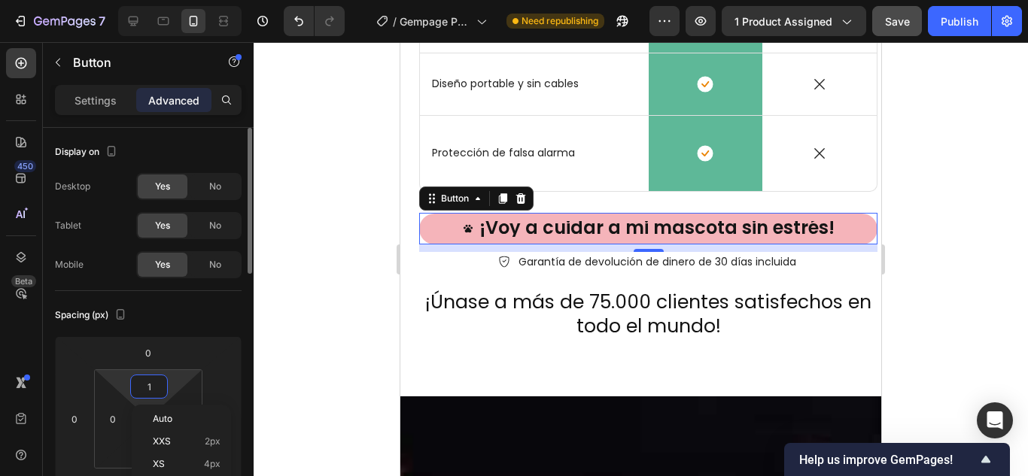
type input "10"
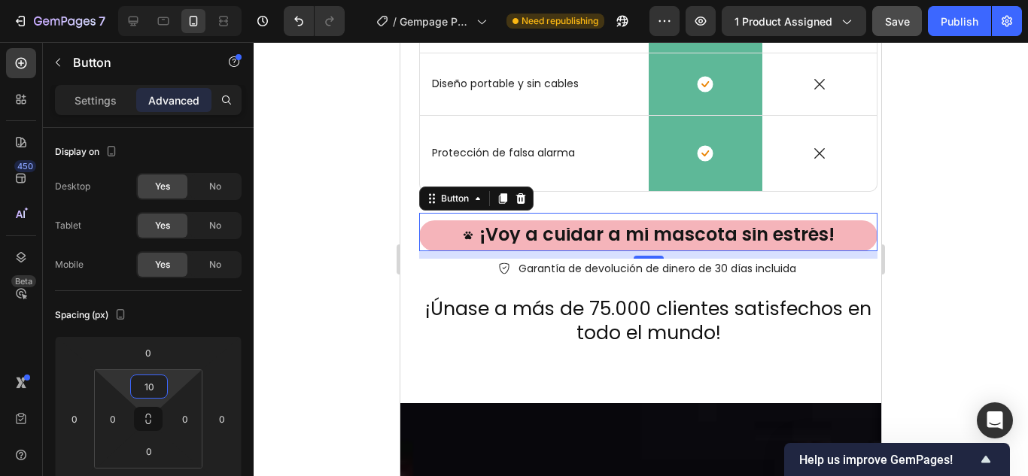
click at [957, 232] on div at bounding box center [641, 259] width 774 height 434
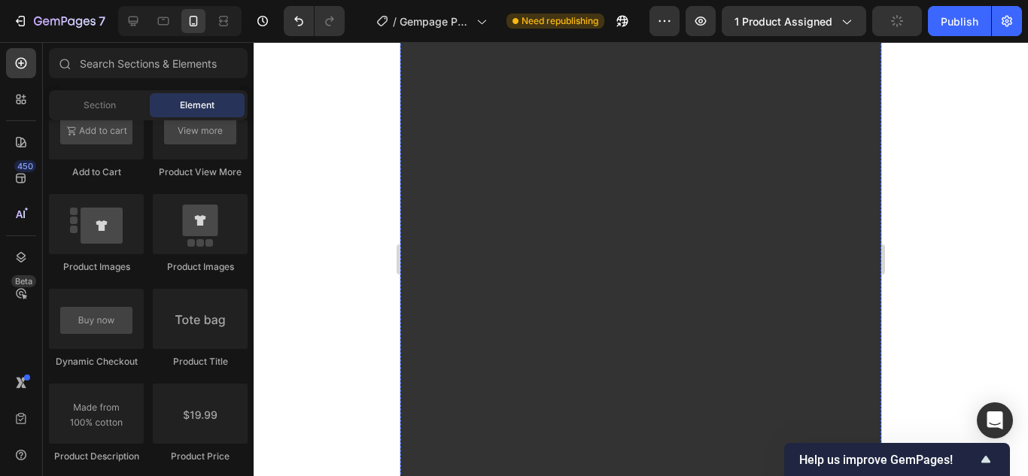
scroll to position [11731, 0]
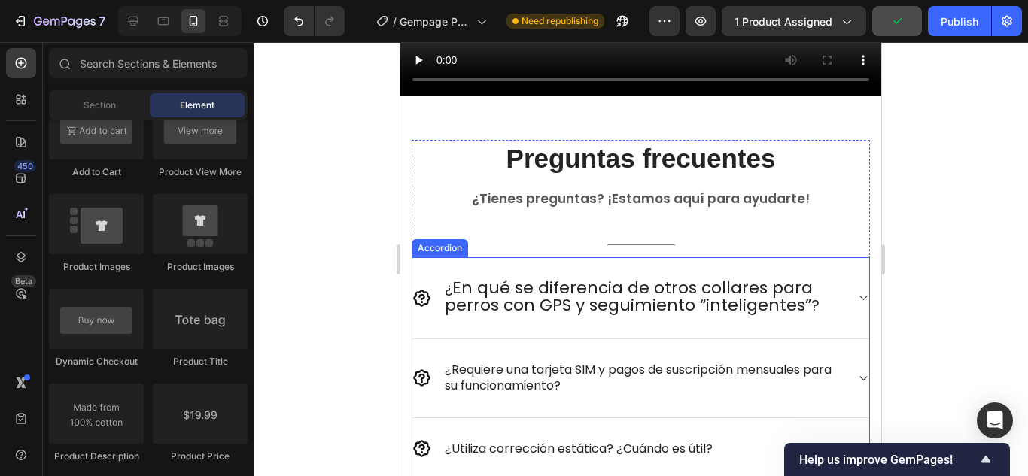
click at [589, 363] on p "¿Requiere una tarjeta SIM y pagos de suscripción mensuales para su funcionamien…" at bounding box center [644, 379] width 398 height 32
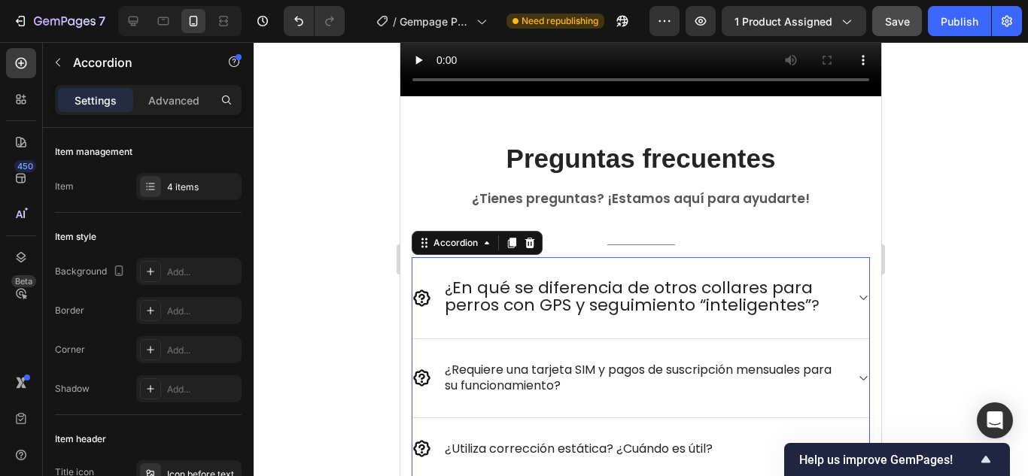
click at [588, 276] on span "En qué se diferencia de otros collares para perros con GPS y seguimiento “intel…" at bounding box center [629, 296] width 368 height 41
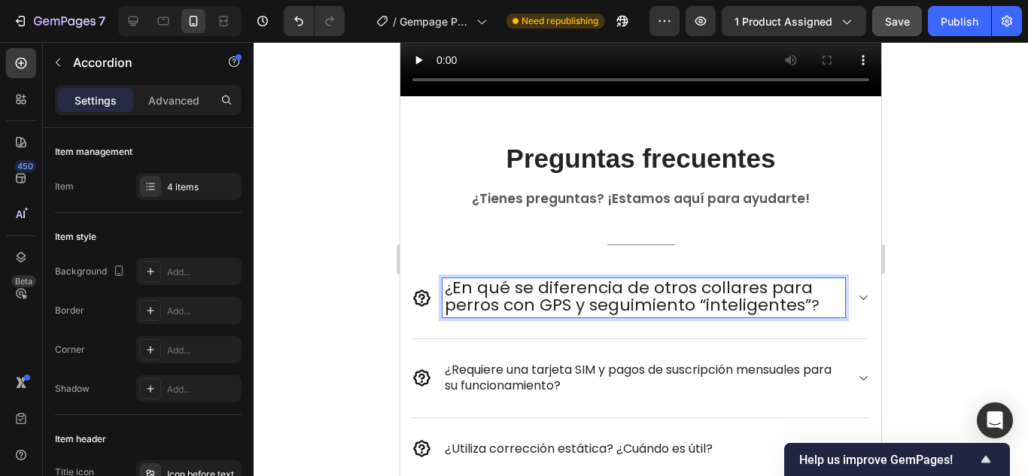
click at [545, 363] on p "¿Requiere una tarjeta SIM y pagos de suscripción mensuales para su funcionamien…" at bounding box center [644, 379] width 398 height 32
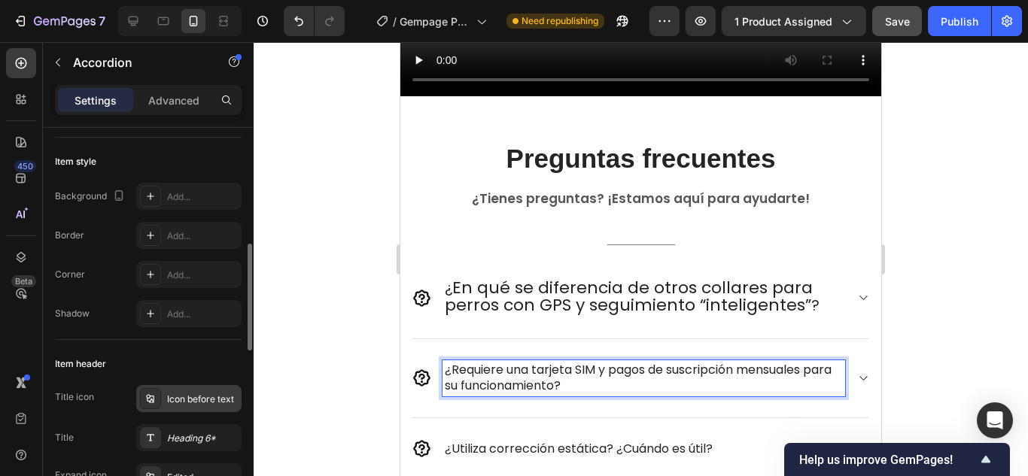
scroll to position [150, 0]
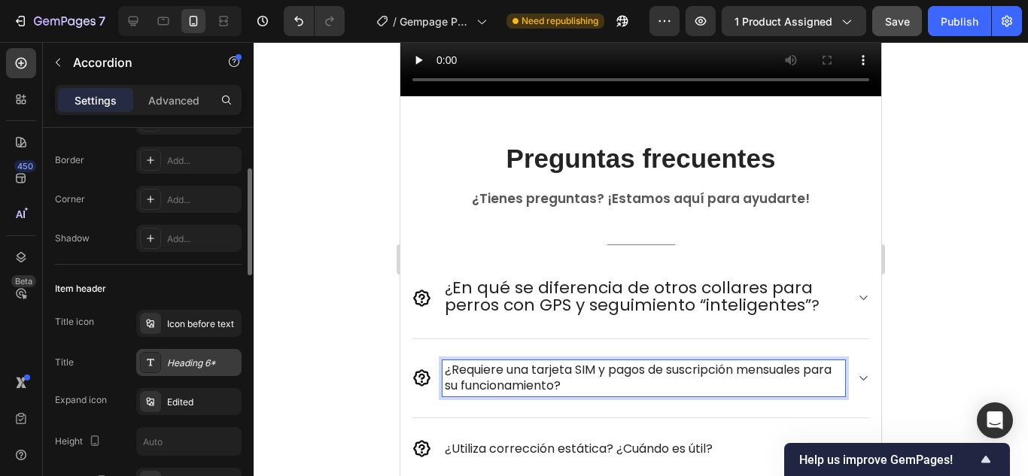
click at [208, 359] on div "Heading 6*" at bounding box center [202, 364] width 71 height 14
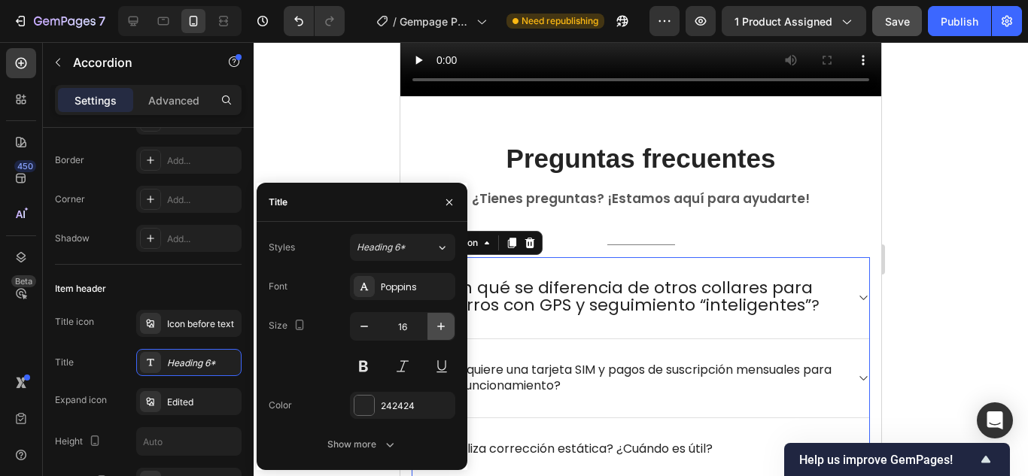
click at [440, 328] on icon "button" at bounding box center [440, 326] width 15 height 15
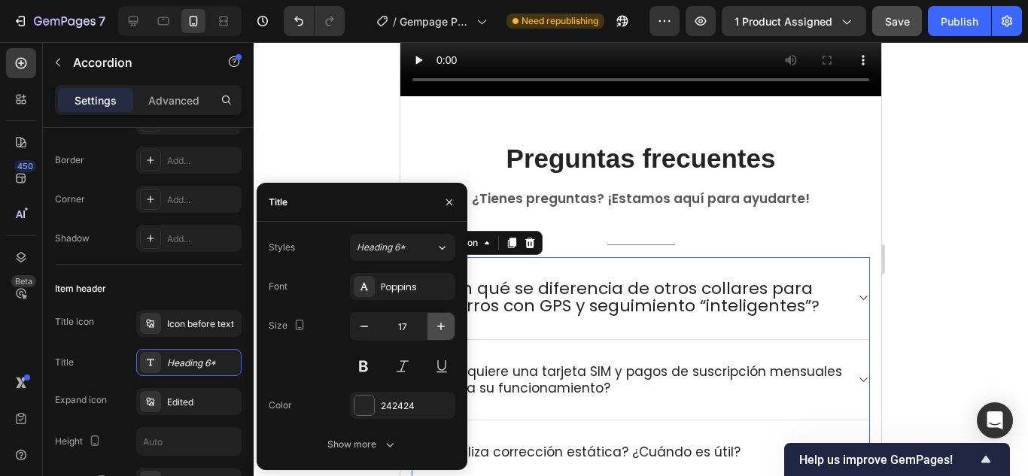
click at [440, 328] on icon "button" at bounding box center [440, 326] width 15 height 15
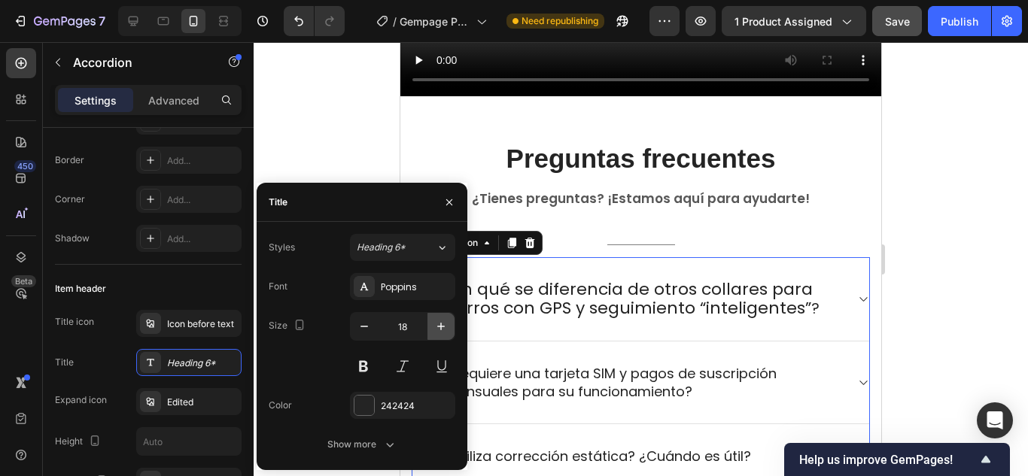
click at [440, 328] on icon "button" at bounding box center [440, 326] width 15 height 15
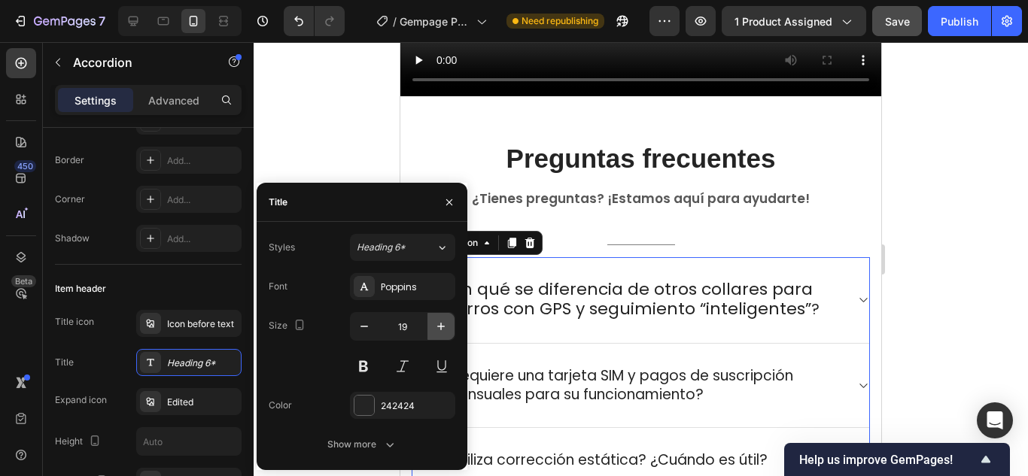
click at [440, 328] on icon "button" at bounding box center [440, 326] width 15 height 15
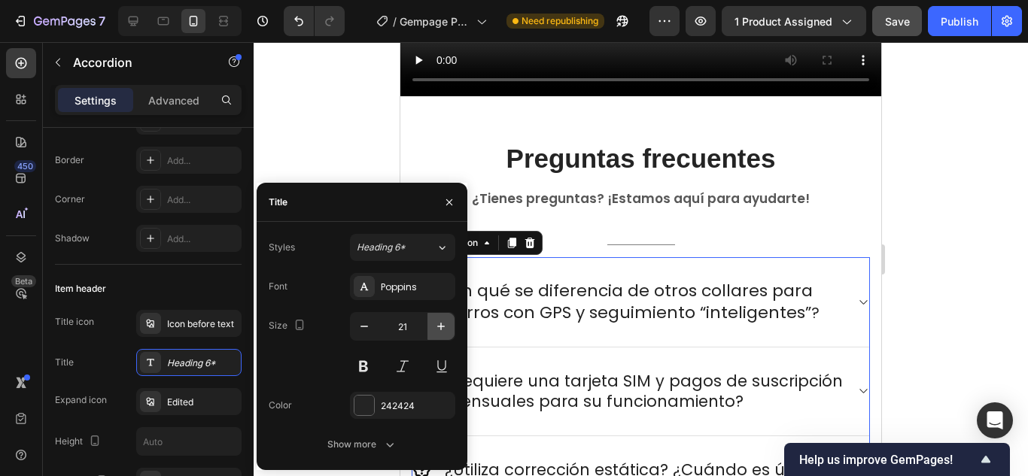
click at [440, 328] on icon "button" at bounding box center [440, 326] width 15 height 15
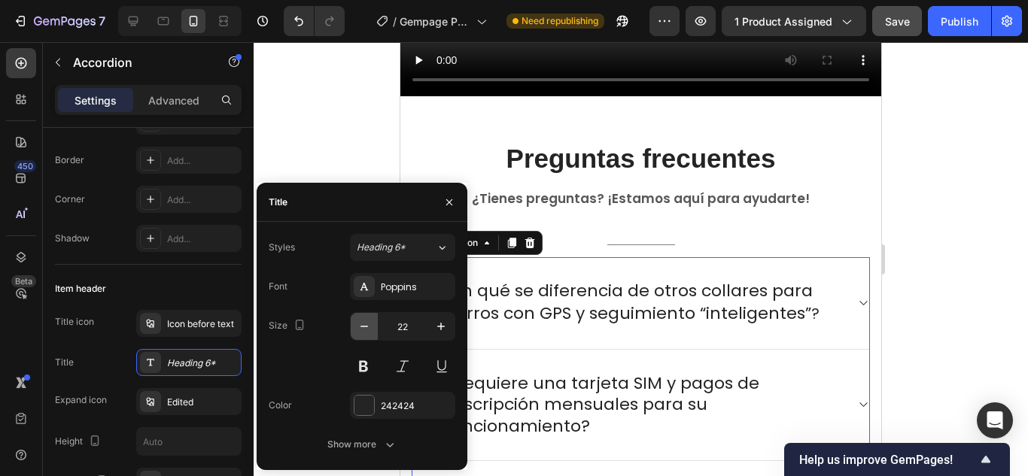
click at [352, 326] on button "button" at bounding box center [364, 326] width 27 height 27
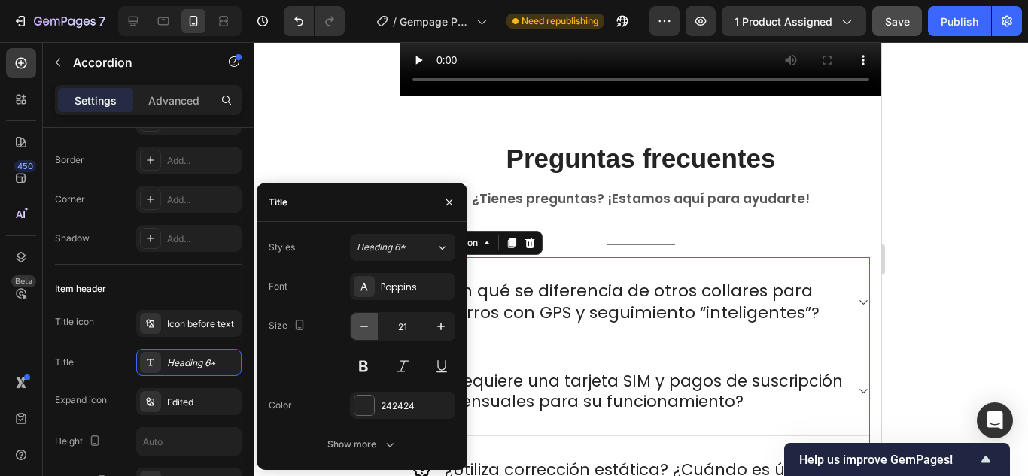
click at [352, 326] on button "button" at bounding box center [364, 326] width 27 height 27
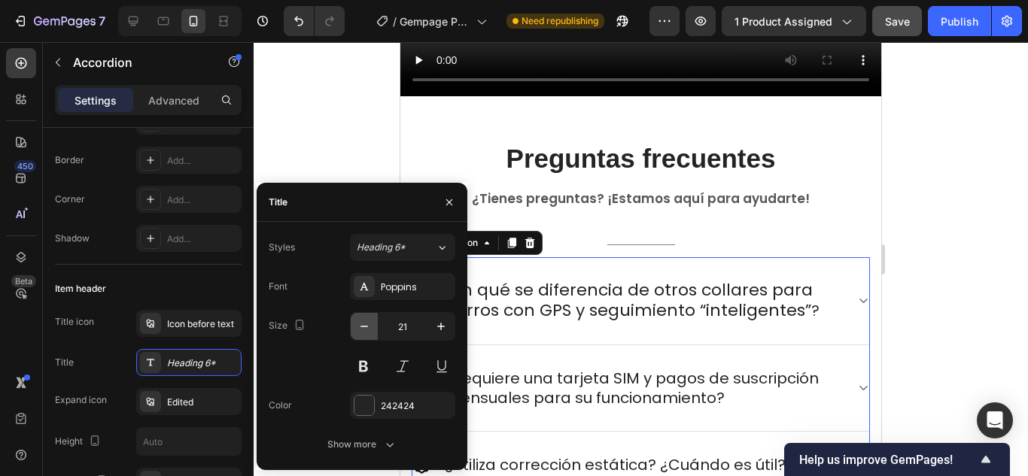
type input "20"
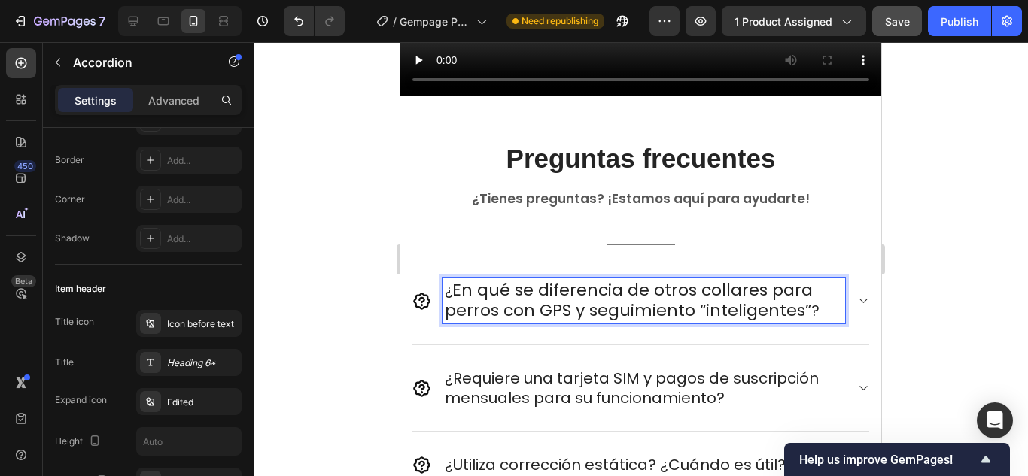
click at [482, 278] on span "En qué se diferencia de otros collares para perros con GPS y seguimiento “intel…" at bounding box center [629, 300] width 368 height 44
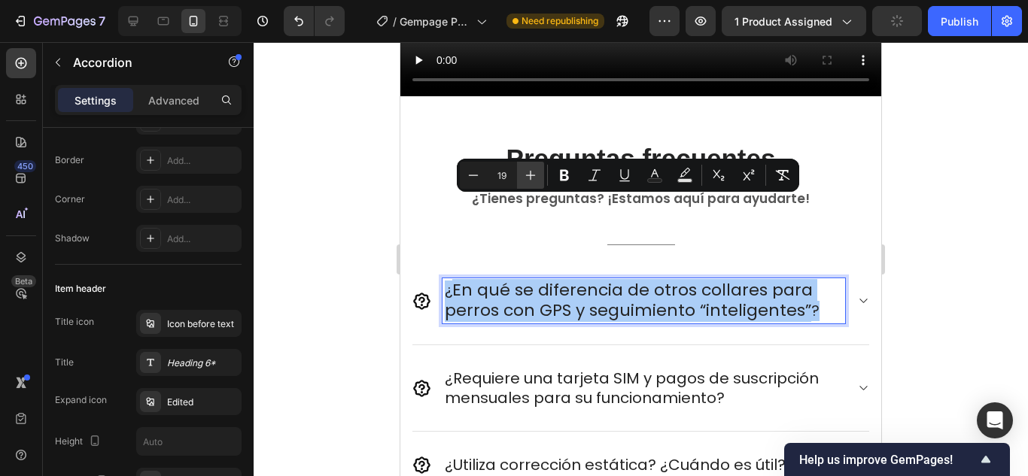
click at [527, 175] on icon "Editor contextual toolbar" at bounding box center [530, 175] width 15 height 15
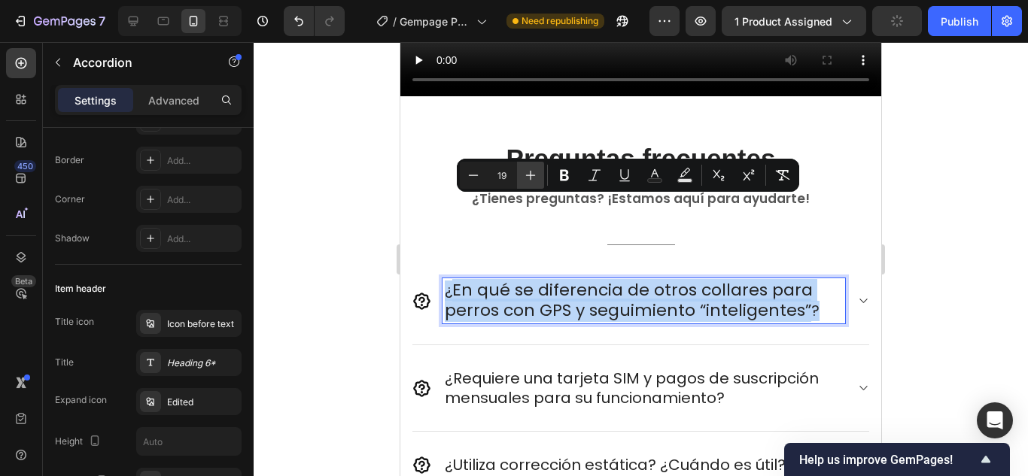
type input "20"
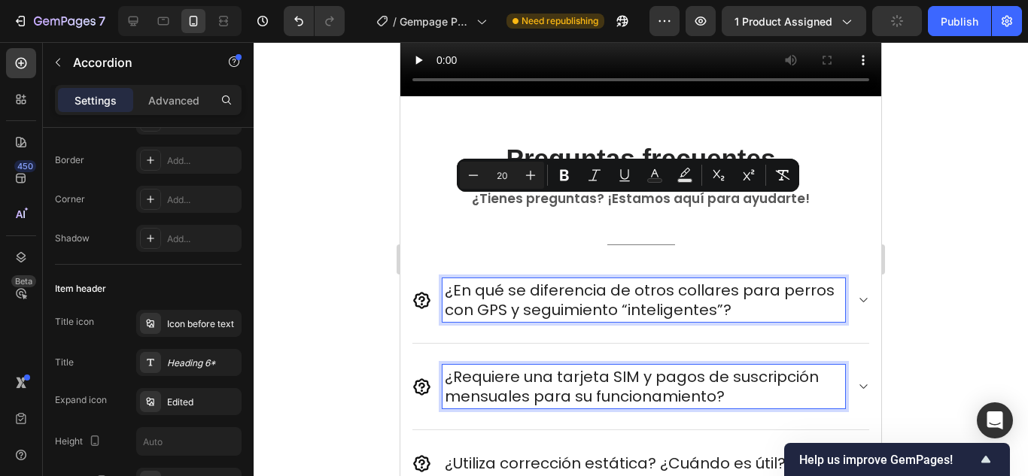
click at [544, 367] on p "¿Requiere una tarjeta SIM y pagos de suscripción mensuales para su funcionamien…" at bounding box center [644, 386] width 398 height 39
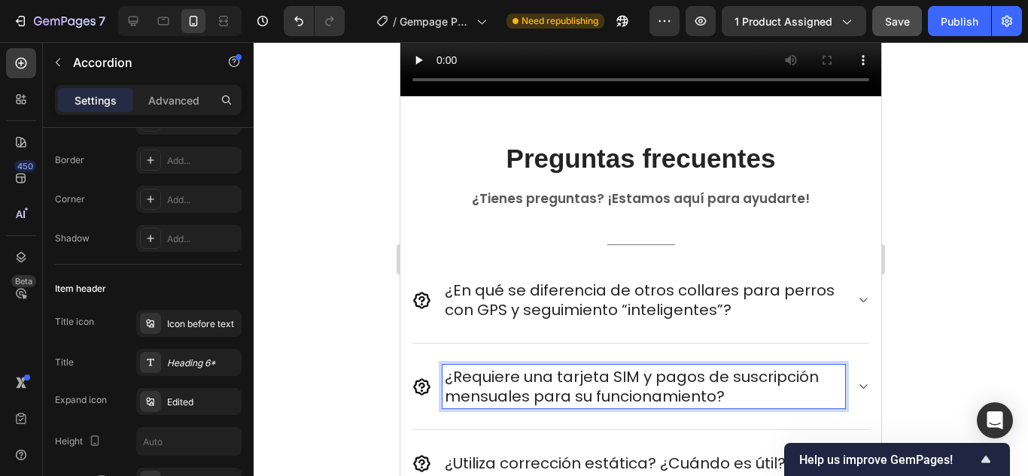
click at [634, 454] on p "¿Utiliza corrección estática? ¿Cuándo es útil?" at bounding box center [615, 464] width 341 height 20
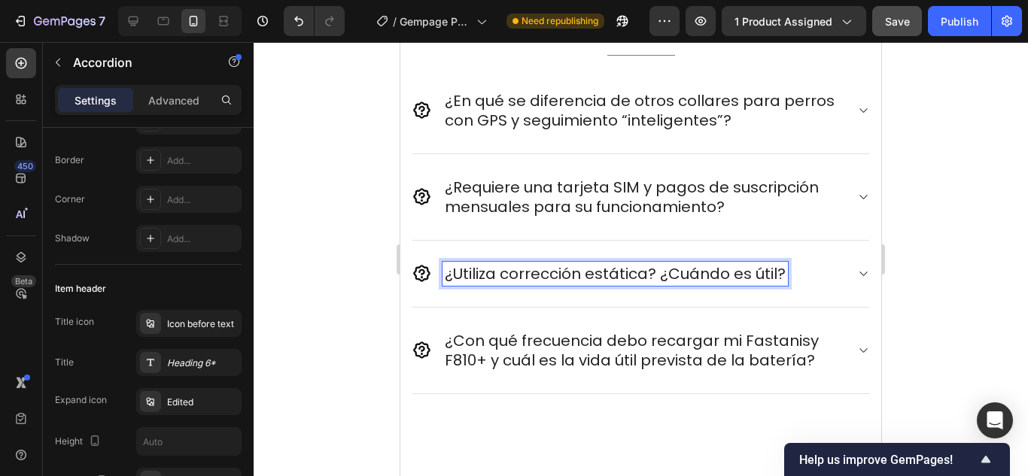
scroll to position [11731, 0]
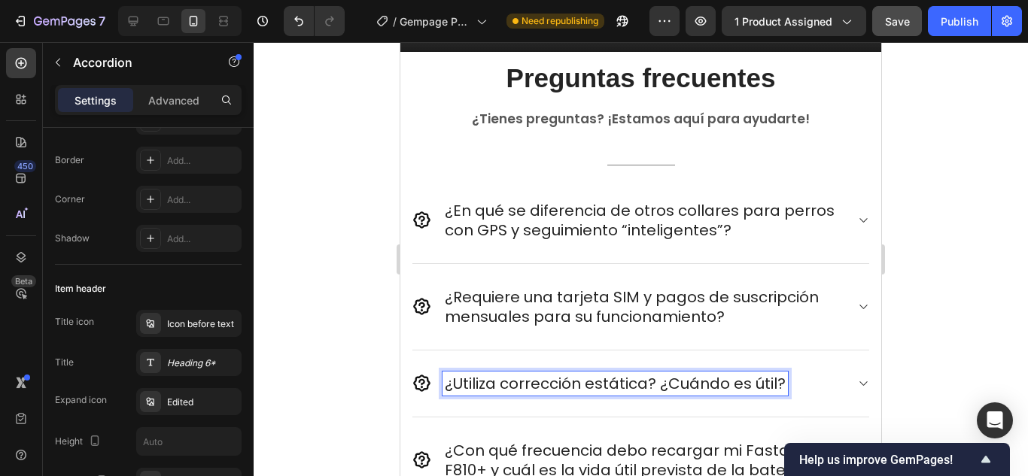
click at [857, 220] on icon at bounding box center [862, 220] width 11 height 12
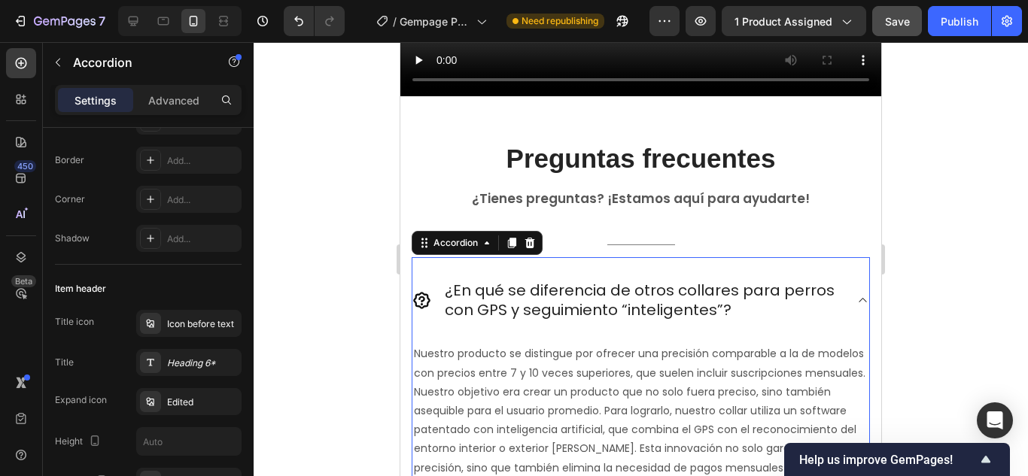
click at [722, 257] on div "¿En qué se diferencia de otros collares para perros con GPS y seguimiento “inte…" at bounding box center [640, 300] width 457 height 86
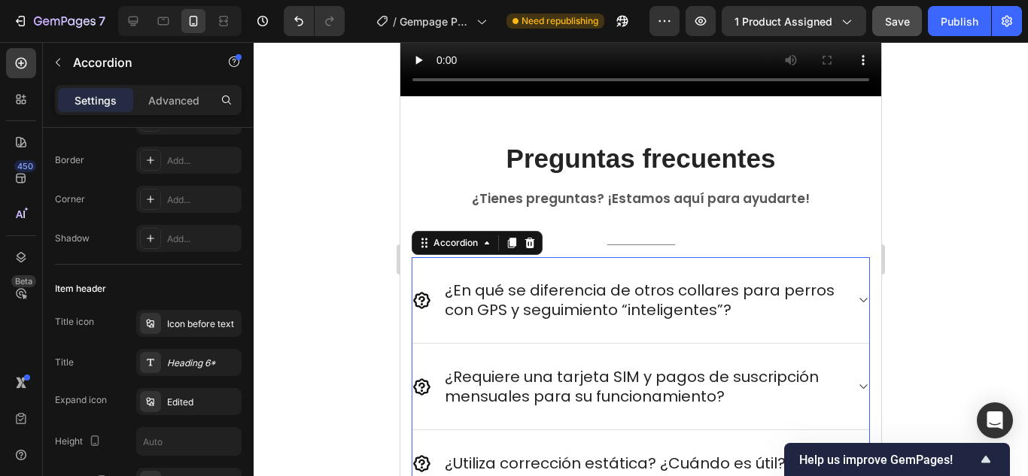
click at [842, 257] on div "¿En qué se diferencia de otros collares para perros con GPS y seguimiento “inte…" at bounding box center [640, 300] width 457 height 87
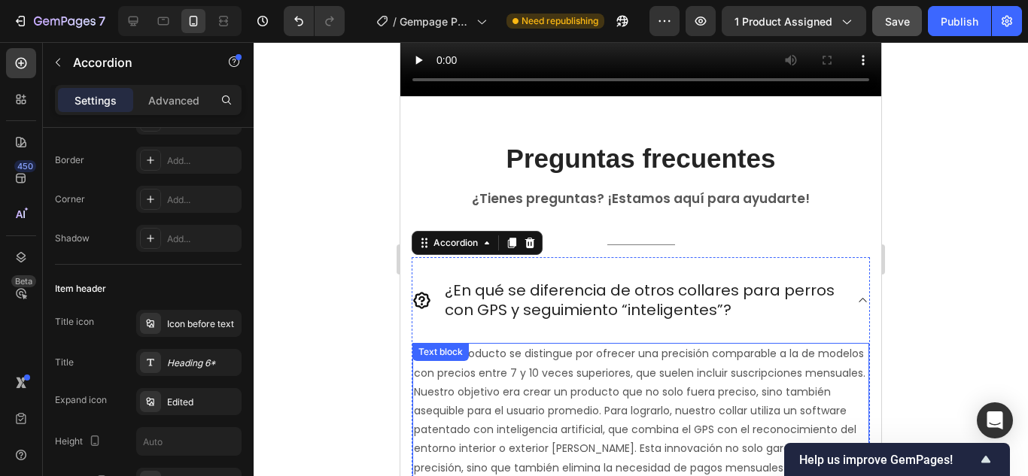
click at [481, 384] on p "Nuestro producto se distingue por ofrecer una precisión comparable a la de mode…" at bounding box center [641, 449] width 454 height 208
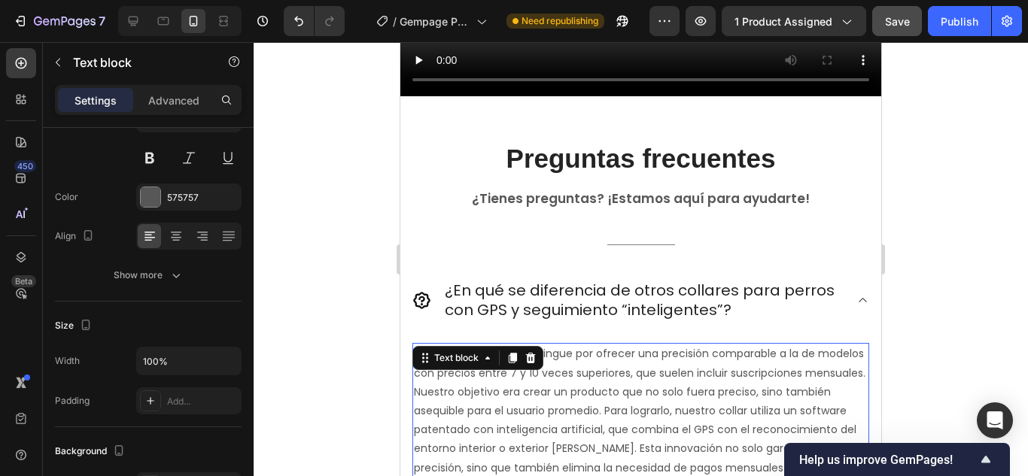
scroll to position [0, 0]
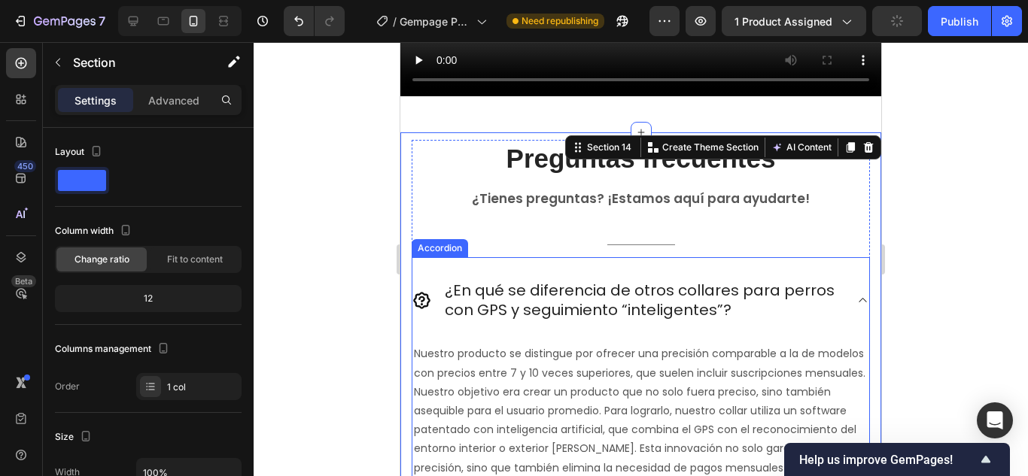
click at [849, 257] on div "¿En qué se diferencia de otros collares para perros con GPS y seguimiento “inte…" at bounding box center [640, 300] width 457 height 86
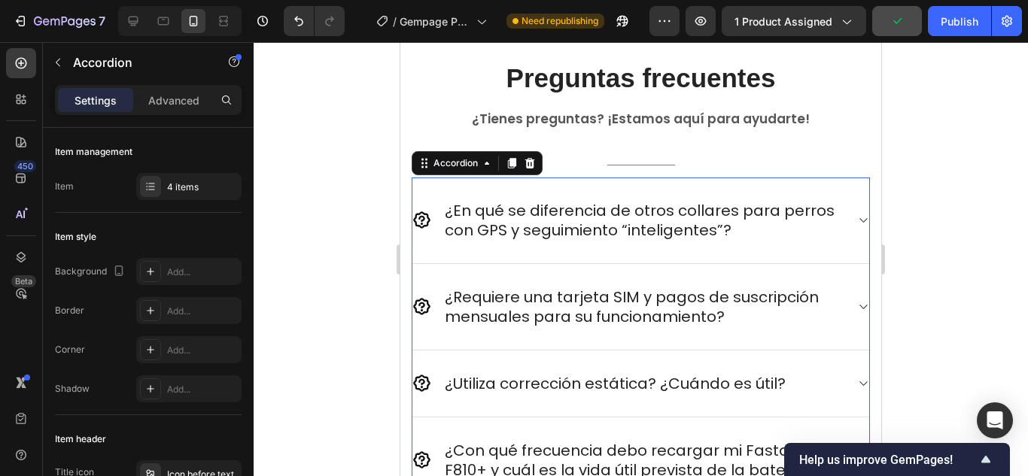
scroll to position [12036, 0]
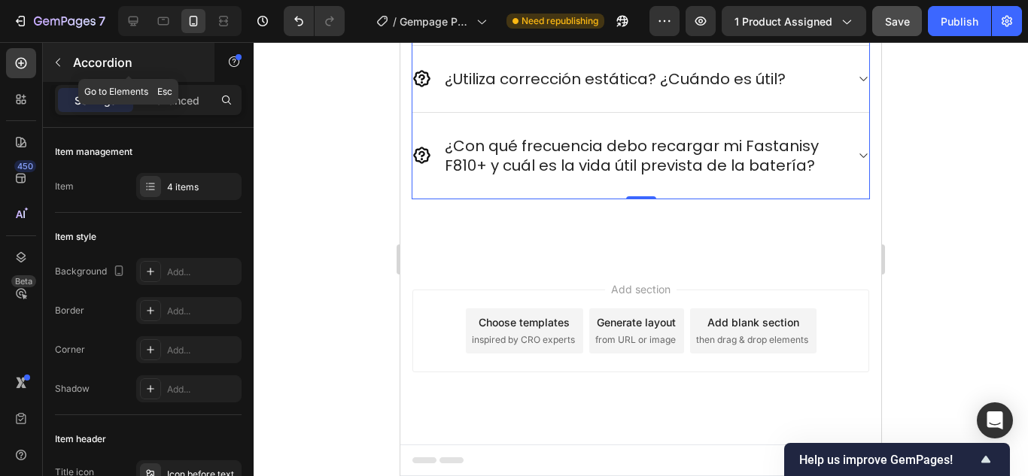
click at [56, 62] on icon "button" at bounding box center [58, 63] width 5 height 8
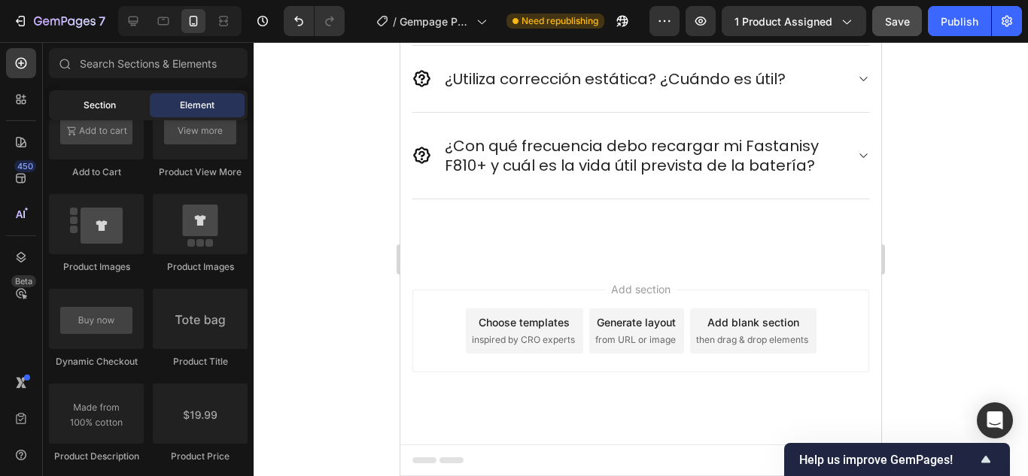
click at [99, 102] on span "Section" at bounding box center [100, 106] width 32 height 14
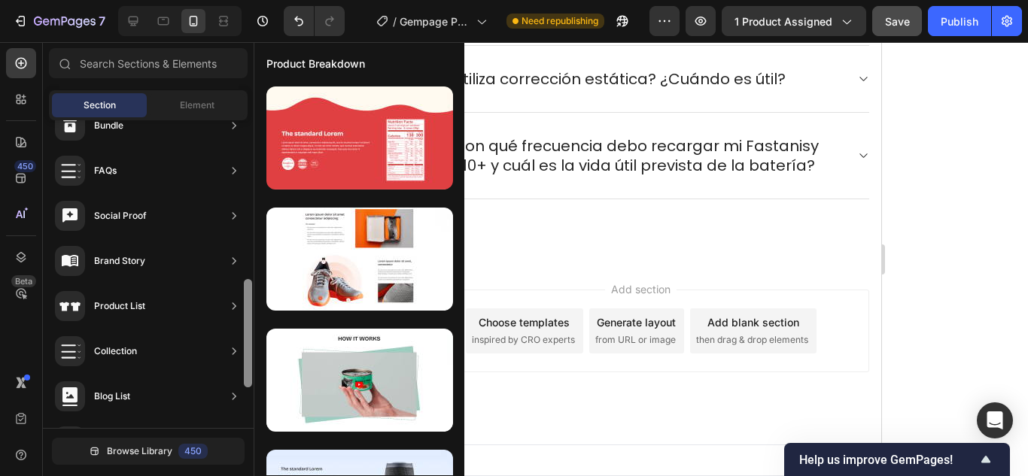
scroll to position [432, 0]
drag, startPoint x: 248, startPoint y: 330, endPoint x: 232, endPoint y: 324, distance: 17.2
click at [232, 324] on div "Hero Section Product Detail Brands Trusted Badges Guarantee Product Breakdown H…" at bounding box center [148, 274] width 211 height 308
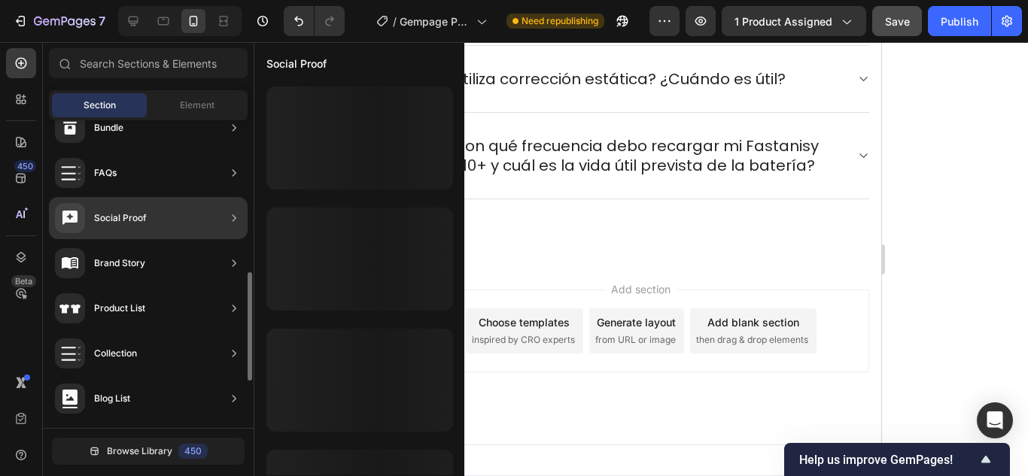
click at [155, 215] on div "Social Proof" at bounding box center [148, 218] width 199 height 42
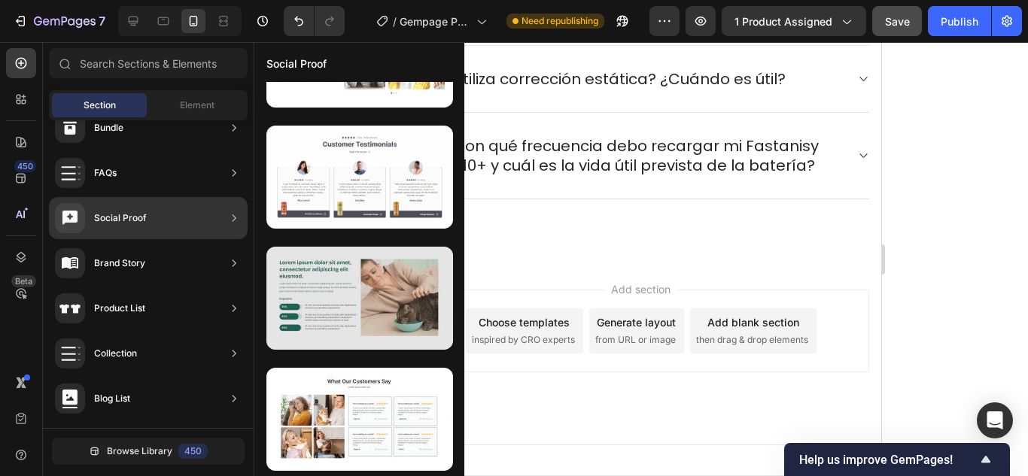
scroll to position [2396, 0]
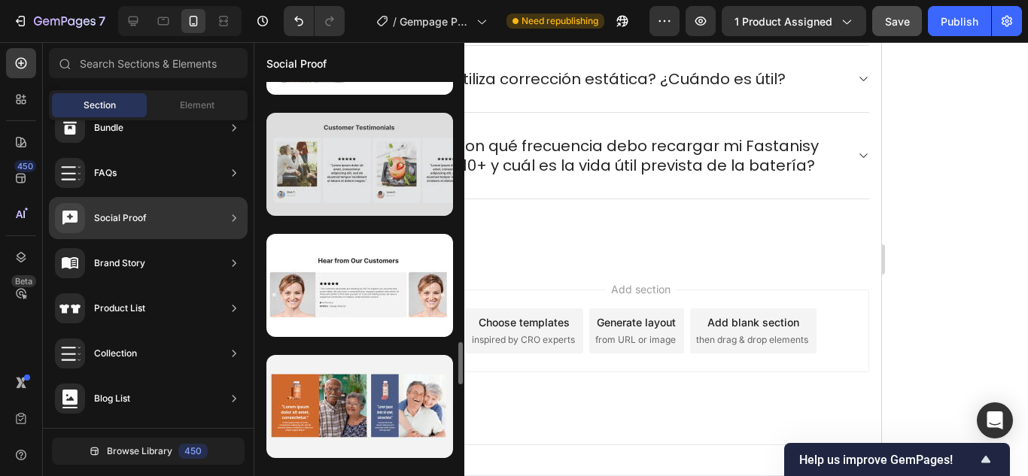
click at [337, 181] on div at bounding box center [359, 164] width 187 height 103
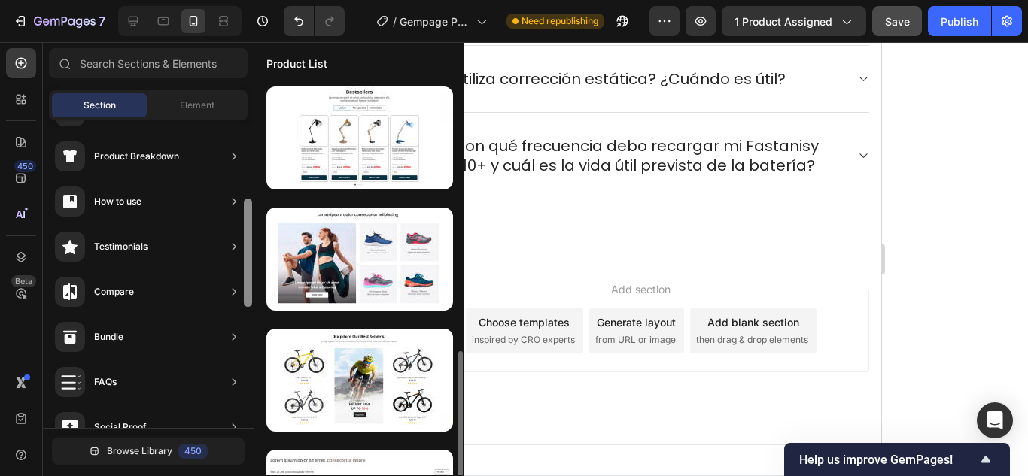
scroll to position [206, 0]
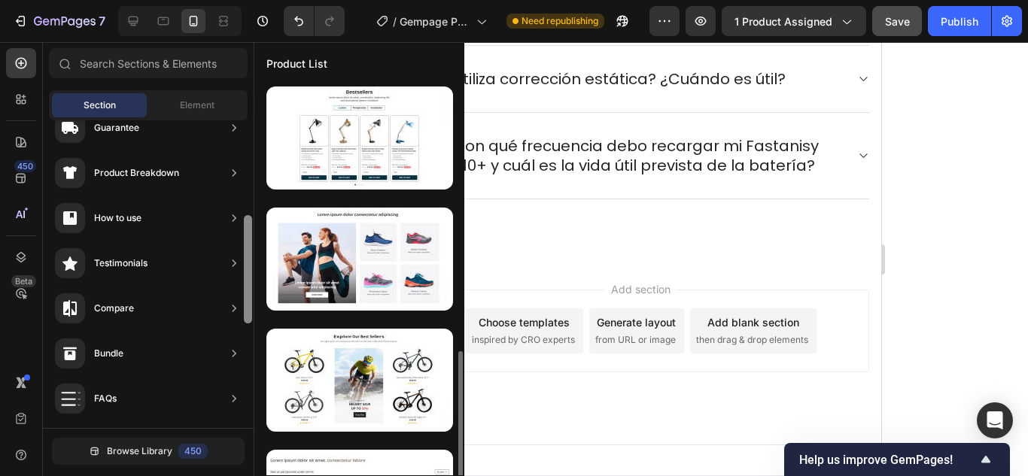
drag, startPoint x: 251, startPoint y: 281, endPoint x: 248, endPoint y: 201, distance: 79.8
click at [248, 215] on div at bounding box center [248, 269] width 8 height 108
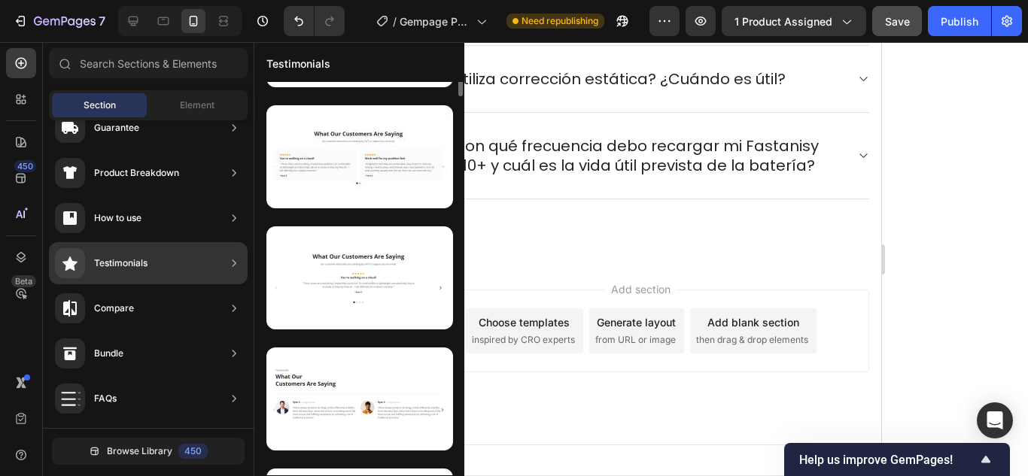
scroll to position [0, 0]
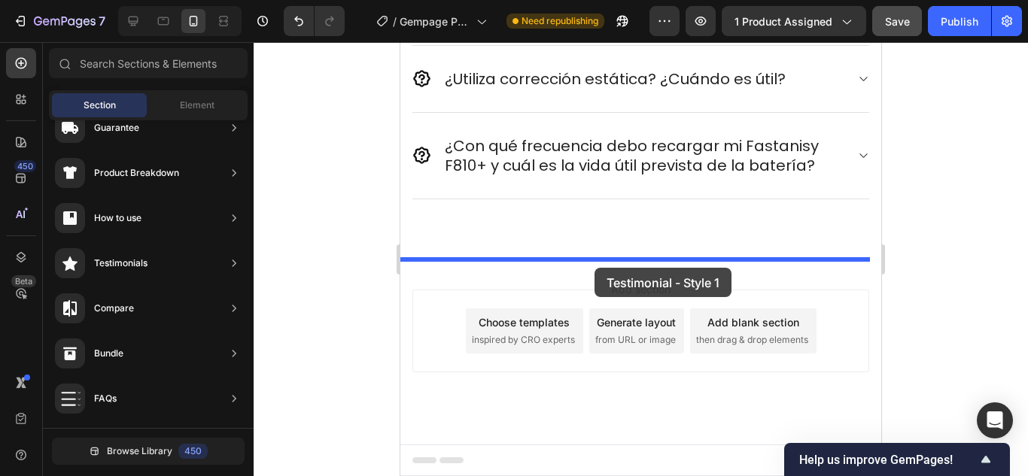
drag, startPoint x: 749, startPoint y: 188, endPoint x: 594, endPoint y: 268, distance: 174.3
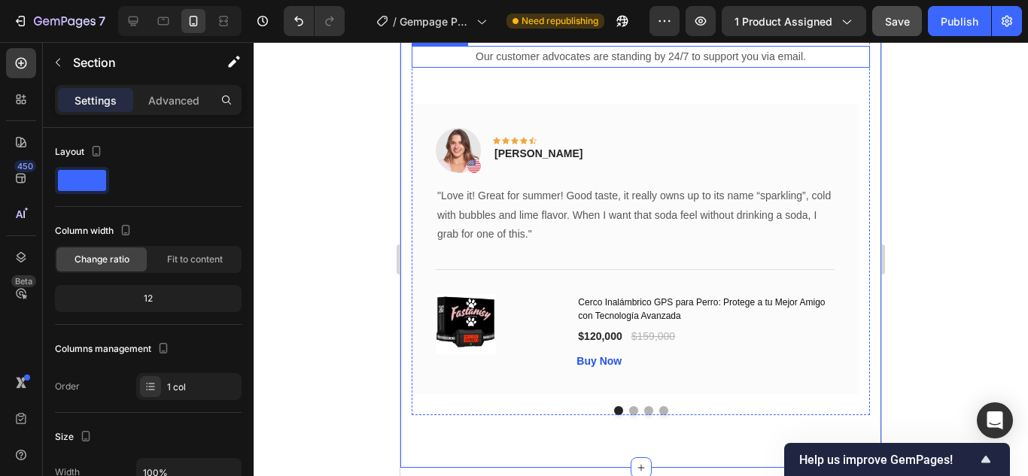
scroll to position [11975, 0]
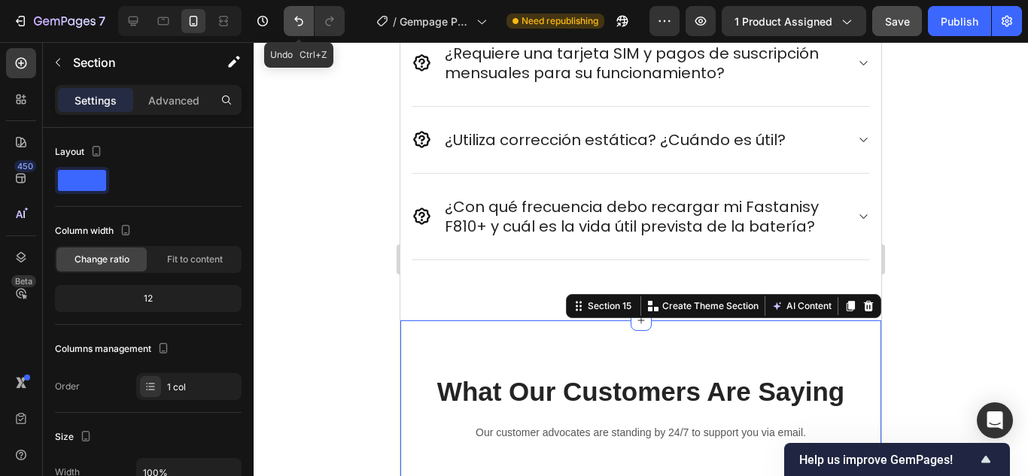
click at [305, 18] on icon "Undo/Redo" at bounding box center [298, 21] width 15 height 15
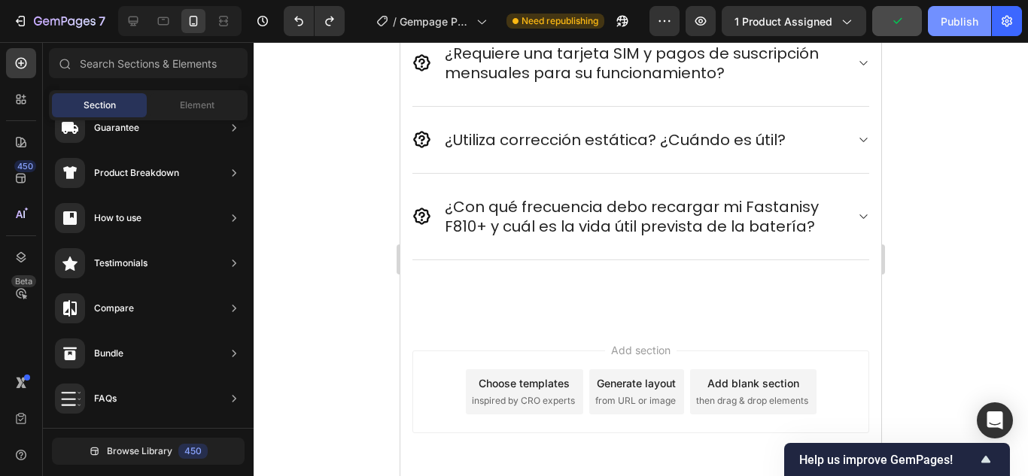
click at [969, 14] on div "Publish" at bounding box center [959, 22] width 38 height 16
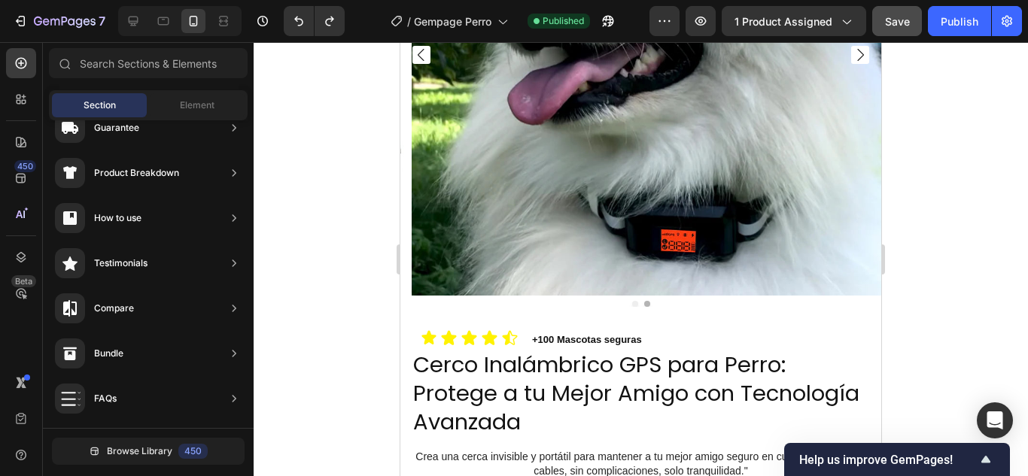
scroll to position [0, 0]
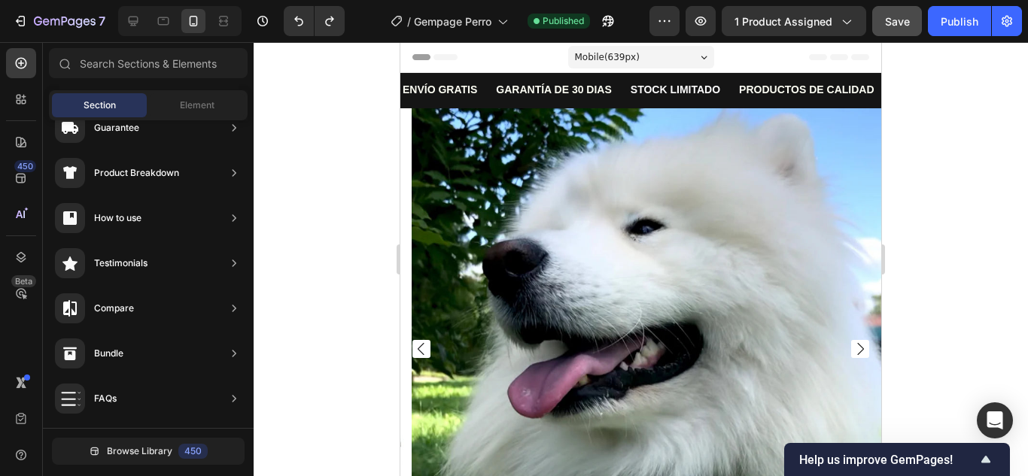
click at [949, 196] on div at bounding box center [641, 259] width 774 height 434
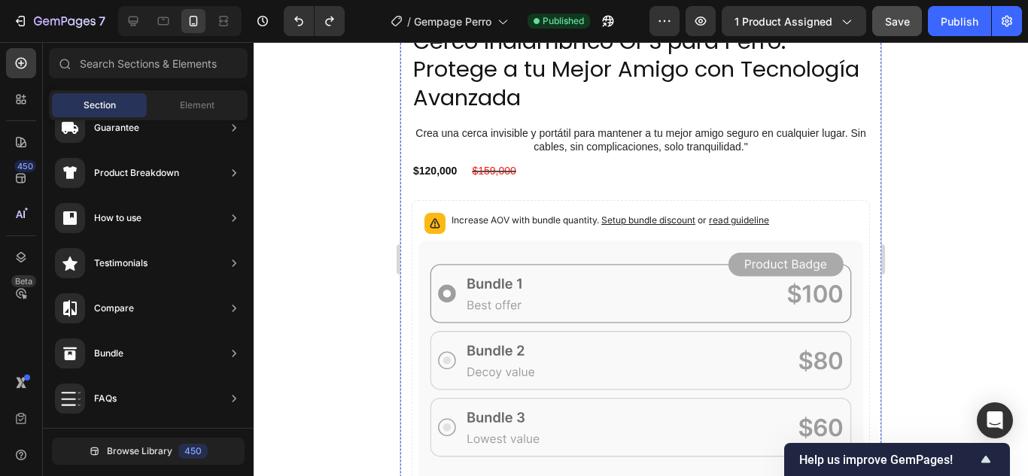
scroll to position [677, 0]
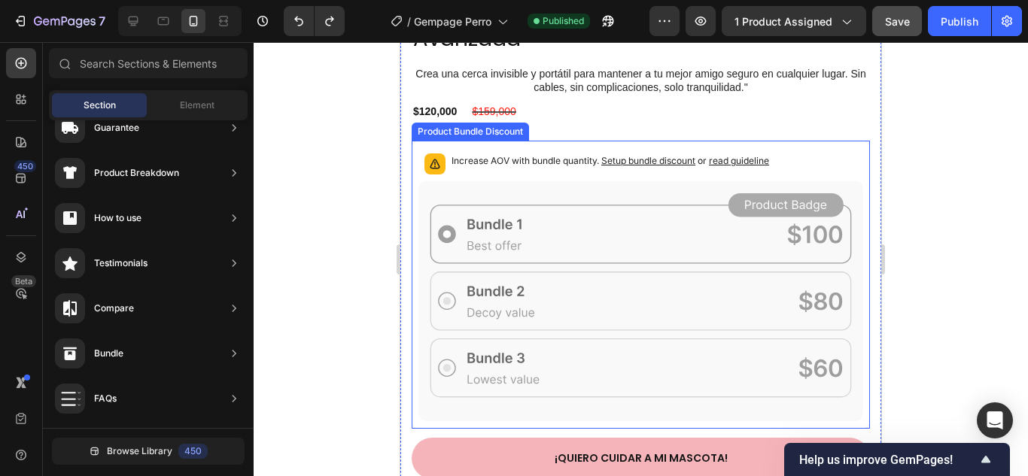
click at [646, 155] on span "Setup bundle discount" at bounding box center [648, 160] width 94 height 11
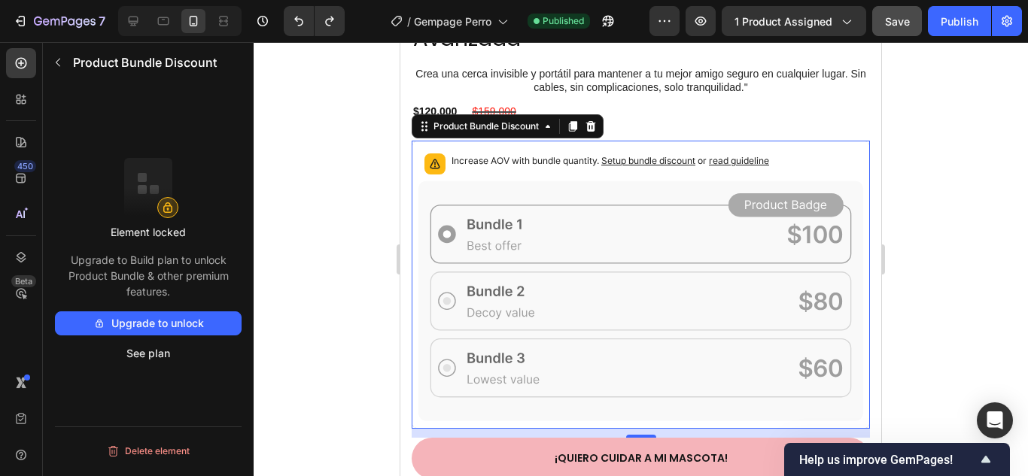
click at [171, 323] on button "Upgrade to unlock" at bounding box center [148, 323] width 187 height 24
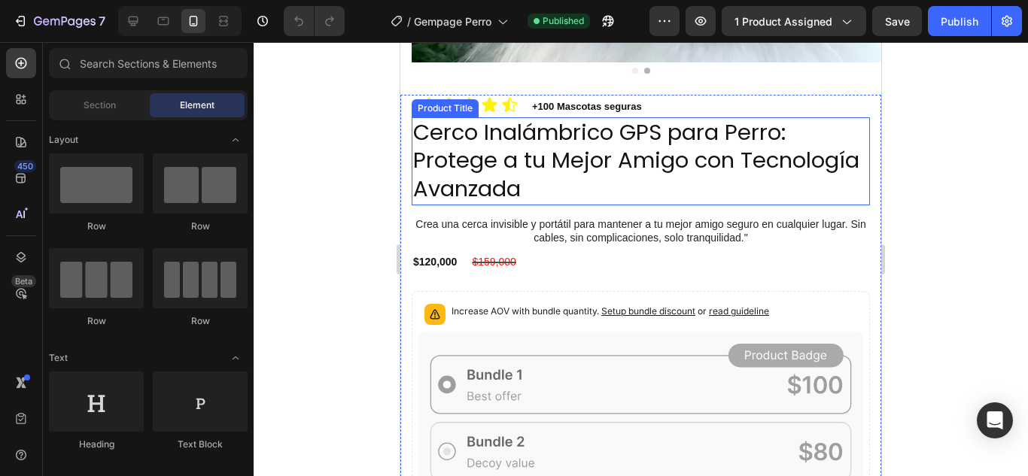
scroll to position [677, 0]
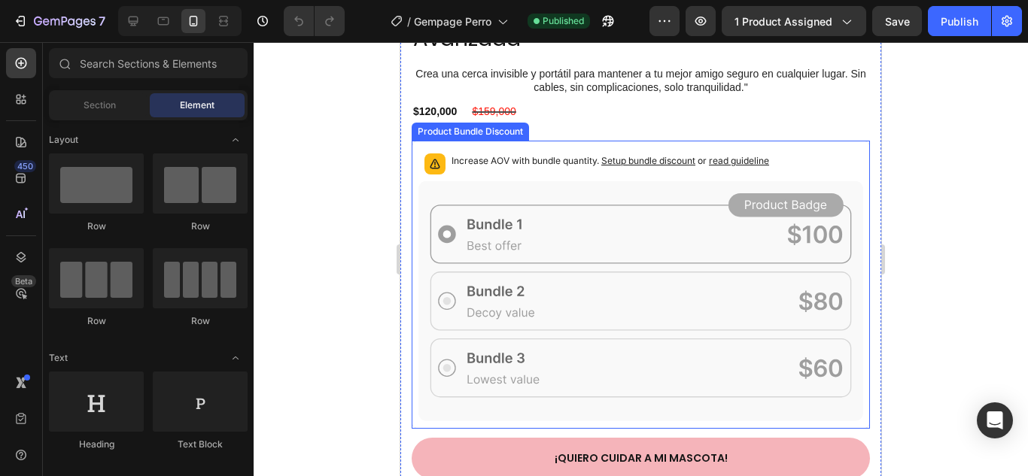
click at [625, 155] on span "Setup bundle discount" at bounding box center [648, 160] width 94 height 11
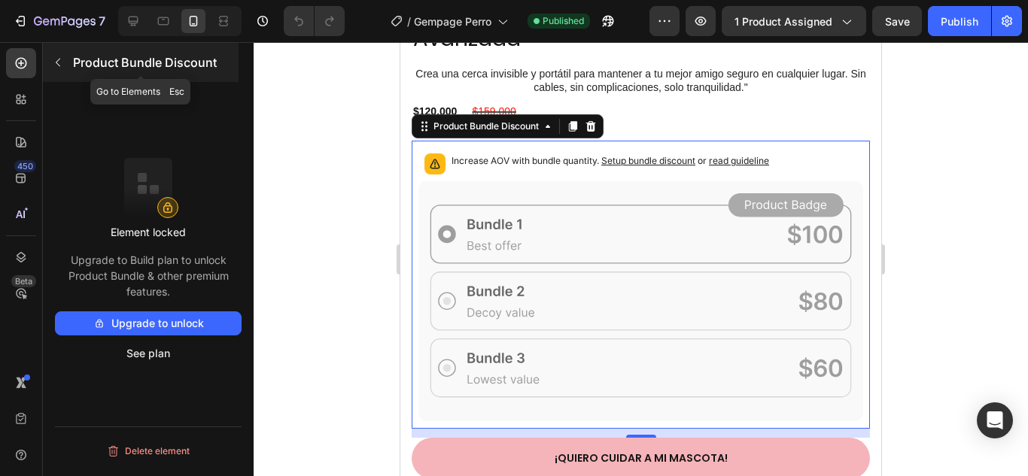
click at [61, 56] on icon "button" at bounding box center [58, 62] width 12 height 12
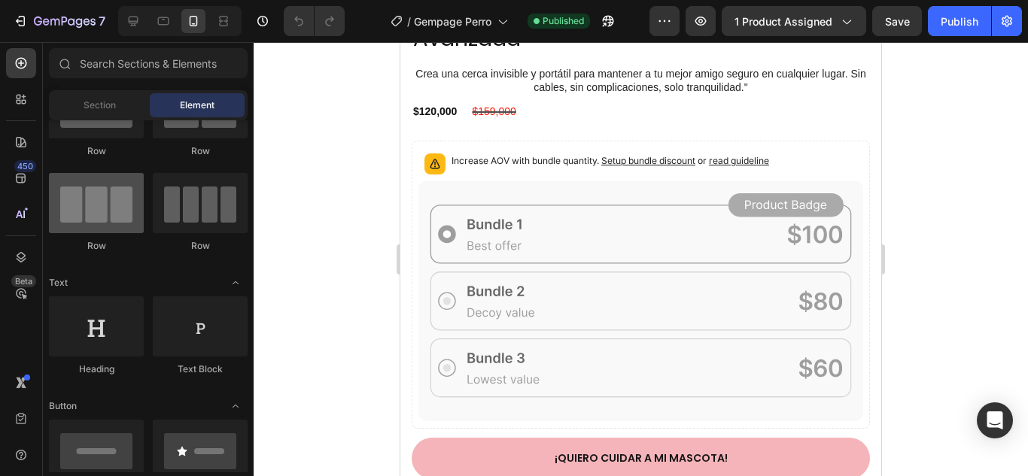
scroll to position [0, 0]
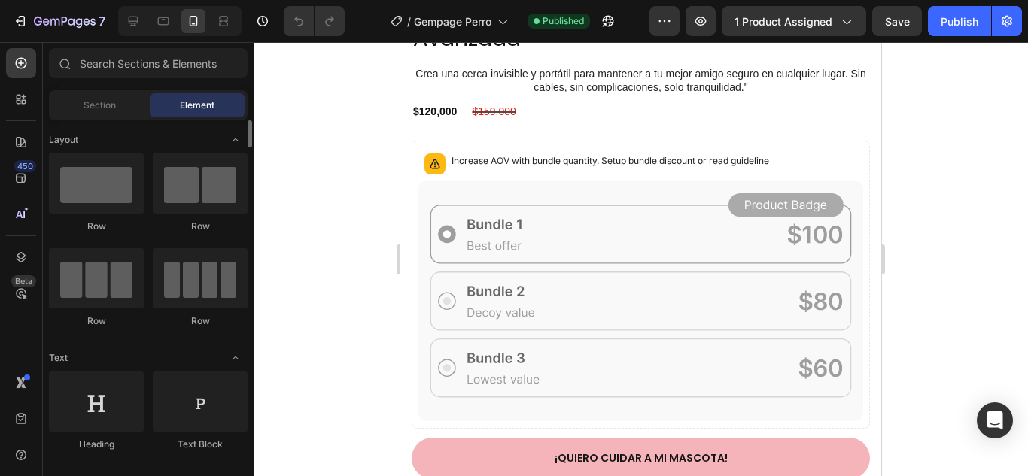
click at [108, 93] on div "Section Element" at bounding box center [148, 105] width 199 height 30
click at [108, 100] on span "Section" at bounding box center [100, 106] width 32 height 14
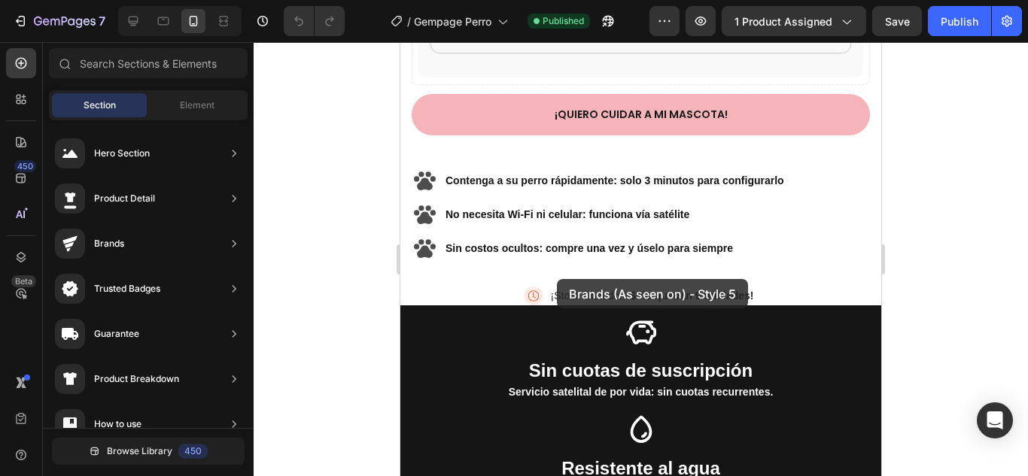
scroll to position [994, 0]
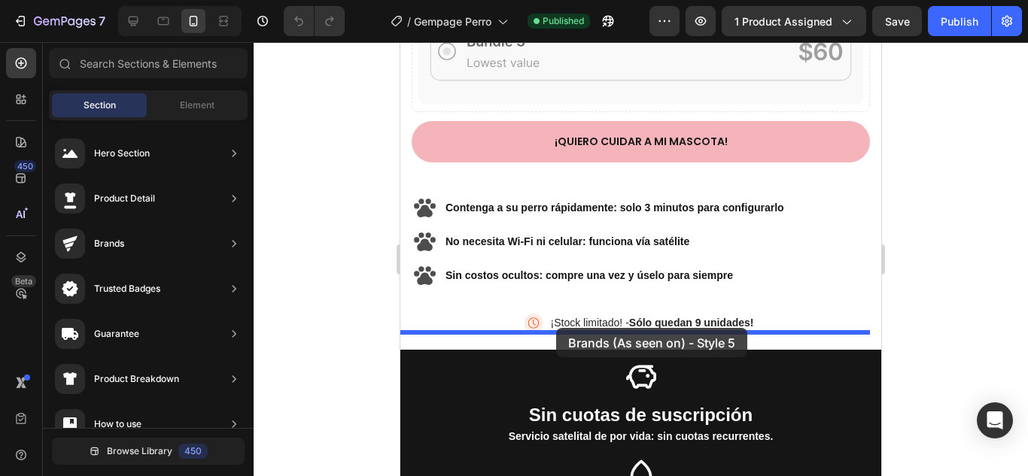
drag, startPoint x: 758, startPoint y: 208, endPoint x: 556, endPoint y: 328, distance: 235.5
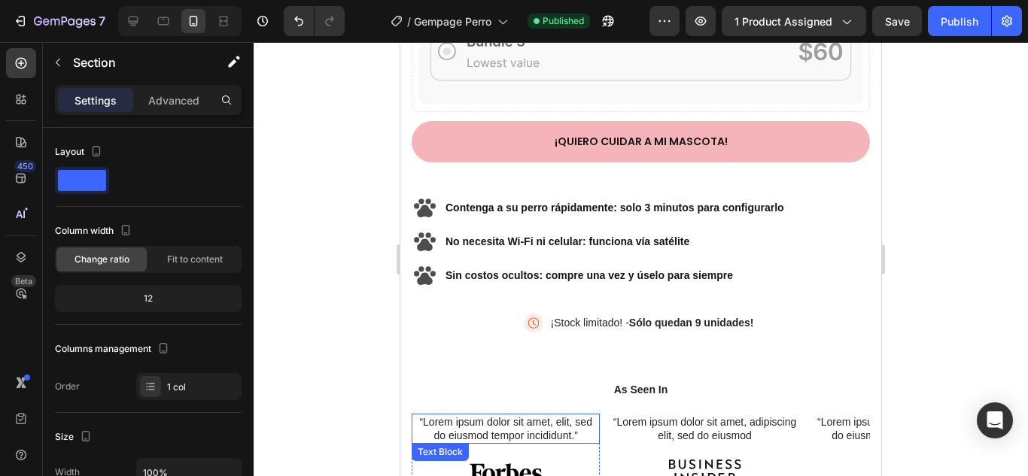
scroll to position [1220, 0]
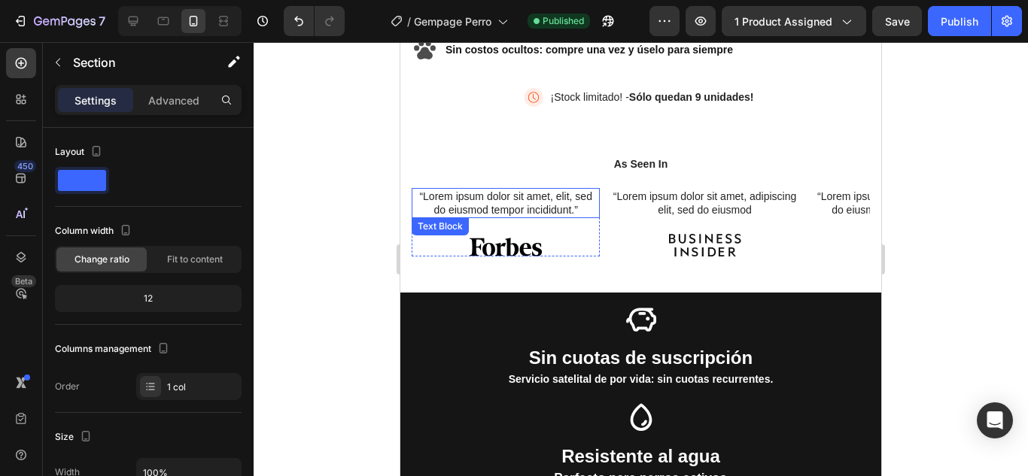
click at [557, 190] on p "“Lorem ipsum dolor sit amet, elit, sed do eiusmod tempor incididunt.”" at bounding box center [505, 203] width 185 height 27
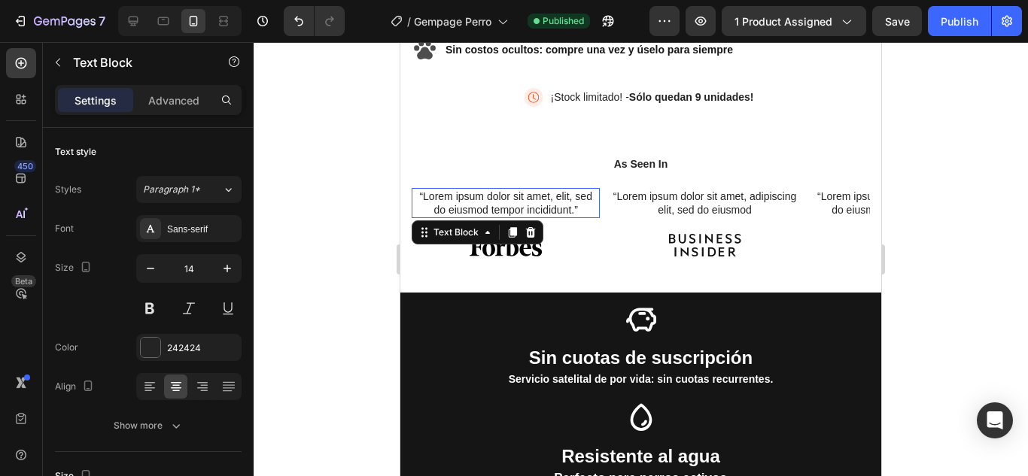
click at [557, 190] on p "“Lorem ipsum dolor sit amet, elit, sed do eiusmod tempor incididunt.”" at bounding box center [505, 203] width 185 height 27
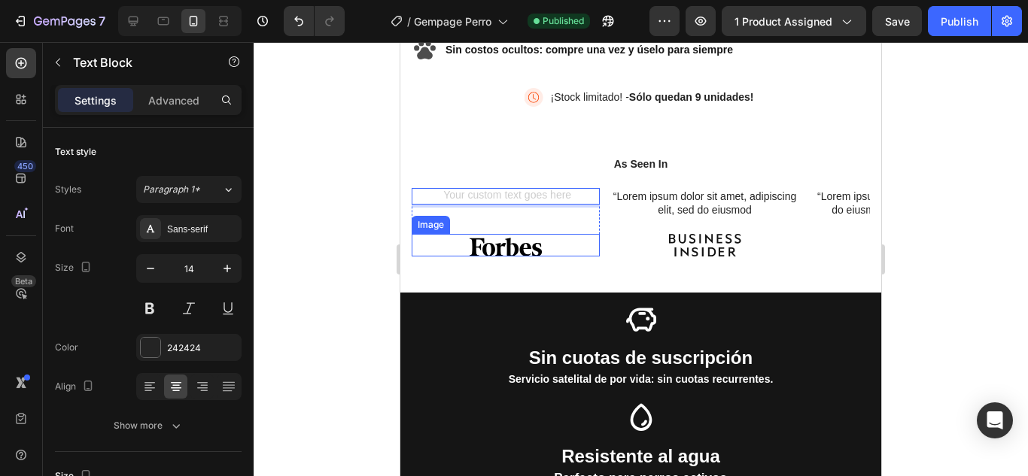
click at [587, 239] on div at bounding box center [506, 245] width 188 height 23
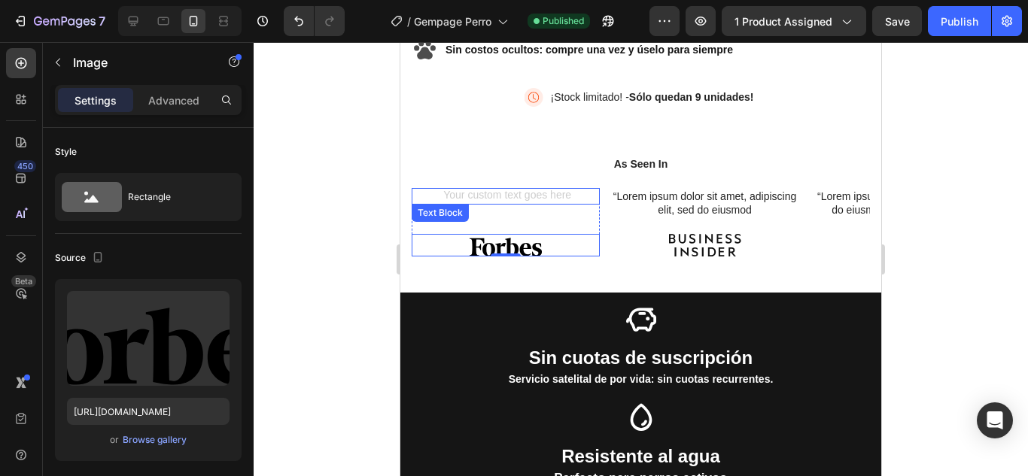
click at [537, 188] on div "Rich Text Editor. Editing area: main" at bounding box center [506, 196] width 188 height 17
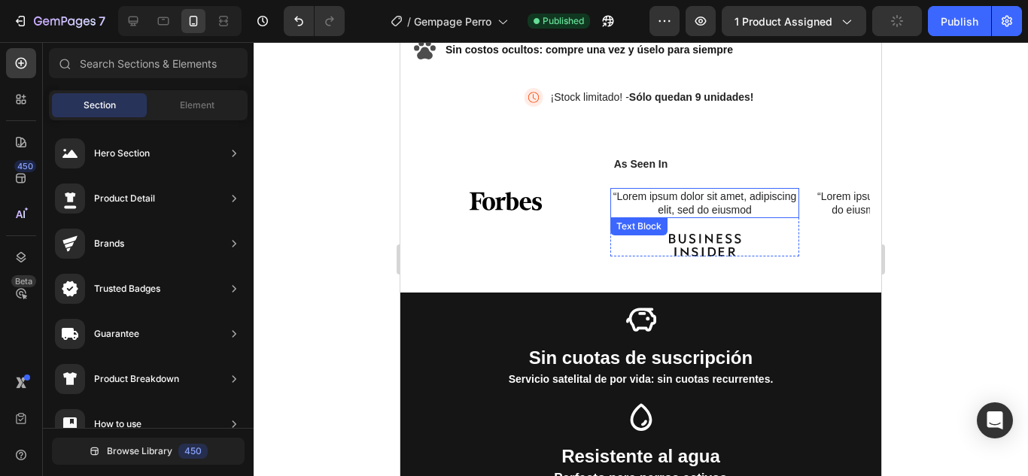
click at [691, 190] on p "“Lorem ipsum dolor sit amet, adipiscing elit, sed do eiusmod" at bounding box center [704, 203] width 185 height 27
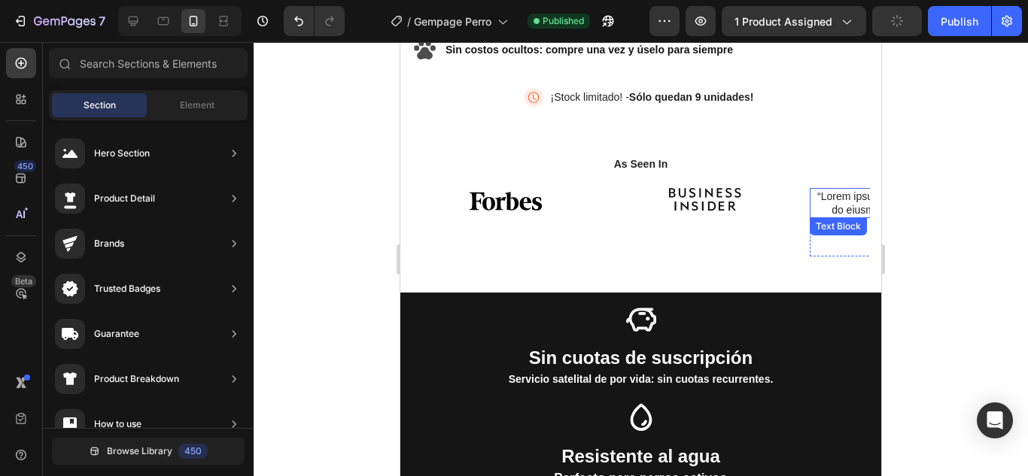
click at [842, 190] on p "“Lorem ipsum dolor sit amet, elit, sed do eiusmod tempor incididunt.”" at bounding box center [903, 203] width 185 height 27
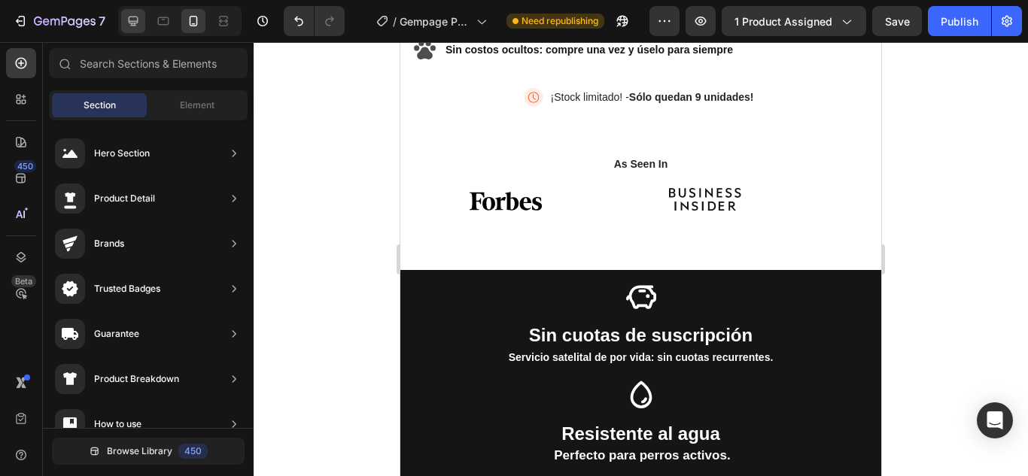
click at [131, 13] on div at bounding box center [133, 21] width 24 height 24
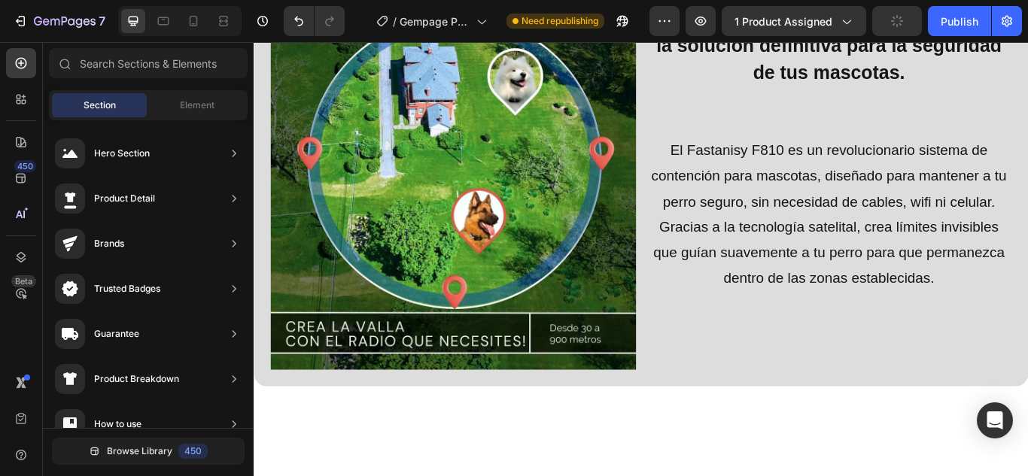
scroll to position [828, 0]
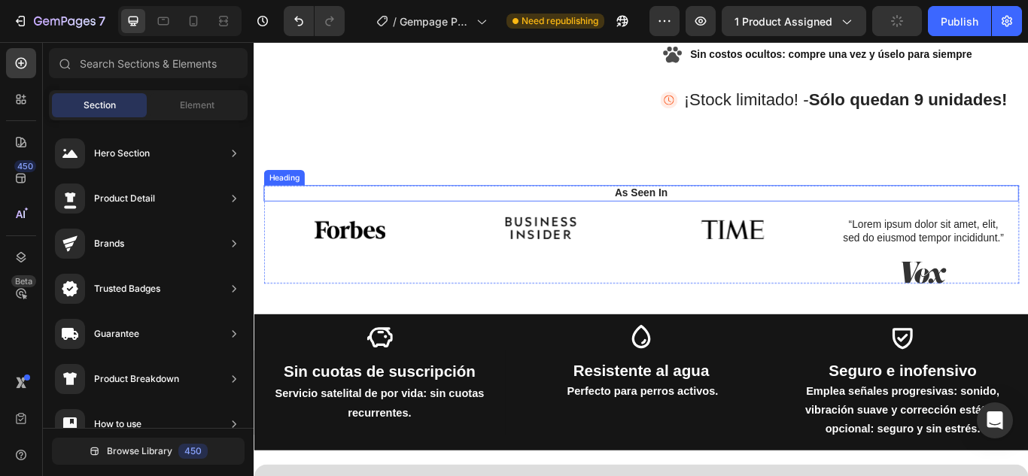
click at [699, 213] on h2 "As Seen In" at bounding box center [705, 218] width 880 height 19
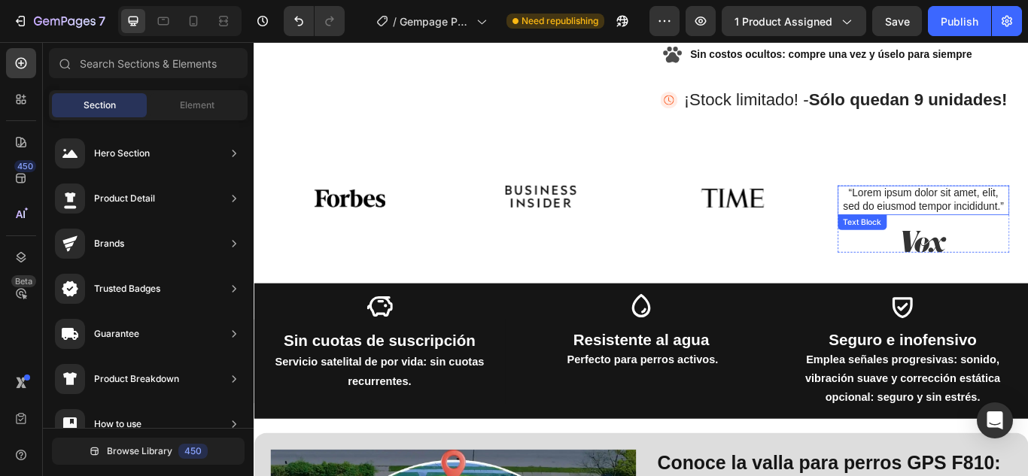
click at [1001, 220] on p "“Lorem ipsum dolor sit amet, elit, sed do eiusmod tempor incididunt.”" at bounding box center [1033, 227] width 197 height 32
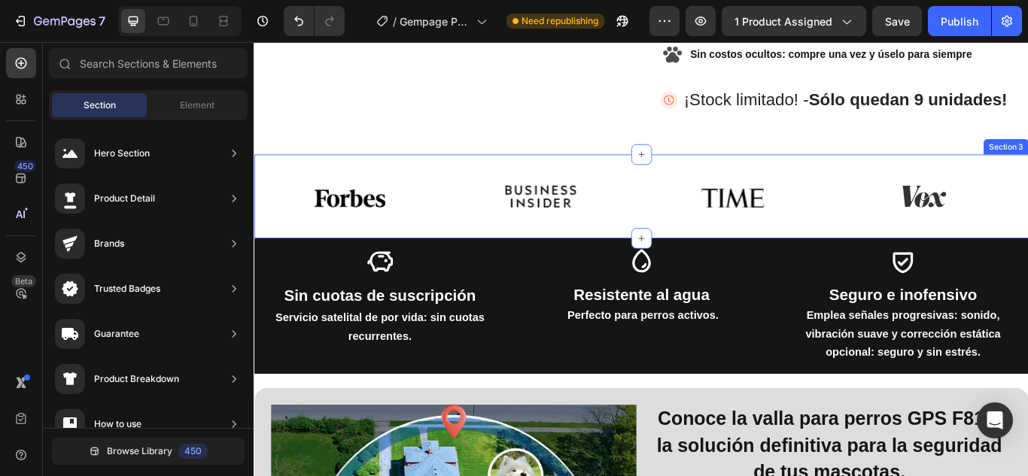
click at [916, 181] on div "Image Hero Banner Image Hero Banner Image Hero Banner Image Hero Banner Carouse…" at bounding box center [705, 222] width 903 height 98
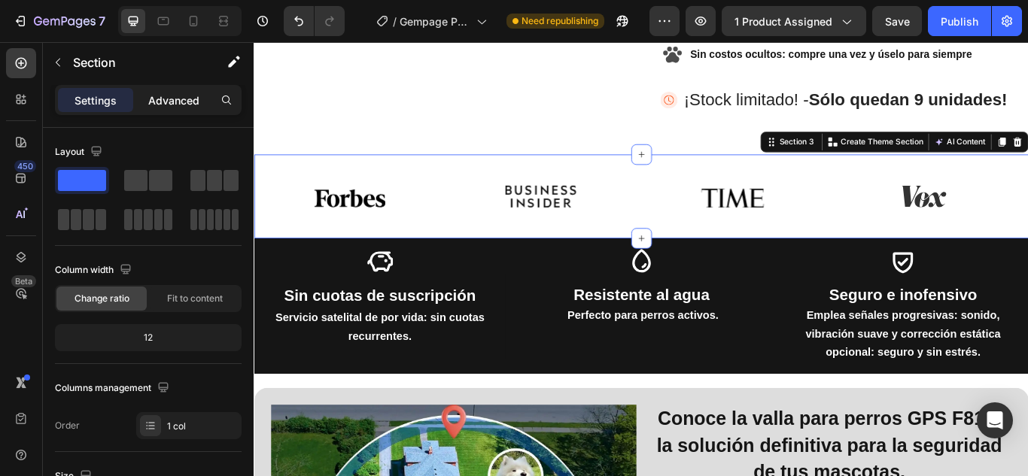
click at [178, 98] on p "Advanced" at bounding box center [173, 101] width 51 height 16
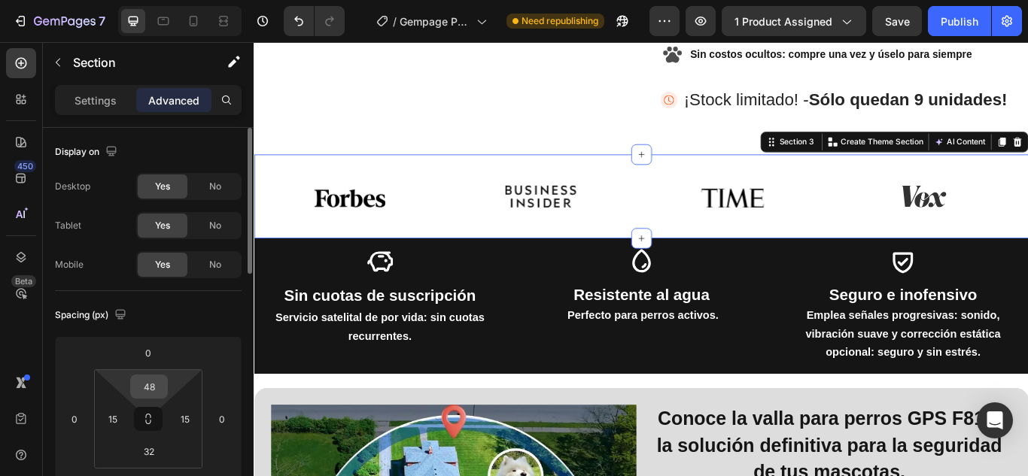
click at [164, 391] on div "48" at bounding box center [149, 387] width 38 height 24
click at [161, 391] on input "48" at bounding box center [149, 386] width 30 height 23
type input "0"
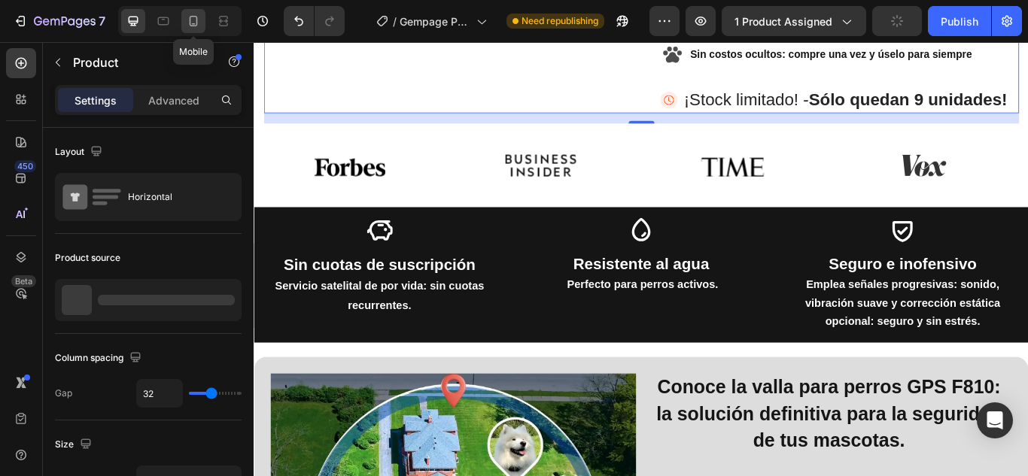
click at [196, 23] on icon at bounding box center [193, 21] width 15 height 15
type input "0"
type input "100%"
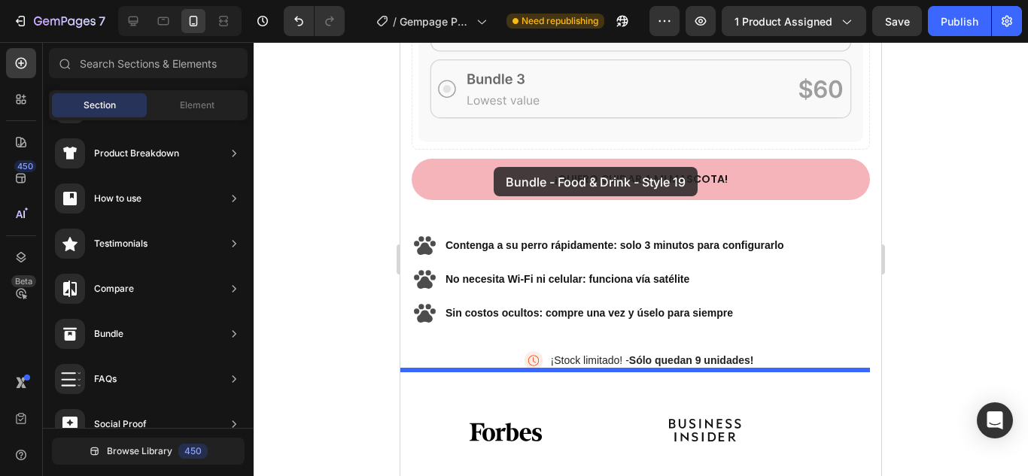
scroll to position [851, 0]
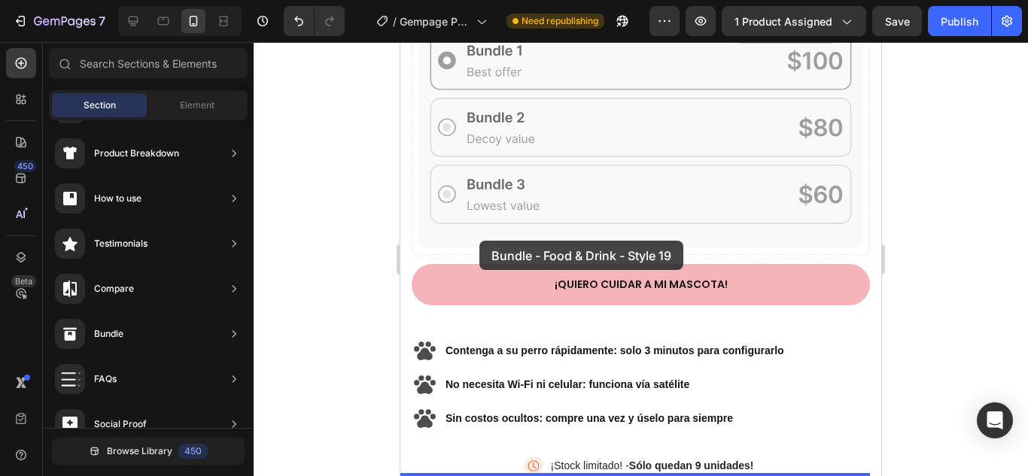
drag, startPoint x: 794, startPoint y: 300, endPoint x: 479, endPoint y: 241, distance: 320.0
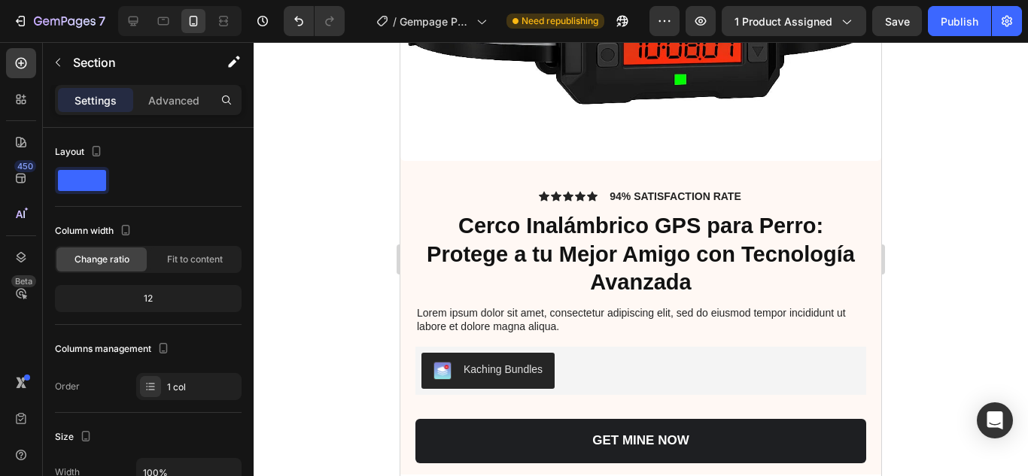
scroll to position [1610, 0]
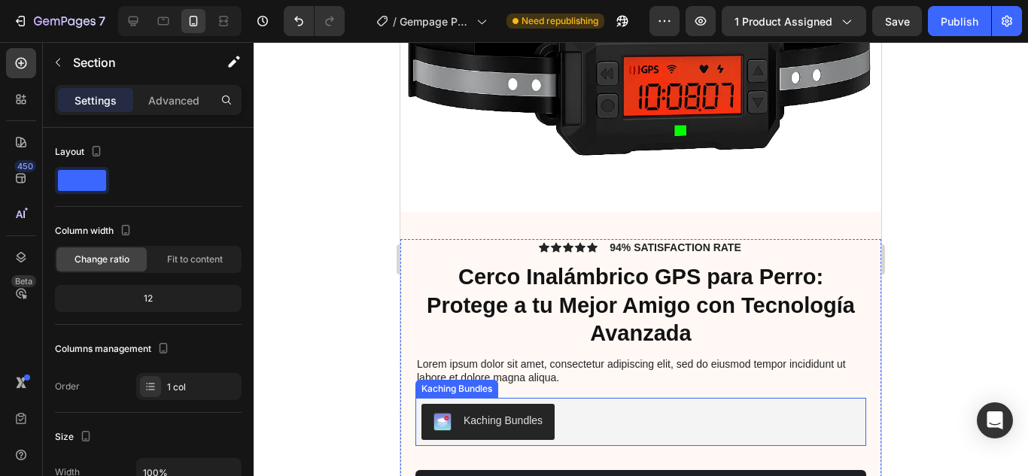
click at [500, 413] on div "Kaching Bundles" at bounding box center [502, 421] width 79 height 16
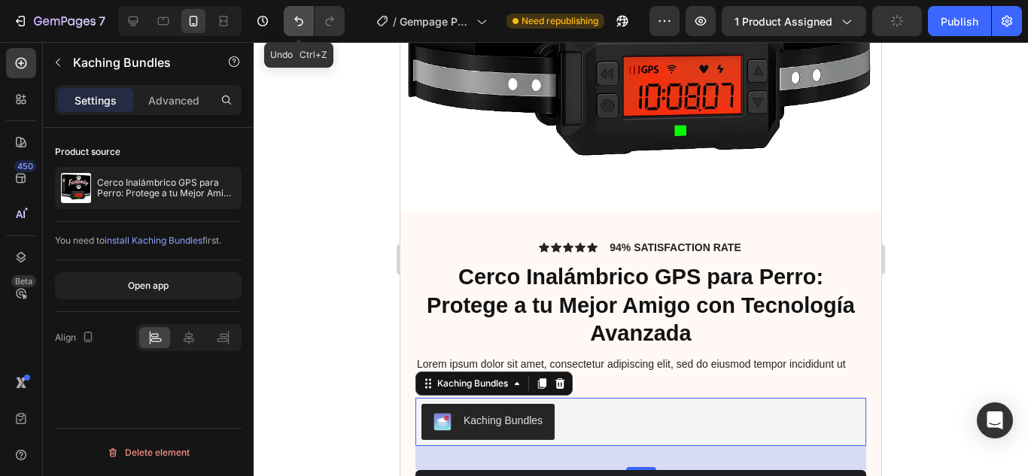
click at [303, 17] on icon "Undo/Redo" at bounding box center [298, 21] width 15 height 15
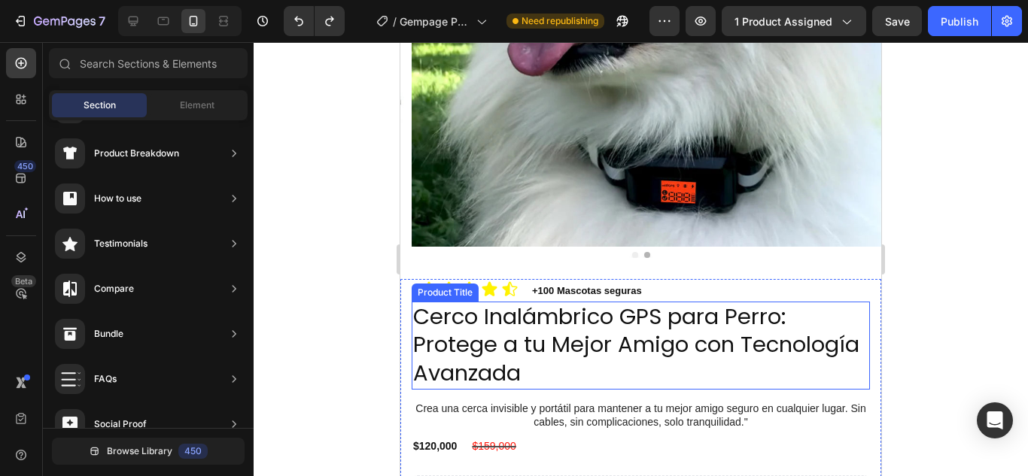
scroll to position [643, 0]
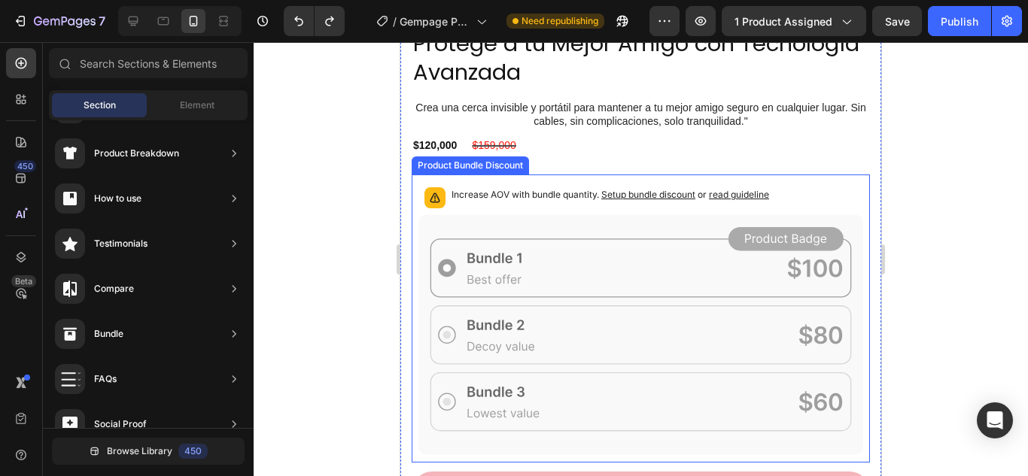
click at [800, 181] on div "Increase AOV with bundle quantity. Setup bundle discount or read guideline" at bounding box center [640, 197] width 445 height 33
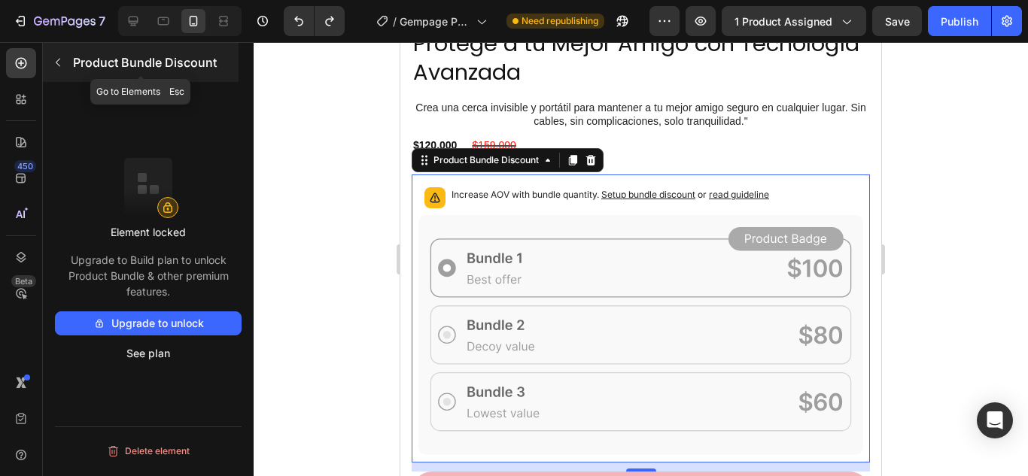
click at [53, 59] on icon "button" at bounding box center [58, 62] width 12 height 12
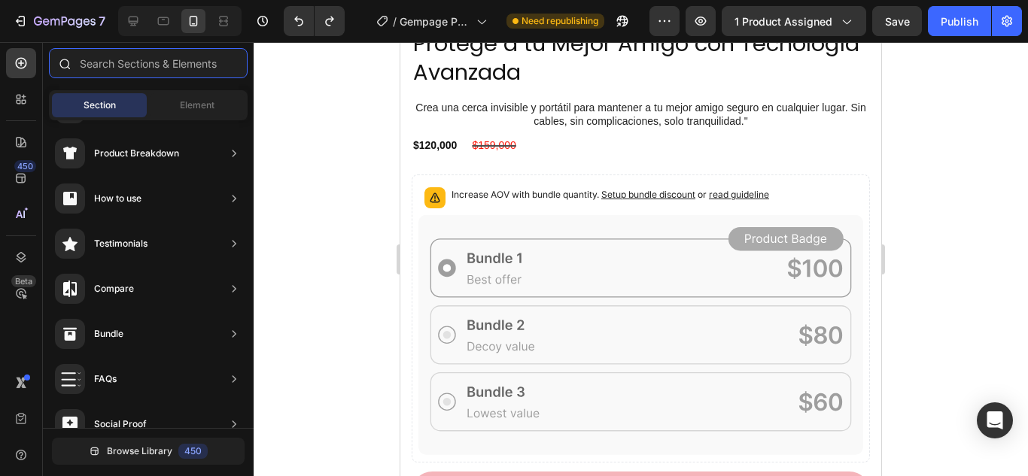
click at [156, 62] on input "text" at bounding box center [148, 63] width 199 height 30
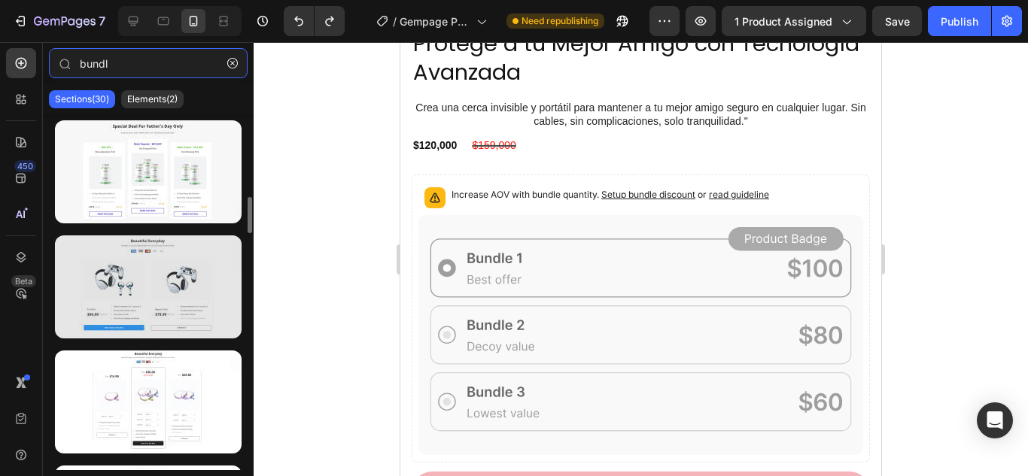
scroll to position [75, 0]
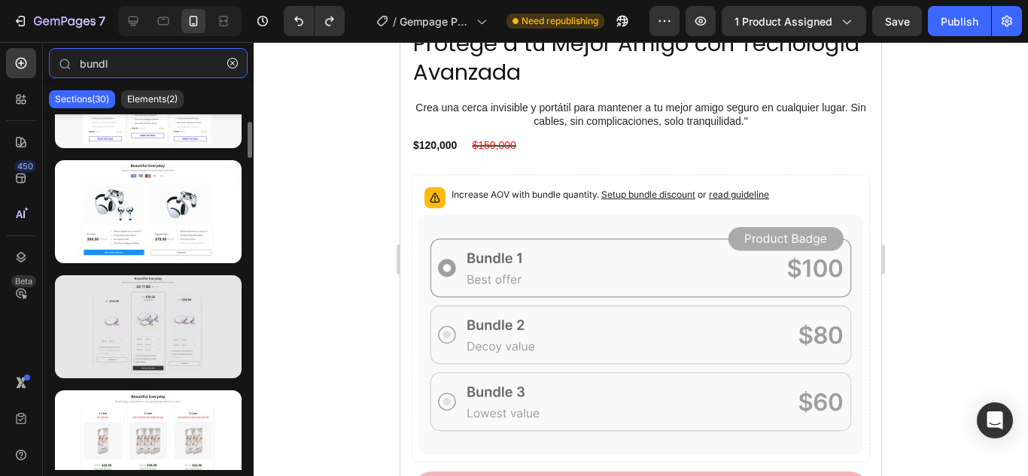
type input "bundl"
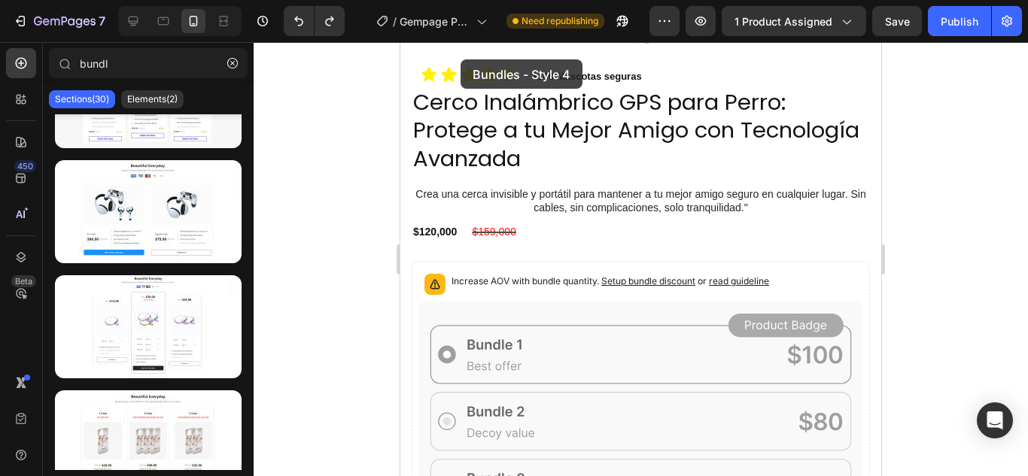
scroll to position [505, 0]
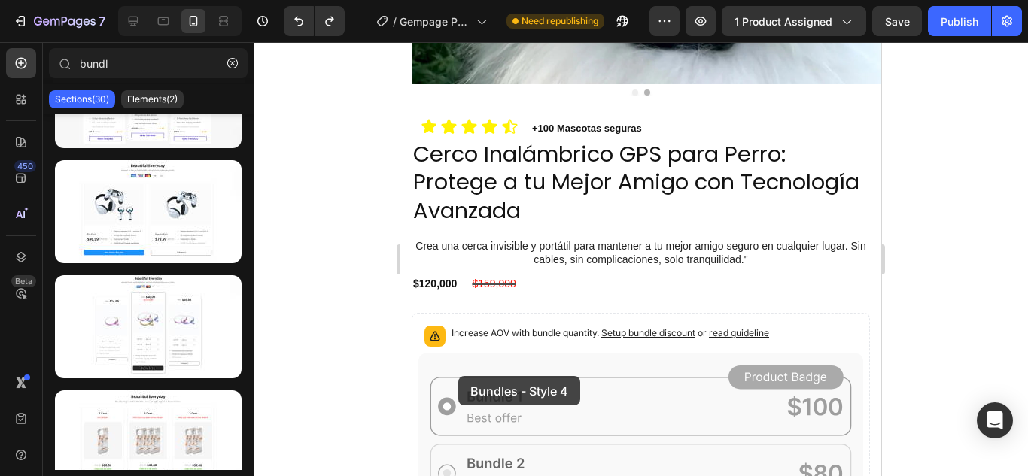
drag, startPoint x: 581, startPoint y: 394, endPoint x: 458, endPoint y: 376, distance: 124.0
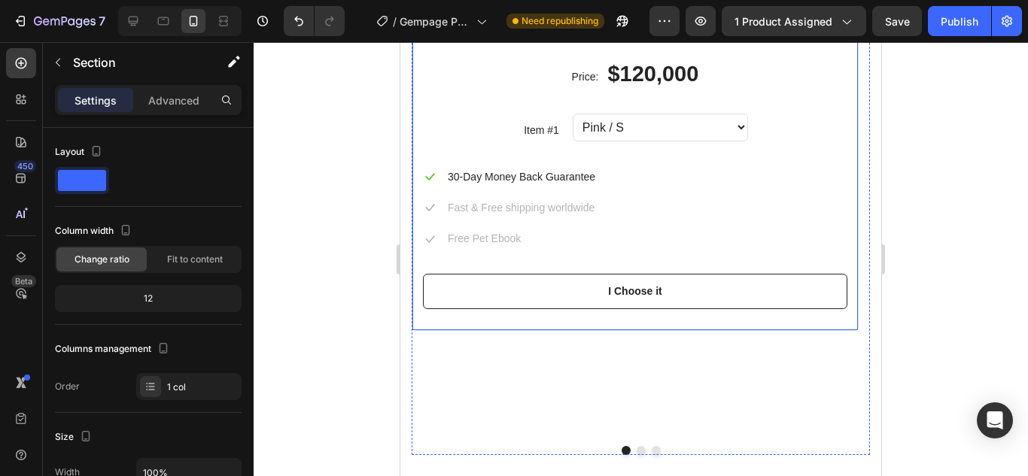
scroll to position [1956, 0]
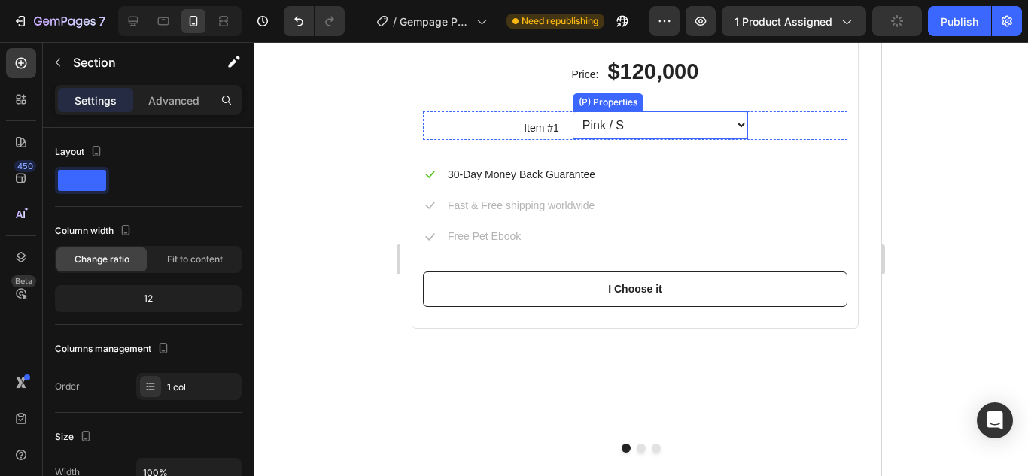
click at [639, 139] on select "Pink / S Pink / M Pink / L Blue / S Blue / M Blue / L Yellow / S Yellow / M Yel…" at bounding box center [660, 125] width 175 height 28
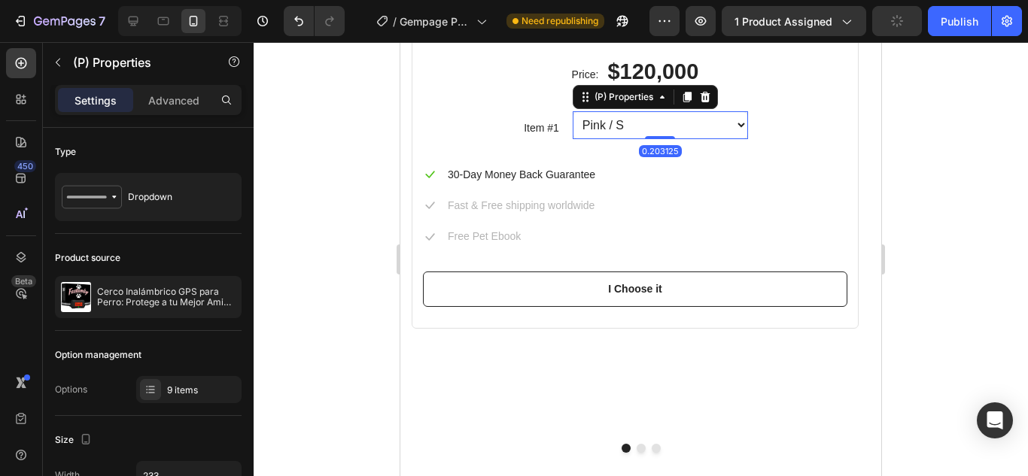
click at [639, 139] on select "Pink / S Pink / M Pink / L Blue / S Blue / M Blue / L Yellow / S Yellow / M Yel…" at bounding box center [660, 125] width 175 height 28
click at [181, 392] on div "9 items" at bounding box center [202, 391] width 71 height 14
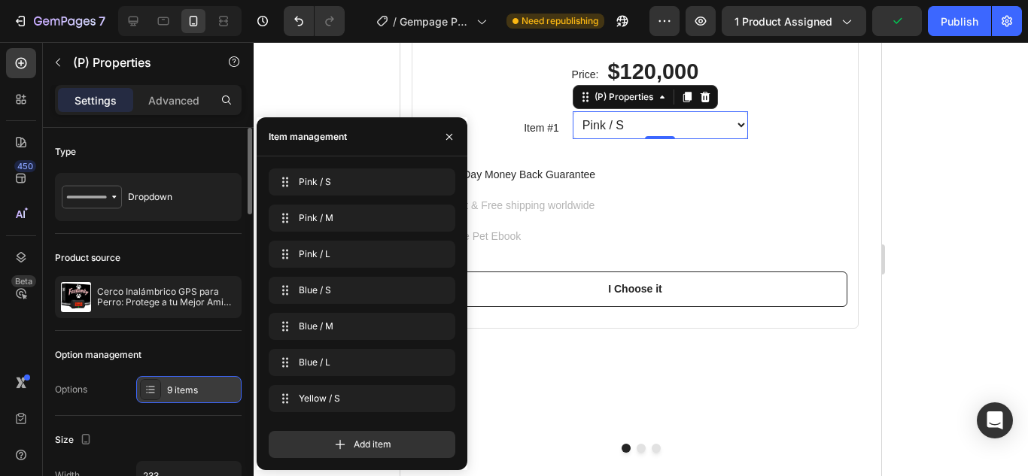
click at [181, 392] on div "9 items" at bounding box center [202, 391] width 71 height 14
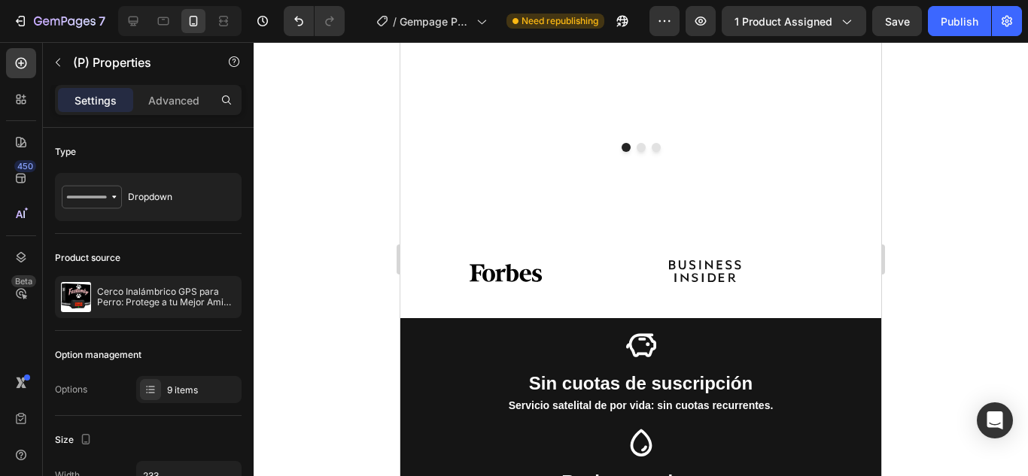
scroll to position [2031, 0]
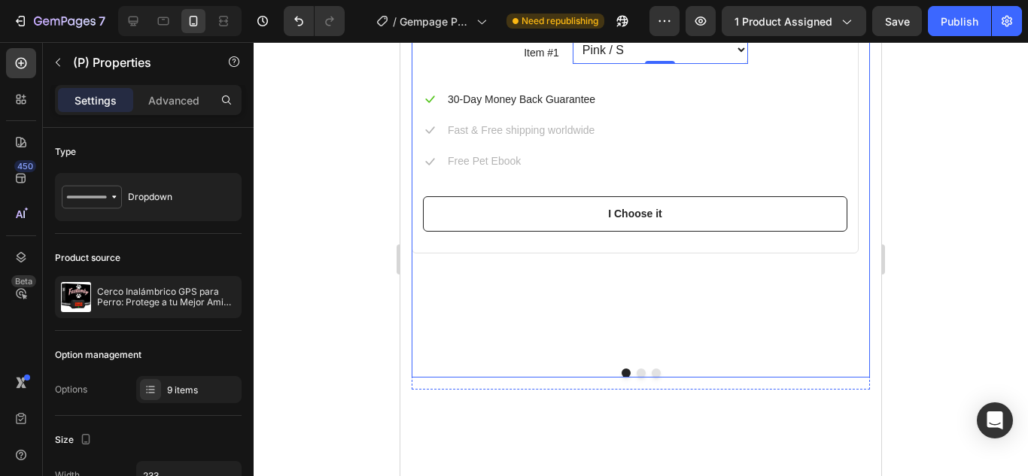
click at [636, 378] on button "Dot" at bounding box center [640, 373] width 9 height 9
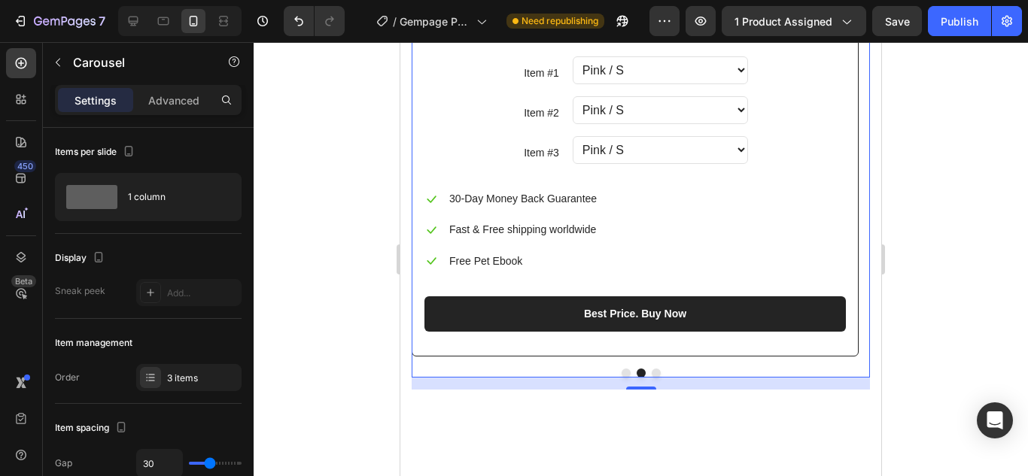
click at [652, 378] on button "Dot" at bounding box center [656, 373] width 9 height 9
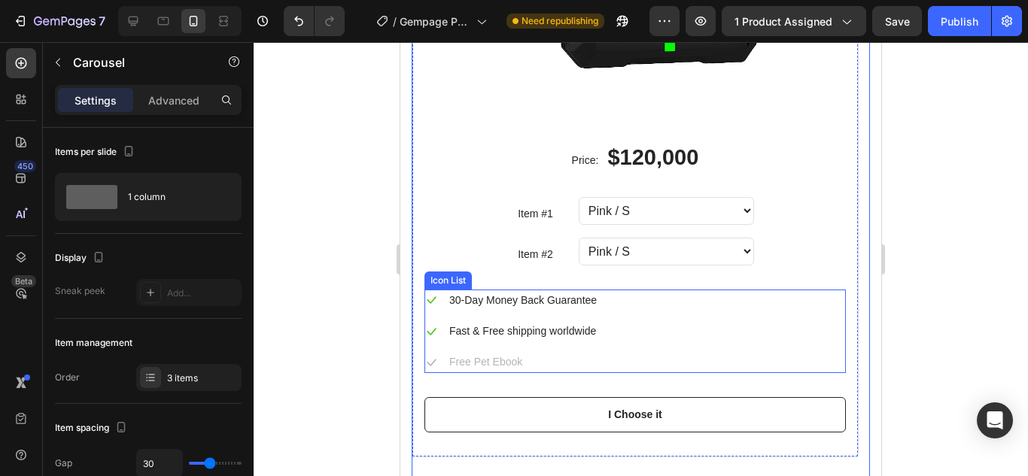
scroll to position [2257, 0]
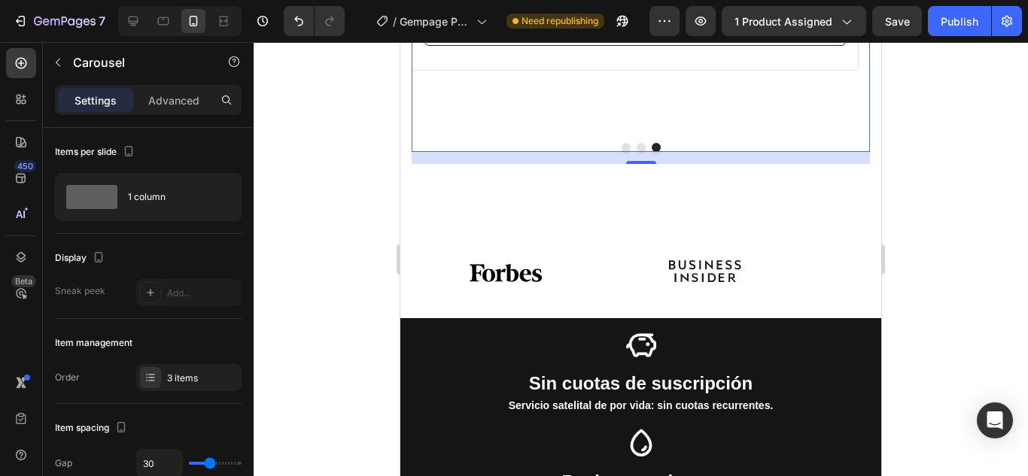
click at [621, 152] on button "Dot" at bounding box center [625, 147] width 9 height 9
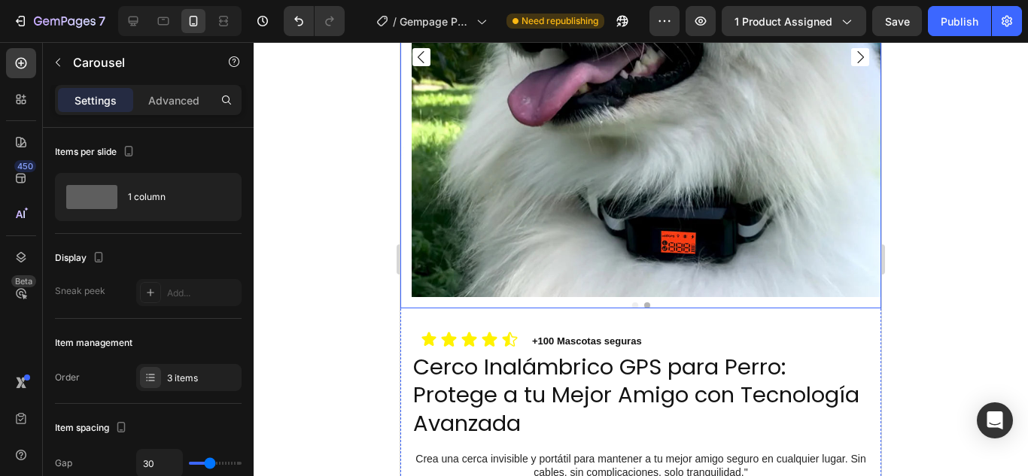
scroll to position [312, 0]
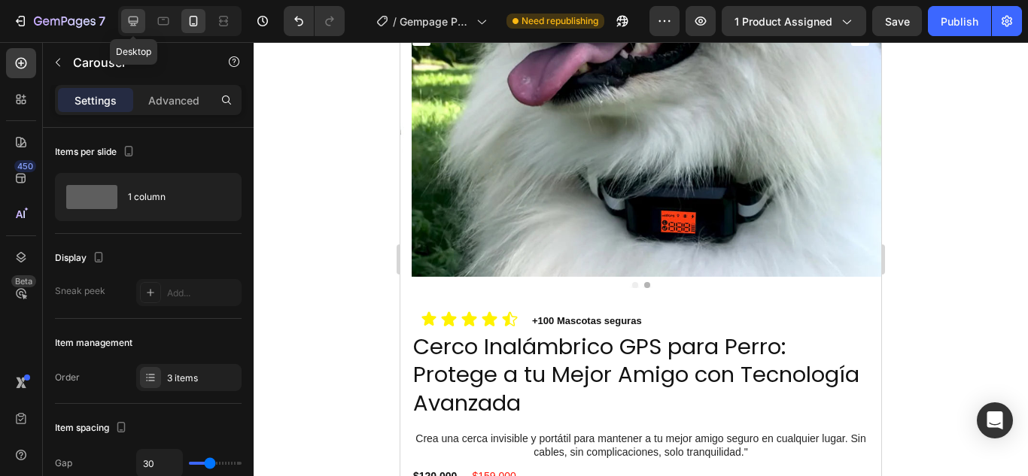
click at [131, 22] on icon at bounding box center [134, 22] width 10 height 10
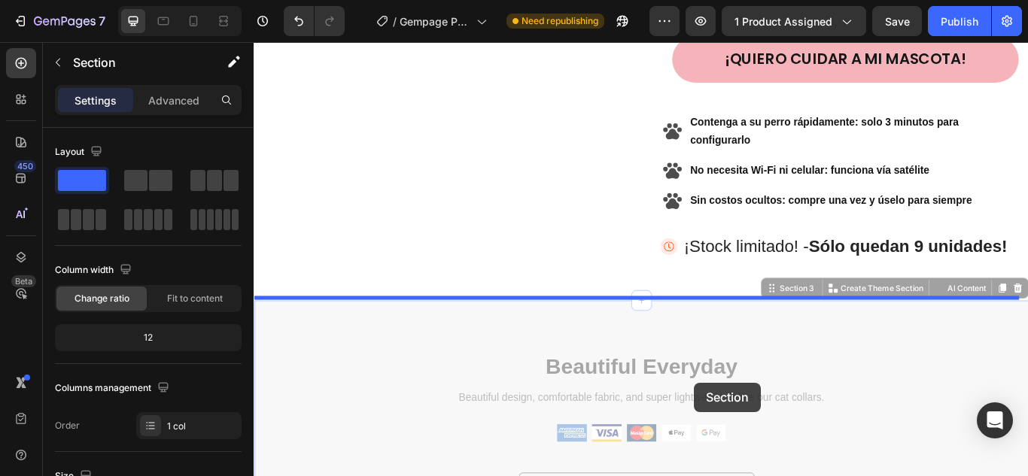
scroll to position [667, 0]
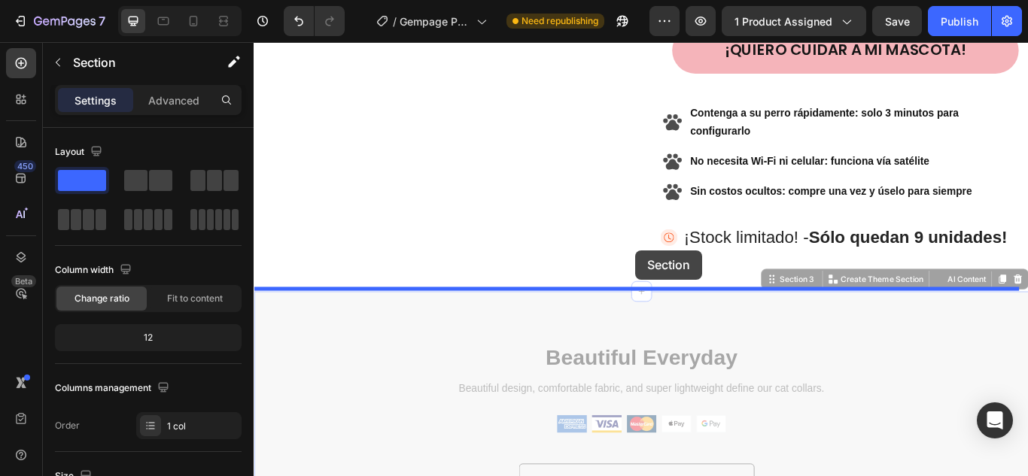
drag, startPoint x: 450, startPoint y: 418, endPoint x: 698, endPoint y: 285, distance: 281.7
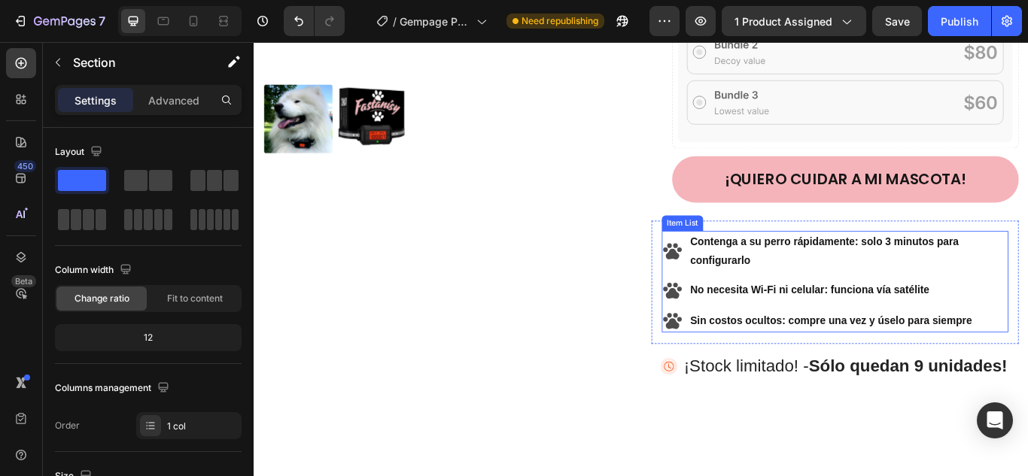
scroll to position [65, 0]
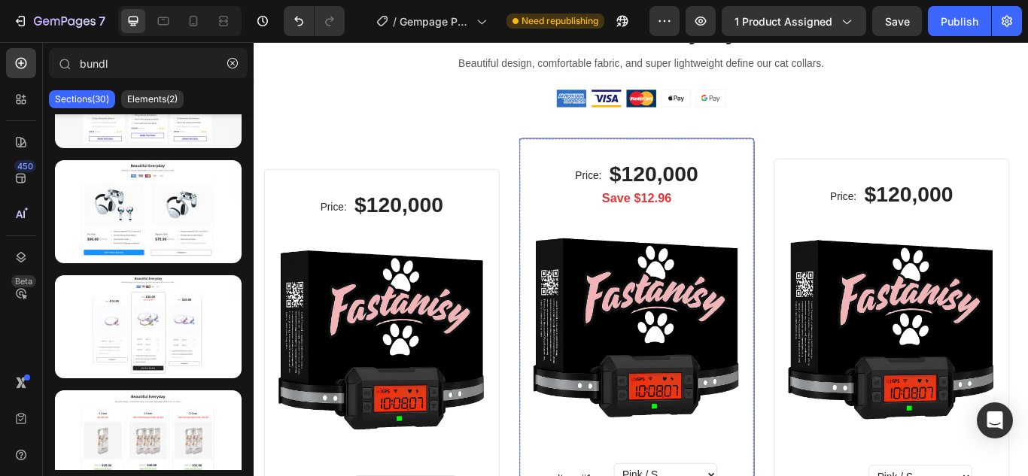
scroll to position [592, 0]
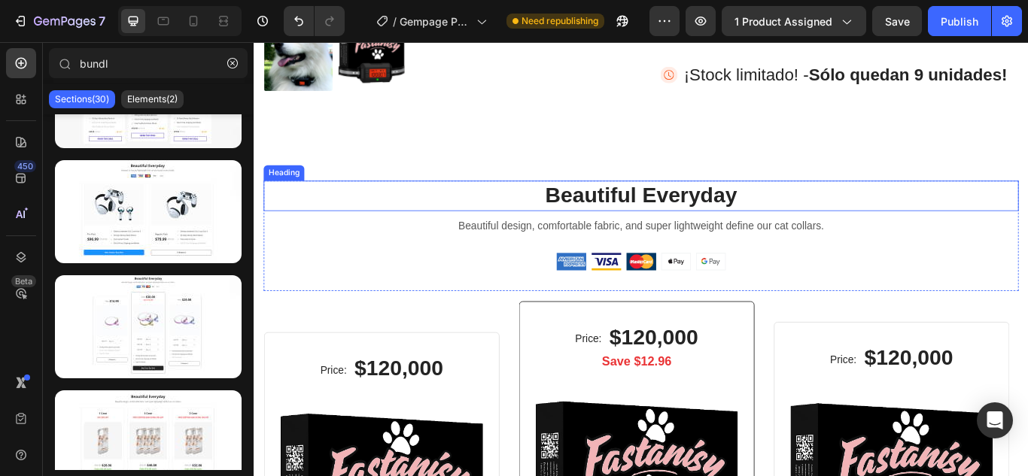
click at [710, 217] on p "Beautiful Everyday" at bounding box center [704, 221] width 877 height 32
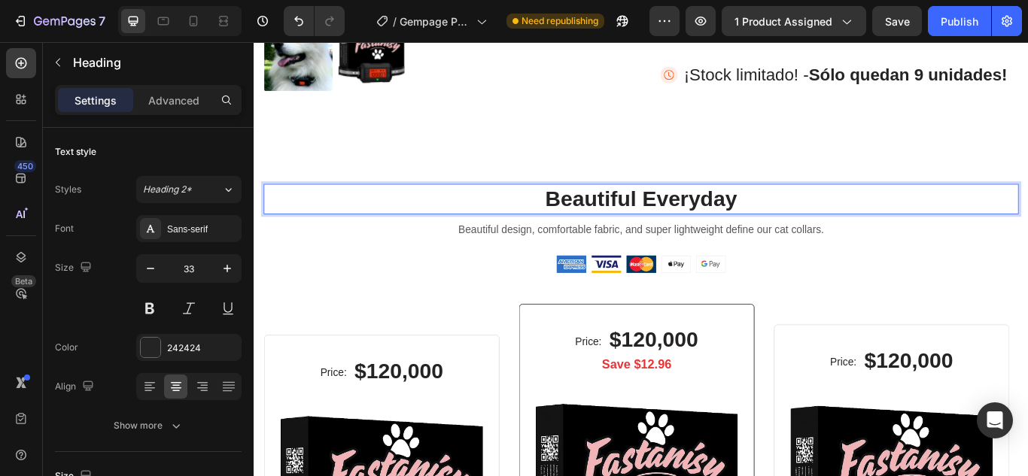
click at [669, 215] on p "Beautiful Everyday" at bounding box center [704, 225] width 877 height 32
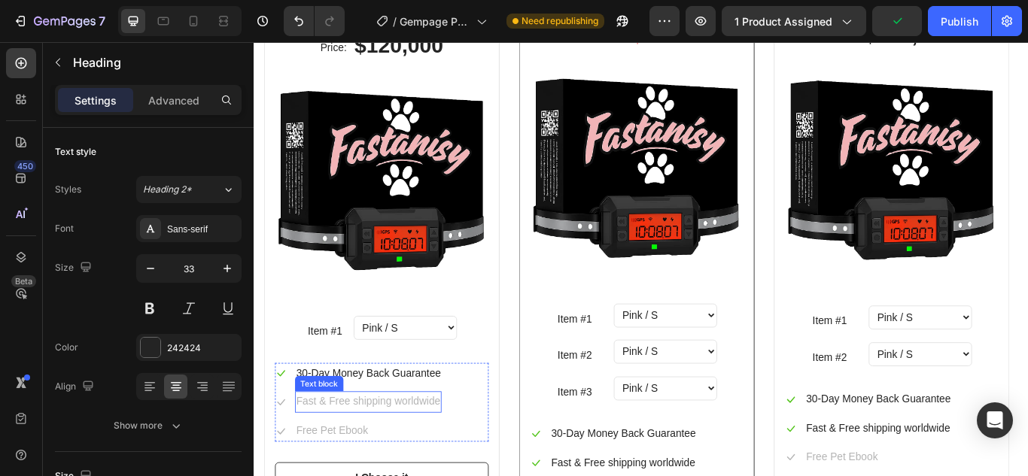
scroll to position [743, 0]
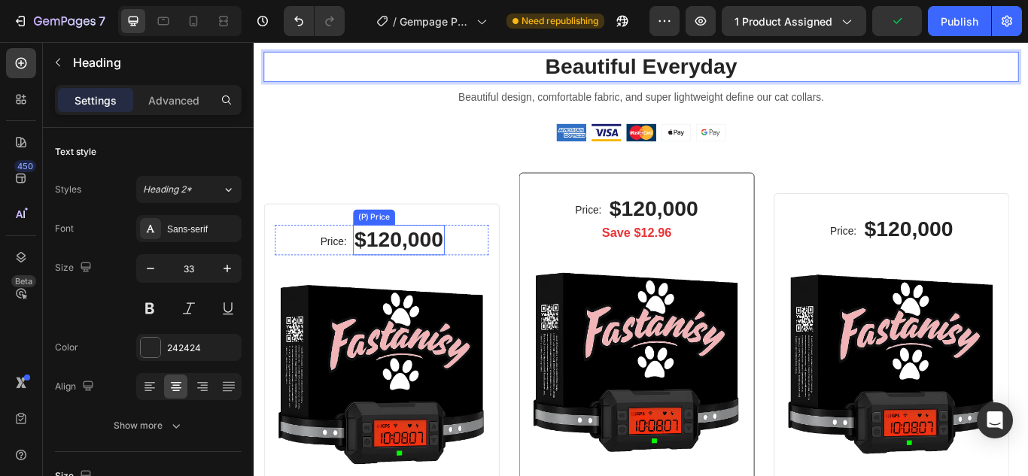
click at [428, 270] on div "$120,000" at bounding box center [422, 272] width 107 height 35
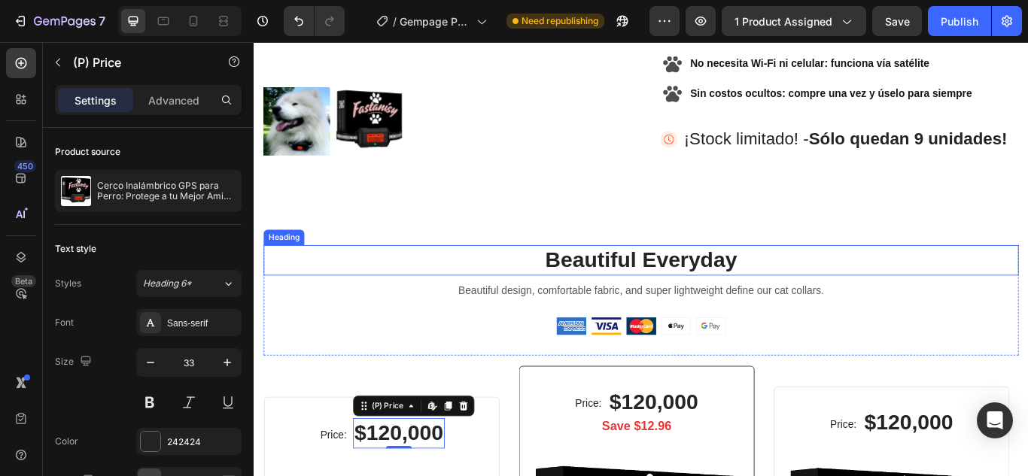
scroll to position [592, 0]
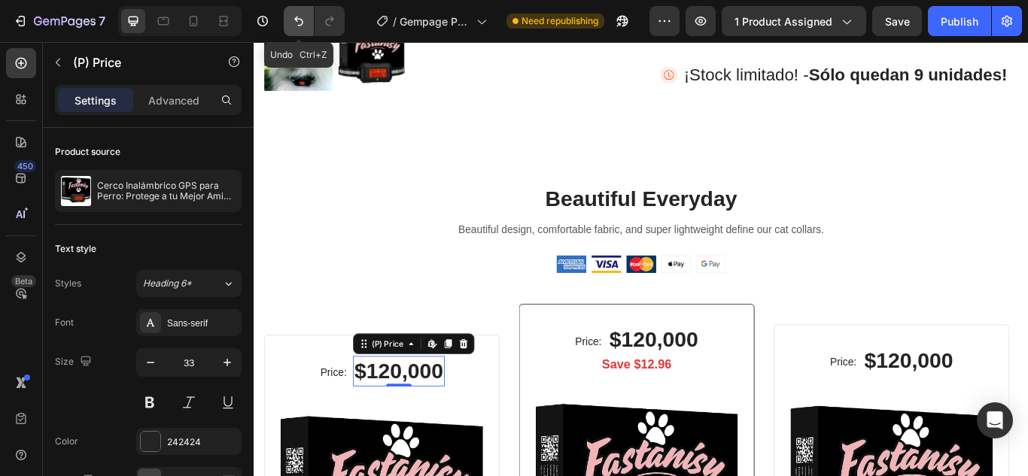
click at [305, 19] on icon "Undo/Redo" at bounding box center [298, 21] width 15 height 15
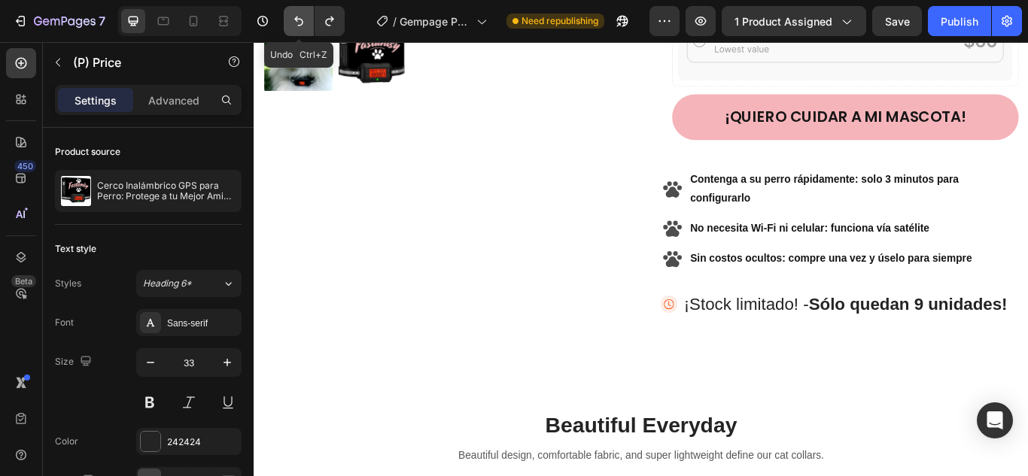
click at [305, 19] on icon "Undo/Redo" at bounding box center [298, 21] width 15 height 15
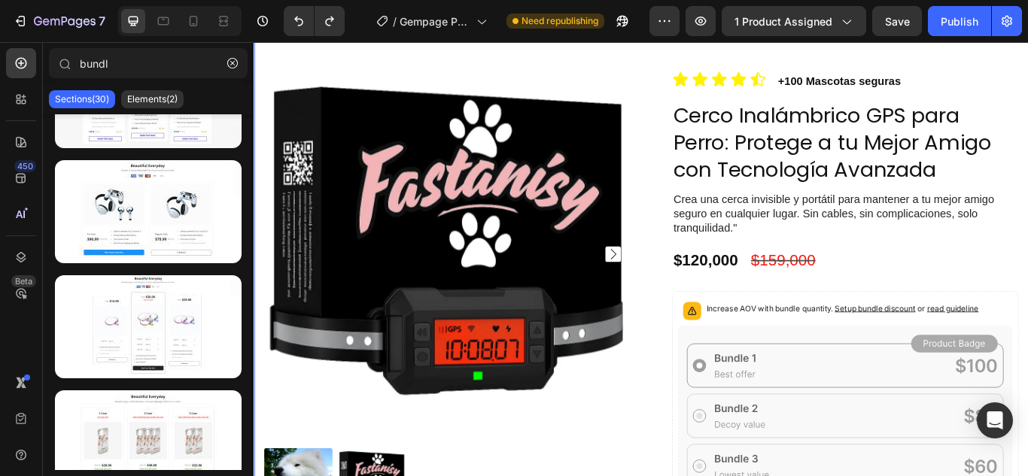
scroll to position [65, 0]
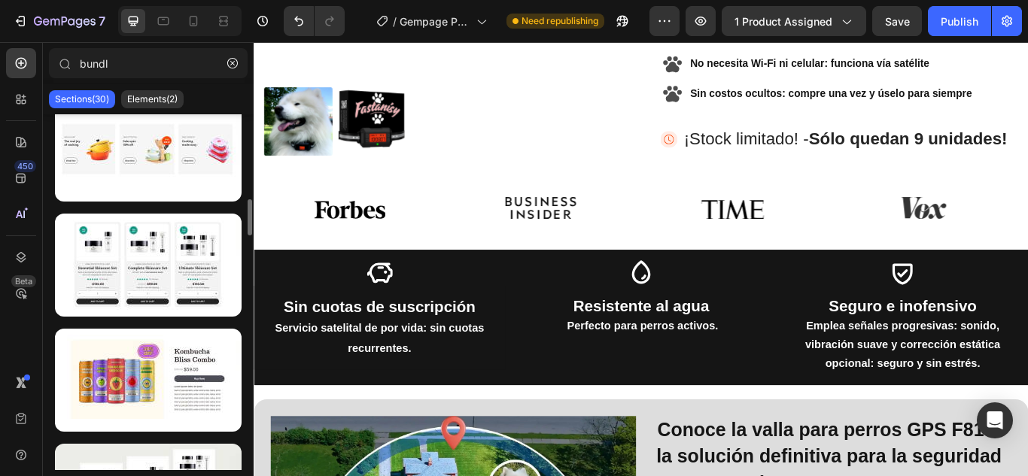
scroll to position [1204, 0]
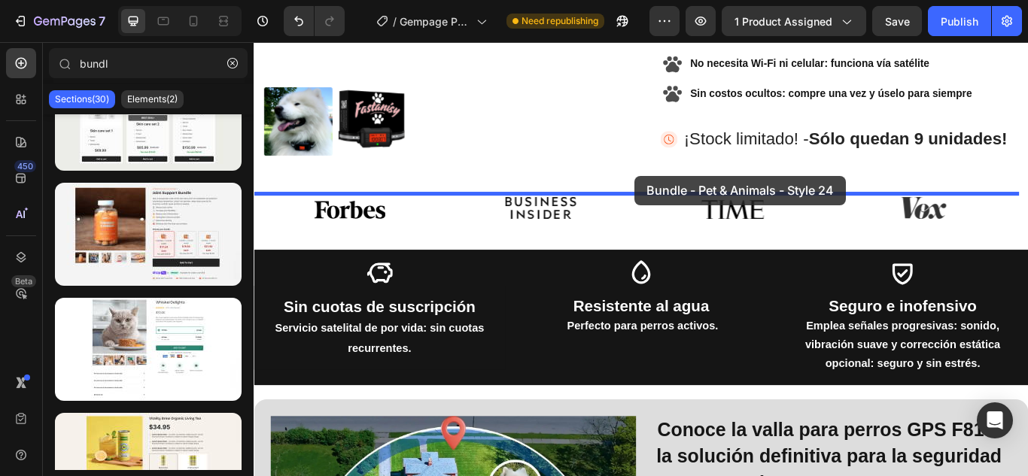
drag, startPoint x: 455, startPoint y: 421, endPoint x: 697, endPoint y: 198, distance: 329.1
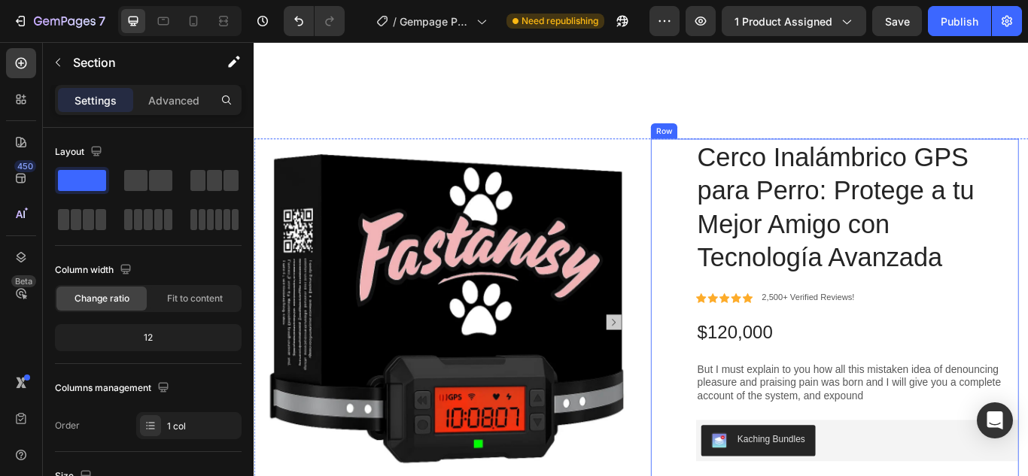
scroll to position [867, 0]
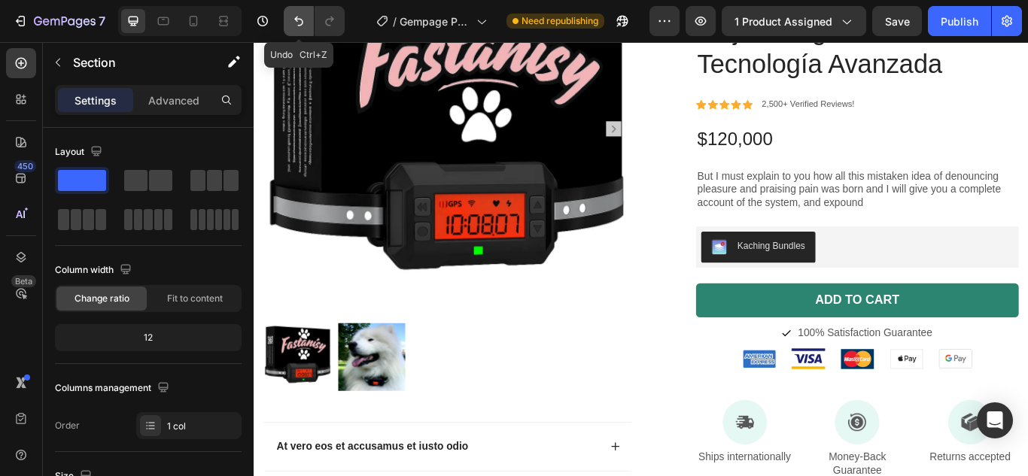
click at [304, 21] on icon "Undo/Redo" at bounding box center [298, 21] width 15 height 15
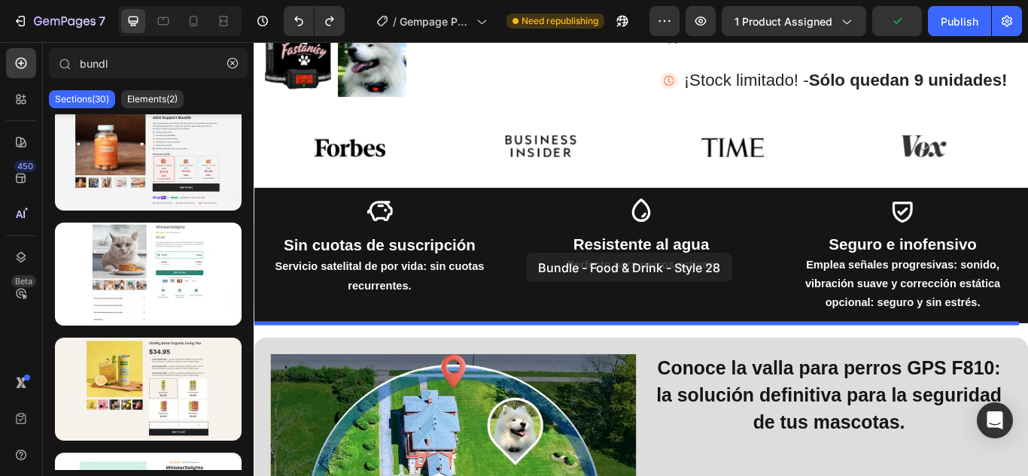
scroll to position [566, 0]
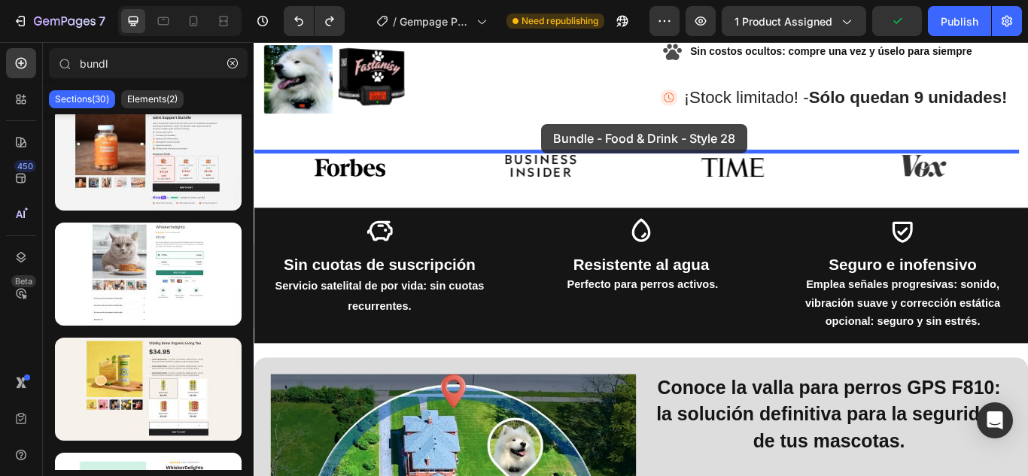
drag, startPoint x: 427, startPoint y: 440, endPoint x: 589, endPoint y: 138, distance: 343.0
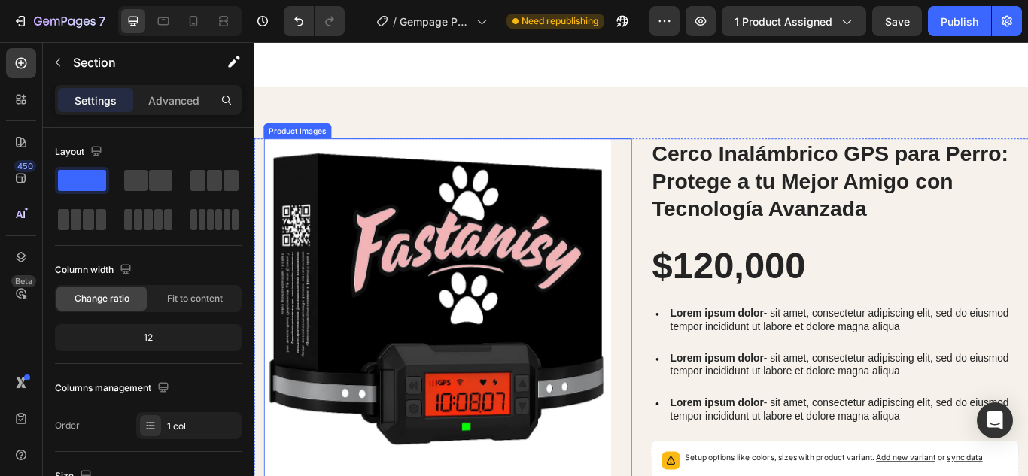
scroll to position [867, 0]
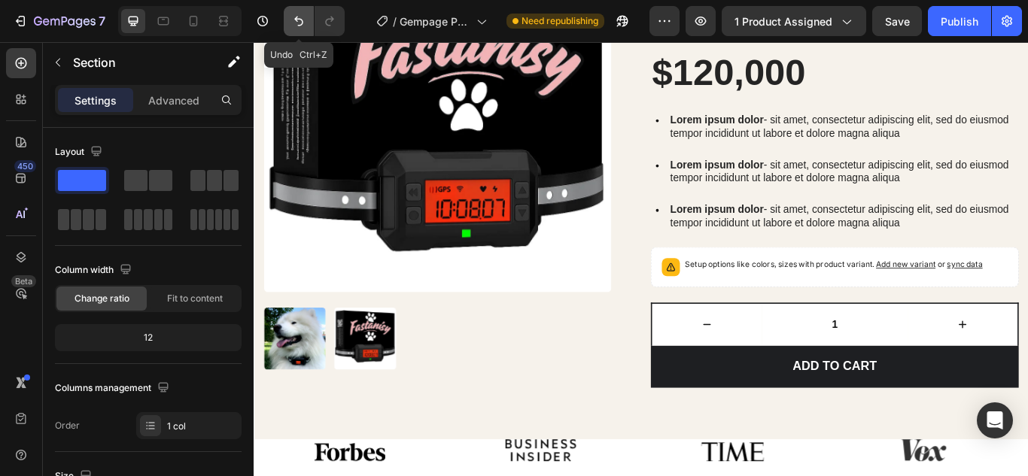
click at [296, 20] on icon "Undo/Redo" at bounding box center [298, 22] width 9 height 10
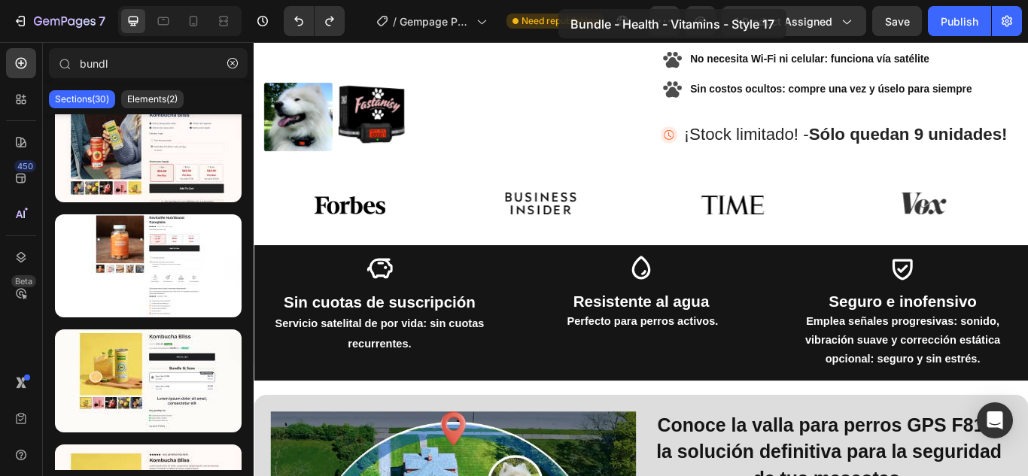
scroll to position [482, 0]
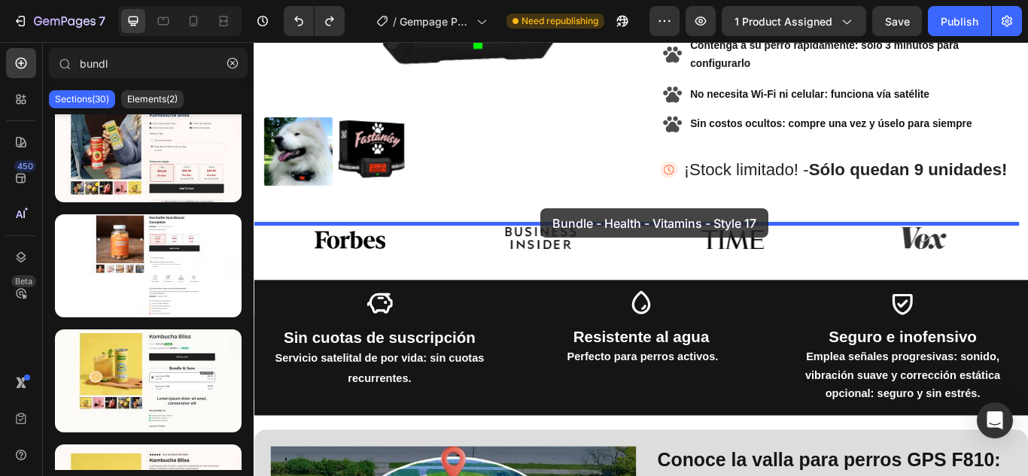
drag, startPoint x: 435, startPoint y: 311, endPoint x: 588, endPoint y: 236, distance: 170.3
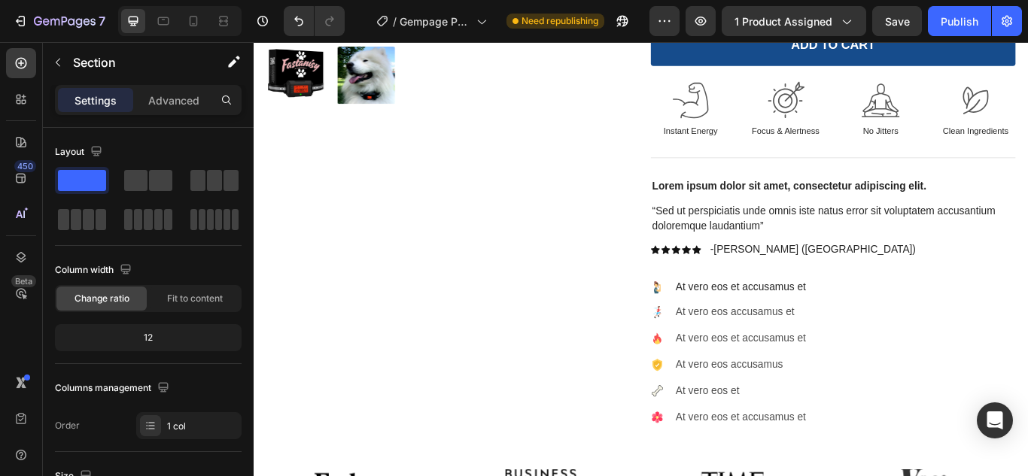
scroll to position [641, 0]
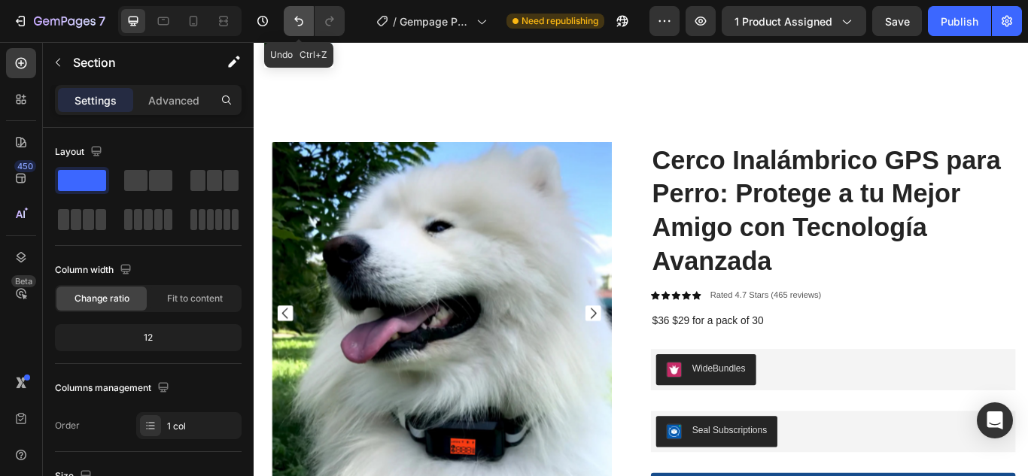
click at [303, 24] on icon "Undo/Redo" at bounding box center [298, 21] width 15 height 15
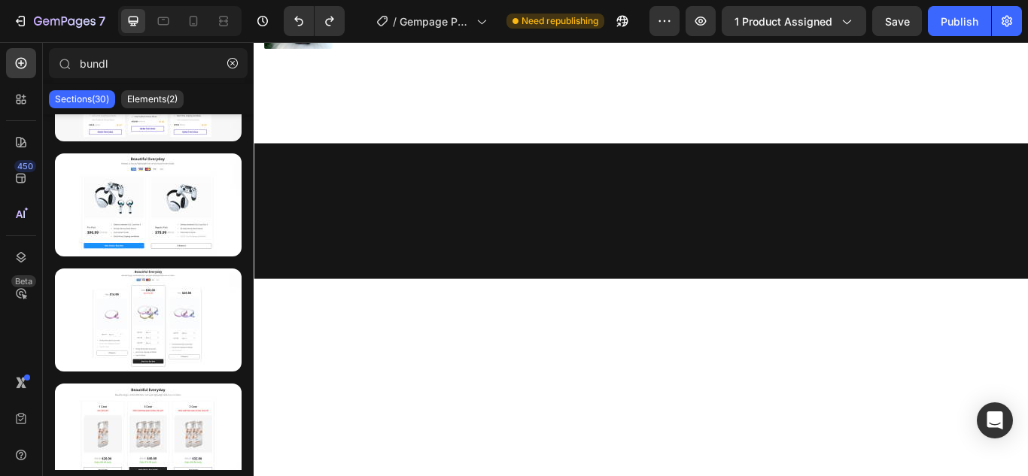
scroll to position [0, 0]
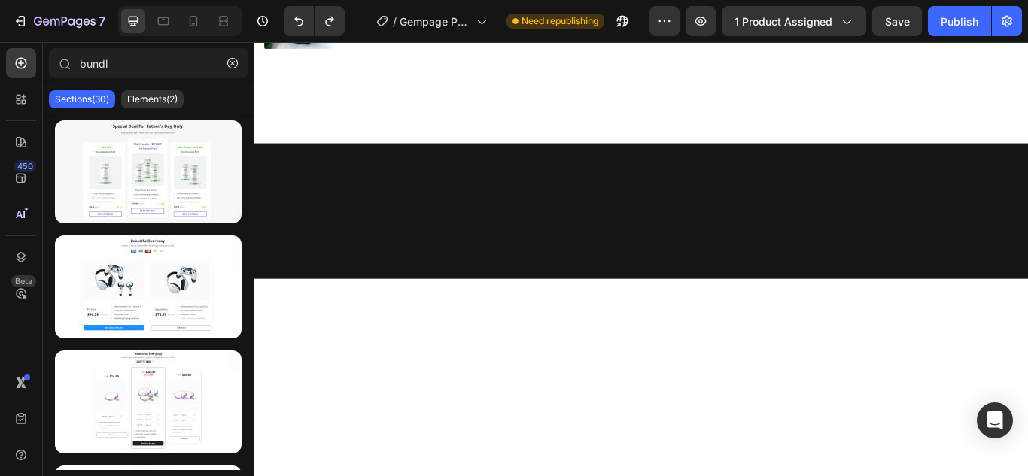
click at [166, 87] on div "Sections(30) Elements(2)" at bounding box center [148, 99] width 211 height 30
click at [163, 95] on p "Elements(2)" at bounding box center [152, 99] width 50 height 12
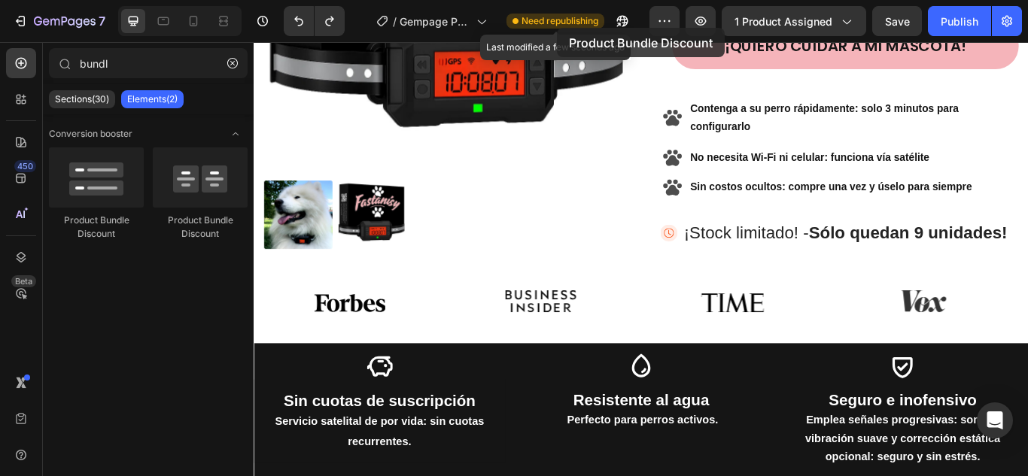
scroll to position [305, 0]
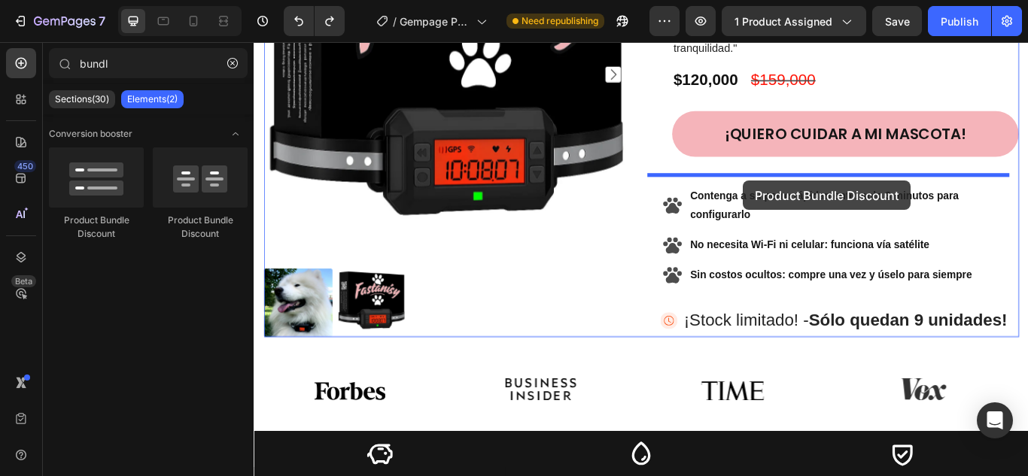
drag, startPoint x: 359, startPoint y: 248, endPoint x: 824, endPoint y: 204, distance: 467.0
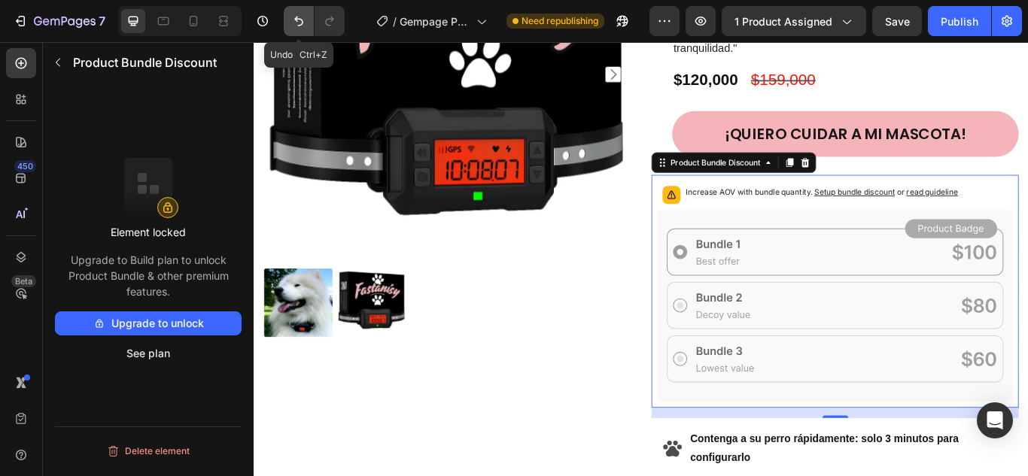
click at [296, 19] on icon "Undo/Redo" at bounding box center [298, 22] width 9 height 10
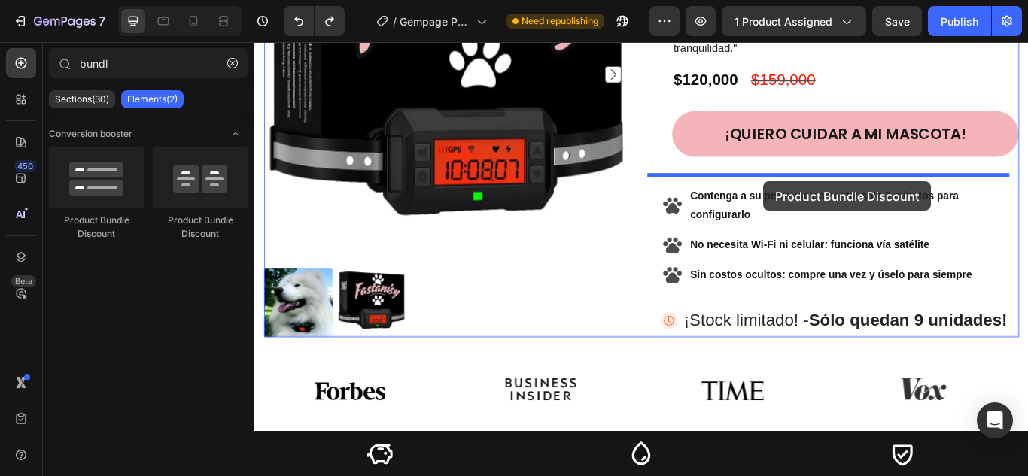
drag, startPoint x: 467, startPoint y: 205, endPoint x: 847, endPoint y: 205, distance: 379.9
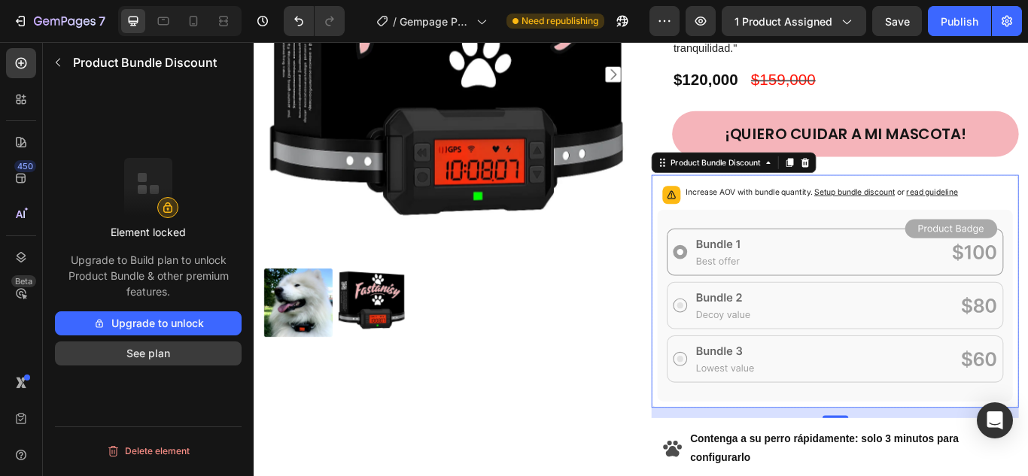
click at [168, 348] on button "See plan" at bounding box center [148, 354] width 187 height 24
click at [141, 214] on rect at bounding box center [148, 203] width 60 height 30
click at [161, 181] on rect at bounding box center [148, 188] width 48 height 60
click at [178, 204] on rect at bounding box center [168, 208] width 20 height 20
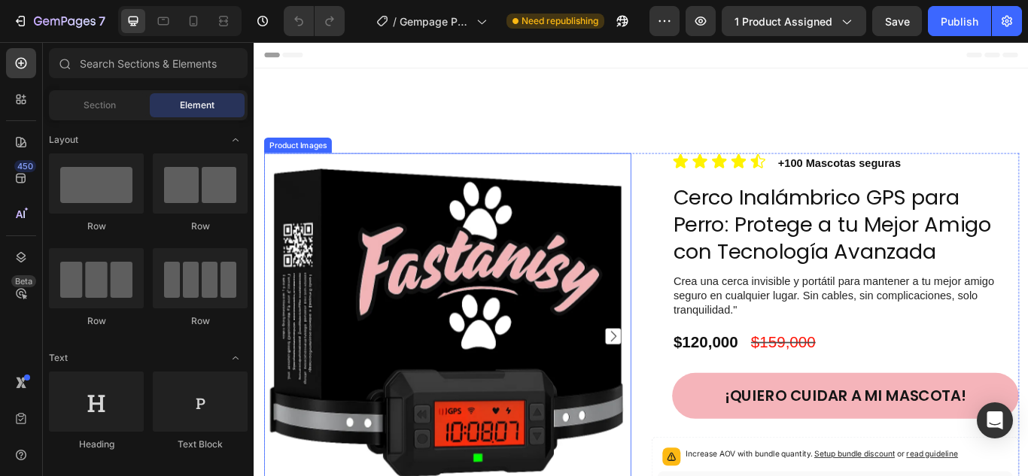
scroll to position [451, 0]
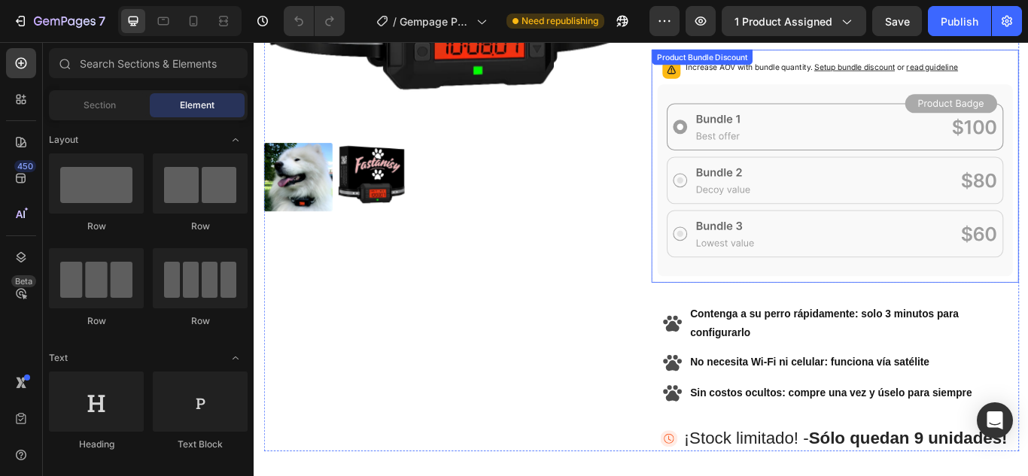
click at [910, 65] on span "Setup bundle discount" at bounding box center [954, 70] width 94 height 11
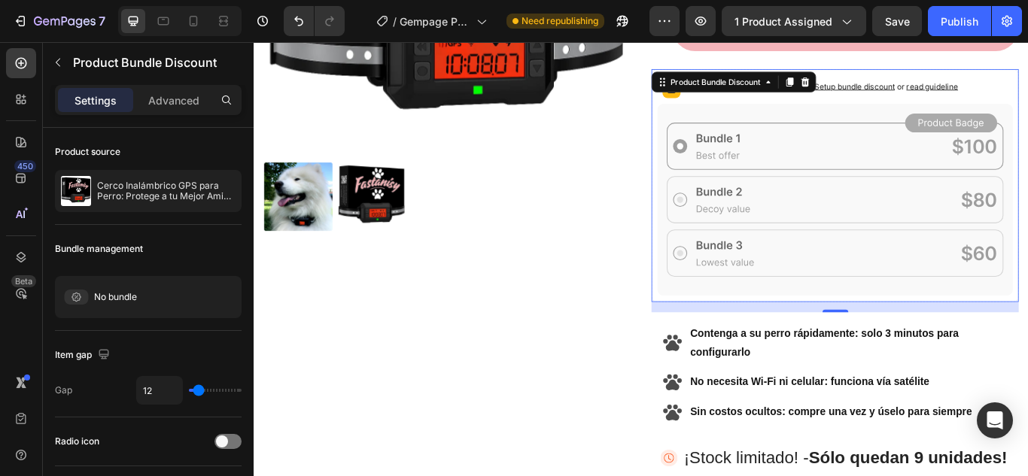
scroll to position [376, 0]
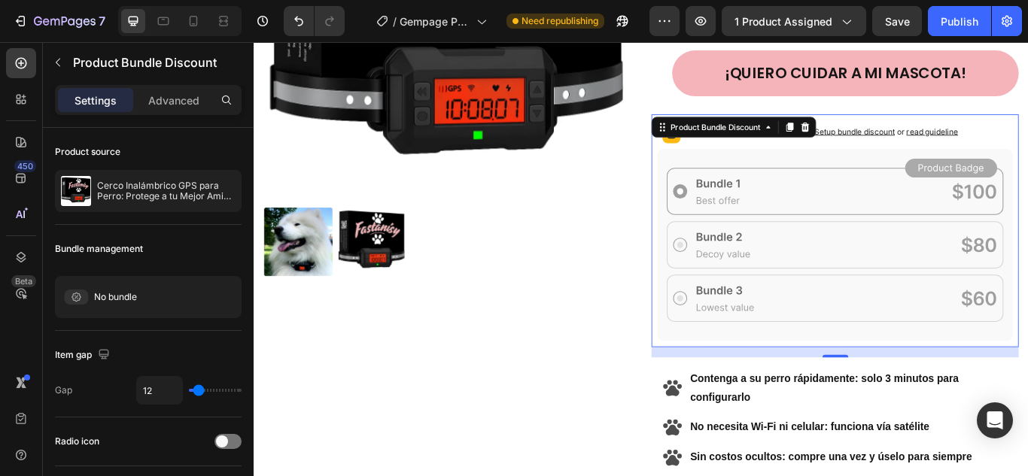
click at [1027, 143] on div "Increase AOV with bundle quantity. Setup bundle discount or read guideline" at bounding box center [931, 149] width 415 height 33
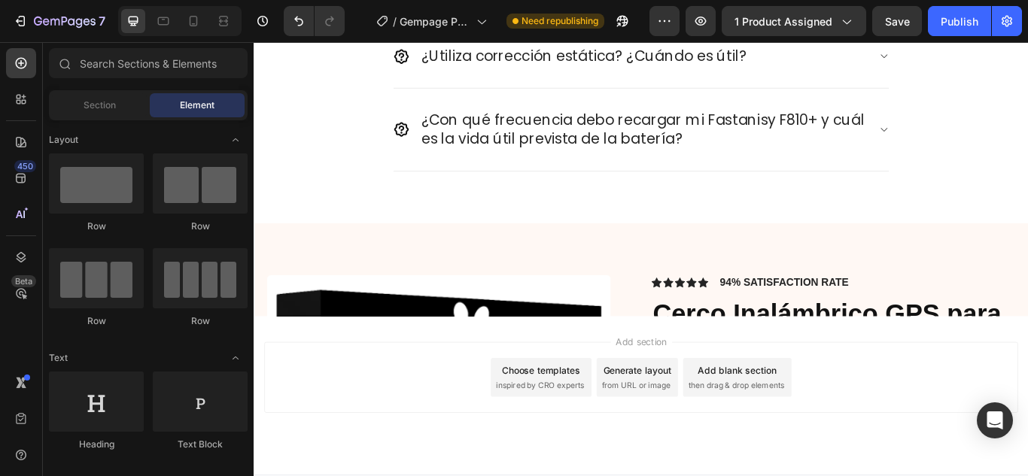
scroll to position [4712, 0]
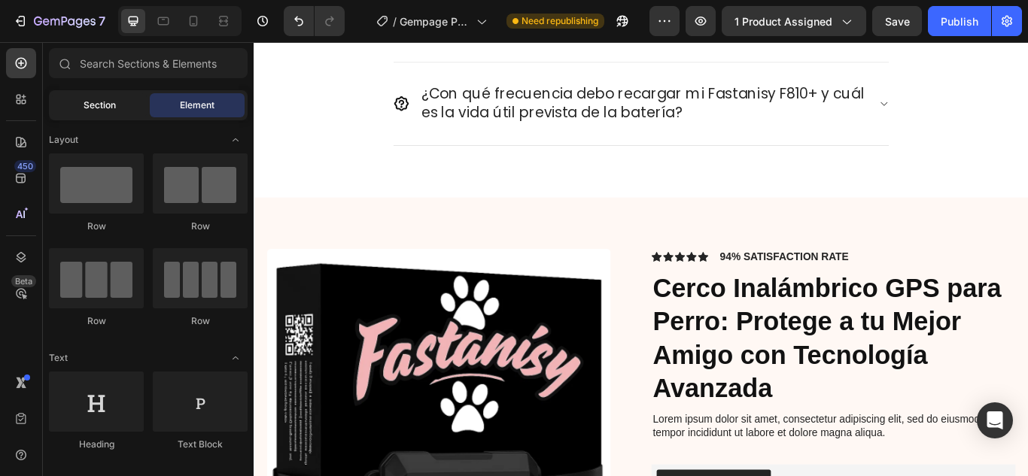
click at [120, 113] on div "Section" at bounding box center [99, 105] width 95 height 24
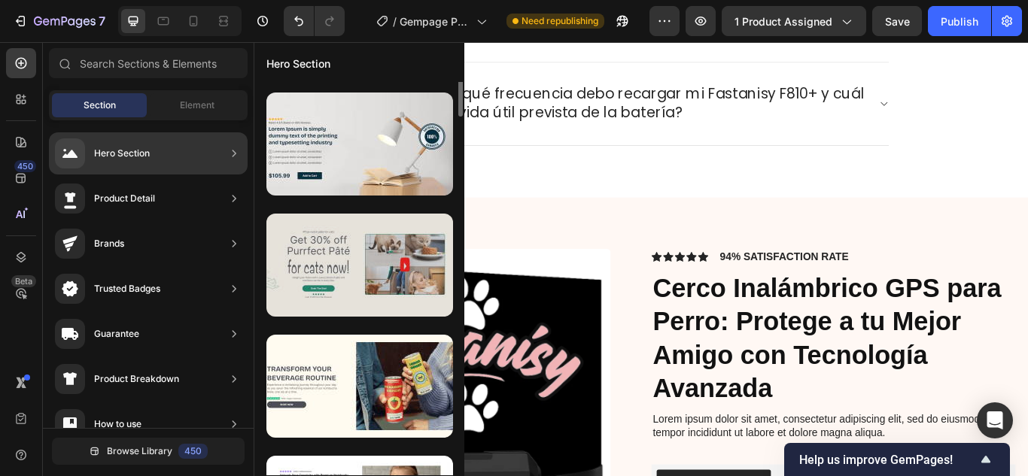
scroll to position [0, 0]
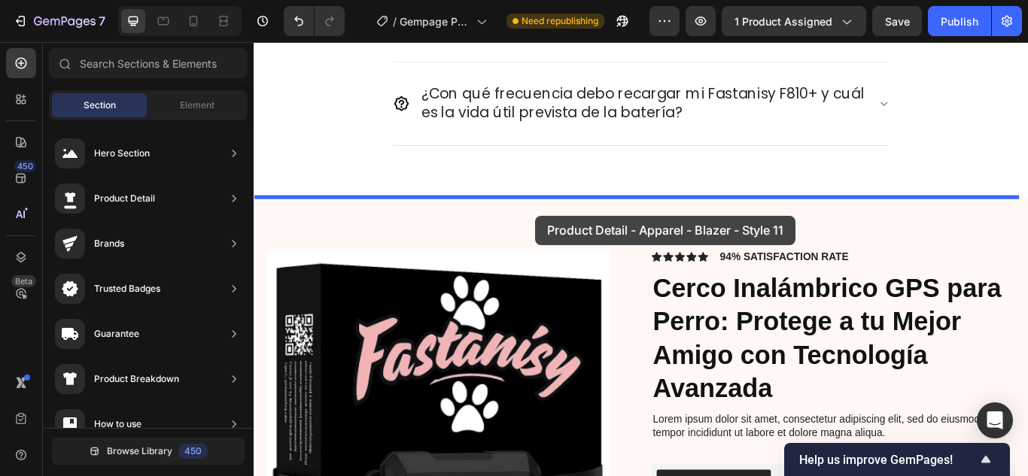
drag, startPoint x: 582, startPoint y: 290, endPoint x: 582, endPoint y: 245, distance: 45.1
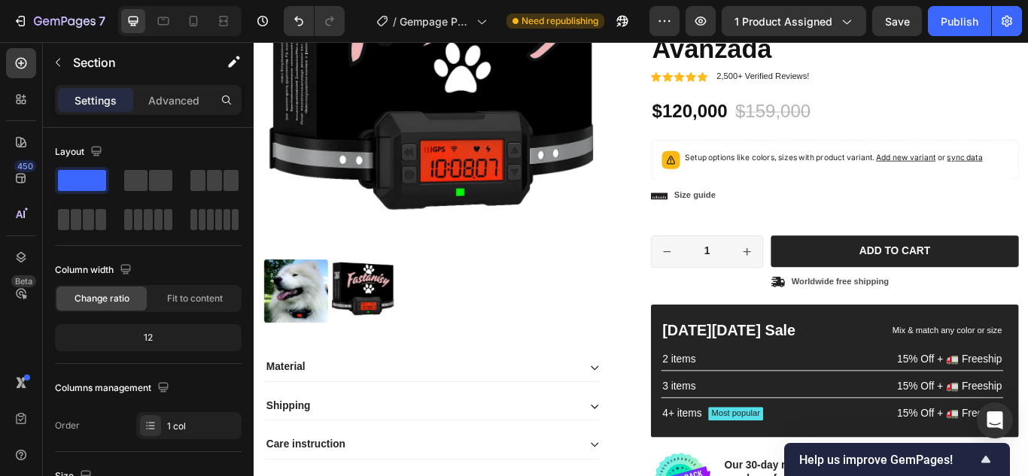
scroll to position [4991, 0]
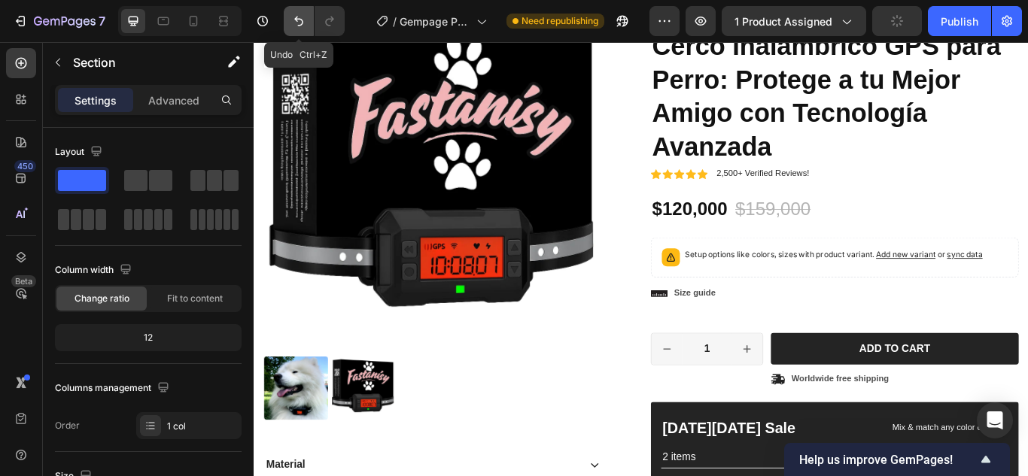
click at [299, 23] on icon "Undo/Redo" at bounding box center [298, 21] width 15 height 15
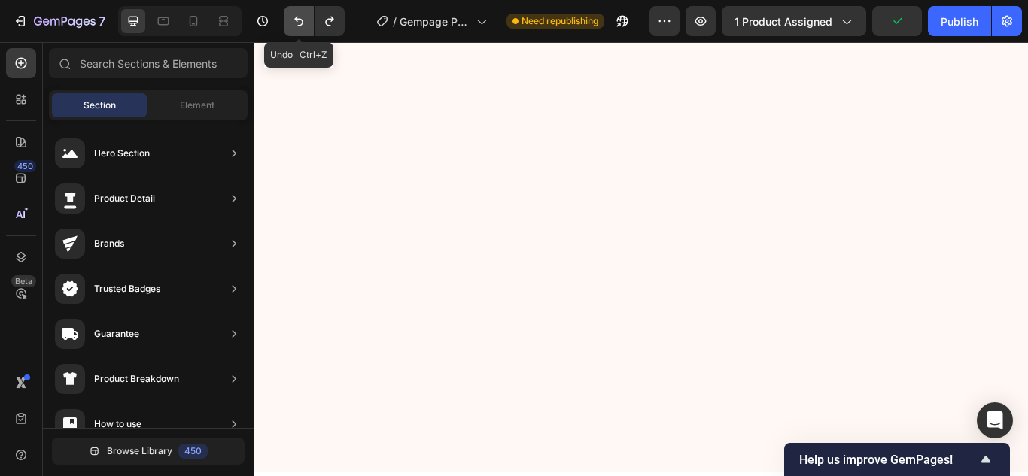
click at [299, 23] on icon "Undo/Redo" at bounding box center [298, 21] width 15 height 15
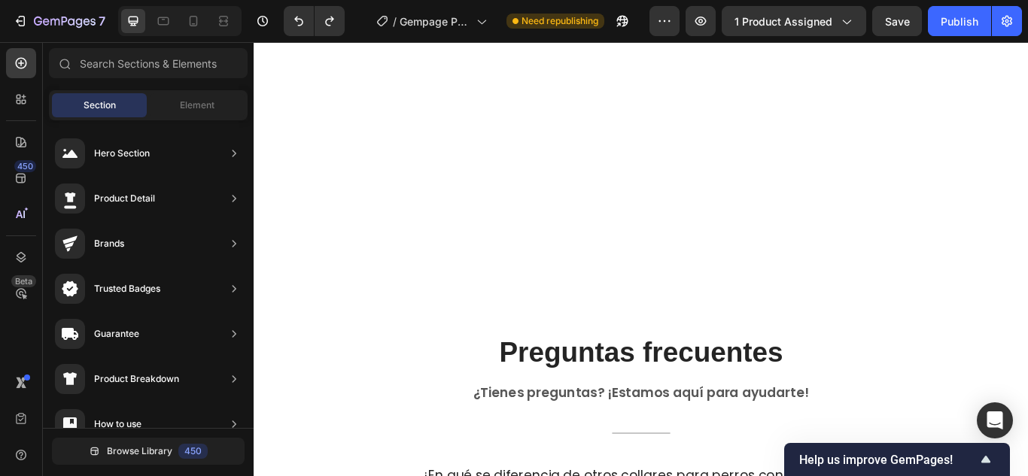
scroll to position [4677, 0]
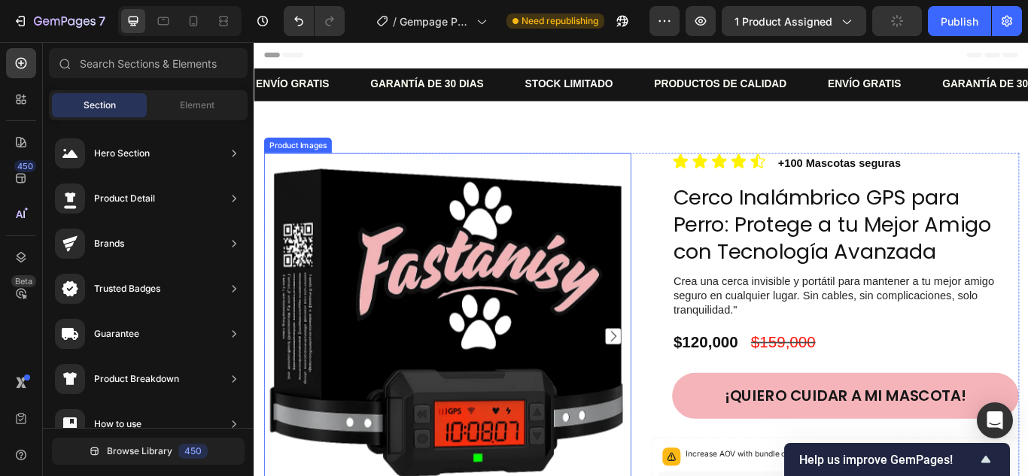
scroll to position [376, 0]
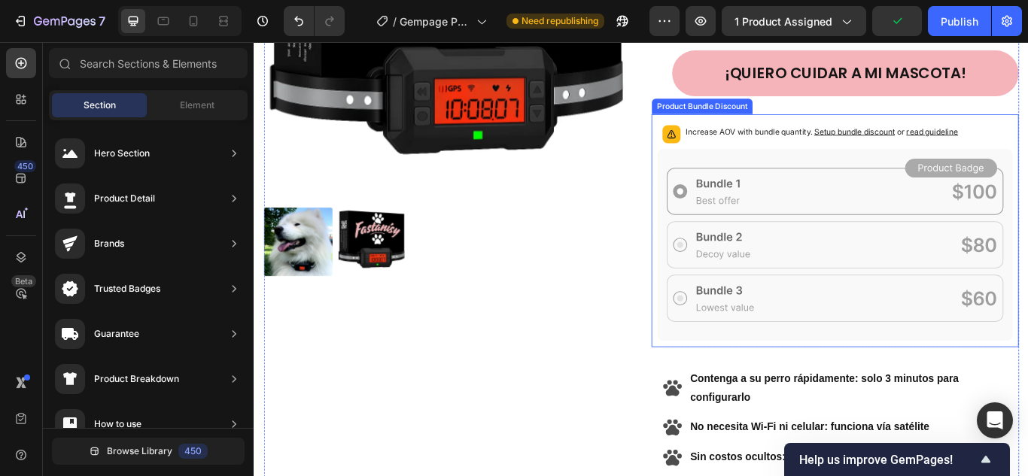
click at [937, 147] on span "Setup bundle discount" at bounding box center [954, 146] width 94 height 11
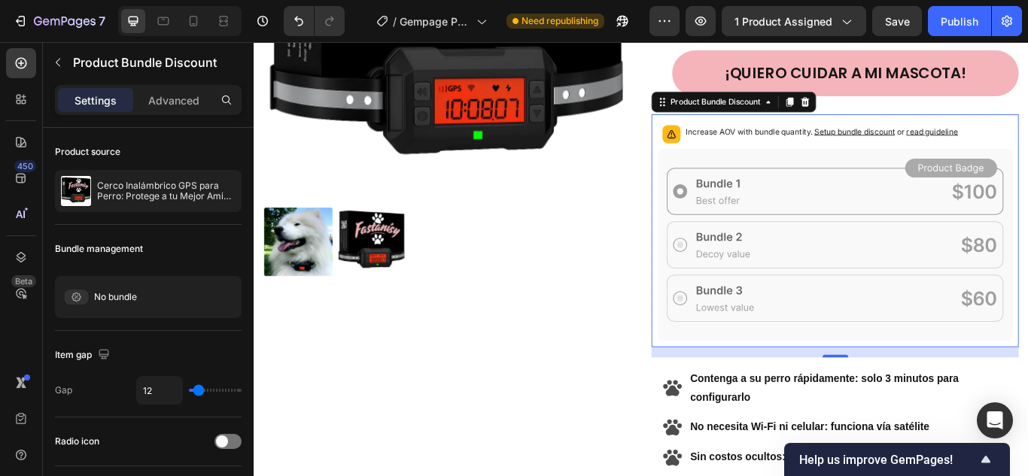
click at [788, 145] on p "Increase AOV with bundle quantity. Setup bundle discount or read guideline" at bounding box center [915, 146] width 317 height 15
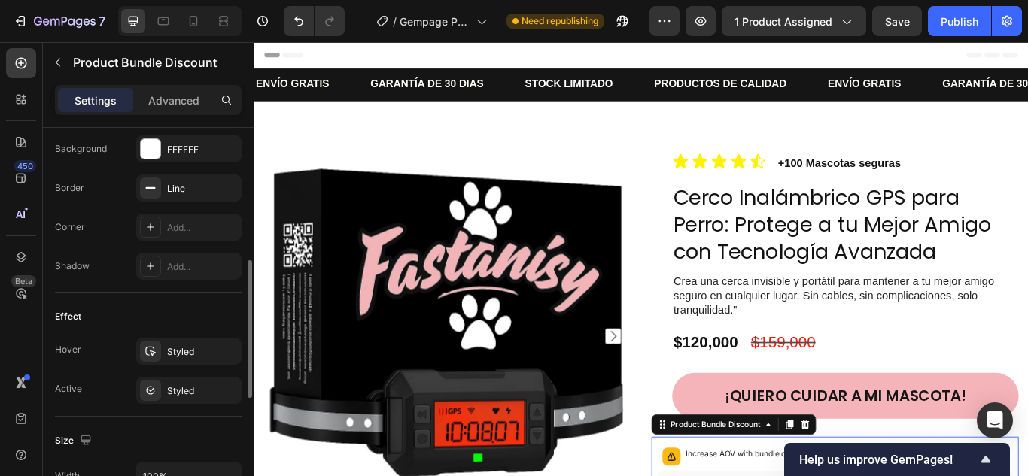
scroll to position [0, 0]
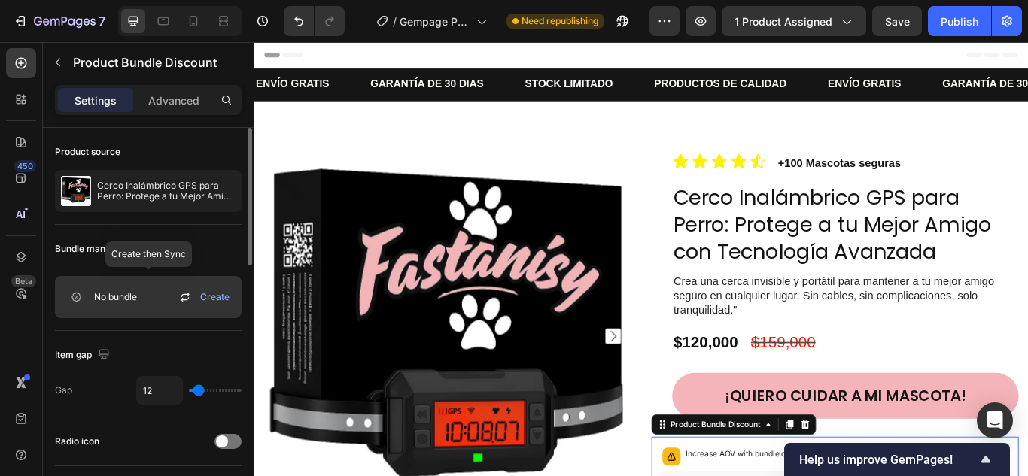
click at [118, 286] on div "No bundle" at bounding box center [99, 297] width 76 height 30
click at [216, 293] on span "Create" at bounding box center [214, 297] width 29 height 14
